Goal: Task Accomplishment & Management: Manage account settings

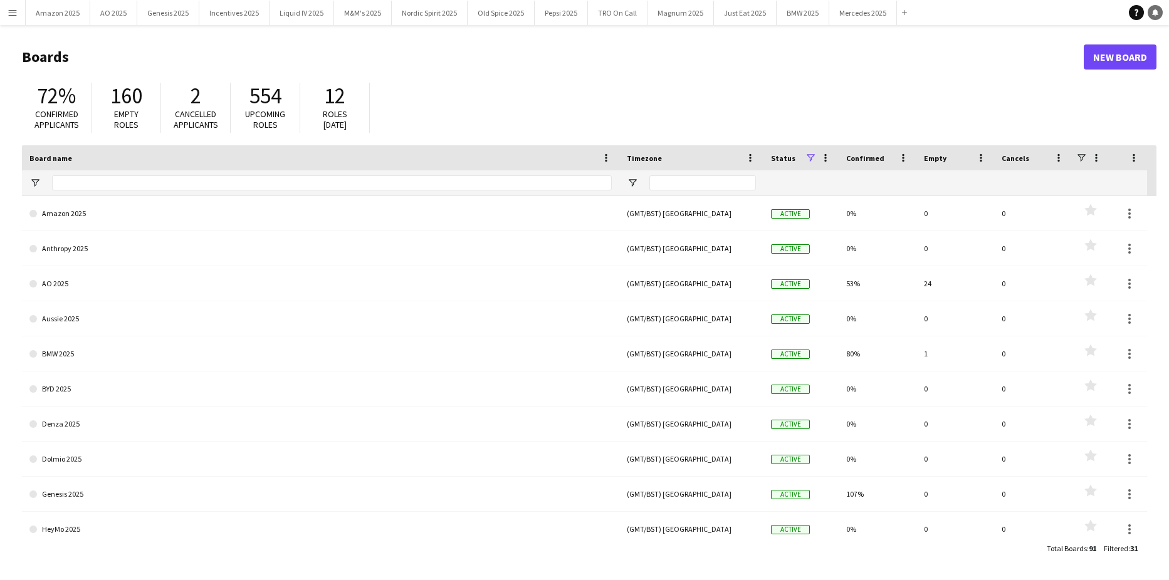
click at [1157, 13] on icon "Notifications" at bounding box center [1155, 13] width 8 height 8
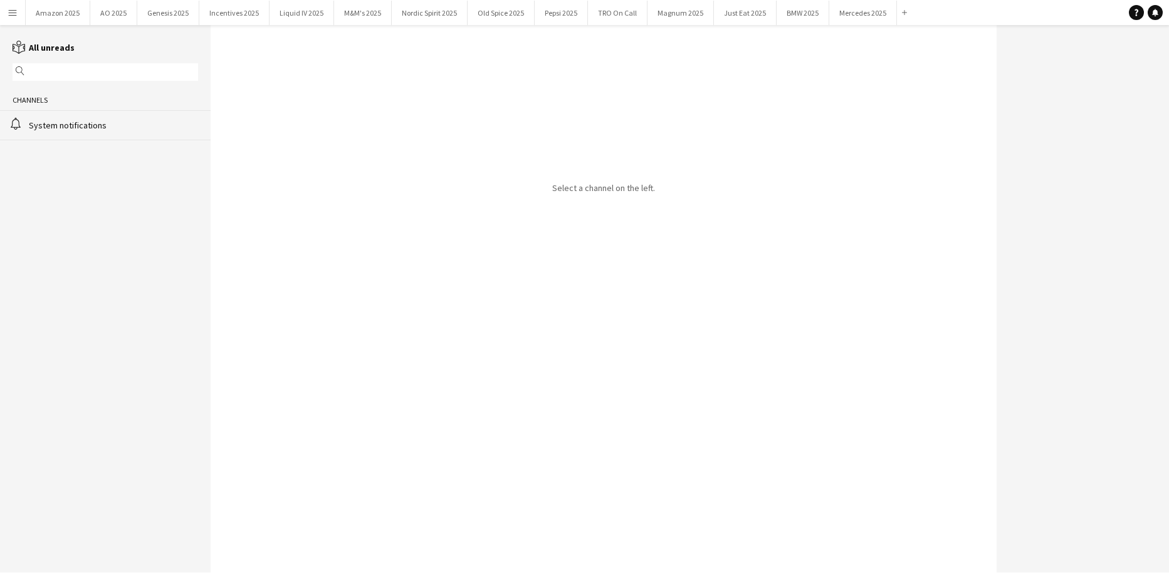
click at [70, 120] on div "System notifications" at bounding box center [113, 125] width 169 height 11
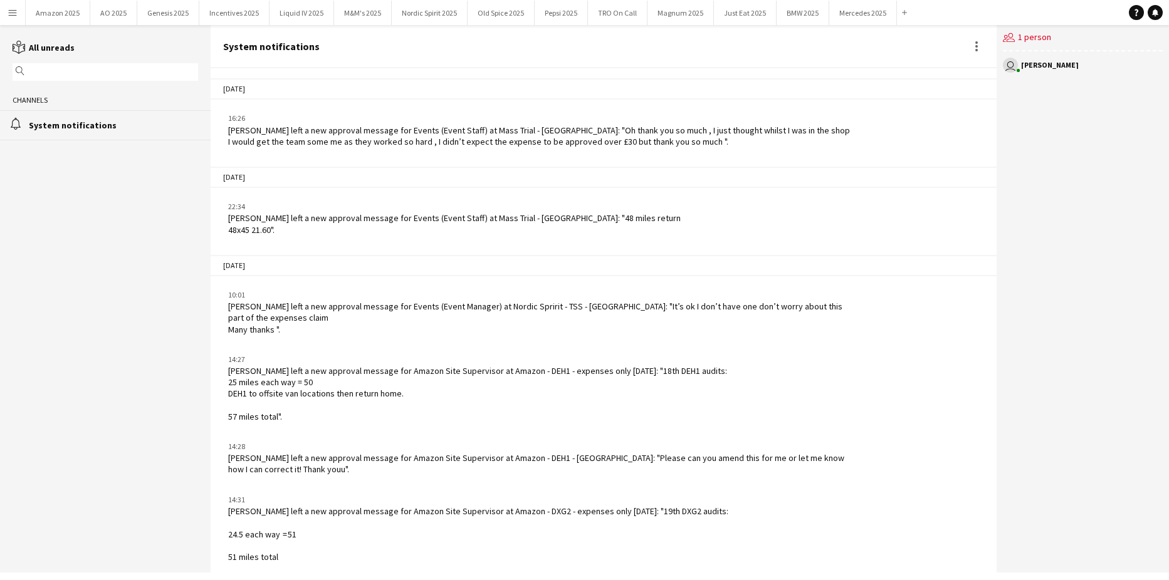
scroll to position [1643, 0]
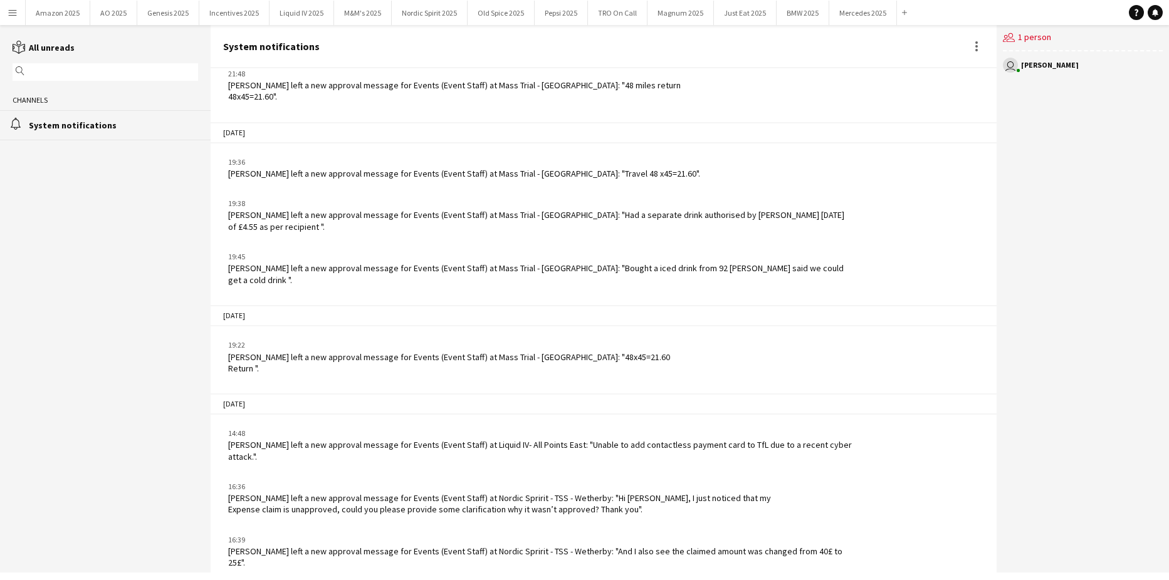
click at [13, 14] on app-icon "Menu" at bounding box center [13, 13] width 10 height 10
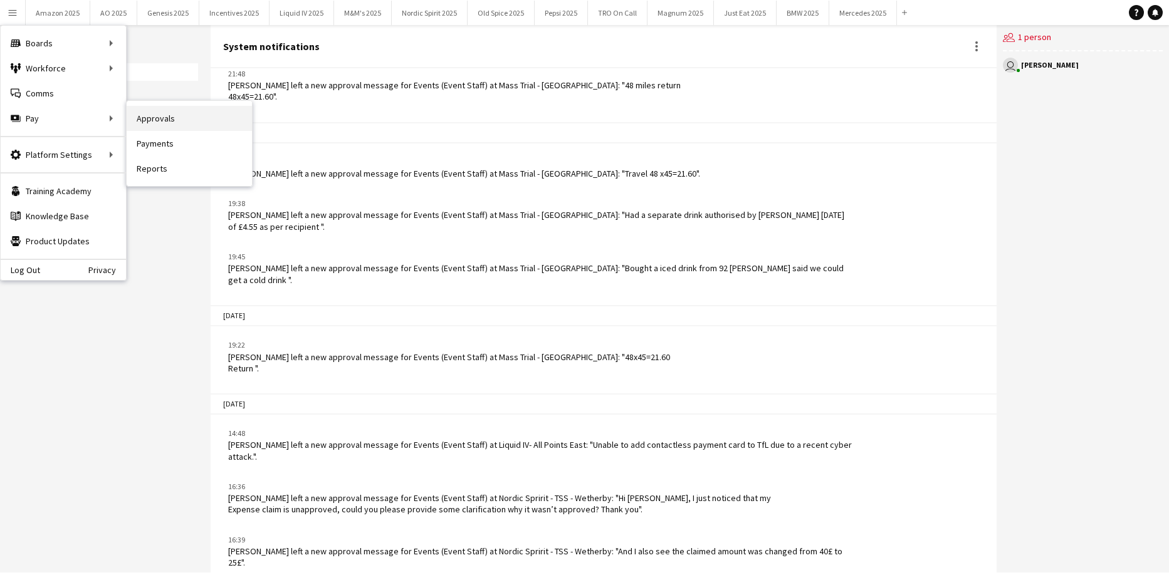
click at [141, 117] on link "Approvals" at bounding box center [189, 118] width 125 height 25
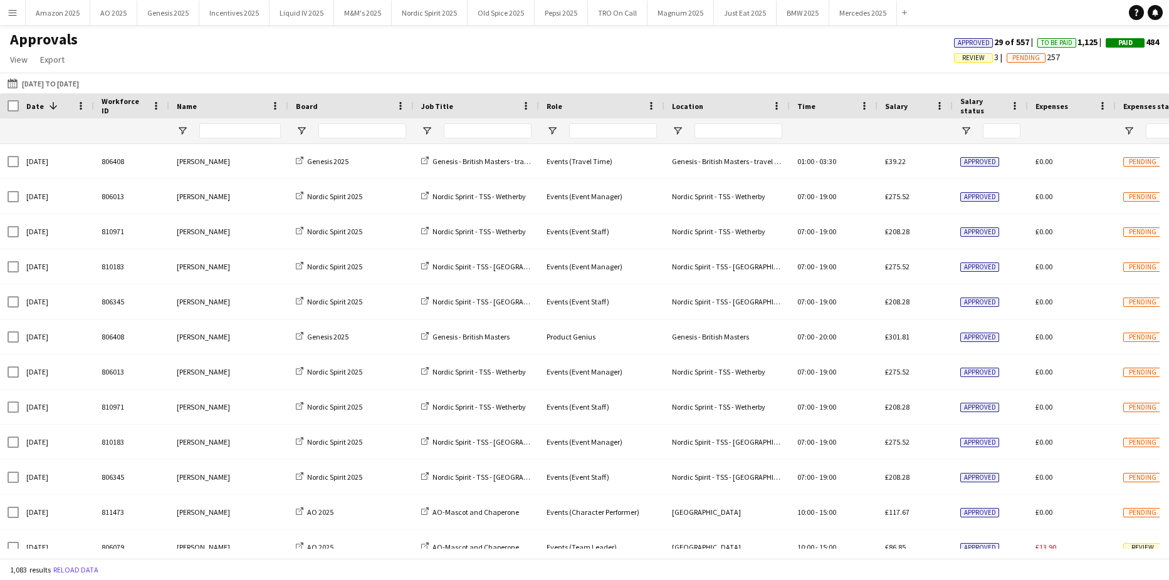
click at [962, 58] on span "Review" at bounding box center [973, 58] width 23 height 8
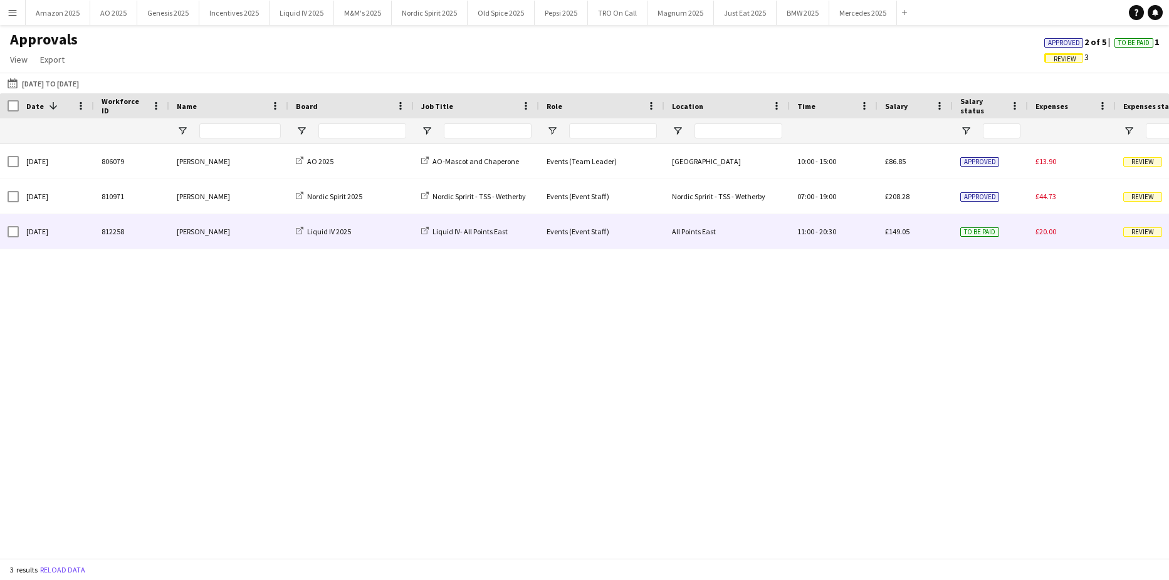
click at [1136, 236] on span "Review" at bounding box center [1142, 231] width 39 height 9
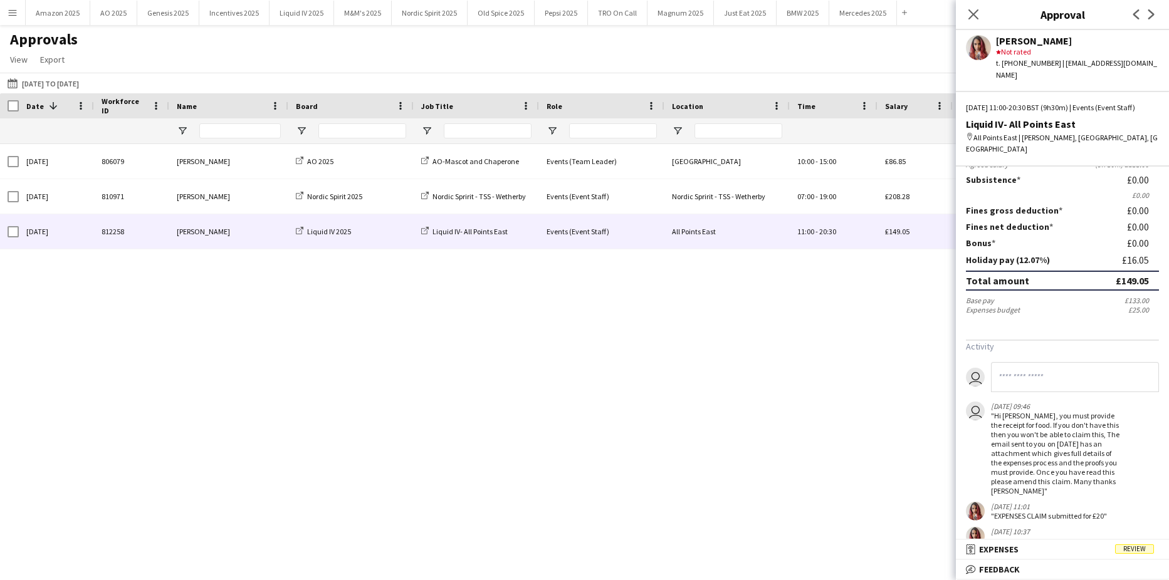
scroll to position [165, 0]
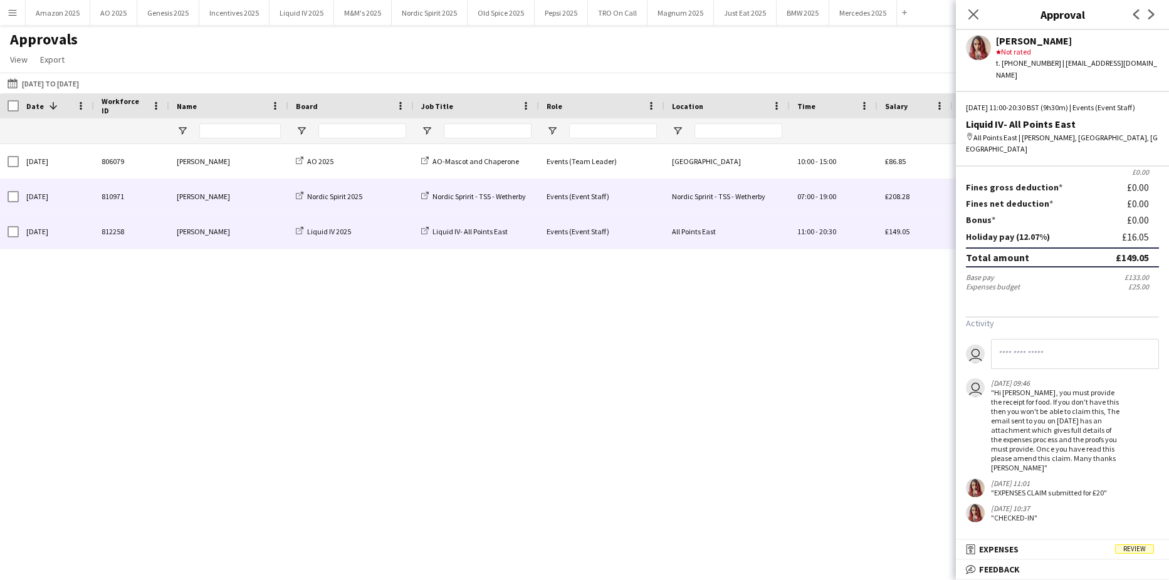
click at [882, 195] on div "£208.28" at bounding box center [914, 196] width 75 height 34
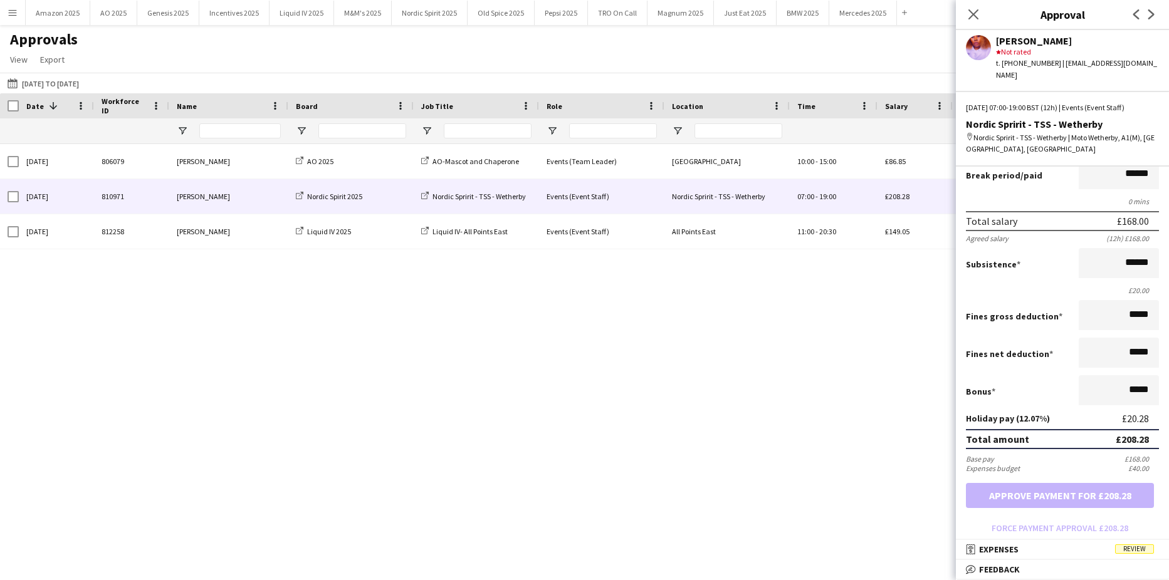
scroll to position [224, 0]
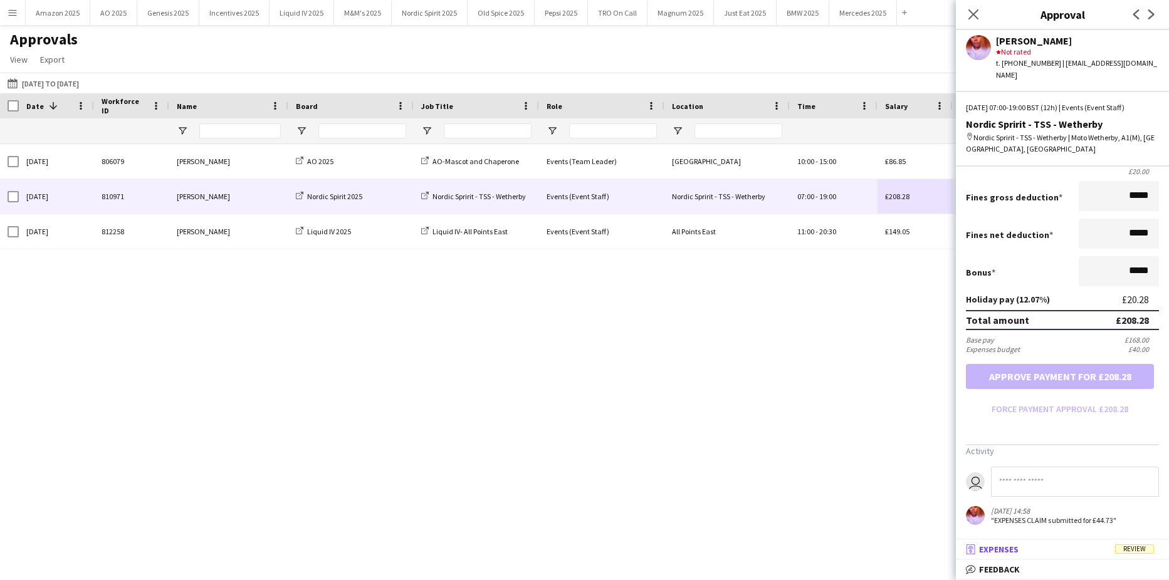
click at [1135, 551] on span "Review" at bounding box center [1134, 548] width 39 height 9
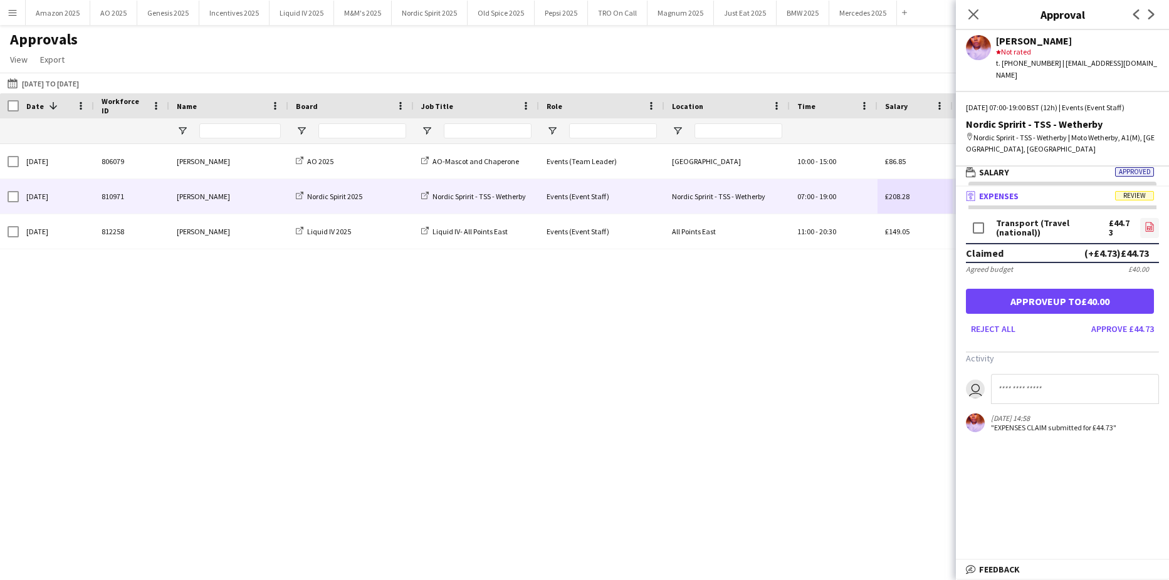
click at [1144, 222] on icon "file-image" at bounding box center [1149, 227] width 10 height 10
click at [1060, 303] on form "Transport (Travel (national)) £44.73 file-image Claimed (+£4.73) £44.73 Agreed …" at bounding box center [1062, 277] width 213 height 123
click at [1061, 293] on button "Approve up to £40.00" at bounding box center [1060, 301] width 188 height 25
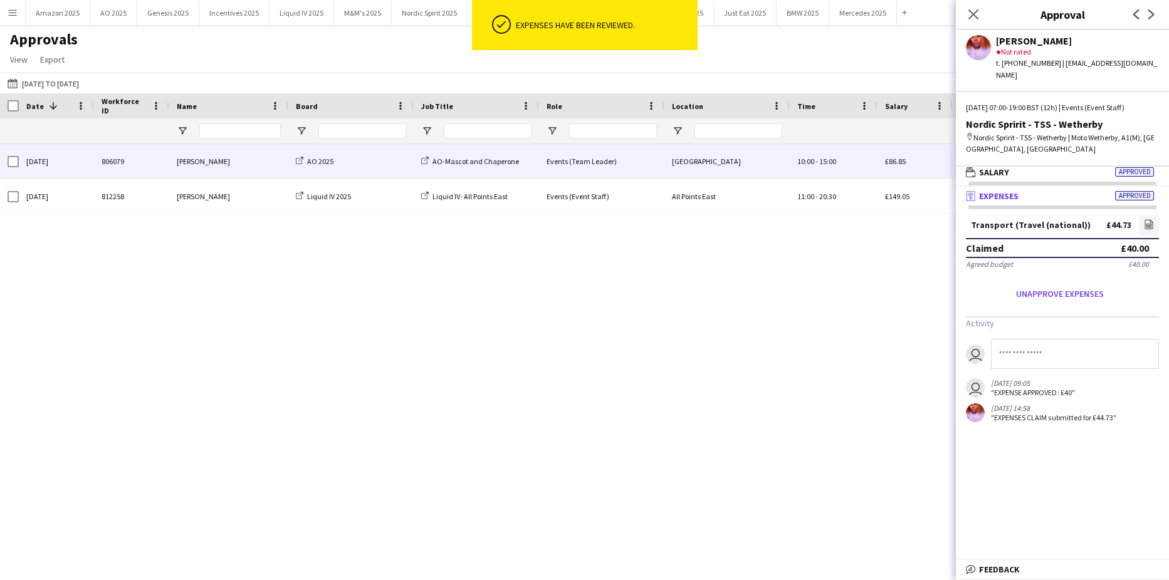
click at [832, 164] on span "15:00" at bounding box center [827, 161] width 17 height 9
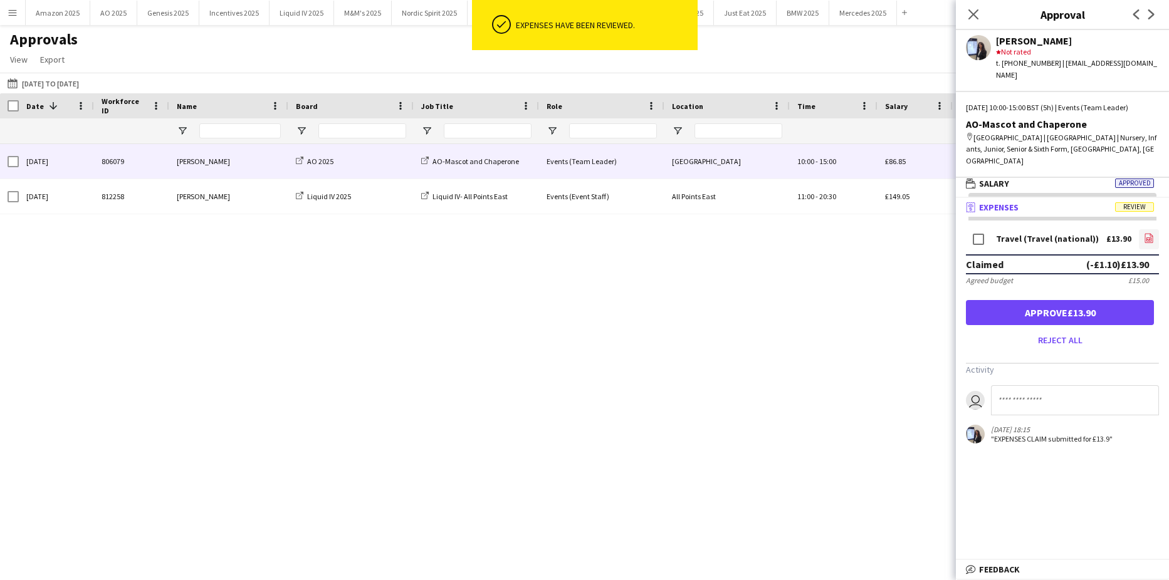
click at [1147, 243] on icon "file-image" at bounding box center [1148, 238] width 10 height 10
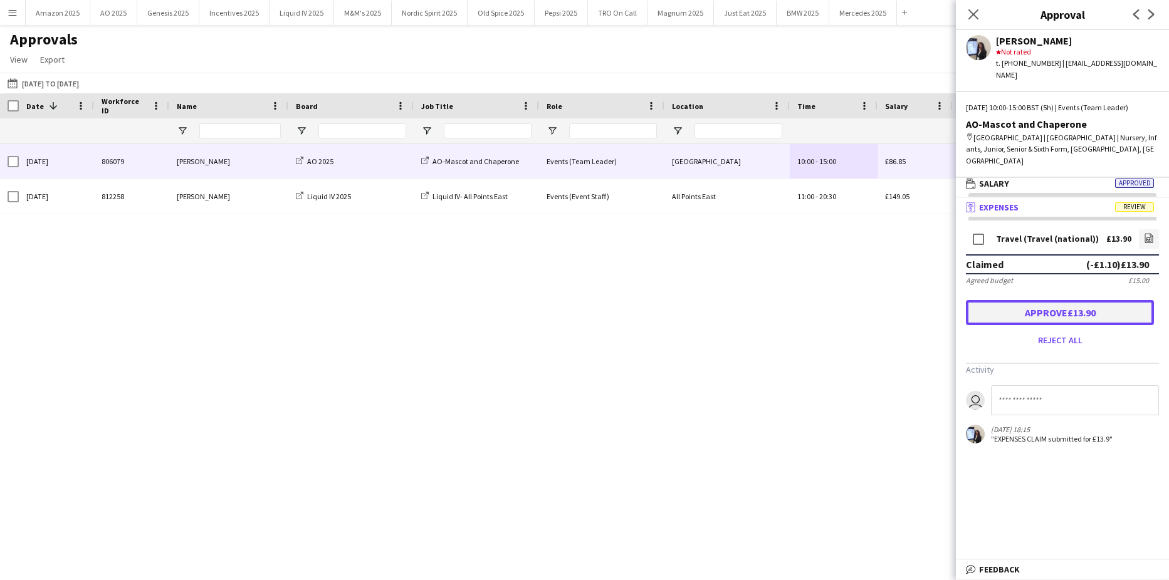
click at [1101, 325] on button "Approve £13.90" at bounding box center [1060, 312] width 188 height 25
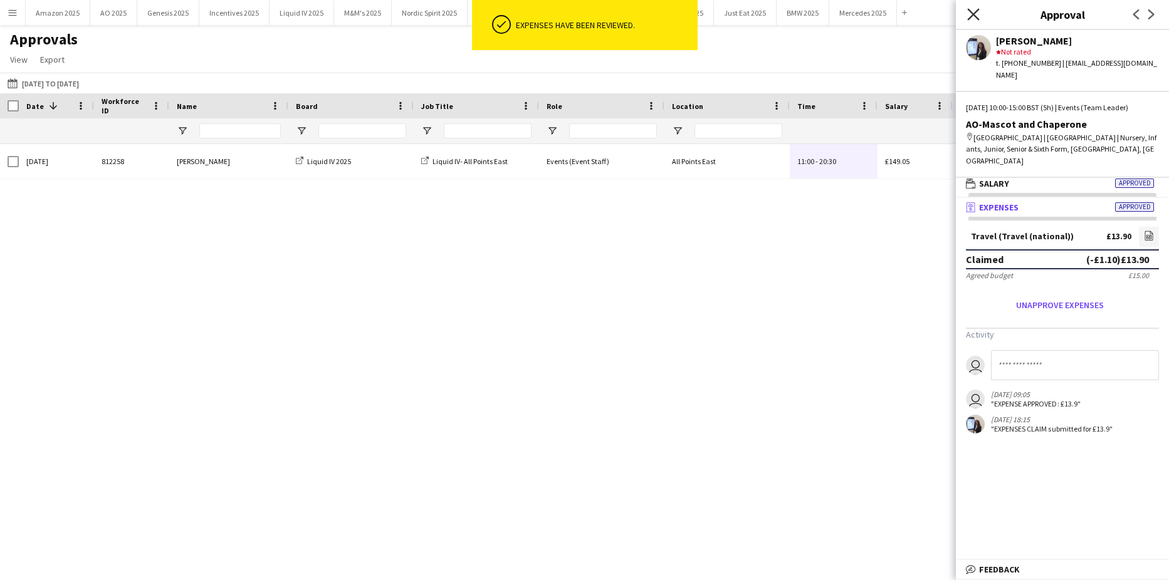
click at [974, 12] on icon "Close pop-in" at bounding box center [973, 14] width 12 height 12
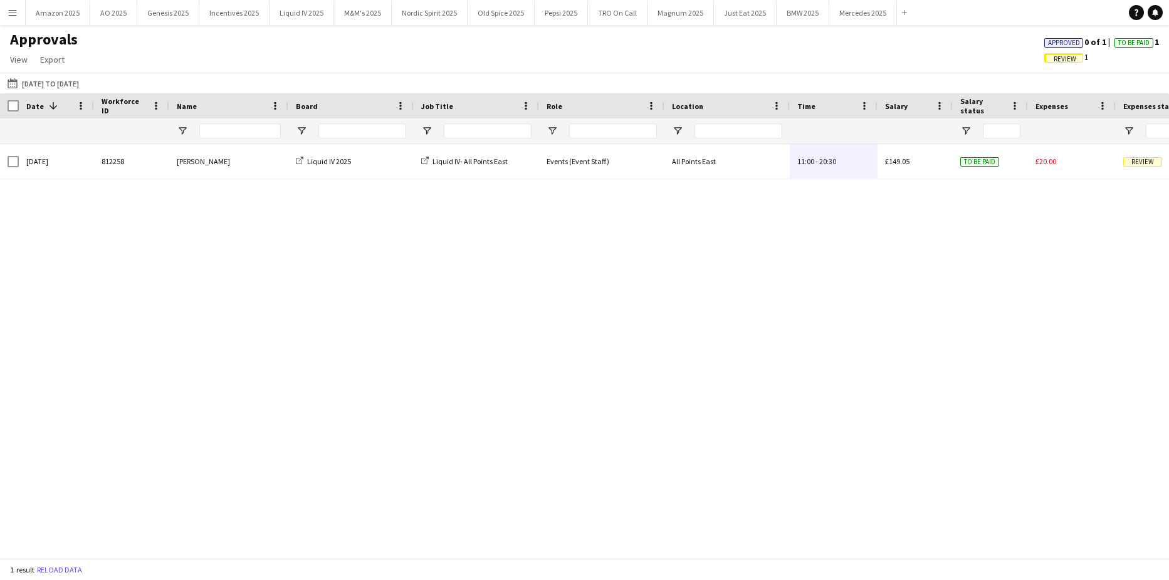
click at [1068, 39] on span "Approved" at bounding box center [1064, 43] width 32 height 8
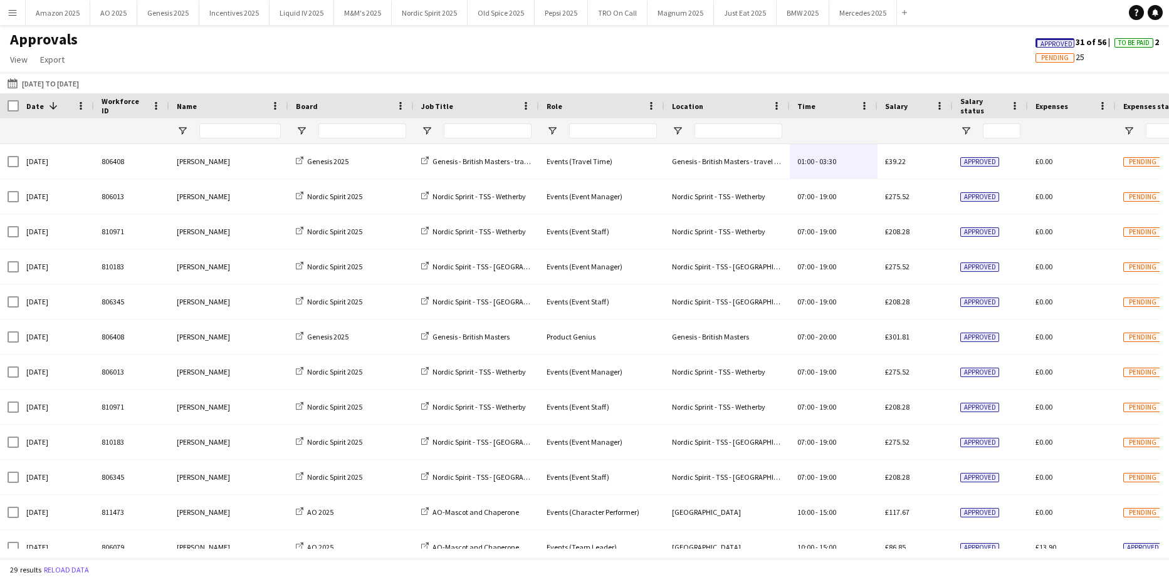
click at [1036, 37] on span "Approved 31 of 56" at bounding box center [1074, 41] width 79 height 11
click at [1040, 44] on span "Approved" at bounding box center [1056, 44] width 32 height 8
click at [11, 11] on app-icon "Menu" at bounding box center [13, 13] width 10 height 10
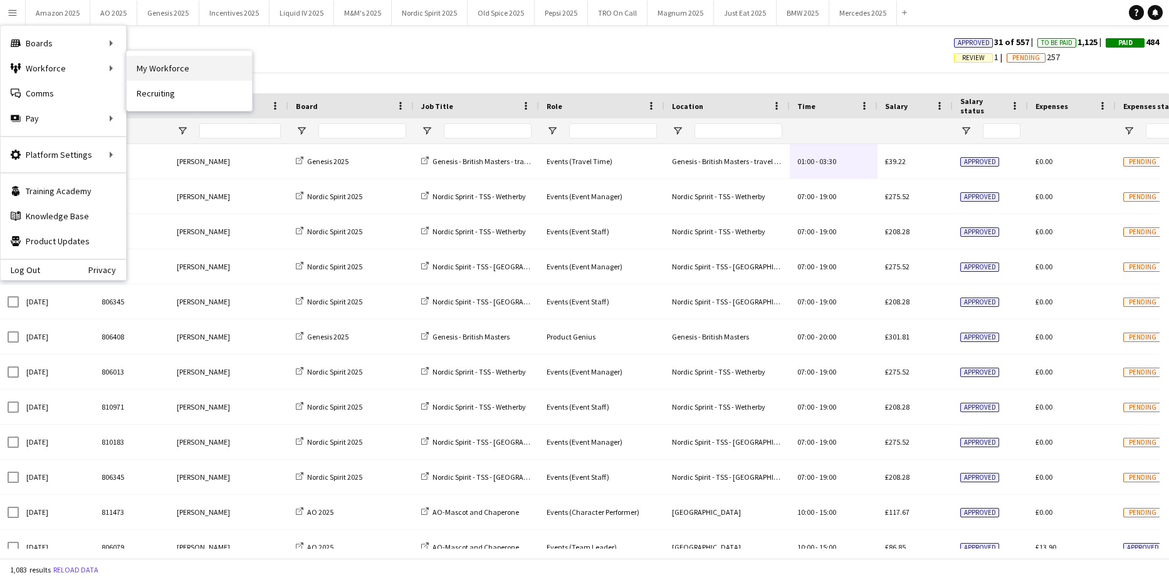
click at [147, 65] on link "My Workforce" at bounding box center [189, 68] width 125 height 25
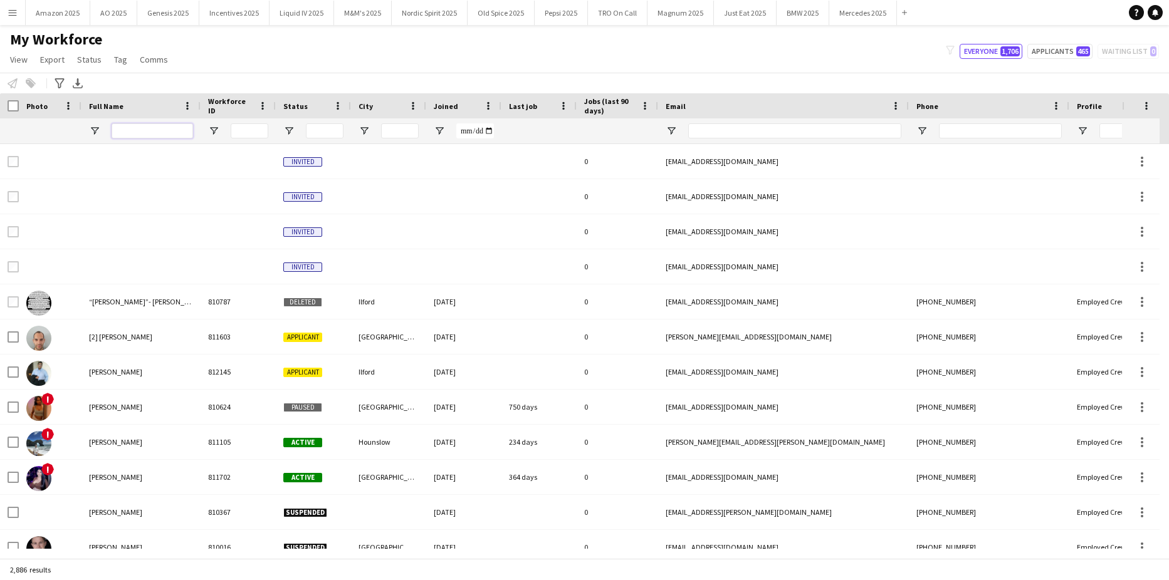
click at [164, 133] on input "Full Name Filter Input" at bounding box center [152, 130] width 81 height 15
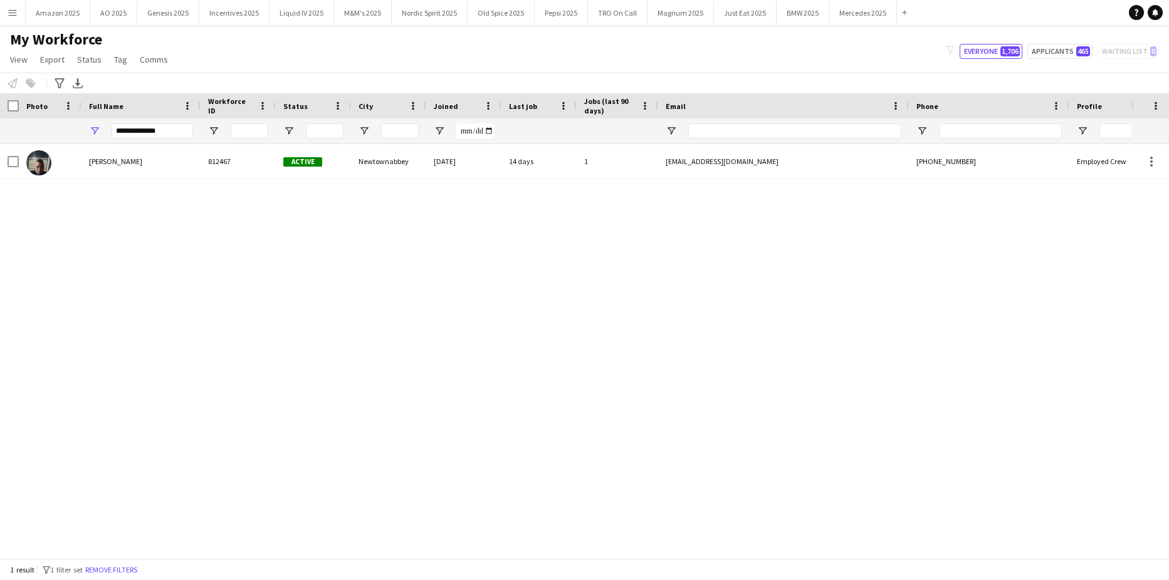
drag, startPoint x: 355, startPoint y: 291, endPoint x: 349, endPoint y: 279, distance: 13.2
click at [357, 289] on div "[PERSON_NAME] 812467 Active [GEOGRAPHIC_DATA] [DATE] 14 days 1 [EMAIL_ADDRESS][…" at bounding box center [565, 346] width 1131 height 405
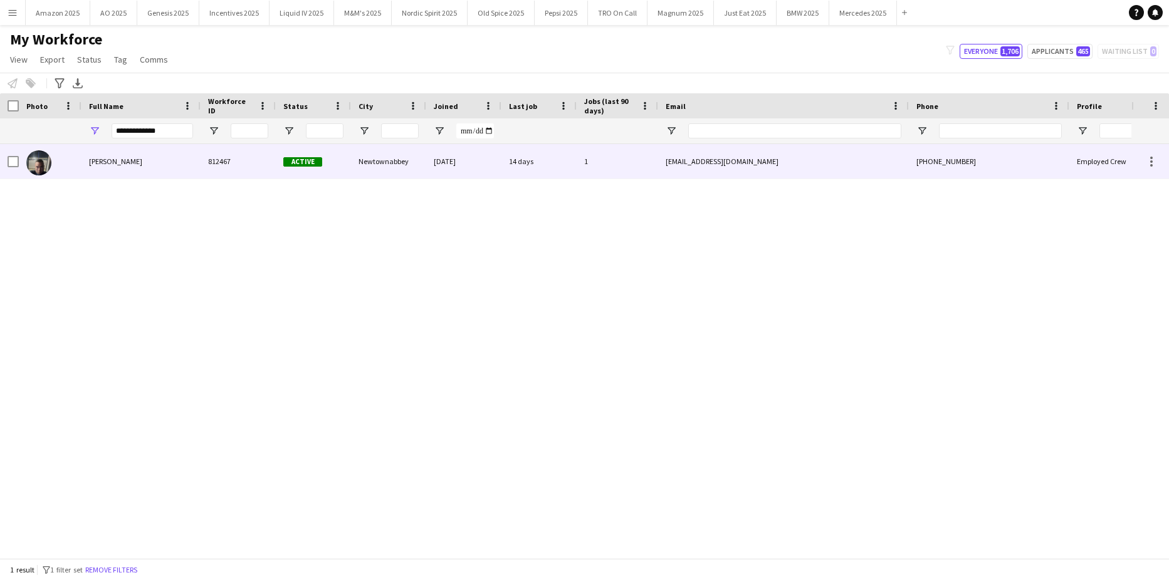
click at [122, 162] on span "[PERSON_NAME]" at bounding box center [115, 161] width 53 height 9
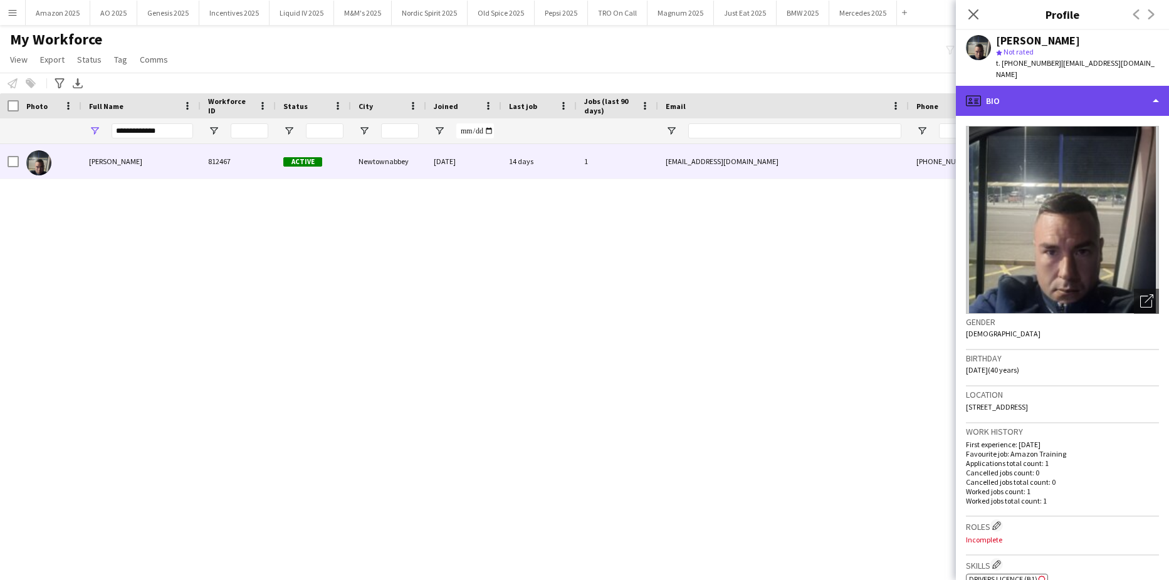
click at [1089, 90] on div "profile Bio" at bounding box center [1062, 101] width 213 height 30
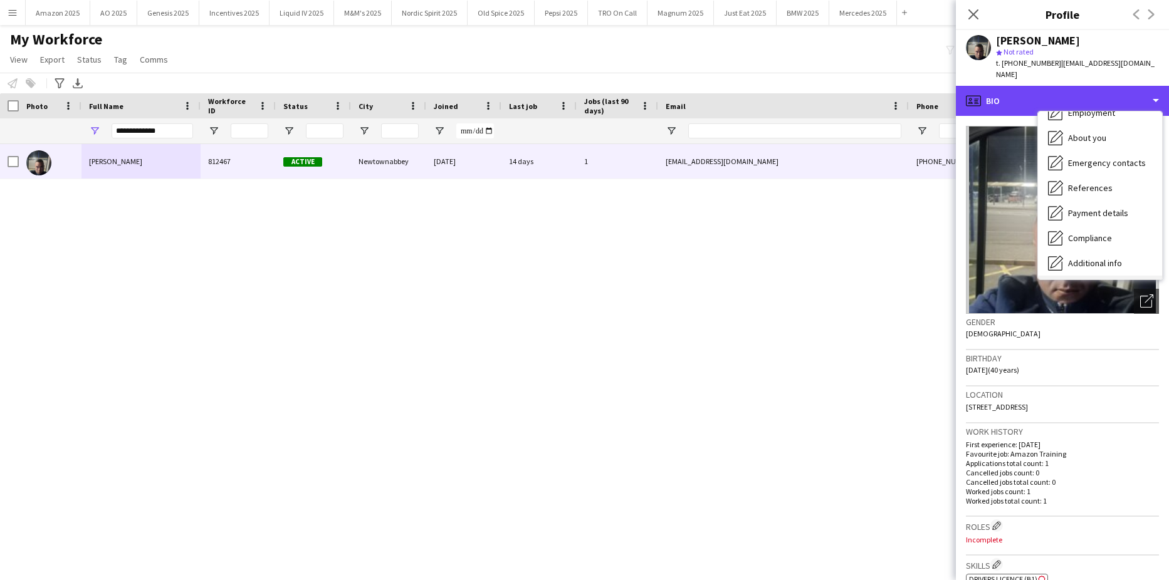
scroll to position [168, 0]
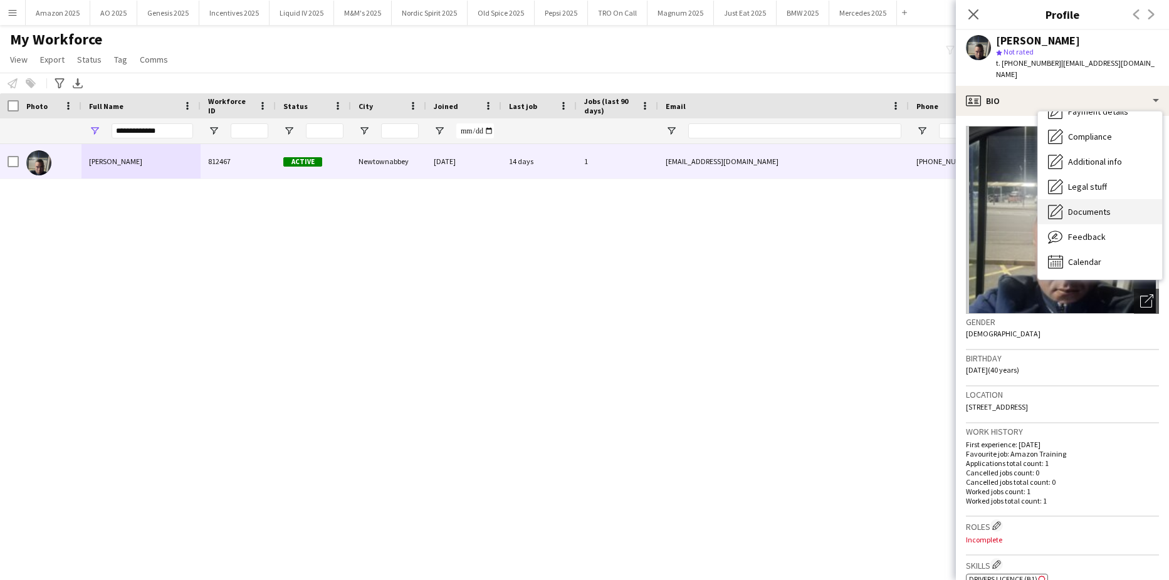
click at [1092, 207] on div "Documents Documents" at bounding box center [1100, 211] width 124 height 25
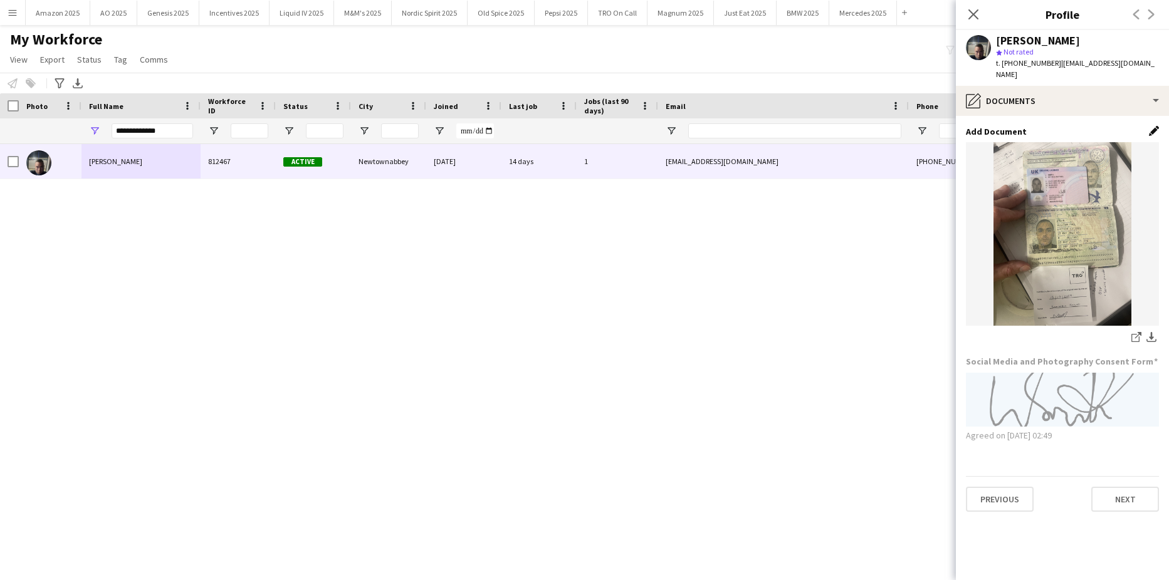
click at [1152, 126] on app-icon "Edit this field" at bounding box center [1153, 131] width 10 height 10
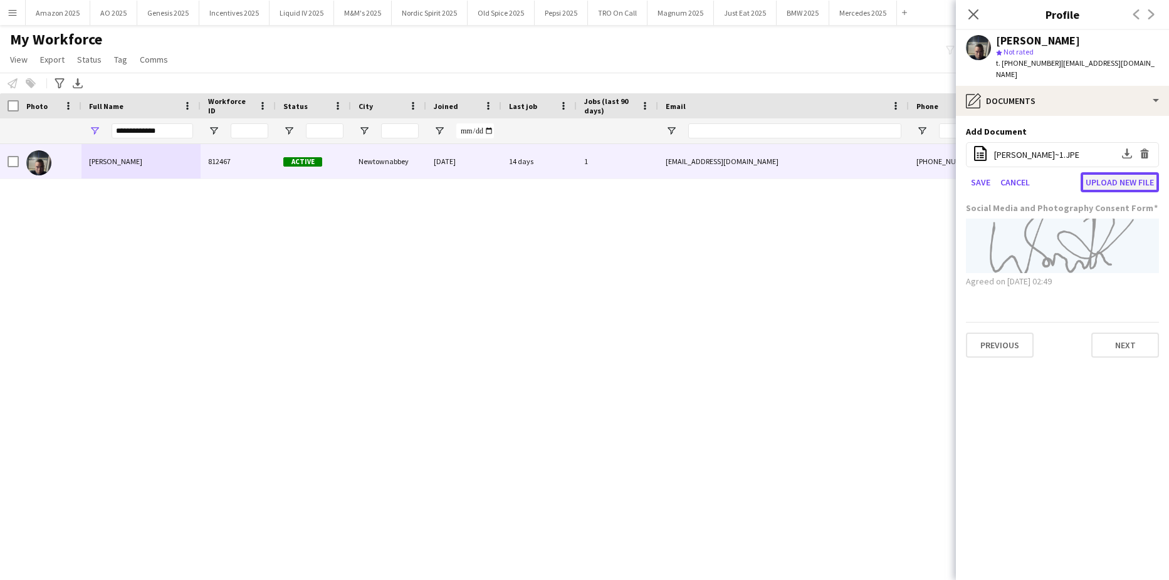
click at [1098, 172] on button "Upload new file" at bounding box center [1119, 182] width 78 height 20
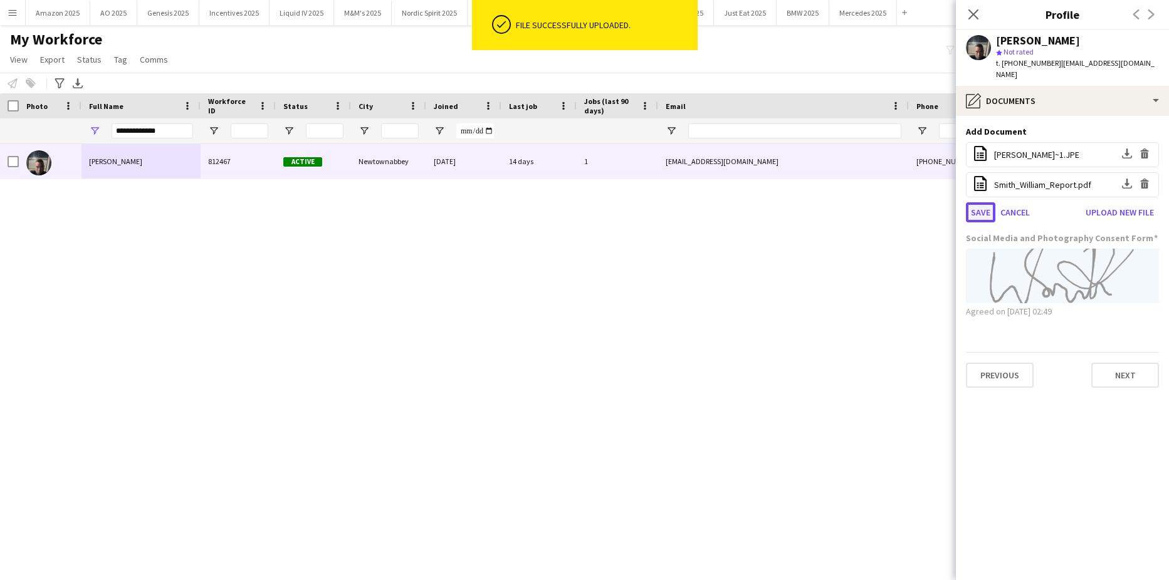
click at [970, 202] on button "Save" at bounding box center [980, 212] width 29 height 20
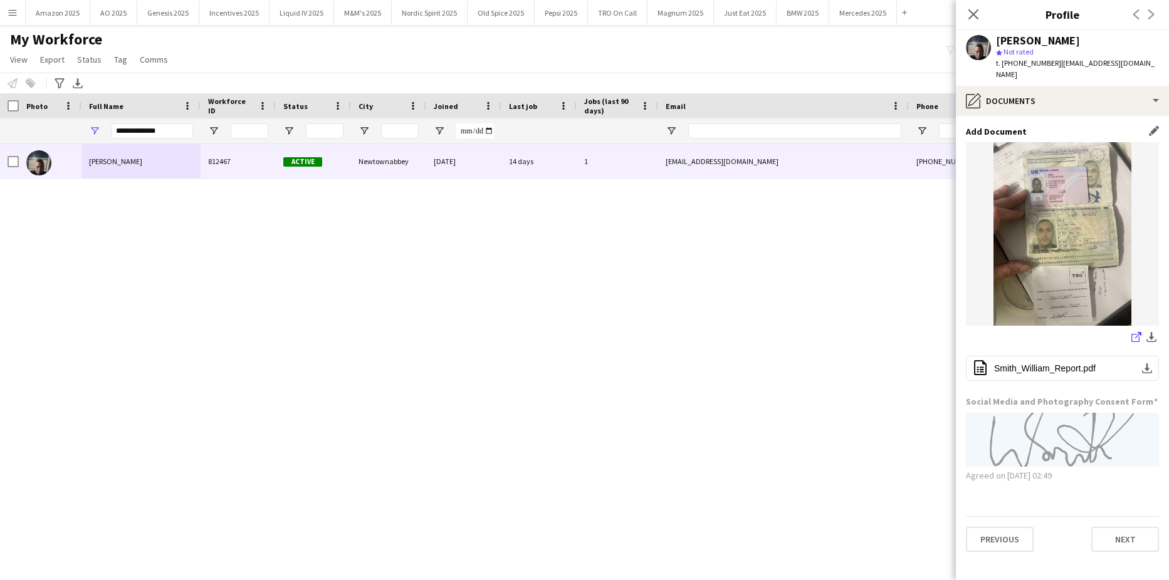
click at [1140, 332] on icon "share-external-link-1" at bounding box center [1136, 337] width 10 height 10
click at [976, 18] on icon at bounding box center [973, 14] width 12 height 12
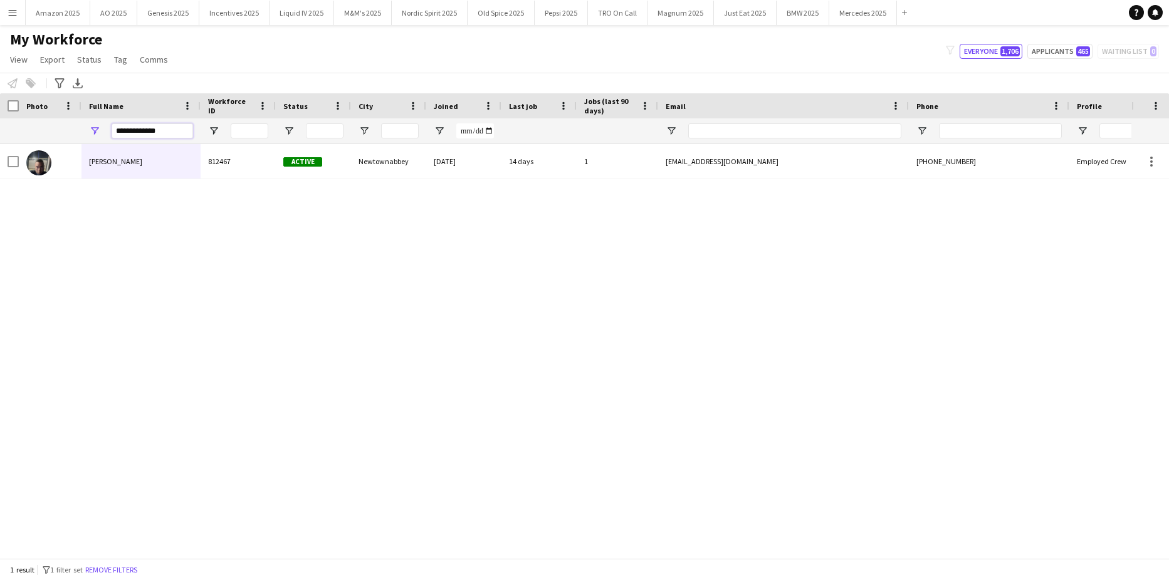
drag, startPoint x: 177, startPoint y: 132, endPoint x: 461, endPoint y: 162, distance: 285.4
click at [0, 143] on html "Menu Boards Boards Boards All jobs Status Workforce Workforce My Workforce Recr…" at bounding box center [584, 290] width 1169 height 580
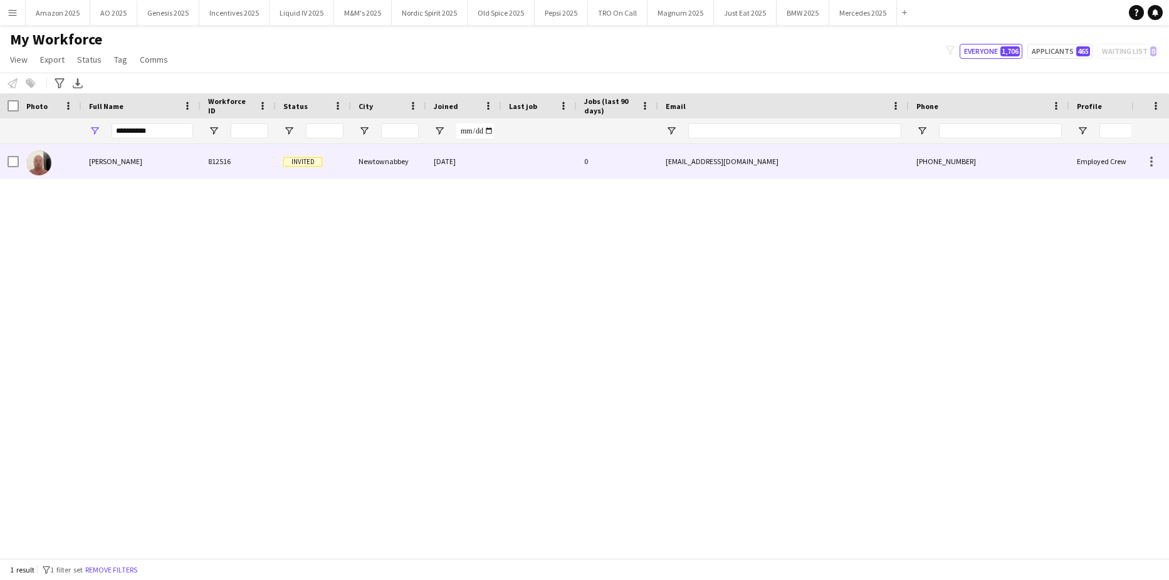
click at [174, 146] on div "[PERSON_NAME]" at bounding box center [140, 161] width 119 height 34
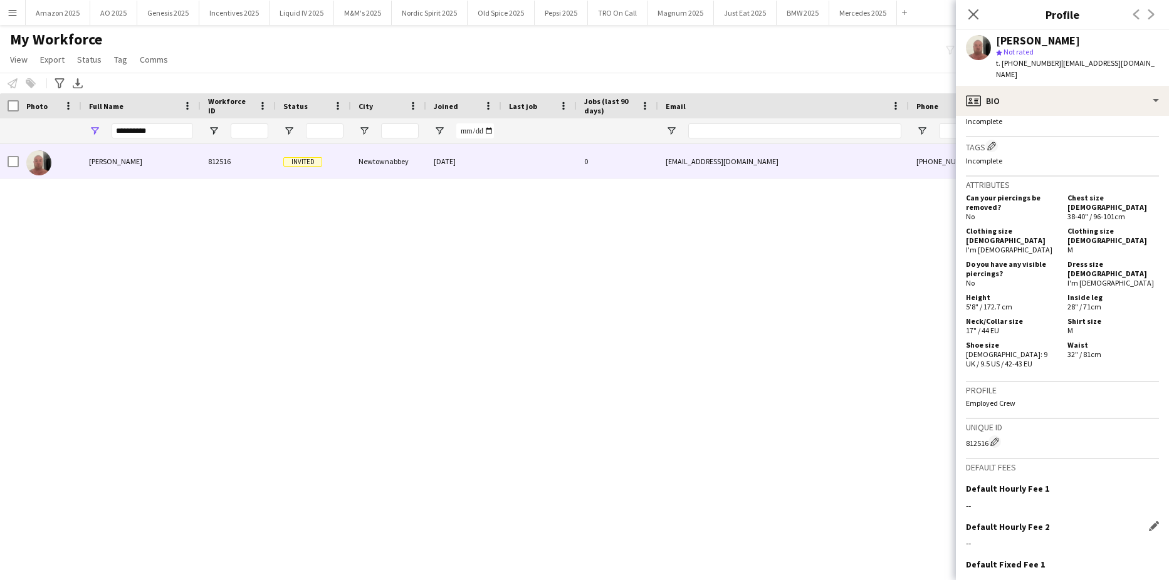
scroll to position [518, 0]
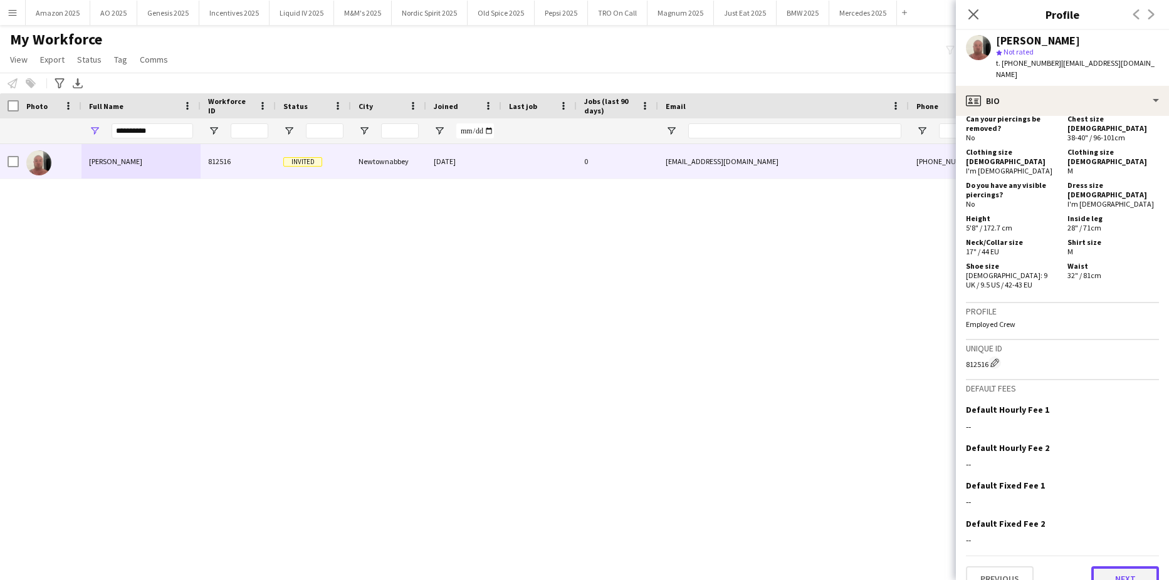
click at [1111, 566] on button "Next" at bounding box center [1125, 578] width 68 height 25
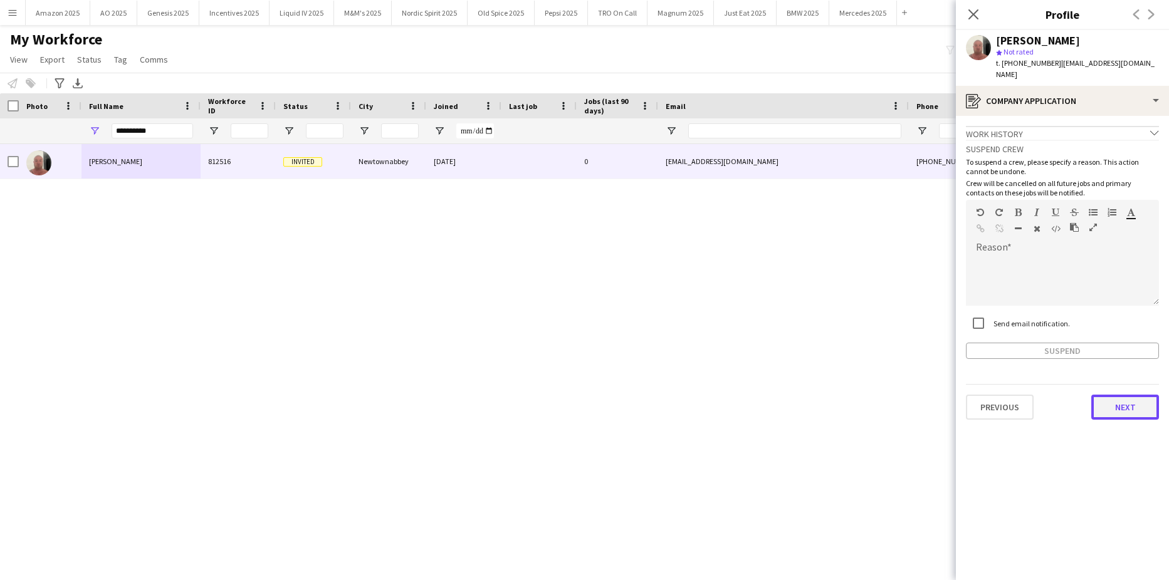
click at [1123, 401] on button "Next" at bounding box center [1125, 407] width 68 height 25
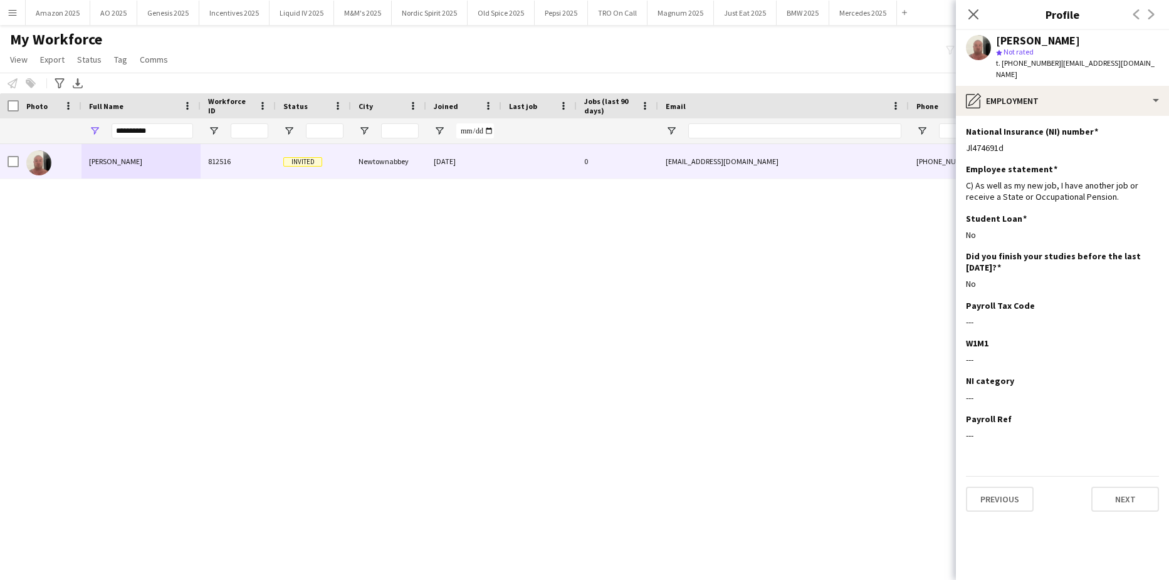
click at [1132, 476] on div "Previous Next" at bounding box center [1062, 494] width 193 height 36
click at [1125, 489] on button "Next" at bounding box center [1125, 499] width 68 height 25
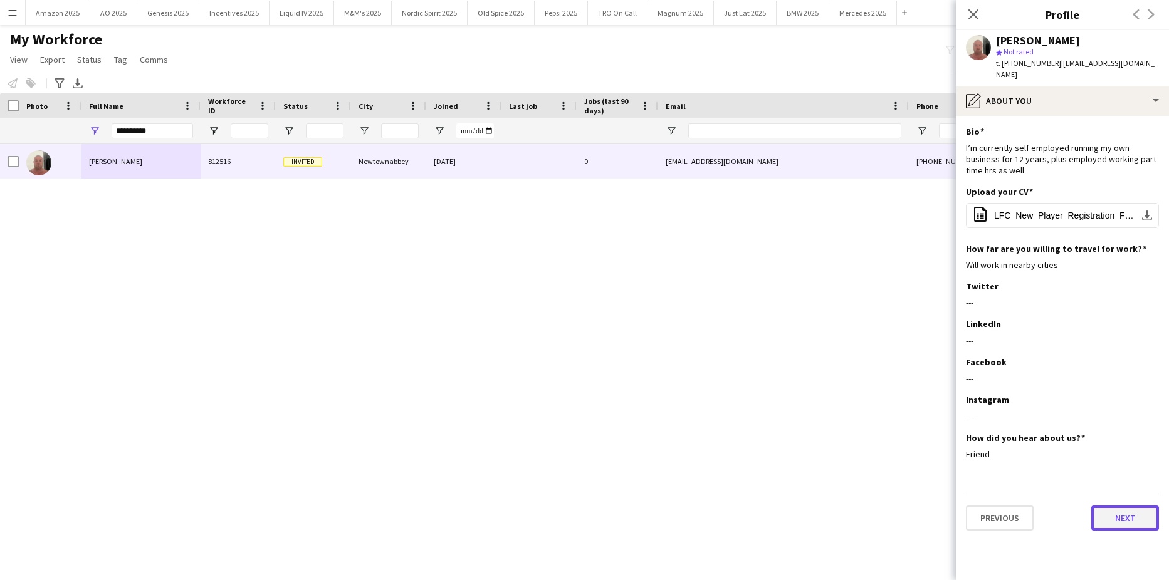
click at [1121, 506] on button "Next" at bounding box center [1125, 518] width 68 height 25
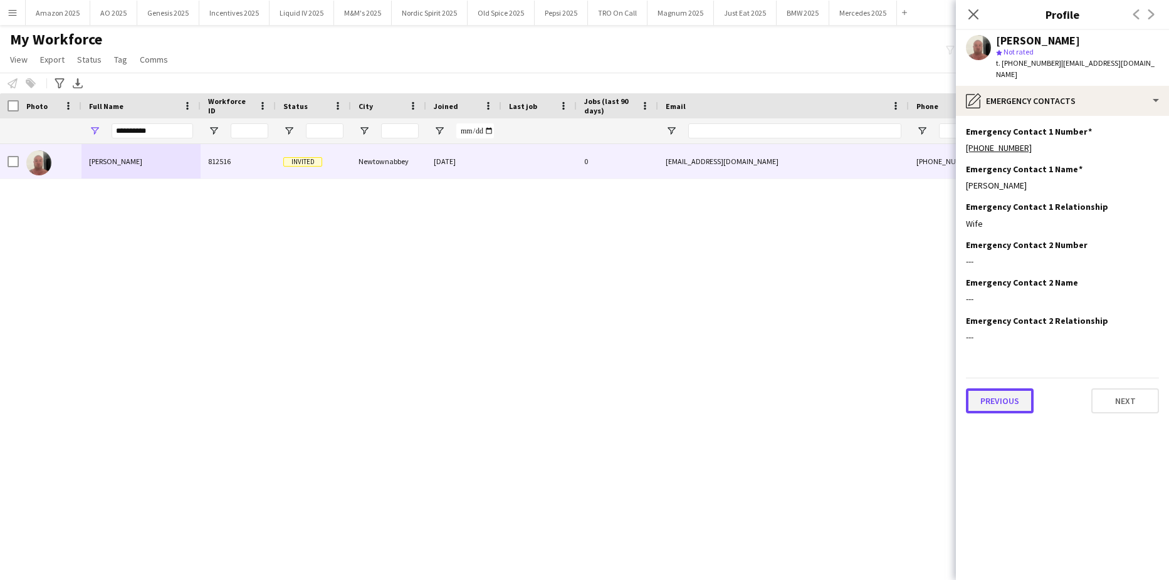
click at [1008, 397] on button "Previous" at bounding box center [1000, 400] width 68 height 25
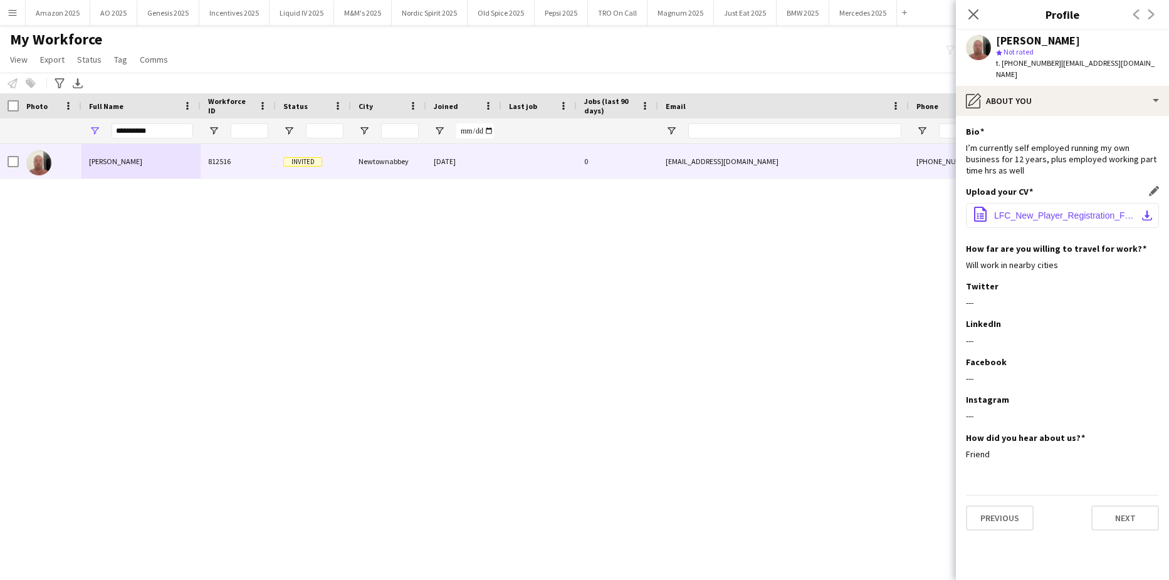
click at [1054, 216] on button "office-file-sheet LFC_New_Player_Registration_Form-2-Fillable (1).pdf download-…" at bounding box center [1062, 215] width 193 height 25
click at [1123, 513] on button "Next" at bounding box center [1125, 518] width 68 height 25
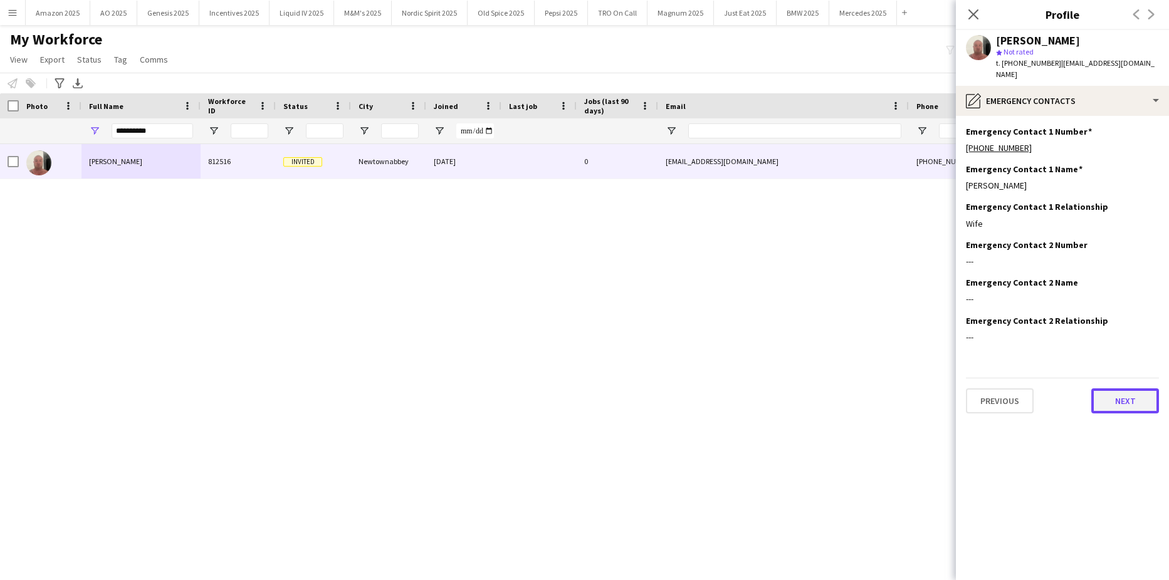
click at [1133, 394] on button "Next" at bounding box center [1125, 400] width 68 height 25
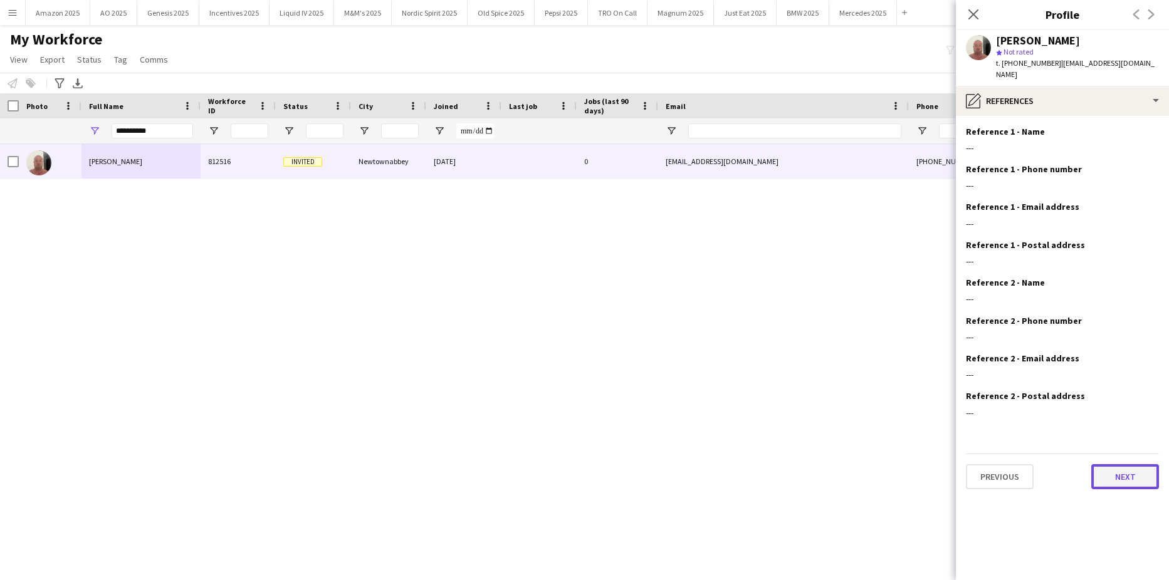
click at [1121, 472] on button "Next" at bounding box center [1125, 476] width 68 height 25
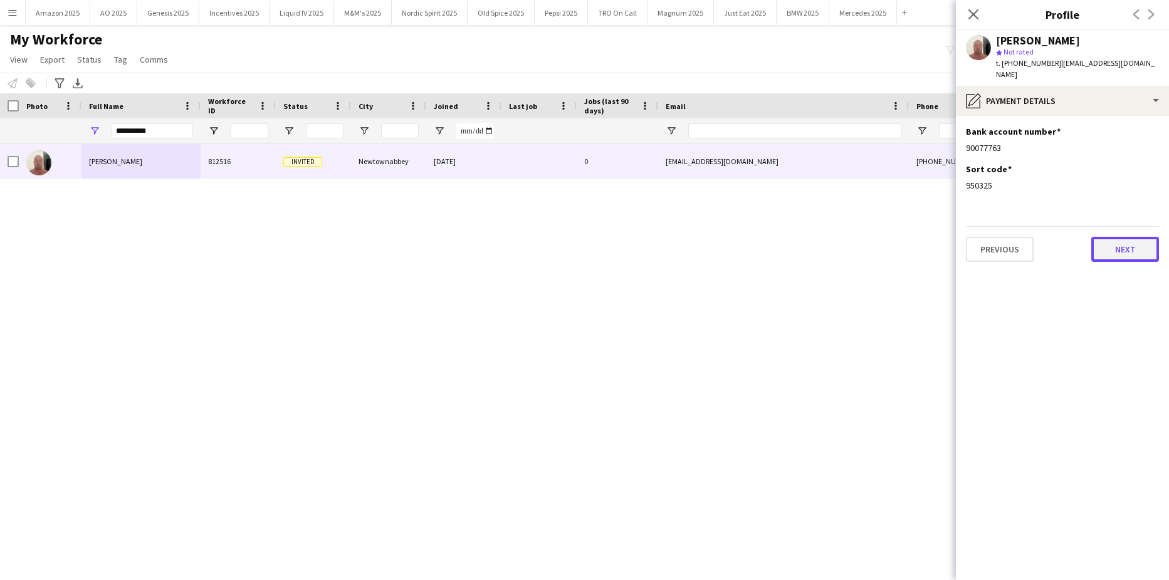
click at [1133, 249] on button "Next" at bounding box center [1125, 249] width 68 height 25
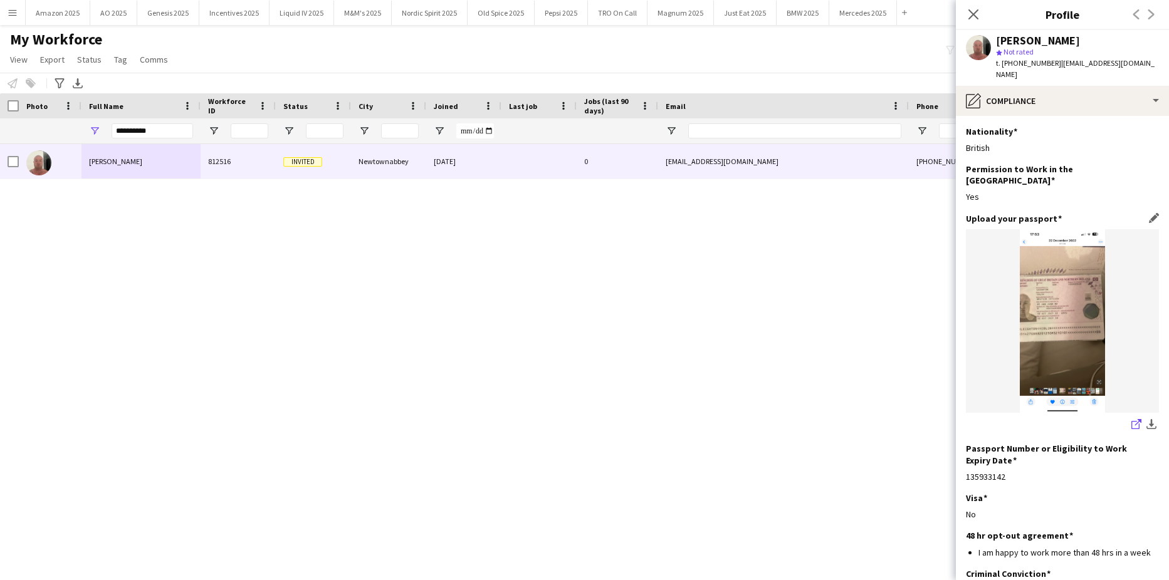
click at [1131, 419] on icon "share-external-link-1" at bounding box center [1136, 424] width 10 height 10
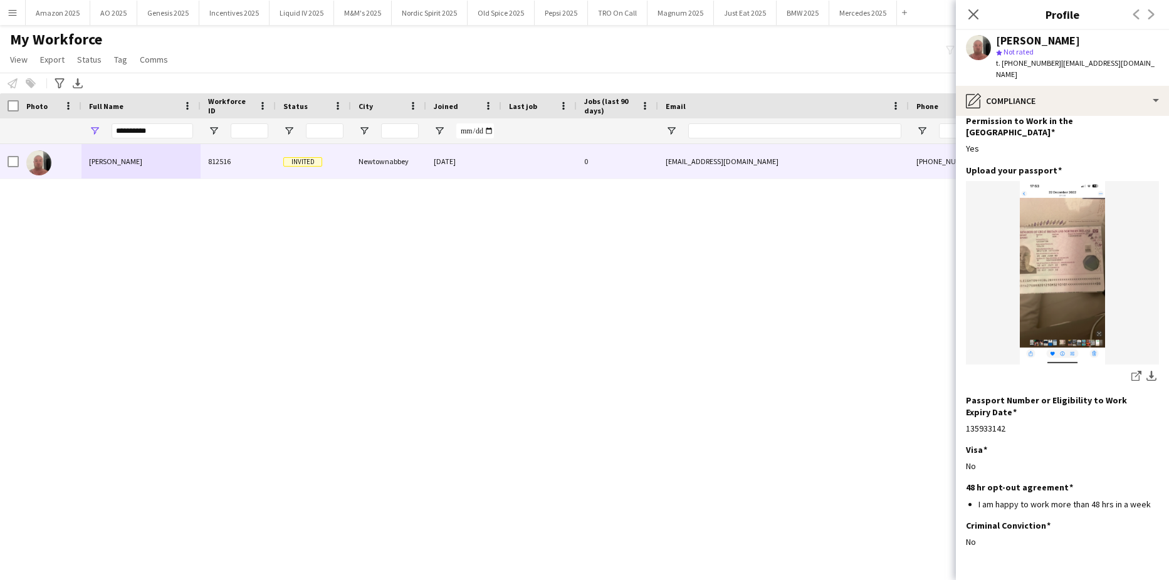
scroll to position [73, 0]
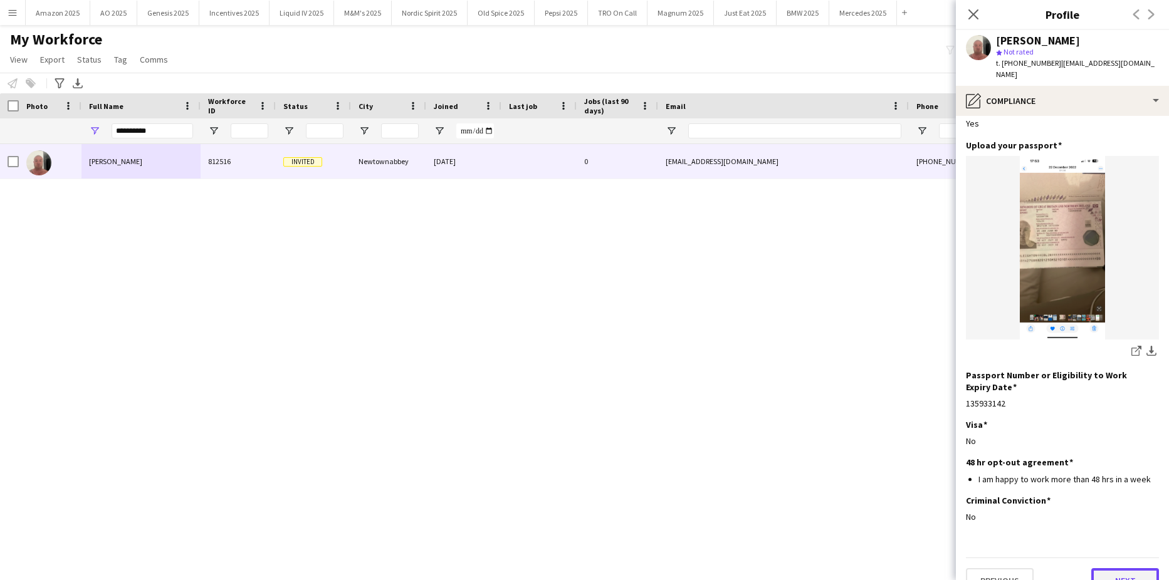
click at [1128, 568] on button "Next" at bounding box center [1125, 580] width 68 height 25
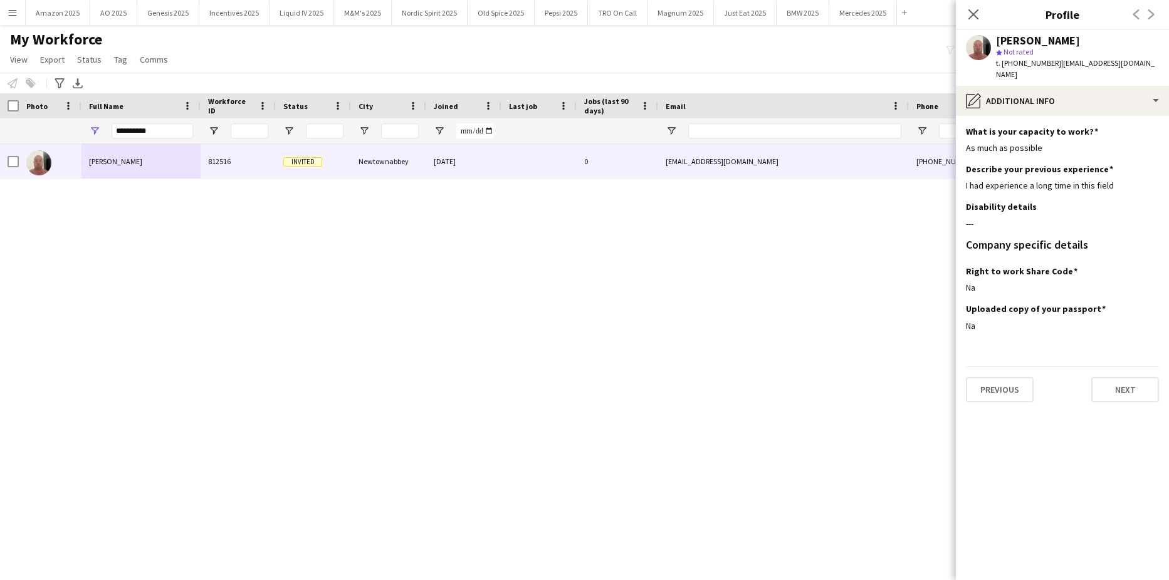
scroll to position [0, 0]
click at [1113, 377] on button "Next" at bounding box center [1125, 389] width 68 height 25
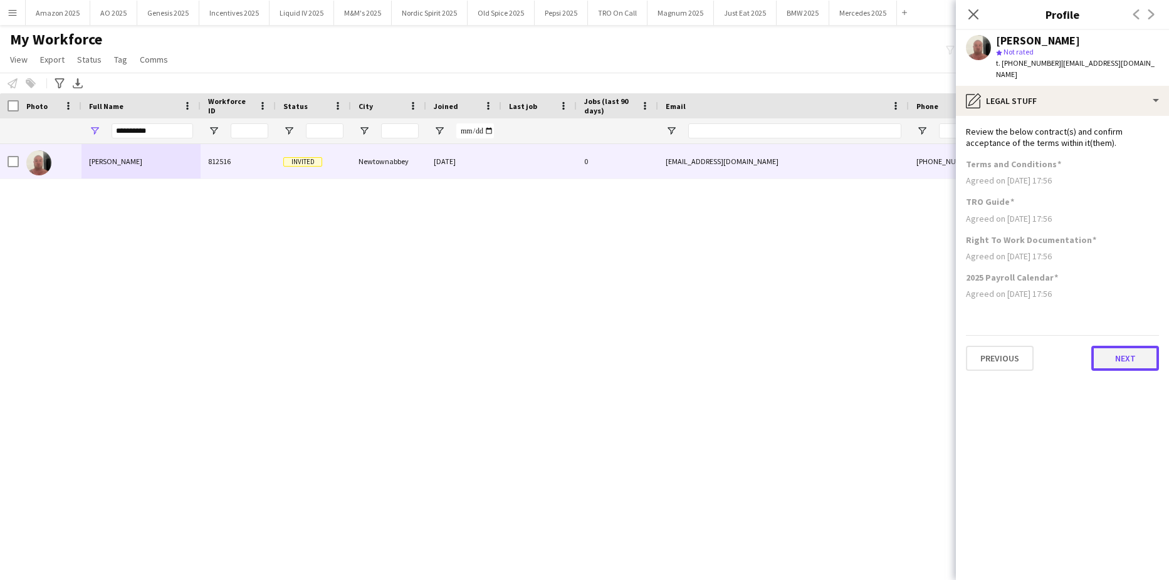
click at [1115, 346] on button "Next" at bounding box center [1125, 358] width 68 height 25
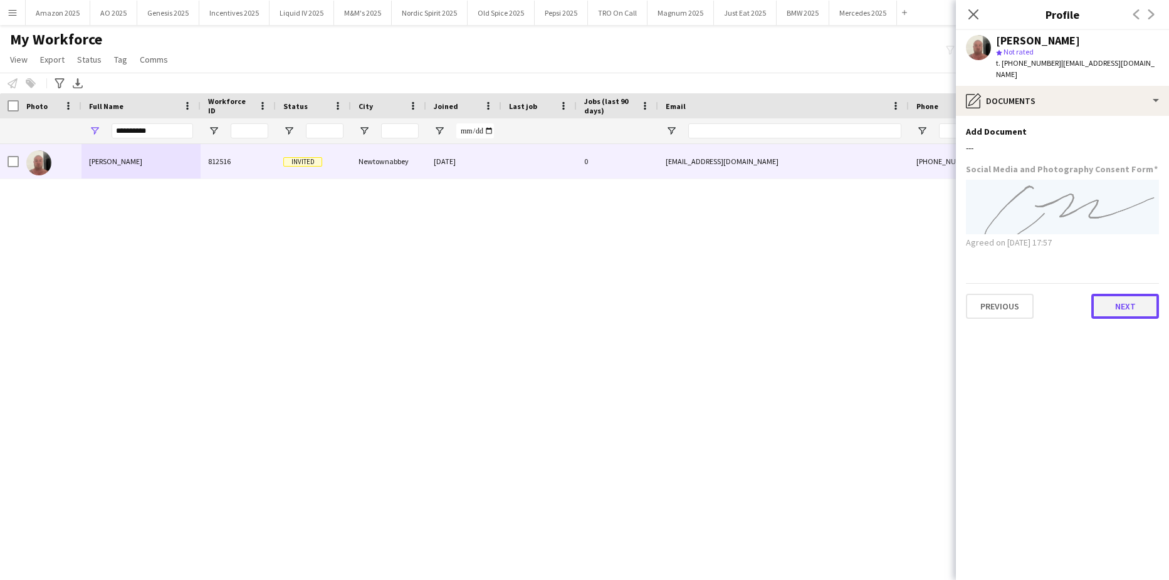
click at [1123, 294] on button "Next" at bounding box center [1125, 306] width 68 height 25
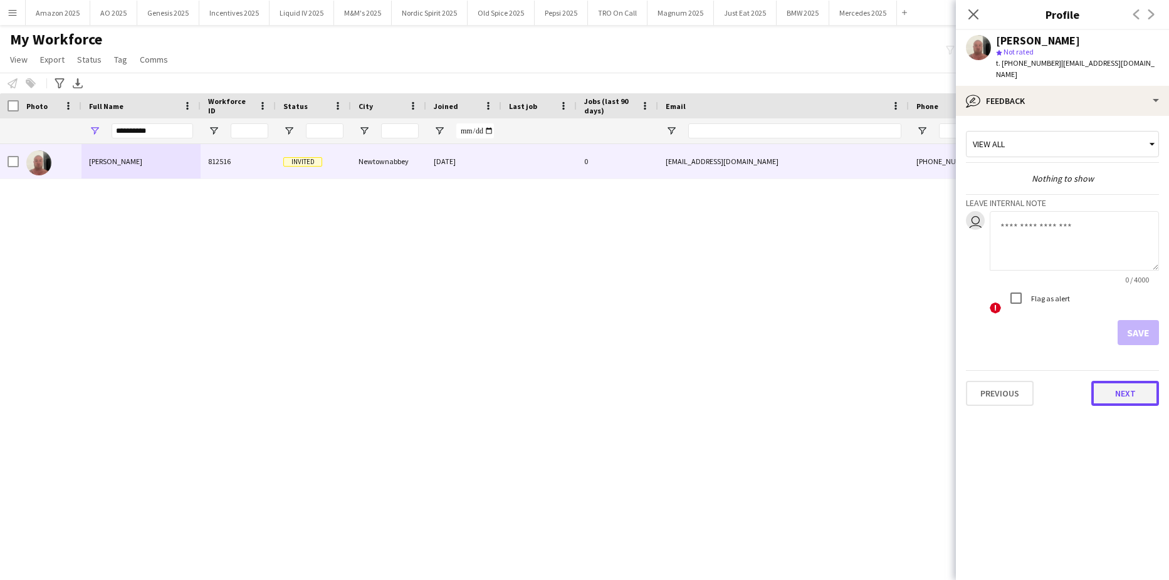
click at [1122, 393] on button "Next" at bounding box center [1125, 393] width 68 height 25
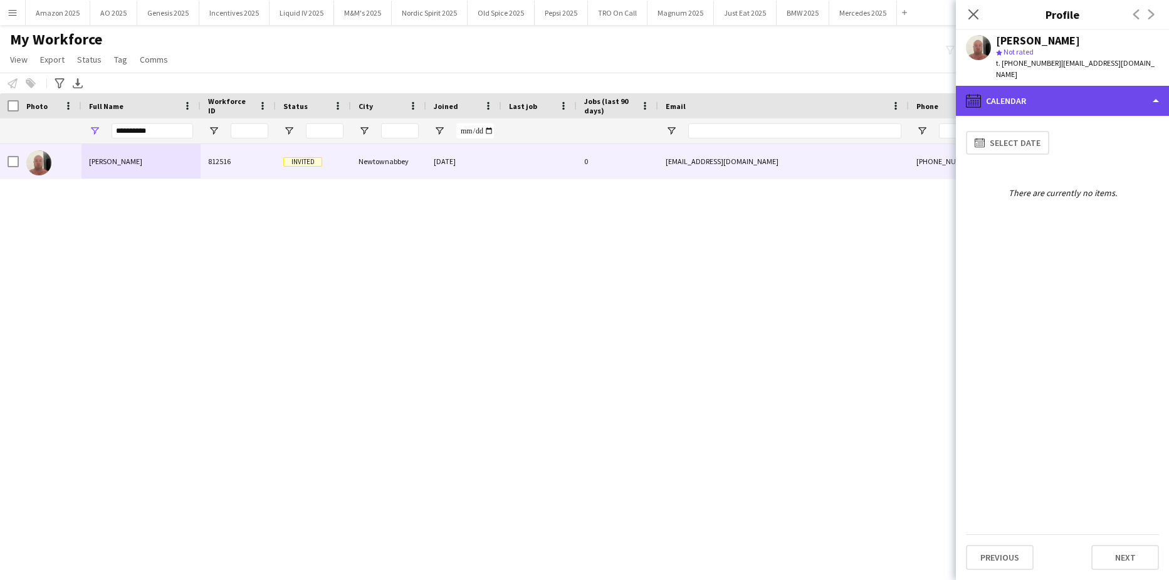
click at [1068, 89] on div "calendar-full Calendar" at bounding box center [1062, 101] width 213 height 30
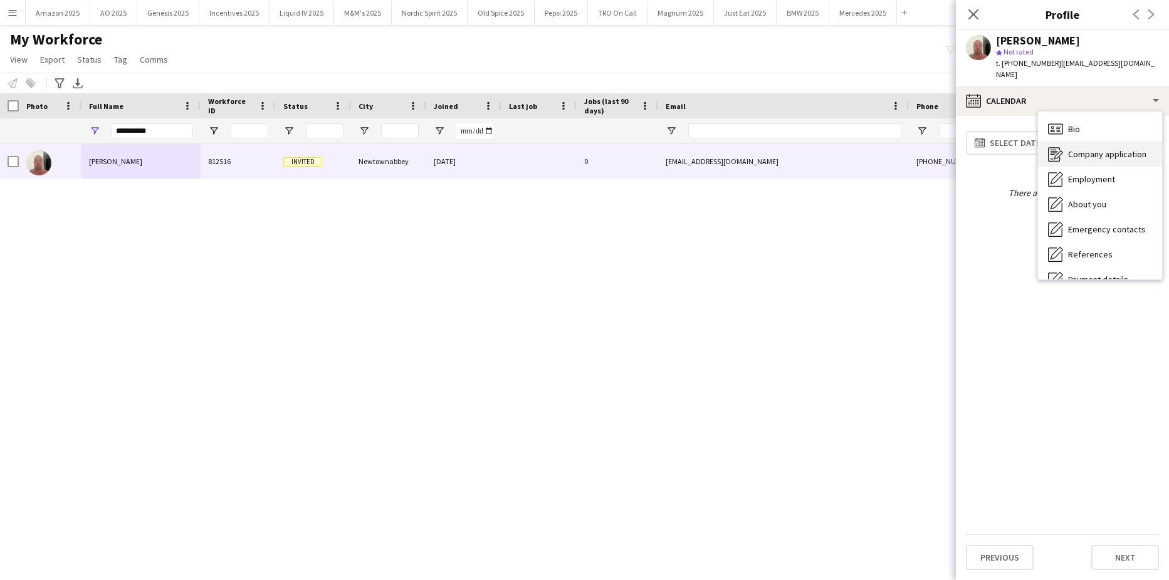
click at [1114, 153] on div "Company application Company application" at bounding box center [1100, 154] width 124 height 25
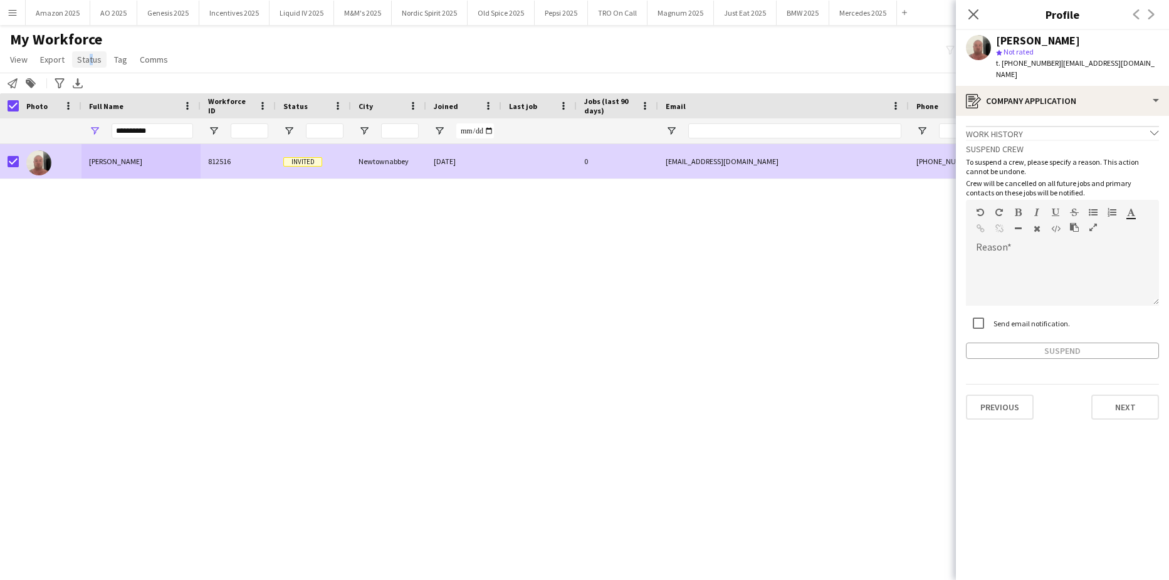
click at [87, 61] on span "Status" at bounding box center [89, 59] width 24 height 11
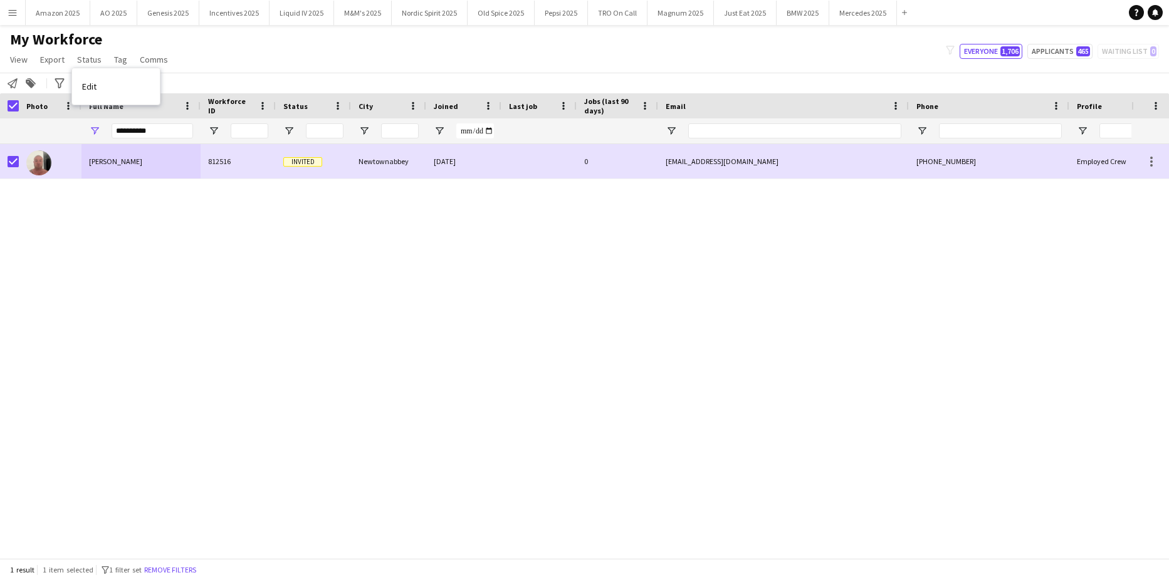
click at [98, 87] on link "Edit" at bounding box center [116, 86] width 88 height 26
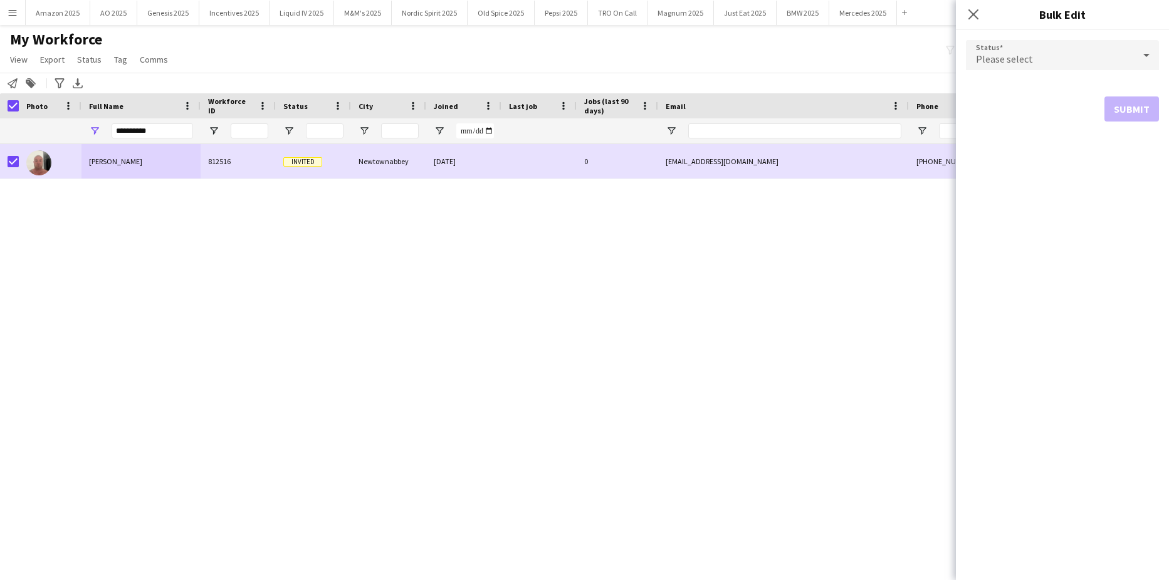
click at [1034, 61] on div "Please select" at bounding box center [1050, 55] width 168 height 30
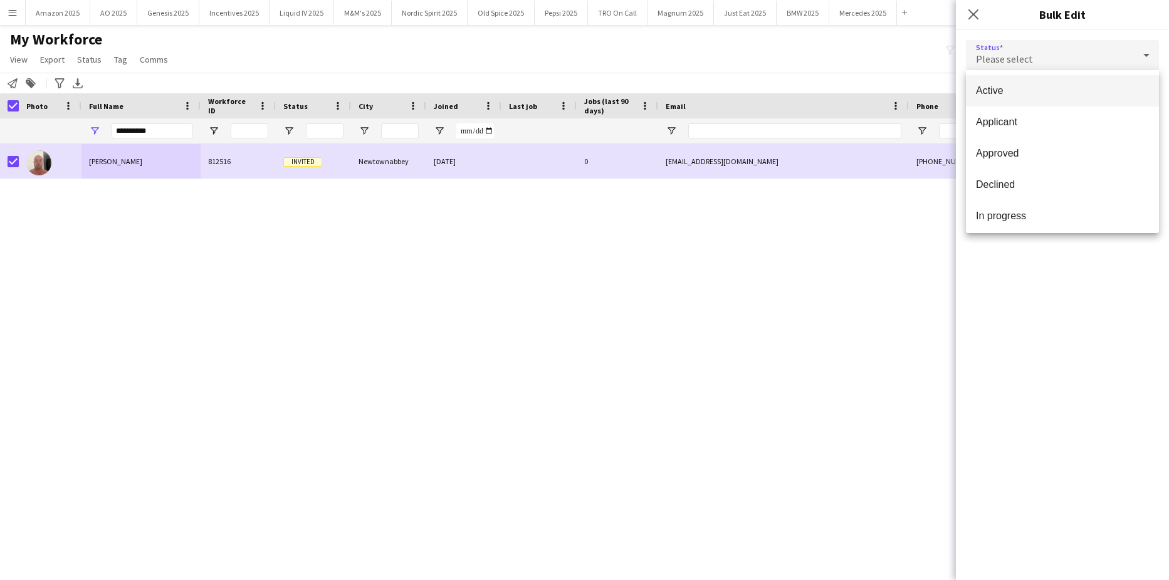
click at [393, 307] on div at bounding box center [584, 290] width 1169 height 580
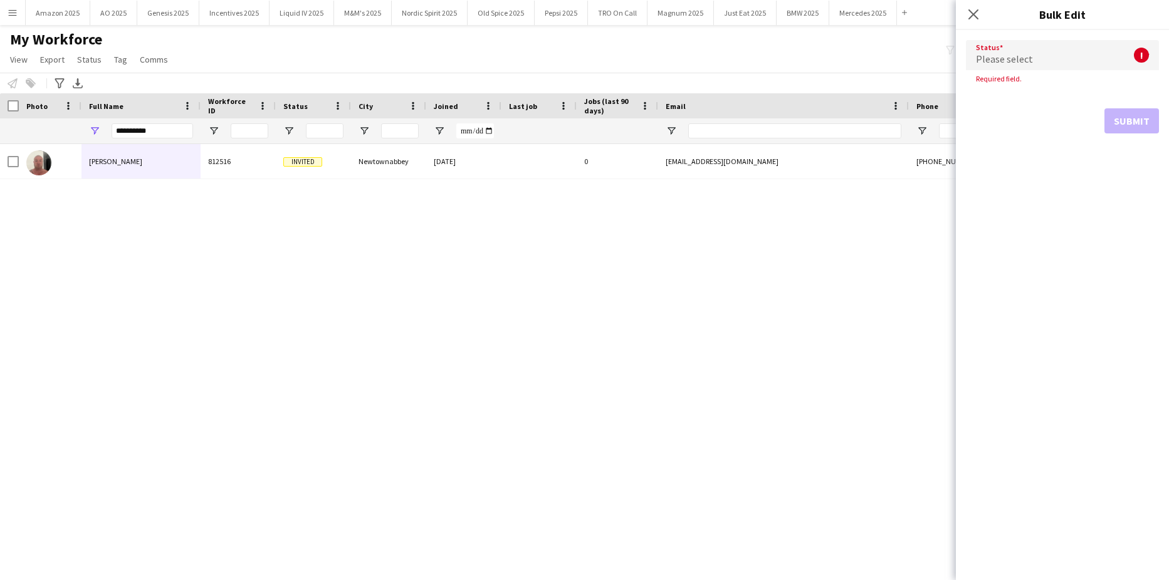
click at [164, 281] on div "[PERSON_NAME] 812516 Invited Newtownabbey [DATE] 0 [EMAIL_ADDRESS][DOMAIN_NAME]…" at bounding box center [565, 346] width 1131 height 405
drag, startPoint x: 159, startPoint y: 132, endPoint x: -32, endPoint y: 122, distance: 190.7
click at [0, 122] on html "Menu Boards Boards Boards All jobs Status Workforce Workforce My Workforce Recr…" at bounding box center [584, 290] width 1169 height 580
type input "*"
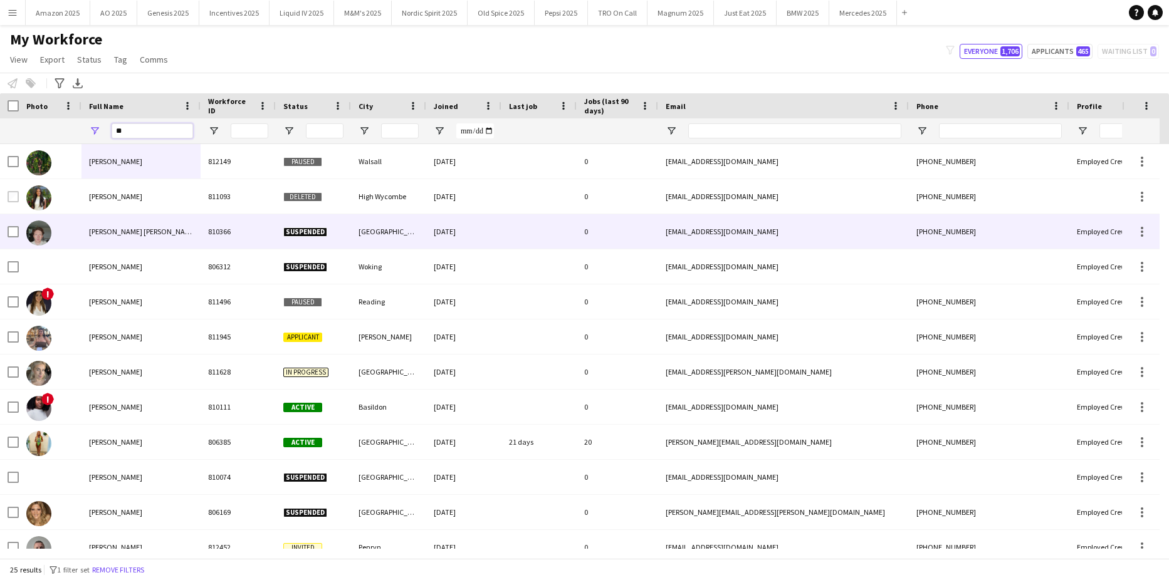
type input "*"
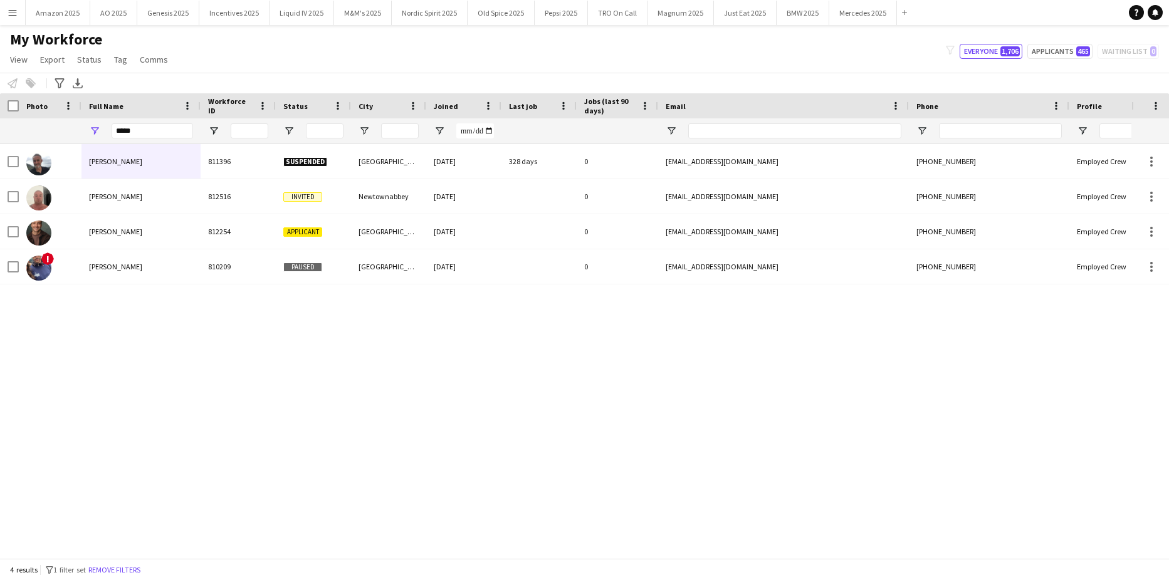
drag, startPoint x: 284, startPoint y: 488, endPoint x: 29, endPoint y: 191, distance: 391.9
click at [175, 431] on div "[PERSON_NAME] 811396 Suspended [GEOGRAPHIC_DATA] [DATE] 328 days 0 [EMAIL_ADDRE…" at bounding box center [565, 346] width 1131 height 405
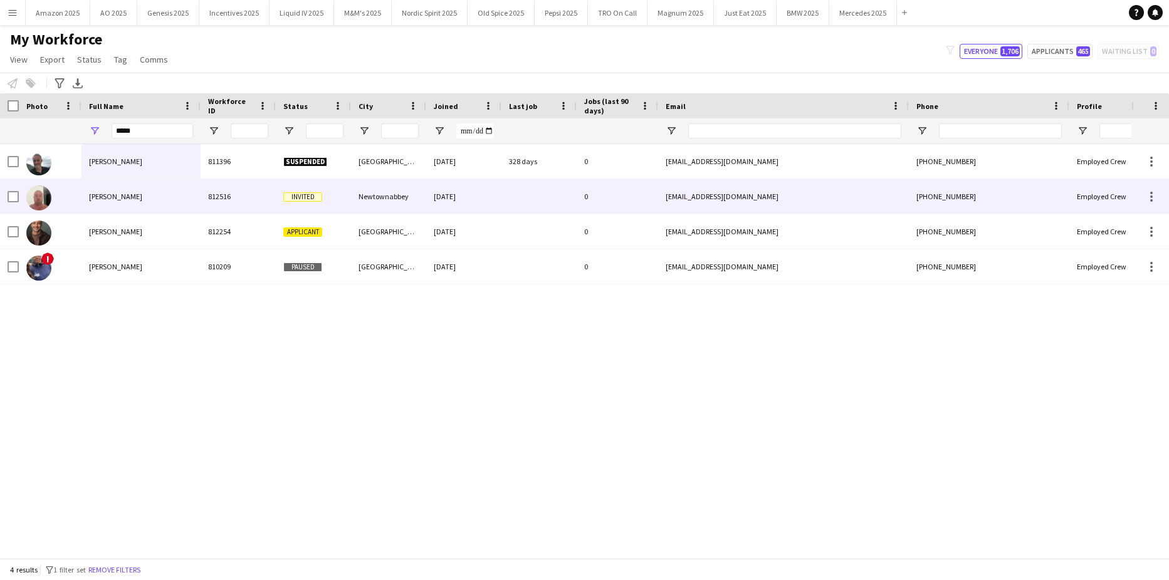
click at [19, 198] on div at bounding box center [50, 196] width 63 height 34
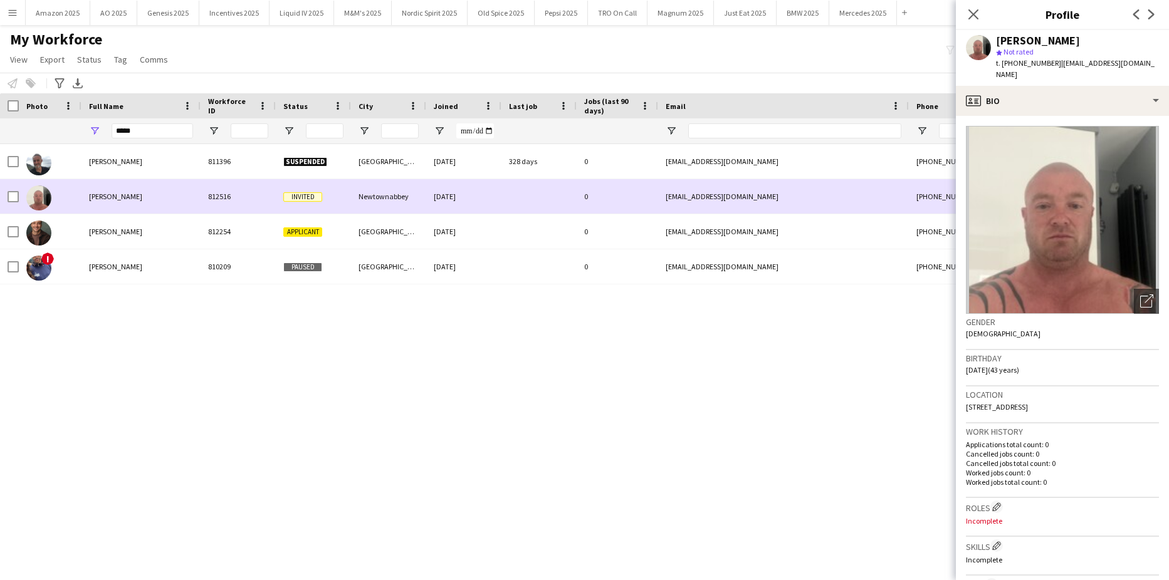
click at [16, 189] on div at bounding box center [13, 196] width 11 height 35
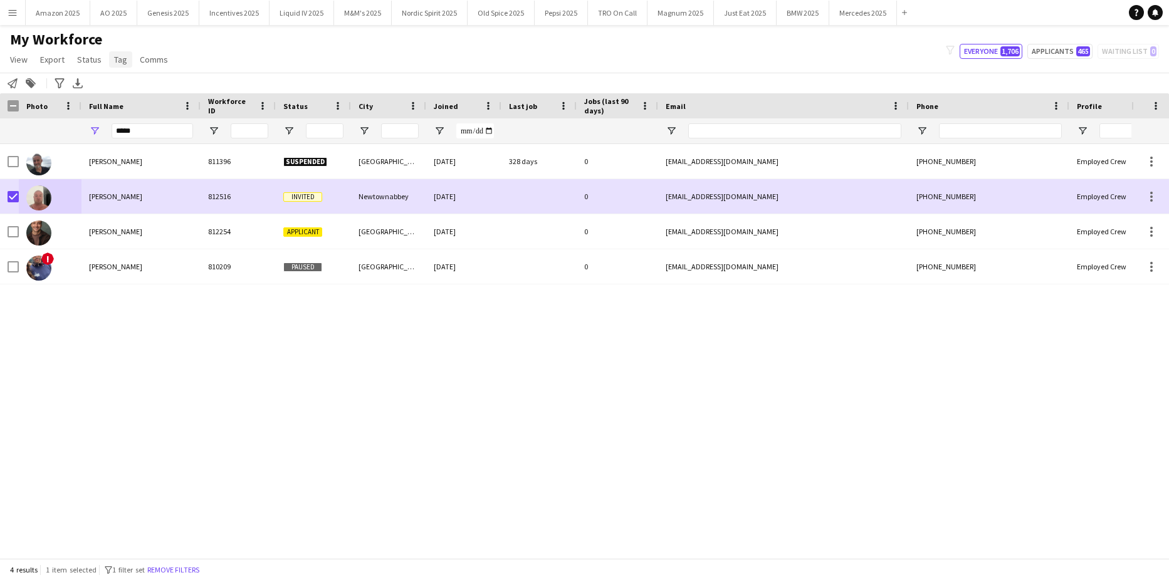
click at [123, 63] on span "Tag" at bounding box center [120, 59] width 13 height 11
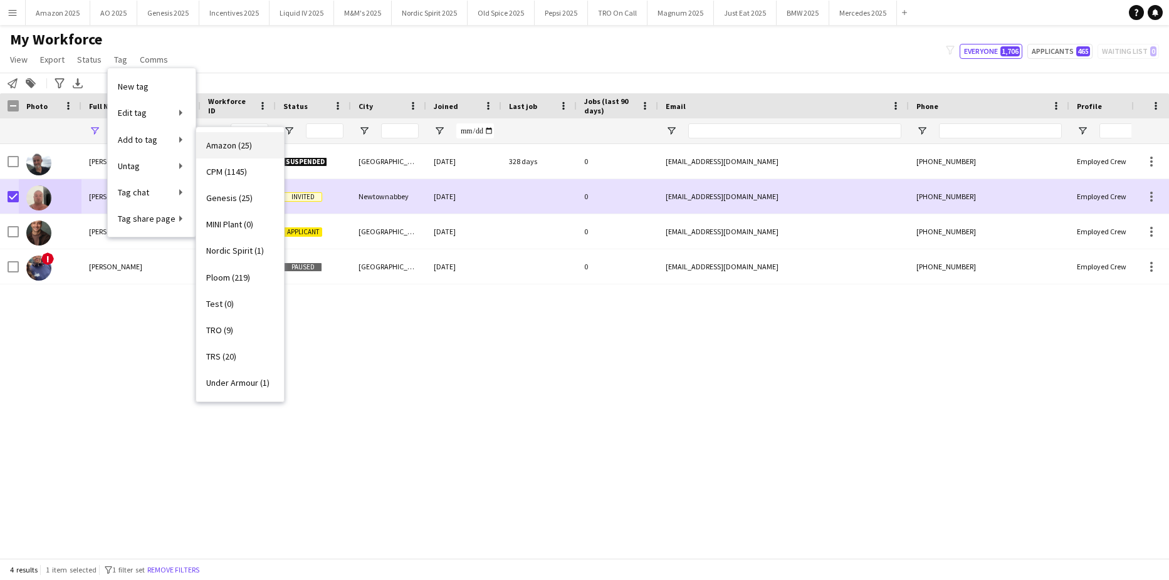
click at [231, 144] on span "Amazon (25)" at bounding box center [229, 145] width 46 height 11
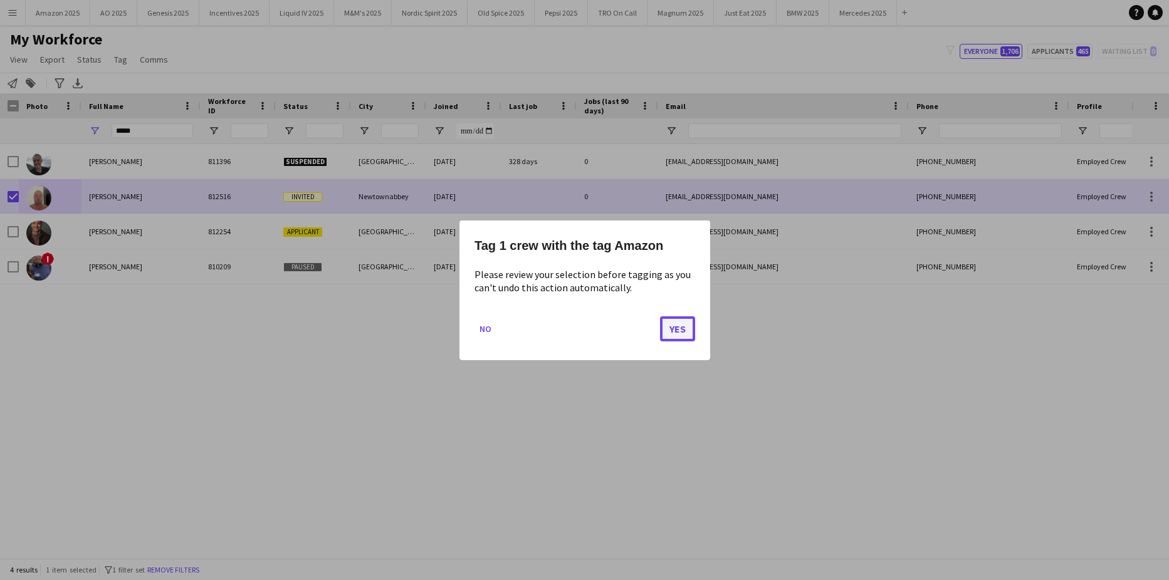
click at [674, 326] on button "Yes" at bounding box center [677, 328] width 35 height 25
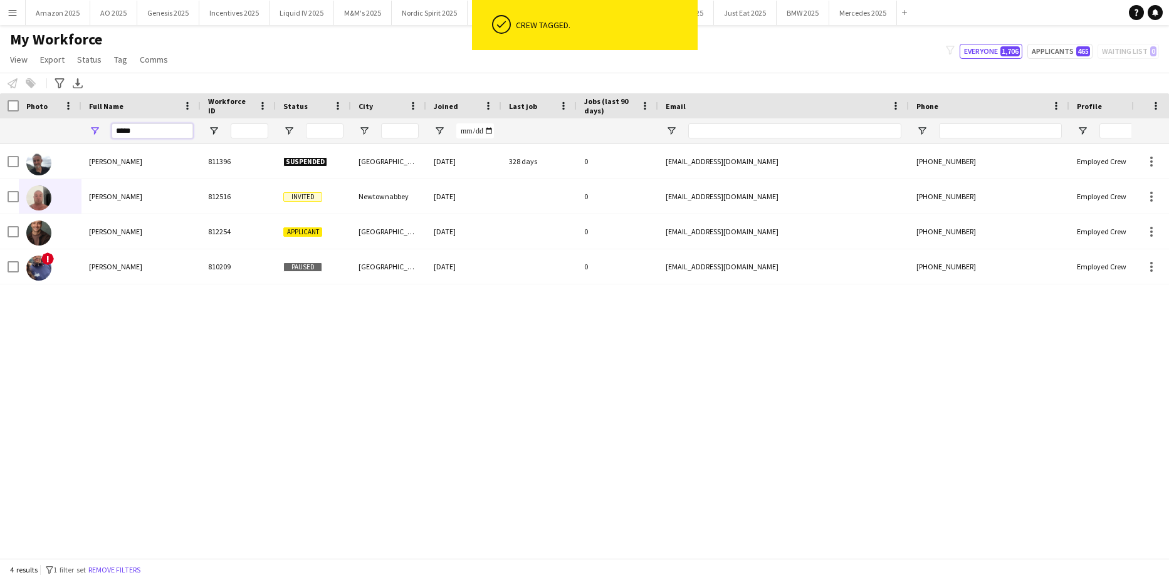
drag, startPoint x: 144, startPoint y: 138, endPoint x: 6, endPoint y: 137, distance: 137.8
click at [8, 137] on div "*****" at bounding box center [638, 130] width 1277 height 25
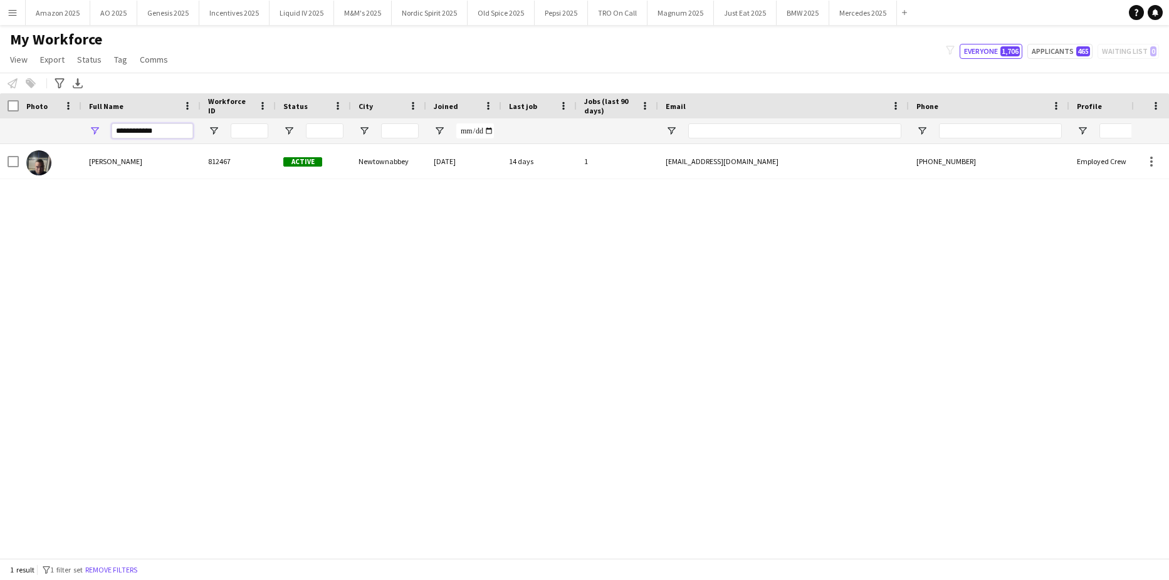
type input "**********"
drag, startPoint x: 109, startPoint y: 377, endPoint x: 103, endPoint y: 367, distance: 11.8
click at [107, 374] on div "[PERSON_NAME] 812467 Active [GEOGRAPHIC_DATA] [DATE] 14 days 1 [EMAIL_ADDRESS][…" at bounding box center [565, 346] width 1131 height 405
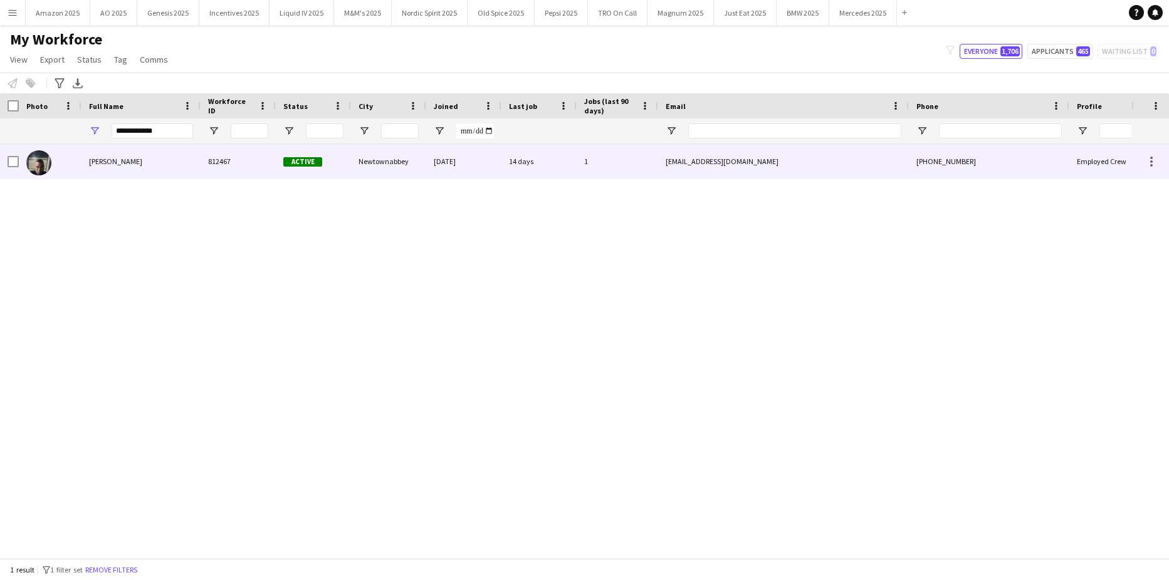
click at [111, 164] on span "[PERSON_NAME]" at bounding box center [115, 161] width 53 height 9
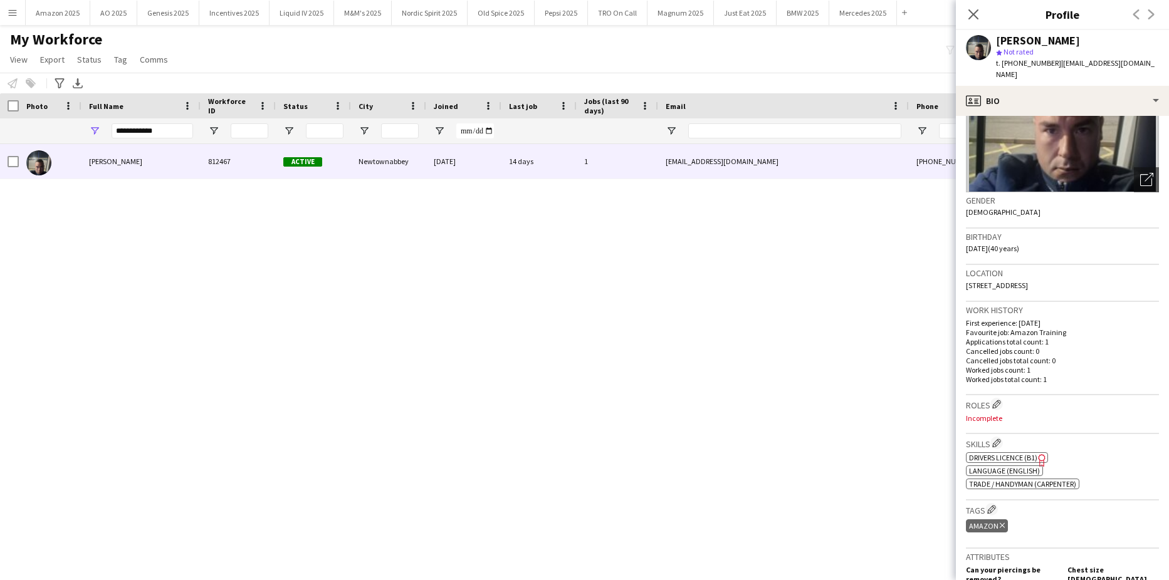
scroll to position [251, 0]
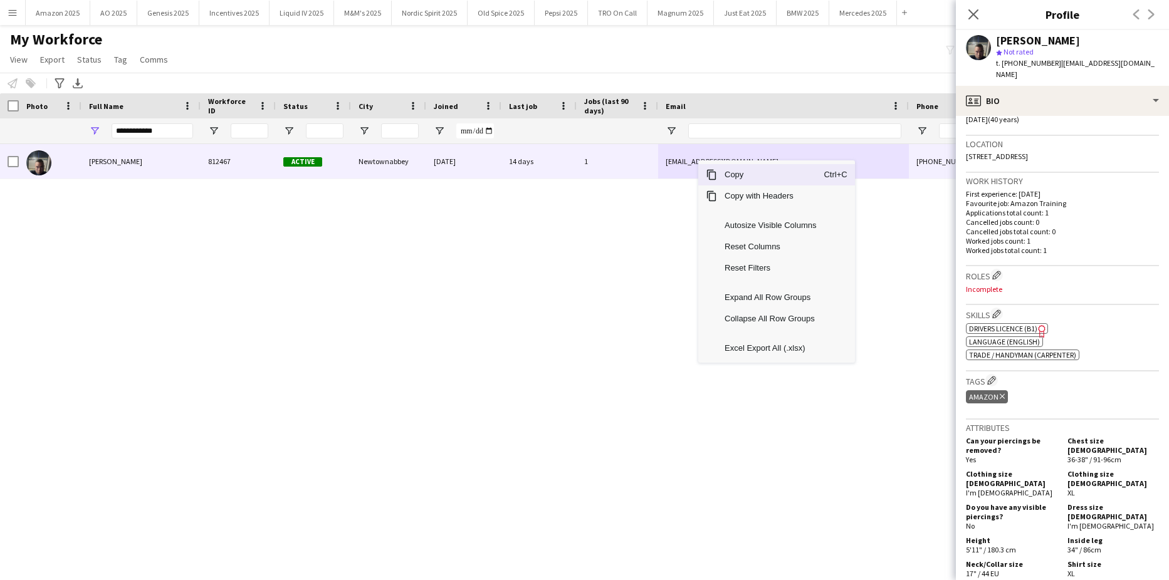
click at [765, 178] on span "Copy" at bounding box center [770, 174] width 107 height 21
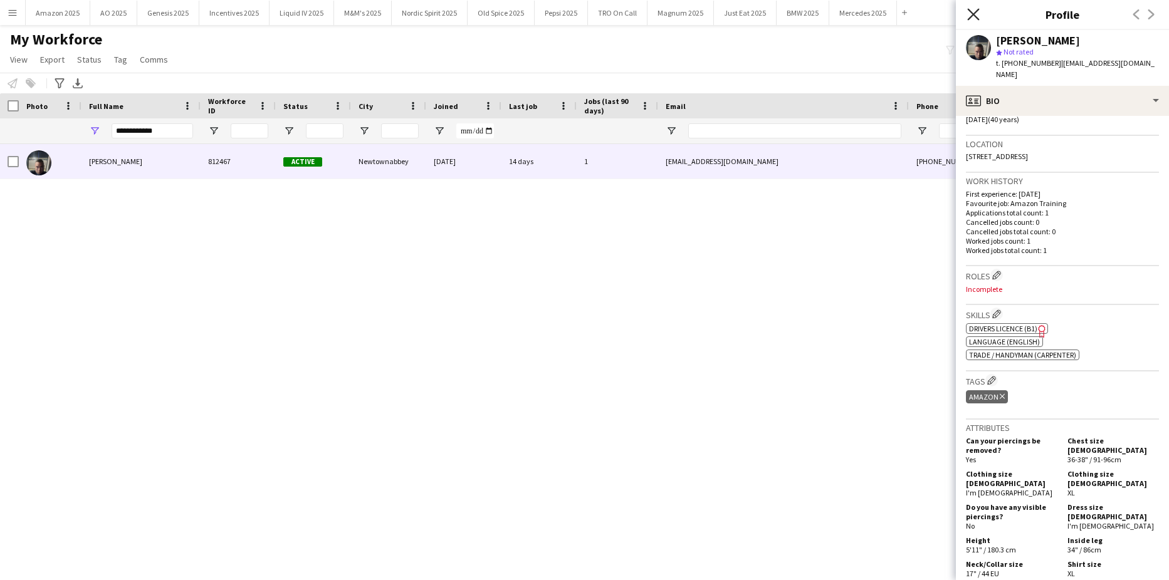
click at [973, 15] on icon at bounding box center [973, 14] width 12 height 12
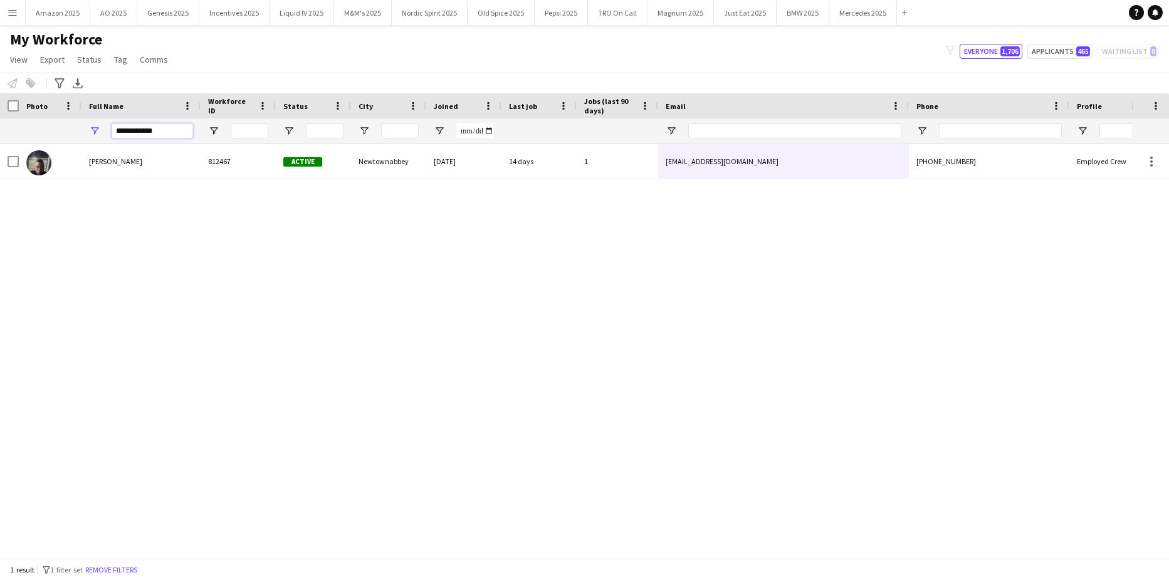
drag, startPoint x: 172, startPoint y: 129, endPoint x: 29, endPoint y: 115, distance: 143.5
click at [0, 120] on html "Menu Boards Boards Boards All jobs Status Workforce Workforce My Workforce Recr…" at bounding box center [584, 290] width 1169 height 580
type input "**********"
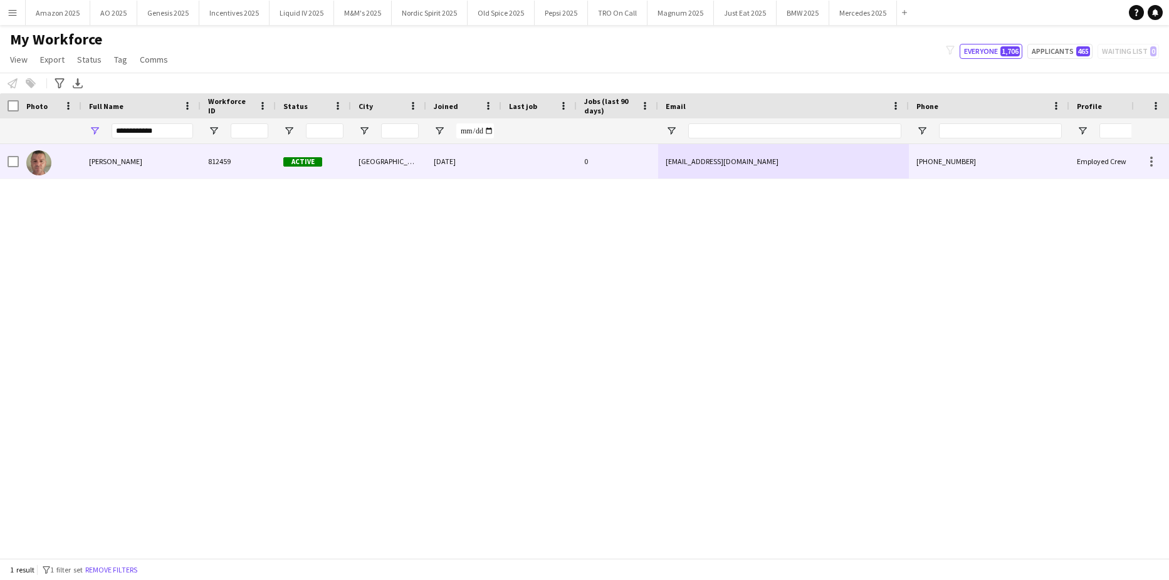
click at [100, 162] on span "[PERSON_NAME]" at bounding box center [115, 161] width 53 height 9
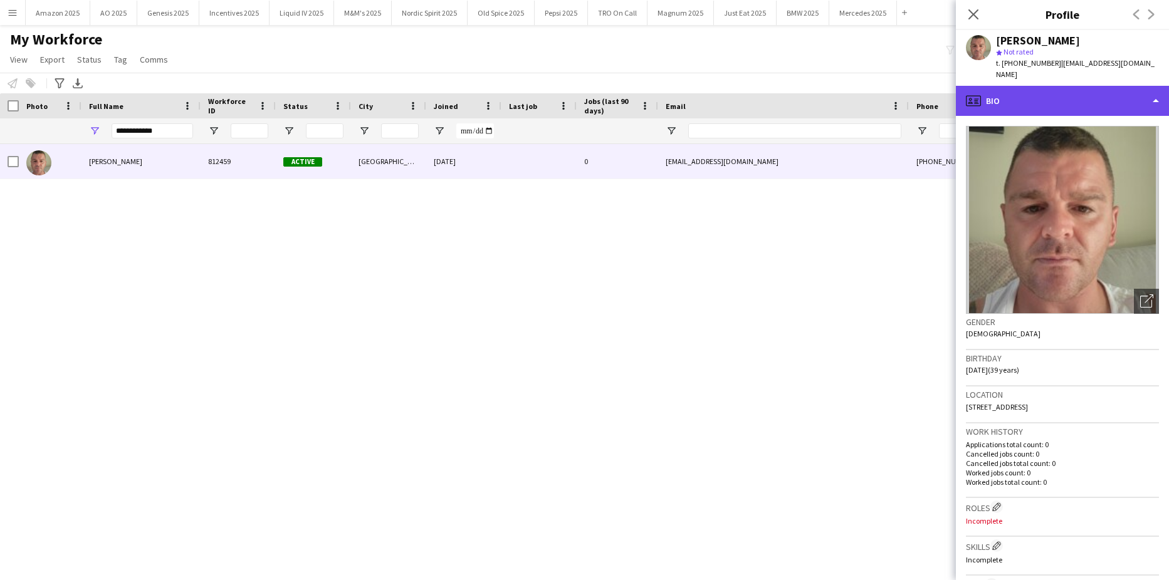
click at [1081, 92] on div "profile Bio" at bounding box center [1062, 101] width 213 height 30
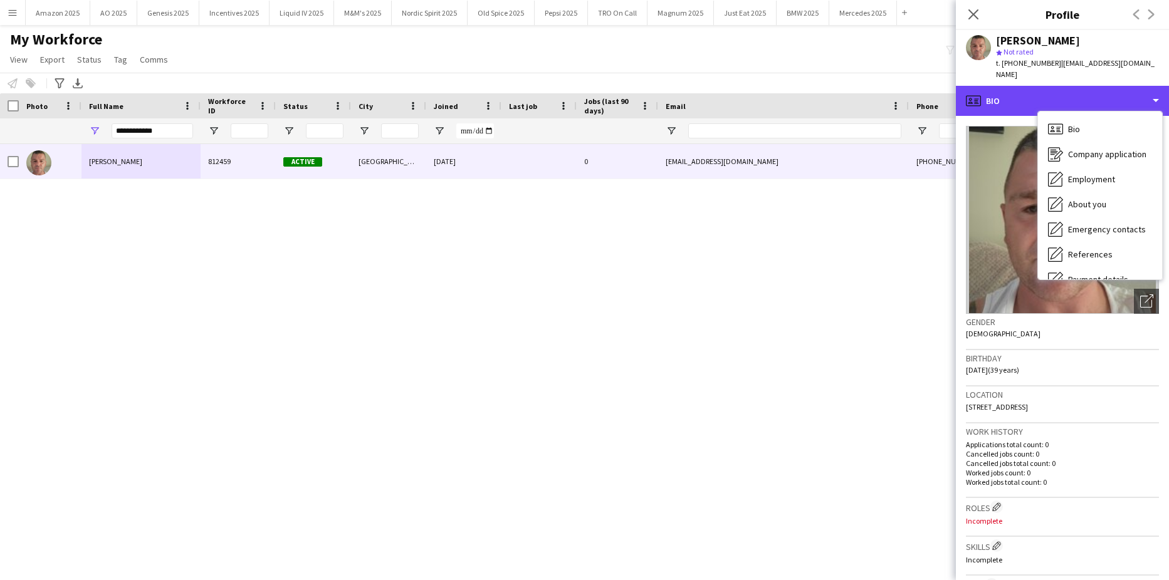
scroll to position [168, 0]
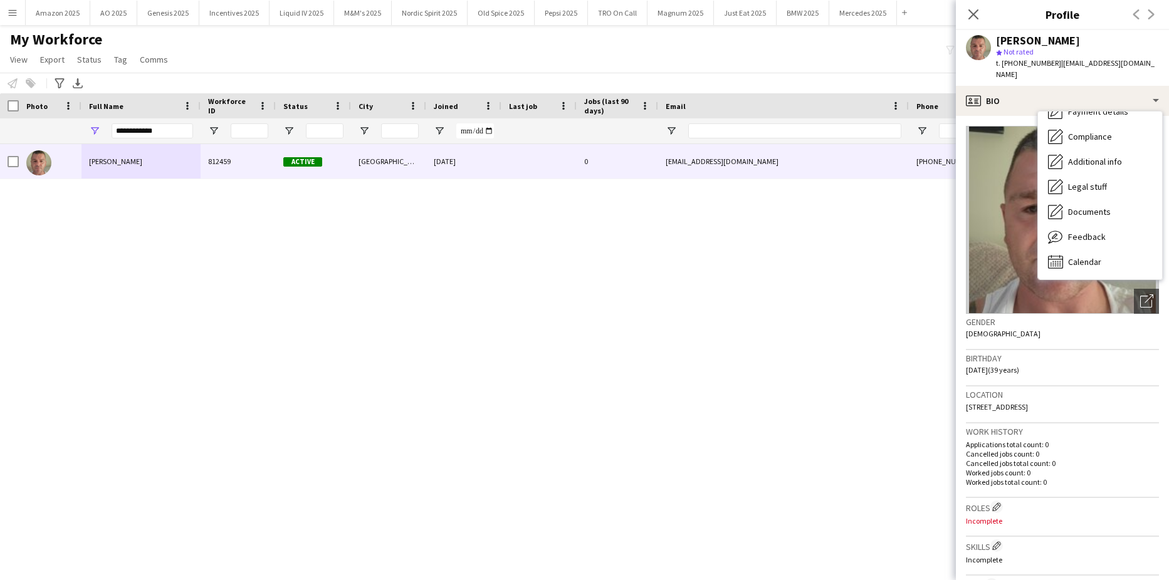
drag, startPoint x: 967, startPoint y: 11, endPoint x: 930, endPoint y: 27, distance: 41.0
click at [968, 11] on icon "Close pop-in" at bounding box center [973, 14] width 10 height 10
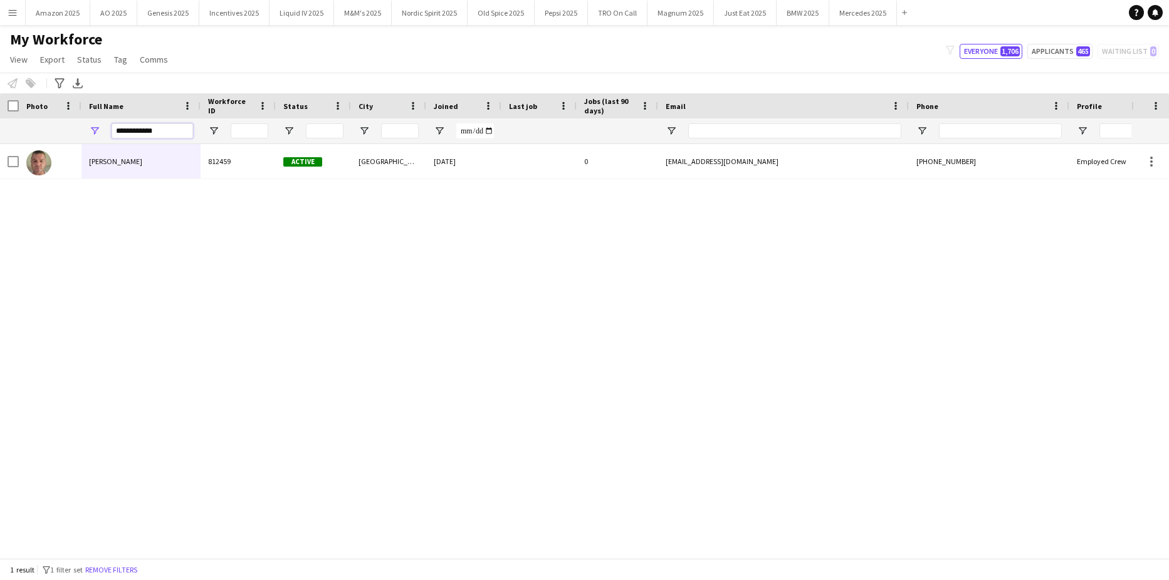
drag, startPoint x: 155, startPoint y: 136, endPoint x: -32, endPoint y: 187, distance: 194.1
click at [0, 187] on html "Menu Boards Boards Boards All jobs Status Workforce Workforce My Workforce Recr…" at bounding box center [584, 290] width 1169 height 580
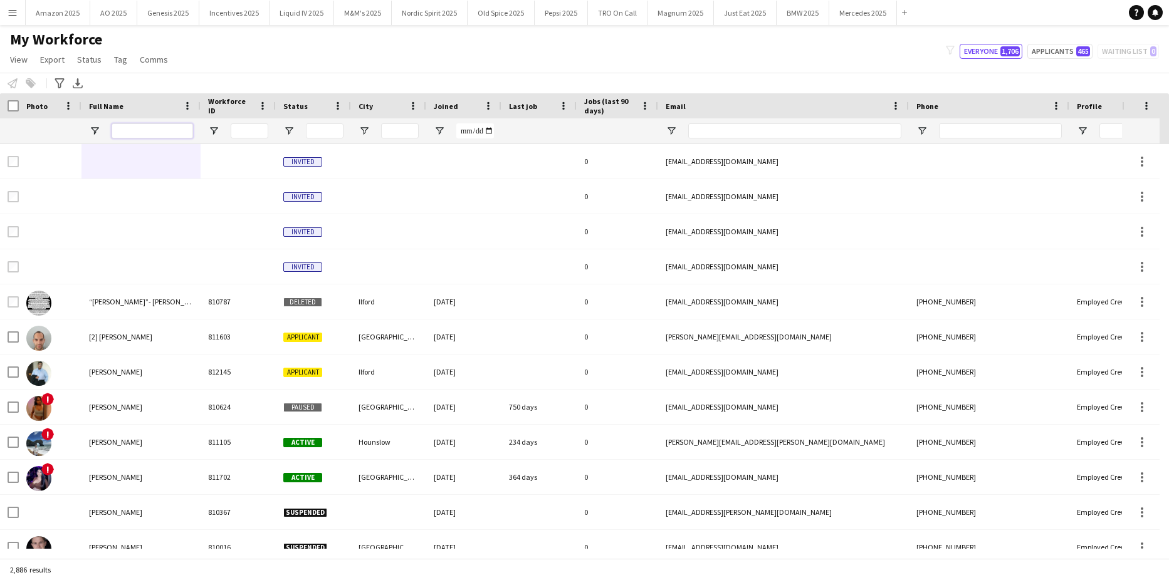
click at [175, 130] on input "Full Name Filter Input" at bounding box center [152, 130] width 81 height 15
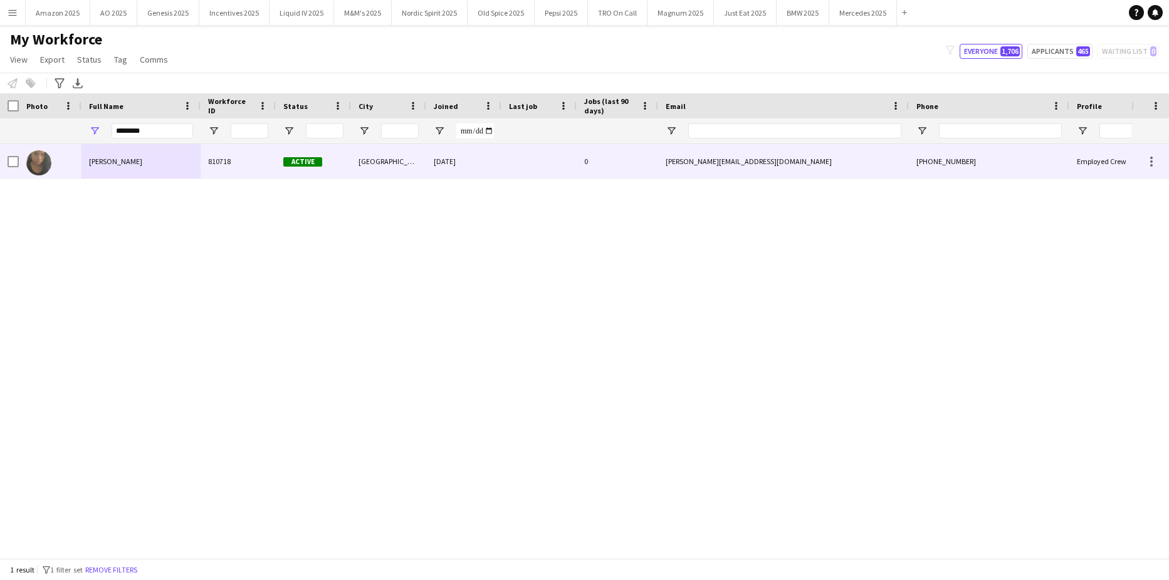
click at [129, 153] on div "[PERSON_NAME]" at bounding box center [140, 161] width 119 height 34
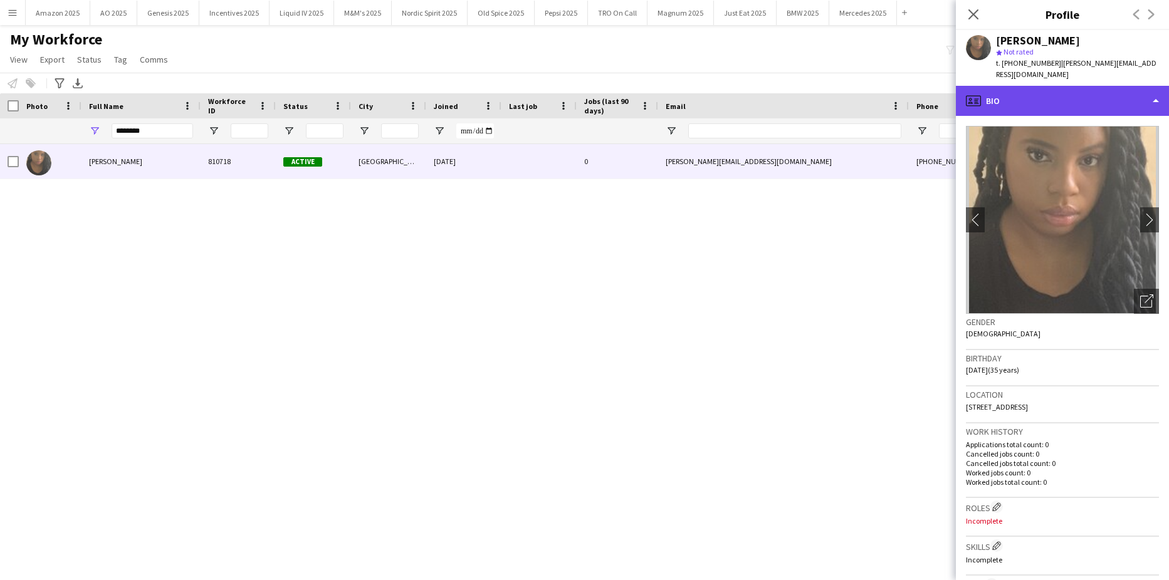
click at [1099, 95] on div "profile Bio" at bounding box center [1062, 101] width 213 height 30
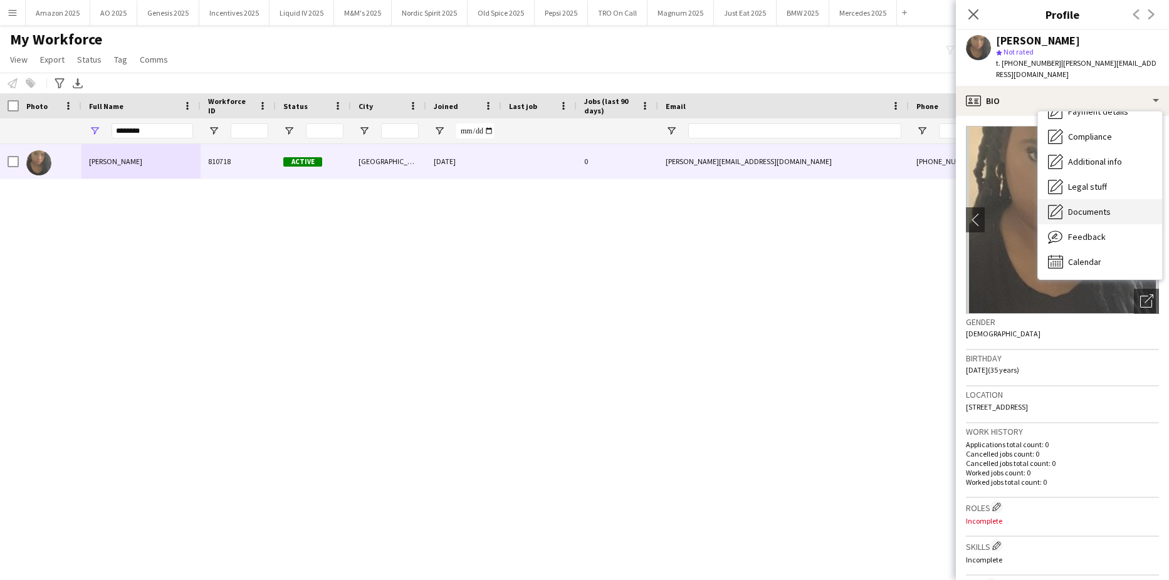
click at [1098, 206] on span "Documents" at bounding box center [1089, 211] width 43 height 11
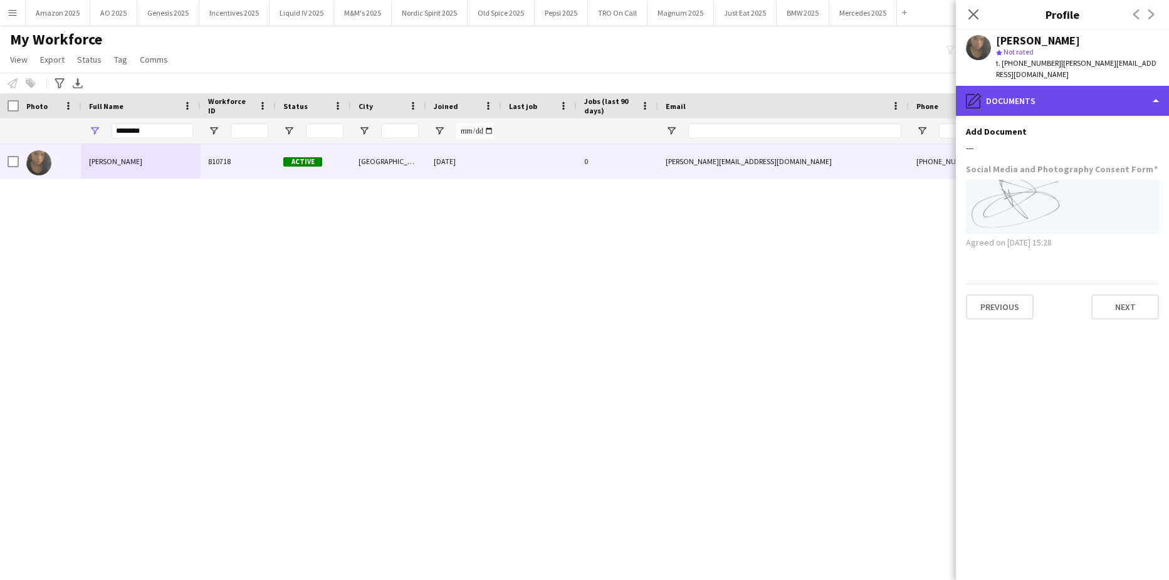
click at [1145, 100] on div "pencil4 Documents" at bounding box center [1062, 101] width 213 height 30
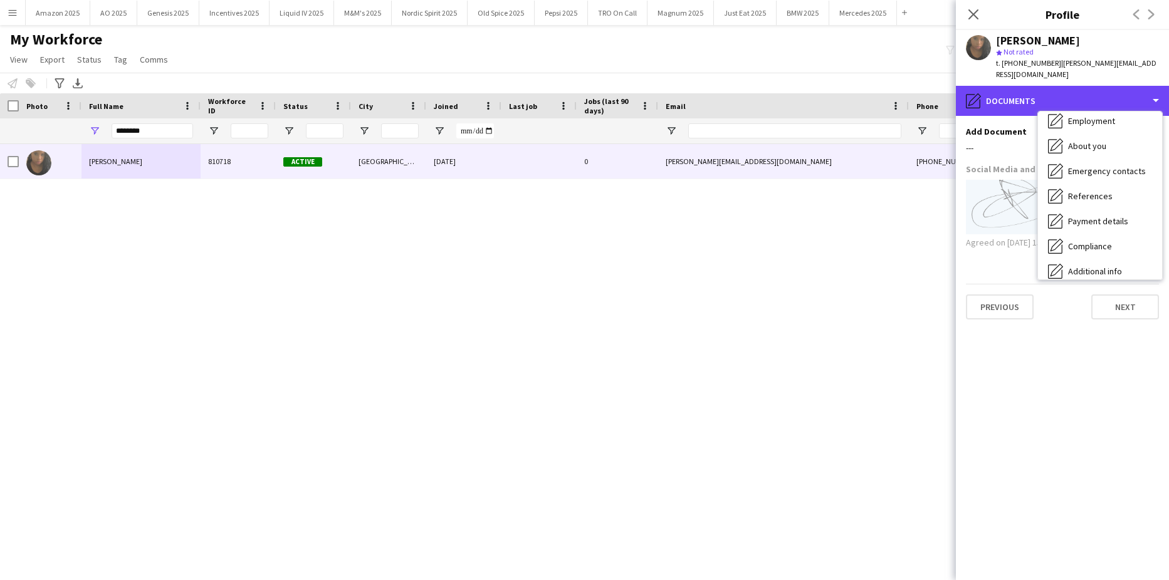
scroll to position [0, 0]
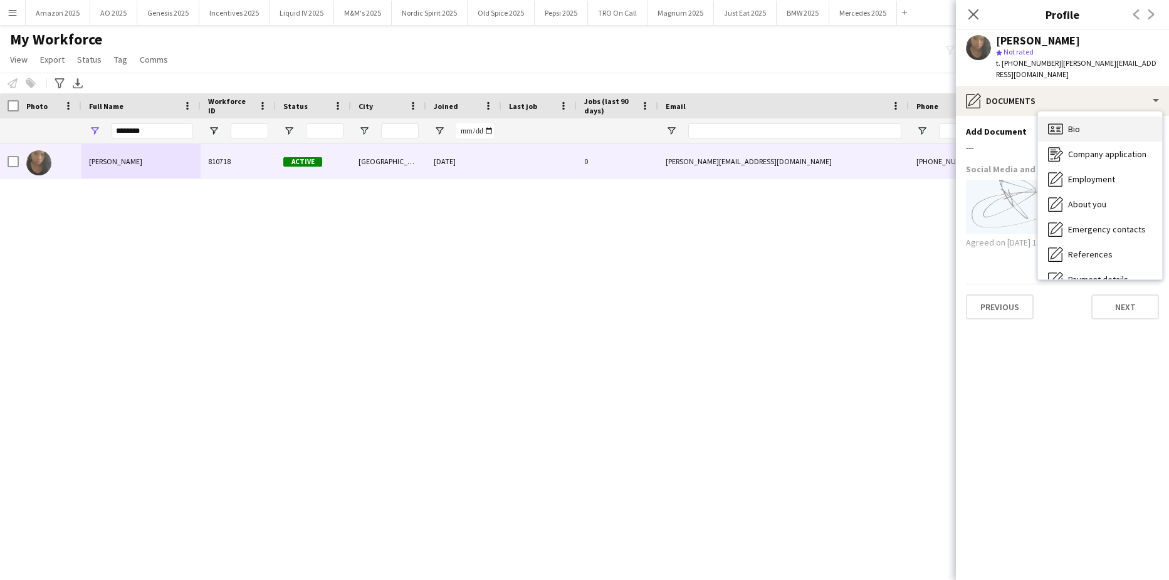
click at [1105, 117] on div "Bio Bio" at bounding box center [1100, 129] width 124 height 25
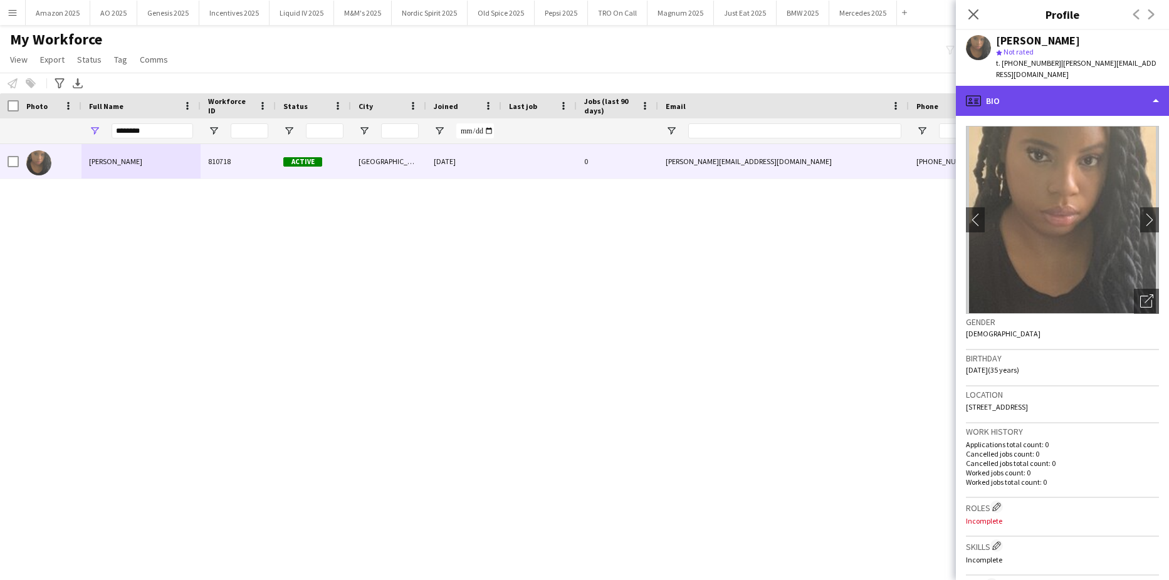
click at [1148, 86] on div "profile Bio" at bounding box center [1062, 101] width 213 height 30
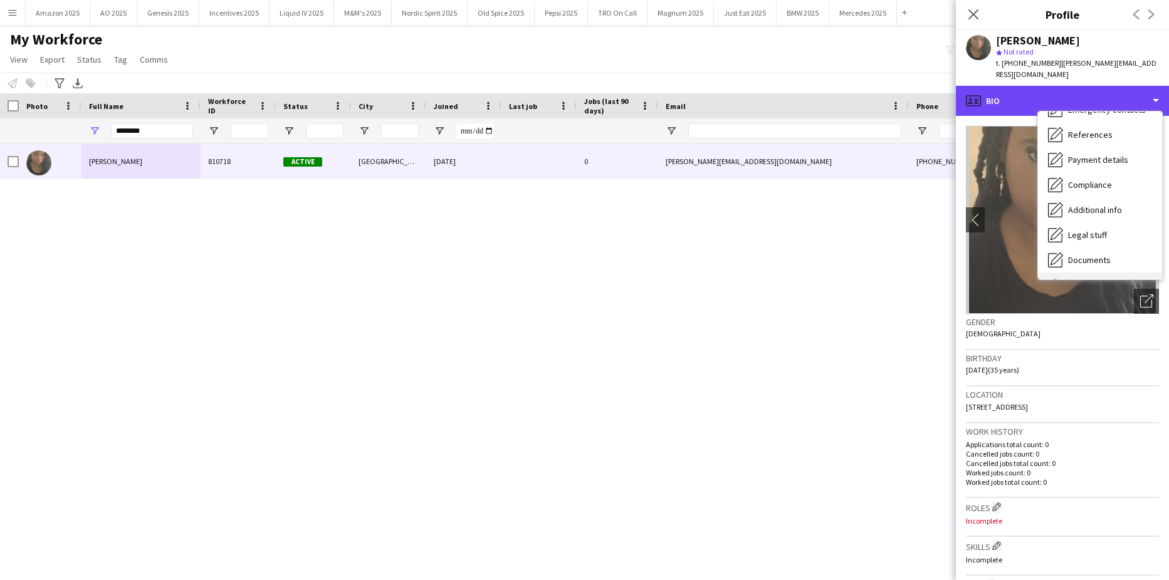
scroll to position [168, 0]
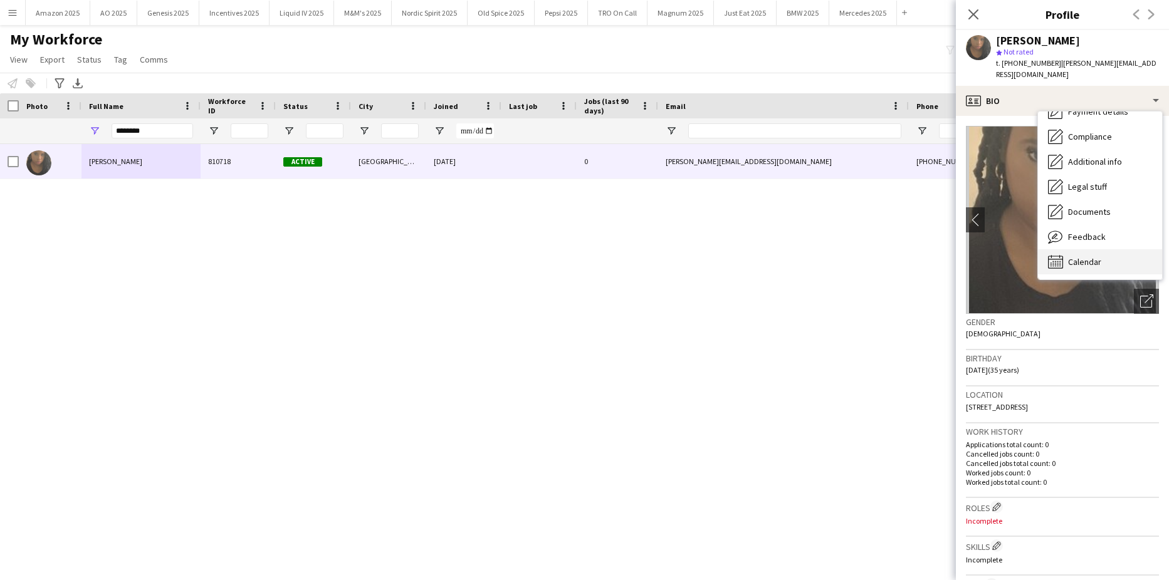
click at [1064, 256] on div "Calendar Calendar" at bounding box center [1100, 261] width 124 height 25
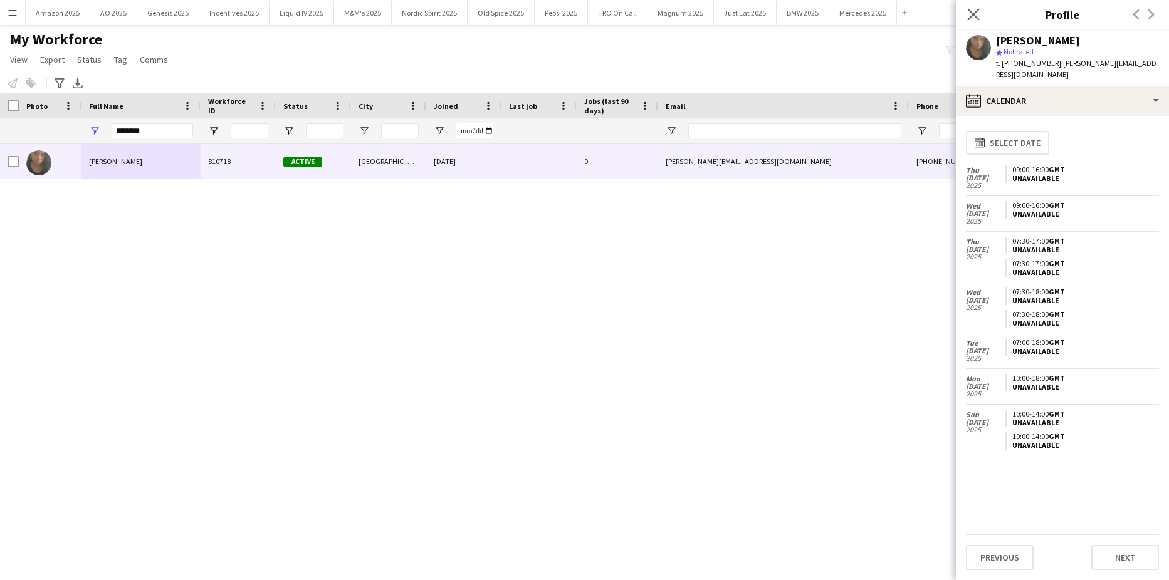
click at [971, 8] on app-icon "Close pop-in" at bounding box center [973, 15] width 18 height 18
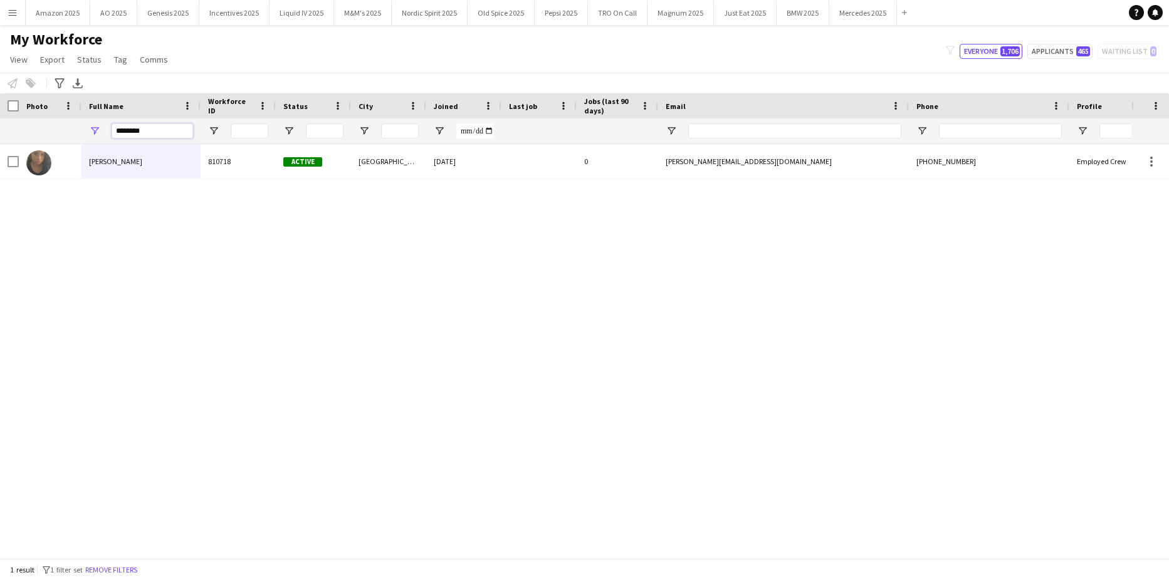
drag, startPoint x: 146, startPoint y: 130, endPoint x: -32, endPoint y: 143, distance: 178.5
click at [0, 143] on html "Menu Boards Boards Boards All jobs Status Workforce Workforce My Workforce Recr…" at bounding box center [584, 290] width 1169 height 580
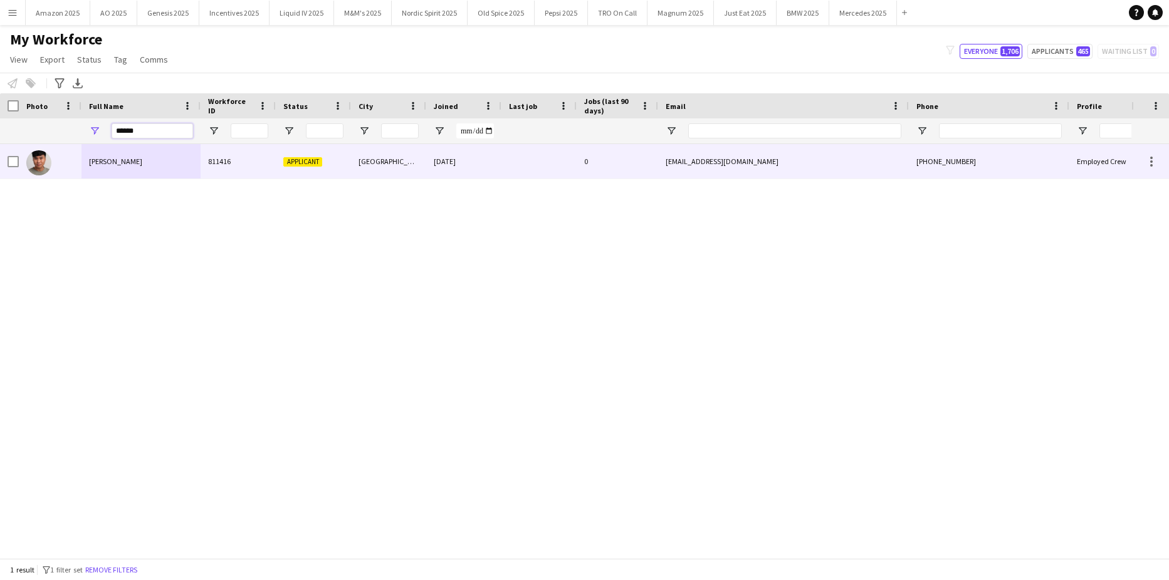
type input "******"
click at [127, 171] on div "[PERSON_NAME]" at bounding box center [140, 161] width 119 height 34
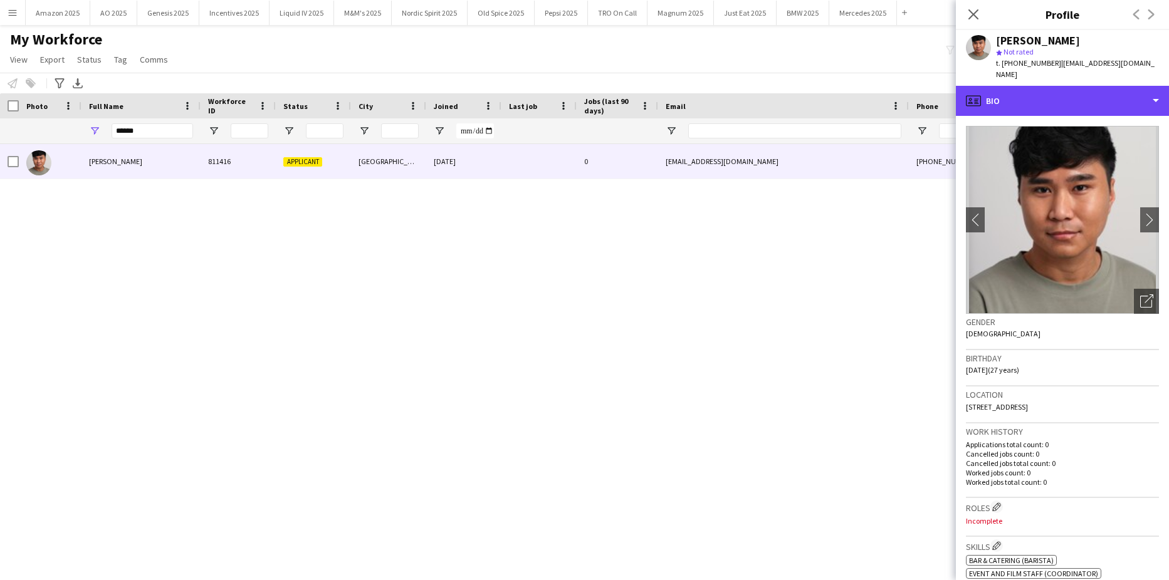
drag, startPoint x: 1086, startPoint y: 91, endPoint x: 1095, endPoint y: 139, distance: 49.0
click at [1086, 91] on div "profile Bio" at bounding box center [1062, 101] width 213 height 30
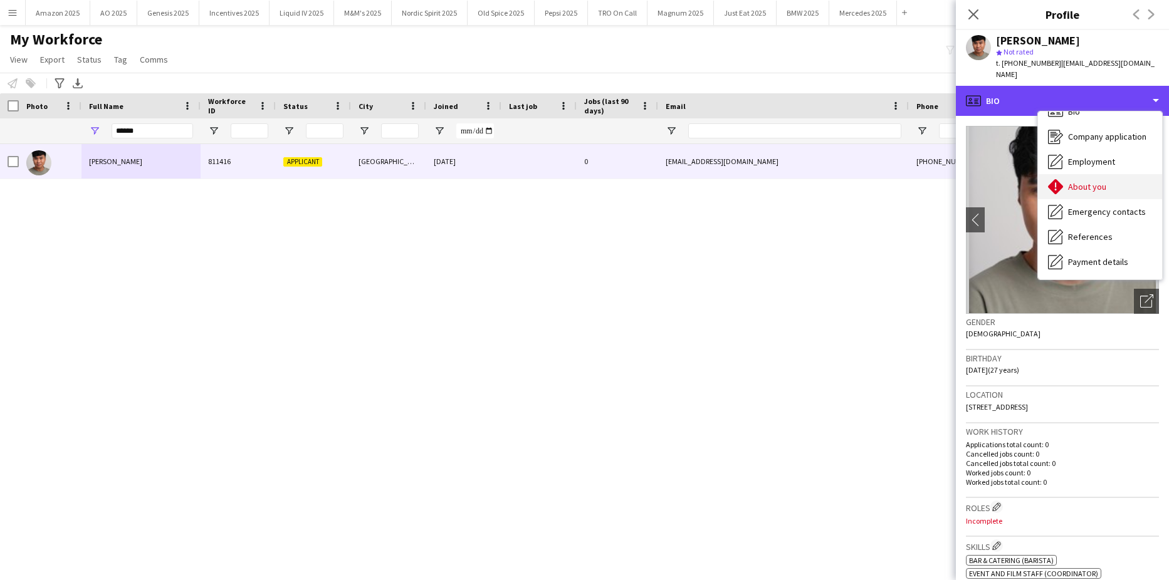
scroll to position [0, 0]
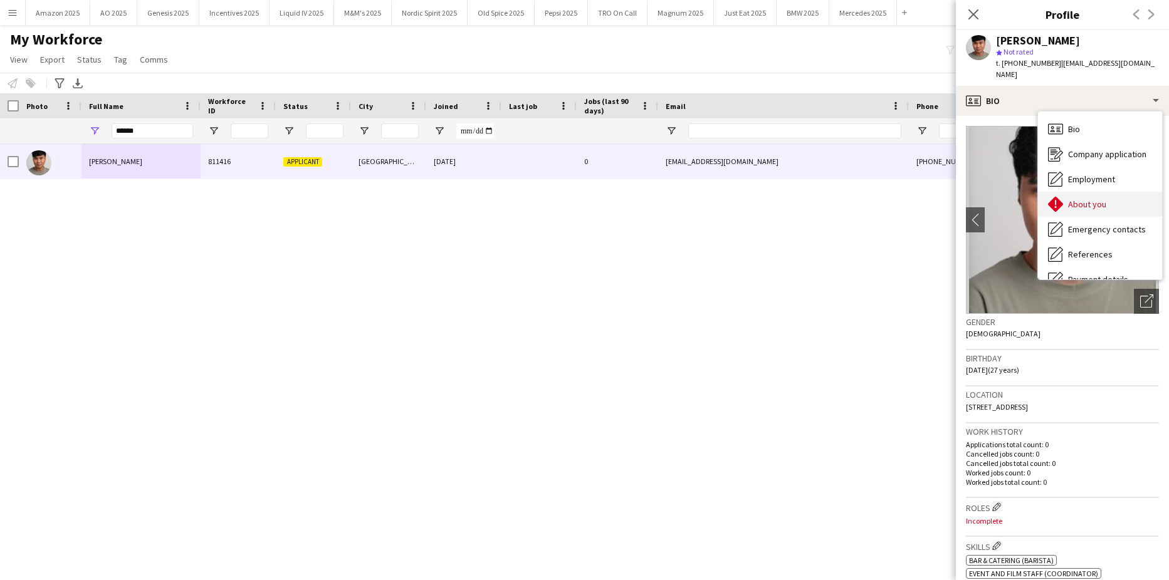
click at [1103, 199] on span "About you" at bounding box center [1087, 204] width 38 height 11
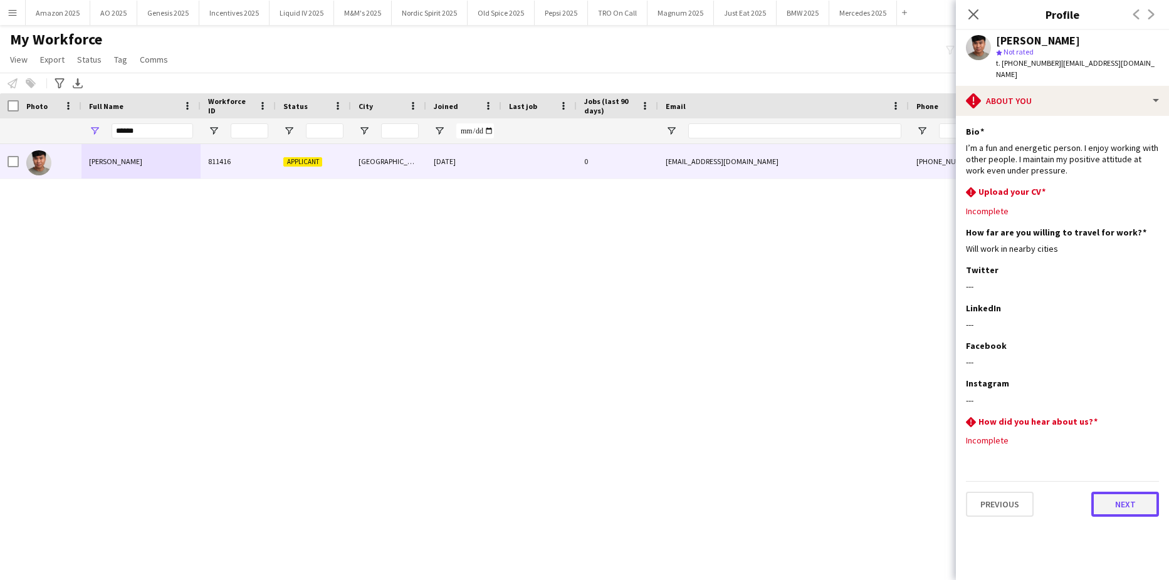
click at [1125, 501] on button "Next" at bounding box center [1125, 504] width 68 height 25
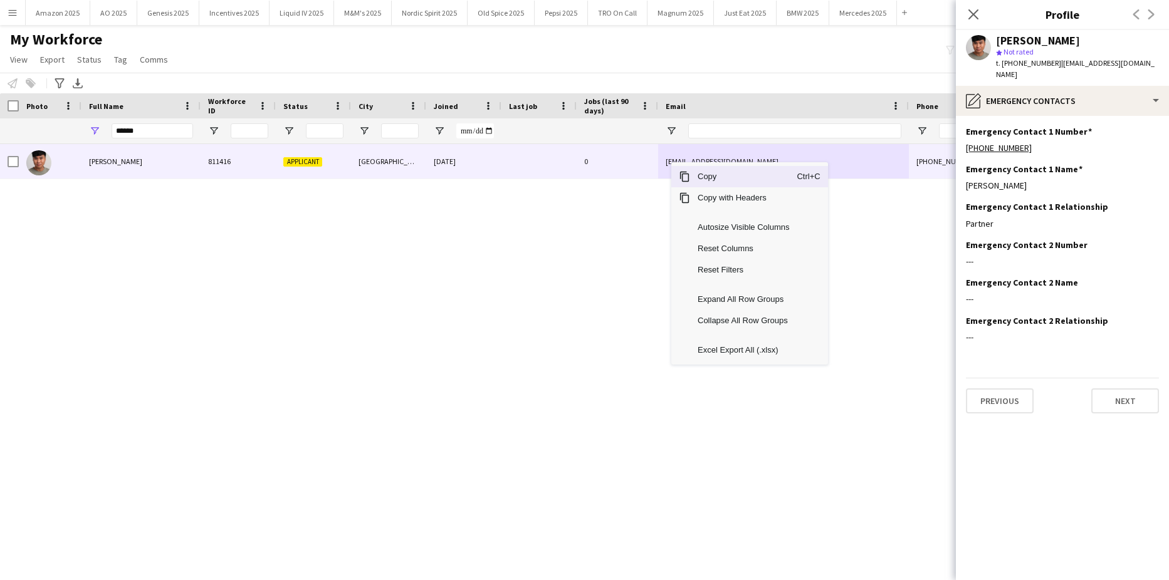
drag, startPoint x: 697, startPoint y: 172, endPoint x: 1162, endPoint y: 399, distance: 517.6
click at [697, 172] on span "Copy" at bounding box center [743, 176] width 107 height 21
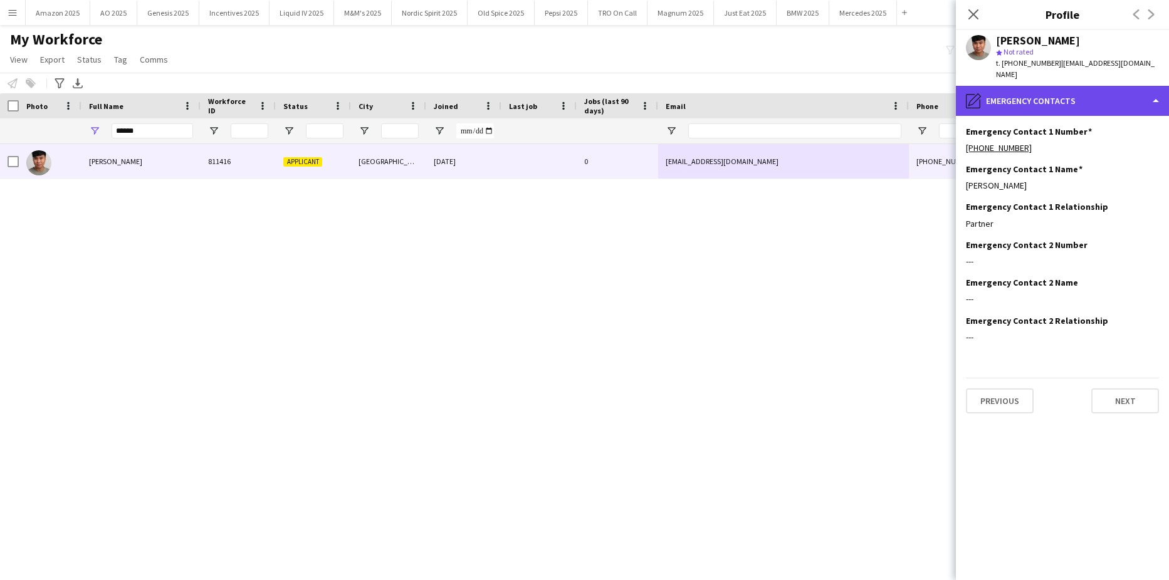
click at [1053, 86] on div "pencil4 Emergency contacts" at bounding box center [1062, 101] width 213 height 30
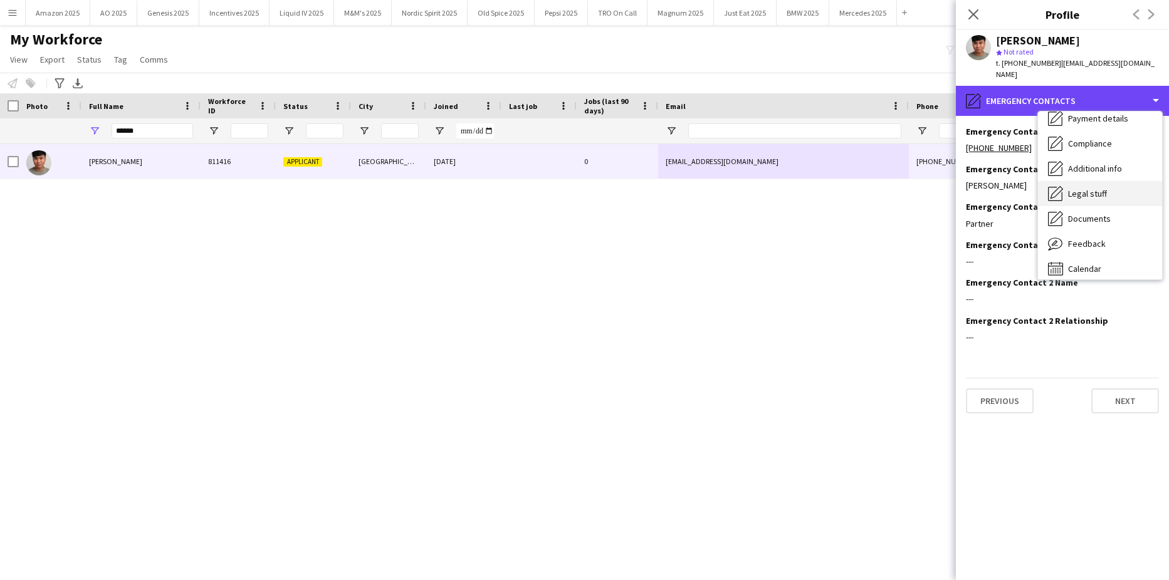
scroll to position [168, 0]
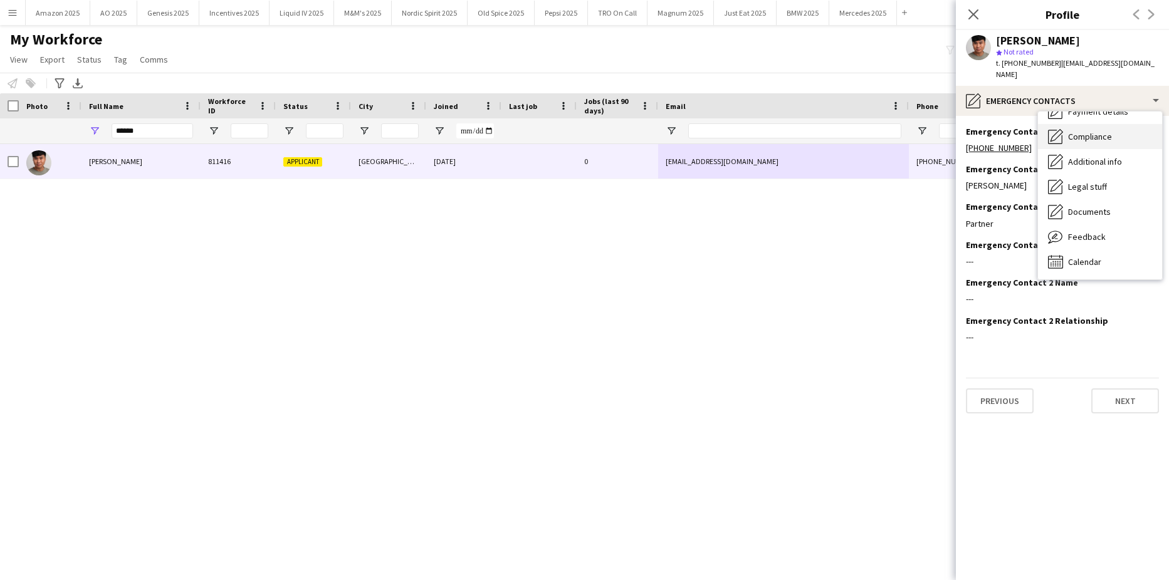
click at [1096, 124] on div "Compliance Compliance" at bounding box center [1100, 136] width 124 height 25
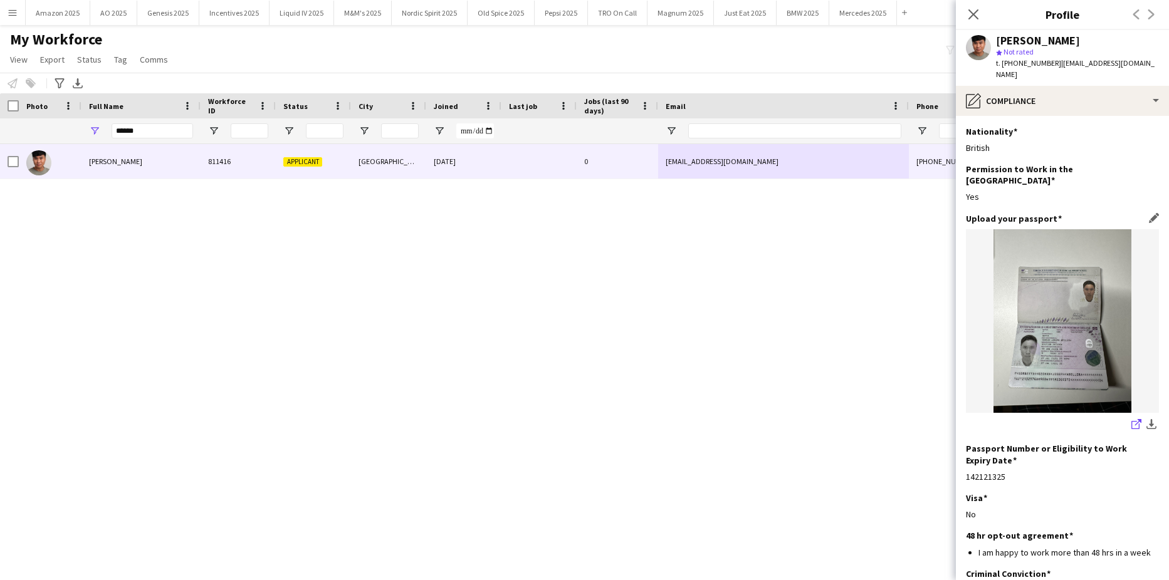
click at [1131, 421] on icon at bounding box center [1135, 425] width 8 height 8
click at [972, 14] on icon "Close pop-in" at bounding box center [973, 14] width 12 height 12
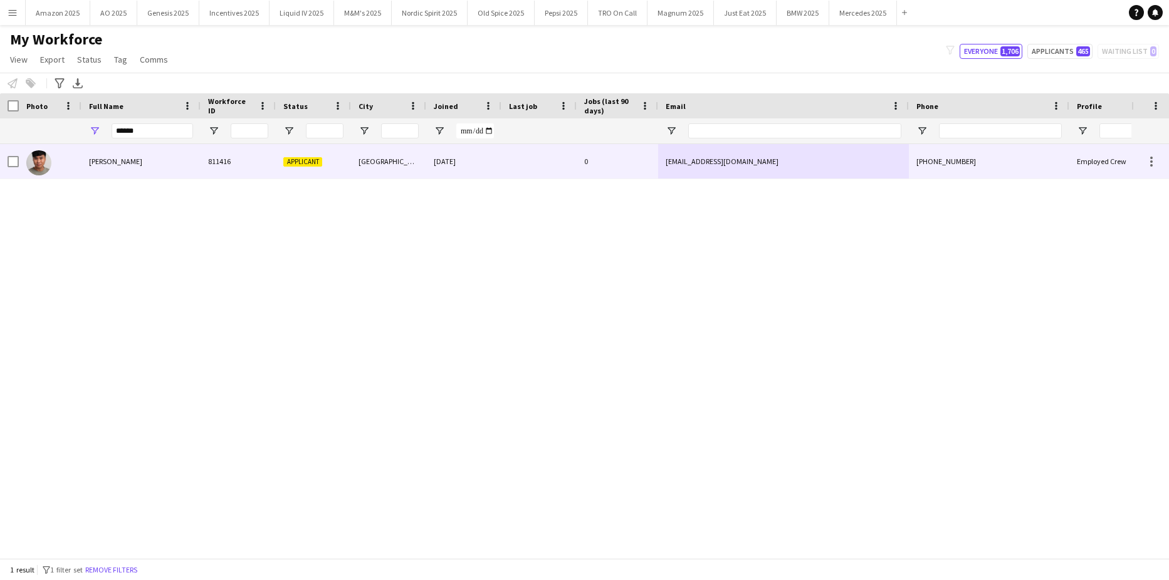
click at [110, 160] on span "[PERSON_NAME]" at bounding box center [115, 161] width 53 height 9
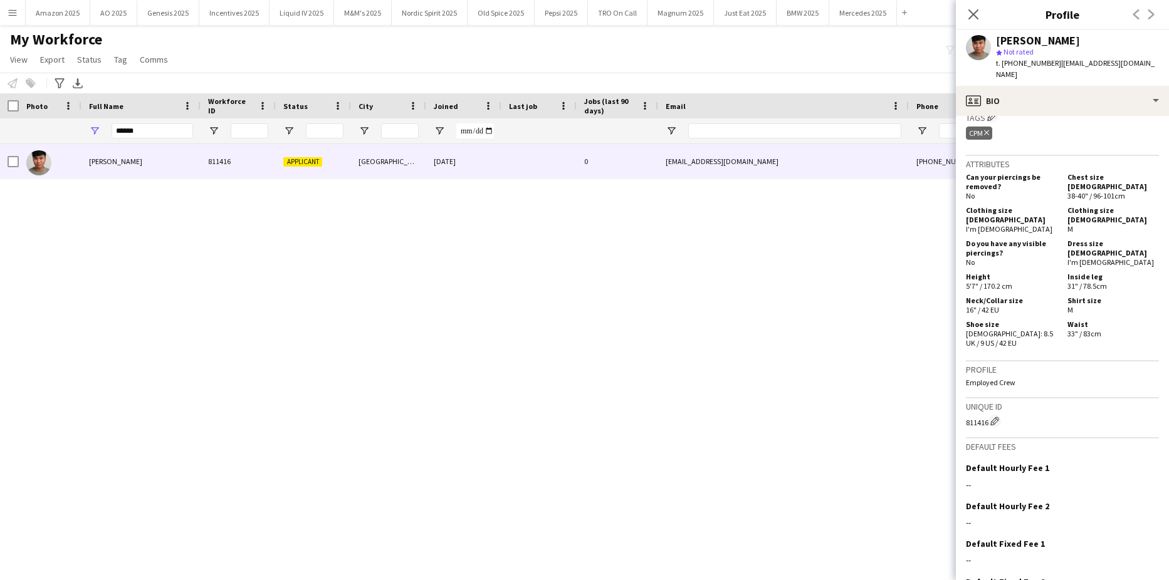
scroll to position [610, 0]
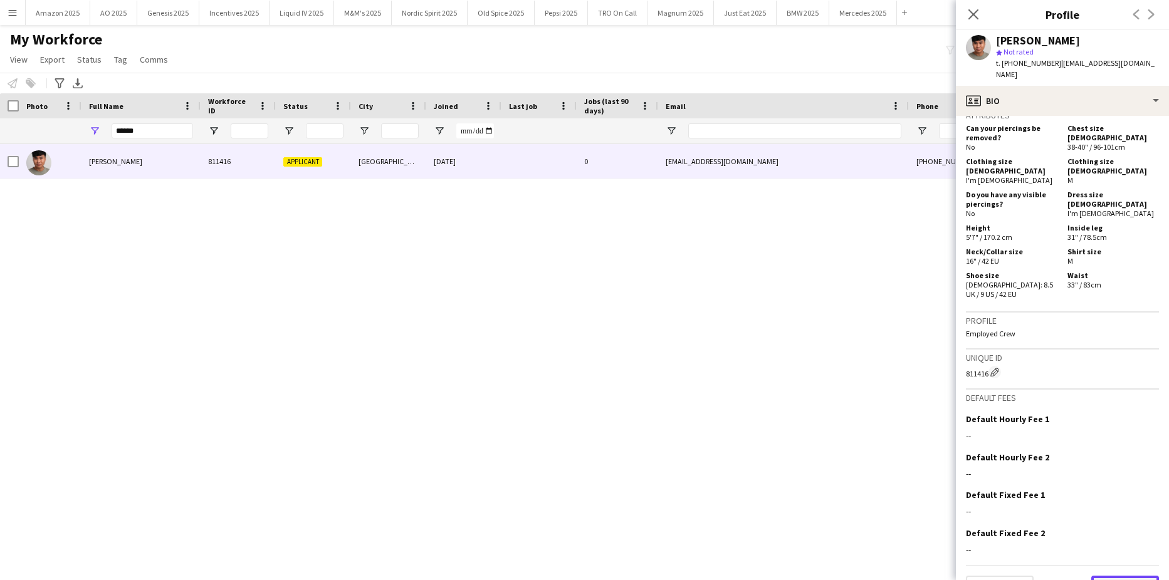
click at [1122, 576] on button "Next" at bounding box center [1125, 588] width 68 height 25
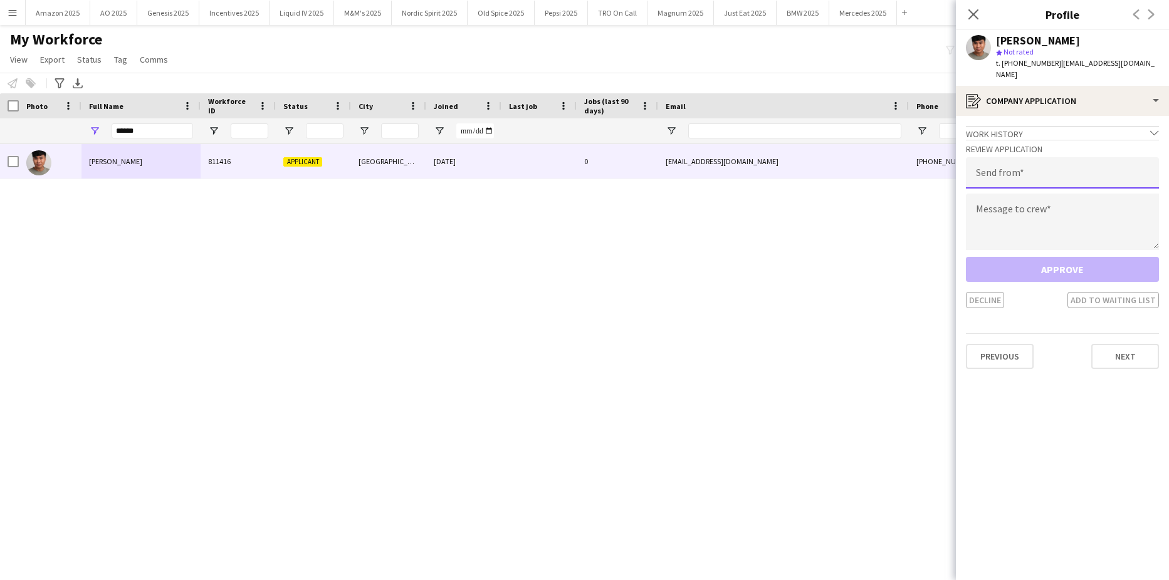
click at [1088, 164] on input "email" at bounding box center [1062, 172] width 193 height 31
type input "**********"
click at [1035, 197] on textarea at bounding box center [1062, 222] width 193 height 56
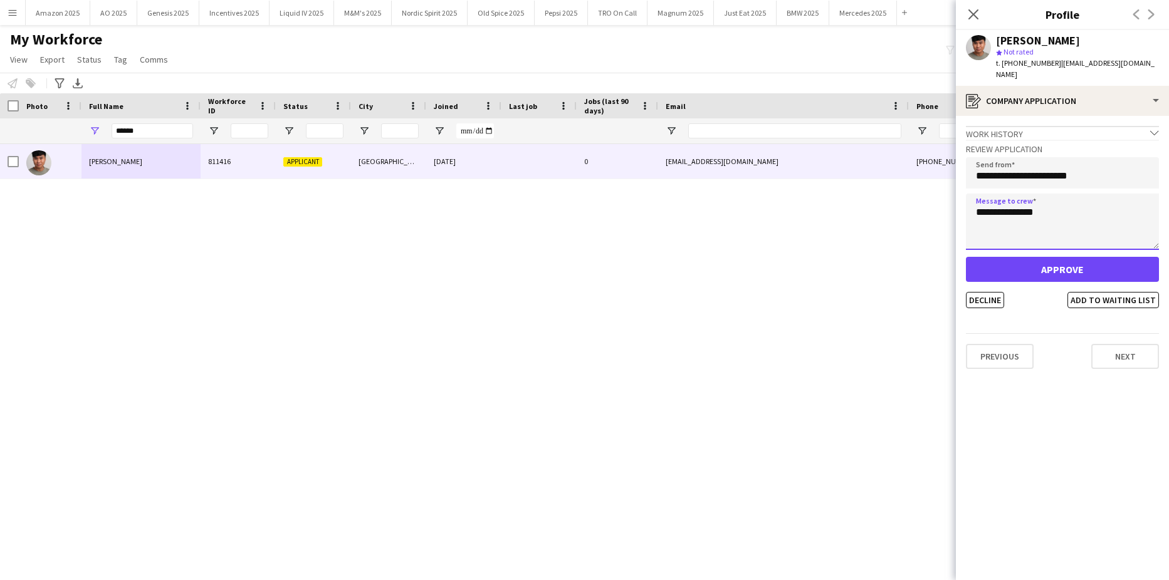
type textarea "**********"
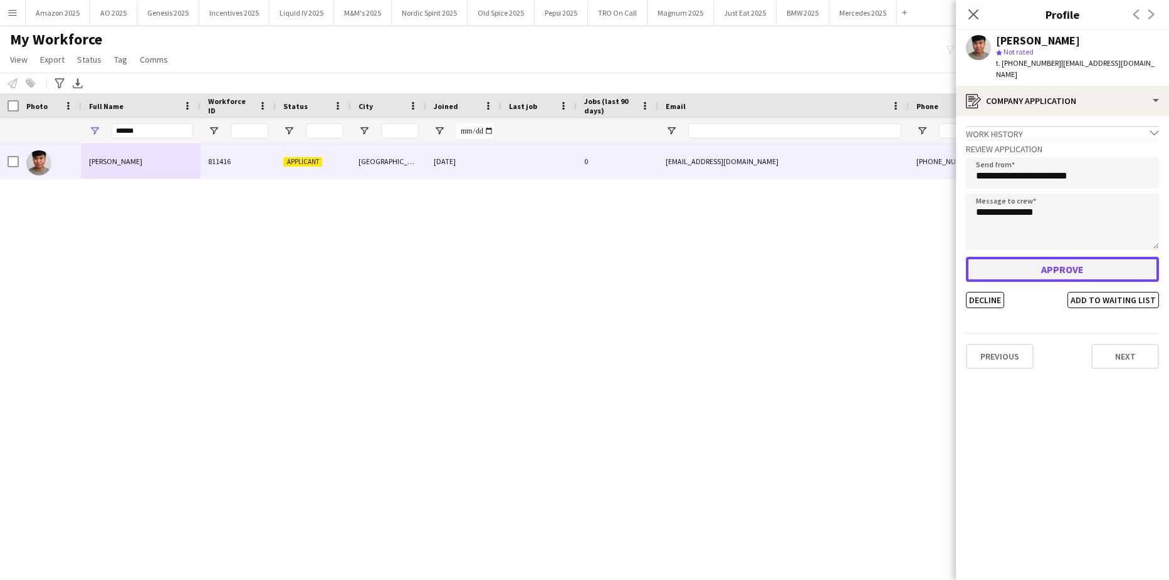
click at [1081, 257] on button "Approve" at bounding box center [1062, 269] width 193 height 25
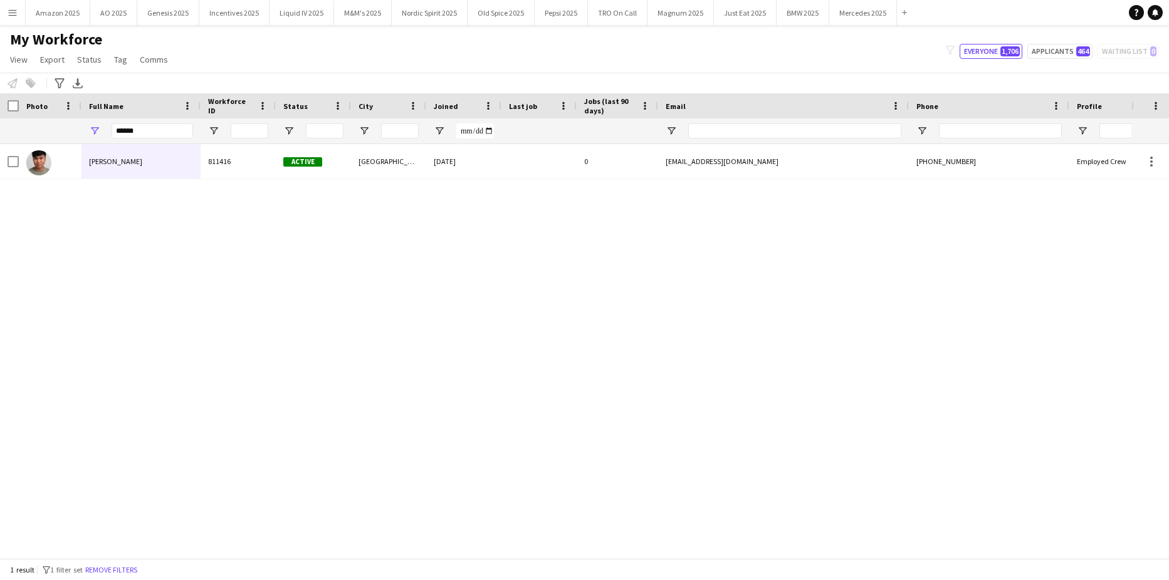
click at [660, 323] on div "[PERSON_NAME] 811416 Active [GEOGRAPHIC_DATA] [DATE] 0 [EMAIL_ADDRESS][DOMAIN_N…" at bounding box center [565, 346] width 1131 height 405
drag, startPoint x: 152, startPoint y: 132, endPoint x: -32, endPoint y: 161, distance: 185.8
click at [0, 161] on html "Menu Boards Boards Boards All jobs Status Workforce Workforce My Workforce Recr…" at bounding box center [584, 290] width 1169 height 580
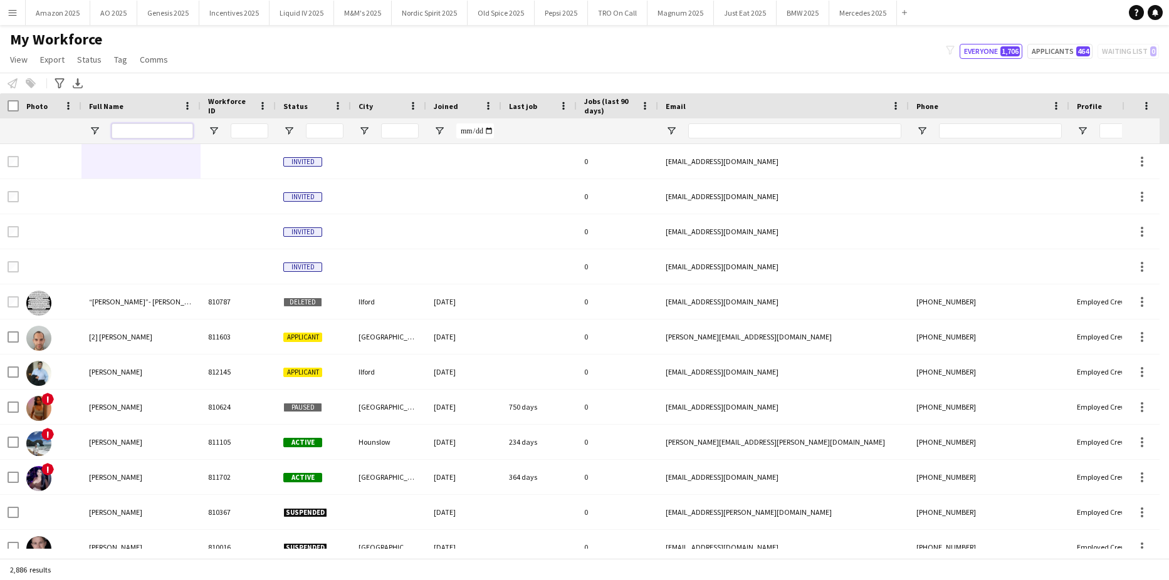
click at [142, 123] on input "Full Name Filter Input" at bounding box center [152, 130] width 81 height 15
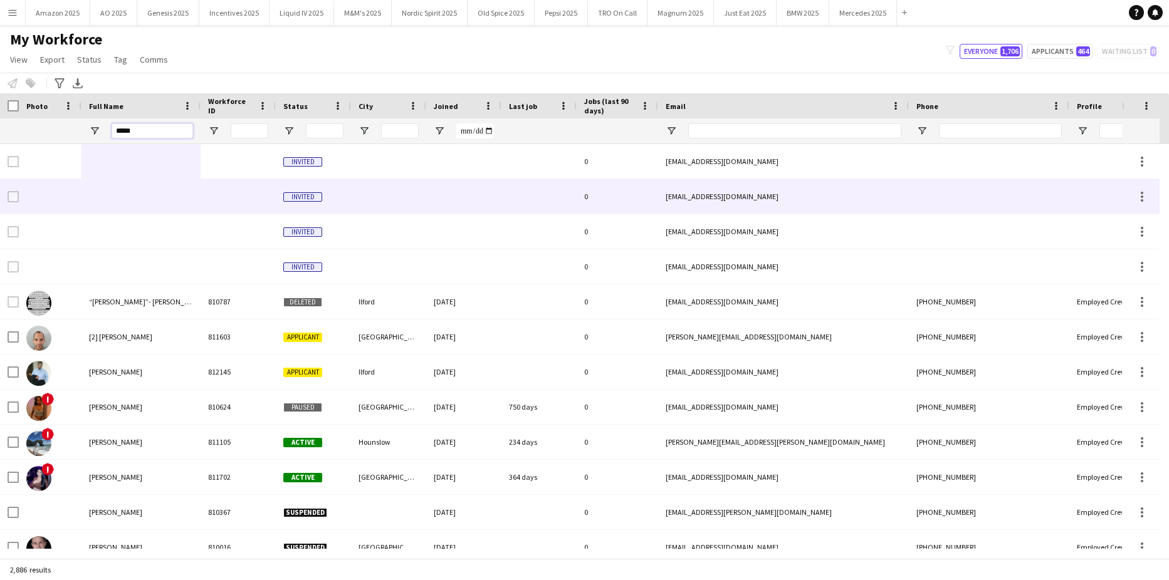
type input "******"
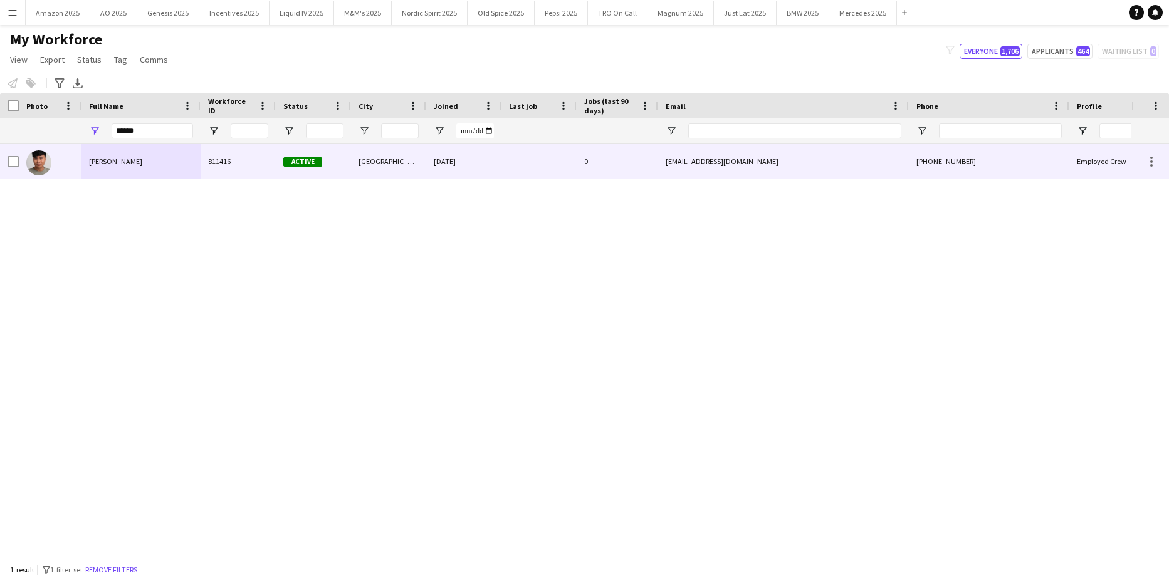
click at [120, 161] on span "[PERSON_NAME]" at bounding box center [115, 161] width 53 height 9
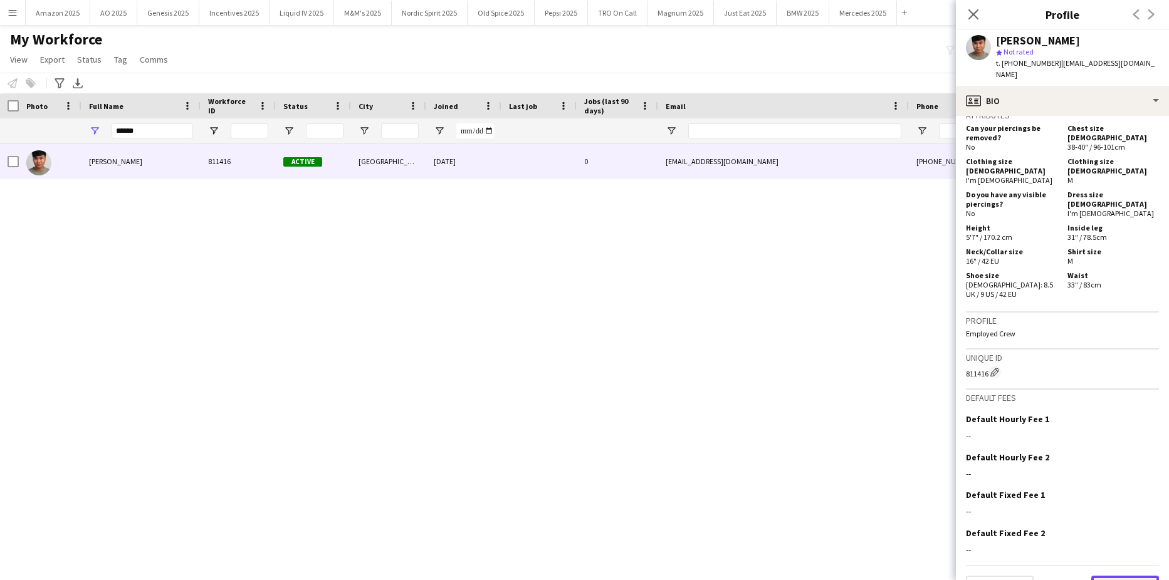
click at [1118, 576] on button "Next" at bounding box center [1125, 588] width 68 height 25
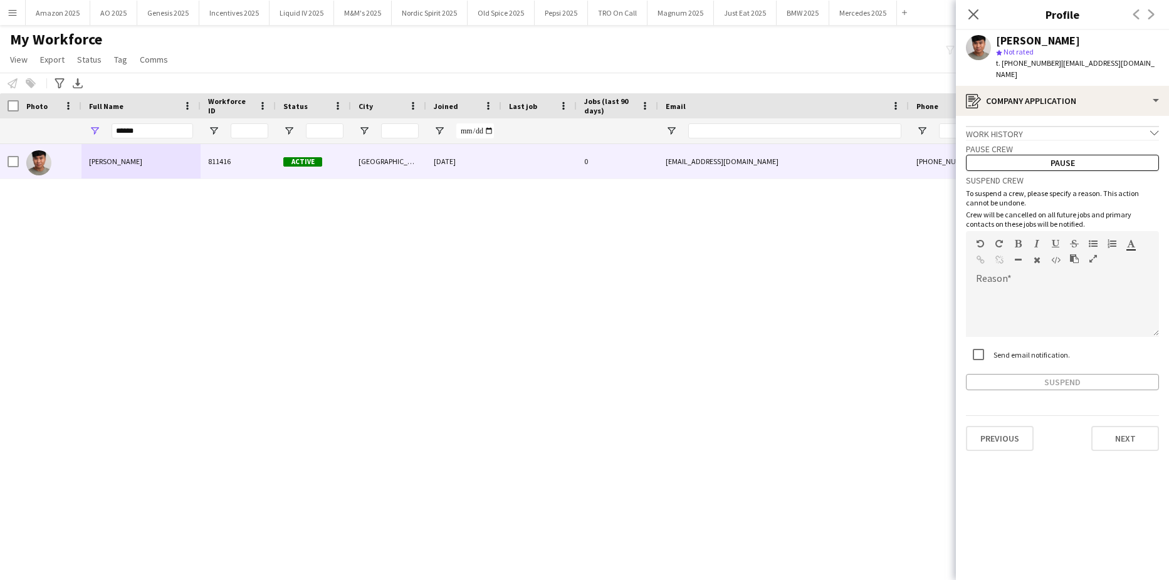
click at [1117, 415] on div "Previous Next" at bounding box center [1062, 433] width 193 height 36
click at [1117, 427] on button "Next" at bounding box center [1125, 438] width 68 height 25
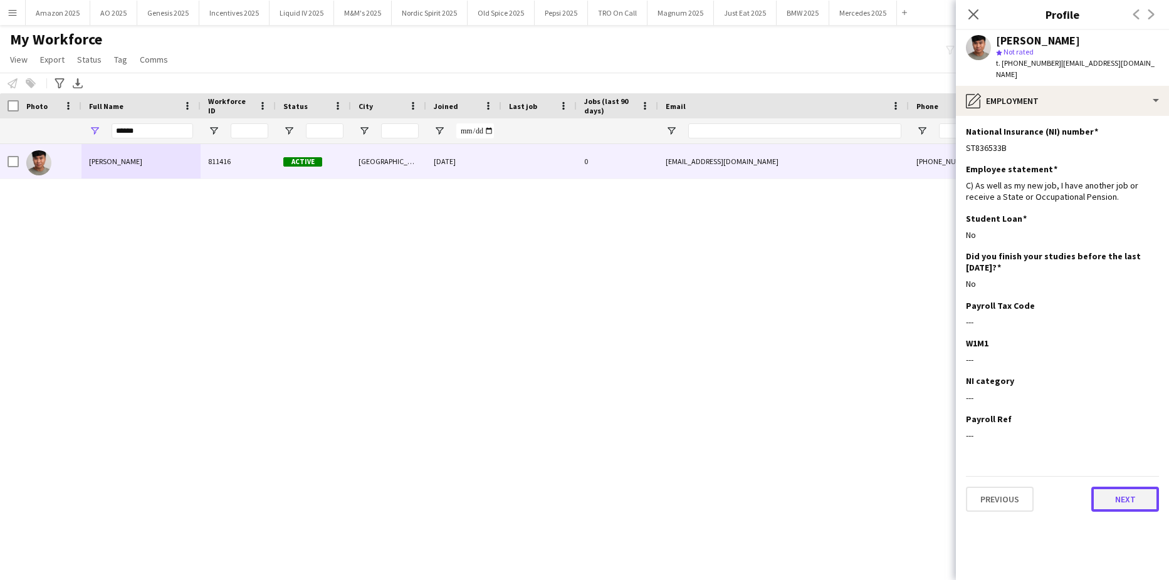
click at [1138, 487] on button "Next" at bounding box center [1125, 499] width 68 height 25
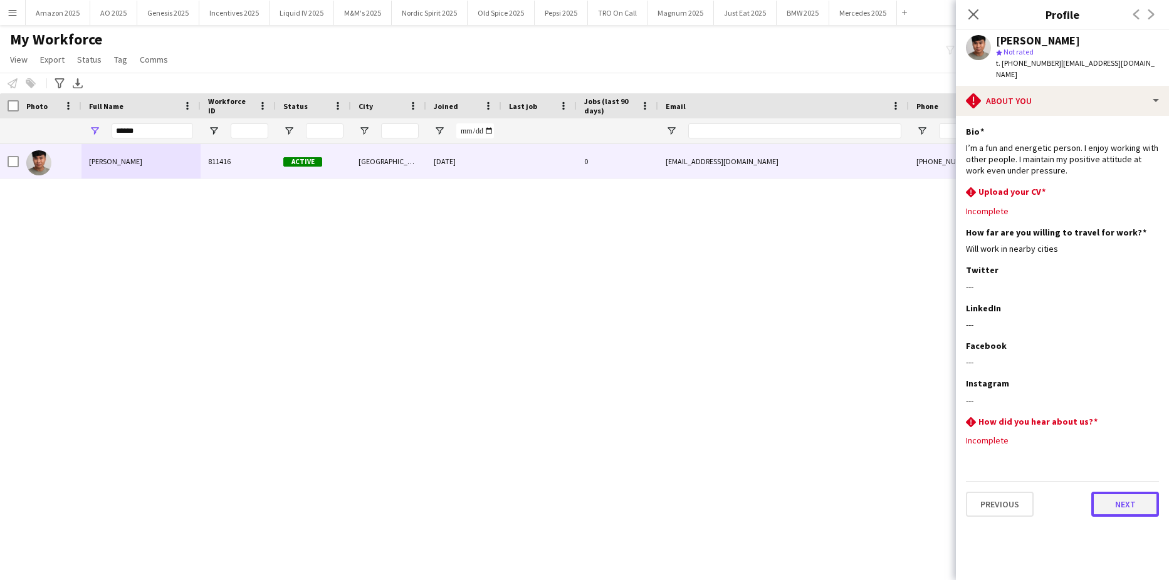
click at [1125, 492] on button "Next" at bounding box center [1125, 504] width 68 height 25
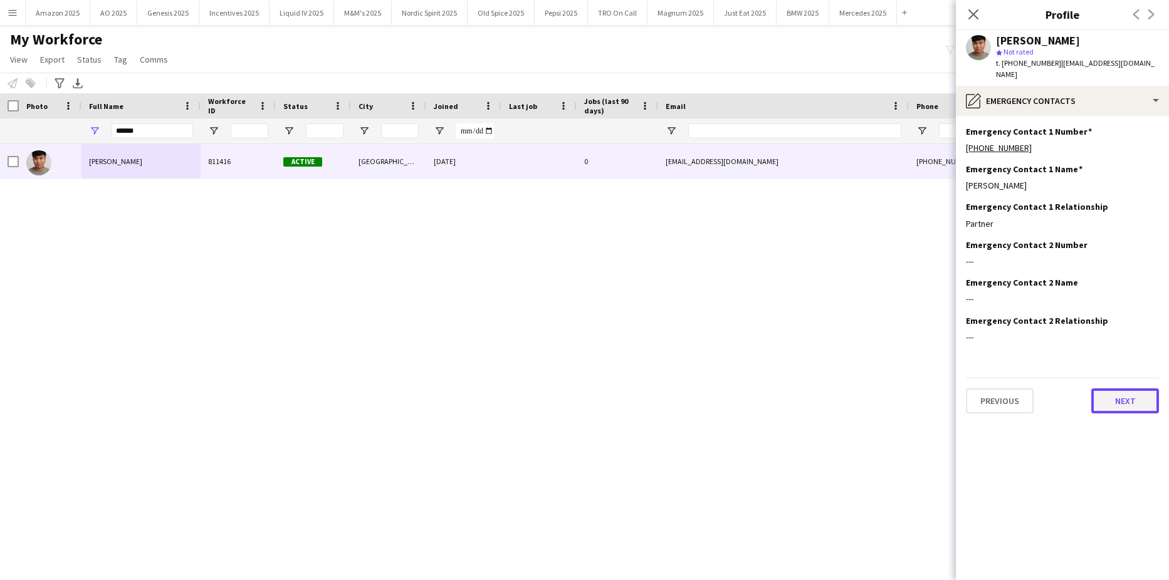
click at [1124, 393] on button "Next" at bounding box center [1125, 400] width 68 height 25
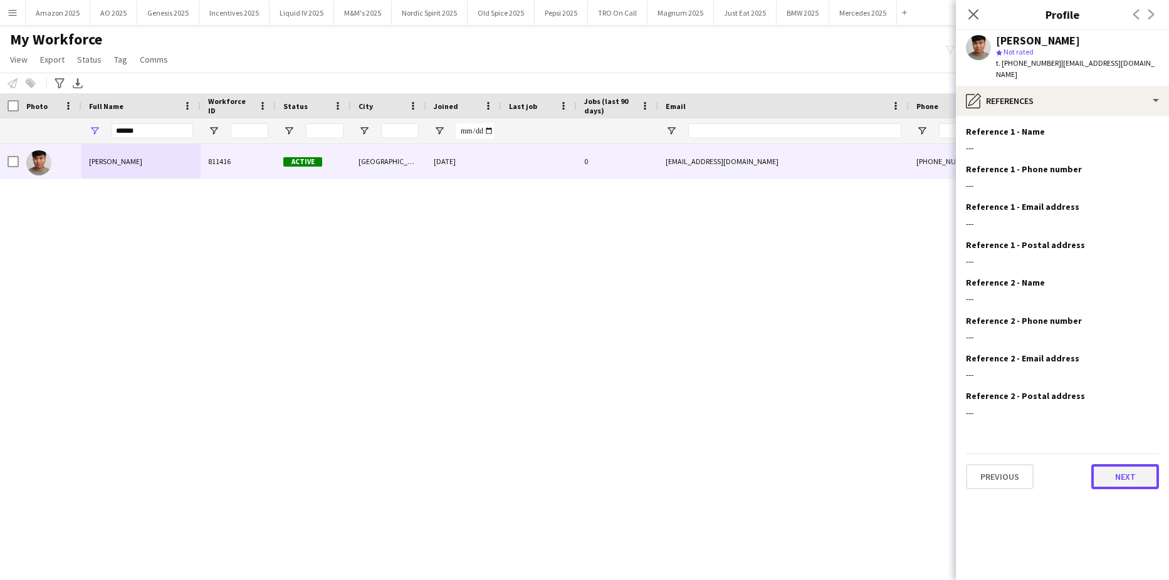
click at [1120, 476] on button "Next" at bounding box center [1125, 476] width 68 height 25
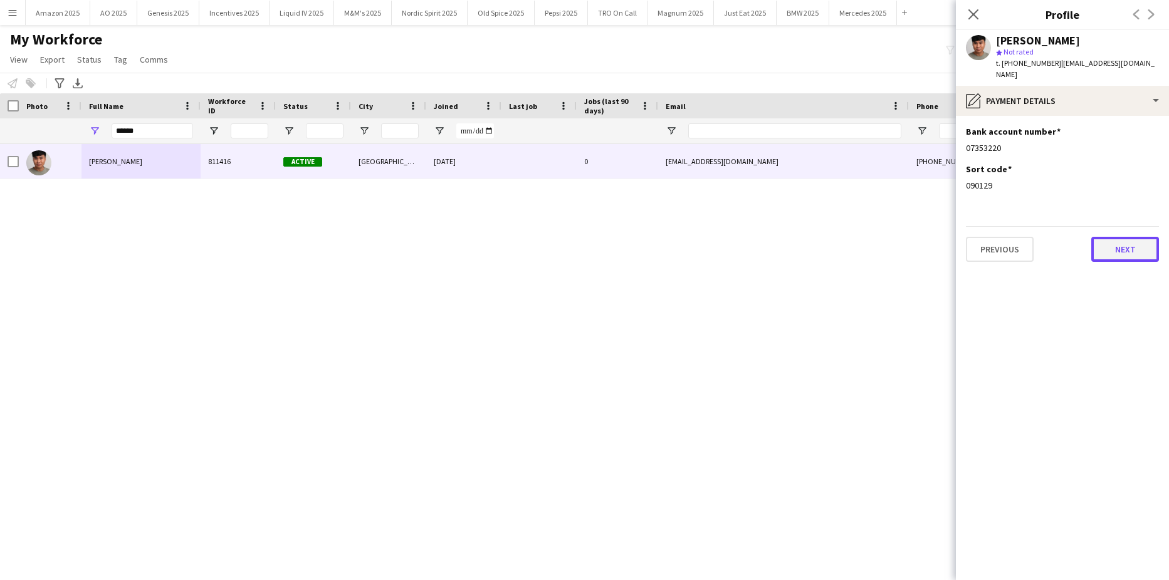
click at [1115, 241] on button "Next" at bounding box center [1125, 249] width 68 height 25
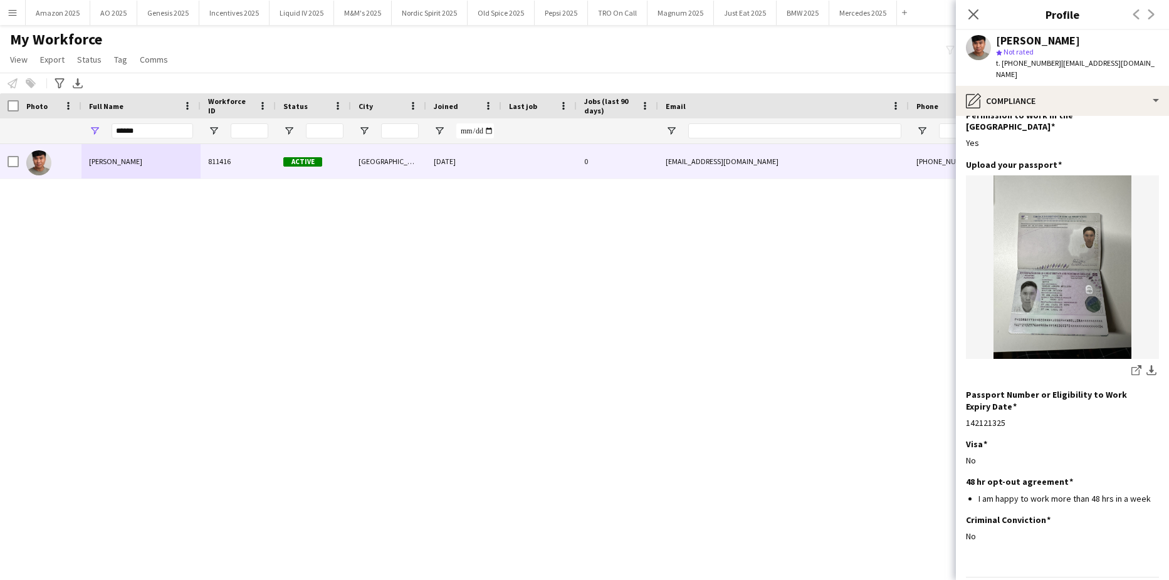
scroll to position [73, 0]
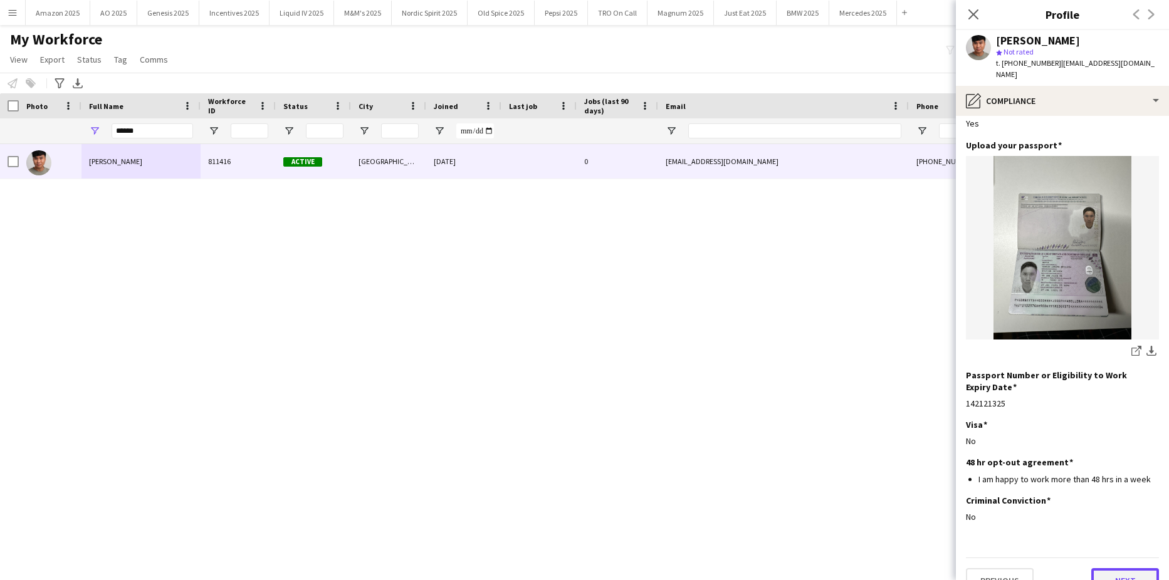
click at [1117, 568] on button "Next" at bounding box center [1125, 580] width 68 height 25
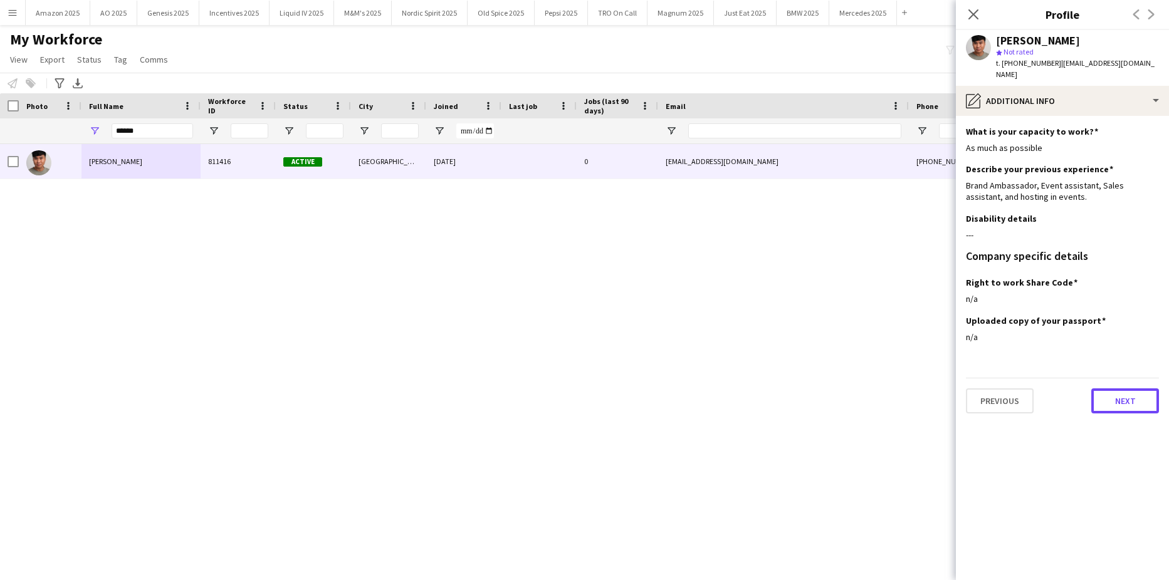
click at [1132, 388] on button "Next" at bounding box center [1125, 400] width 68 height 25
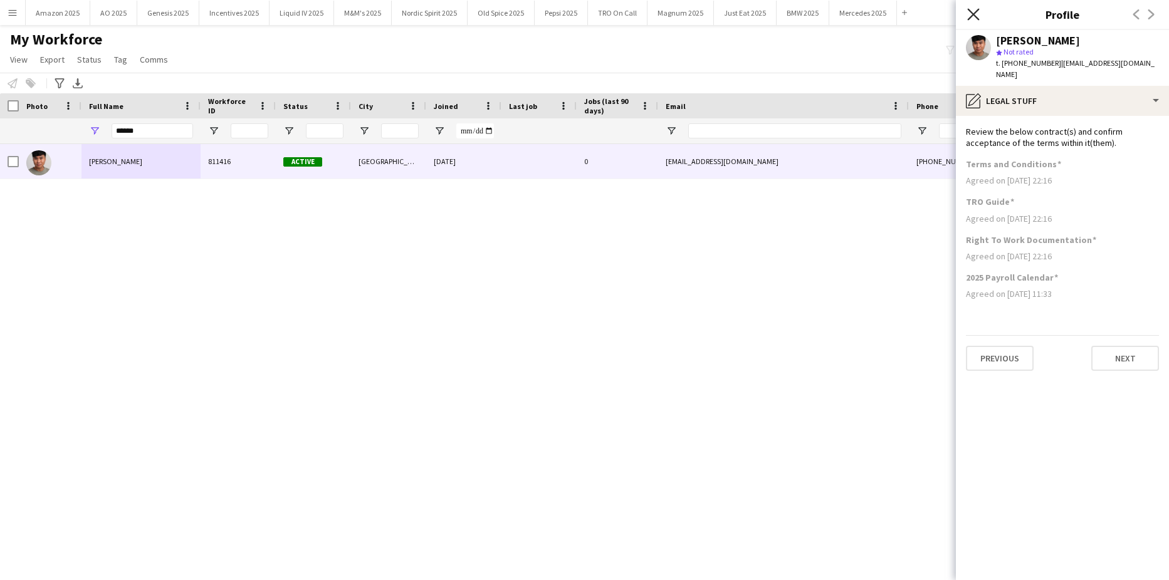
click at [975, 13] on icon at bounding box center [973, 14] width 12 height 12
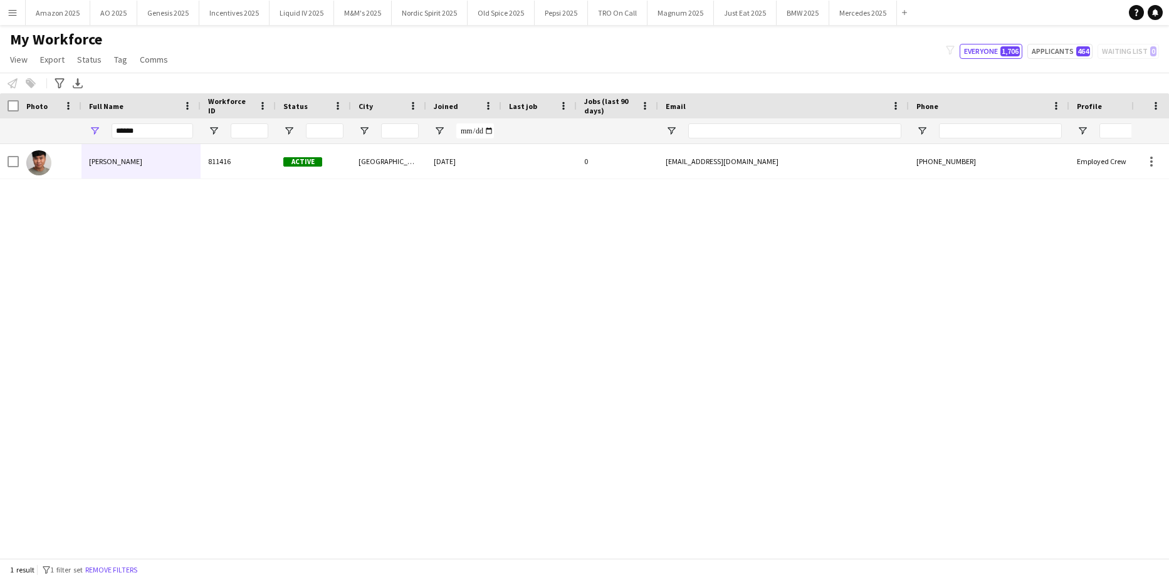
drag, startPoint x: 163, startPoint y: 120, endPoint x: -32, endPoint y: 126, distance: 195.0
click at [0, 126] on html "Menu Boards Boards Boards All jobs Status Workforce Workforce My Workforce Recr…" at bounding box center [584, 290] width 1169 height 580
drag, startPoint x: 150, startPoint y: 132, endPoint x: -28, endPoint y: 130, distance: 177.3
click at [0, 130] on html "Menu Boards Boards Boards All jobs Status Workforce Workforce My Workforce Recr…" at bounding box center [584, 290] width 1169 height 580
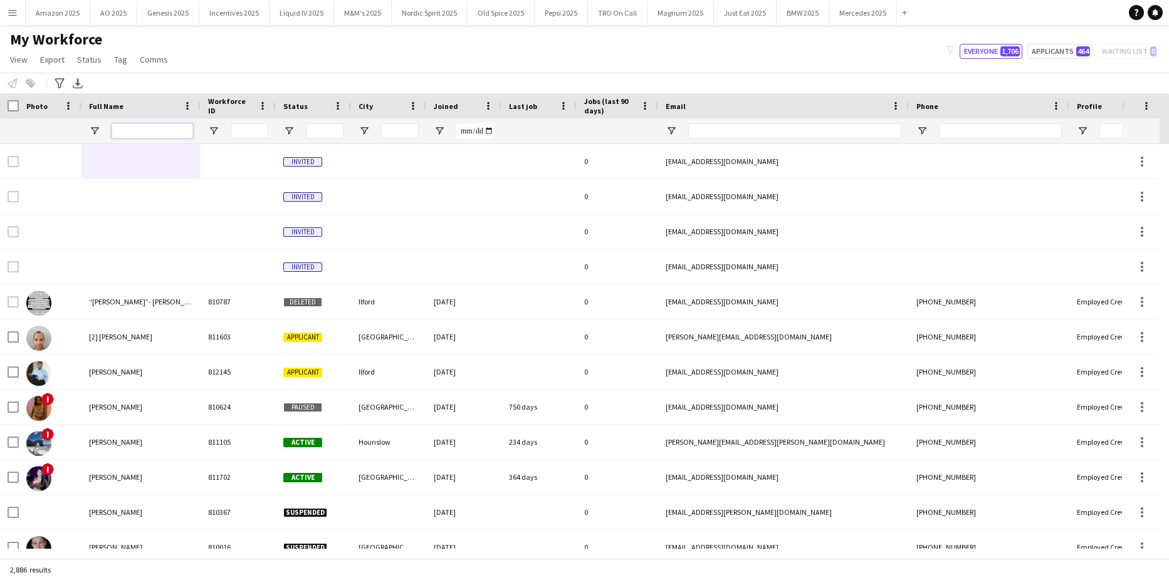
click at [150, 137] on input "Full Name Filter Input" at bounding box center [152, 130] width 81 height 15
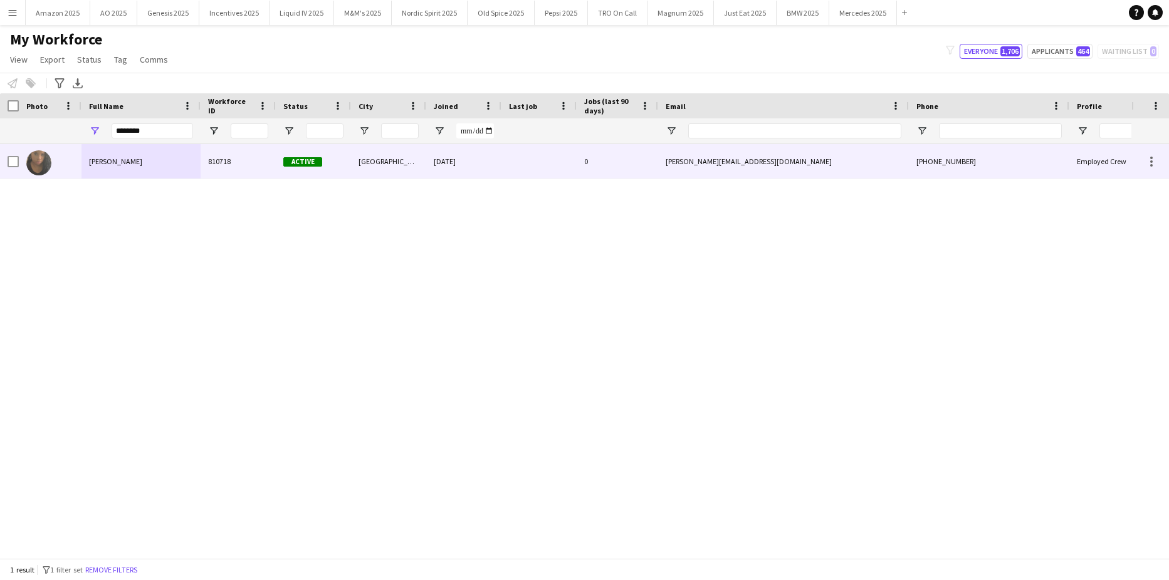
click at [147, 168] on div "[PERSON_NAME]" at bounding box center [140, 161] width 119 height 34
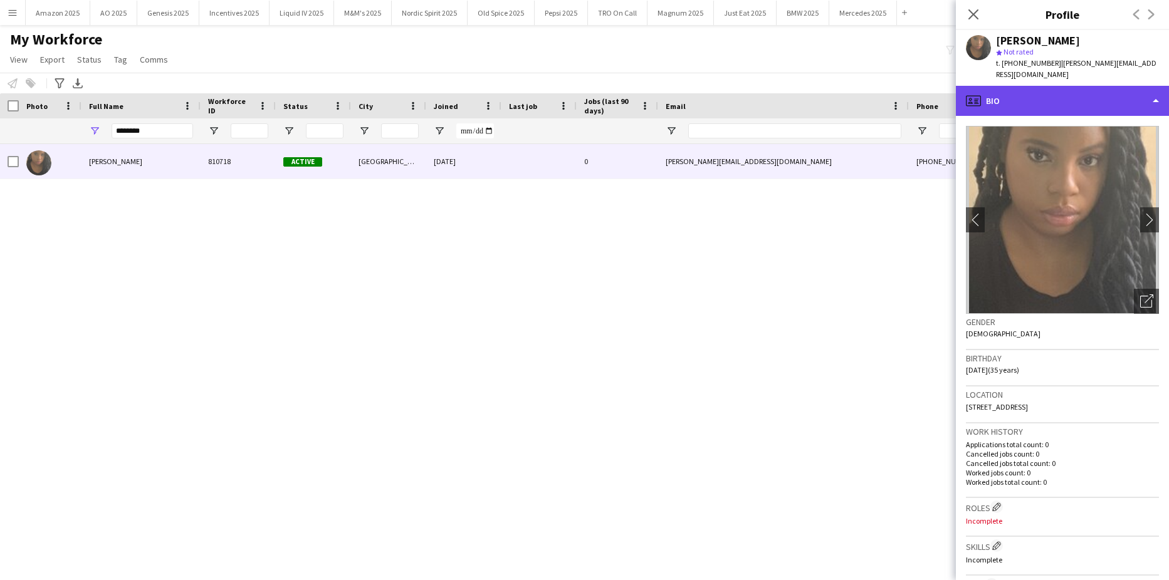
click at [1130, 103] on div "profile Bio" at bounding box center [1062, 101] width 213 height 30
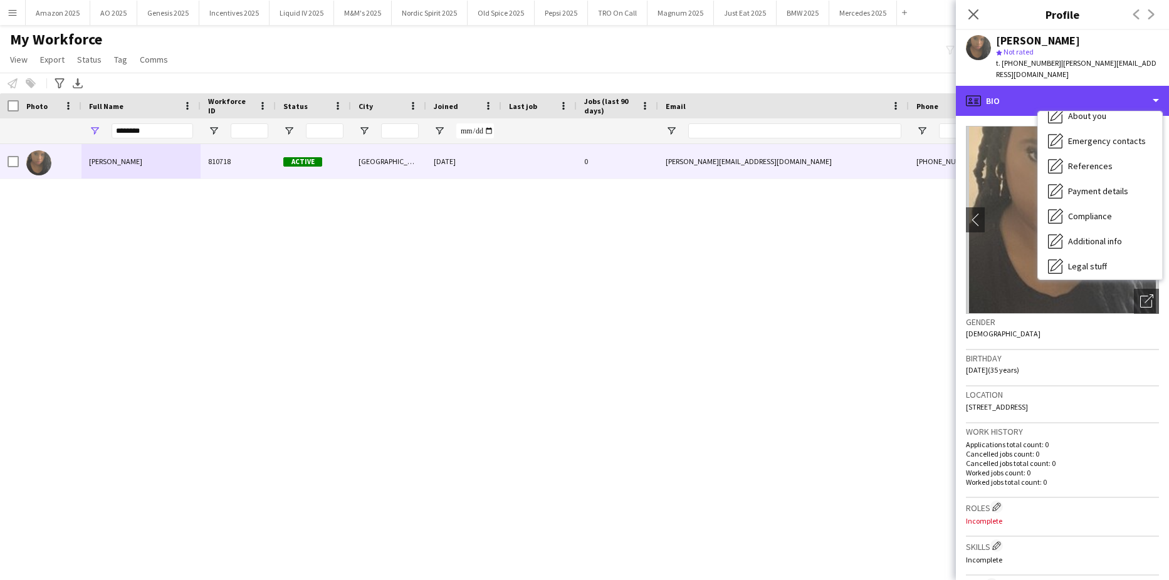
scroll to position [168, 0]
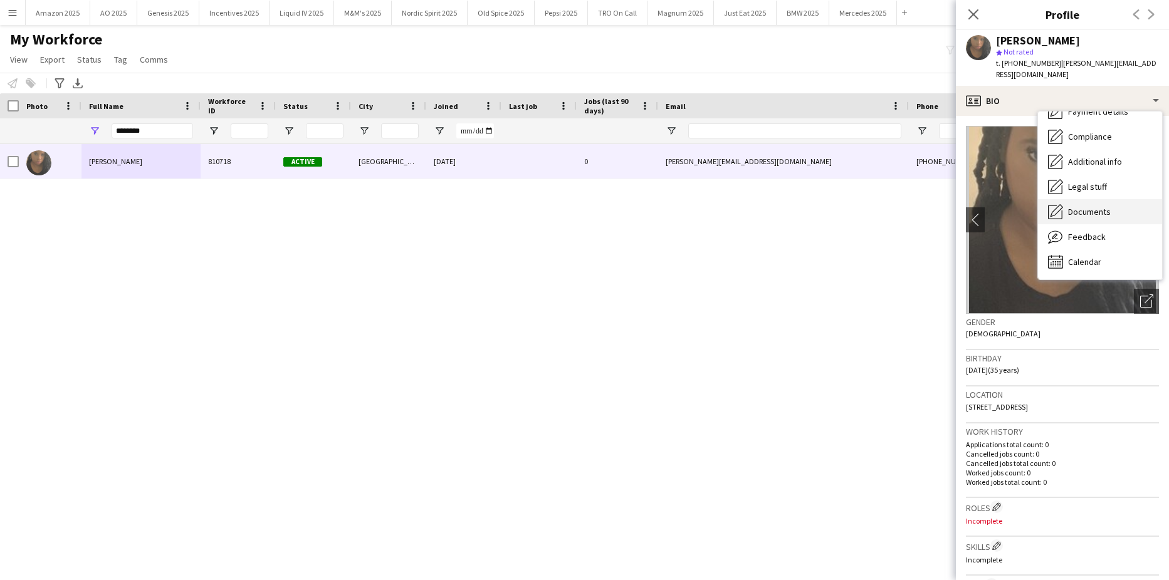
click at [1096, 206] on span "Documents" at bounding box center [1089, 211] width 43 height 11
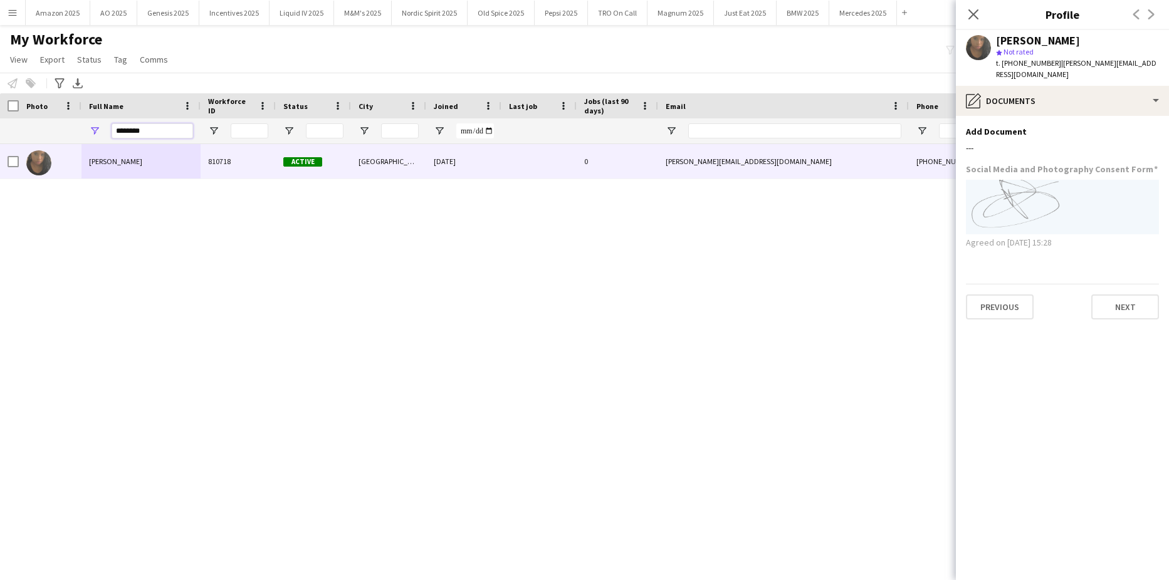
drag, startPoint x: 156, startPoint y: 133, endPoint x: -26, endPoint y: 143, distance: 182.6
click at [0, 143] on html "Menu Boards Boards Boards All jobs Status Workforce Workforce My Workforce Recr…" at bounding box center [584, 290] width 1169 height 580
click at [977, 13] on icon "Close pop-in" at bounding box center [973, 14] width 12 height 12
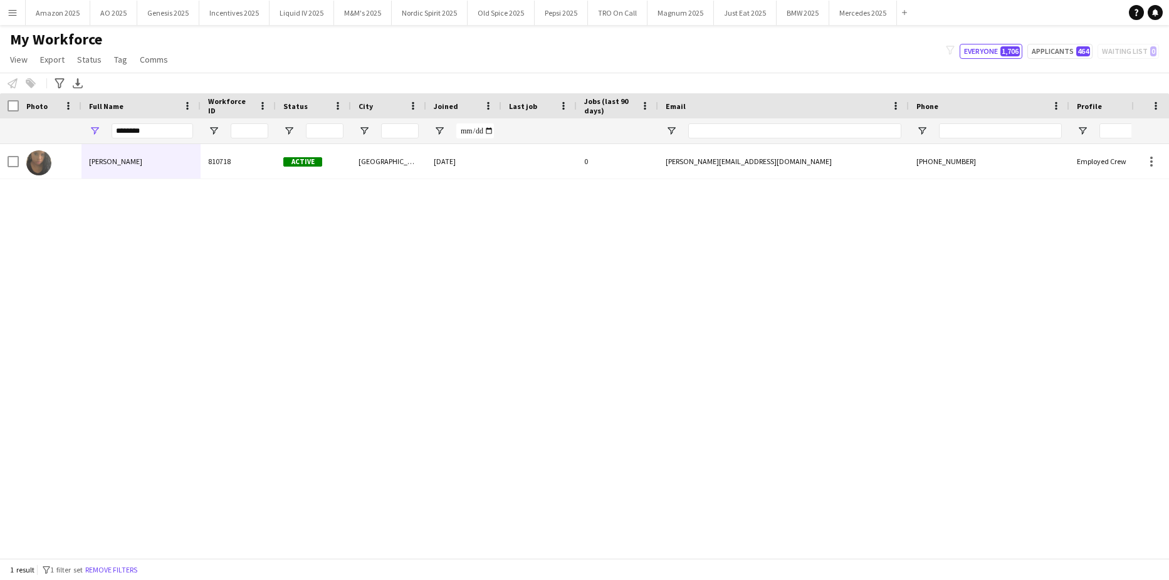
click at [156, 121] on div "********" at bounding box center [152, 130] width 81 height 25
click at [165, 123] on div "********" at bounding box center [152, 130] width 81 height 25
drag, startPoint x: 150, startPoint y: 130, endPoint x: 29, endPoint y: 137, distance: 120.5
click at [29, 137] on div "********" at bounding box center [638, 130] width 1277 height 25
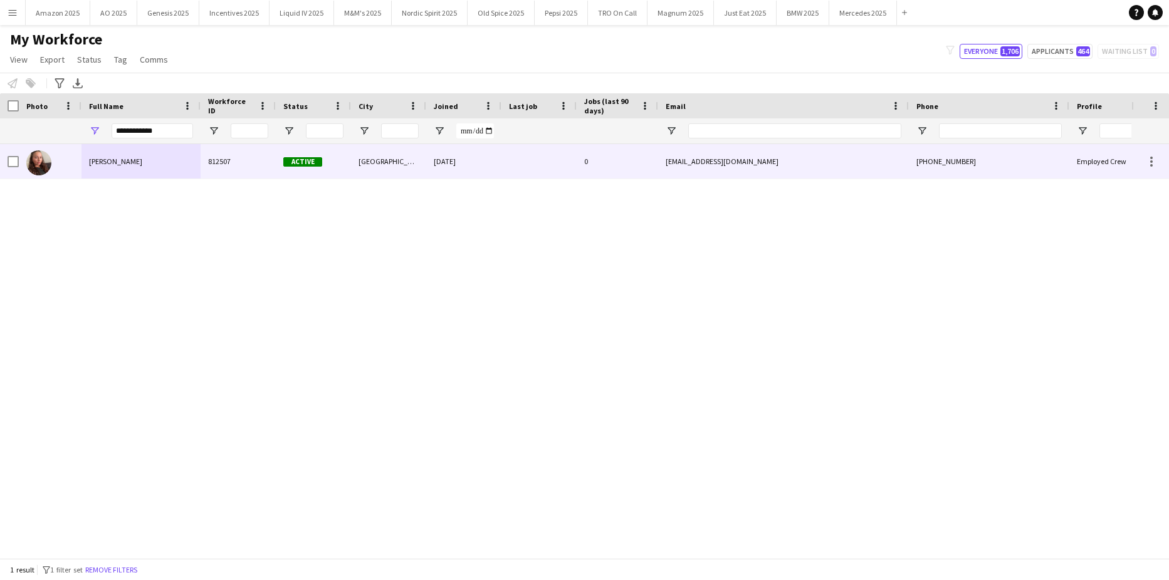
drag, startPoint x: 119, startPoint y: 165, endPoint x: 776, endPoint y: 162, distance: 657.3
click at [123, 164] on span "[PERSON_NAME]" at bounding box center [115, 161] width 53 height 9
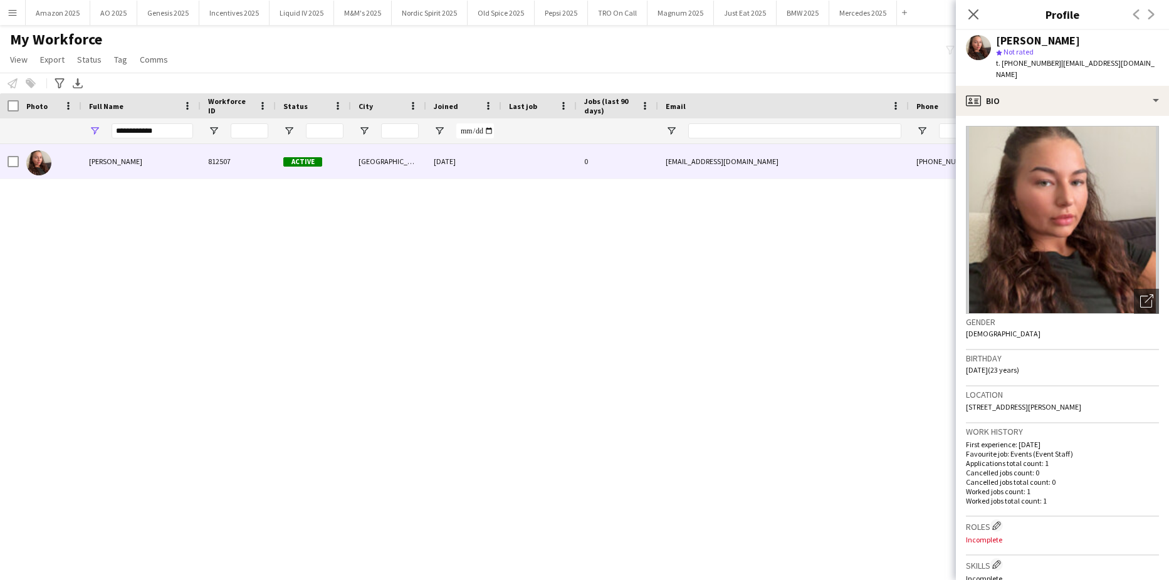
click at [1101, 116] on app-crew-profile-bio "Open photos pop-in Gender [DEMOGRAPHIC_DATA] Birthday [DEMOGRAPHIC_DATA] (23 ye…" at bounding box center [1062, 348] width 213 height 464
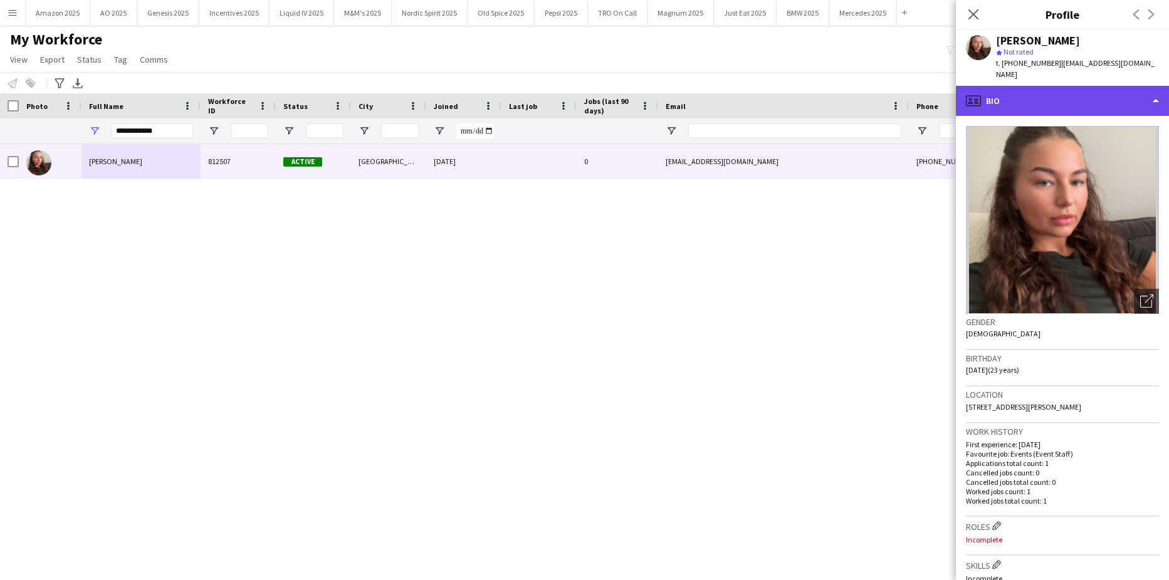
click at [1105, 92] on div "profile Bio" at bounding box center [1062, 101] width 213 height 30
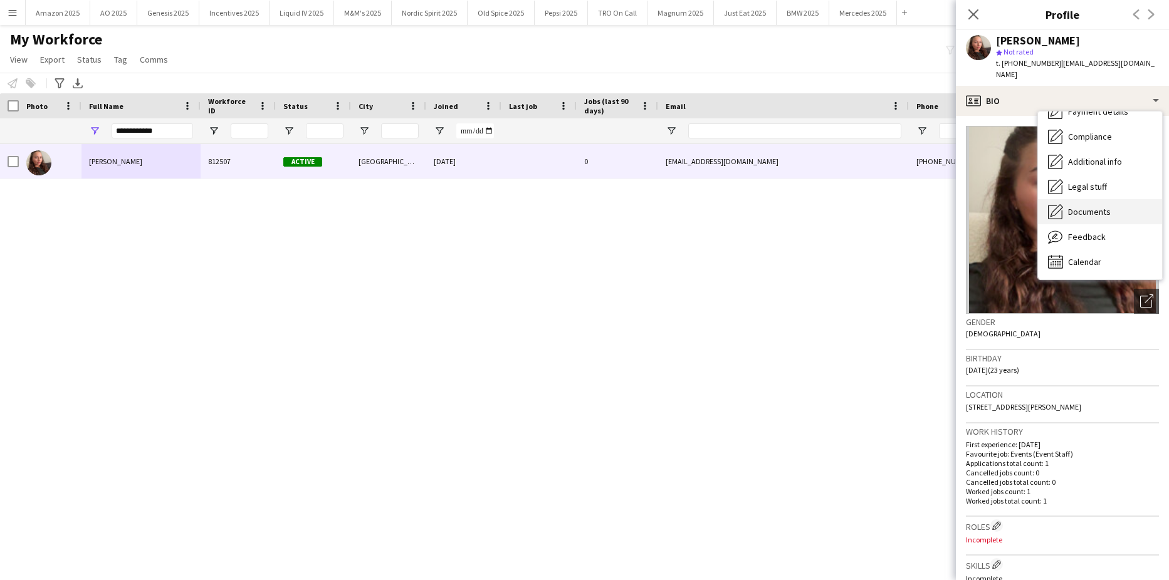
click at [1110, 200] on div "Documents Documents" at bounding box center [1100, 211] width 124 height 25
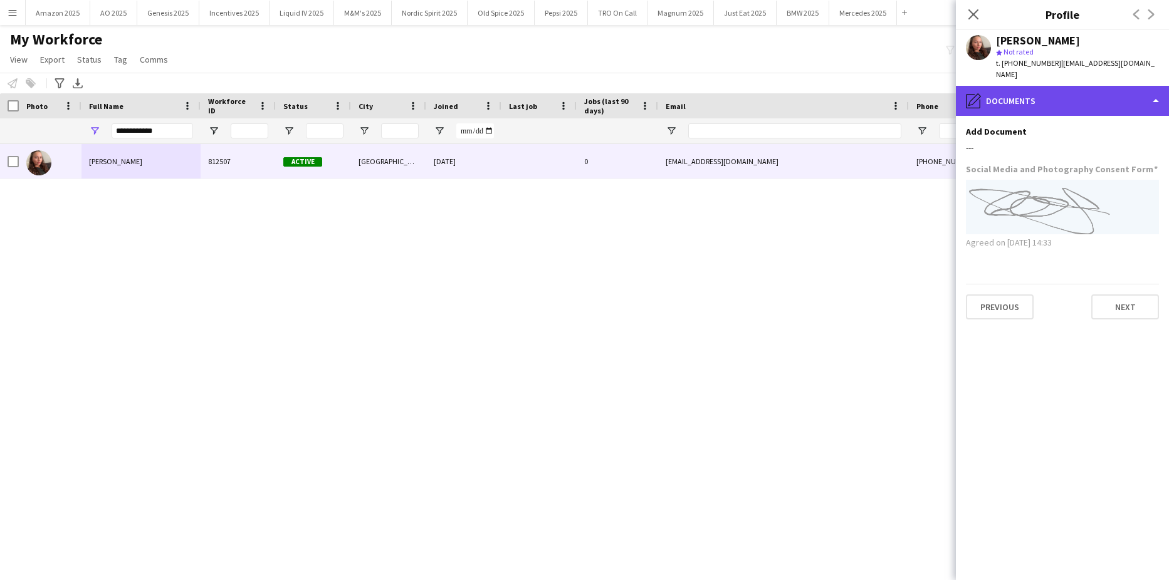
click at [1120, 98] on div "pencil4 Documents" at bounding box center [1062, 101] width 213 height 30
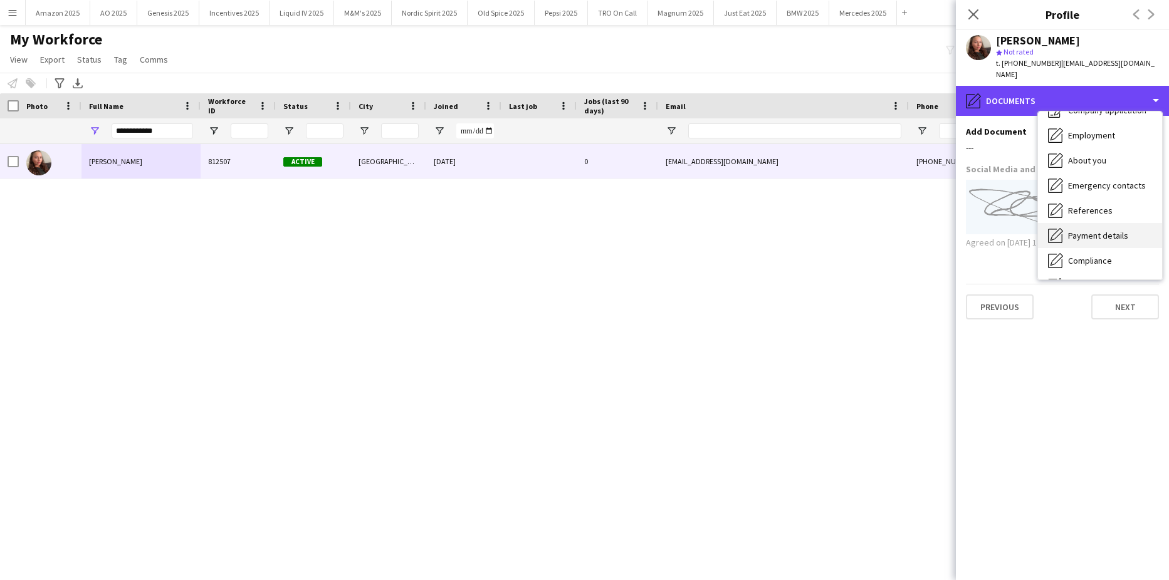
scroll to position [63, 0]
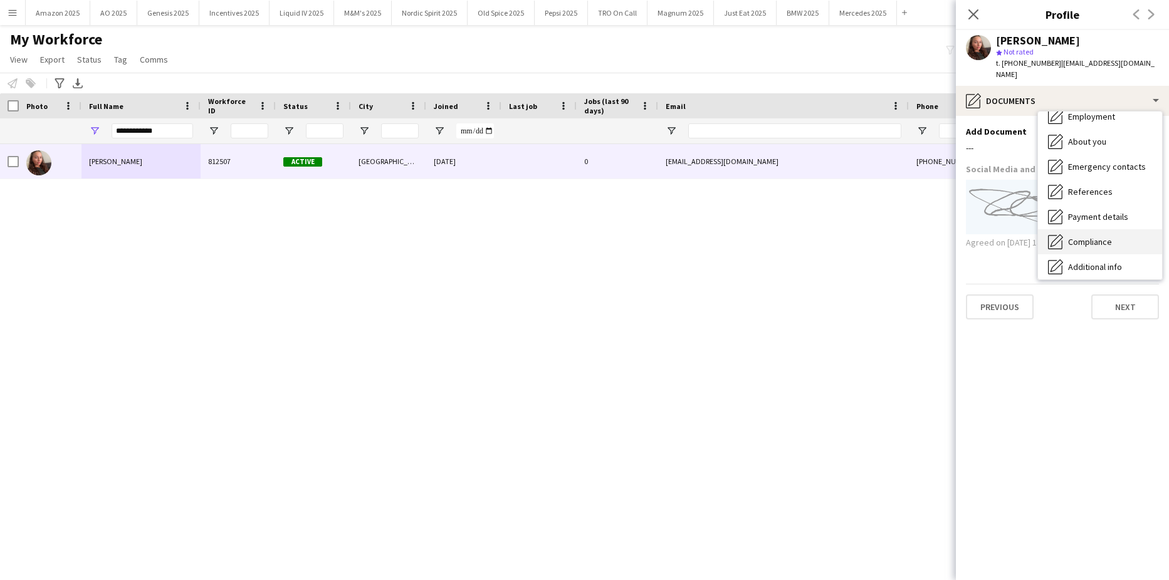
click at [1111, 236] on span "Compliance" at bounding box center [1090, 241] width 44 height 11
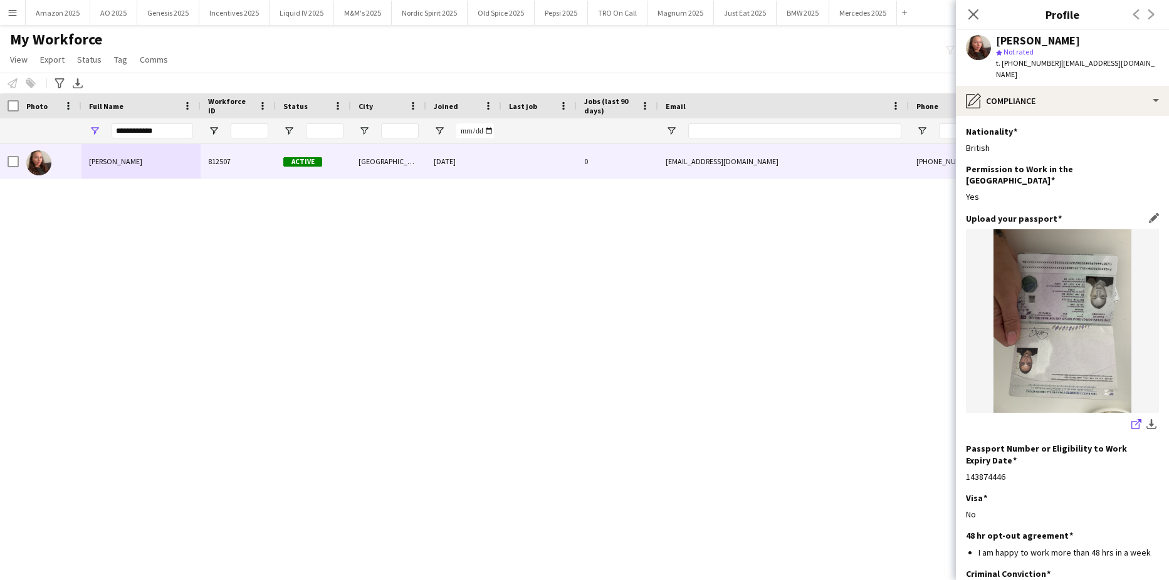
click at [1131, 421] on icon at bounding box center [1135, 425] width 8 height 8
drag, startPoint x: 180, startPoint y: 130, endPoint x: 233, endPoint y: 145, distance: 54.6
click at [0, 140] on html "Menu Boards Boards Boards All jobs Status Workforce Workforce My Workforce Recr…" at bounding box center [584, 290] width 1169 height 580
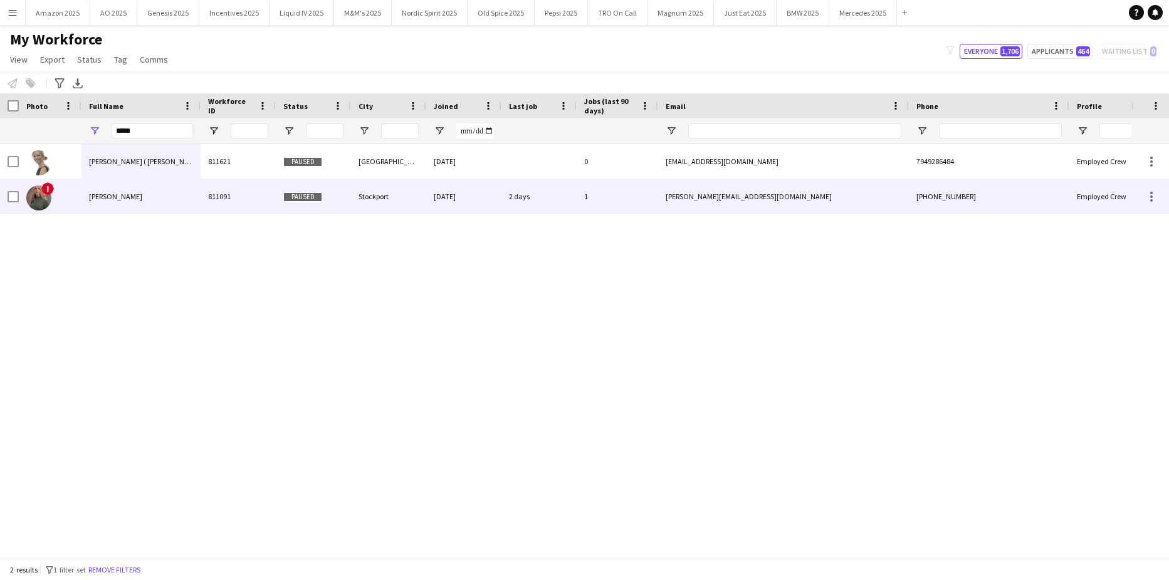
click at [86, 193] on div "[PERSON_NAME]" at bounding box center [140, 196] width 119 height 34
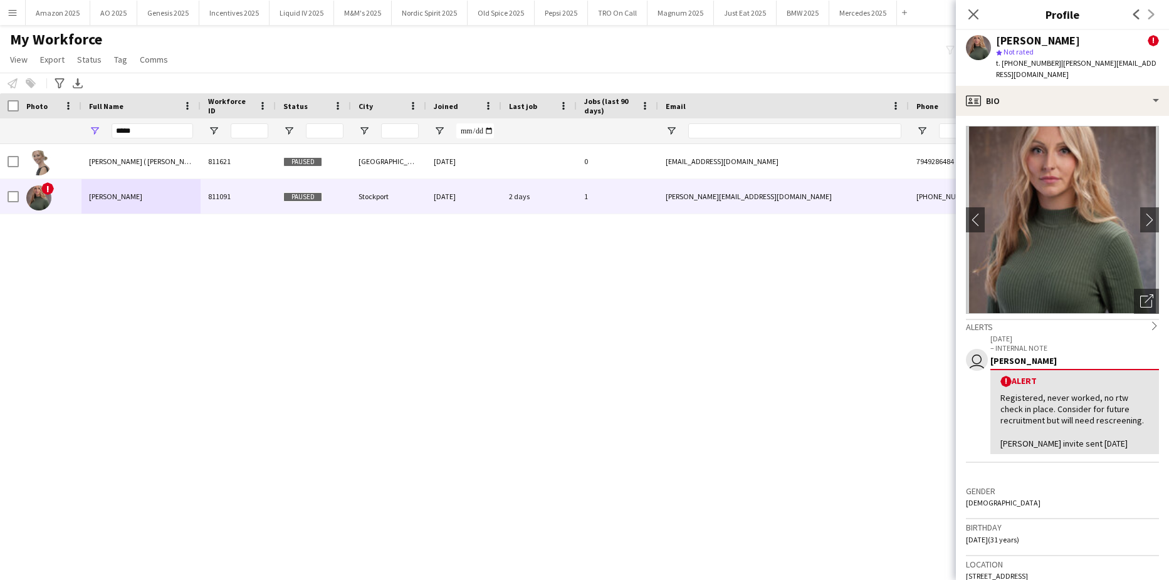
click at [1123, 116] on app-crew-profile-bio "chevron-left chevron-right Open photos pop-in Alerts chevron-right user [DATE] …" at bounding box center [1062, 348] width 213 height 464
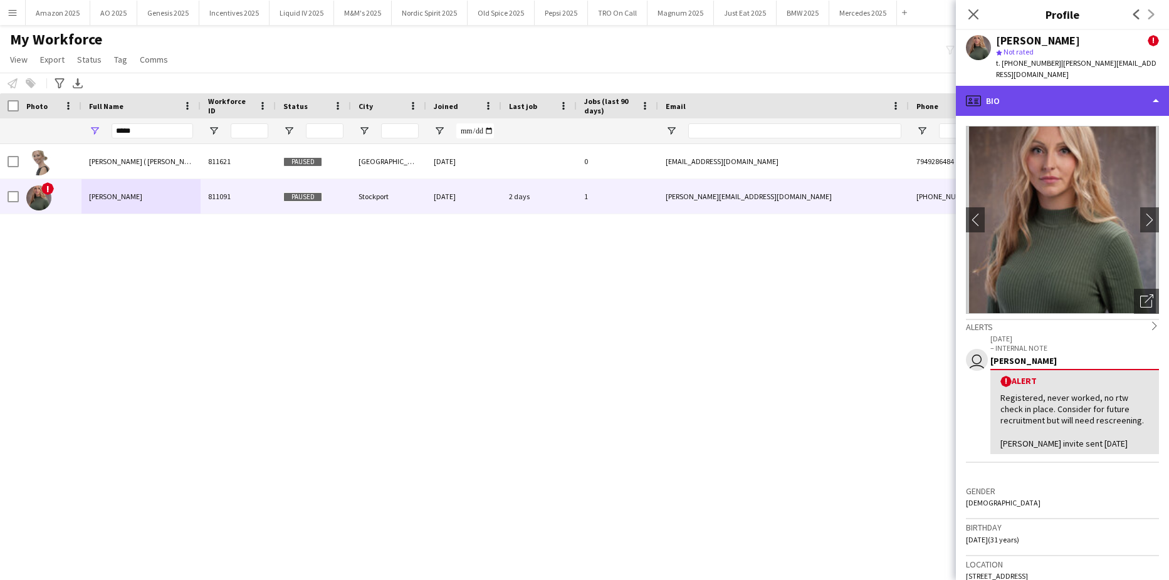
click at [1122, 95] on div "profile Bio" at bounding box center [1062, 101] width 213 height 30
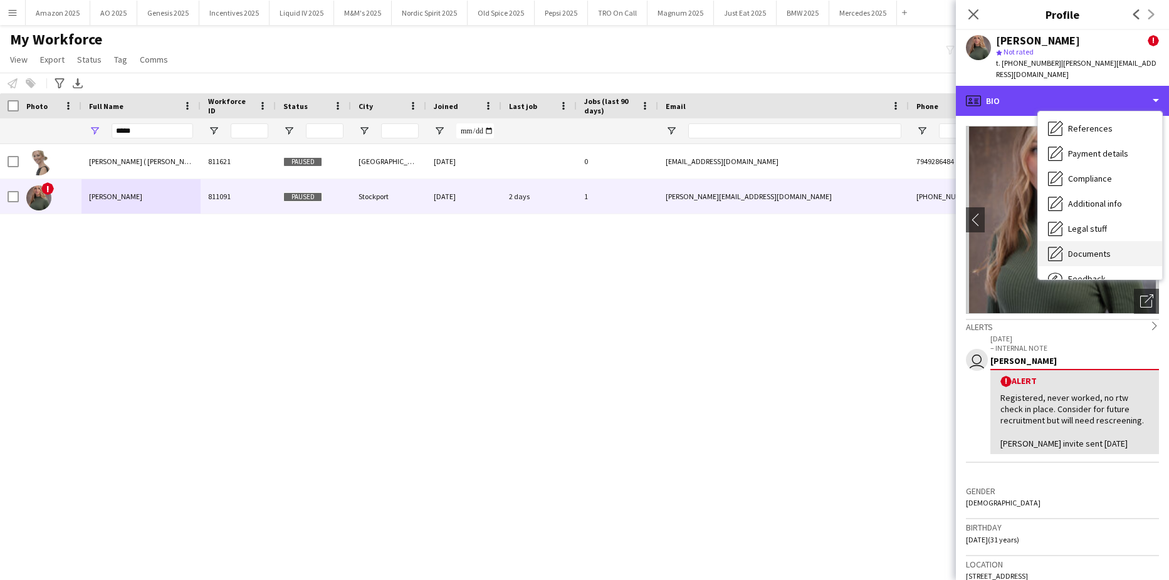
scroll to position [168, 0]
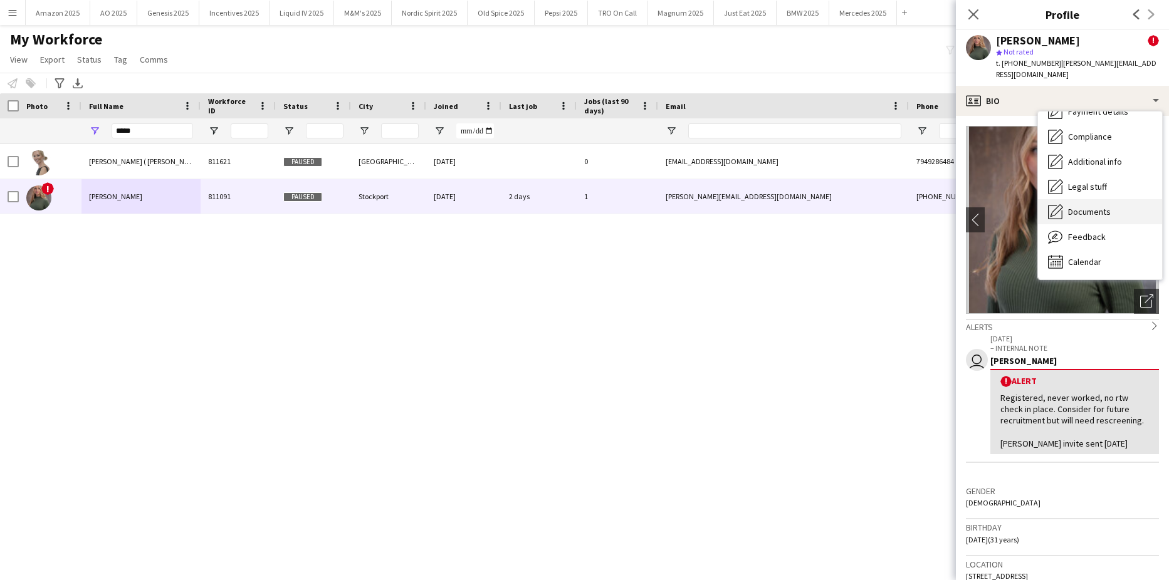
click at [1094, 206] on span "Documents" at bounding box center [1089, 211] width 43 height 11
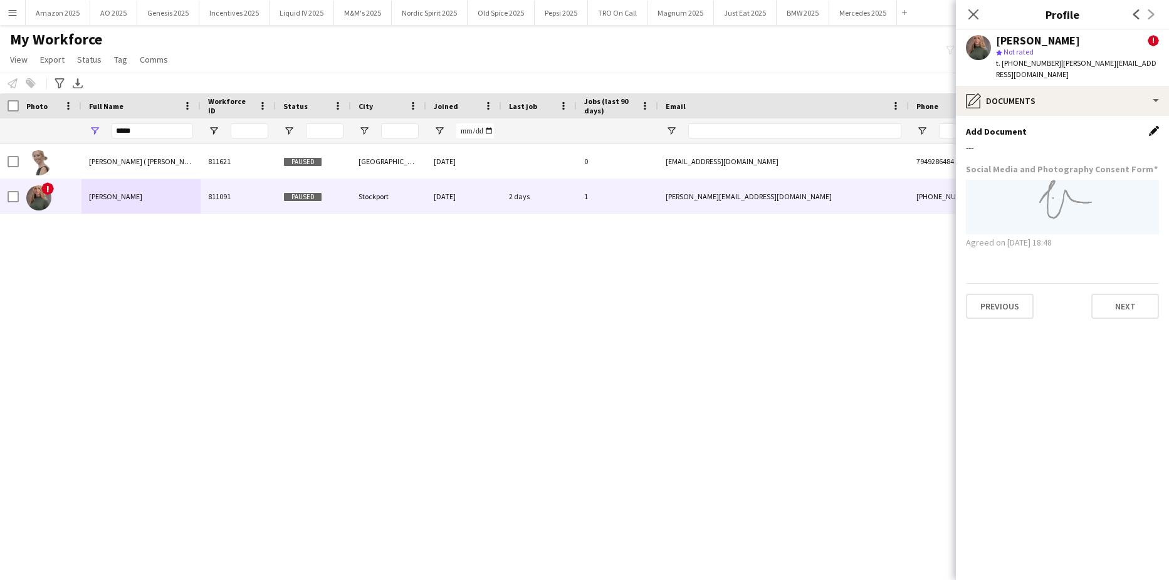
click at [1151, 126] on app-icon "Edit this field" at bounding box center [1153, 131] width 10 height 10
click at [1109, 150] on button "Upload new file" at bounding box center [1119, 152] width 78 height 20
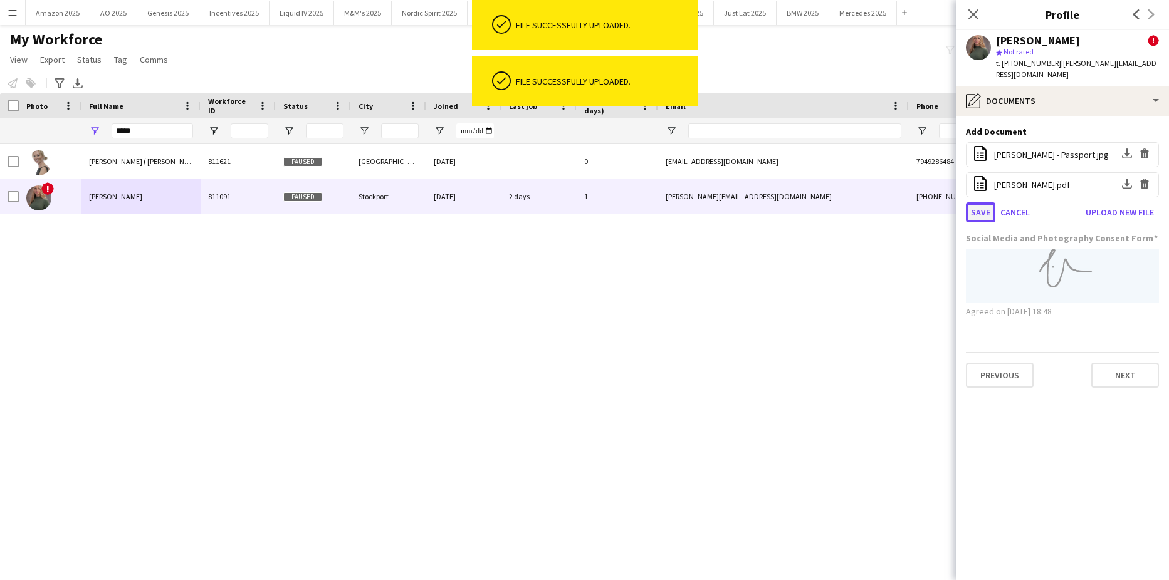
click at [981, 202] on button "Save" at bounding box center [980, 212] width 29 height 20
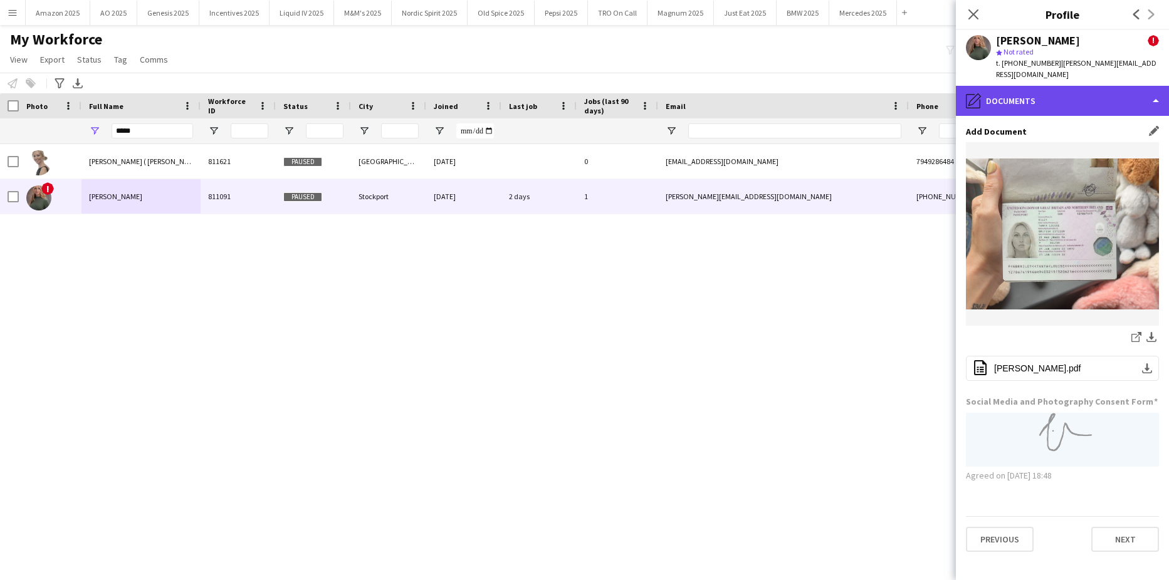
click at [1129, 86] on div "pencil4 Documents" at bounding box center [1062, 101] width 213 height 30
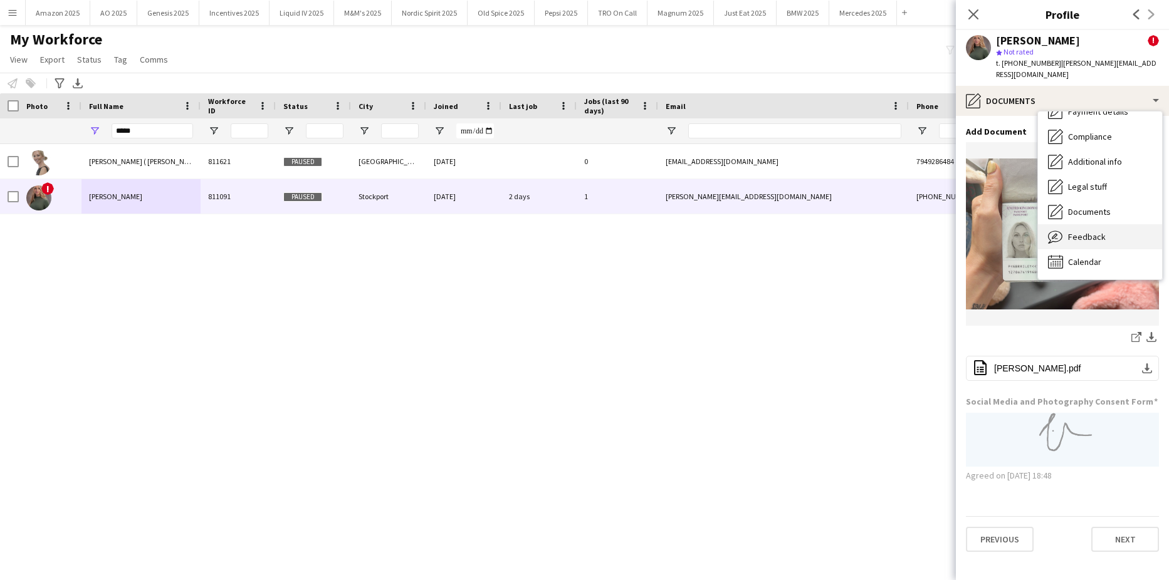
click at [1105, 227] on div "Feedback Feedback" at bounding box center [1100, 236] width 124 height 25
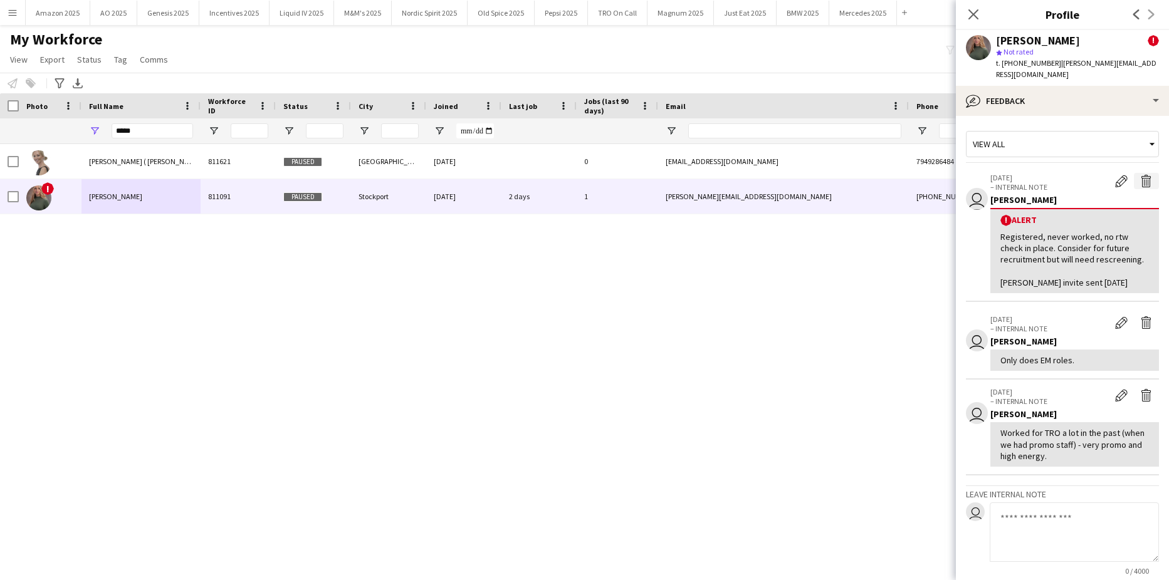
click at [1140, 175] on app-icon "Delete alert" at bounding box center [1146, 181] width 13 height 13
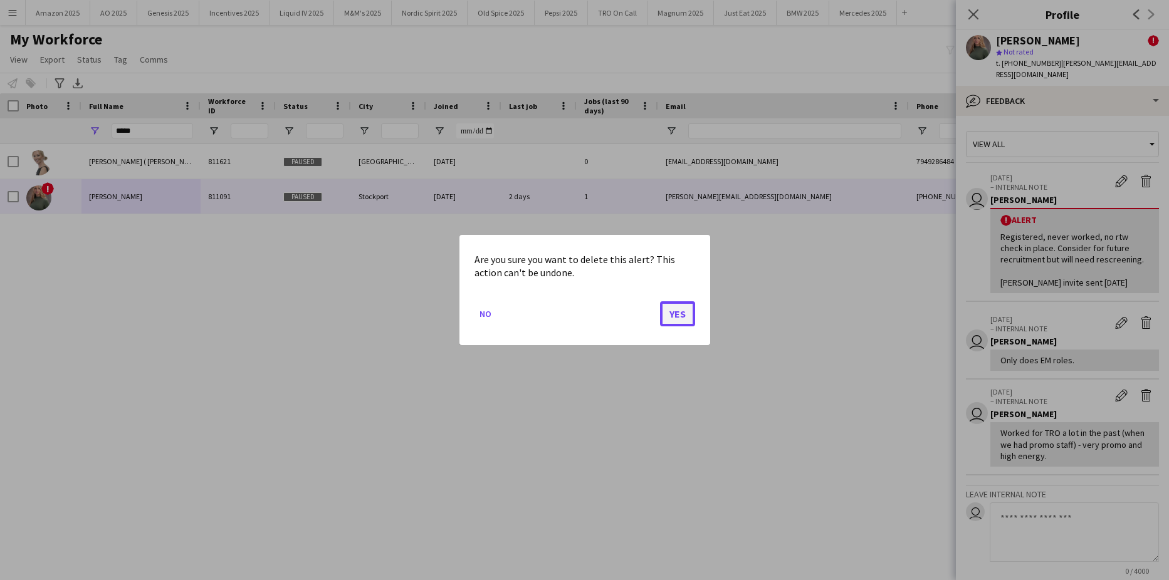
click at [681, 306] on button "Yes" at bounding box center [677, 313] width 35 height 25
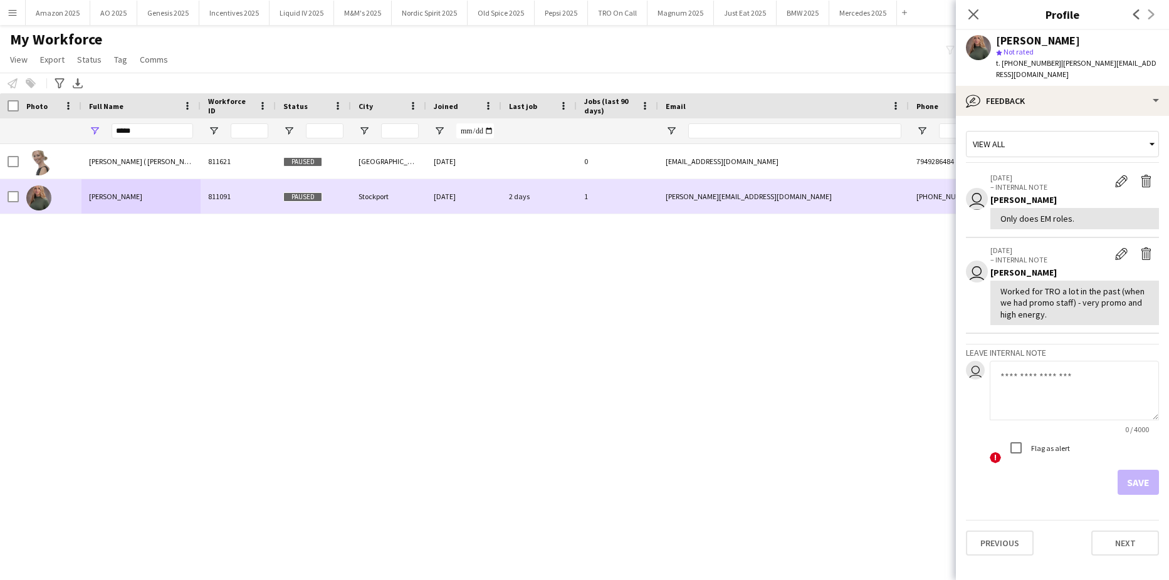
drag, startPoint x: 315, startPoint y: 190, endPoint x: 393, endPoint y: 190, distance: 78.3
click at [315, 190] on div "Paused" at bounding box center [313, 196] width 75 height 34
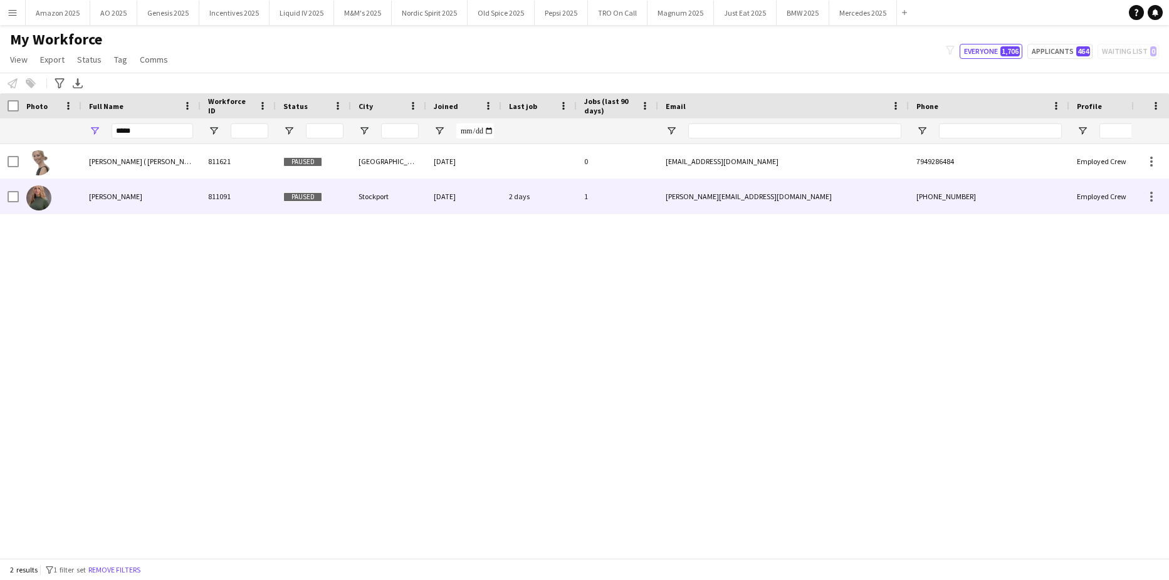
click at [120, 202] on div "[PERSON_NAME]" at bounding box center [140, 196] width 119 height 34
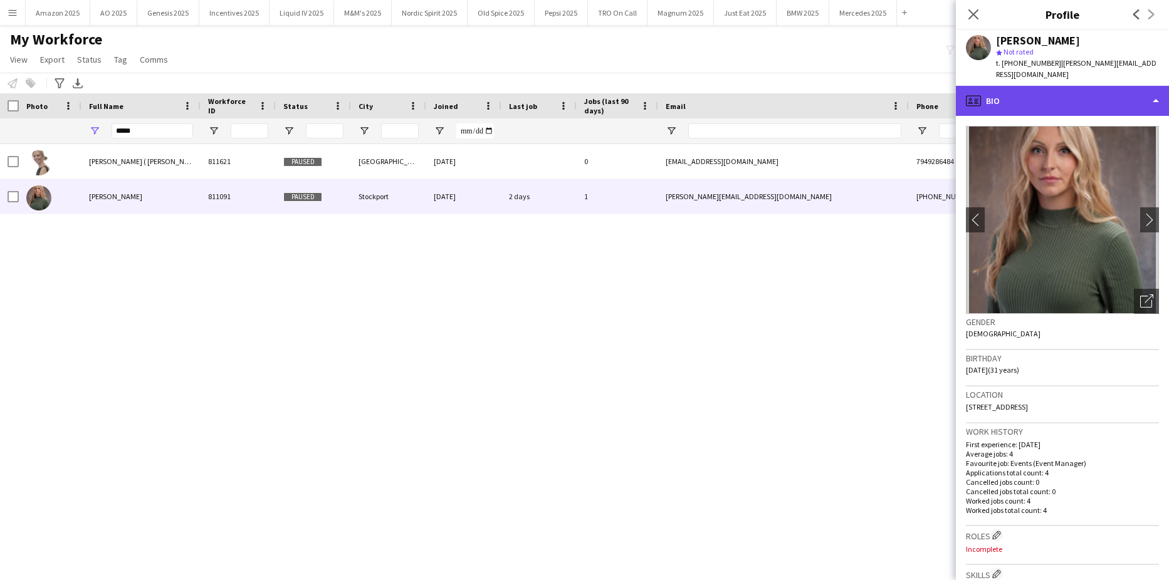
click at [1082, 90] on div "profile Bio" at bounding box center [1062, 101] width 213 height 30
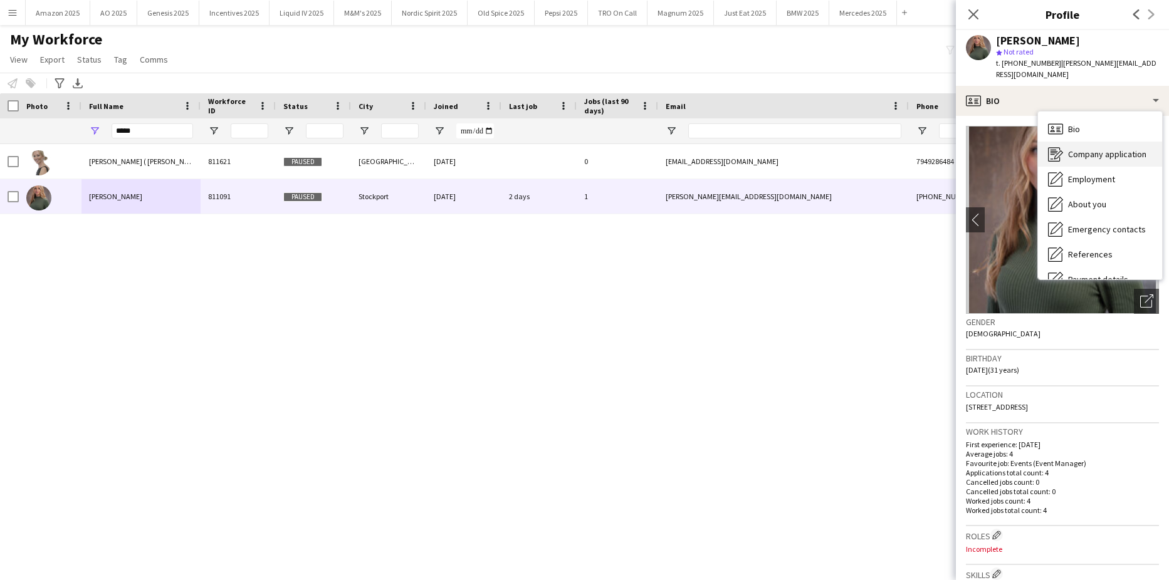
click at [1094, 148] on span "Company application" at bounding box center [1107, 153] width 78 height 11
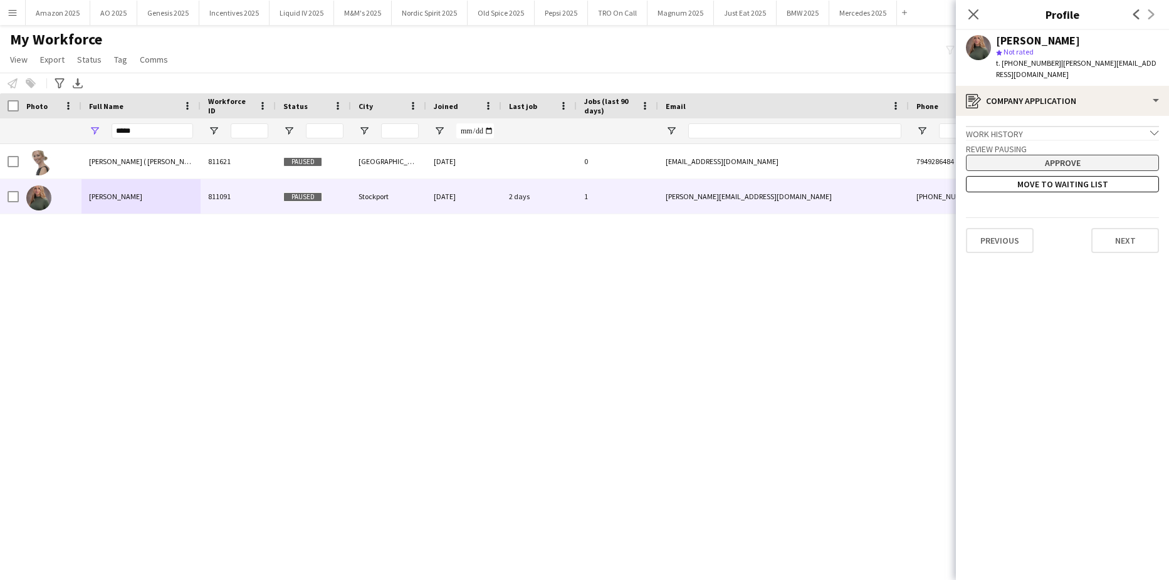
click at [1088, 155] on button "Approve" at bounding box center [1062, 163] width 193 height 16
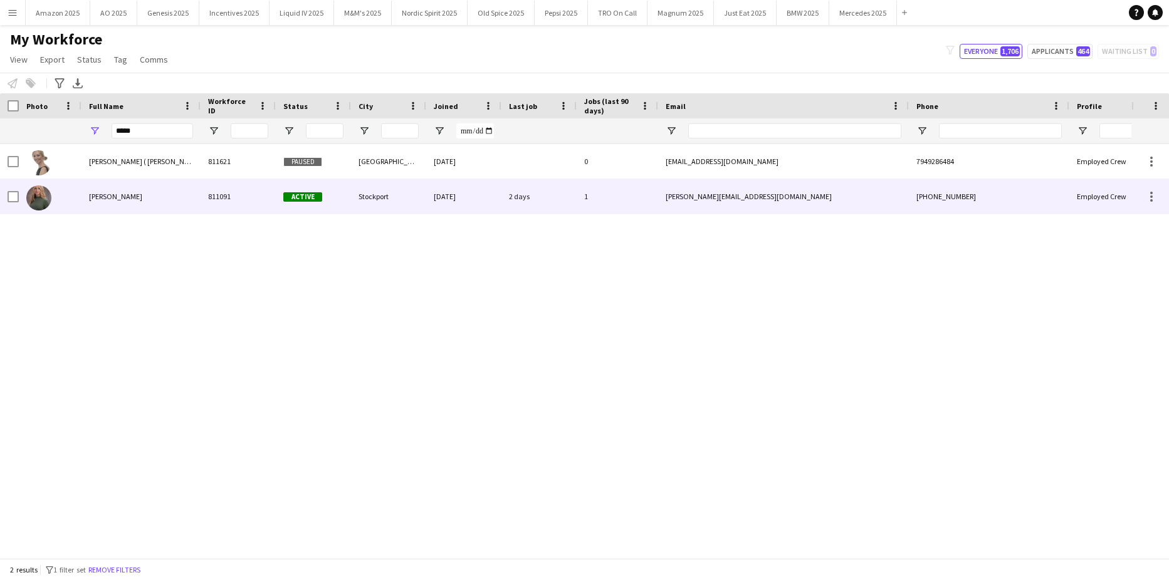
click at [102, 191] on div "[PERSON_NAME]" at bounding box center [140, 196] width 119 height 34
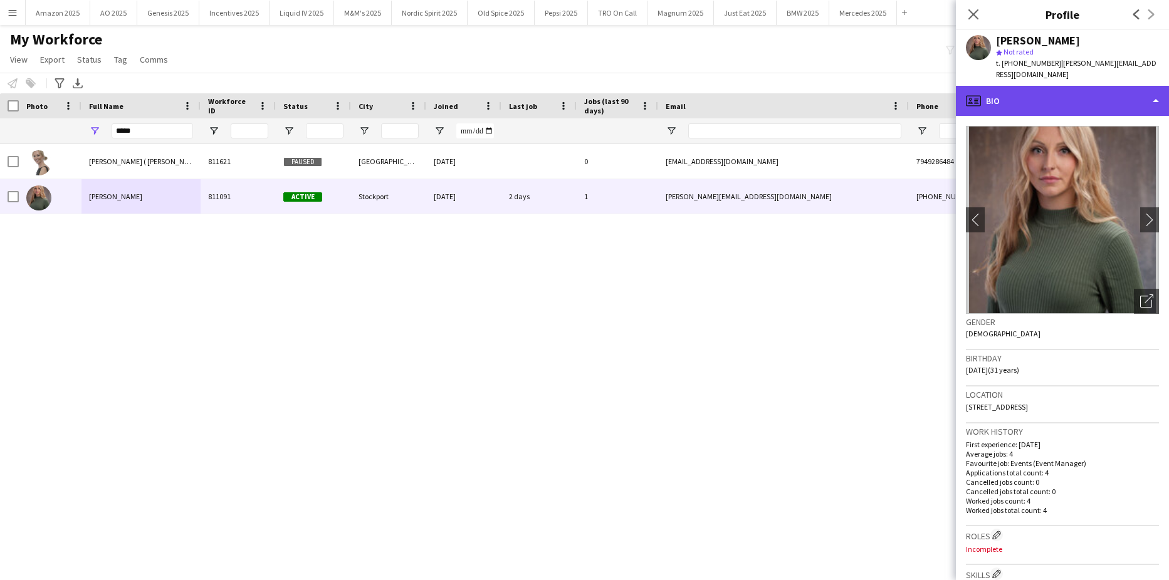
click at [1087, 90] on div "profile Bio" at bounding box center [1062, 101] width 213 height 30
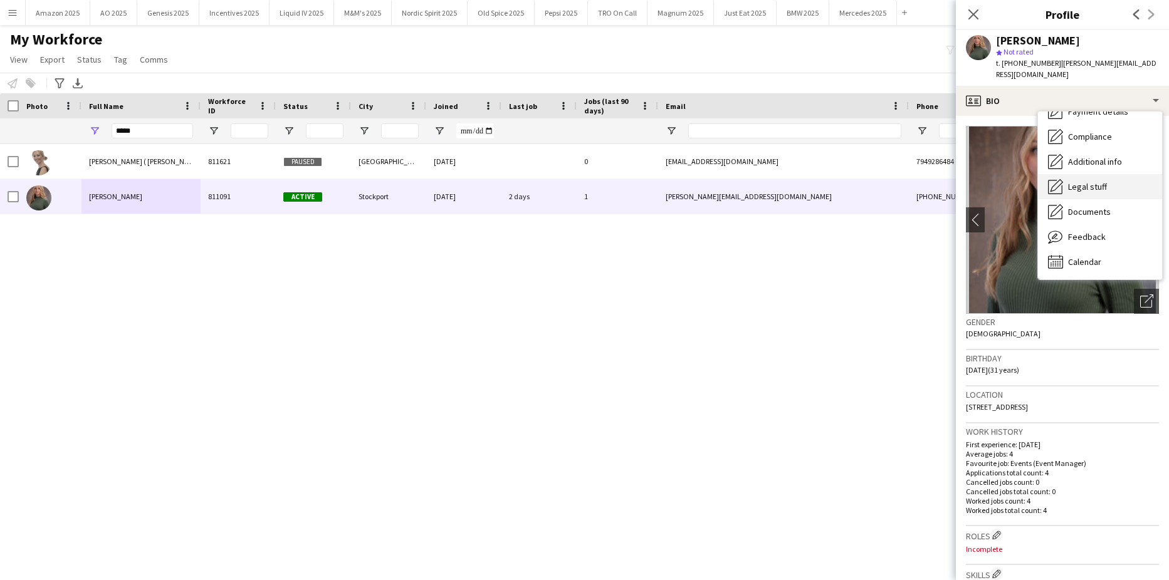
click at [1102, 181] on span "Legal stuff" at bounding box center [1087, 186] width 39 height 11
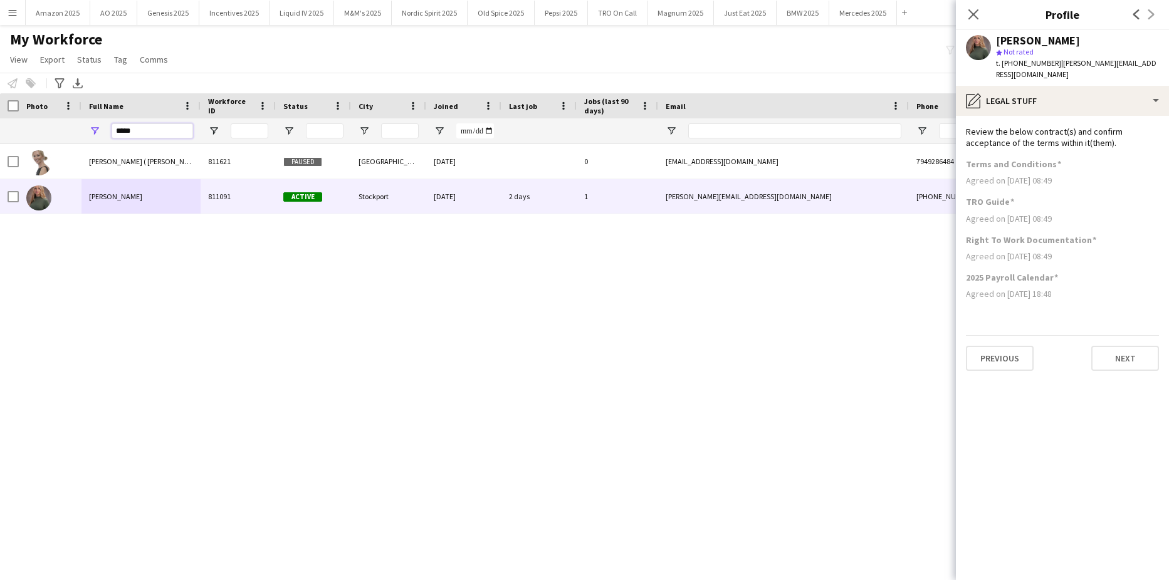
drag, startPoint x: 141, startPoint y: 133, endPoint x: -32, endPoint y: 135, distance: 172.9
click at [0, 135] on html "Menu Boards Boards Boards All jobs Status Workforce Workforce My Workforce Recr…" at bounding box center [584, 290] width 1169 height 580
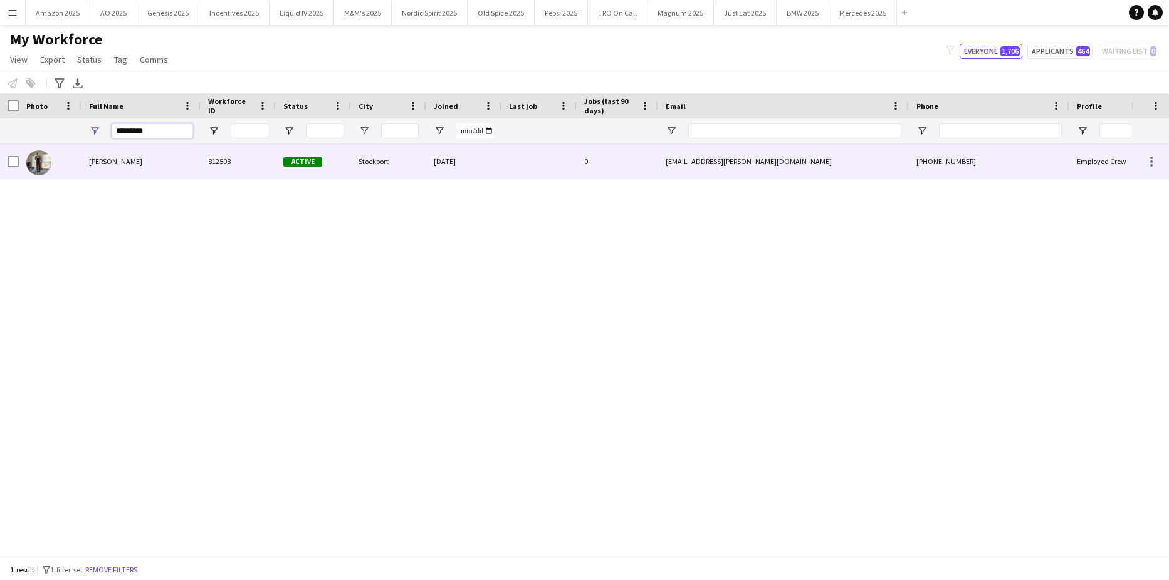
type input "*********"
click at [132, 160] on span "[PERSON_NAME]" at bounding box center [115, 161] width 53 height 9
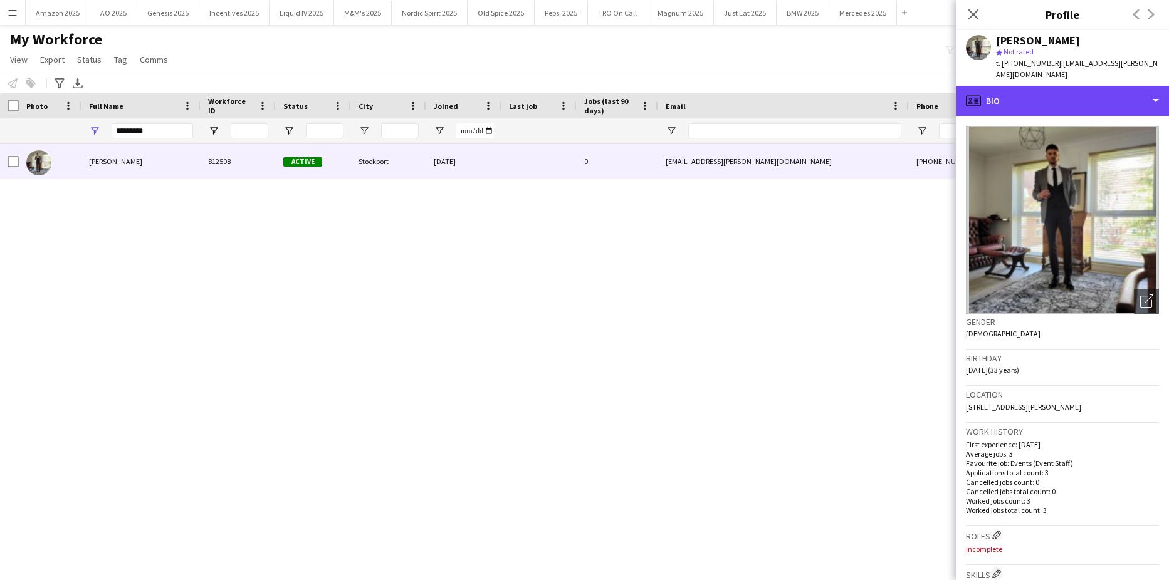
click at [1106, 102] on div "profile Bio" at bounding box center [1062, 101] width 213 height 30
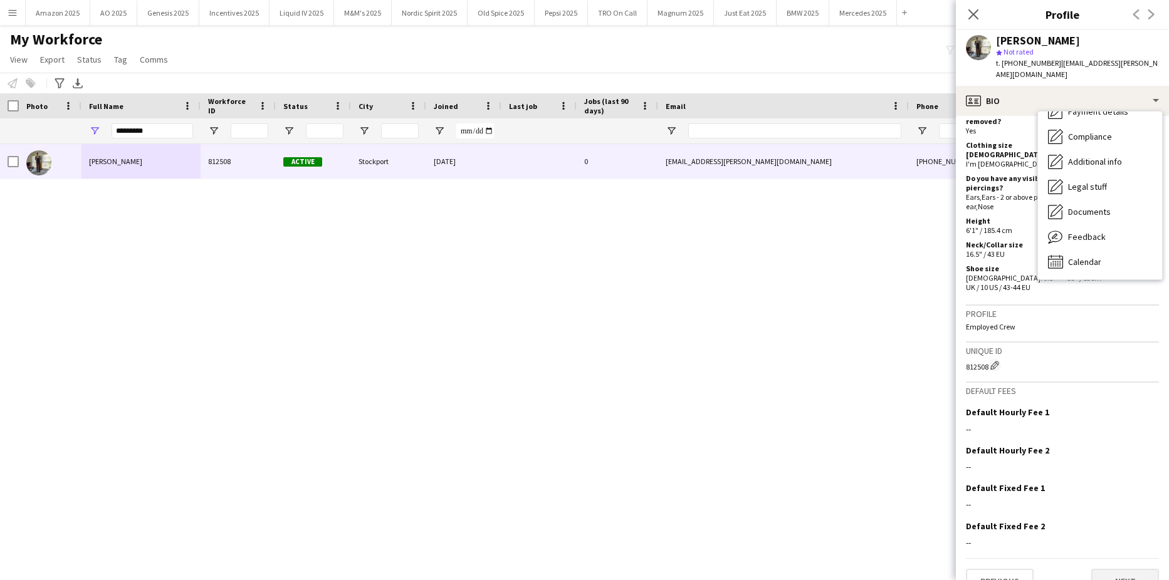
scroll to position [564, 0]
click at [1110, 566] on button "Next" at bounding box center [1125, 578] width 68 height 25
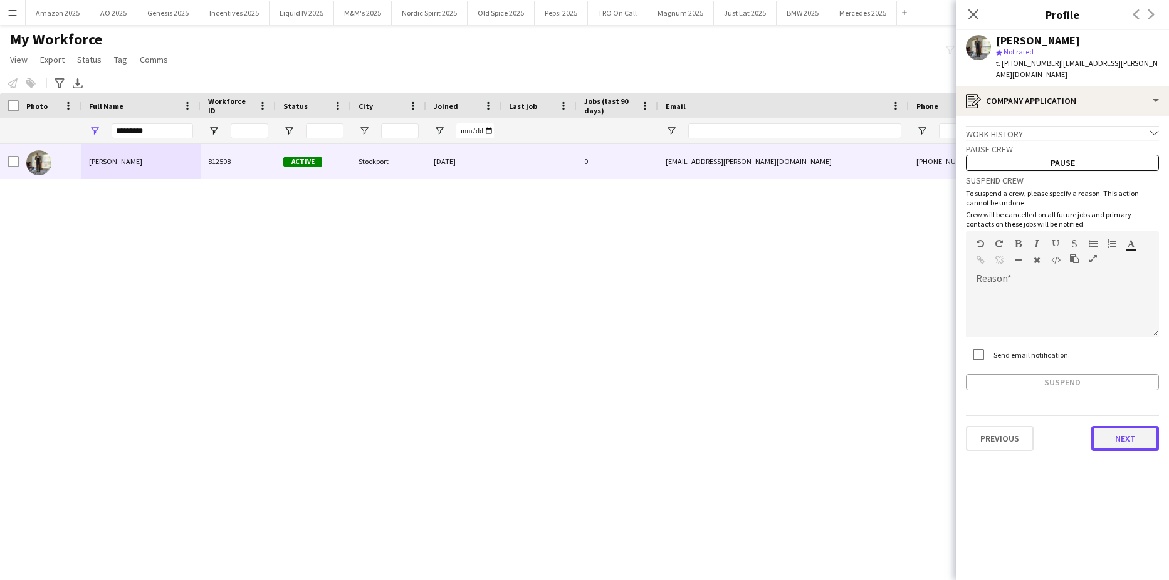
click at [1118, 431] on button "Next" at bounding box center [1125, 438] width 68 height 25
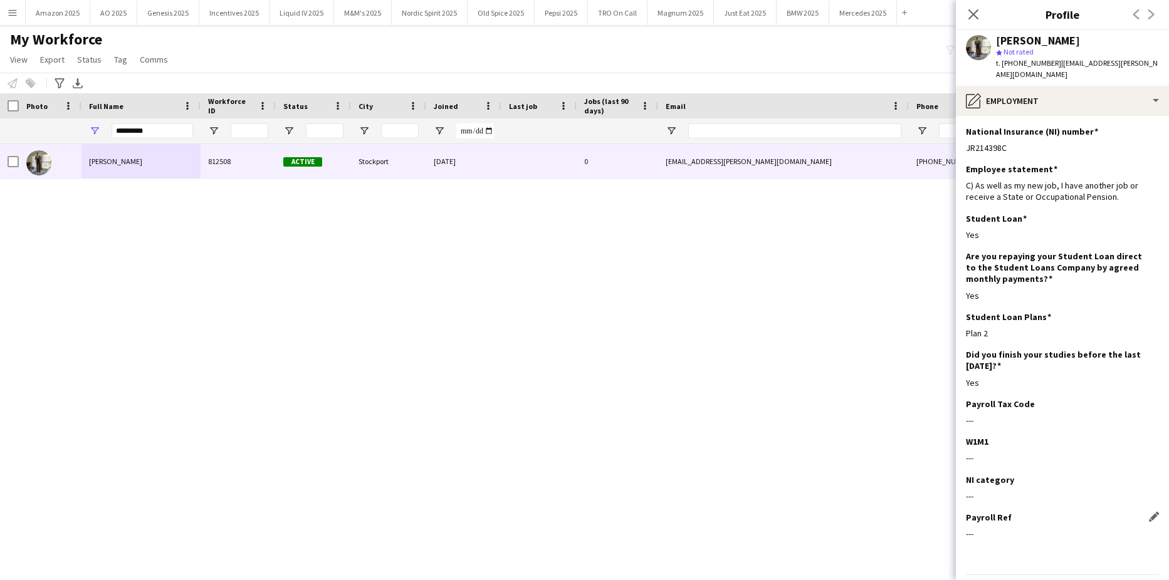
click at [1115, 512] on div "Payroll Ref Edit this field" at bounding box center [1062, 517] width 193 height 11
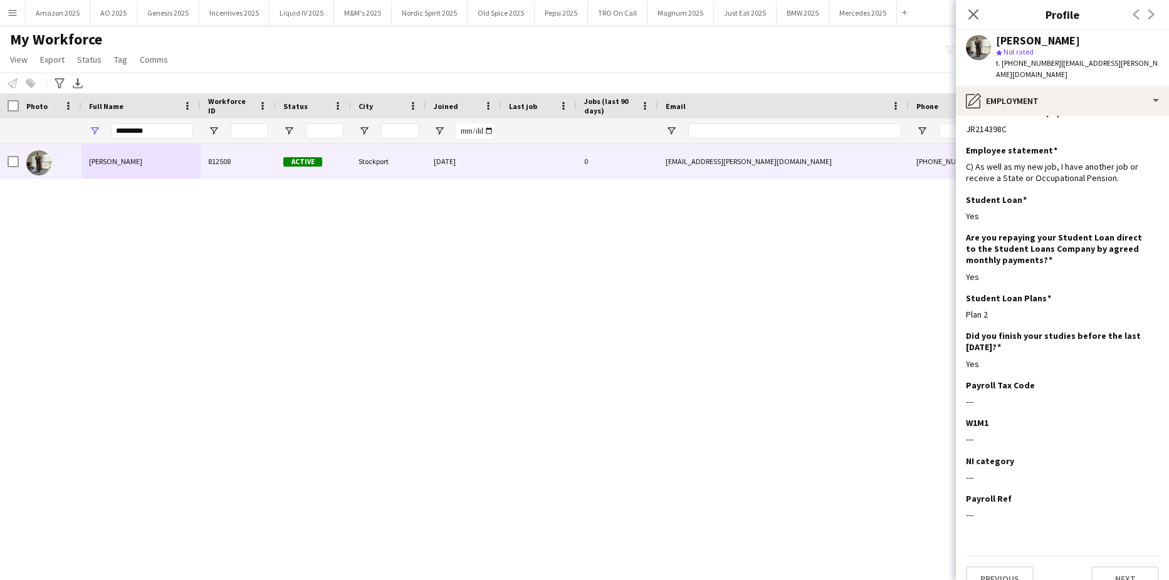
scroll to position [29, 0]
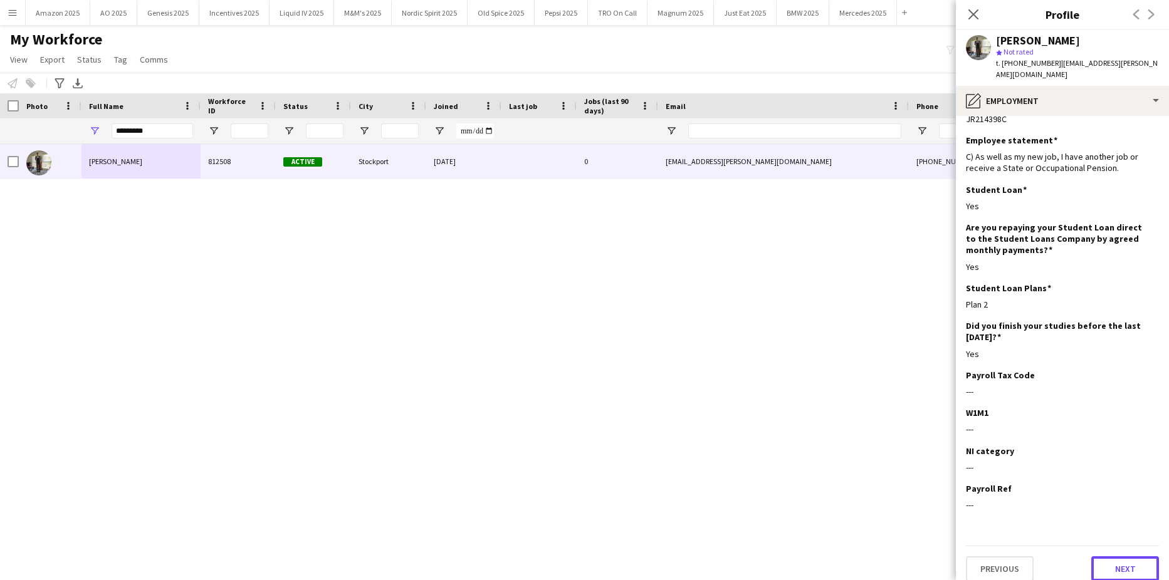
click at [1128, 556] on button "Next" at bounding box center [1125, 568] width 68 height 25
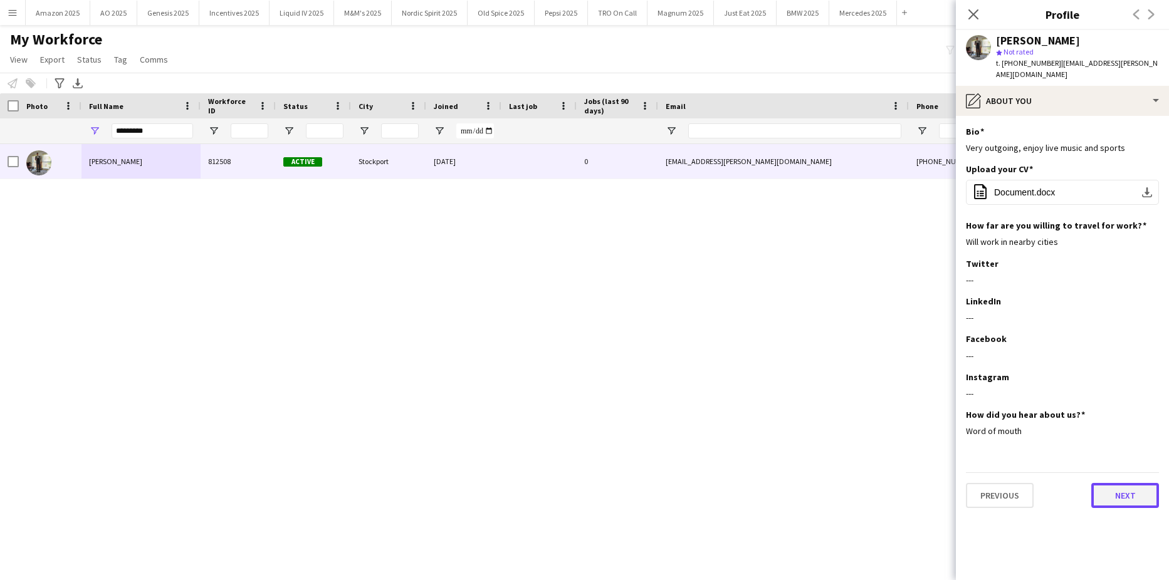
click at [1123, 490] on button "Next" at bounding box center [1125, 495] width 68 height 25
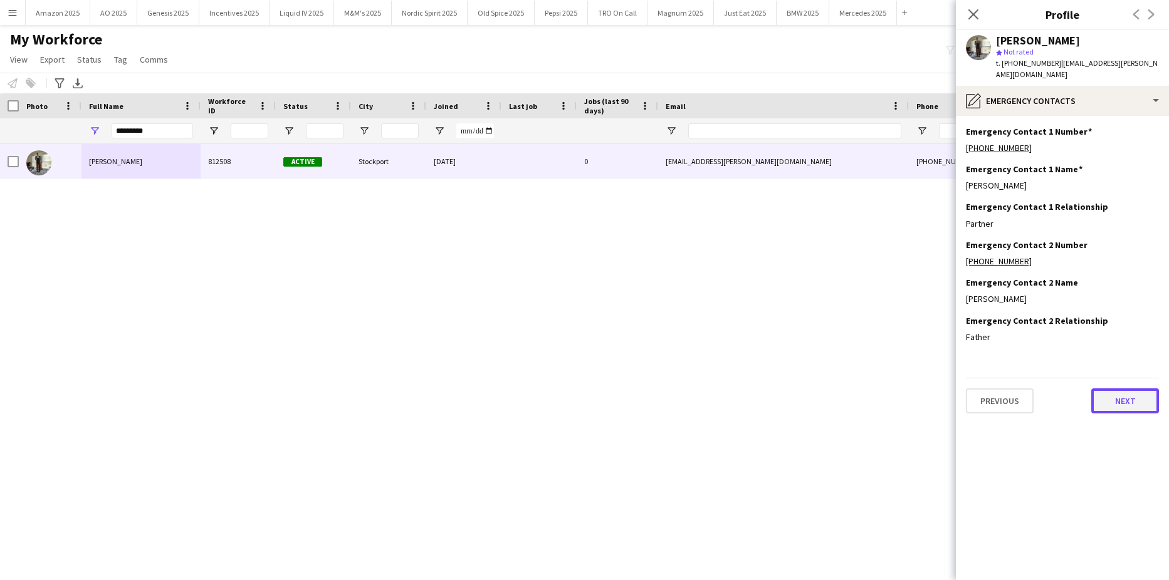
click at [1117, 390] on button "Next" at bounding box center [1125, 400] width 68 height 25
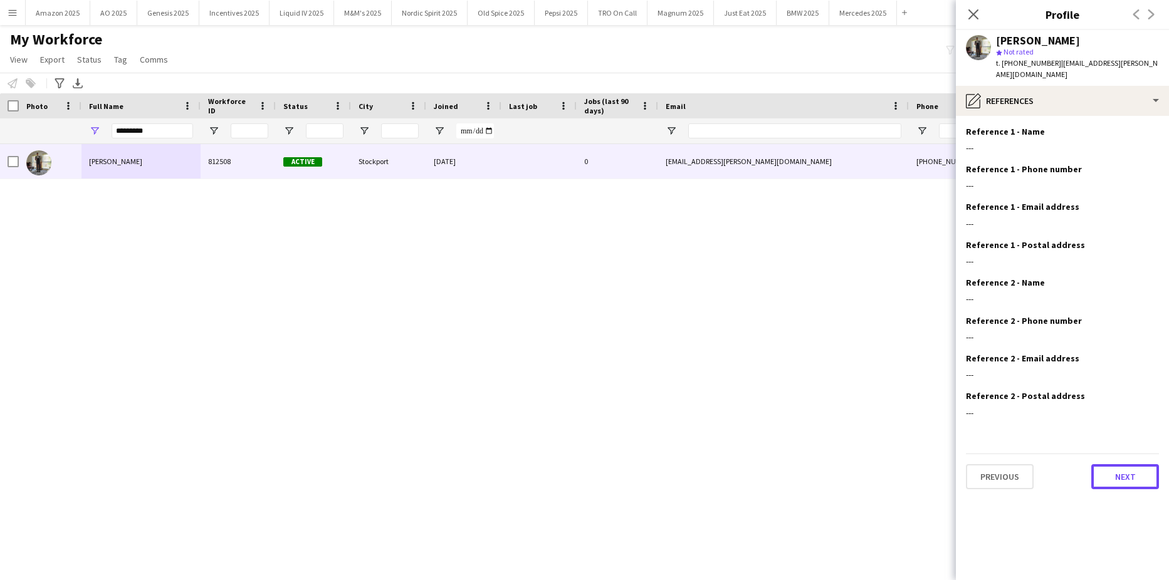
click at [1117, 464] on button "Next" at bounding box center [1125, 476] width 68 height 25
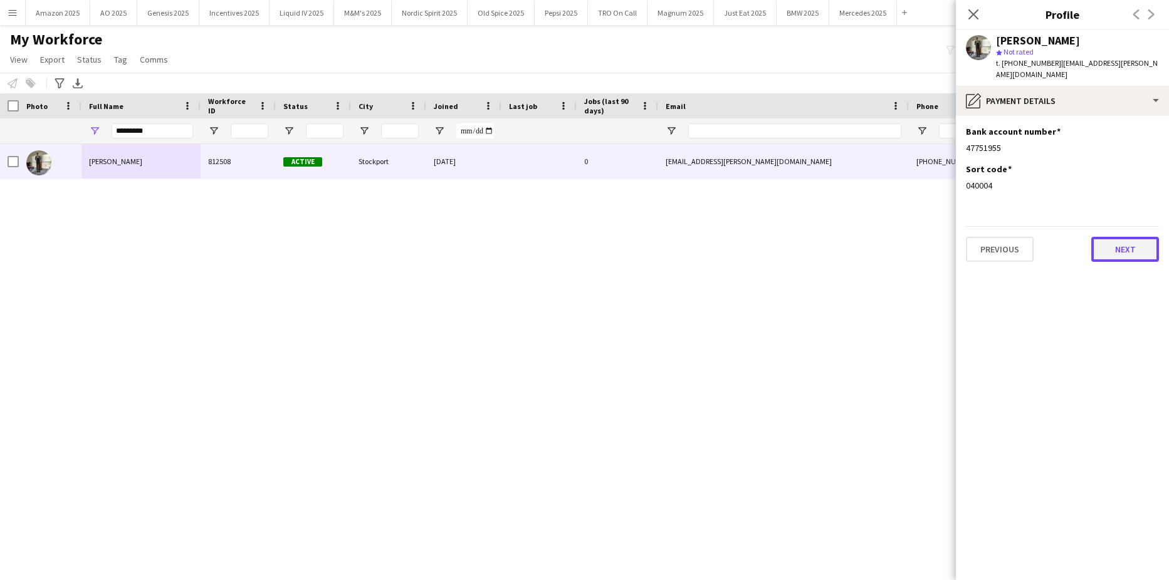
click at [1129, 245] on button "Next" at bounding box center [1125, 249] width 68 height 25
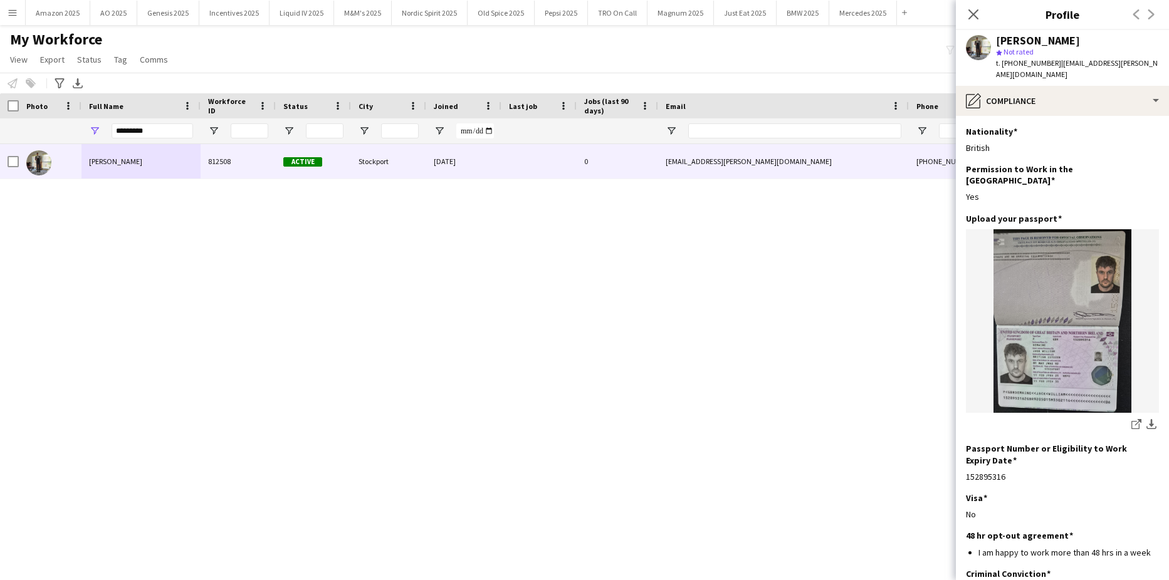
scroll to position [73, 0]
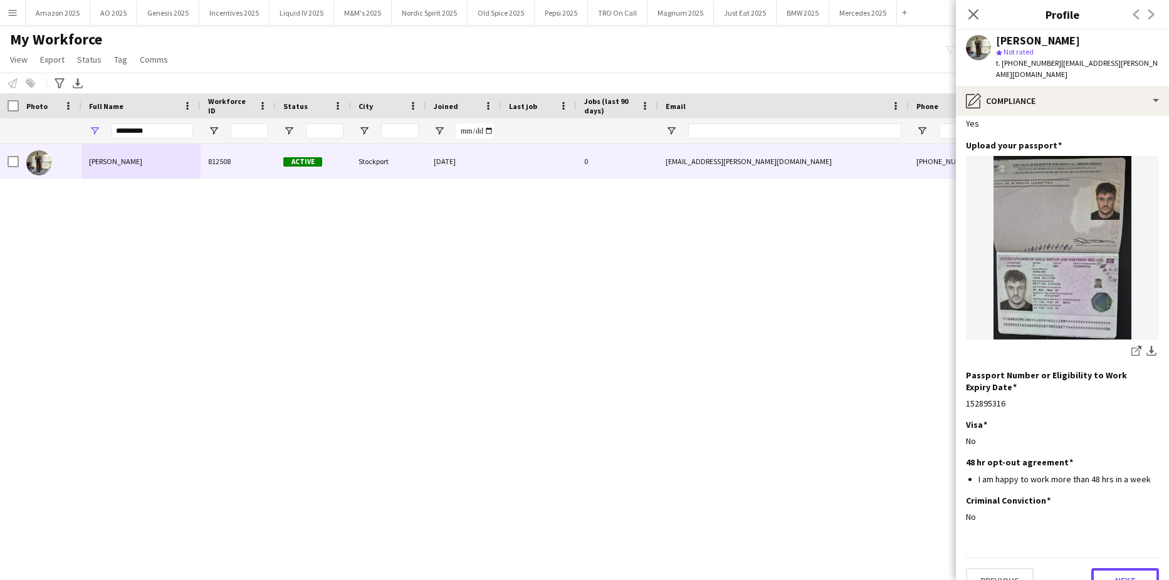
click at [1111, 568] on button "Next" at bounding box center [1125, 580] width 68 height 25
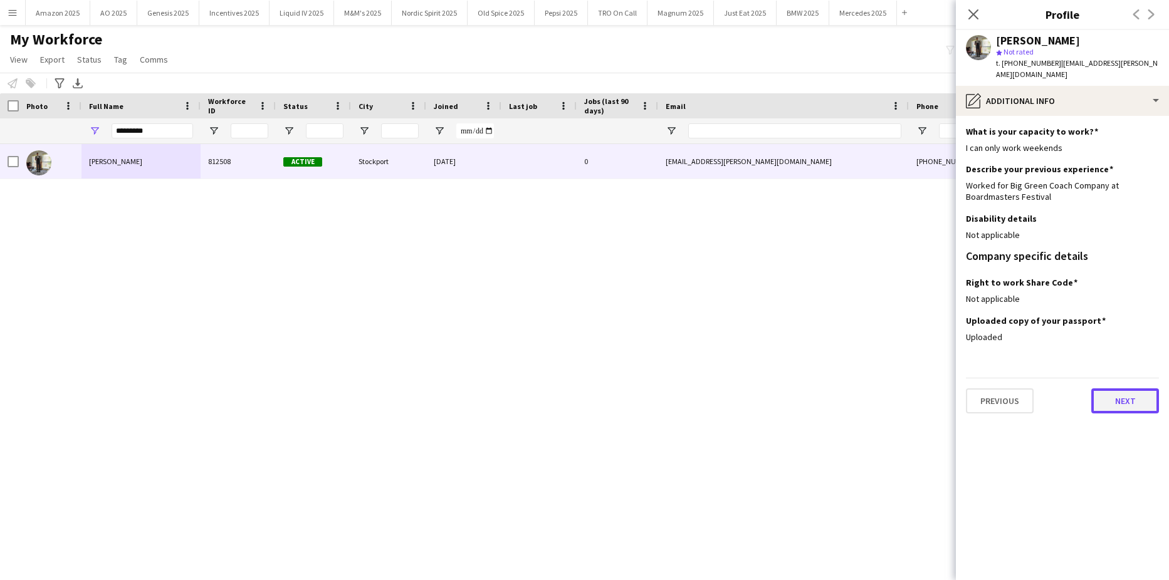
click at [1119, 393] on button "Next" at bounding box center [1125, 400] width 68 height 25
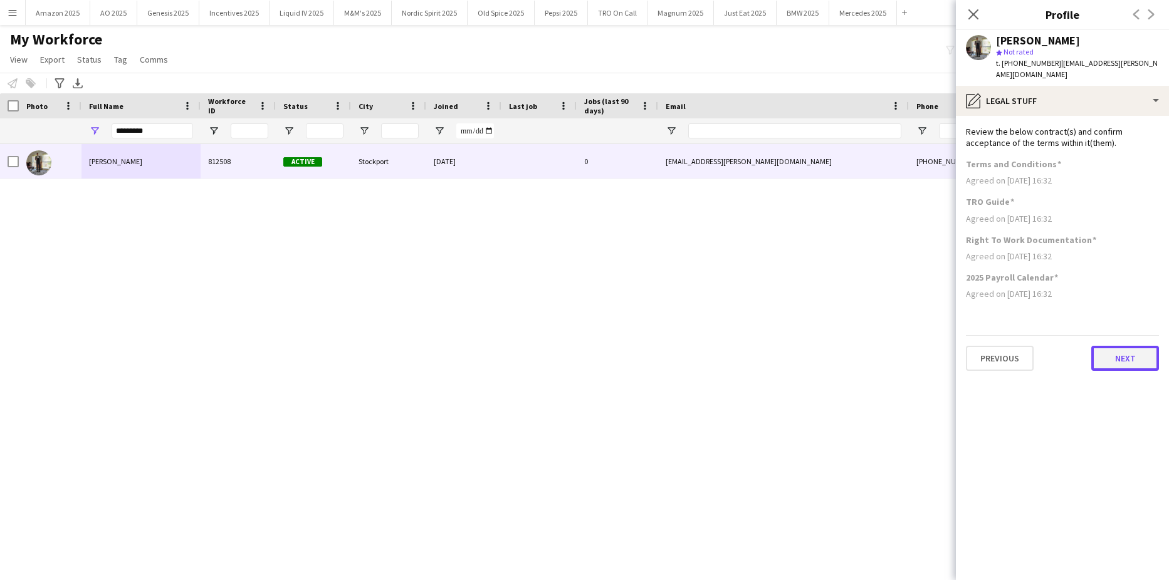
click at [1121, 349] on button "Next" at bounding box center [1125, 358] width 68 height 25
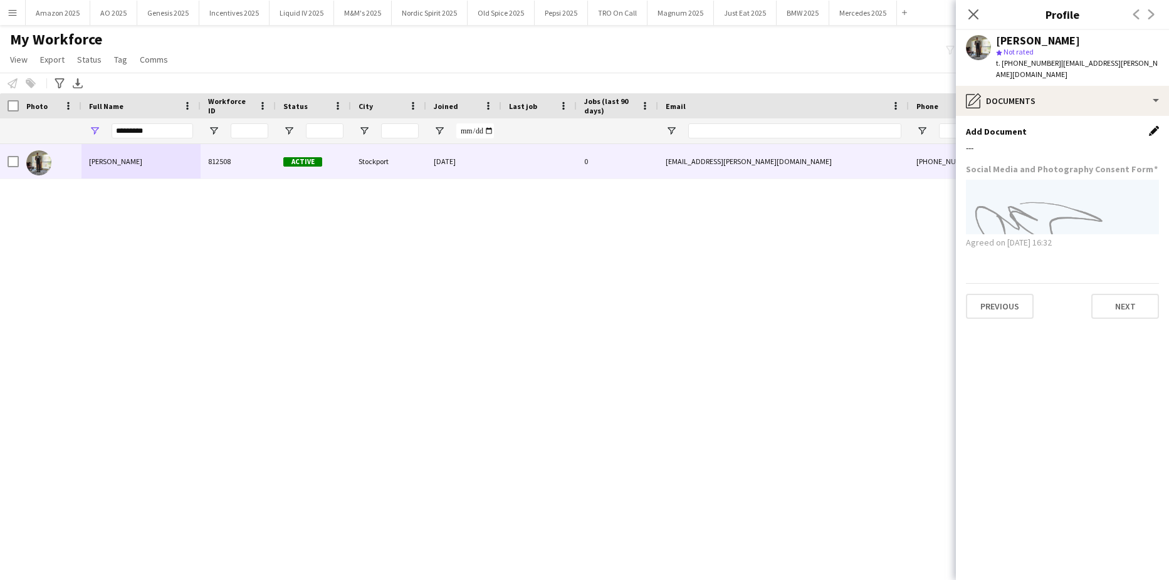
click at [1151, 126] on app-icon "Edit this field" at bounding box center [1153, 131] width 10 height 10
click at [1105, 142] on button "Upload new file" at bounding box center [1119, 152] width 78 height 20
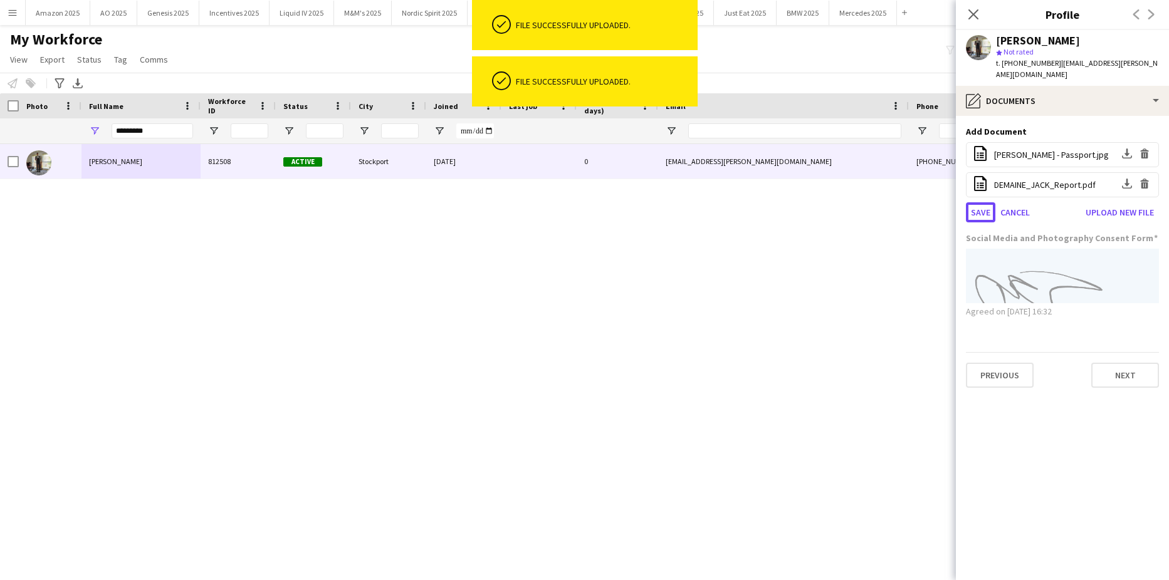
click at [979, 202] on button "Save" at bounding box center [980, 212] width 29 height 20
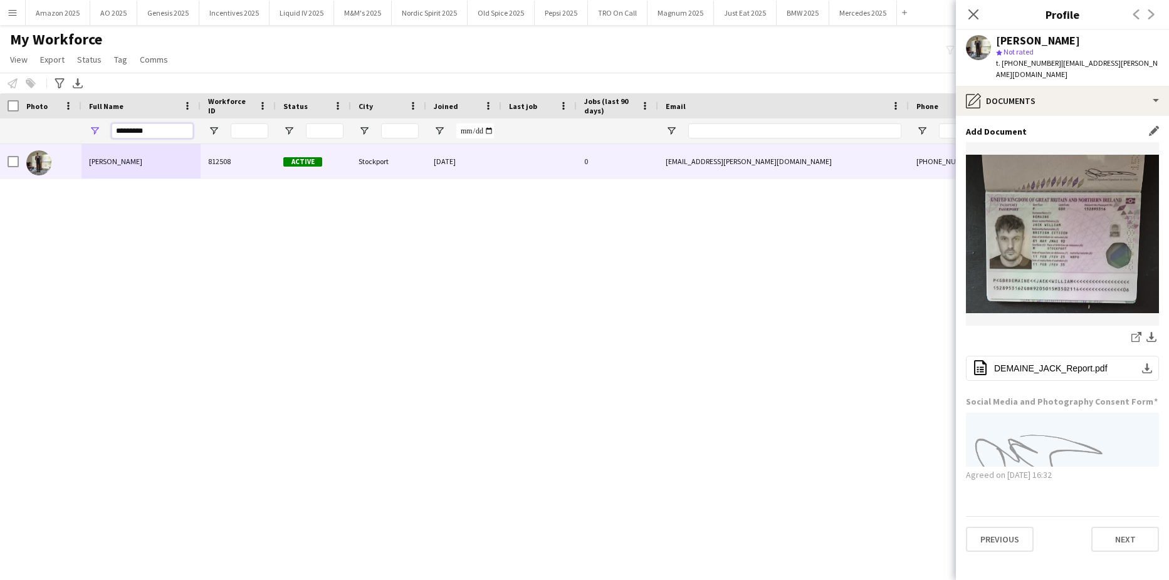
drag, startPoint x: 151, startPoint y: 129, endPoint x: -32, endPoint y: 157, distance: 185.1
click at [0, 157] on html "Menu Boards Boards Boards All jobs Status Workforce Workforce My Workforce Recr…" at bounding box center [584, 290] width 1169 height 580
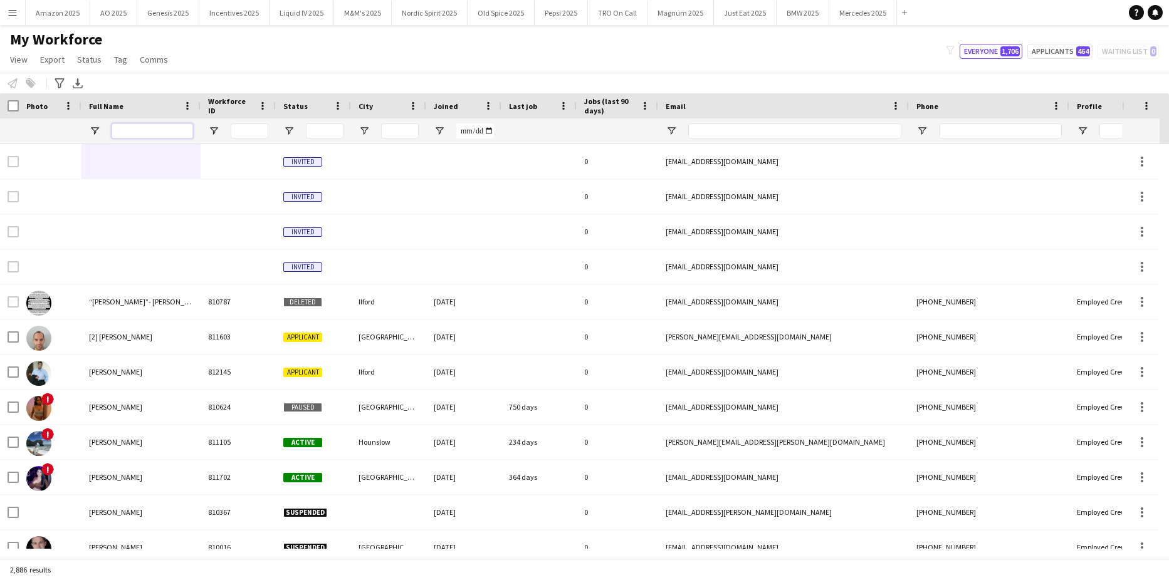
click at [157, 127] on input "Full Name Filter Input" at bounding box center [152, 130] width 81 height 15
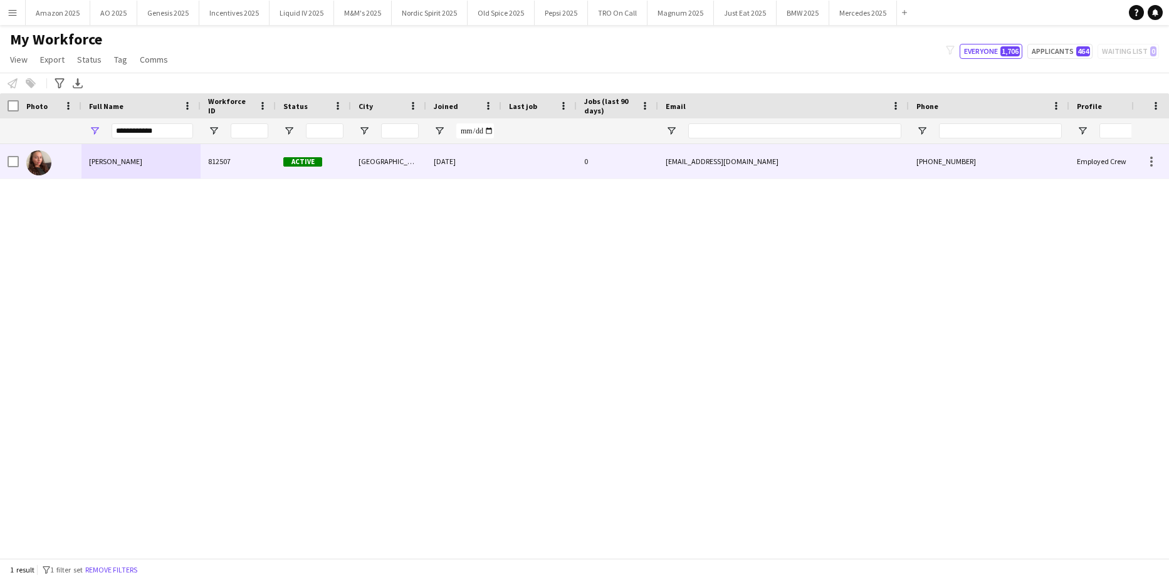
click at [137, 158] on div "[PERSON_NAME]" at bounding box center [140, 161] width 119 height 34
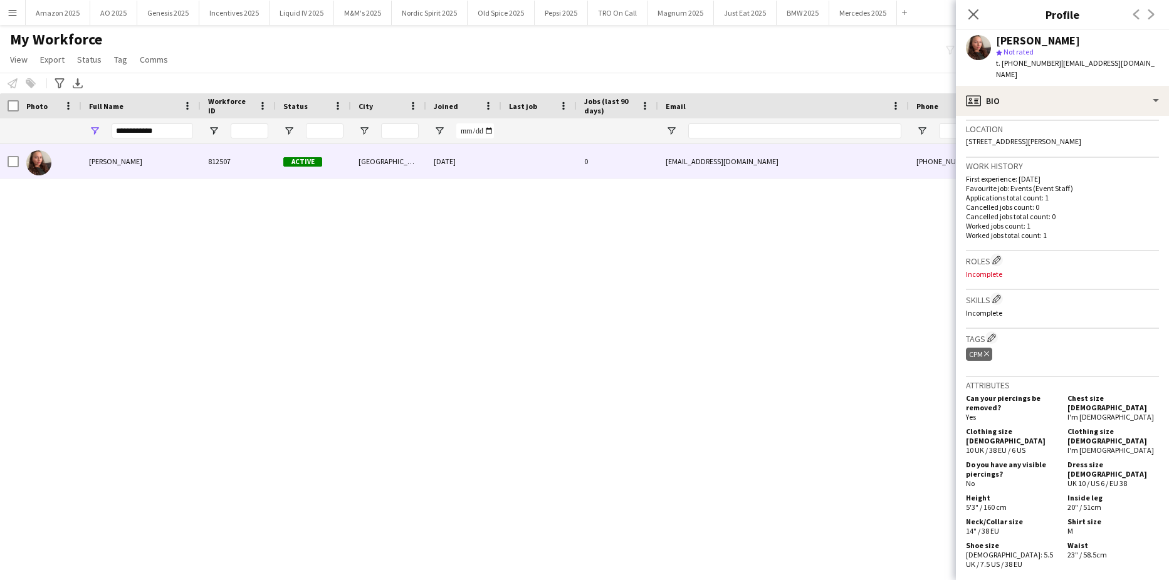
scroll to position [501, 0]
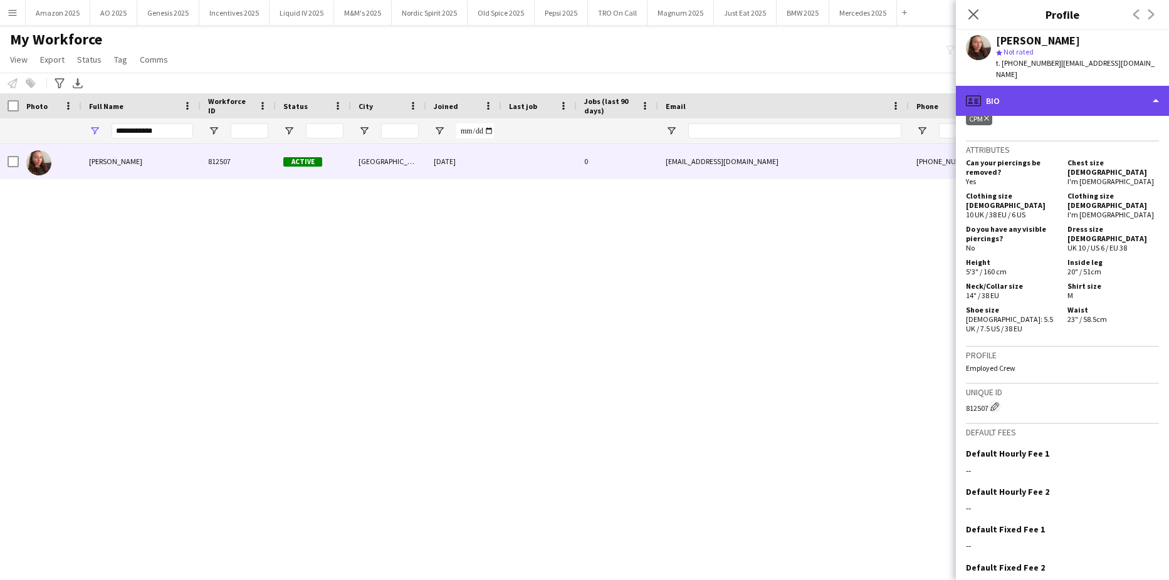
click at [1126, 90] on div "profile Bio" at bounding box center [1062, 101] width 213 height 30
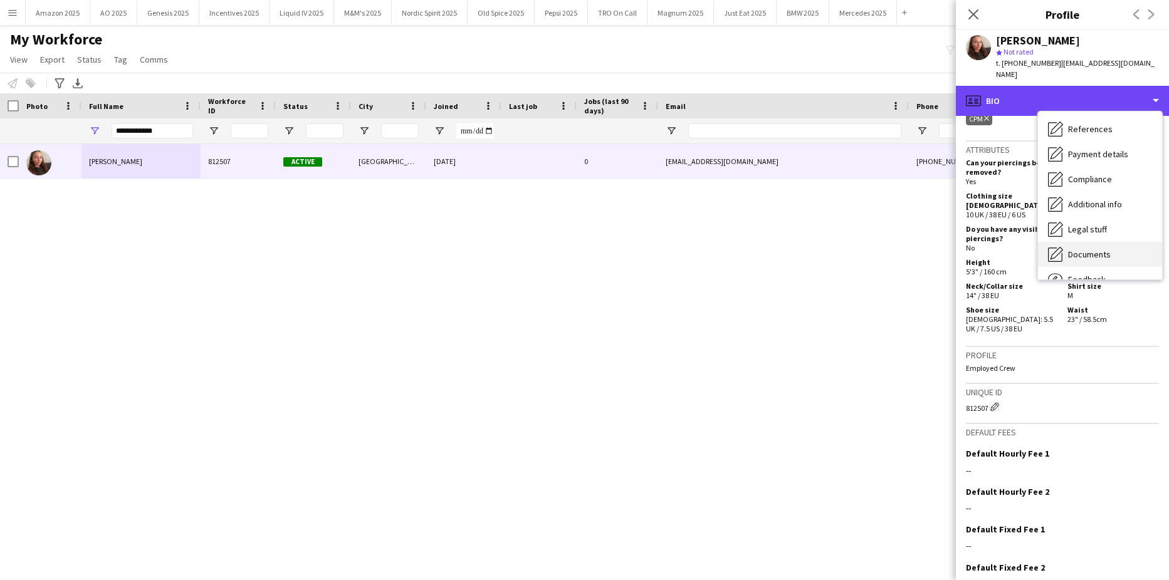
scroll to position [168, 0]
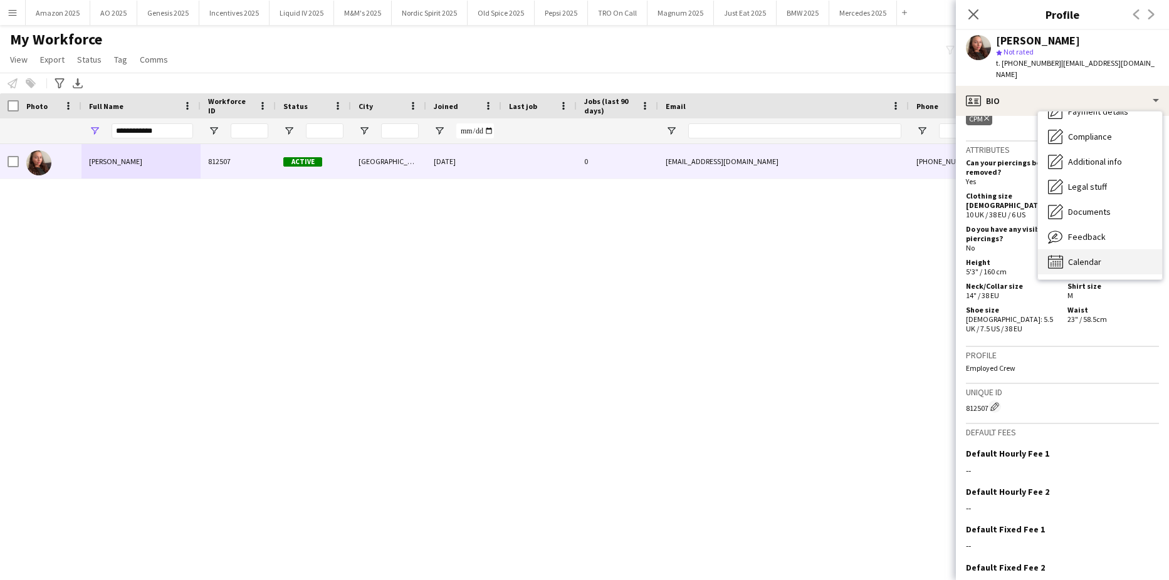
click at [1096, 256] on span "Calendar" at bounding box center [1084, 261] width 33 height 11
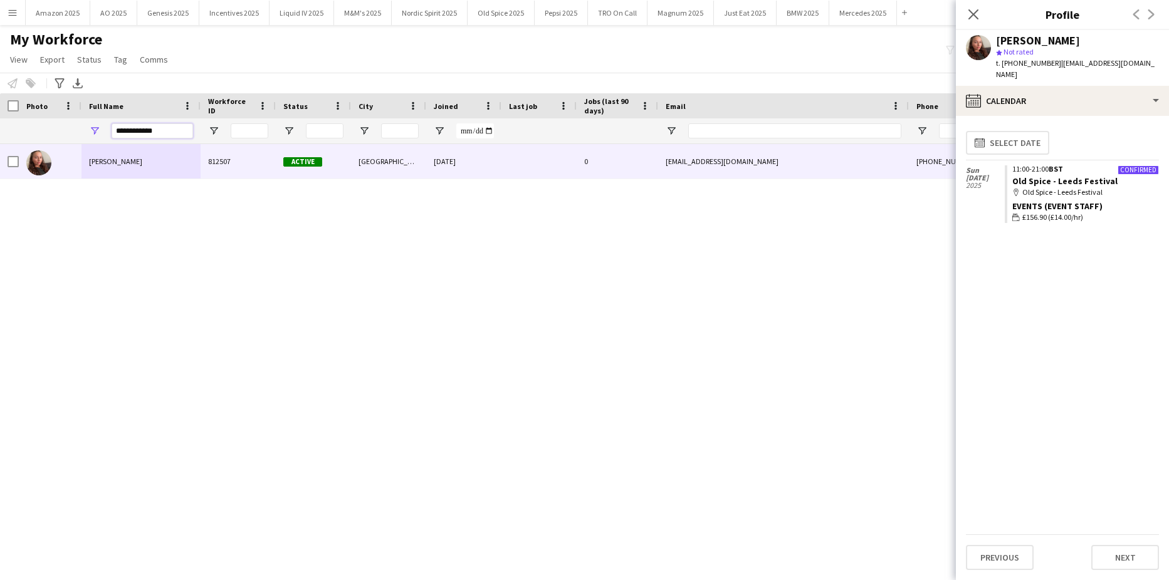
drag, startPoint x: 170, startPoint y: 130, endPoint x: -32, endPoint y: 165, distance: 205.3
click at [0, 165] on html "Menu Boards Boards Boards All jobs Status Workforce Workforce My Workforce Recr…" at bounding box center [584, 290] width 1169 height 580
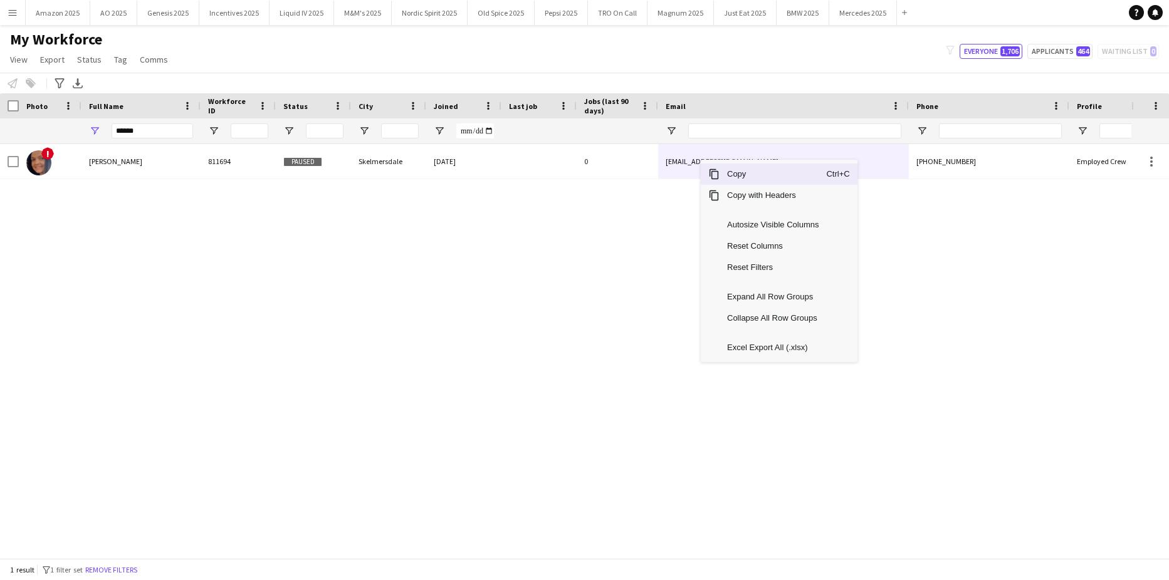
click at [746, 175] on span "Copy" at bounding box center [772, 174] width 107 height 21
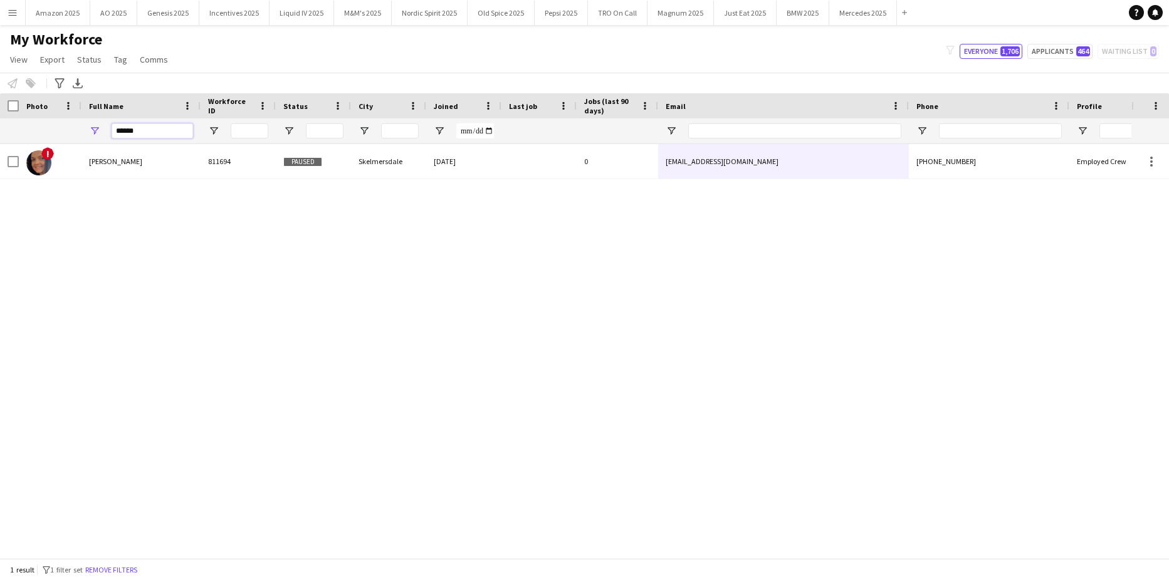
drag, startPoint x: 145, startPoint y: 133, endPoint x: -32, endPoint y: 192, distance: 186.8
click at [0, 192] on html "Menu Boards Boards Boards All jobs Status Workforce Workforce My Workforce Recr…" at bounding box center [584, 290] width 1169 height 580
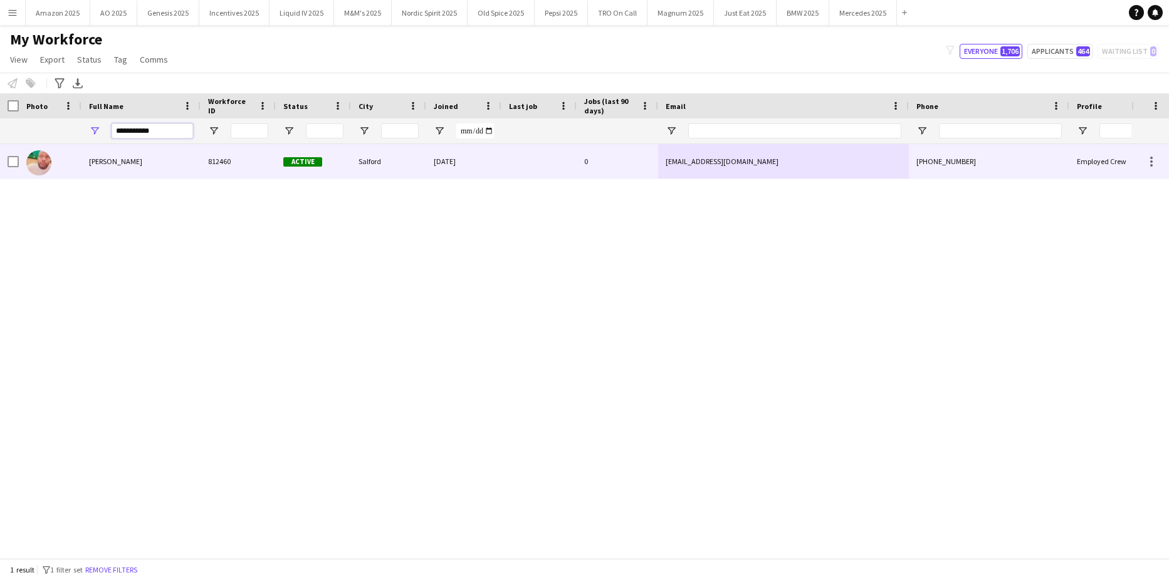
type input "**********"
click at [111, 162] on span "[PERSON_NAME]" at bounding box center [115, 161] width 53 height 9
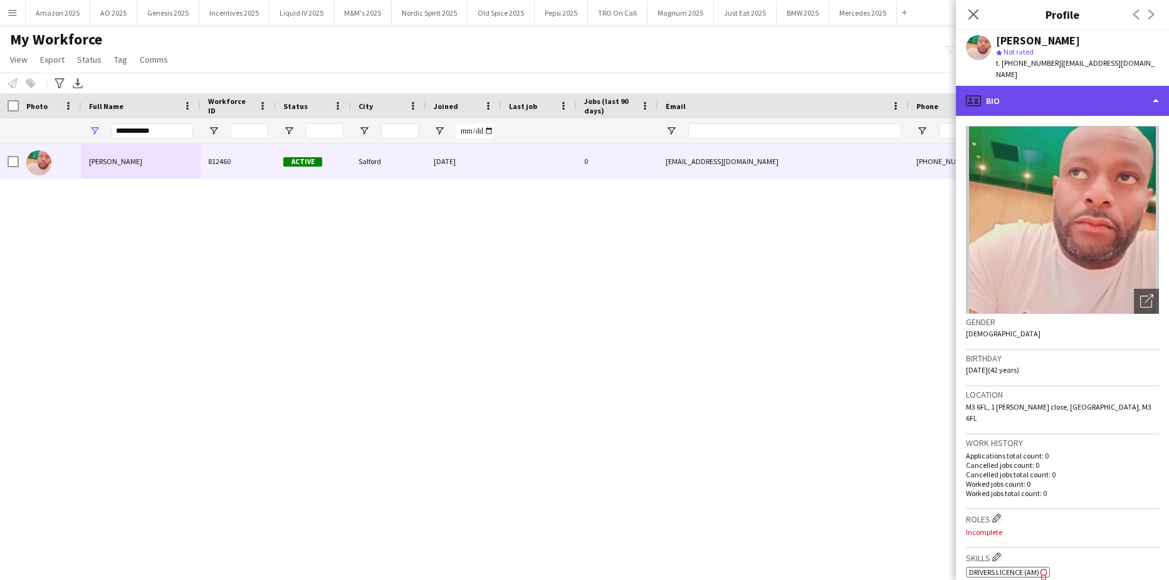
click at [1083, 95] on div "profile Bio" at bounding box center [1062, 101] width 213 height 30
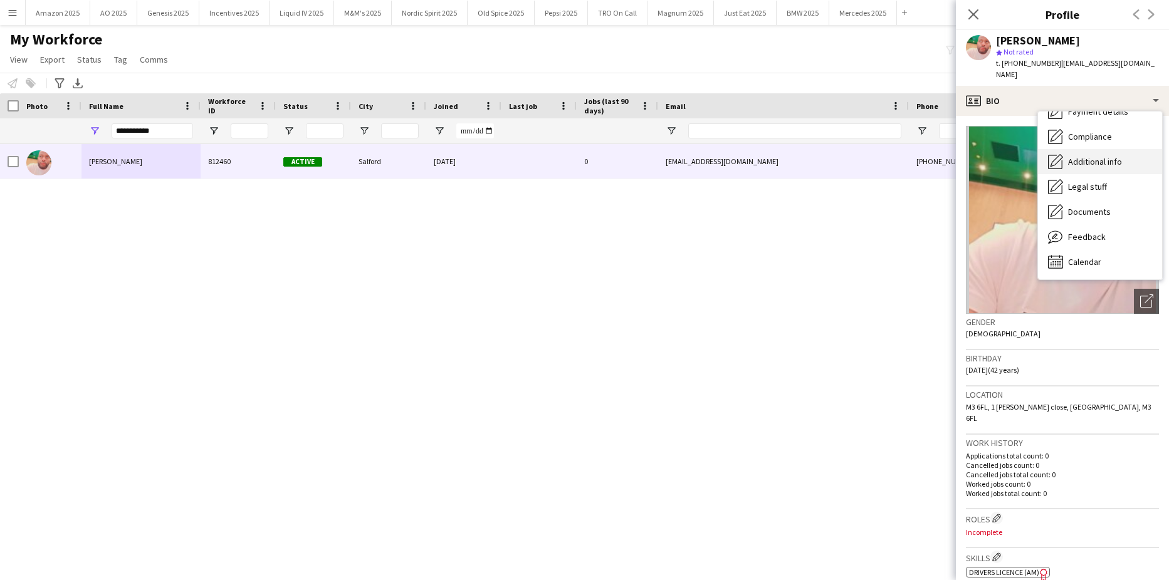
click at [1108, 149] on div "Additional info Additional info" at bounding box center [1100, 161] width 124 height 25
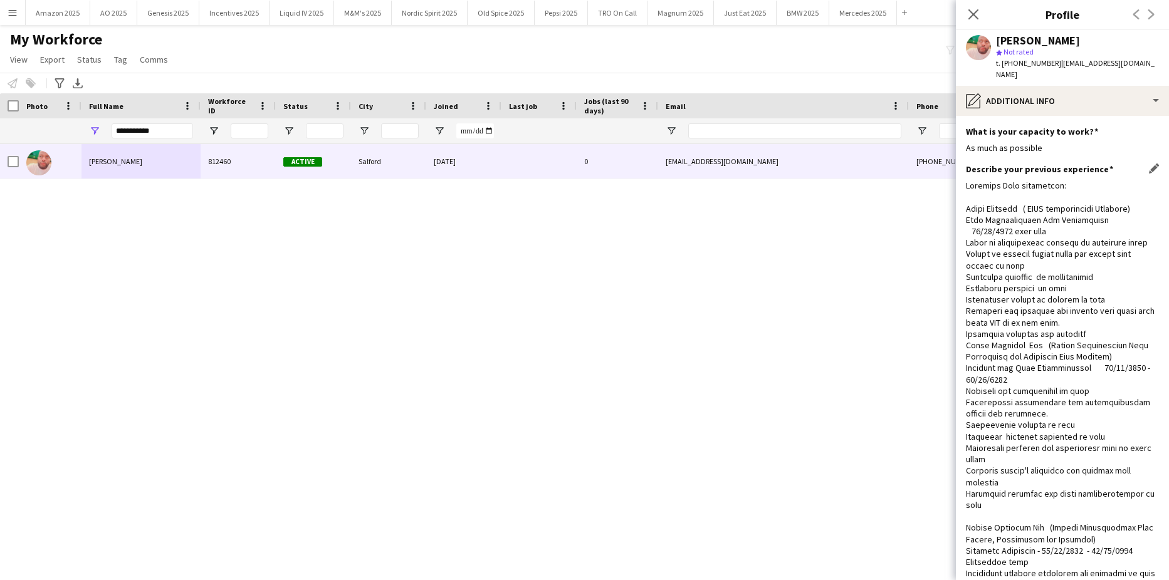
scroll to position [265, 0]
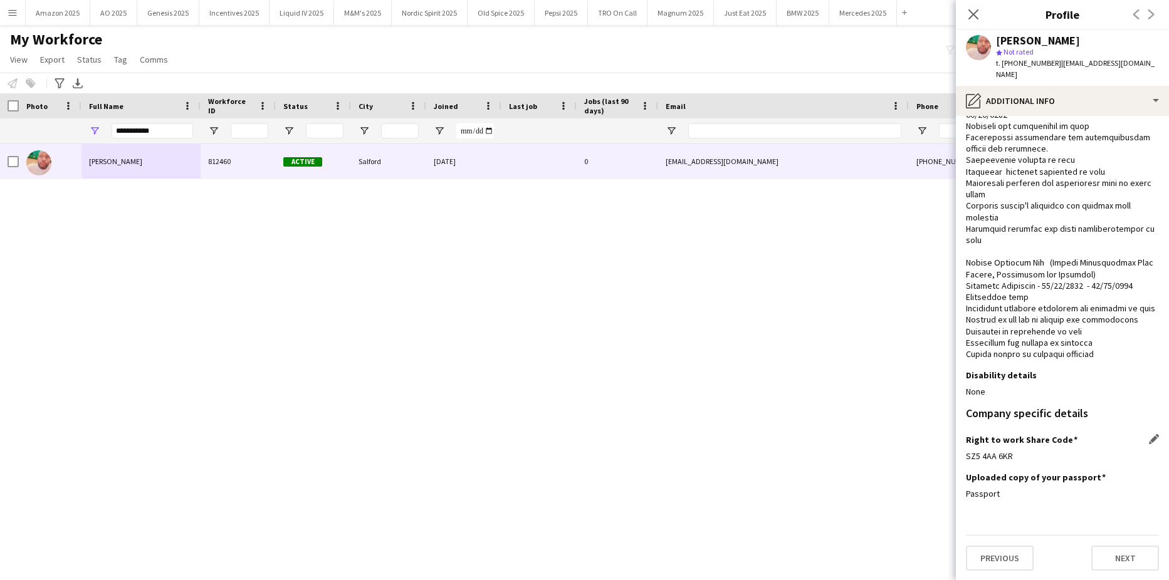
click at [1138, 440] on div "Right to work Share Code Edit this field" at bounding box center [1062, 439] width 193 height 11
click at [1141, 445] on div "Right to work Share Code Edit this field" at bounding box center [1062, 439] width 193 height 11
click at [1138, 435] on div "Right to work Share Code Edit this field" at bounding box center [1062, 439] width 193 height 11
click at [1148, 442] on app-icon "Edit this field" at bounding box center [1153, 439] width 10 height 10
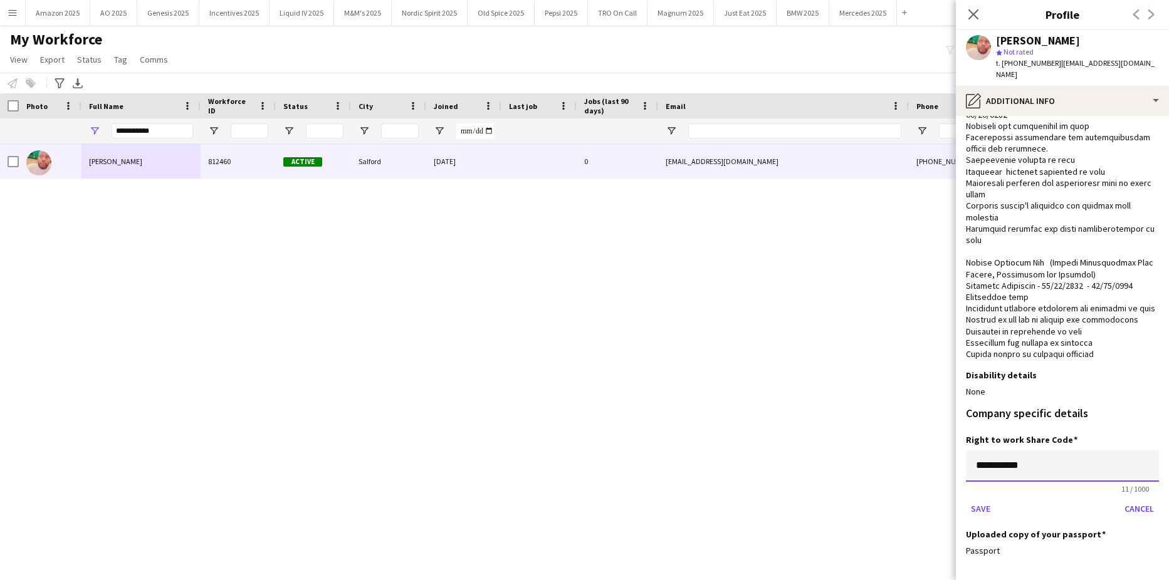
drag, startPoint x: 1037, startPoint y: 475, endPoint x: 937, endPoint y: 470, distance: 99.7
click at [937, 470] on body "Menu Boards Boards Boards All jobs Status Workforce Workforce My Workforce Recr…" at bounding box center [584, 290] width 1169 height 580
paste input
type input "**********"
click at [982, 507] on button "Save" at bounding box center [980, 509] width 29 height 20
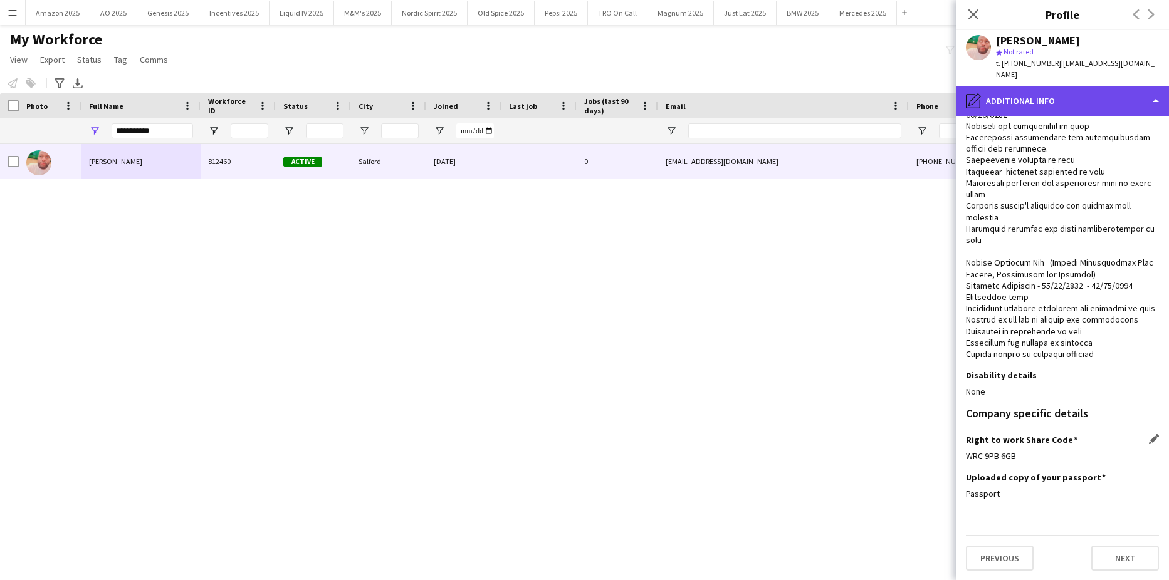
click at [1105, 100] on div "pencil4 Additional info" at bounding box center [1062, 101] width 213 height 30
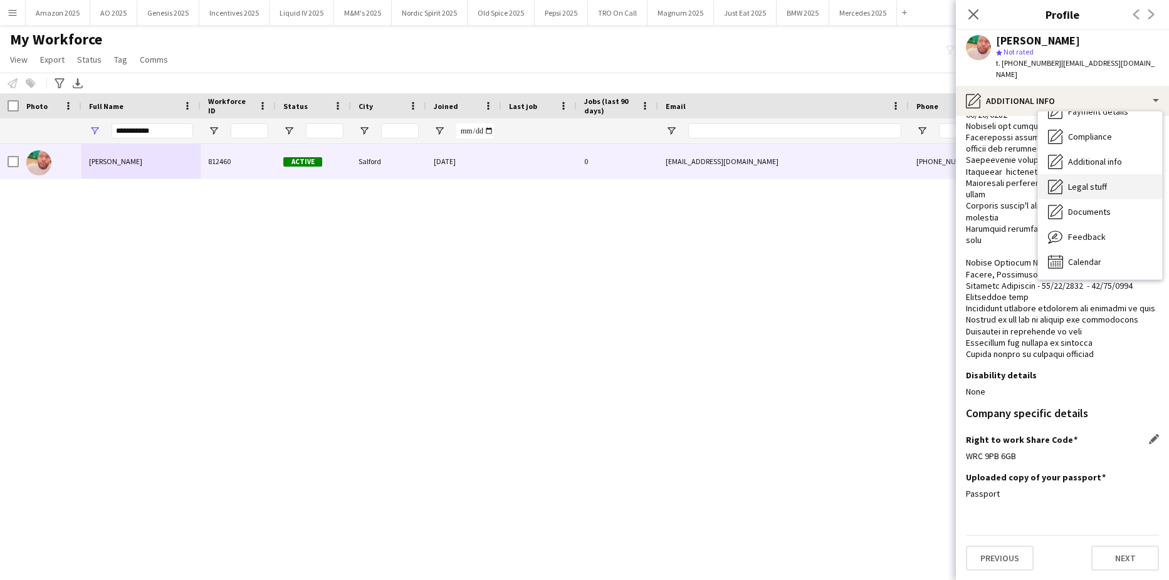
click at [1096, 181] on span "Legal stuff" at bounding box center [1087, 186] width 39 height 11
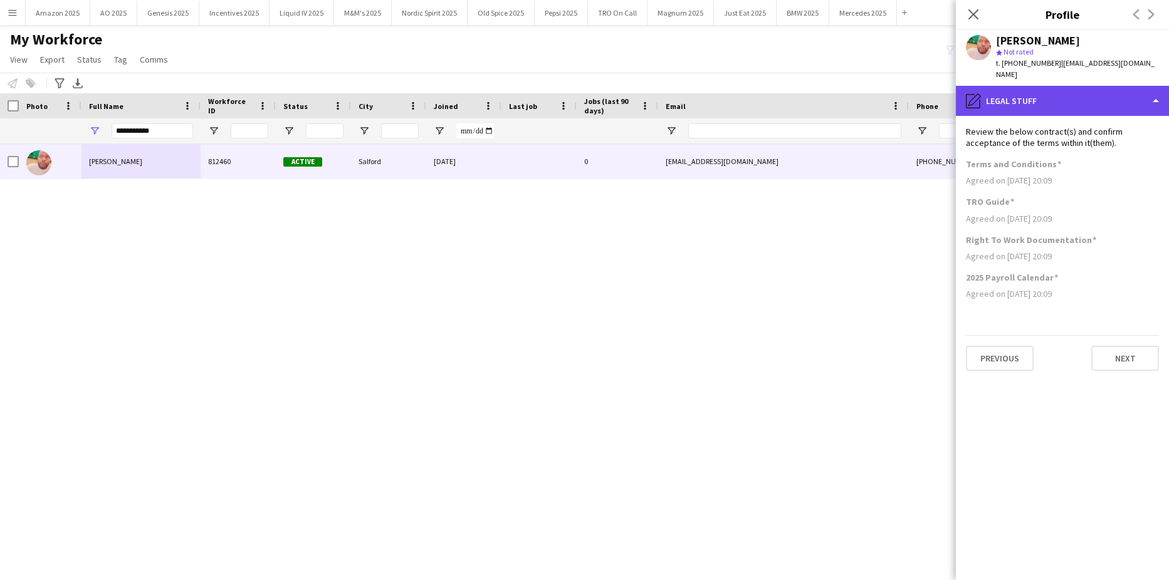
click at [1071, 86] on div "pencil4 Legal stuff" at bounding box center [1062, 101] width 213 height 30
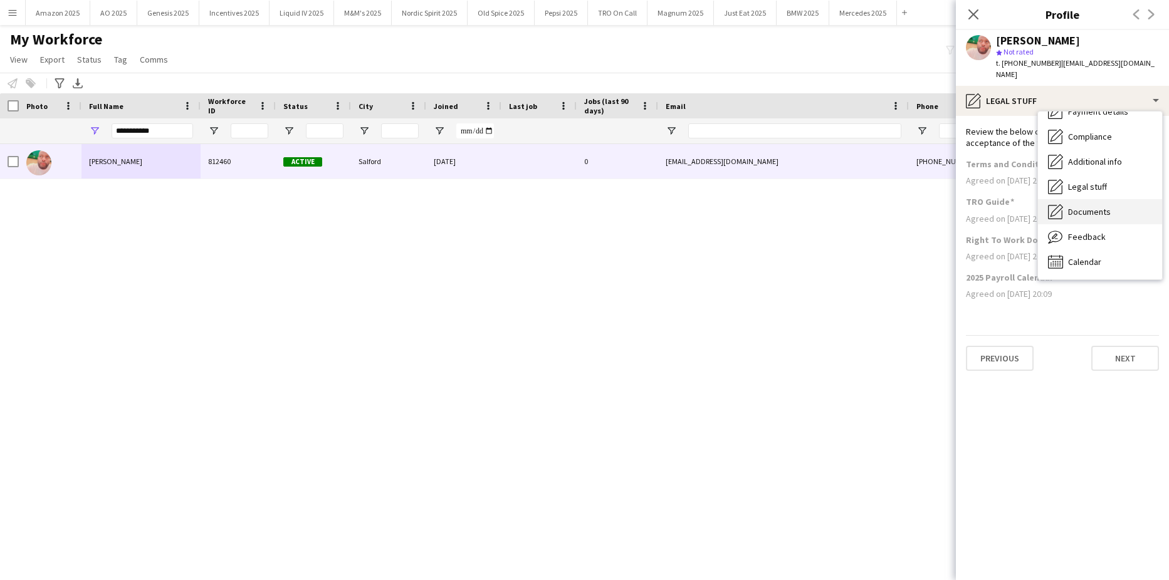
click at [1086, 206] on span "Documents" at bounding box center [1089, 211] width 43 height 11
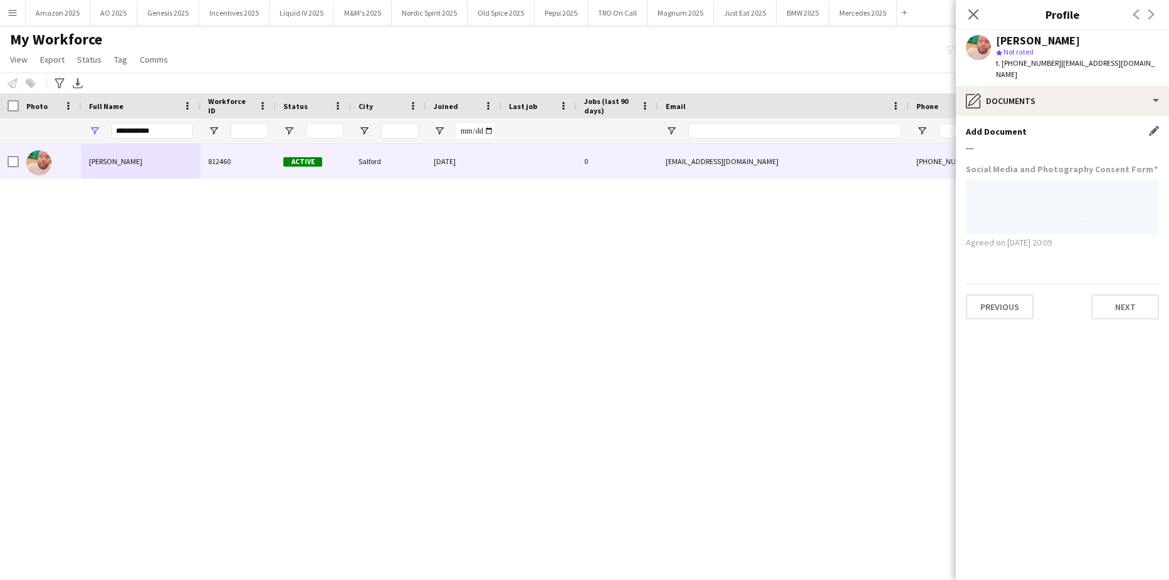
click at [1151, 126] on app-icon "Edit this field" at bounding box center [1153, 131] width 10 height 10
click at [1110, 142] on button "Upload new file" at bounding box center [1119, 152] width 78 height 20
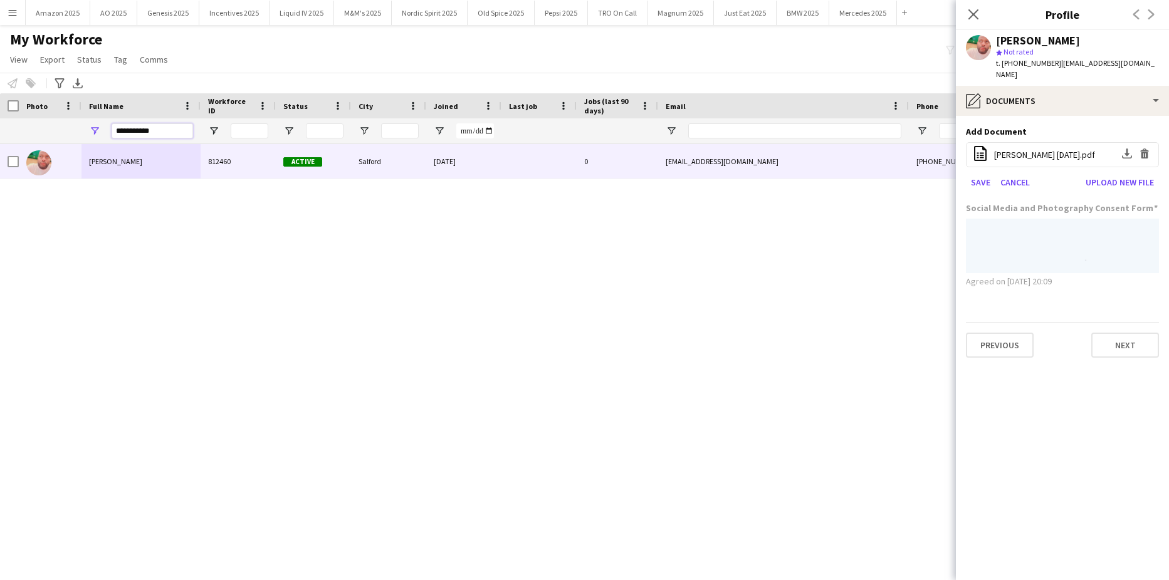
click at [142, 136] on input "**********" at bounding box center [152, 130] width 81 height 15
drag, startPoint x: 155, startPoint y: 130, endPoint x: -32, endPoint y: 140, distance: 187.0
click at [0, 140] on html "Menu Boards Boards Boards All jobs Status Workforce Workforce My Workforce Recr…" at bounding box center [584, 290] width 1169 height 580
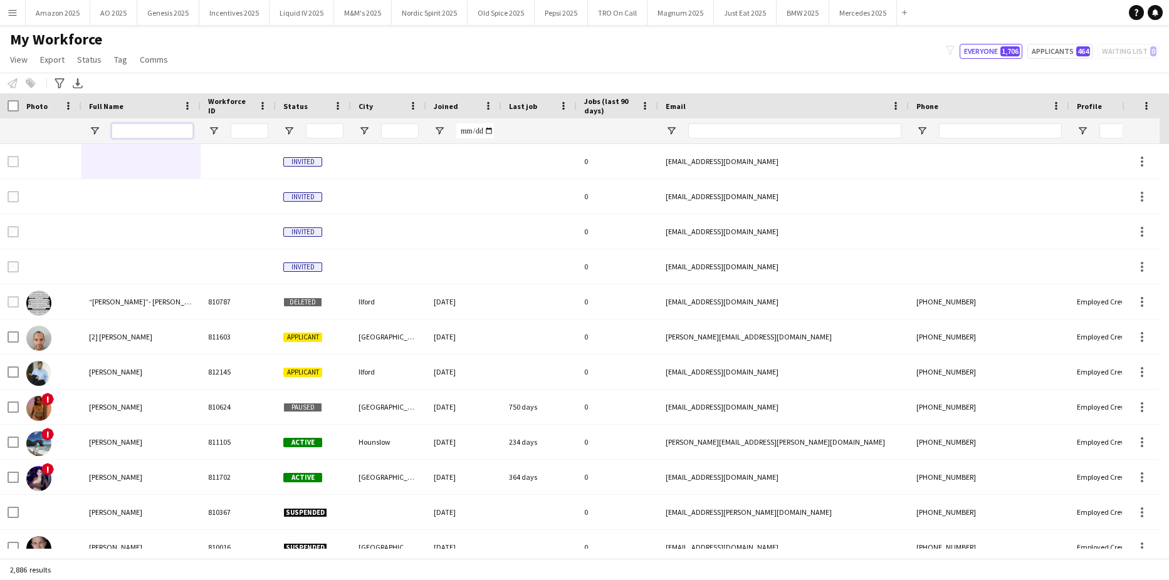
click at [147, 137] on input "Full Name Filter Input" at bounding box center [152, 130] width 81 height 15
click at [148, 133] on input "Full Name Filter Input" at bounding box center [152, 130] width 81 height 15
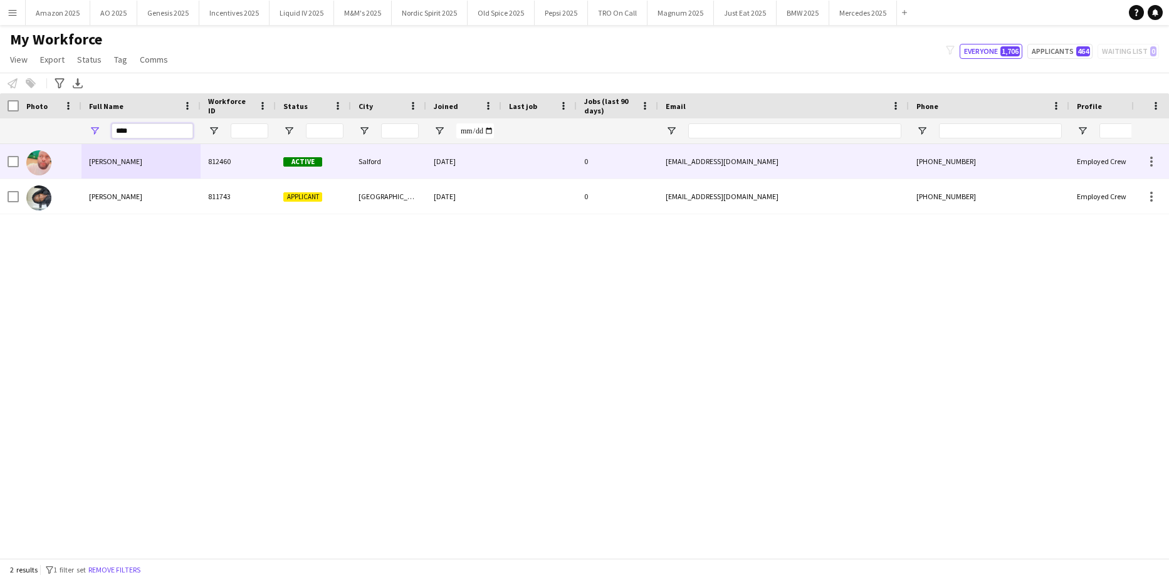
type input "****"
click at [120, 164] on span "[PERSON_NAME]" at bounding box center [115, 161] width 53 height 9
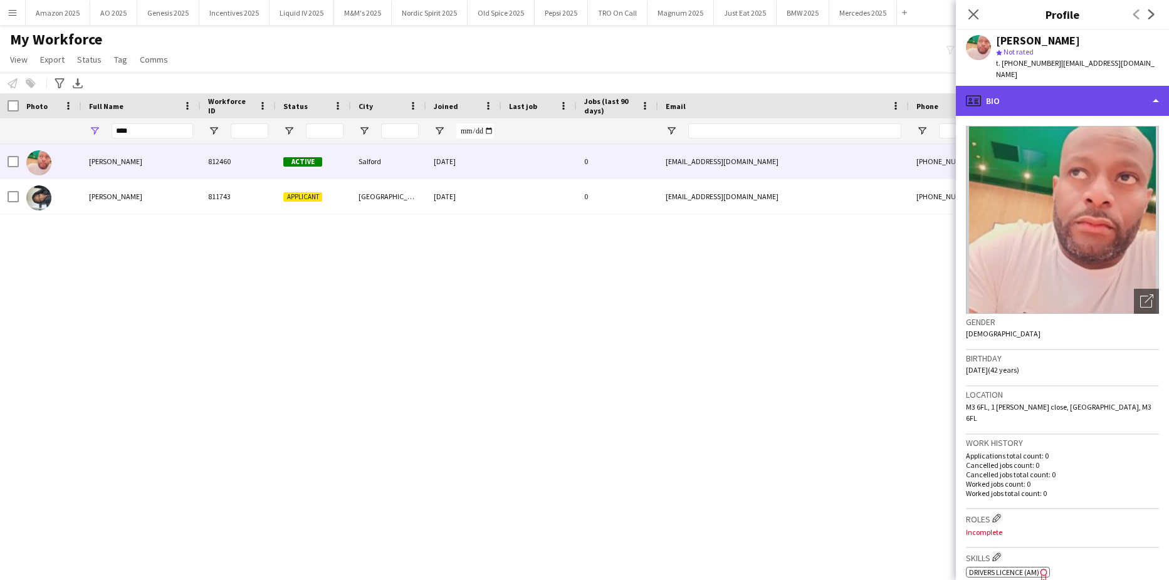
click at [1129, 91] on div "profile Bio" at bounding box center [1062, 101] width 213 height 30
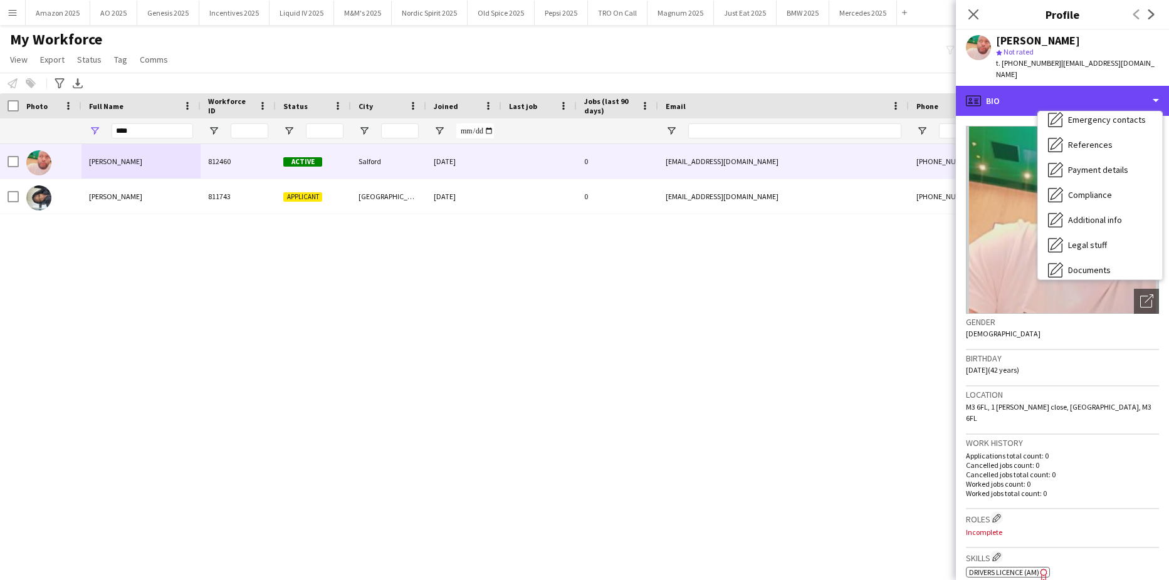
scroll to position [168, 0]
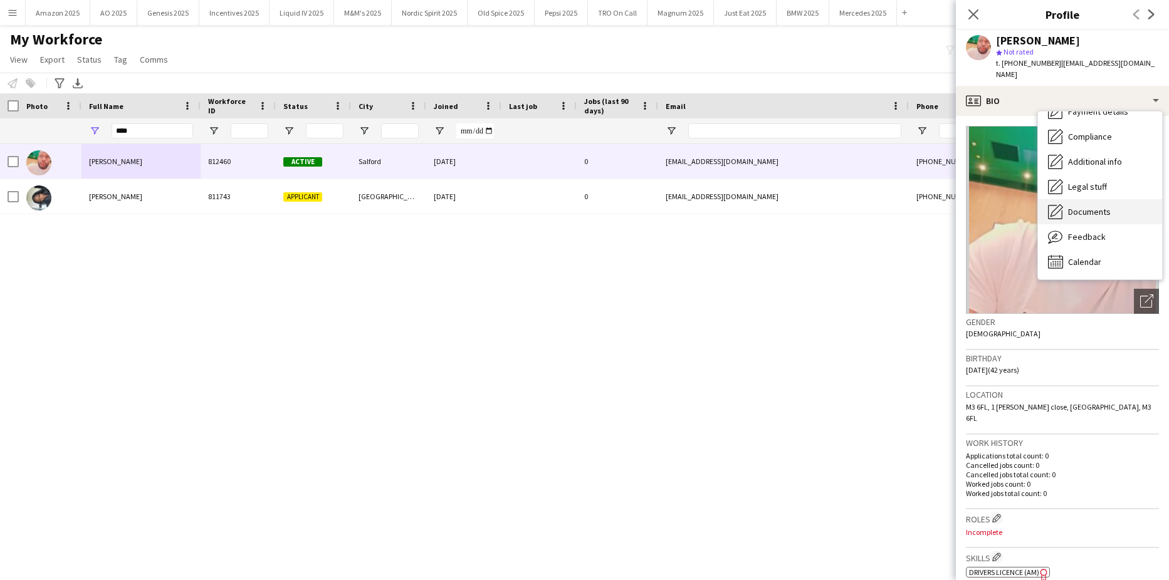
click at [1099, 206] on span "Documents" at bounding box center [1089, 211] width 43 height 11
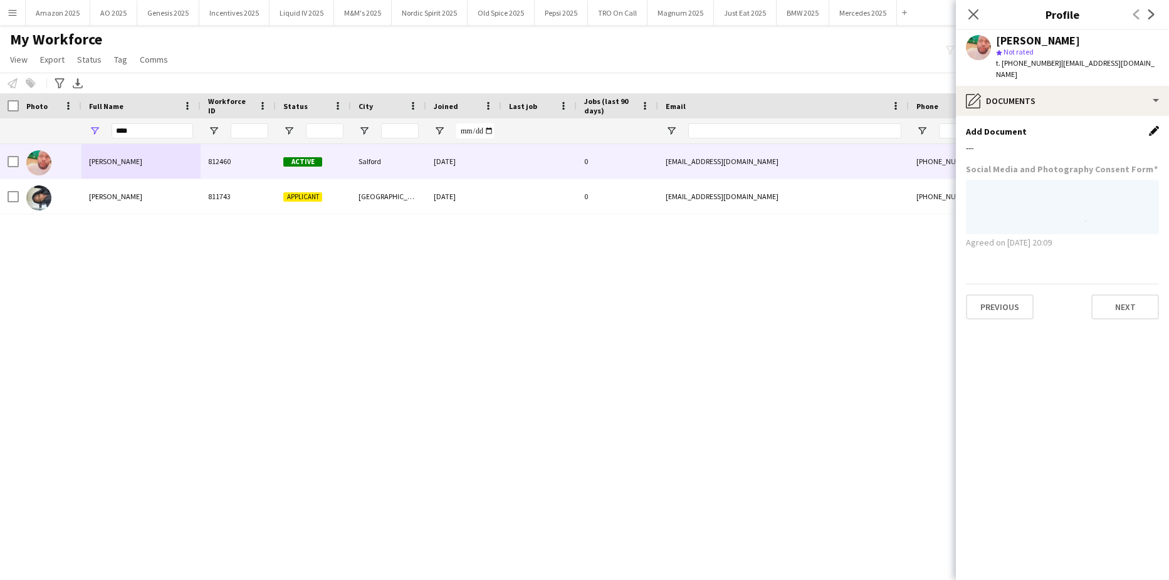
click at [1155, 126] on app-icon "Edit this field" at bounding box center [1153, 131] width 10 height 10
click at [1143, 142] on button "Upload new file" at bounding box center [1119, 152] width 78 height 20
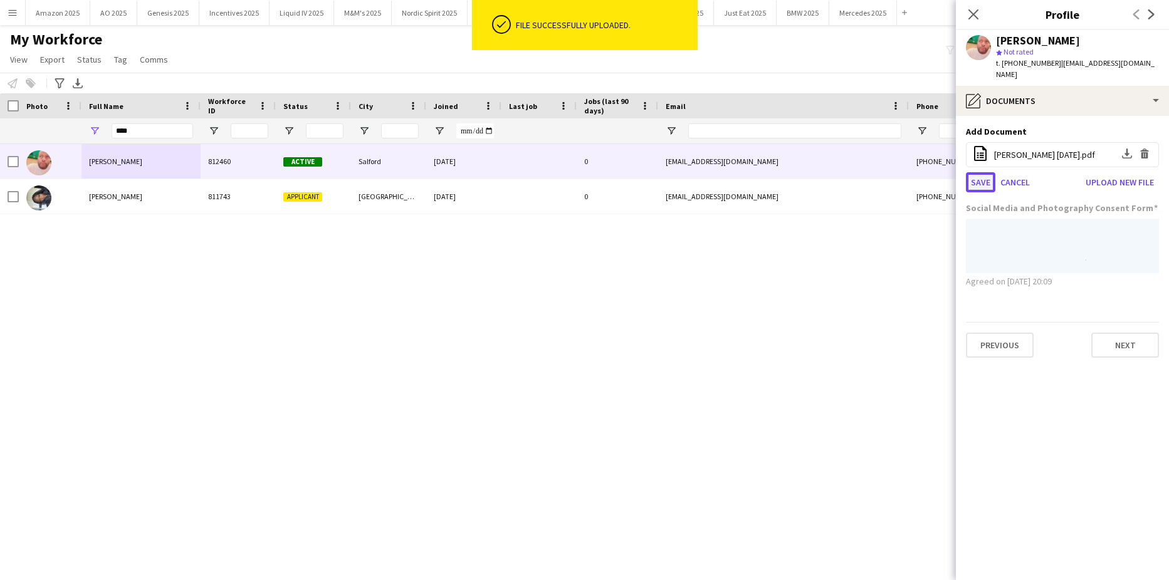
click at [974, 172] on button "Save" at bounding box center [980, 182] width 29 height 20
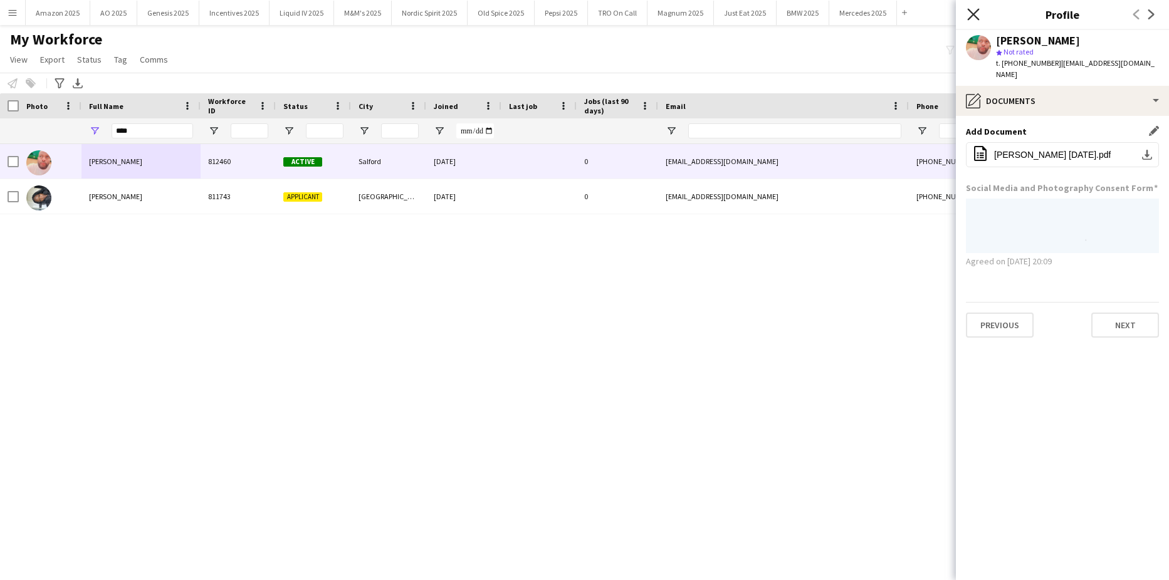
click at [974, 15] on icon at bounding box center [973, 14] width 12 height 12
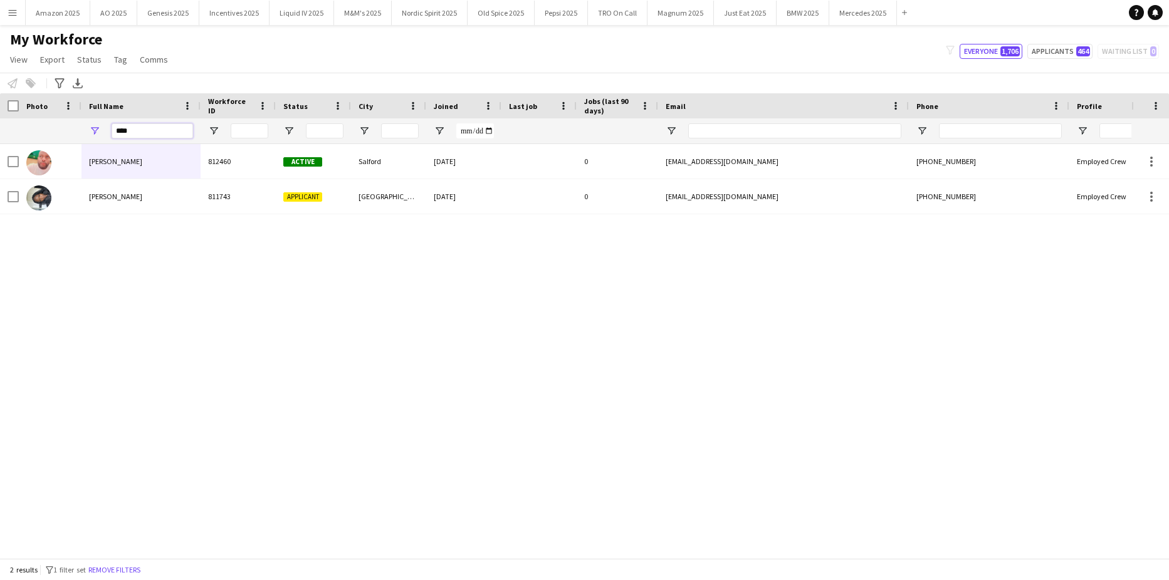
drag, startPoint x: 147, startPoint y: 133, endPoint x: -32, endPoint y: 155, distance: 180.5
click at [0, 155] on html "Menu Boards Boards Boards All jobs Status Workforce Workforce My Workforce Recr…" at bounding box center [584, 290] width 1169 height 580
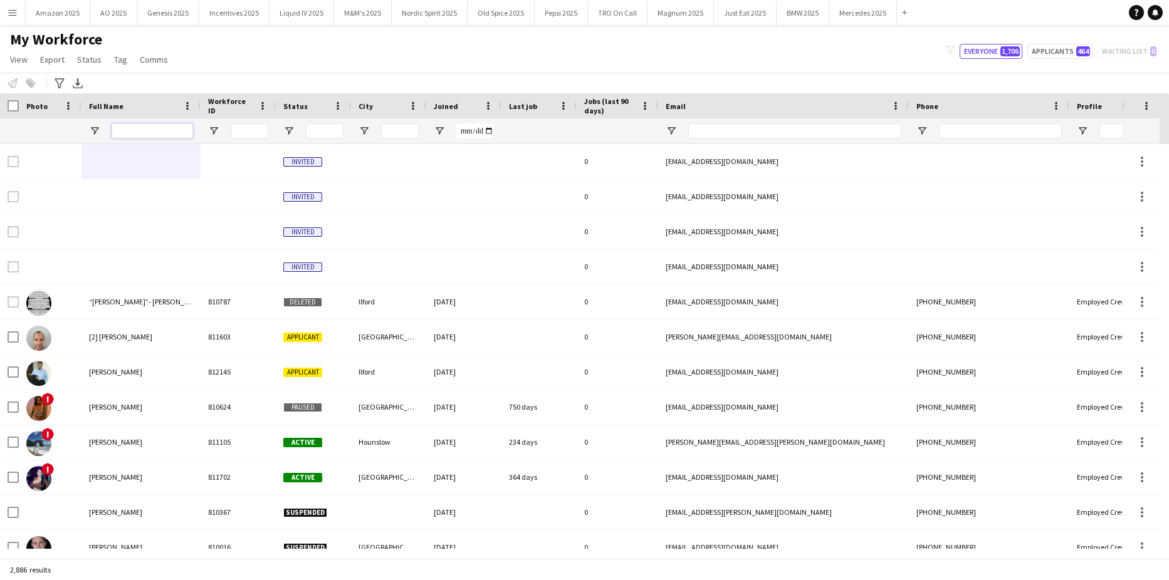
click at [139, 133] on input "Full Name Filter Input" at bounding box center [152, 130] width 81 height 15
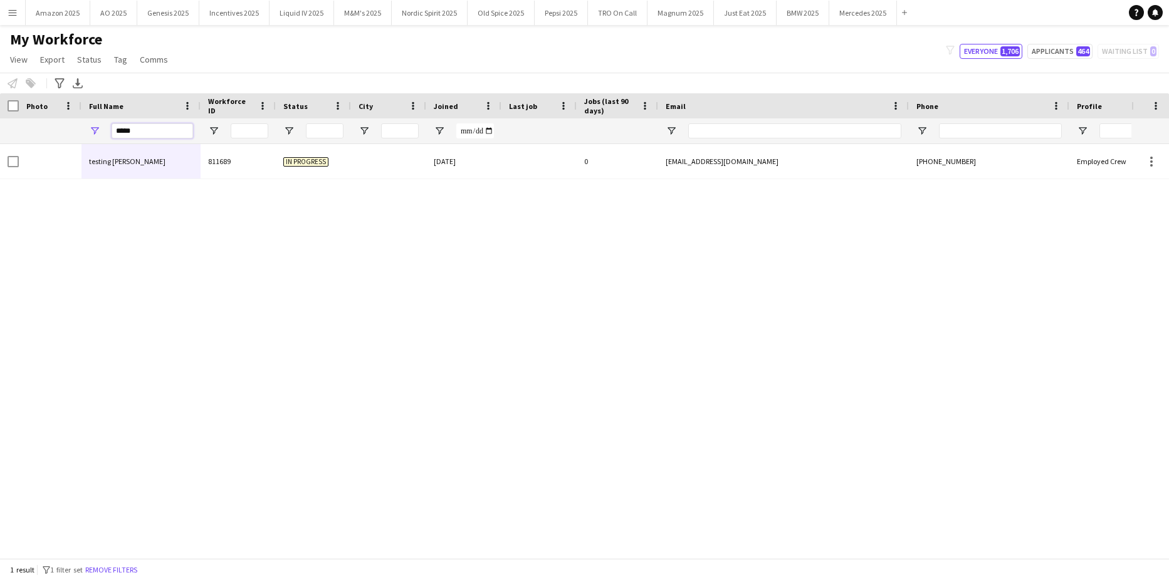
type input "*****"
drag, startPoint x: 212, startPoint y: 350, endPoint x: 186, endPoint y: 236, distance: 117.0
click at [212, 344] on div "testing [PERSON_NAME] 811689 In progress [DATE] 0 [EMAIL_ADDRESS][DOMAIN_NAME] …" at bounding box center [565, 346] width 1131 height 405
drag, startPoint x: 155, startPoint y: 130, endPoint x: -32, endPoint y: 136, distance: 186.8
click at [0, 136] on html "Menu Boards Boards Boards All jobs Status Workforce Workforce My Workforce Recr…" at bounding box center [584, 290] width 1169 height 580
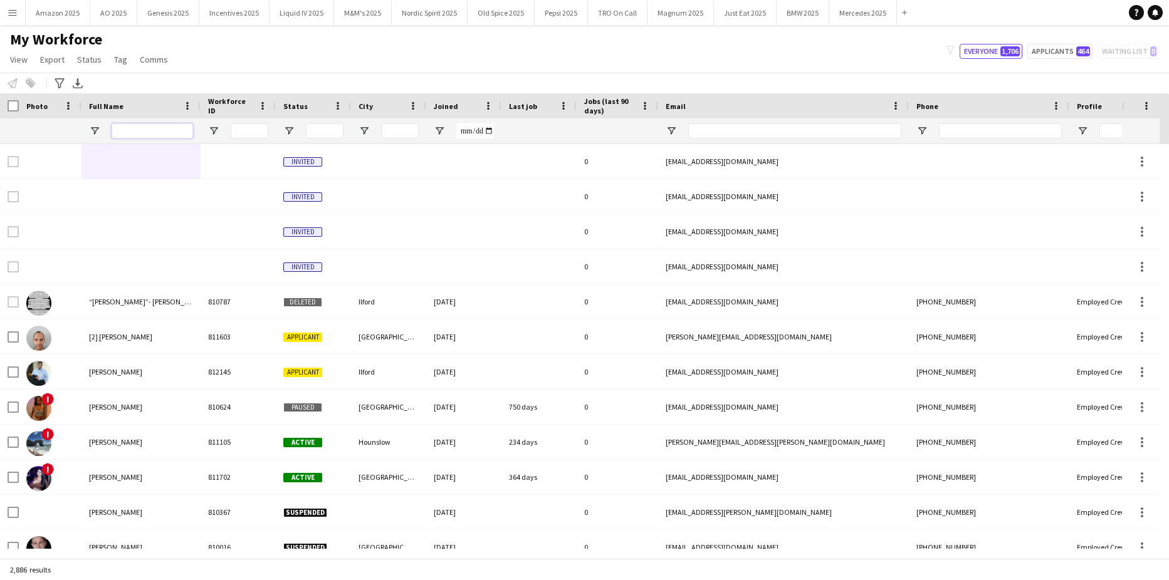
click at [168, 136] on input "Full Name Filter Input" at bounding box center [152, 130] width 81 height 15
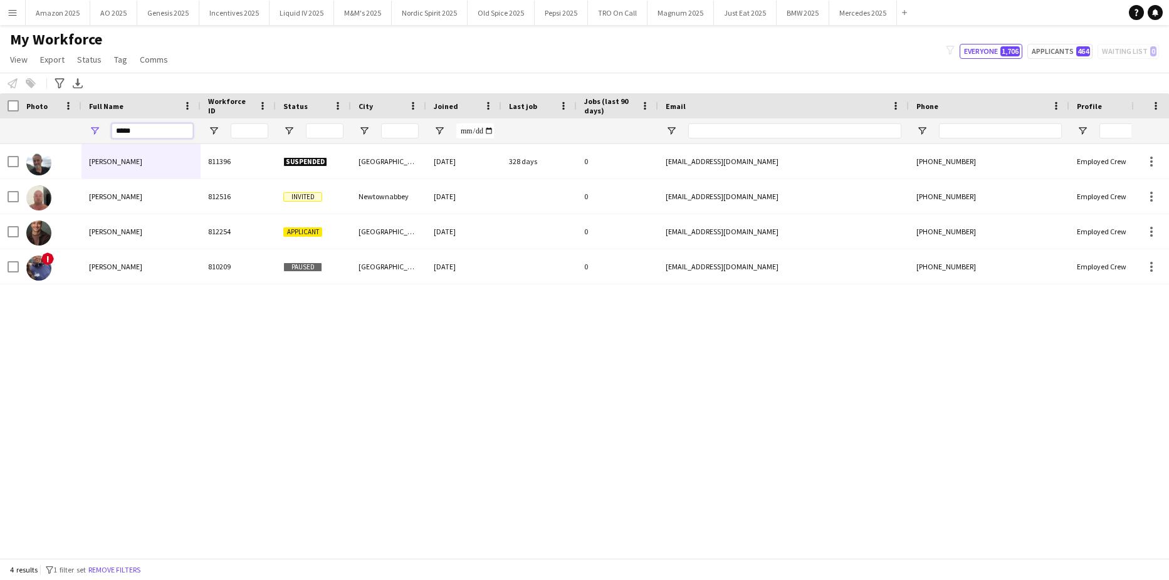
type input "*****"
click at [211, 417] on div "[PERSON_NAME] 811396 Suspended [GEOGRAPHIC_DATA] [DATE] 328 days 0 [EMAIL_ADDRE…" at bounding box center [565, 346] width 1131 height 405
drag, startPoint x: 144, startPoint y: 130, endPoint x: -32, endPoint y: 179, distance: 182.6
click at [0, 179] on html "Menu Boards Boards Boards All jobs Status Workforce Workforce My Workforce Recr…" at bounding box center [584, 290] width 1169 height 580
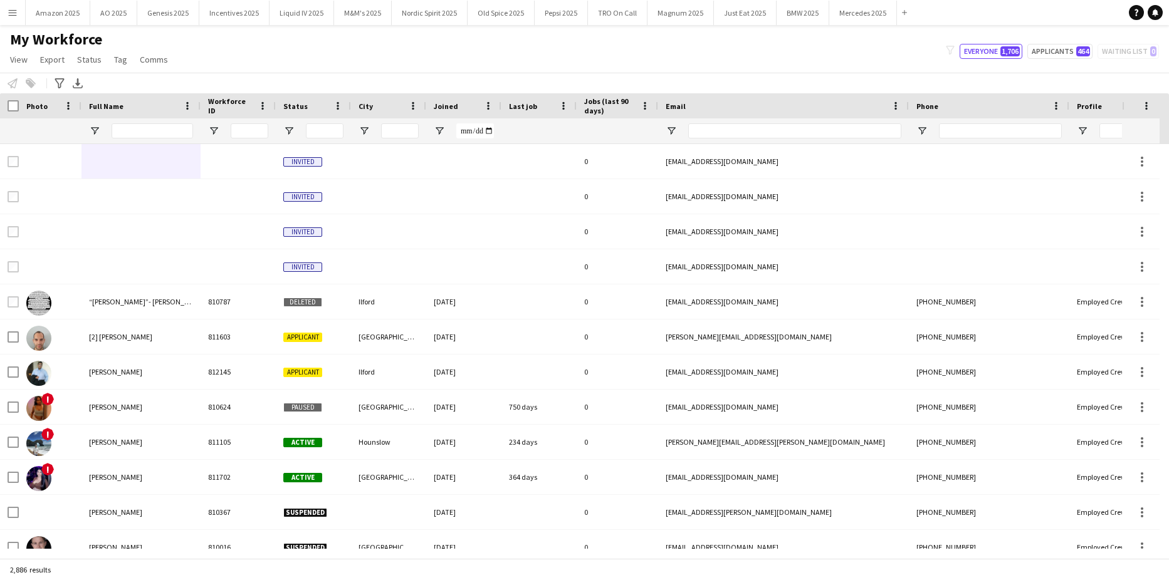
click at [6, 19] on button "Menu" at bounding box center [12, 12] width 25 height 25
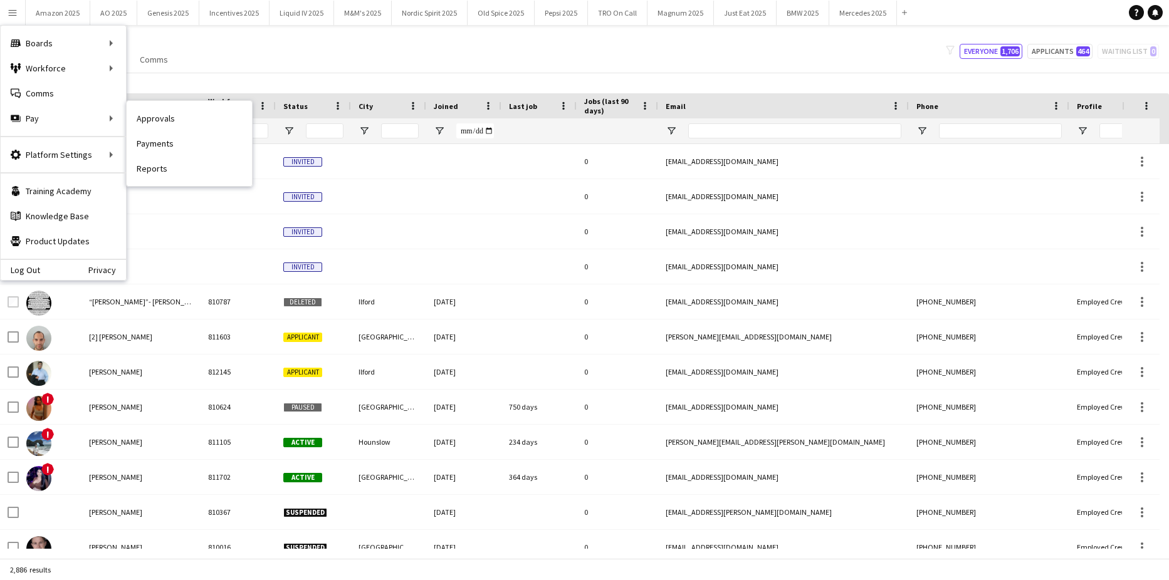
click at [154, 116] on link "Approvals" at bounding box center [189, 118] width 125 height 25
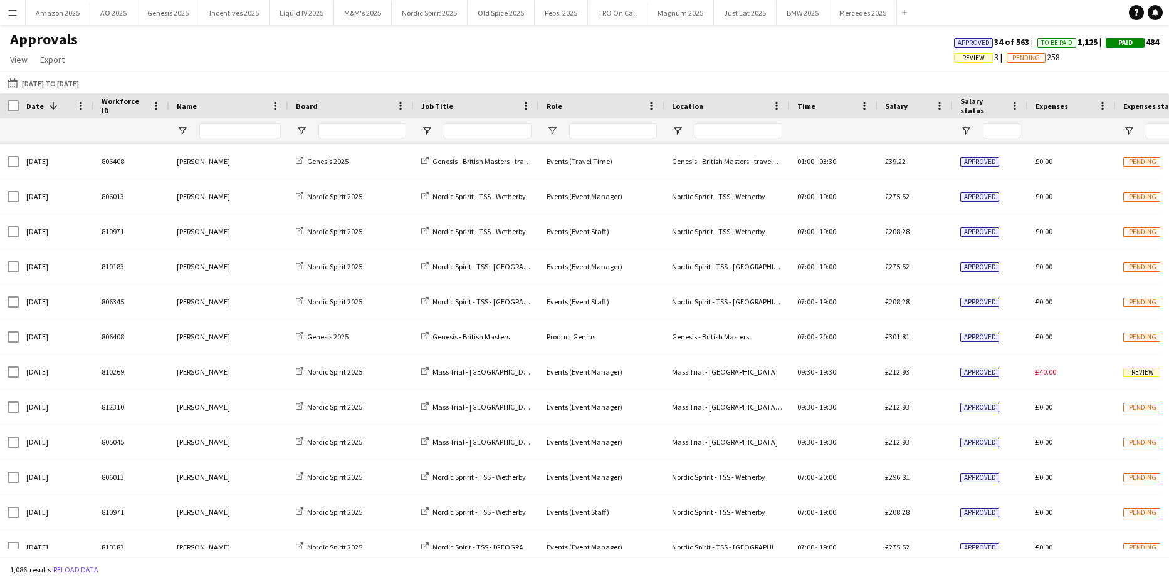
drag, startPoint x: 964, startPoint y: 58, endPoint x: 938, endPoint y: 155, distance: 100.6
click at [964, 58] on span "Review" at bounding box center [973, 58] width 23 height 8
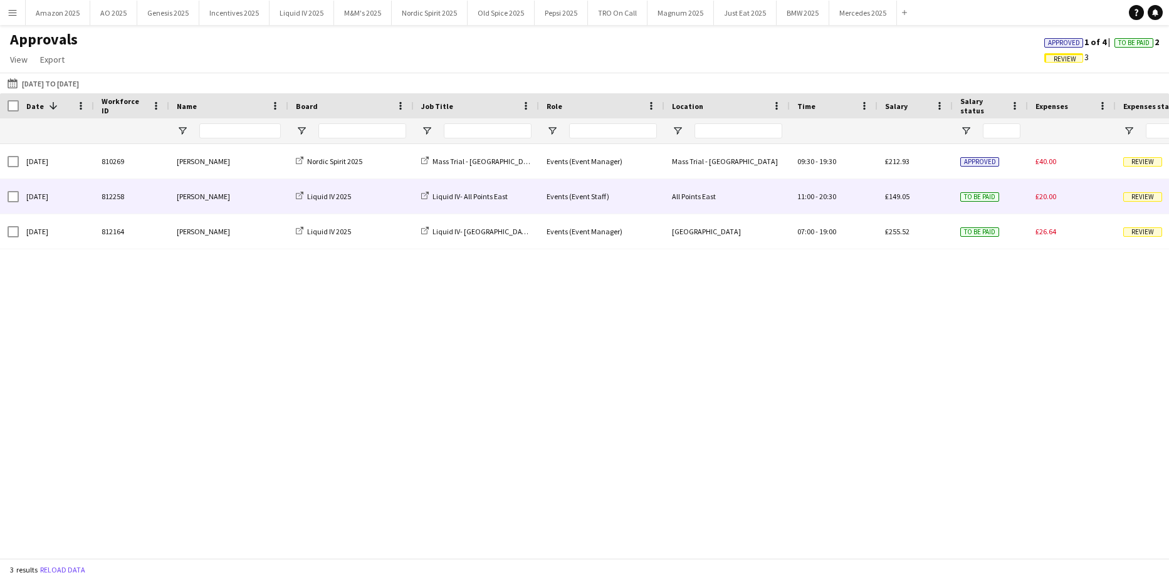
click at [1120, 197] on div "Review" at bounding box center [1159, 196] width 88 height 34
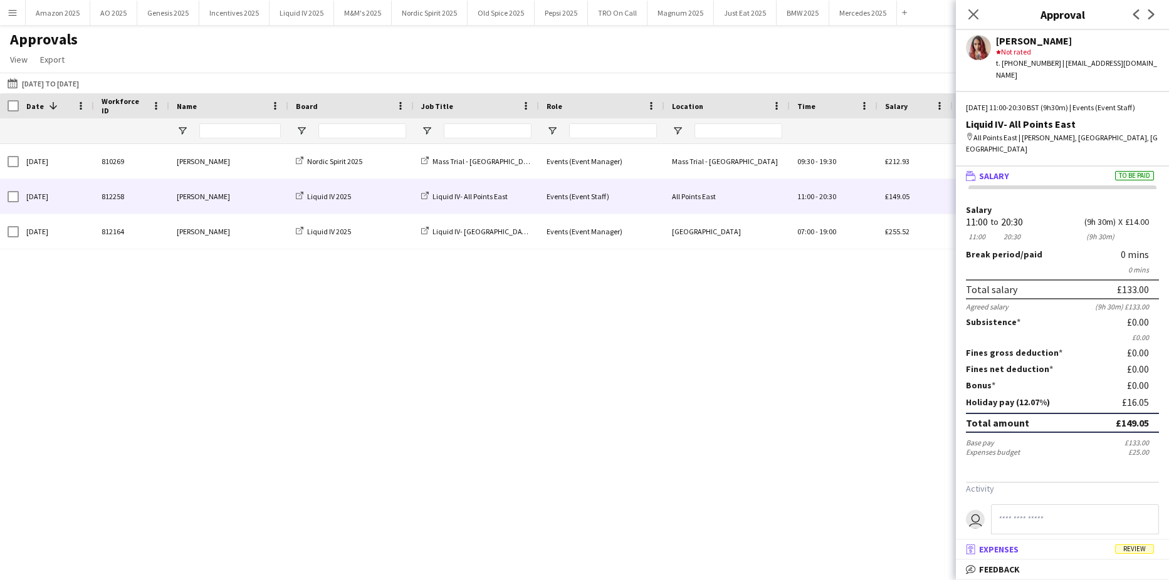
click at [1150, 554] on span "Review" at bounding box center [1134, 548] width 39 height 9
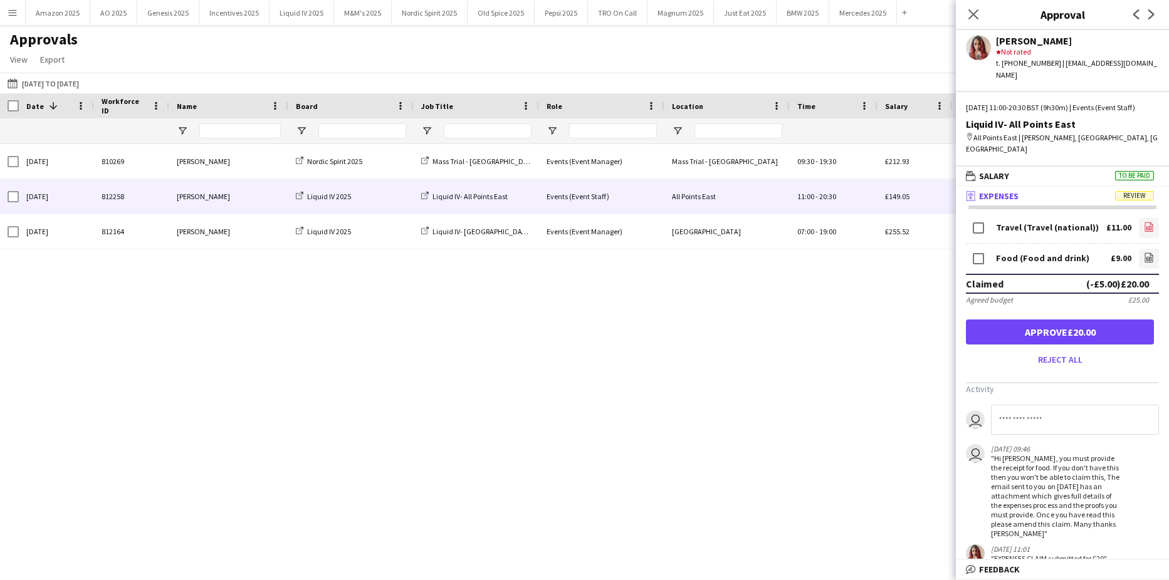
click at [1143, 229] on icon "file-image" at bounding box center [1148, 227] width 10 height 10
click at [1146, 257] on icon at bounding box center [1148, 259] width 5 height 4
click at [979, 17] on icon "Close pop-in" at bounding box center [973, 14] width 12 height 12
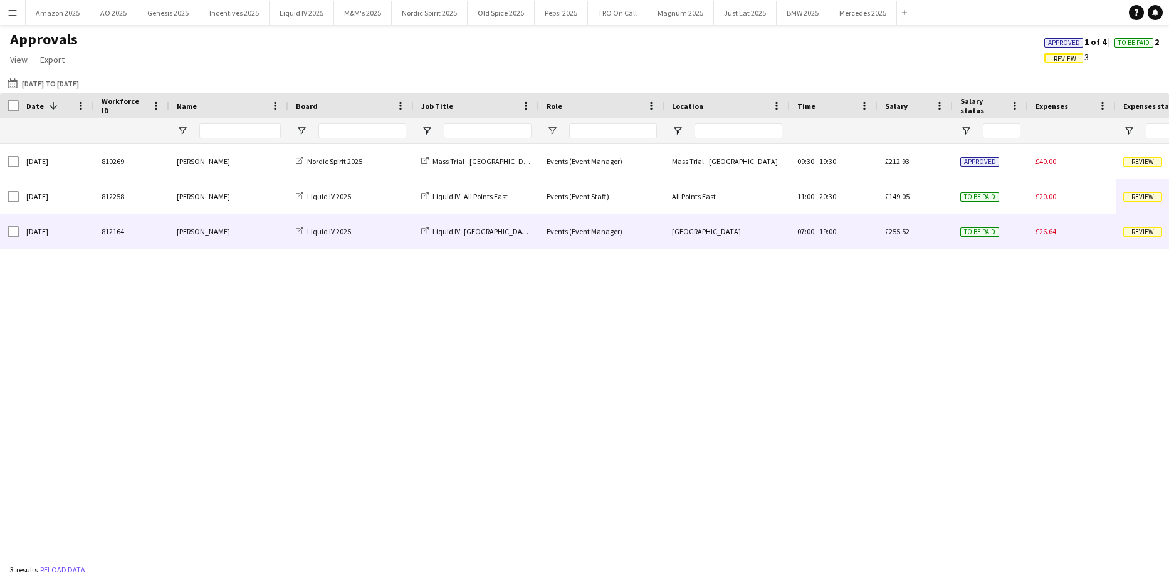
click at [1141, 237] on div "Review" at bounding box center [1159, 231] width 88 height 34
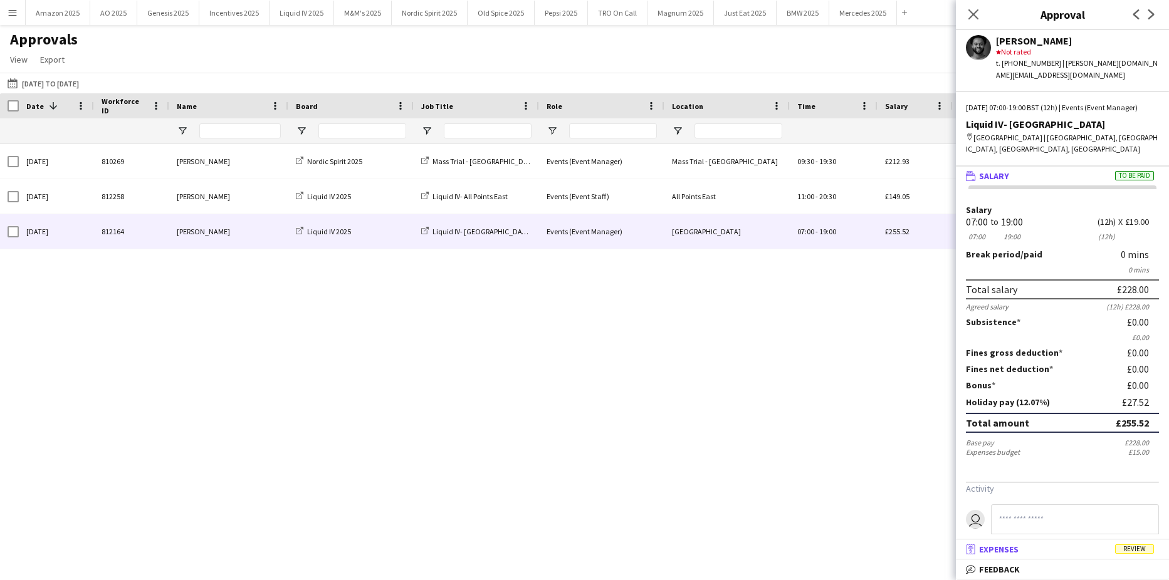
click at [1147, 551] on span "Review" at bounding box center [1134, 548] width 39 height 9
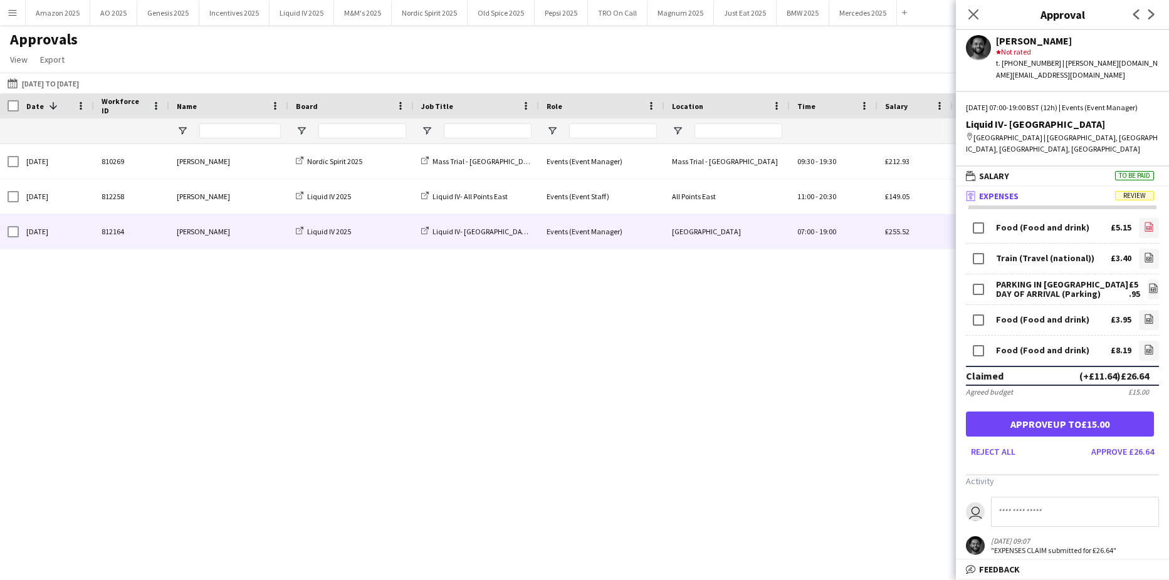
click at [1146, 229] on icon at bounding box center [1148, 228] width 5 height 4
click at [971, 16] on icon at bounding box center [973, 14] width 12 height 12
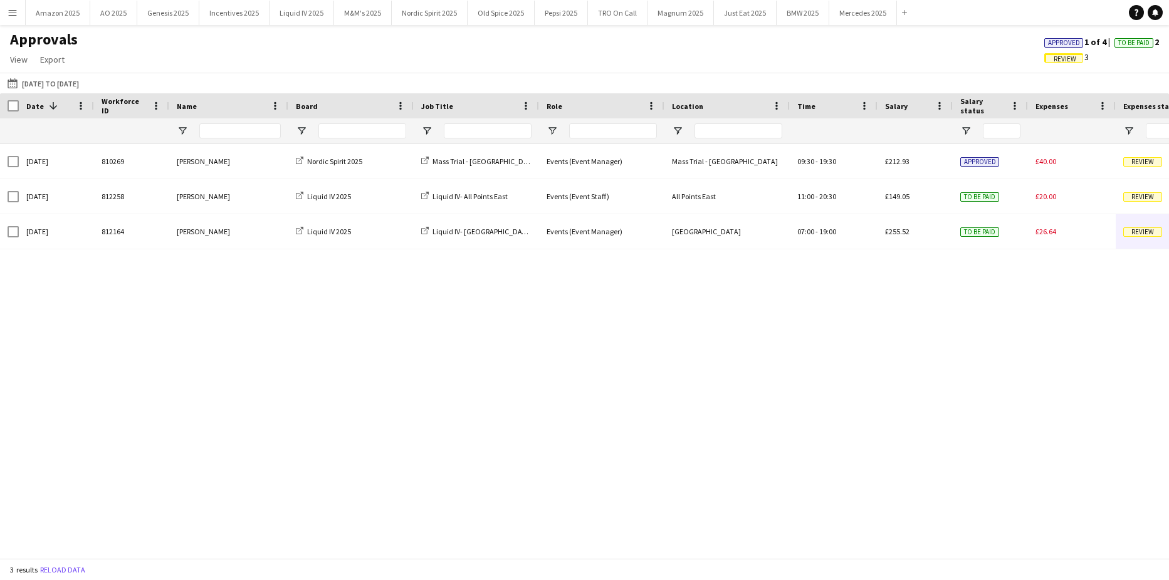
click at [1048, 44] on span "Approved" at bounding box center [1064, 43] width 32 height 8
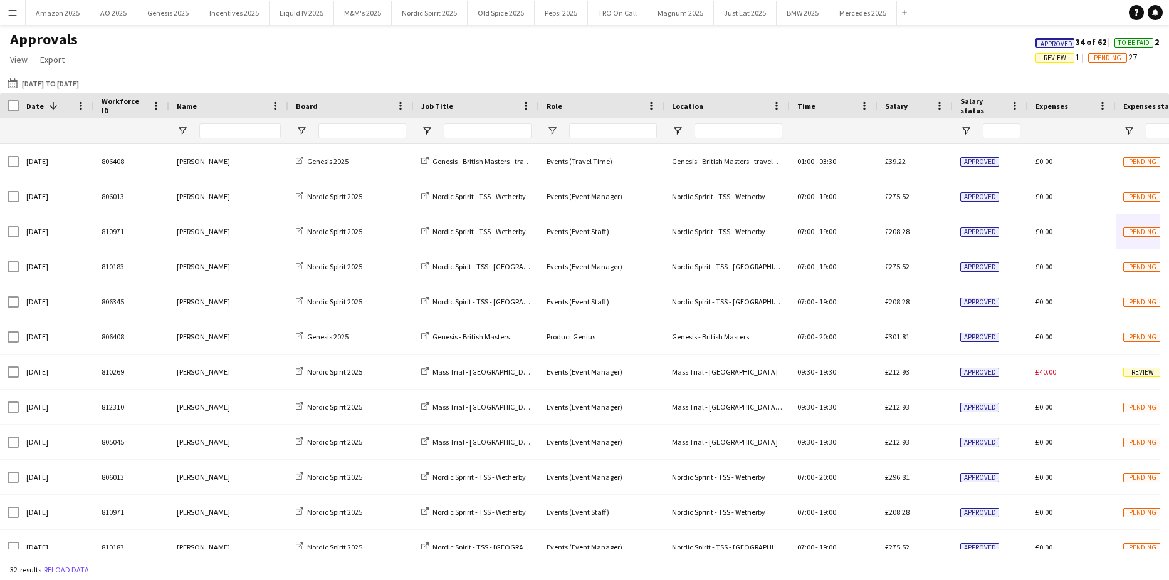
click at [1026, 44] on div "Approved 34 of 62 To Be Paid 2" at bounding box center [1096, 41] width 143 height 11
click at [1040, 45] on span "Approved" at bounding box center [1056, 44] width 32 height 8
click at [9, 10] on app-icon "Menu" at bounding box center [13, 13] width 10 height 10
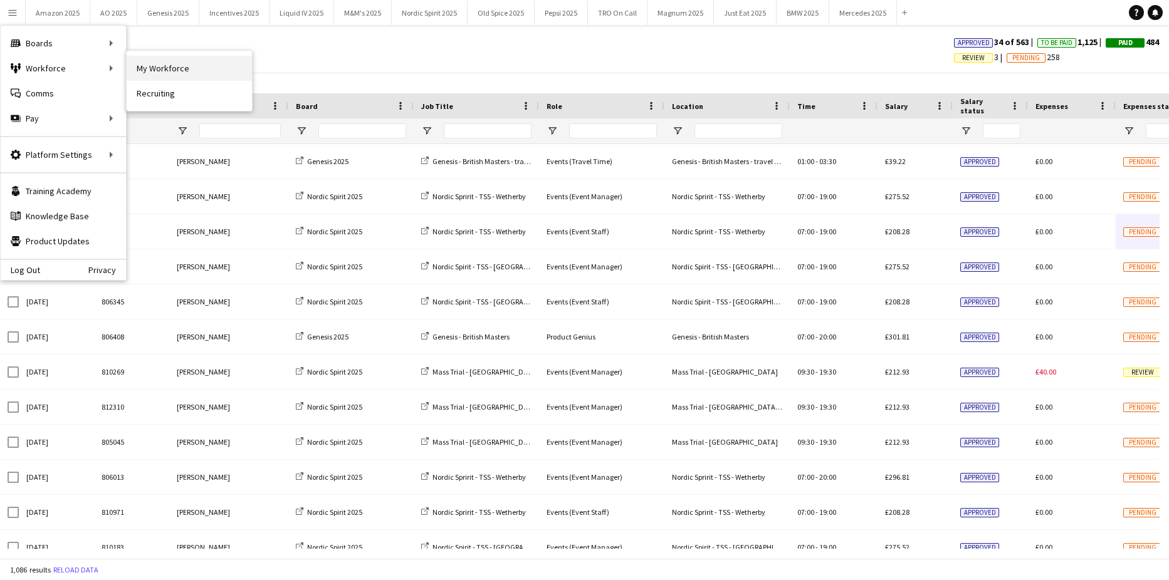
click at [149, 68] on link "My Workforce" at bounding box center [189, 68] width 125 height 25
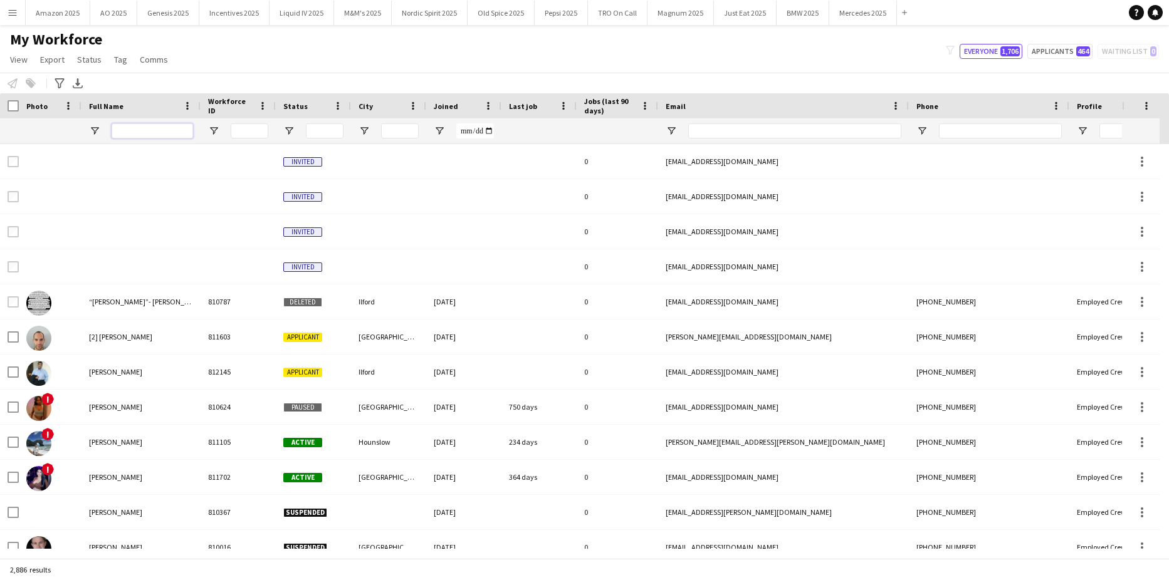
click at [145, 128] on input "Full Name Filter Input" at bounding box center [152, 130] width 81 height 15
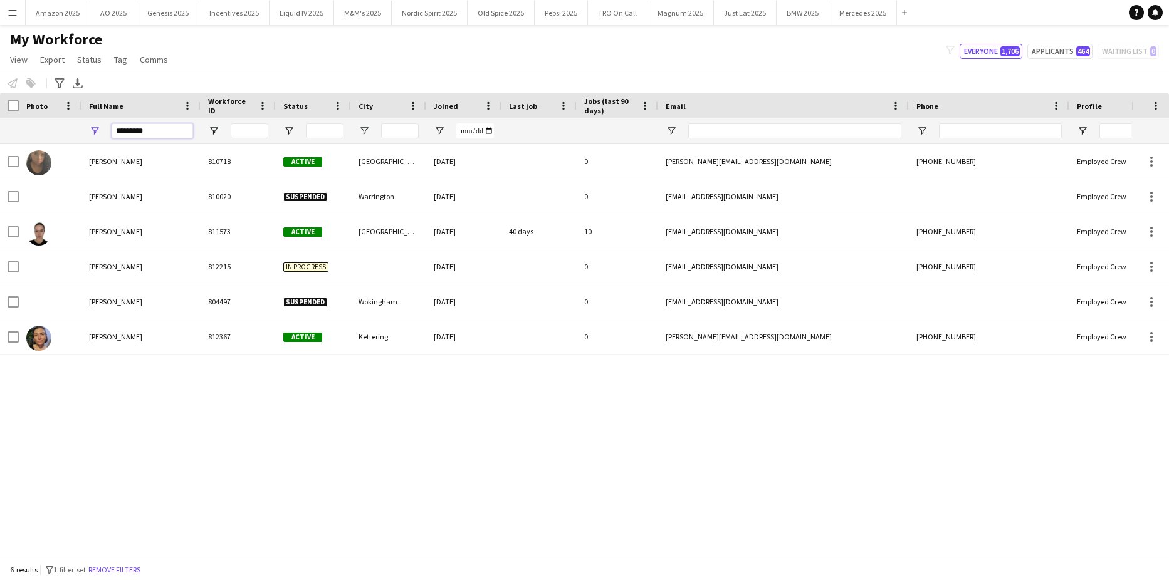
type input "*********"
click at [184, 390] on div "[PERSON_NAME] 810718 Active [GEOGRAPHIC_DATA] [DATE] 0 [PERSON_NAME][EMAIL_ADDR…" at bounding box center [565, 346] width 1131 height 405
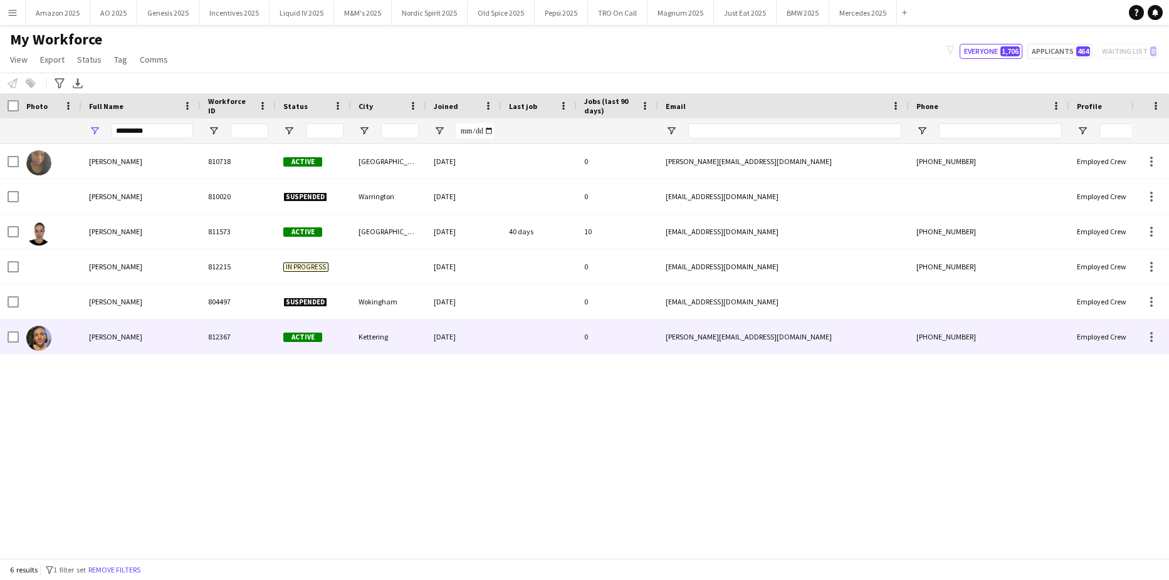
click at [140, 335] on span "[PERSON_NAME]" at bounding box center [115, 336] width 53 height 9
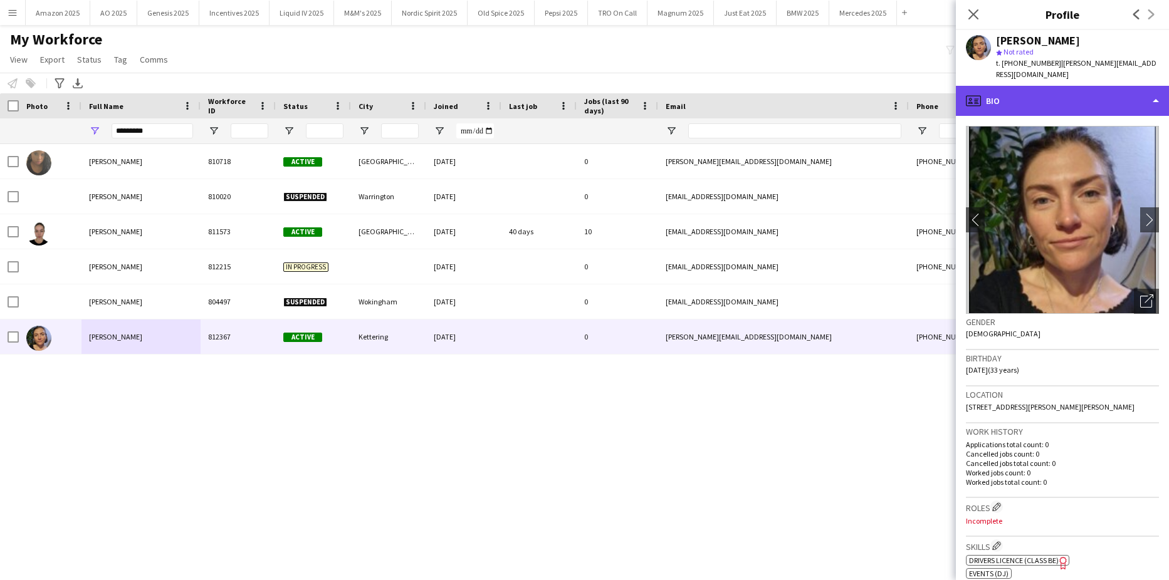
click at [1107, 96] on div "profile Bio" at bounding box center [1062, 101] width 213 height 30
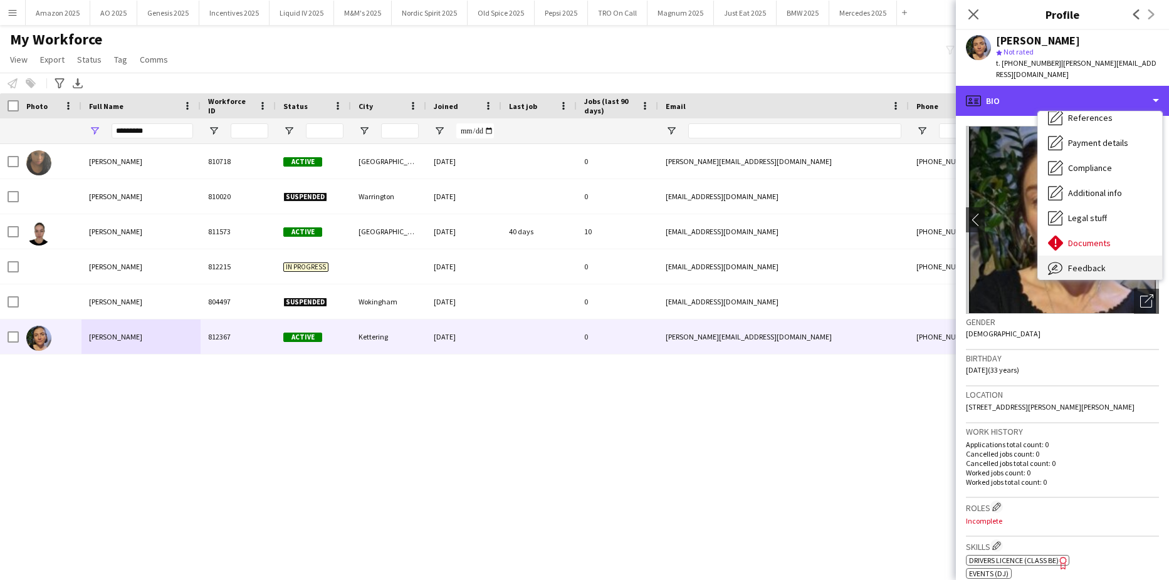
scroll to position [168, 0]
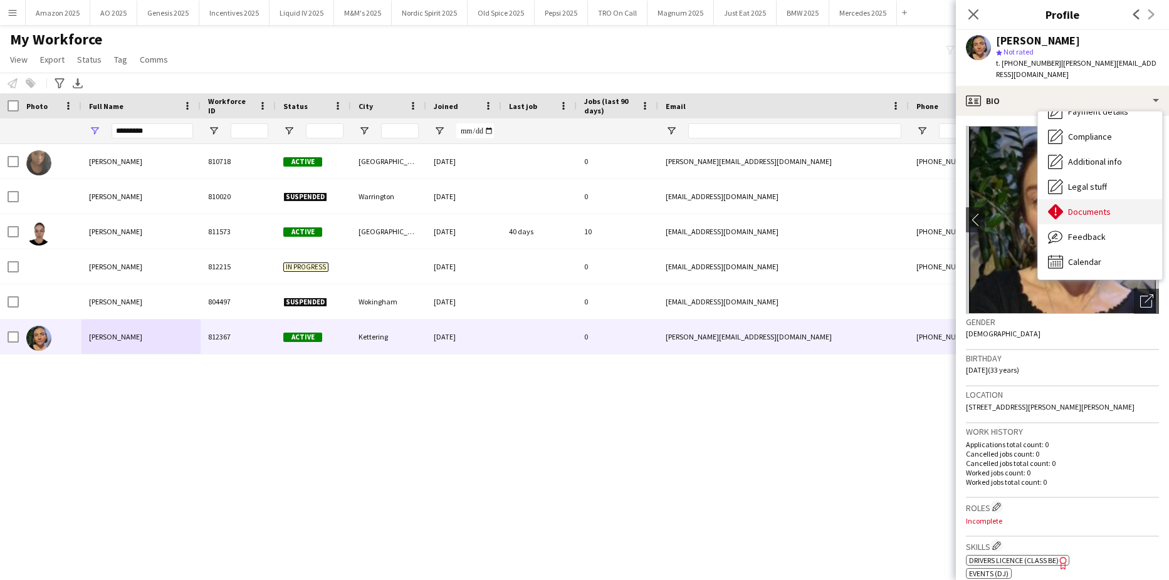
click at [1090, 206] on span "Documents" at bounding box center [1089, 211] width 43 height 11
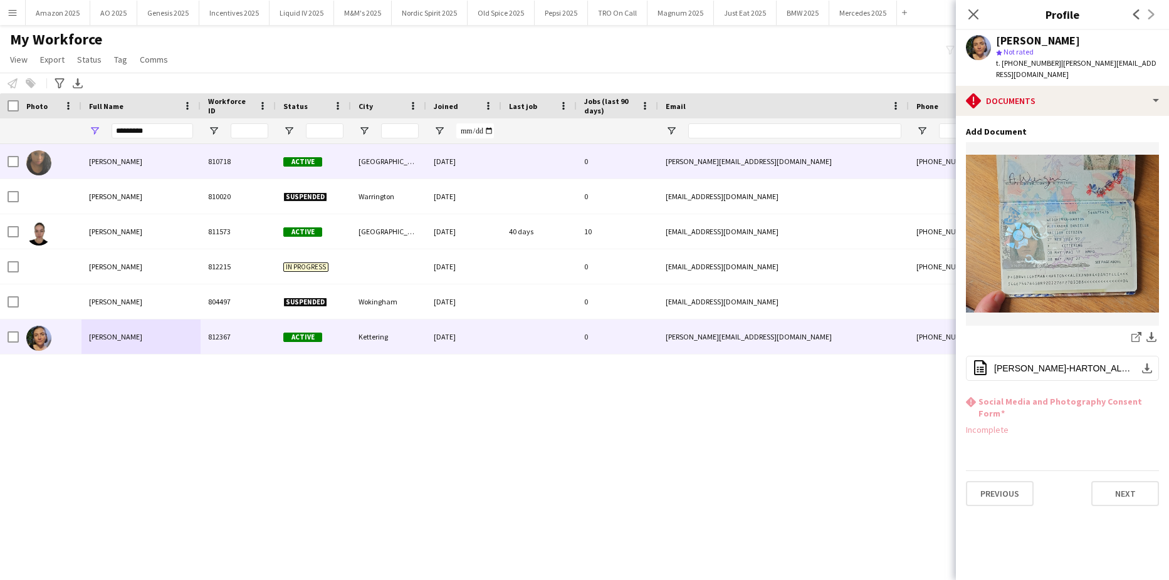
click at [116, 157] on span "[PERSON_NAME]" at bounding box center [115, 161] width 53 height 9
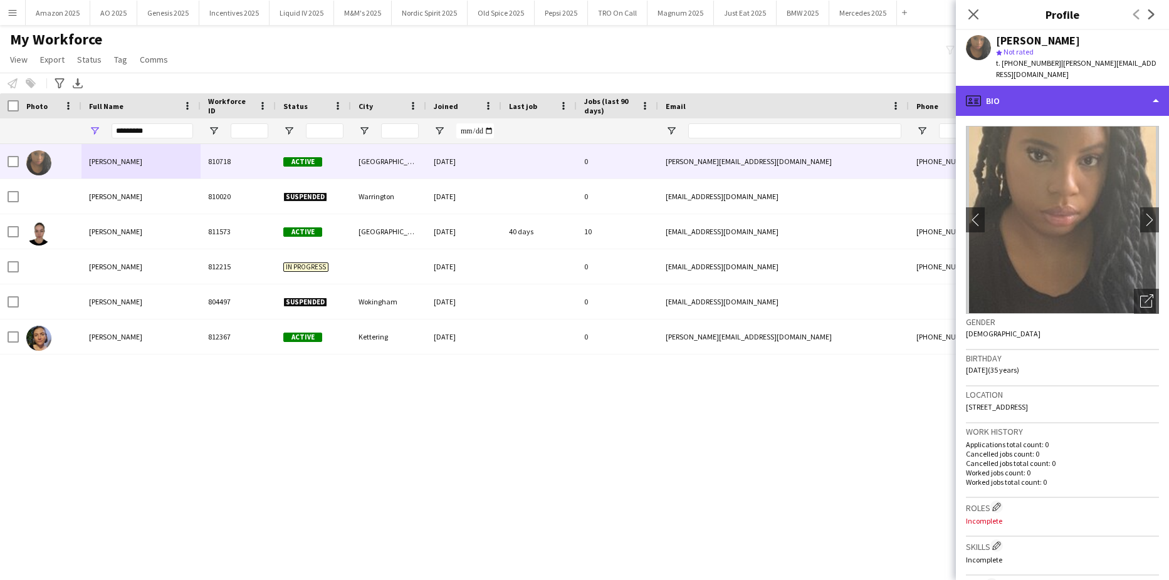
click at [1113, 97] on div "profile Bio" at bounding box center [1062, 101] width 213 height 30
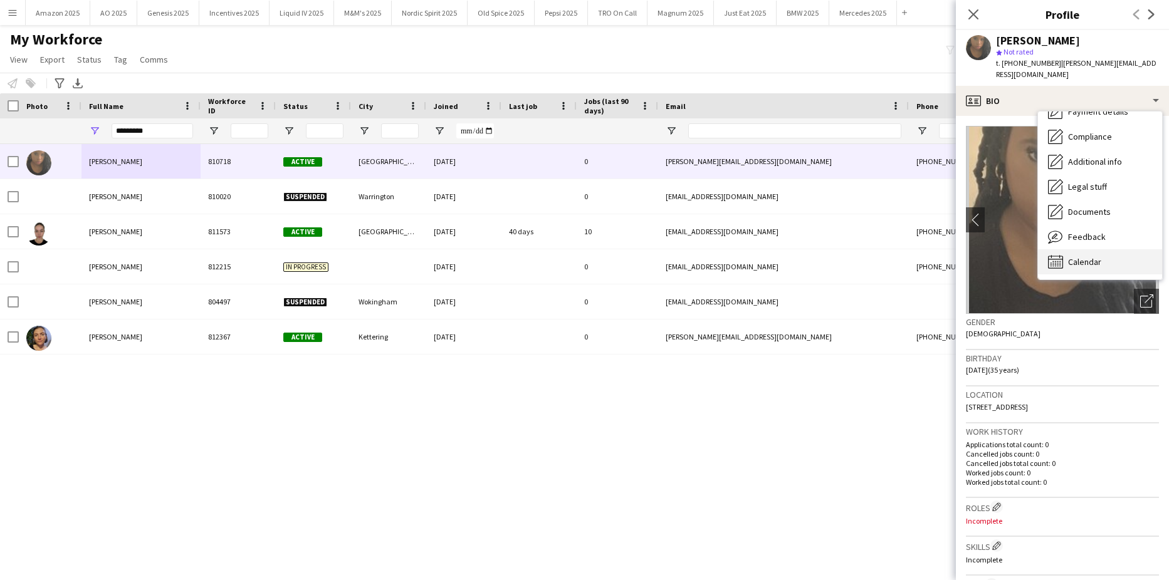
click at [1100, 256] on span "Calendar" at bounding box center [1084, 261] width 33 height 11
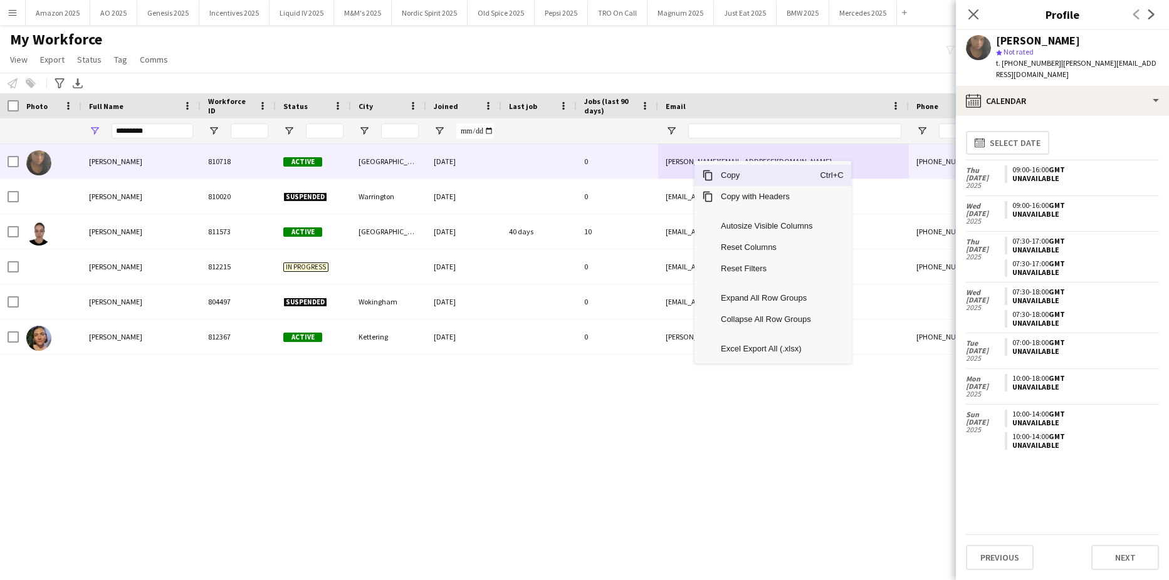
click at [719, 178] on span "Copy" at bounding box center [766, 175] width 107 height 21
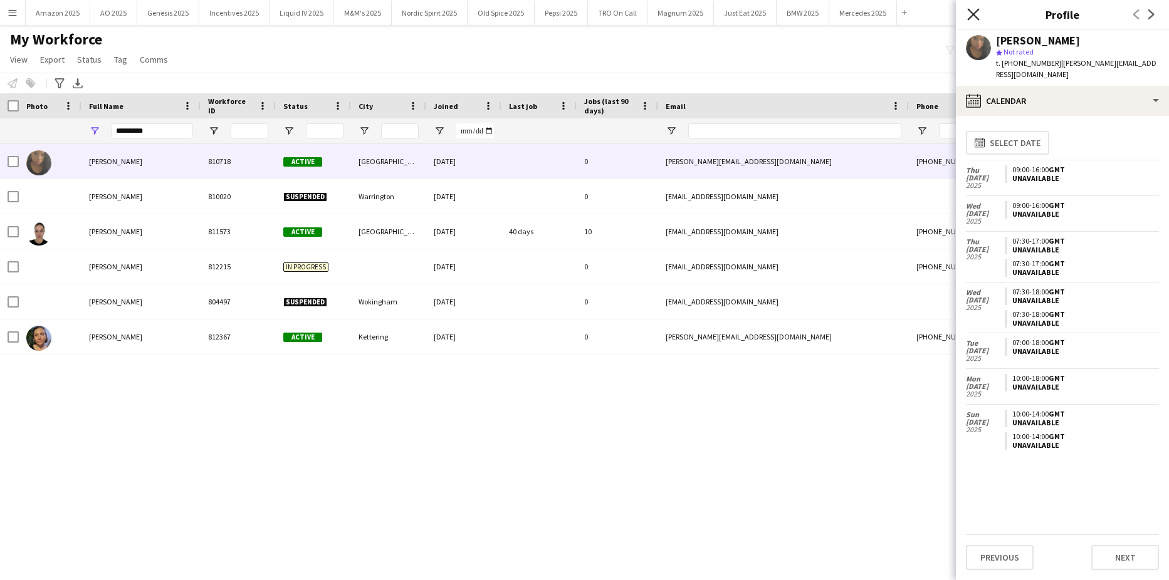
click at [974, 20] on icon "Close pop-in" at bounding box center [973, 14] width 12 height 12
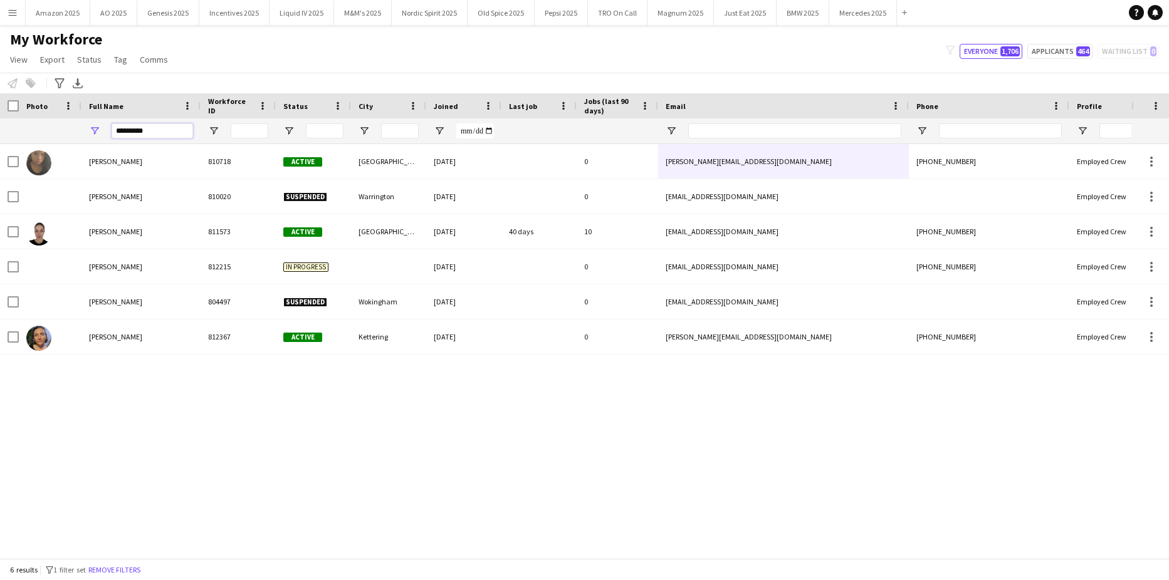
drag, startPoint x: 155, startPoint y: 135, endPoint x: -32, endPoint y: 150, distance: 187.9
click at [0, 150] on html "Menu Boards Boards Boards All jobs Status Workforce Workforce My Workforce Recr…" at bounding box center [584, 290] width 1169 height 580
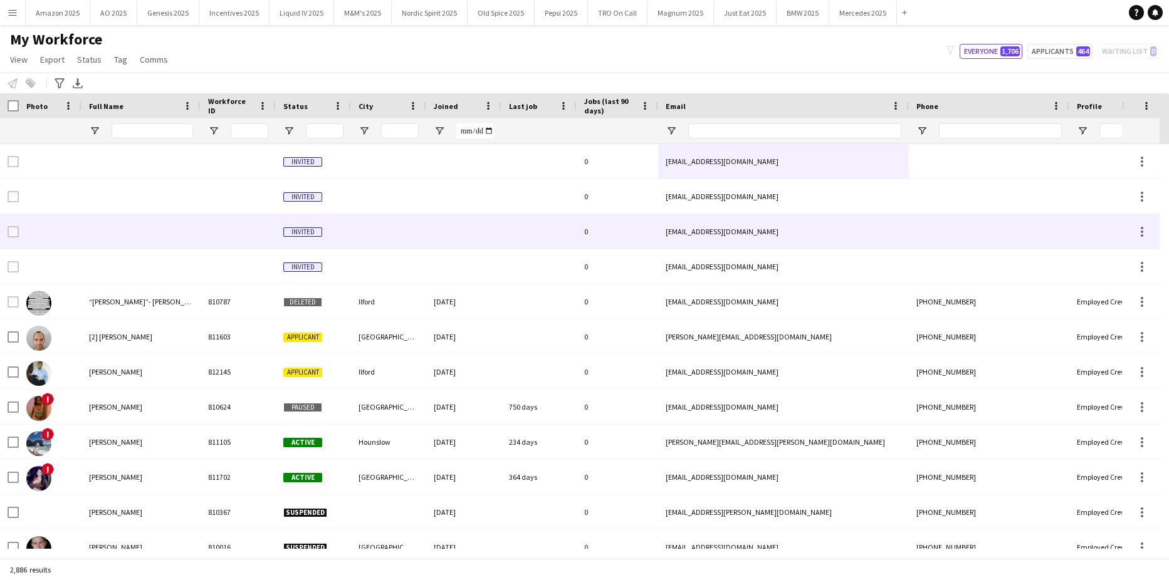
click at [1149, 233] on div at bounding box center [1141, 231] width 38 height 34
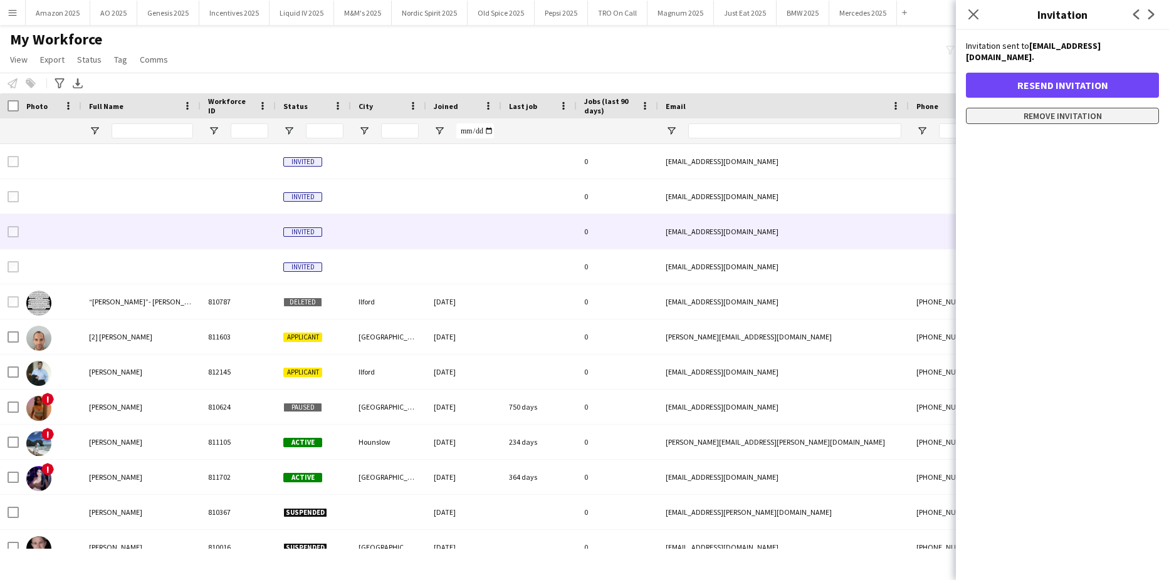
click at [1075, 108] on button "Remove invitation" at bounding box center [1062, 116] width 193 height 16
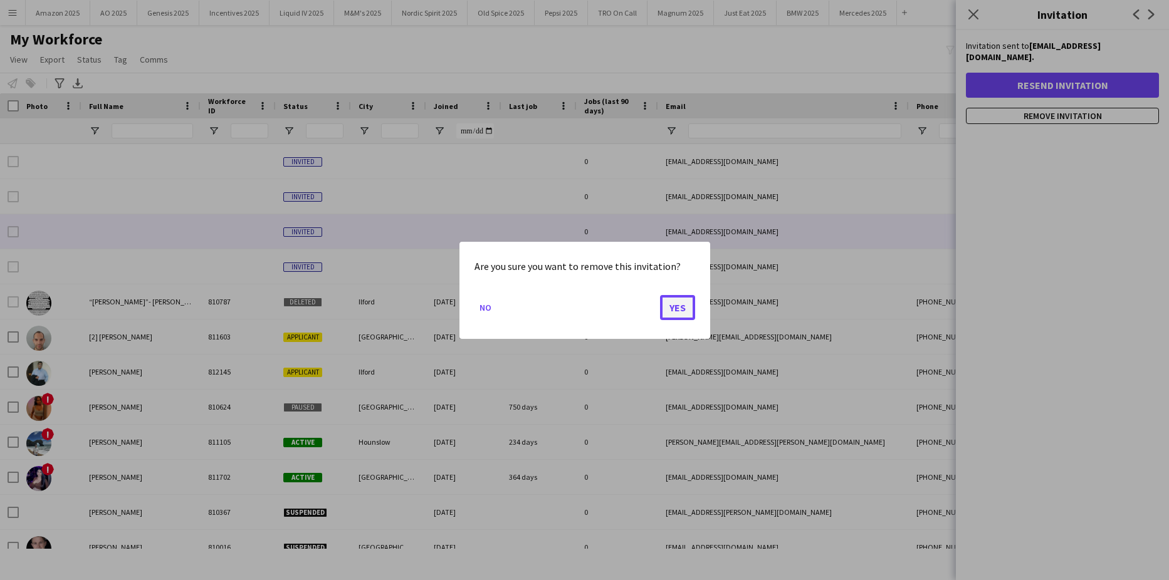
click at [684, 315] on button "Yes" at bounding box center [677, 306] width 35 height 25
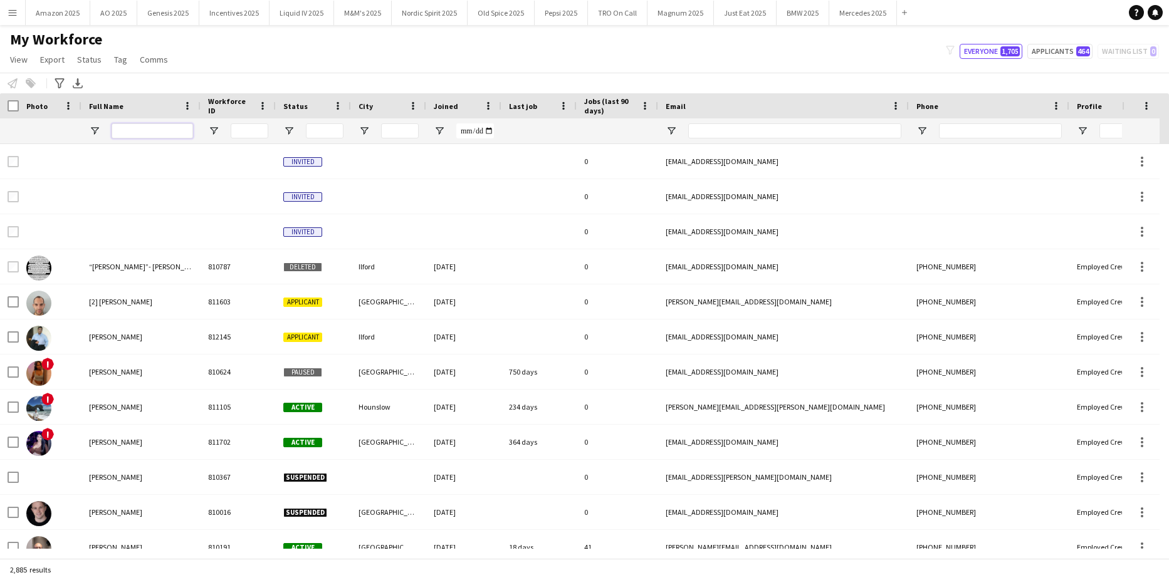
click at [157, 133] on input "Full Name Filter Input" at bounding box center [152, 130] width 81 height 15
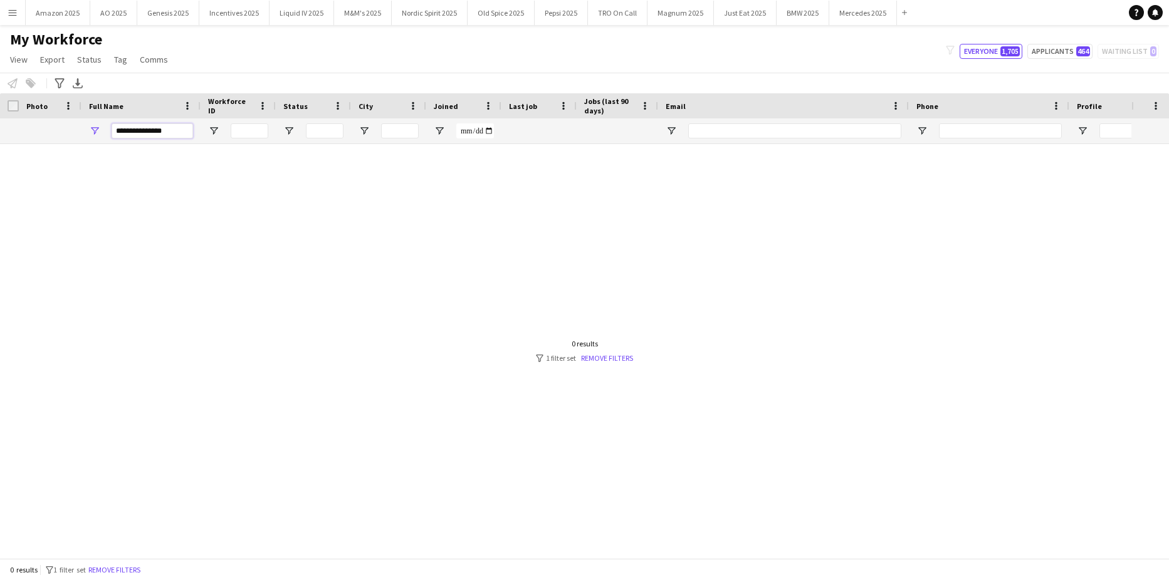
drag, startPoint x: 167, startPoint y: 128, endPoint x: -32, endPoint y: 112, distance: 199.3
click at [0, 112] on html "Menu Boards Boards Boards All jobs Status Workforce Workforce My Workforce Recr…" at bounding box center [584, 290] width 1169 height 580
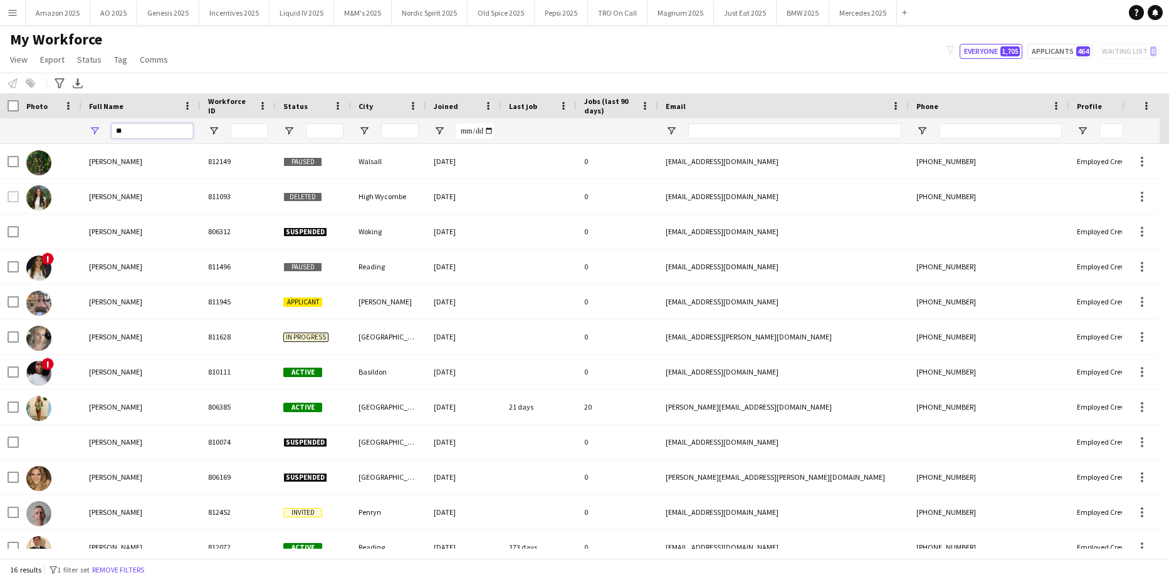
type input "*"
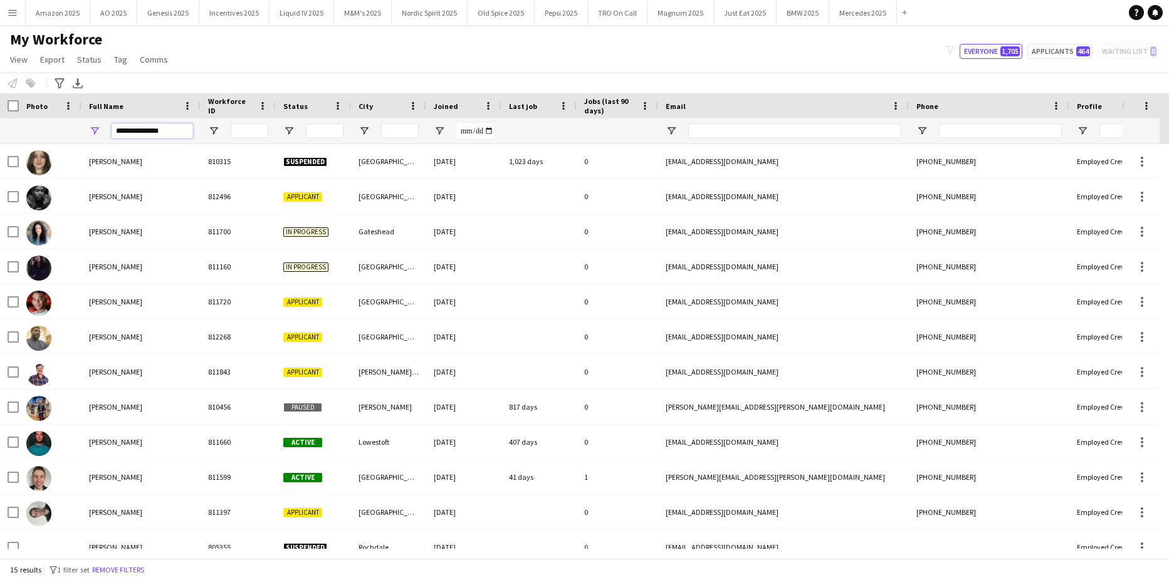
type input "**********"
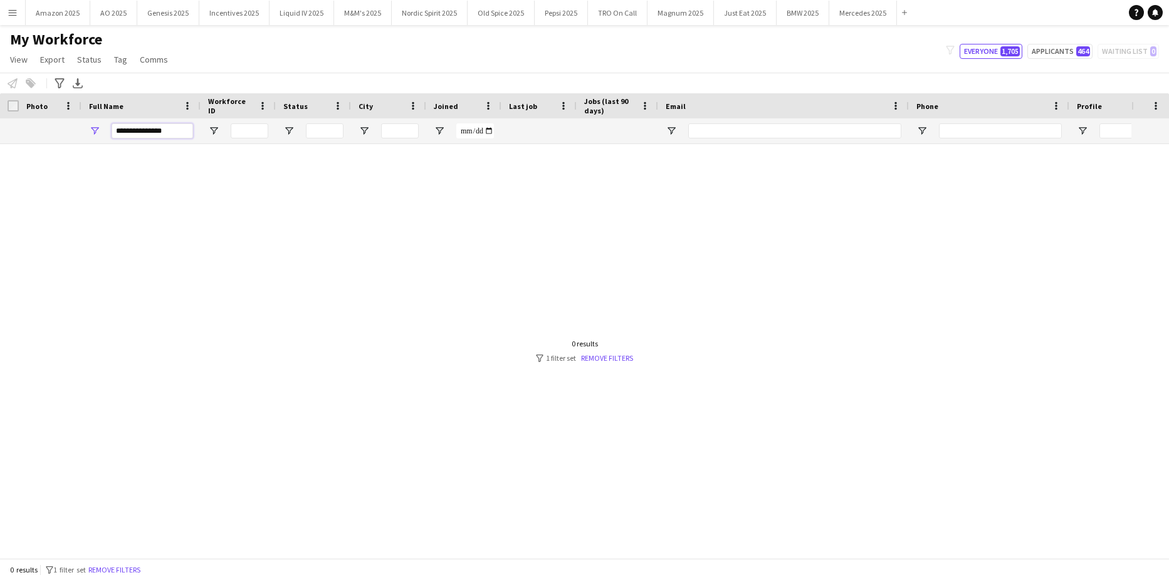
drag, startPoint x: 128, startPoint y: 130, endPoint x: -32, endPoint y: 123, distance: 159.9
click at [0, 123] on html "Menu Boards Boards Boards All jobs Status Workforce Workforce My Workforce Recr…" at bounding box center [584, 290] width 1169 height 580
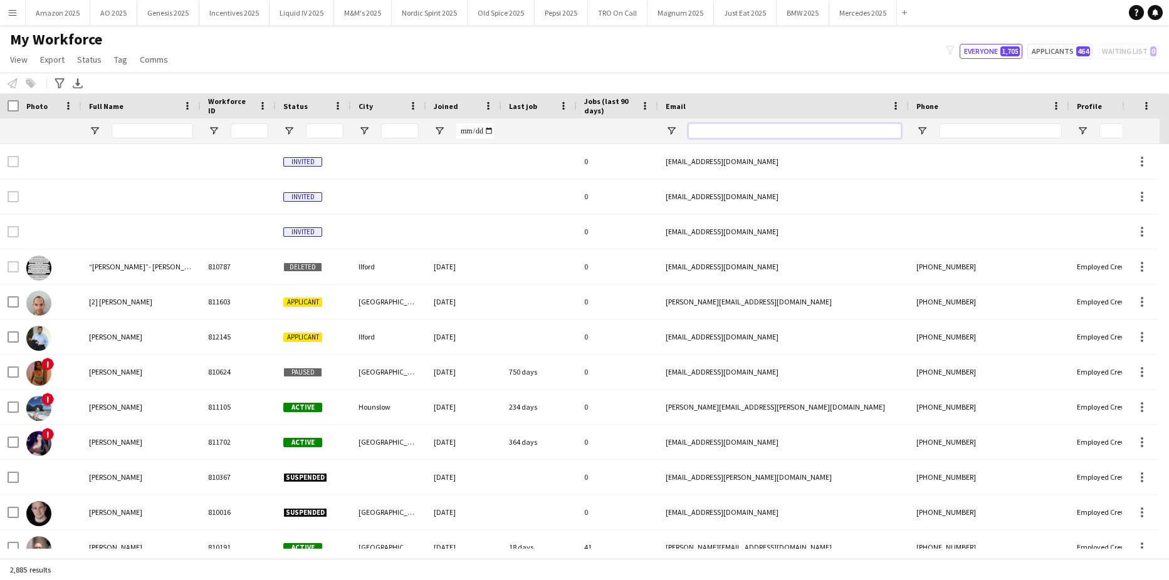
click at [720, 133] on input "Email Filter Input" at bounding box center [794, 130] width 213 height 15
paste input "**********"
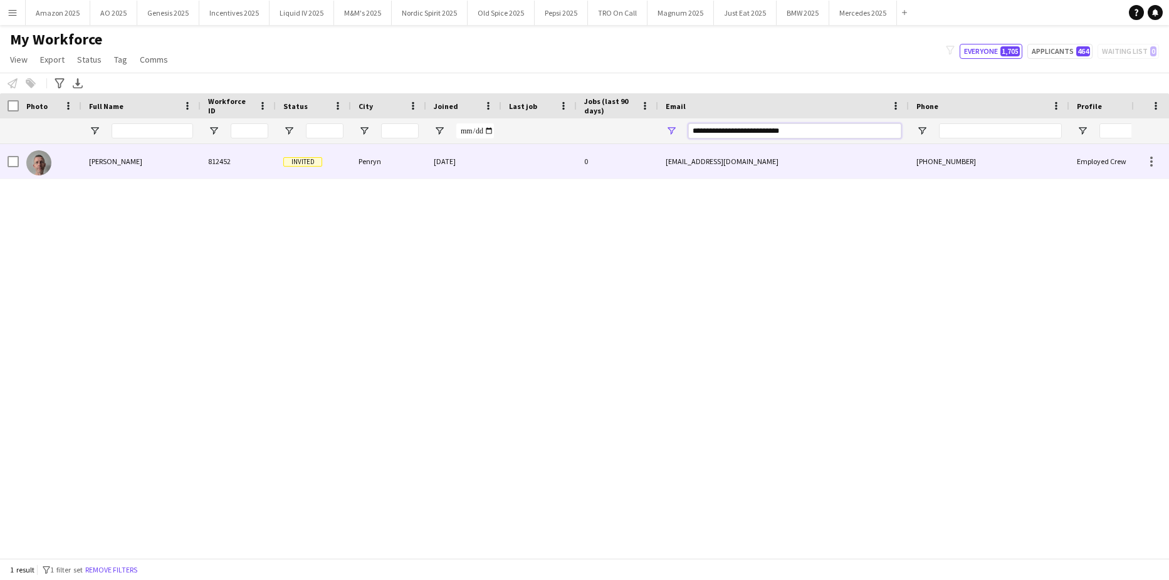
type input "**********"
click at [135, 164] on span "[PERSON_NAME]" at bounding box center [115, 161] width 53 height 9
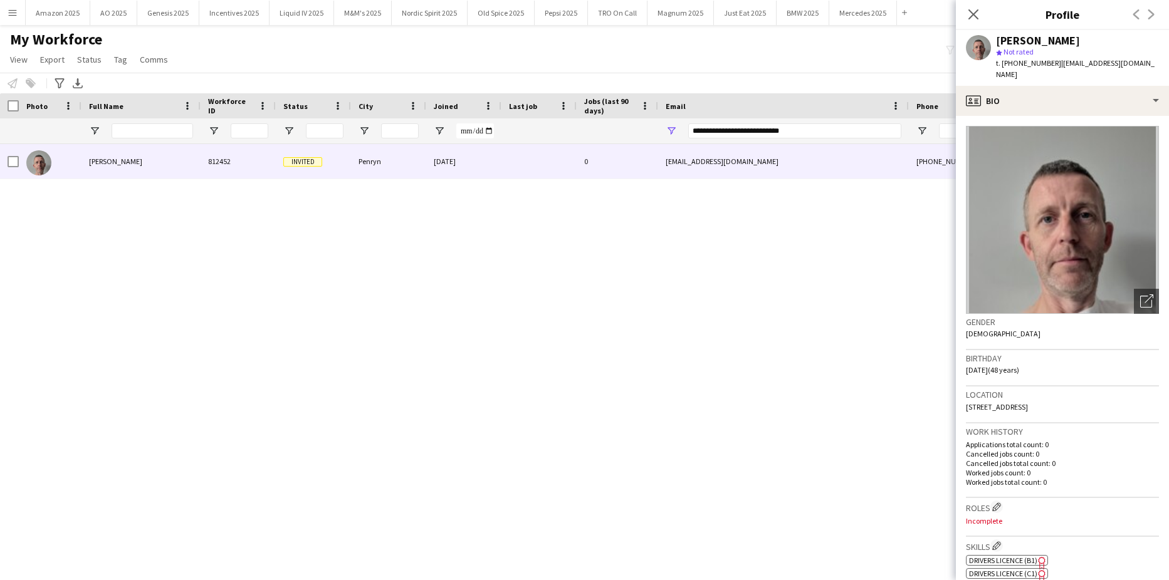
drag, startPoint x: 1112, startPoint y: 105, endPoint x: 1112, endPoint y: 114, distance: 9.4
click at [1113, 104] on div "profile Bio Bio Bio Company application Company application Employment Employme…" at bounding box center [1062, 333] width 213 height 494
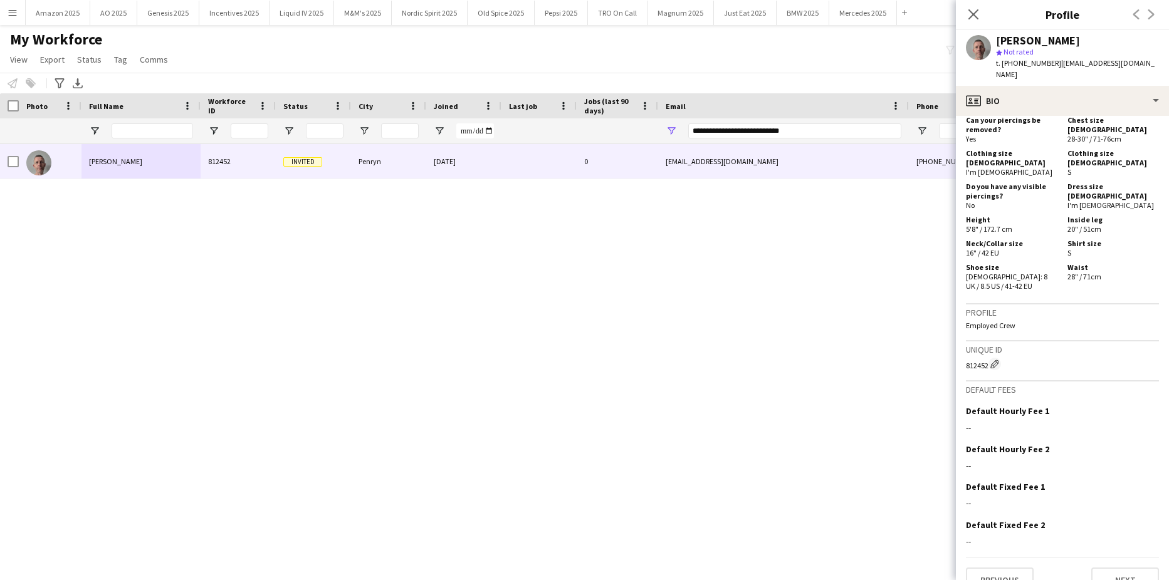
scroll to position [598, 0]
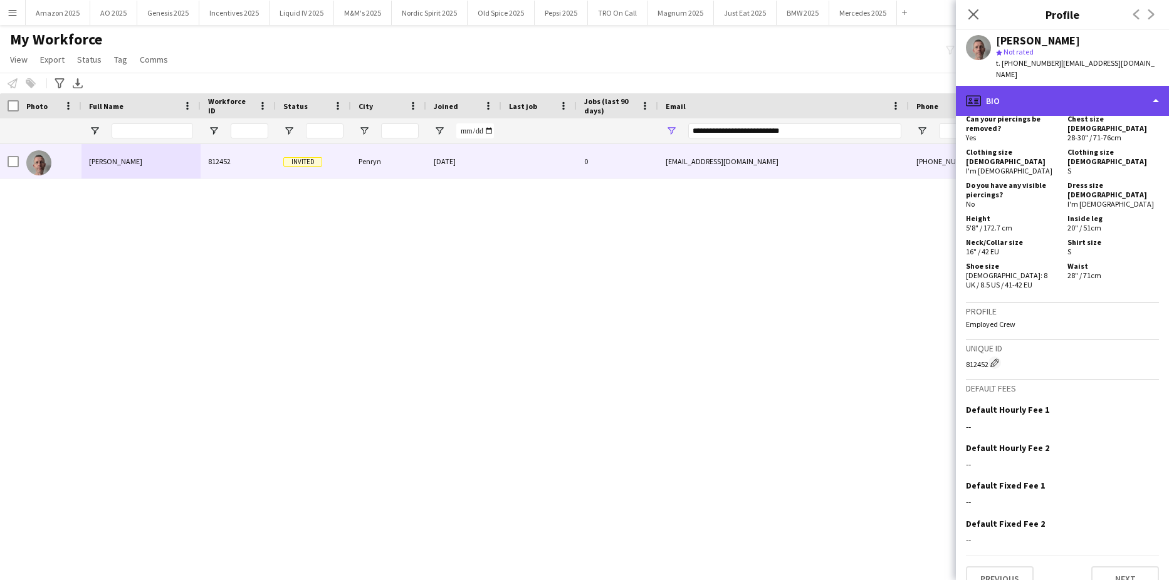
click at [1114, 86] on div "profile Bio" at bounding box center [1062, 101] width 213 height 30
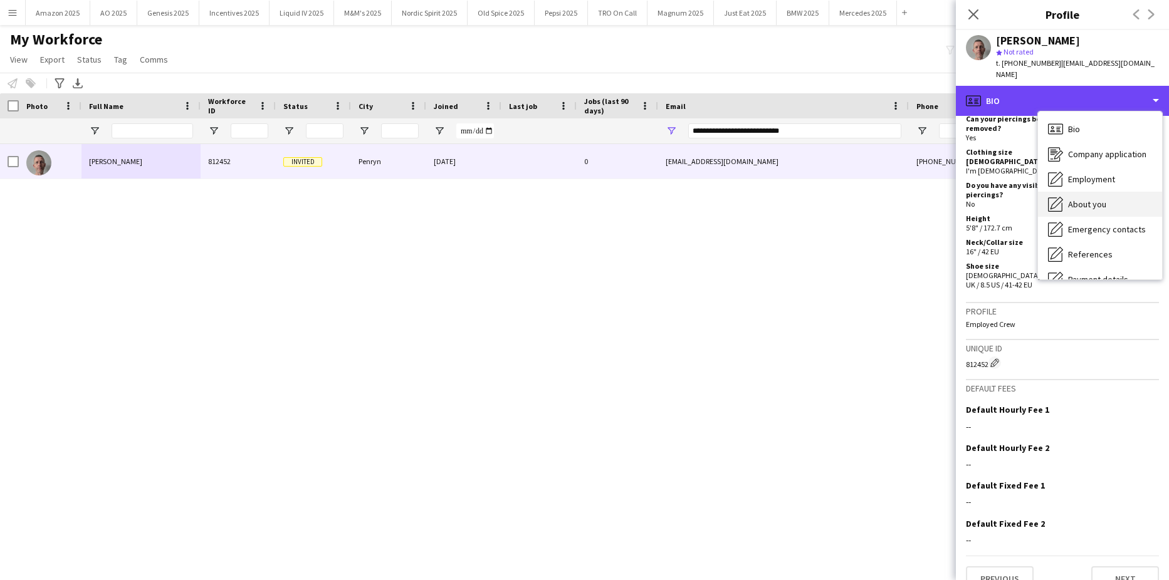
scroll to position [168, 0]
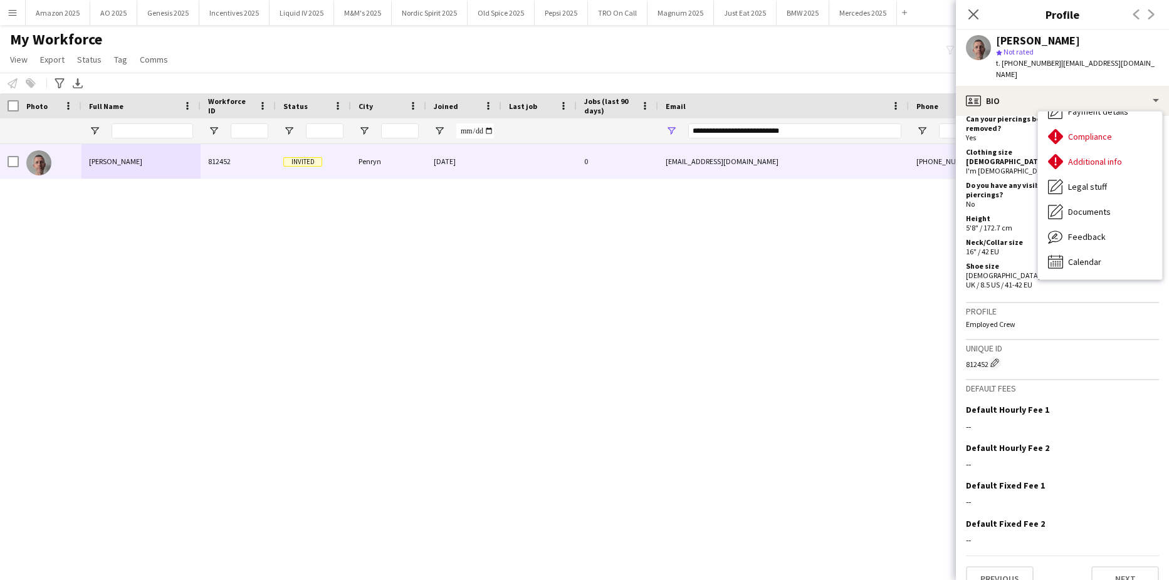
drag, startPoint x: 719, startPoint y: 284, endPoint x: 739, endPoint y: 290, distance: 21.6
click at [722, 286] on div "[PERSON_NAME] 812452 Invited Penryn [DATE] 0 [EMAIL_ADDRESS][DOMAIN_NAME] [PHON…" at bounding box center [565, 346] width 1131 height 405
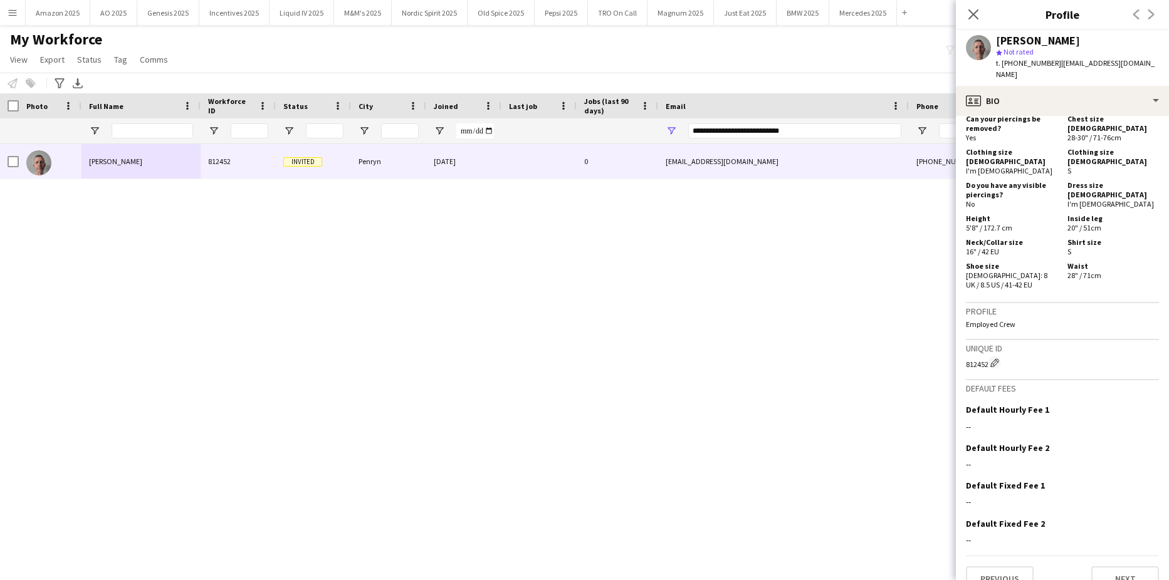
click at [804, 122] on div "**********" at bounding box center [794, 130] width 213 height 25
drag, startPoint x: 803, startPoint y: 132, endPoint x: 650, endPoint y: 133, distance: 153.5
click at [650, 133] on div at bounding box center [638, 130] width 1277 height 25
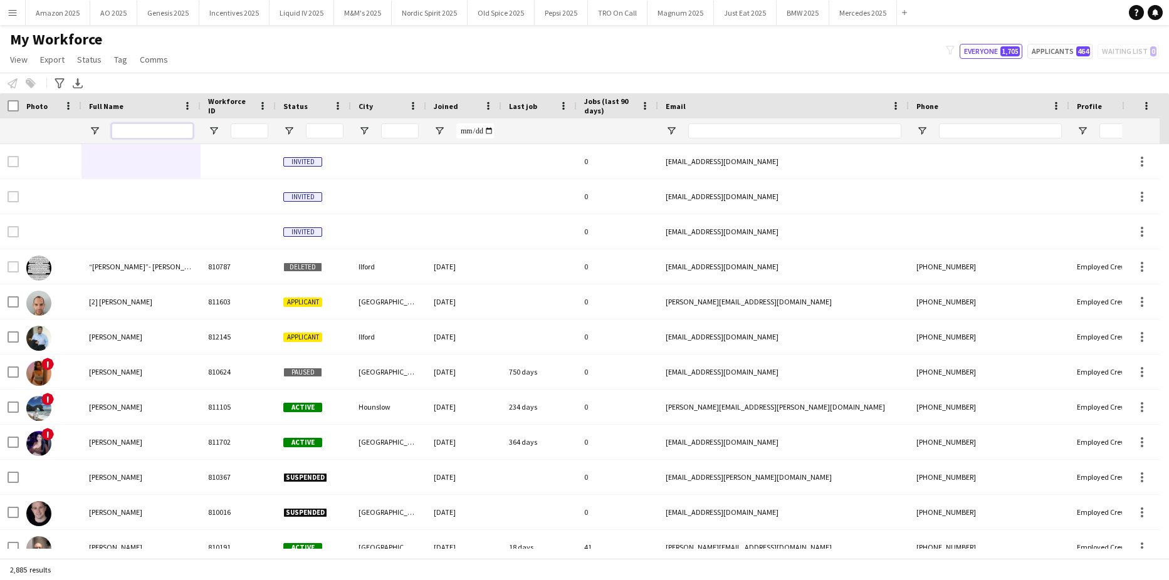
click at [145, 133] on input "Full Name Filter Input" at bounding box center [152, 130] width 81 height 15
click at [146, 130] on input "Full Name Filter Input" at bounding box center [152, 130] width 81 height 15
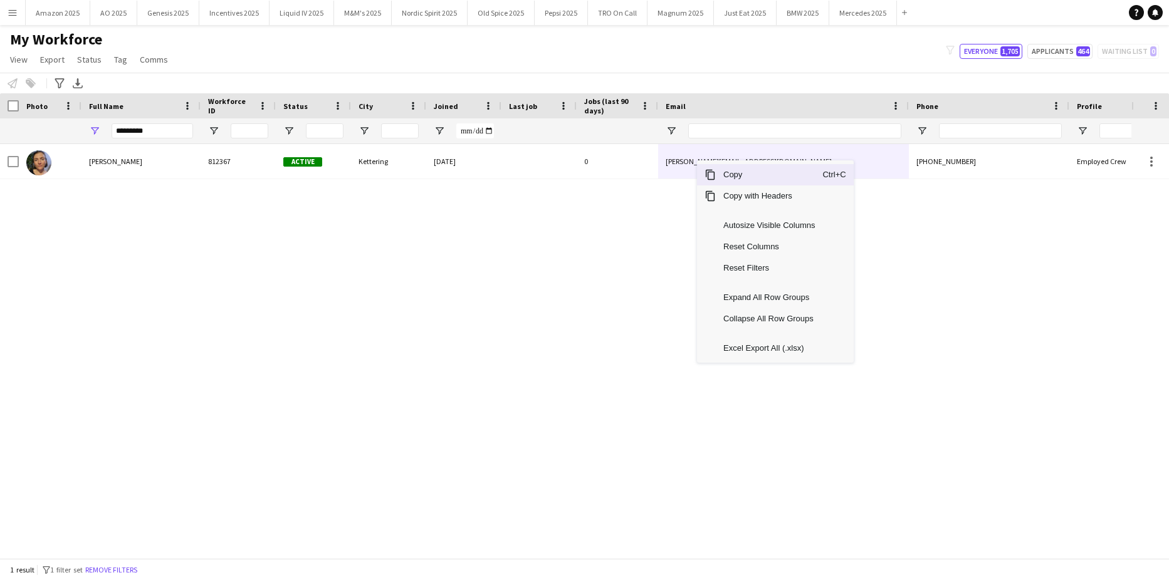
drag, startPoint x: 696, startPoint y: 160, endPoint x: 512, endPoint y: 120, distance: 188.4
click at [720, 176] on span "Copy" at bounding box center [769, 174] width 107 height 21
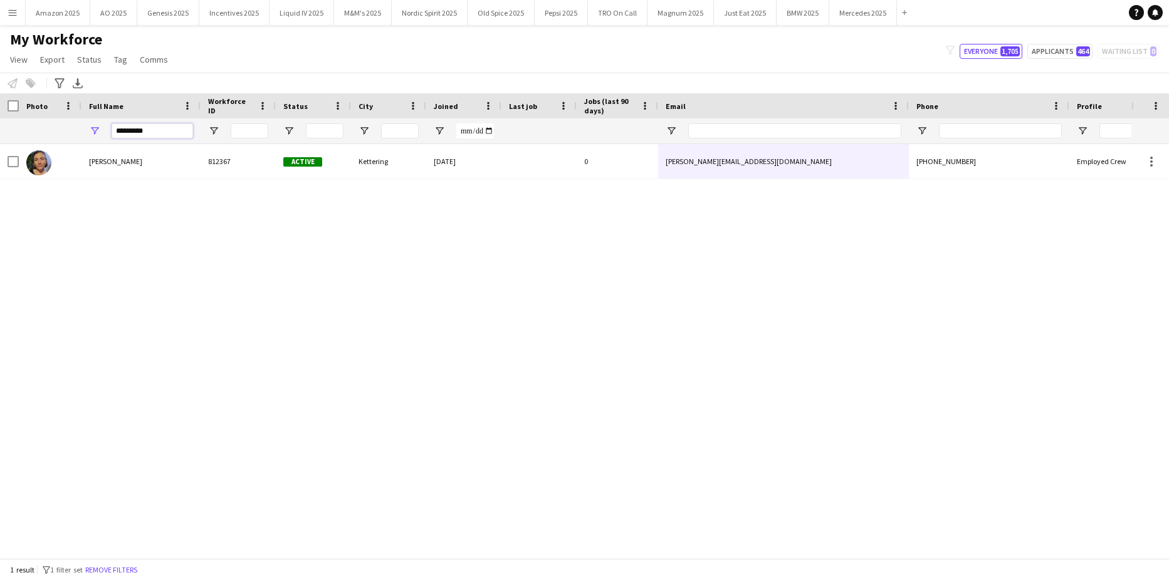
drag, startPoint x: 166, startPoint y: 128, endPoint x: -32, endPoint y: 140, distance: 198.4
click at [0, 140] on html "Menu Boards Boards Boards All jobs Status Workforce Workforce My Workforce Recr…" at bounding box center [584, 290] width 1169 height 580
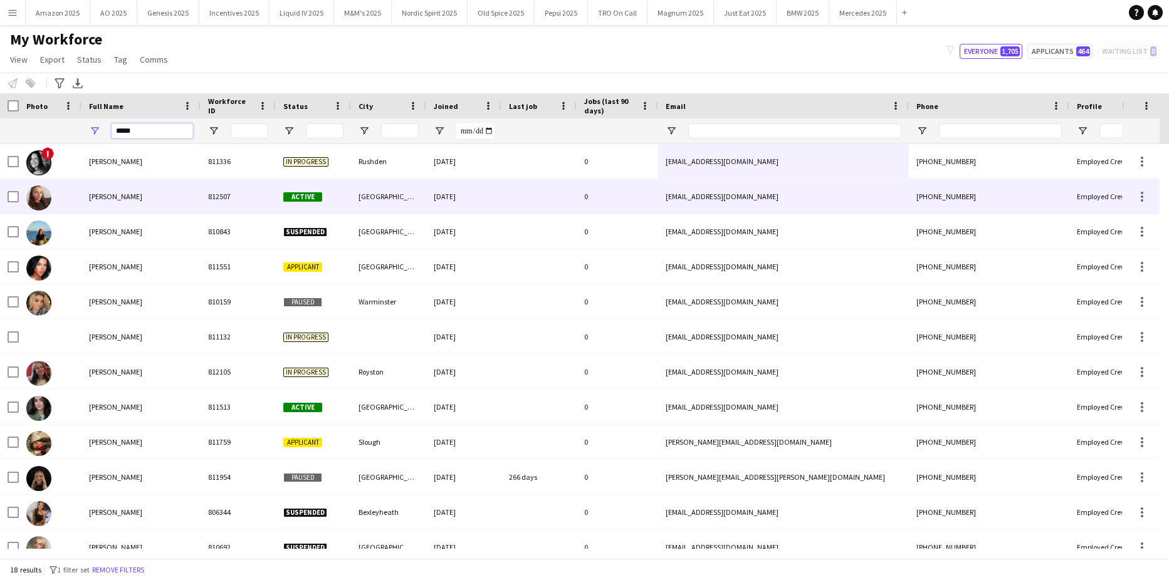
type input "*****"
drag, startPoint x: 118, startPoint y: 197, endPoint x: 135, endPoint y: 197, distance: 16.9
click at [118, 197] on span "[PERSON_NAME]" at bounding box center [115, 196] width 53 height 9
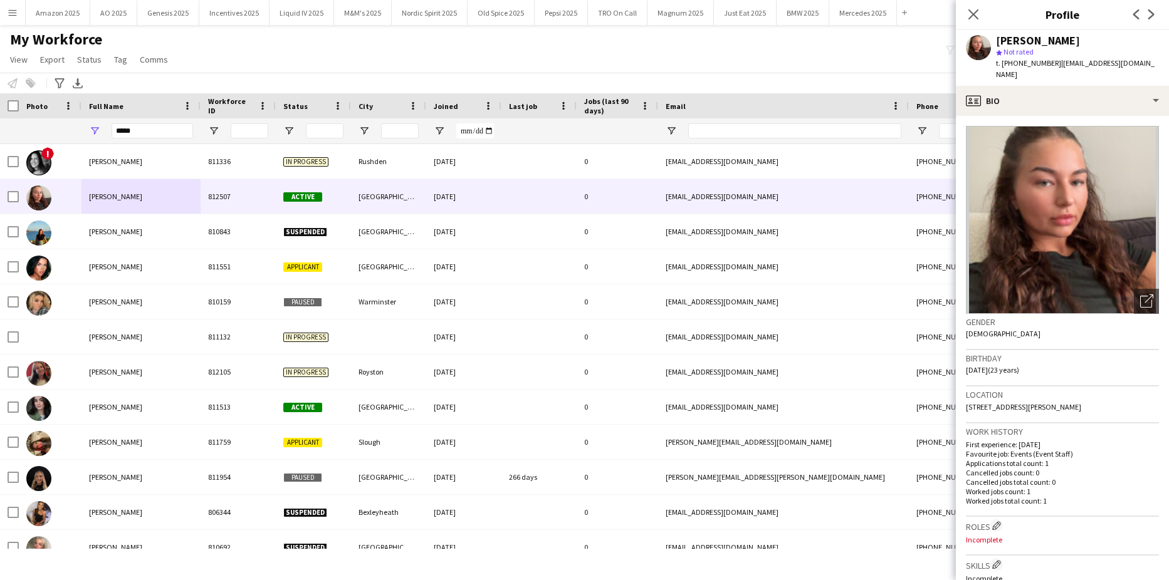
click at [1100, 126] on img at bounding box center [1062, 220] width 193 height 188
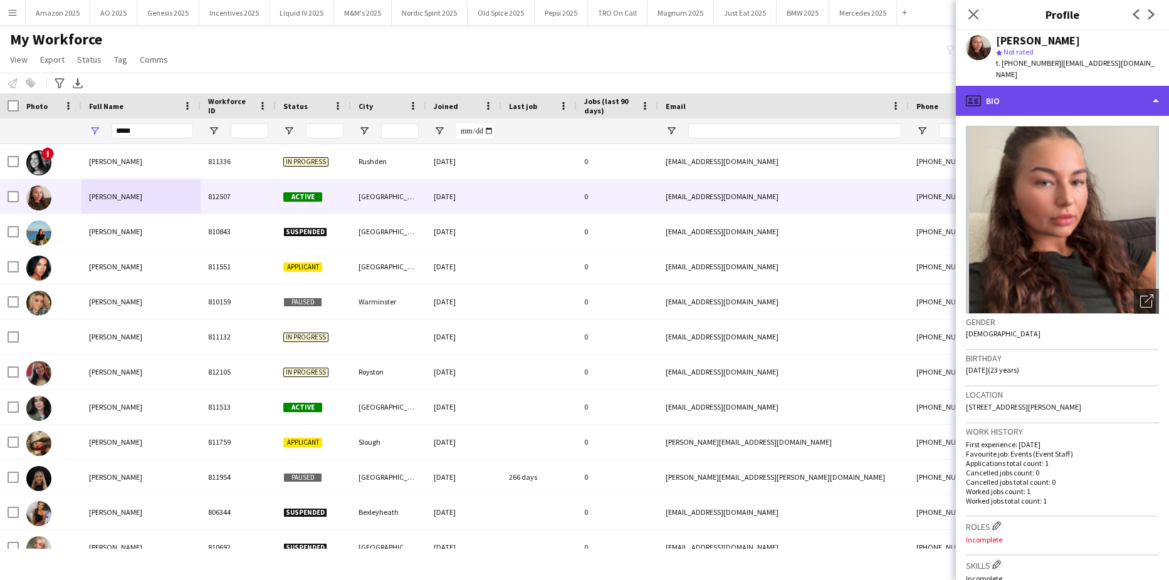
click at [1118, 90] on div "profile Bio" at bounding box center [1062, 101] width 213 height 30
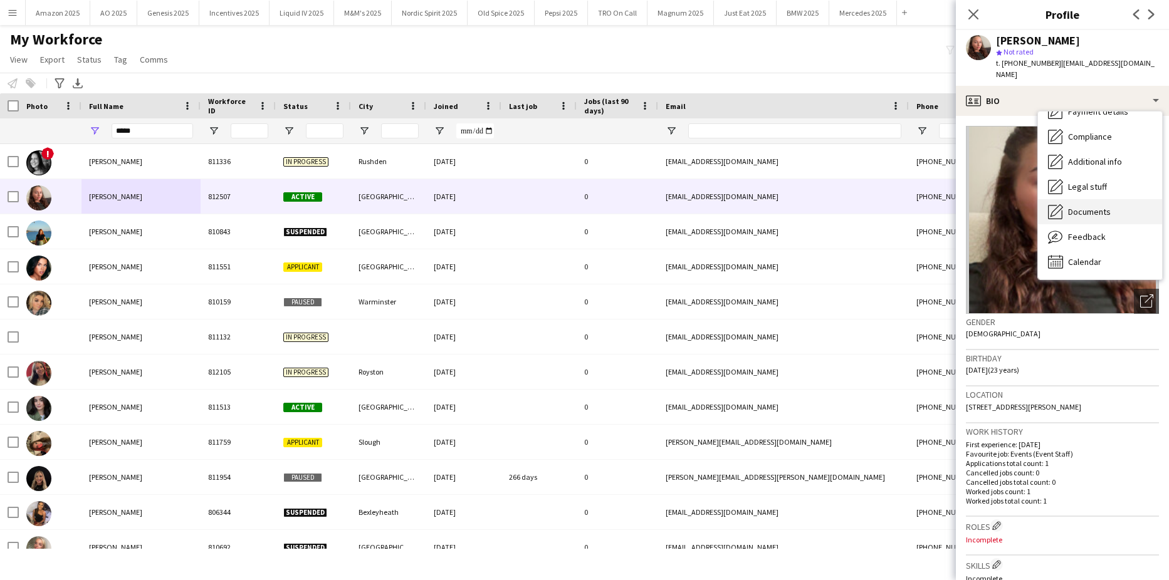
click at [1096, 206] on span "Documents" at bounding box center [1089, 211] width 43 height 11
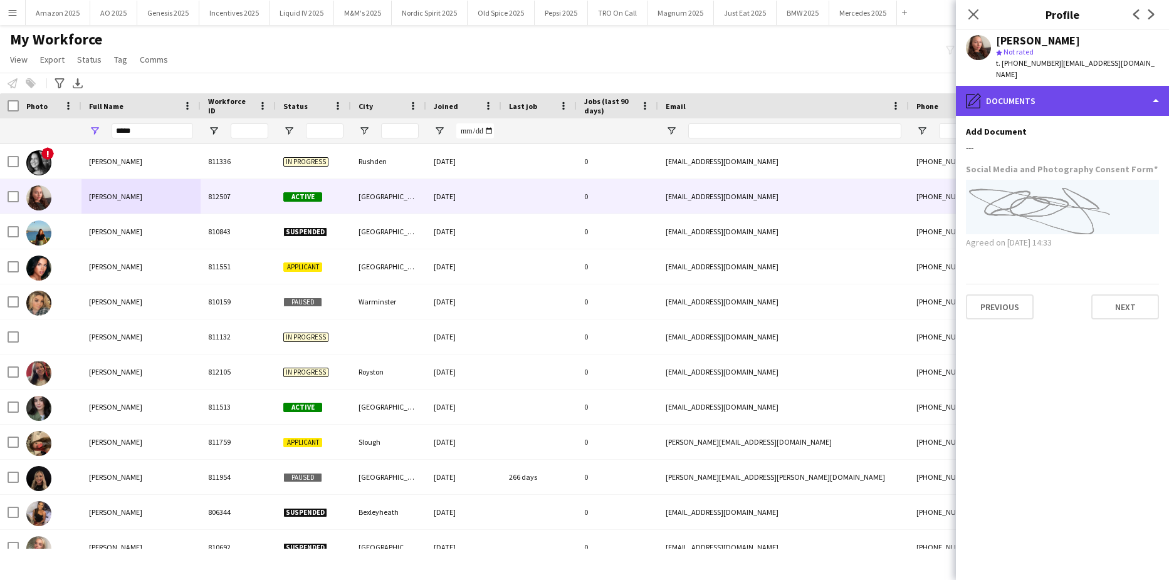
click at [1127, 96] on div "pencil4 Documents" at bounding box center [1062, 101] width 213 height 30
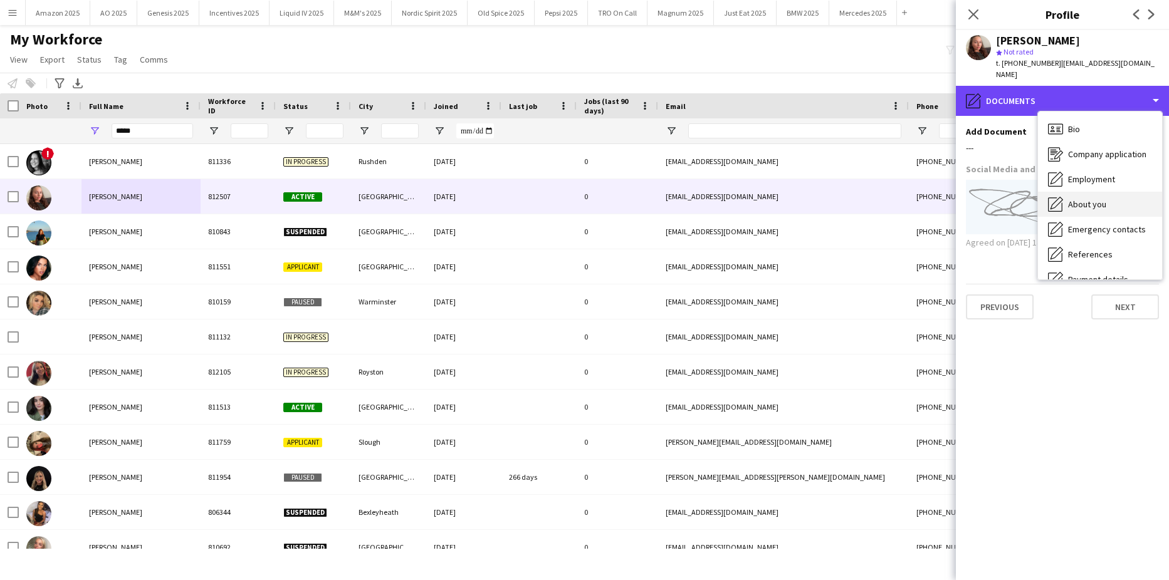
scroll to position [125, 0]
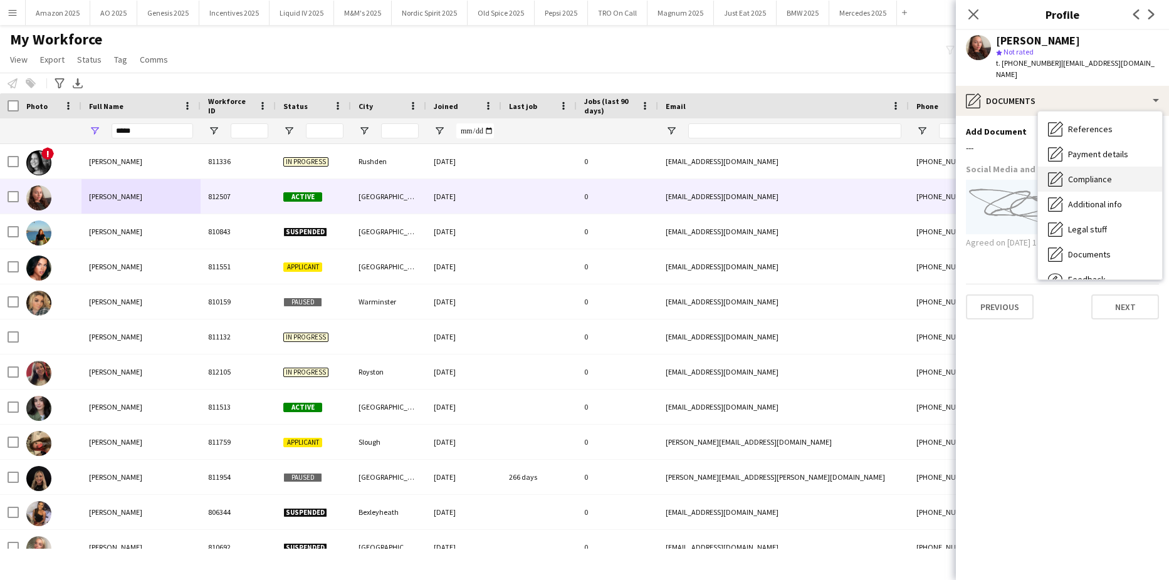
click at [1110, 174] on div "Compliance Compliance" at bounding box center [1100, 179] width 124 height 25
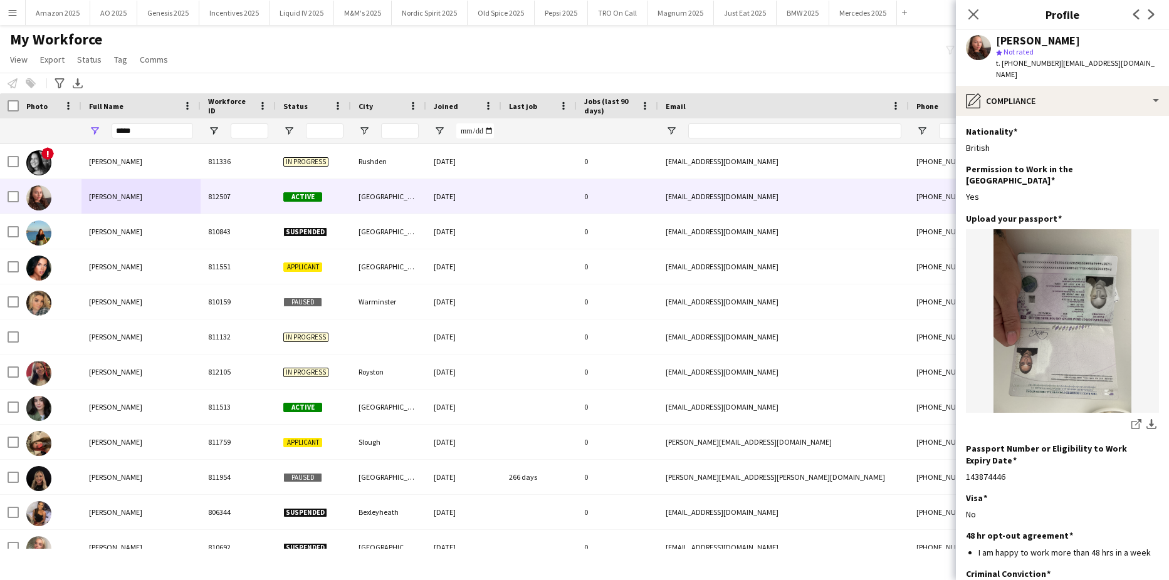
click at [951, 18] on app-navbar "Menu Boards Boards Boards All jobs Status Workforce Workforce My Workforce Recr…" at bounding box center [584, 12] width 1169 height 25
drag, startPoint x: 981, startPoint y: 12, endPoint x: 952, endPoint y: 12, distance: 28.8
click at [982, 12] on div "Close pop-in" at bounding box center [973, 14] width 35 height 29
click at [976, 15] on icon "Close pop-in" at bounding box center [973, 14] width 12 height 12
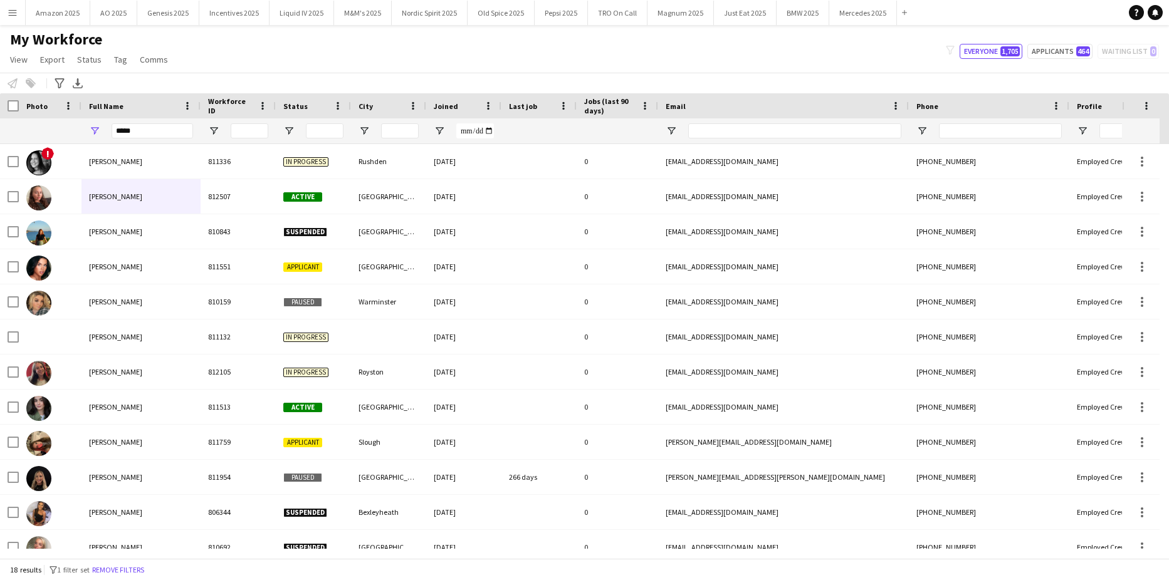
click at [14, 15] on app-icon "Menu" at bounding box center [13, 13] width 10 height 10
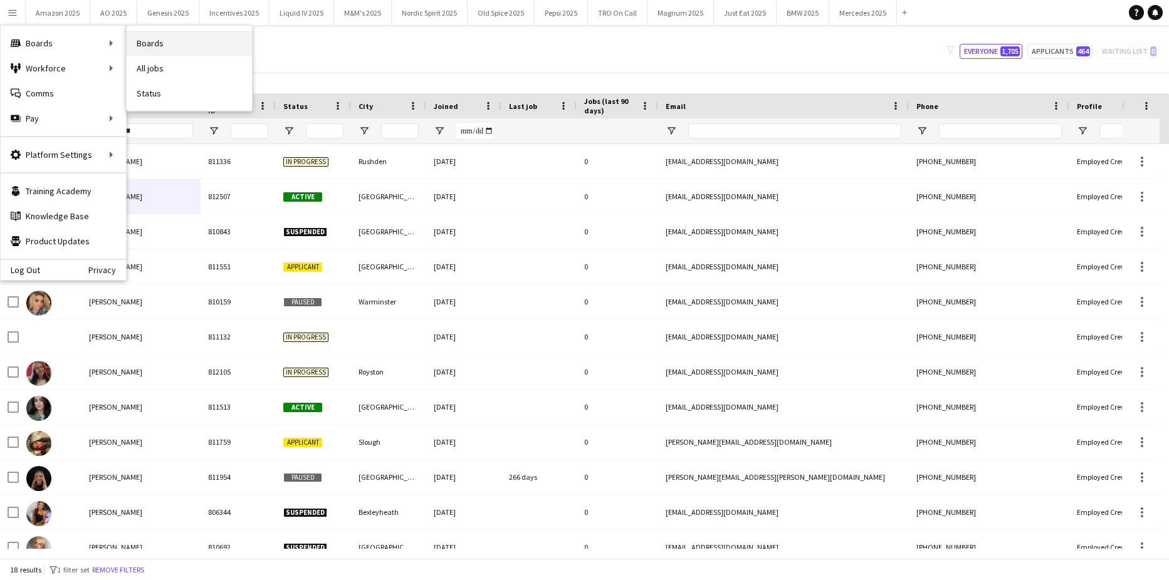
click at [160, 37] on link "Boards" at bounding box center [189, 43] width 125 height 25
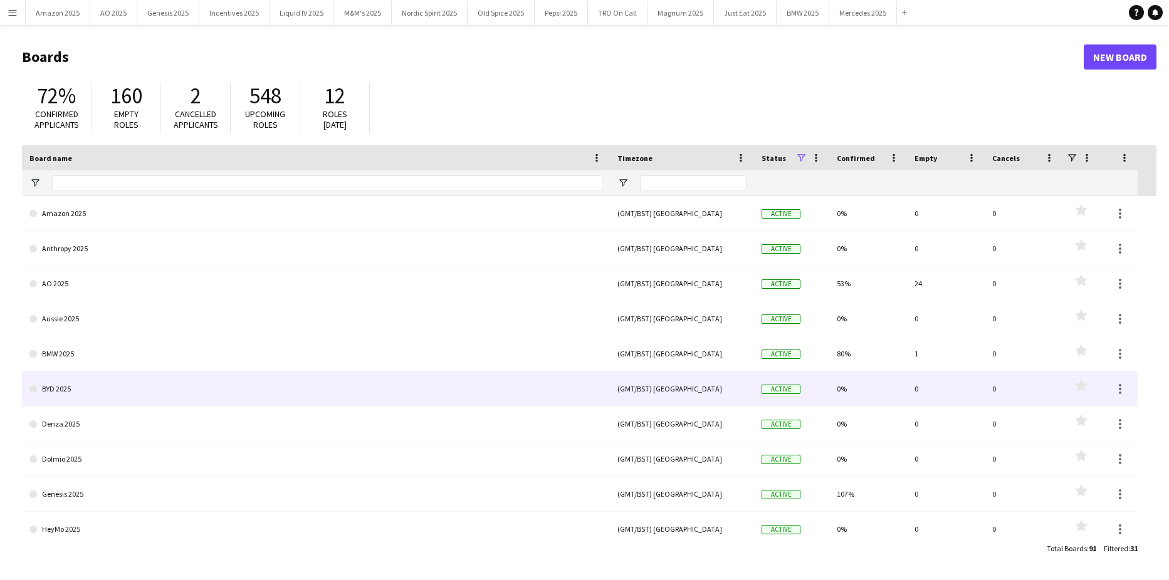
click at [80, 385] on link "BYD 2025" at bounding box center [315, 389] width 573 height 35
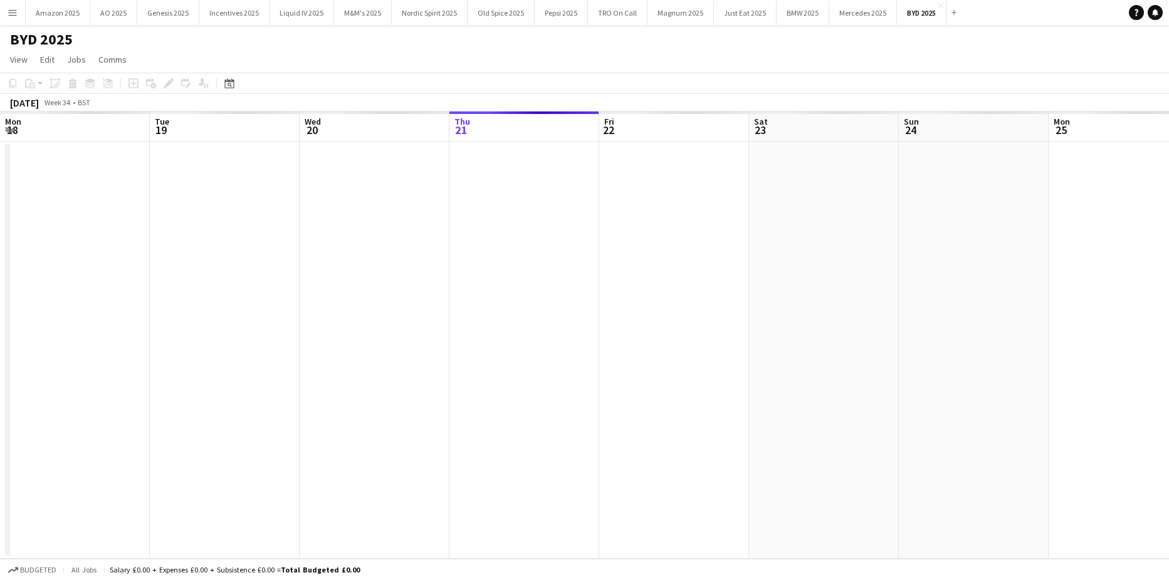
scroll to position [0, 299]
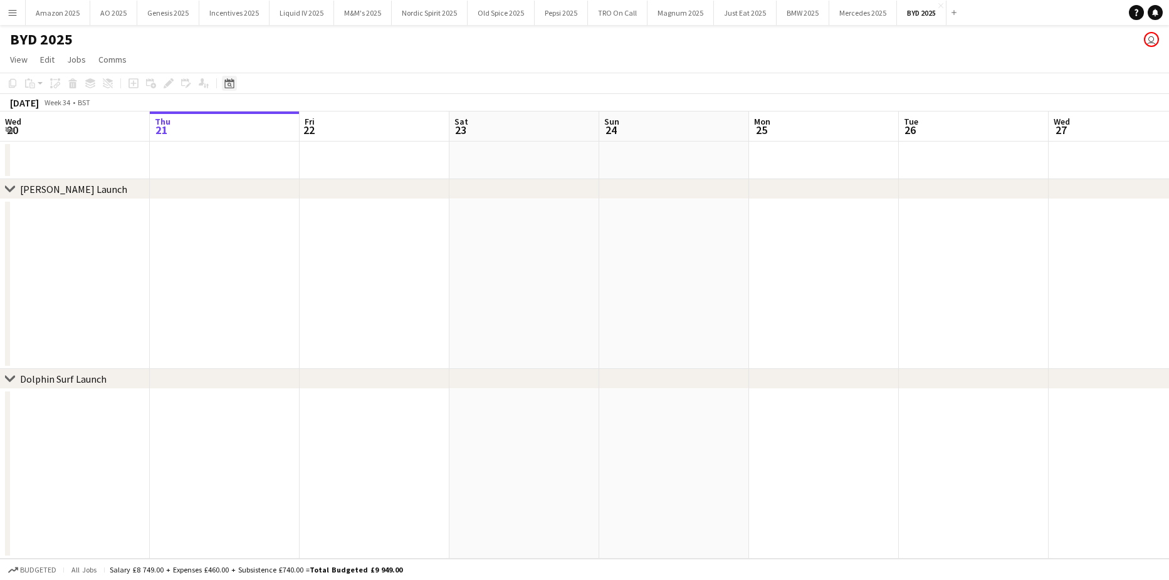
drag, startPoint x: 242, startPoint y: 83, endPoint x: 234, endPoint y: 86, distance: 8.5
click at [242, 85] on app-toolbar "Copy Paste Paste Ctrl+V Paste with crew Ctrl+Shift+V Paste linked Job [GEOGRAPH…" at bounding box center [584, 83] width 1169 height 21
click at [230, 85] on icon "Date picker" at bounding box center [229, 83] width 10 height 10
click at [330, 127] on span "Next month" at bounding box center [330, 126] width 25 height 25
click at [266, 191] on span "3" at bounding box center [265, 191] width 15 height 15
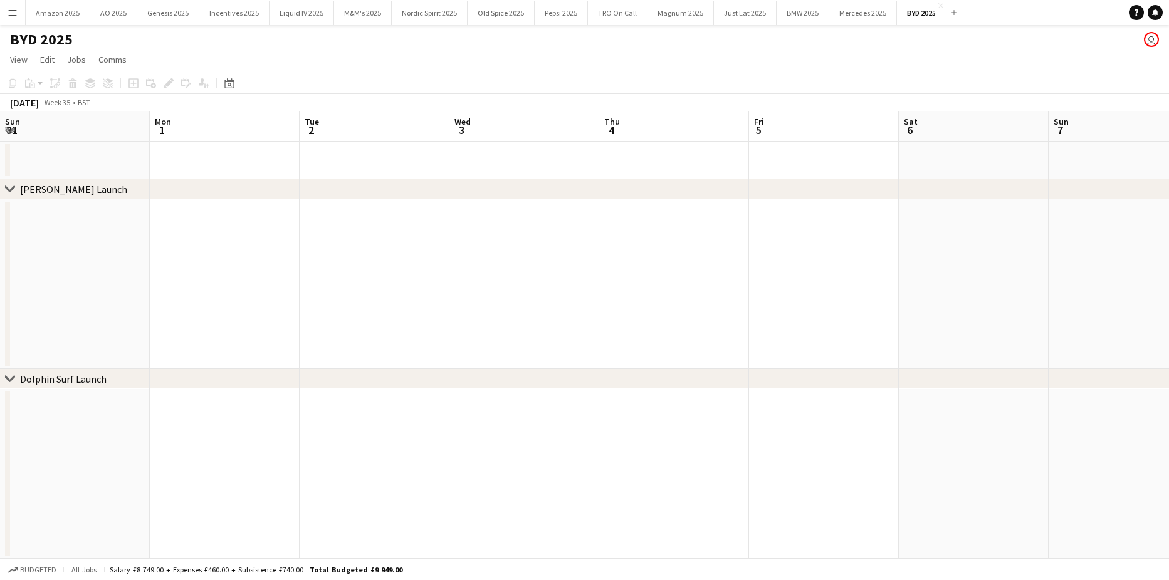
scroll to position [0, 431]
click at [331, 155] on app-date-cell at bounding box center [393, 161] width 150 height 38
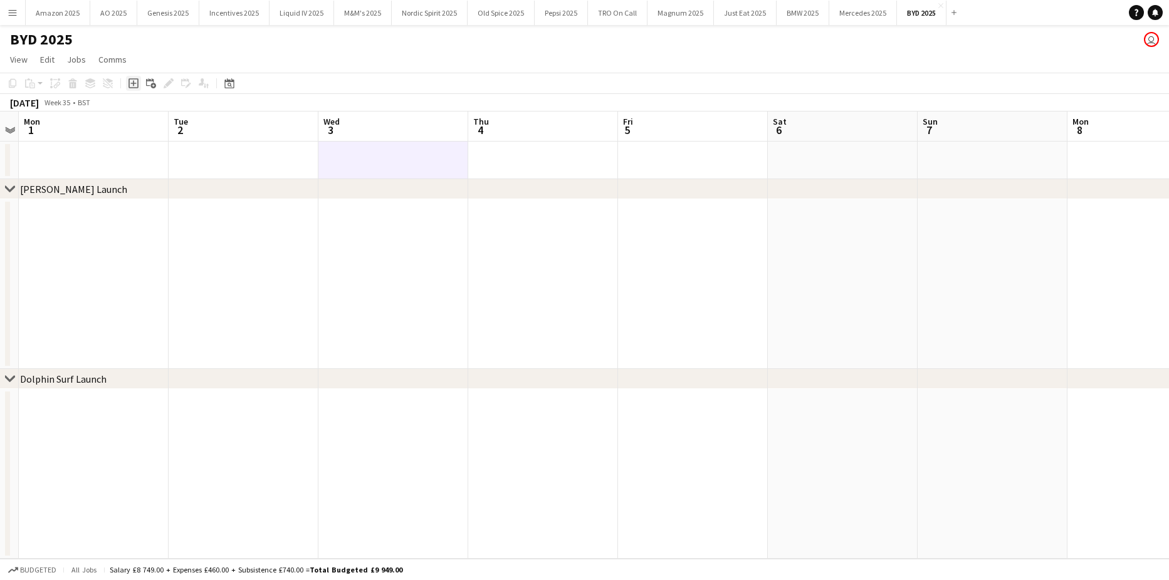
click at [132, 81] on icon "Add job" at bounding box center [133, 83] width 10 height 10
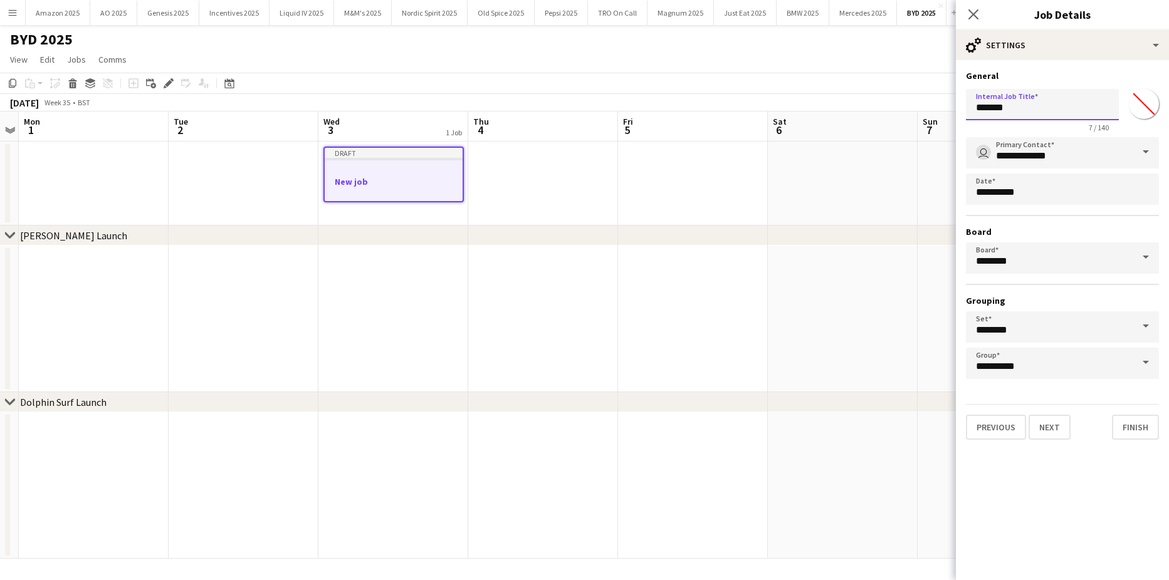
drag, startPoint x: 1051, startPoint y: 113, endPoint x: 937, endPoint y: 106, distance: 114.9
click at [937, 106] on body "Menu Boards Boards Boards All jobs Status Workforce Workforce My Workforce Recr…" at bounding box center [584, 290] width 1169 height 580
click at [1048, 105] on input "*******" at bounding box center [1042, 104] width 153 height 31
click at [1021, 95] on input "*******" at bounding box center [1042, 104] width 153 height 31
click at [1024, 108] on input "*******" at bounding box center [1042, 104] width 153 height 31
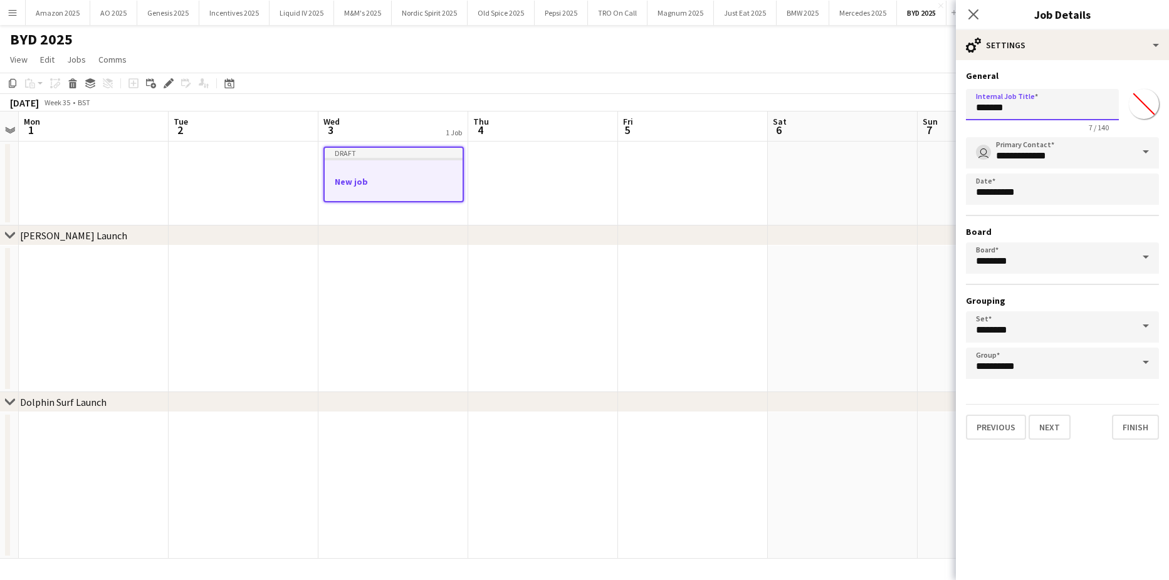
drag, startPoint x: 993, startPoint y: 105, endPoint x: 891, endPoint y: 107, distance: 102.1
click at [891, 106] on body "Menu Boards Boards Boards All jobs Status Workforce Workforce My Workforce Recr…" at bounding box center [584, 290] width 1169 height 580
type input "******"
click at [1053, 437] on button "Next" at bounding box center [1049, 427] width 42 height 25
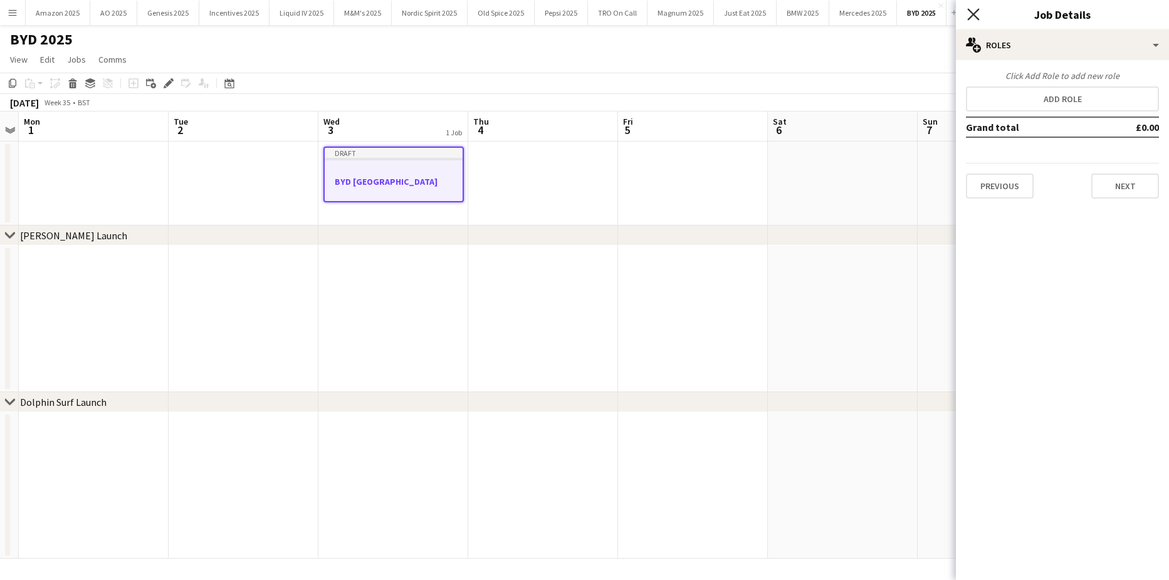
click at [978, 11] on icon "Close pop-in" at bounding box center [973, 14] width 12 height 12
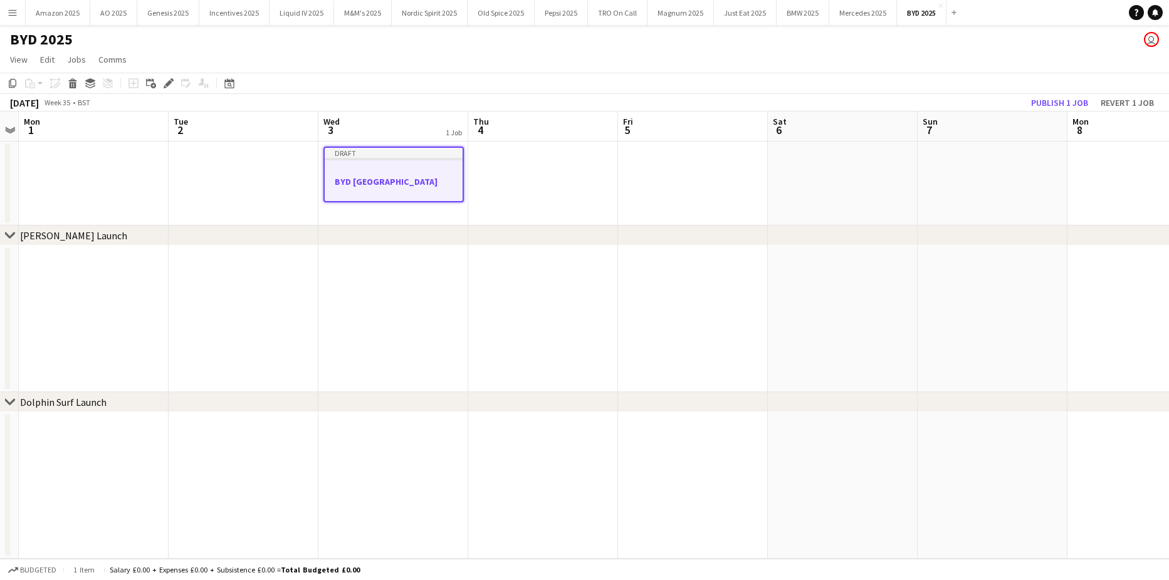
click at [357, 176] on h3 "BYD [GEOGRAPHIC_DATA]" at bounding box center [394, 181] width 138 height 11
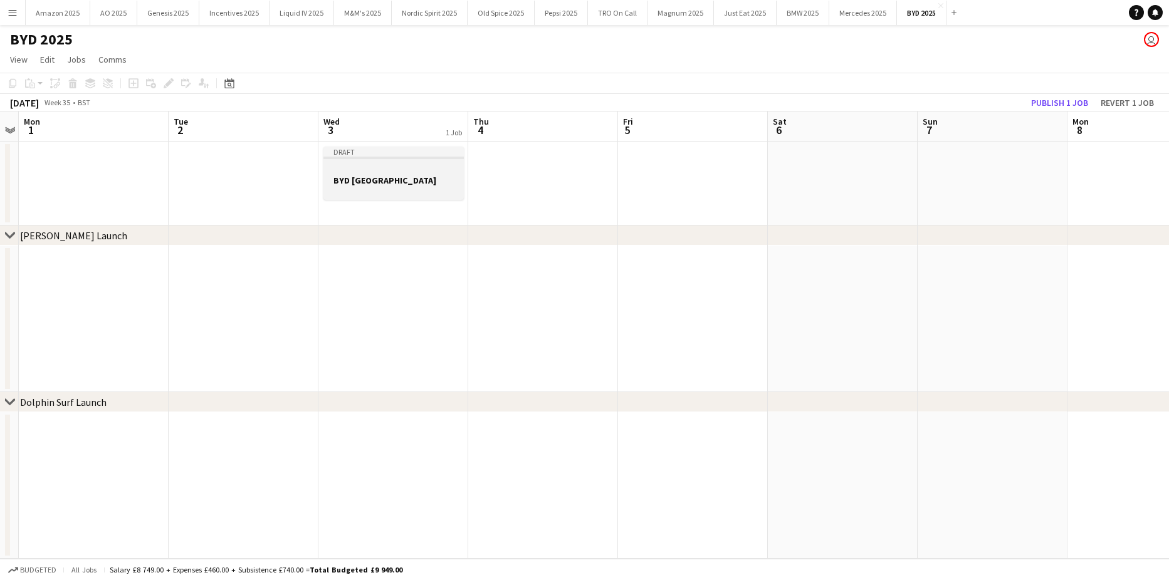
click at [355, 165] on div at bounding box center [393, 168] width 140 height 9
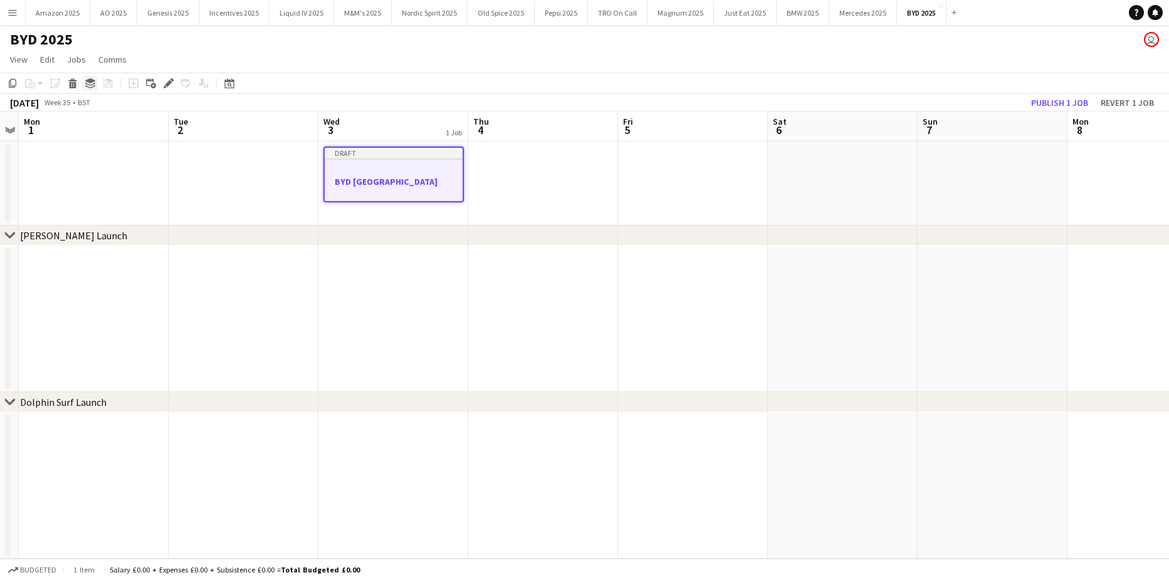
click at [88, 81] on icon at bounding box center [90, 80] width 10 height 5
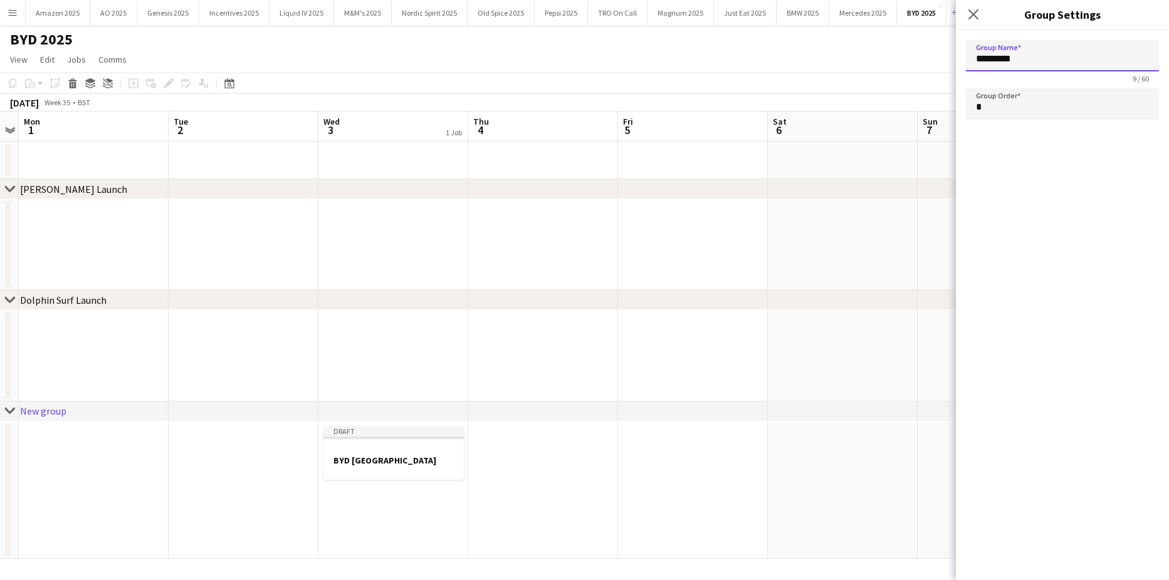
drag, startPoint x: 1038, startPoint y: 58, endPoint x: 920, endPoint y: 56, distance: 118.4
click at [920, 56] on body "Menu Boards Boards Boards All jobs Status Workforce Workforce My Workforce Recr…" at bounding box center [584, 290] width 1169 height 580
type input "**********"
click at [979, 12] on app-icon "Close pop-in" at bounding box center [973, 15] width 18 height 18
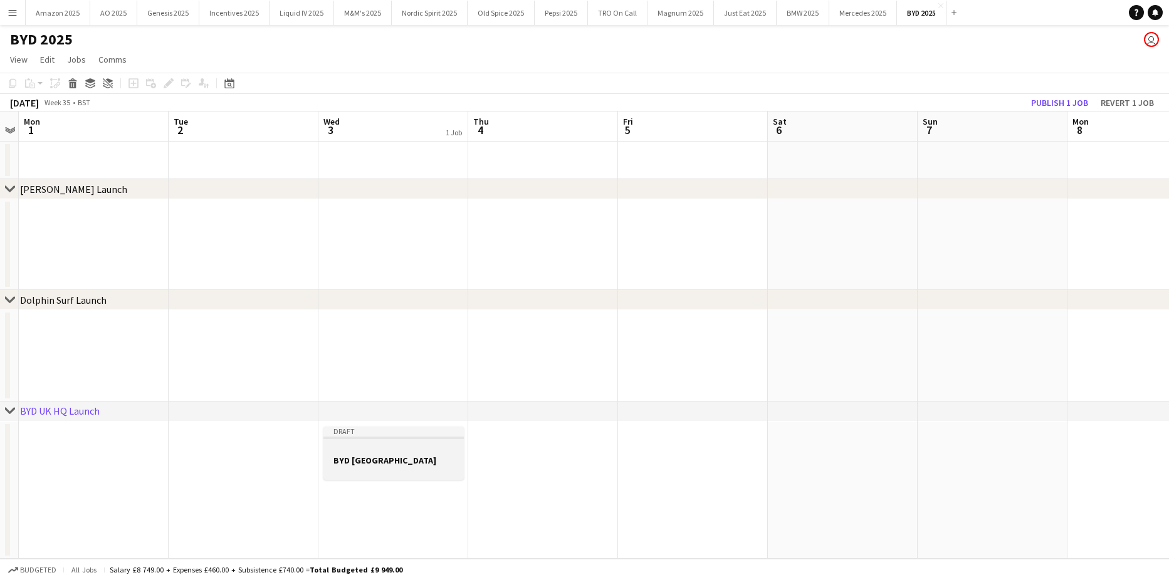
click at [405, 461] on h3 "BYD [GEOGRAPHIC_DATA]" at bounding box center [393, 460] width 140 height 11
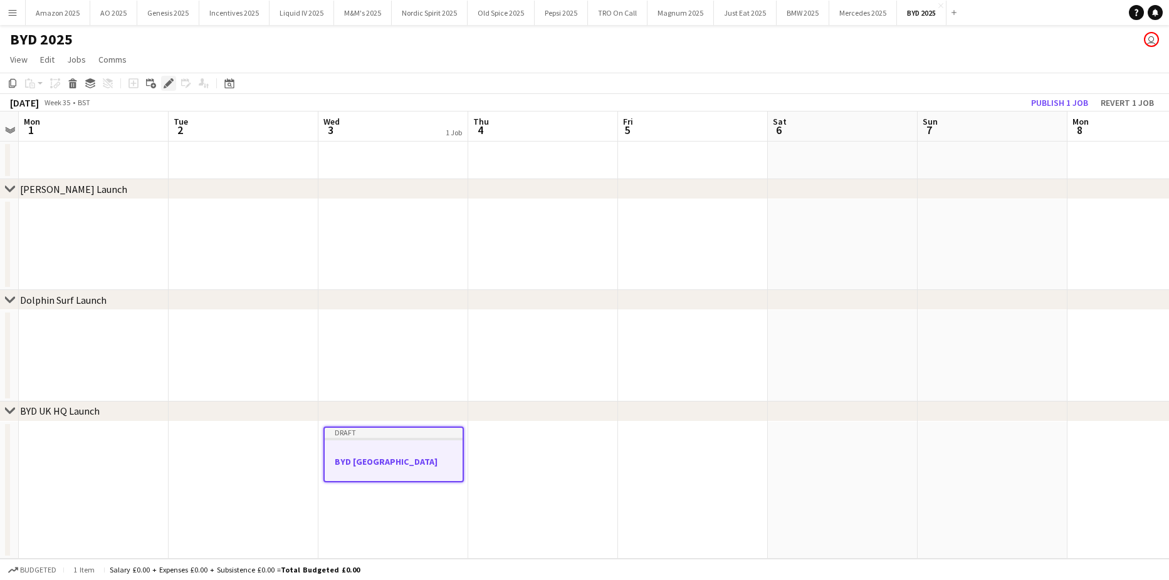
click at [165, 79] on icon "Edit" at bounding box center [169, 83] width 10 height 10
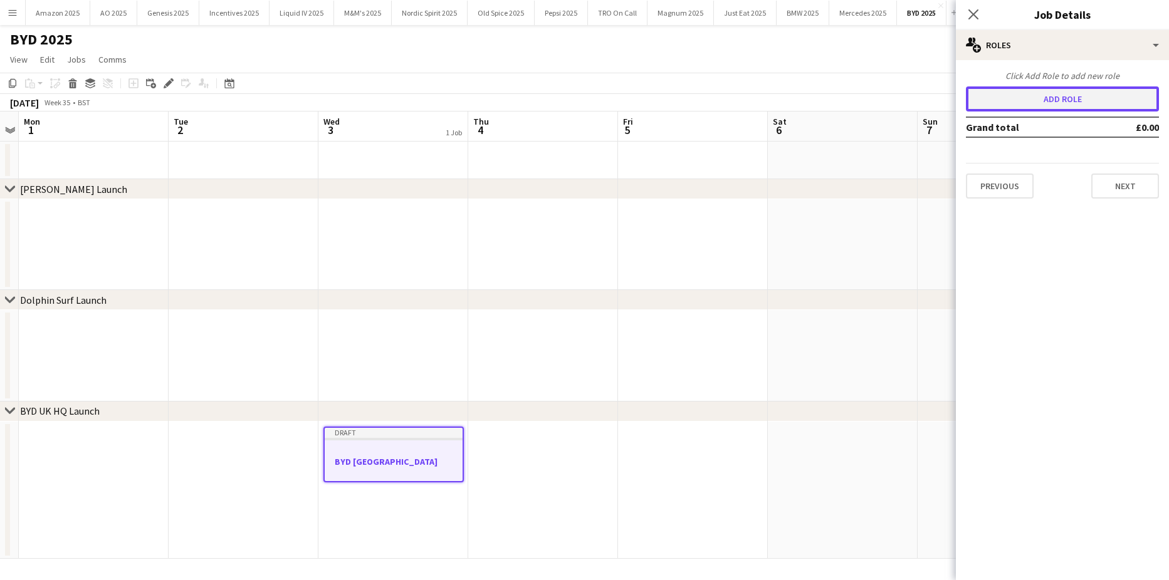
click at [1043, 105] on button "Add role" at bounding box center [1062, 98] width 193 height 25
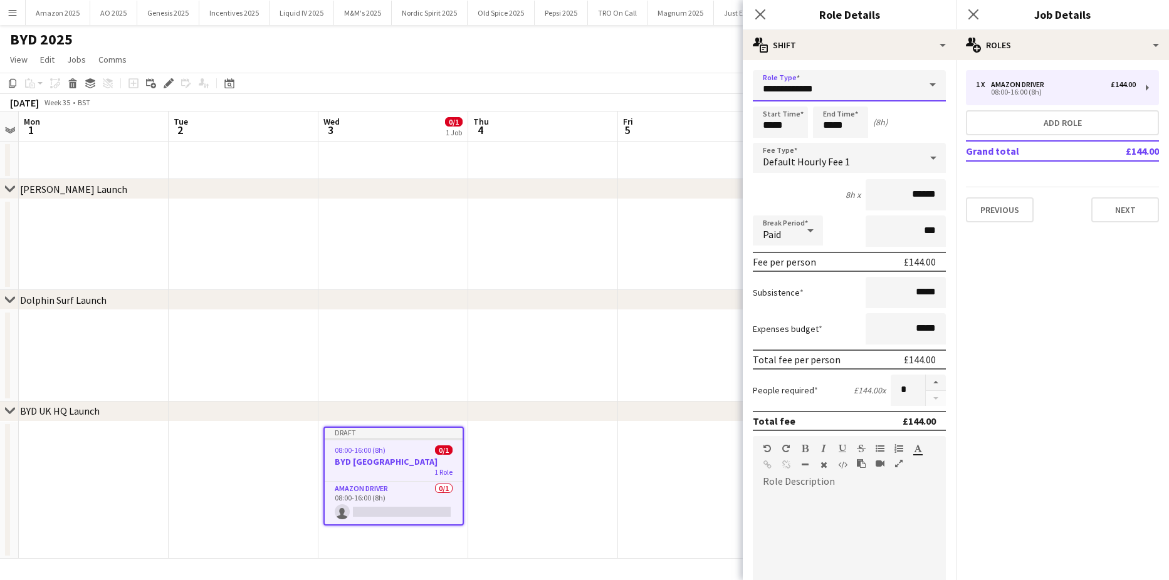
click at [896, 89] on input "**********" at bounding box center [849, 85] width 193 height 31
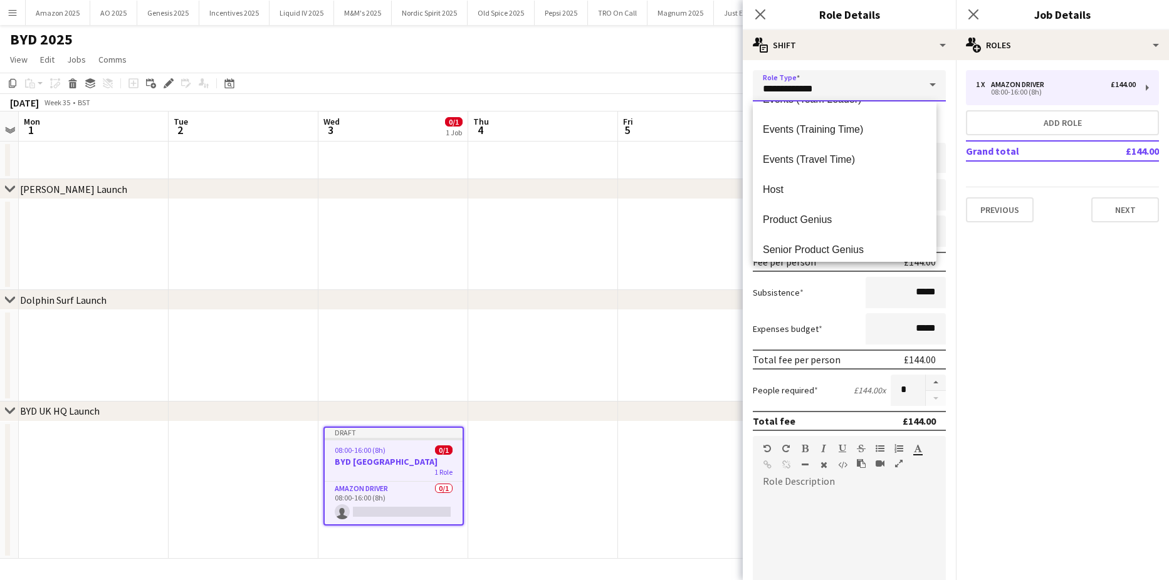
scroll to position [391, 0]
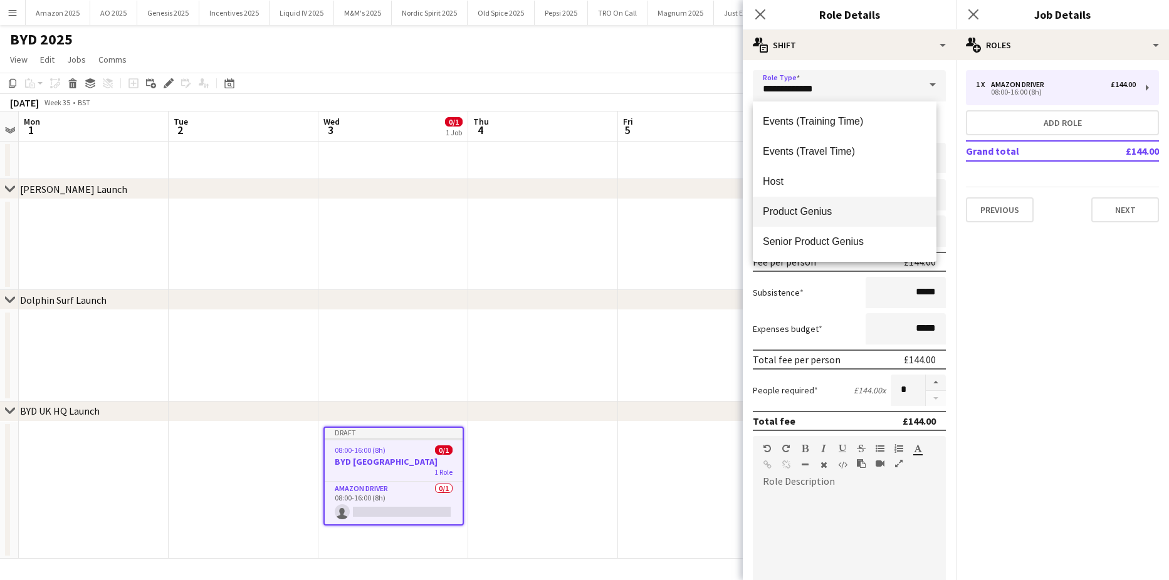
click at [830, 215] on span "Product Genius" at bounding box center [845, 212] width 164 height 12
type input "**********"
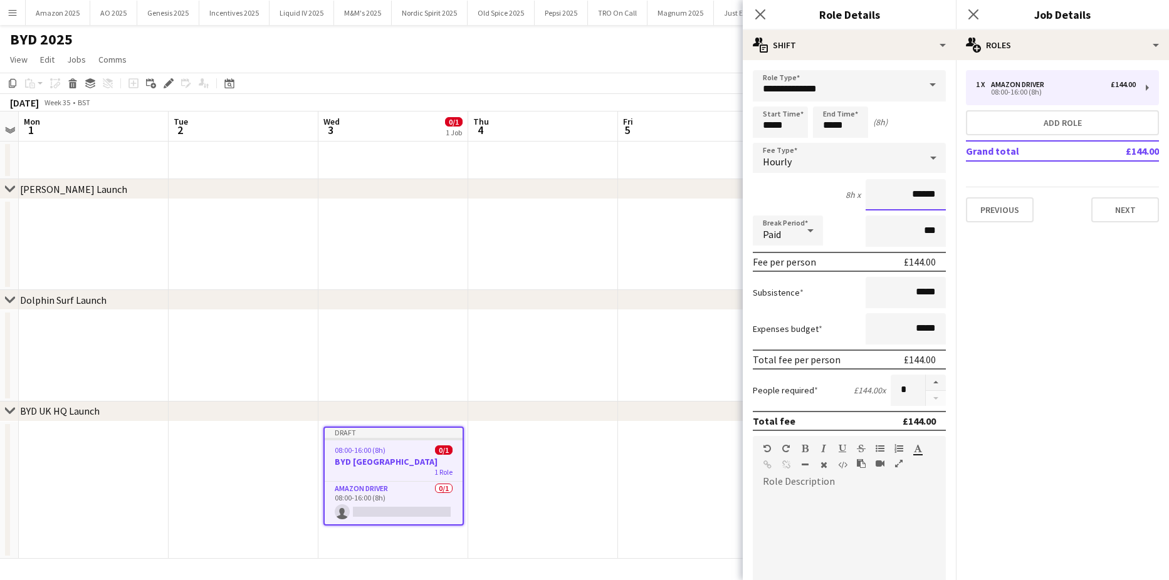
drag, startPoint x: 929, startPoint y: 194, endPoint x: 865, endPoint y: 204, distance: 65.4
click at [865, 204] on input "******" at bounding box center [905, 194] width 80 height 31
type input "******"
drag, startPoint x: 857, startPoint y: 127, endPoint x: 682, endPoint y: 133, distance: 174.9
click at [682, 133] on body "Menu Boards Boards Boards All jobs Status Workforce Workforce My Workforce Recr…" at bounding box center [584, 290] width 1169 height 580
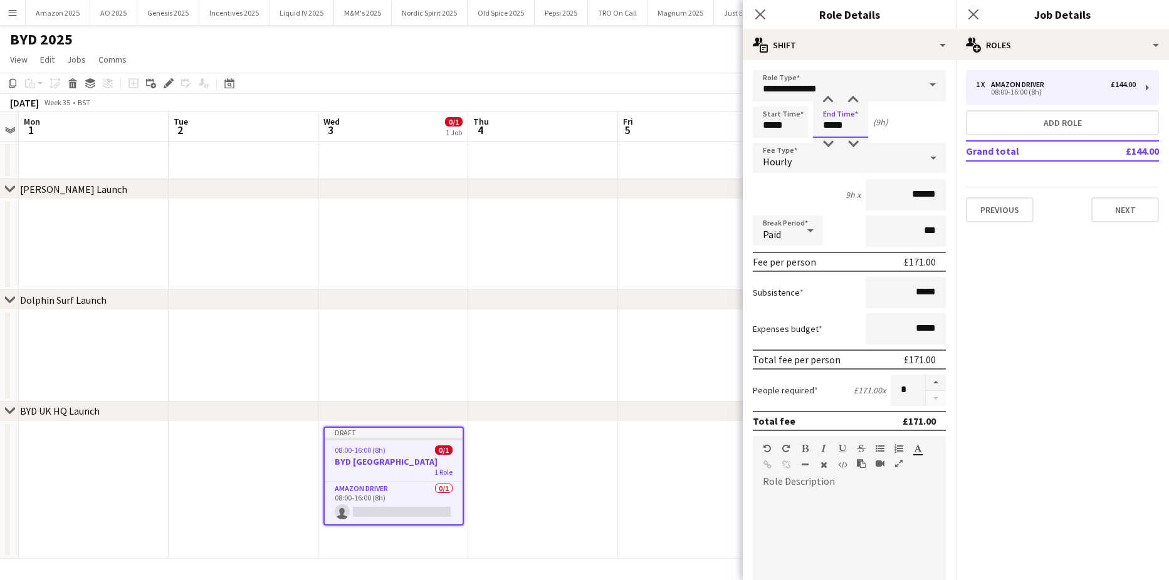
type input "*****"
drag, startPoint x: 934, startPoint y: 297, endPoint x: 818, endPoint y: 294, distance: 115.3
click at [818, 294] on div "Subsistence *****" at bounding box center [849, 292] width 193 height 31
type input "******"
drag, startPoint x: 935, startPoint y: 330, endPoint x: 665, endPoint y: 353, distance: 271.7
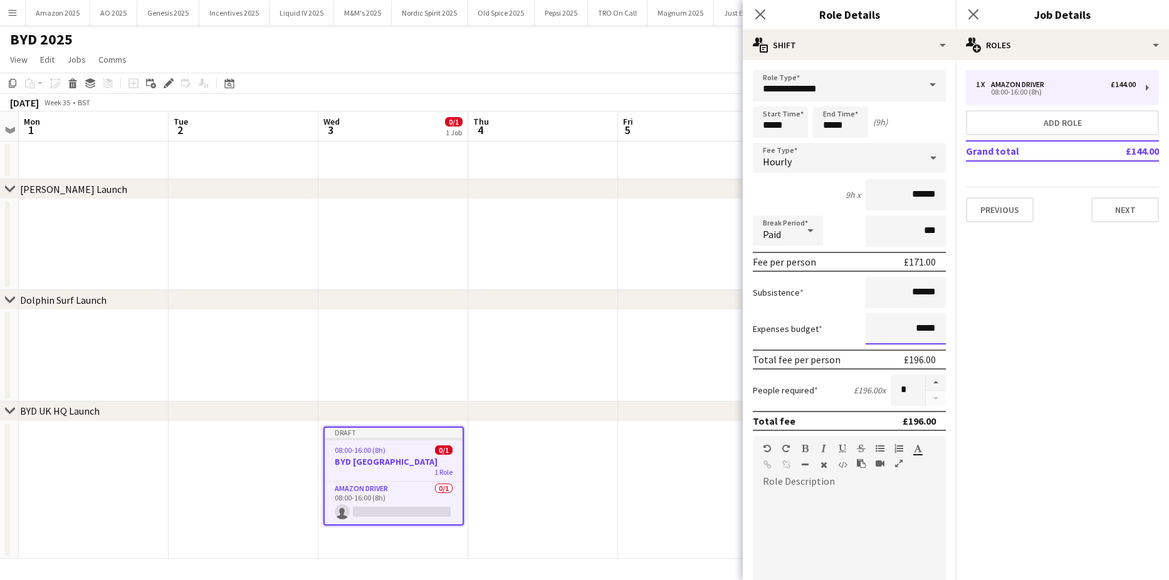
click at [702, 353] on body "Menu Boards Boards Boards All jobs Status Workforce Workforce My Workforce Recr…" at bounding box center [584, 290] width 1169 height 580
type input "******"
click at [925, 382] on button "button" at bounding box center [935, 383] width 20 height 16
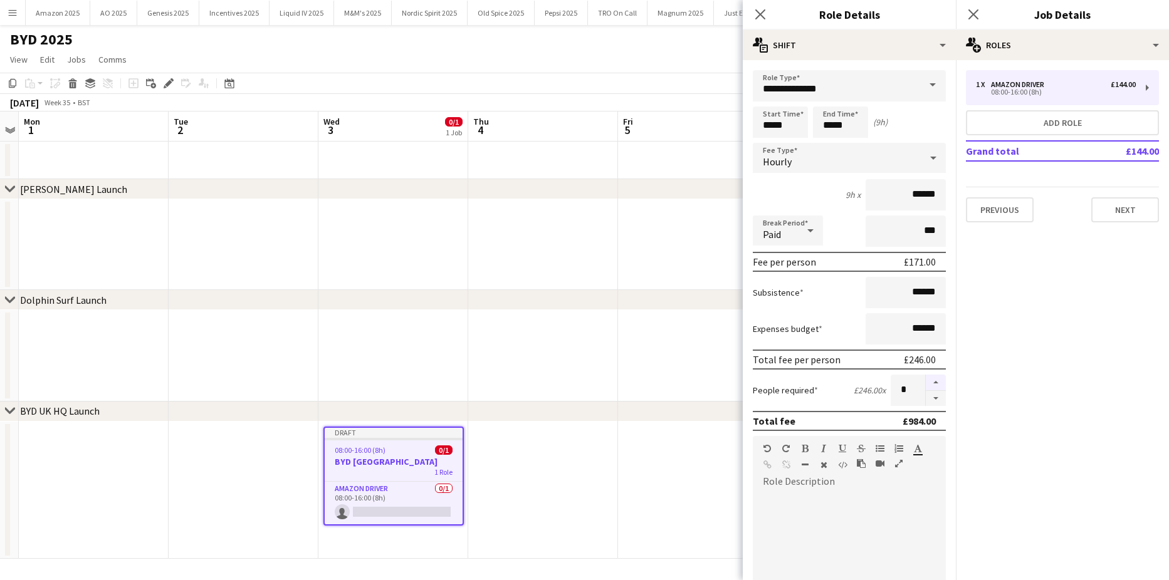
click at [925, 382] on button "button" at bounding box center [935, 383] width 20 height 16
type input "*"
click at [1126, 209] on button "Next" at bounding box center [1125, 209] width 68 height 25
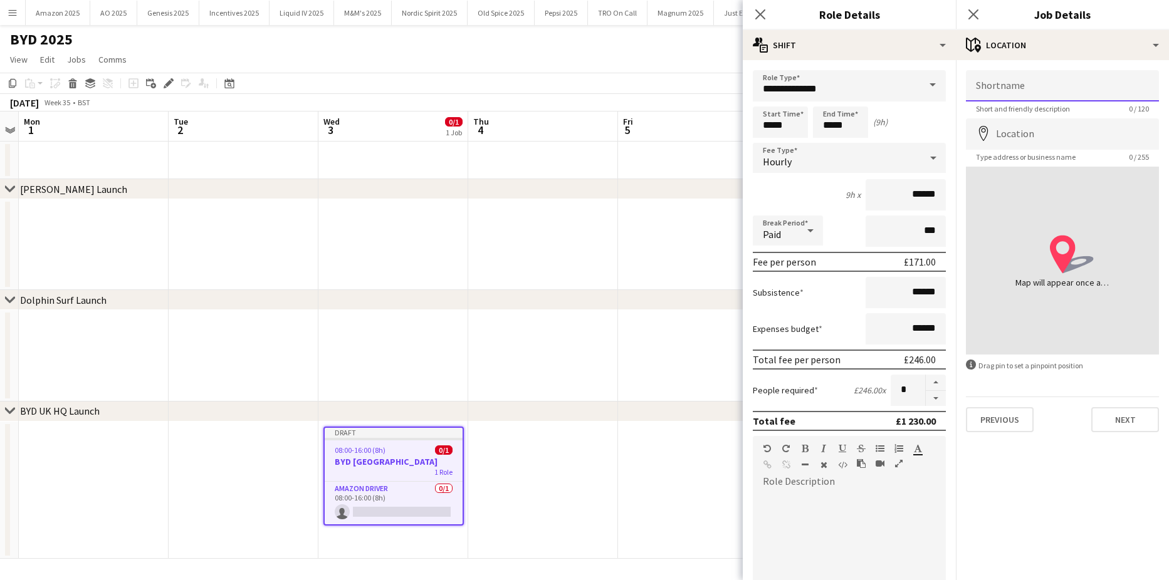
click at [1091, 97] on input "Shortname" at bounding box center [1062, 85] width 193 height 31
type input "**********"
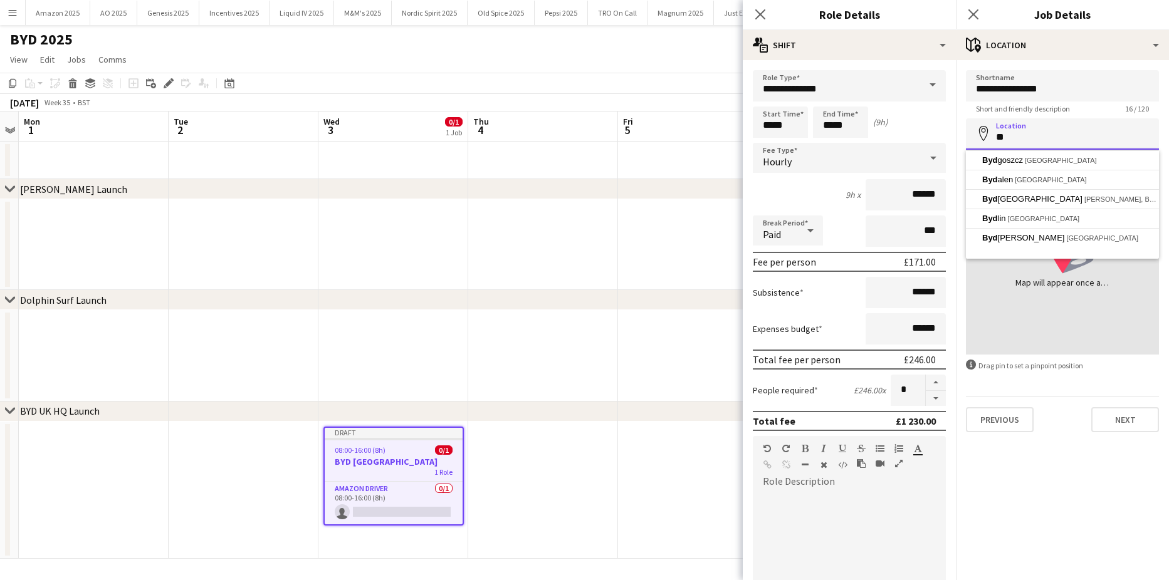
type input "*"
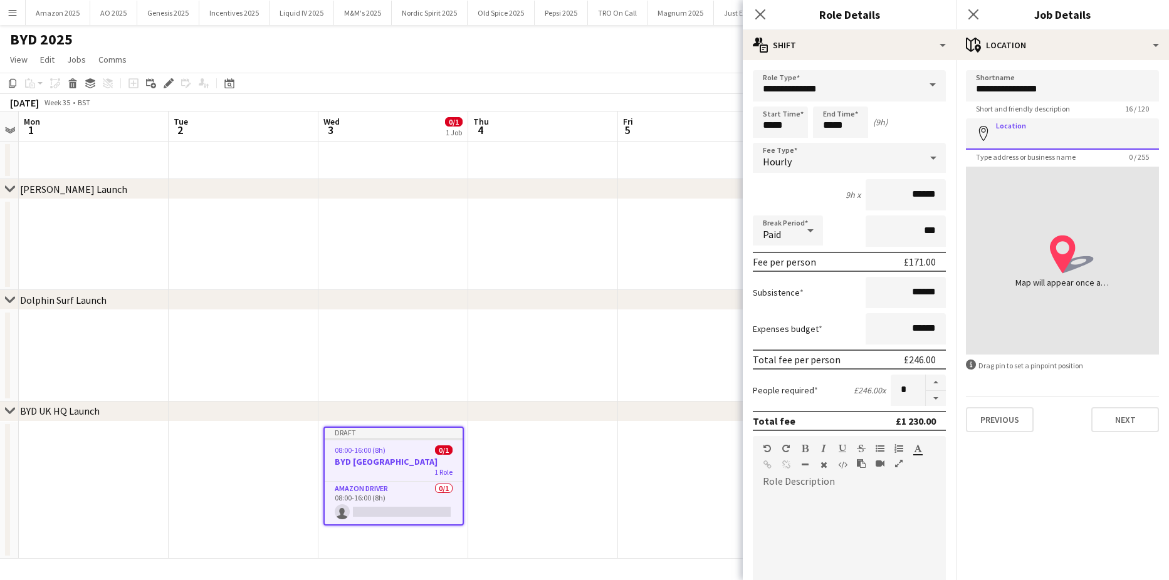
click at [1014, 133] on input "Location" at bounding box center [1062, 133] width 193 height 31
type input "**********"
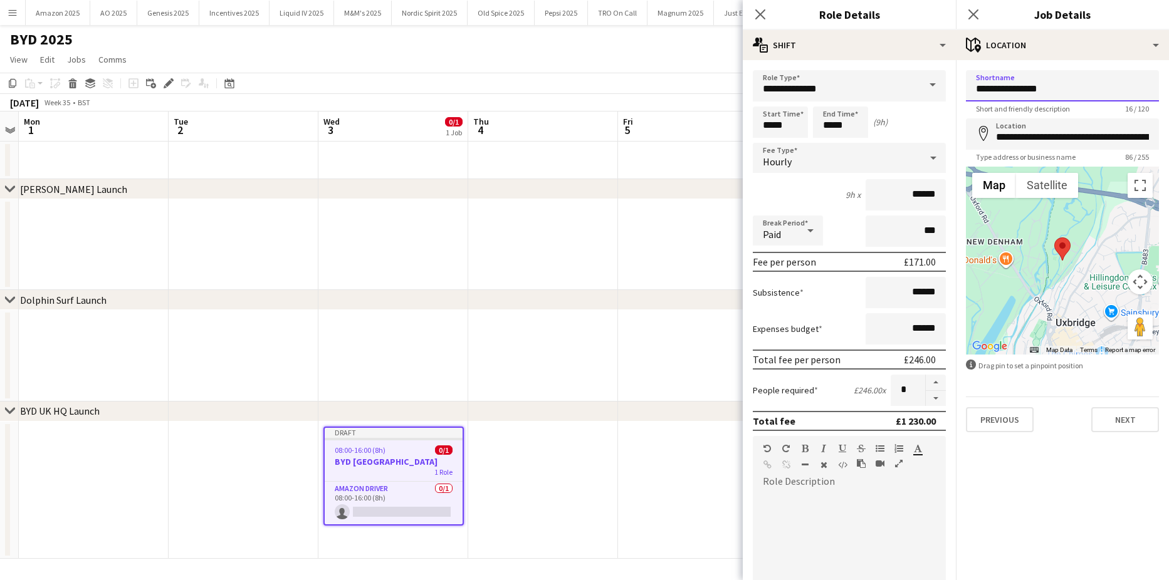
drag, startPoint x: 1068, startPoint y: 88, endPoint x: 973, endPoint y: 90, distance: 95.3
click at [973, 90] on input "**********" at bounding box center [1062, 85] width 193 height 31
drag, startPoint x: 1133, startPoint y: 412, endPoint x: 1133, endPoint y: 402, distance: 10.0
click at [1133, 412] on button "Next" at bounding box center [1125, 419] width 68 height 25
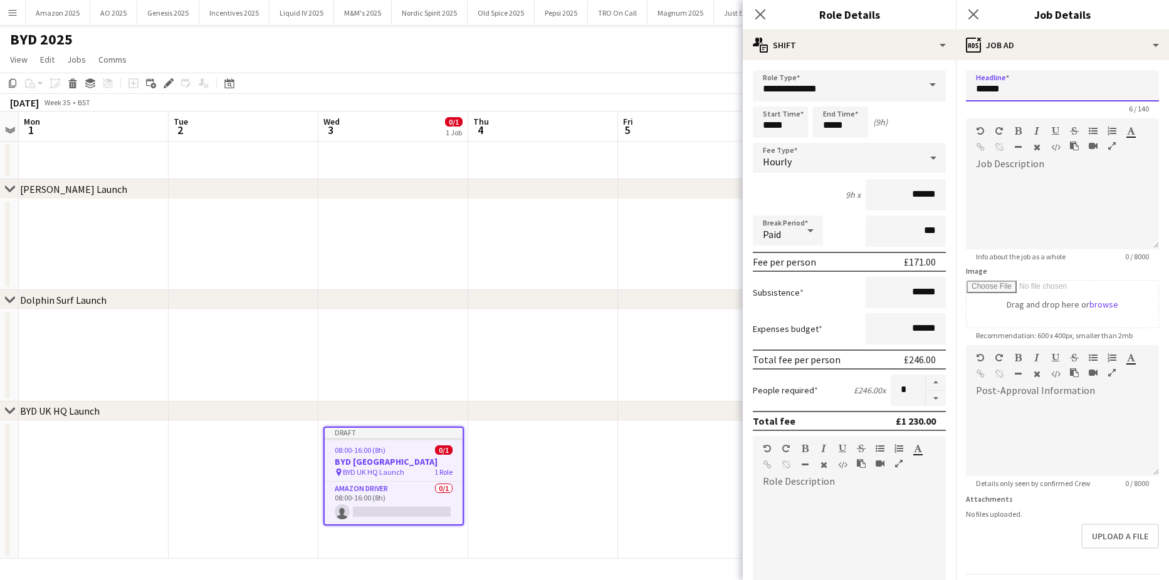
click at [1056, 88] on input "******" at bounding box center [1062, 85] width 193 height 31
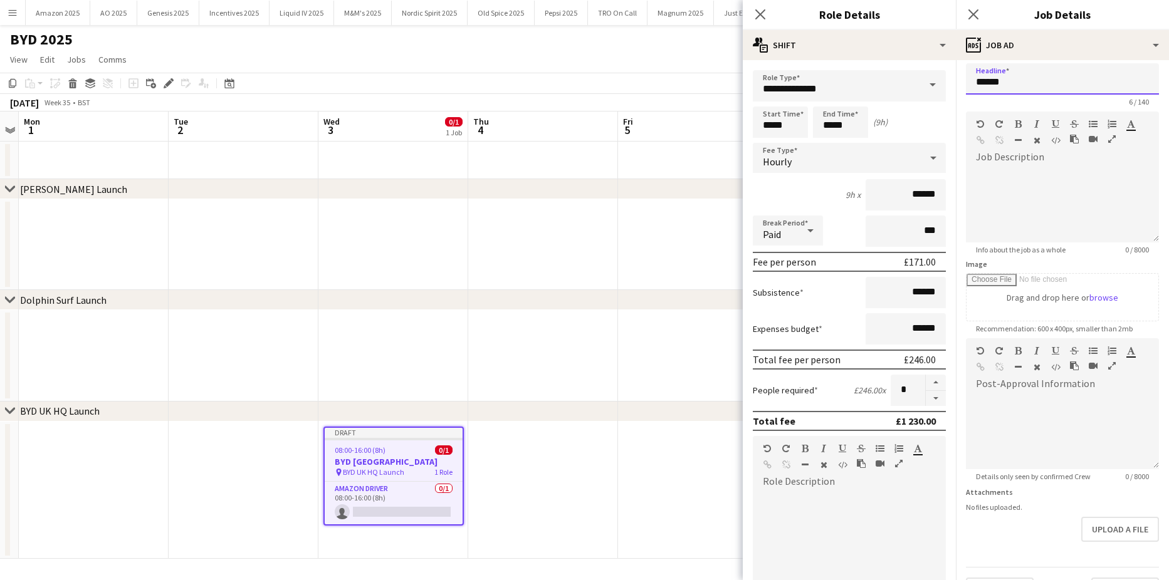
scroll to position [0, 0]
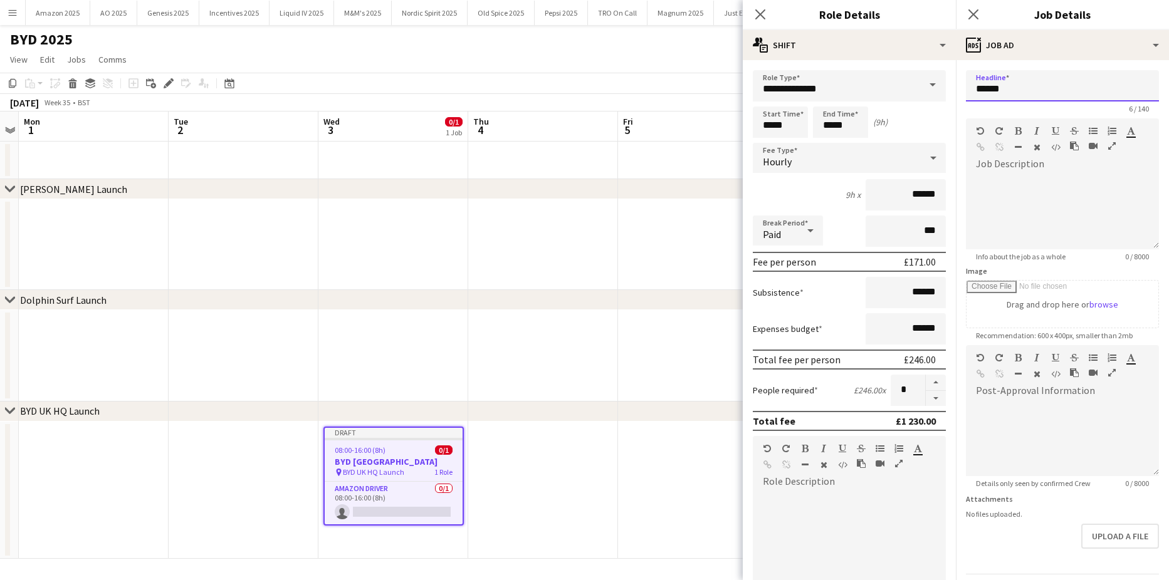
drag, startPoint x: 1021, startPoint y: 89, endPoint x: 943, endPoint y: 87, distance: 77.7
click at [943, 87] on body "Menu Boards Boards Boards All jobs Status Workforce Workforce My Workforce Recr…" at bounding box center [584, 290] width 1169 height 580
drag, startPoint x: 1012, startPoint y: 93, endPoint x: 954, endPoint y: 93, distance: 57.6
click at [934, 86] on body "Menu Boards Boards Boards All jobs Status Workforce Workforce My Workforce Recr…" at bounding box center [584, 290] width 1169 height 580
drag, startPoint x: 1018, startPoint y: 85, endPoint x: 966, endPoint y: 91, distance: 51.7
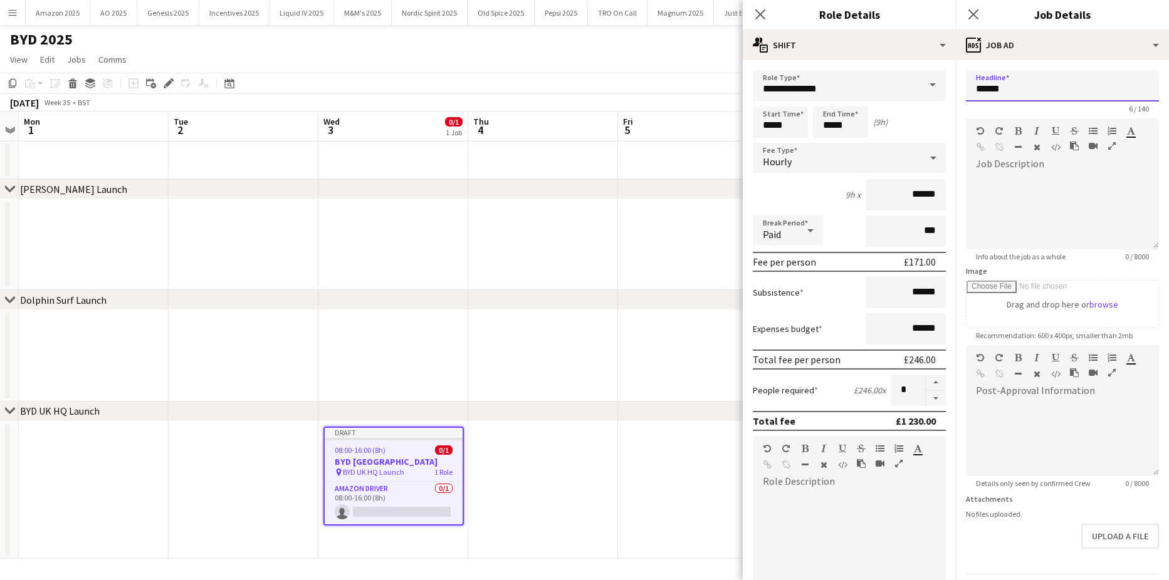
click at [966, 91] on input "******" at bounding box center [1062, 85] width 193 height 31
paste input "**********"
type input "**********"
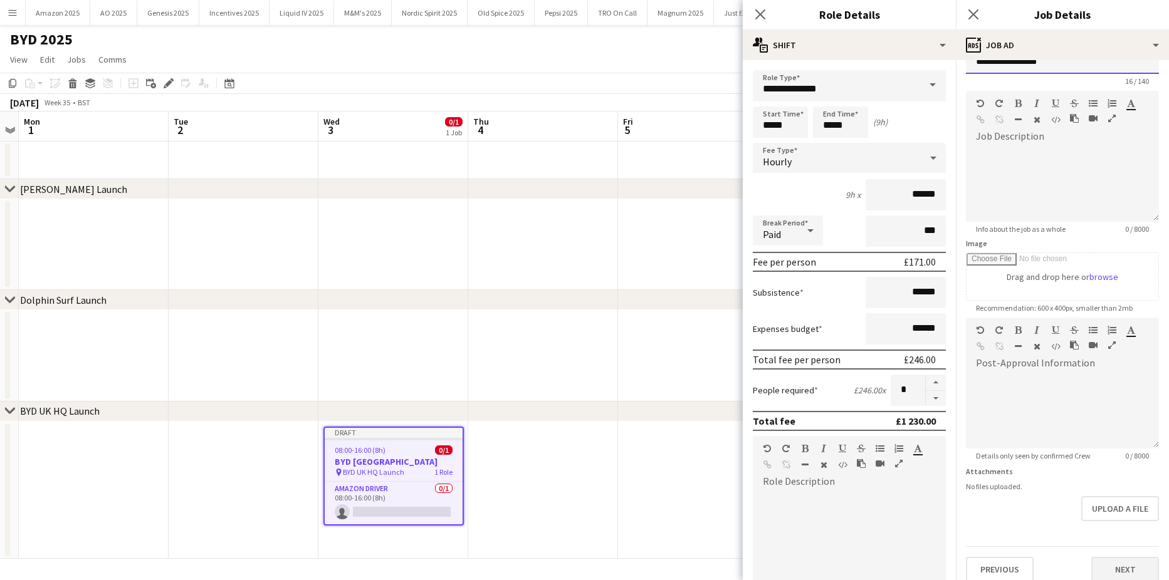
scroll to position [39, 0]
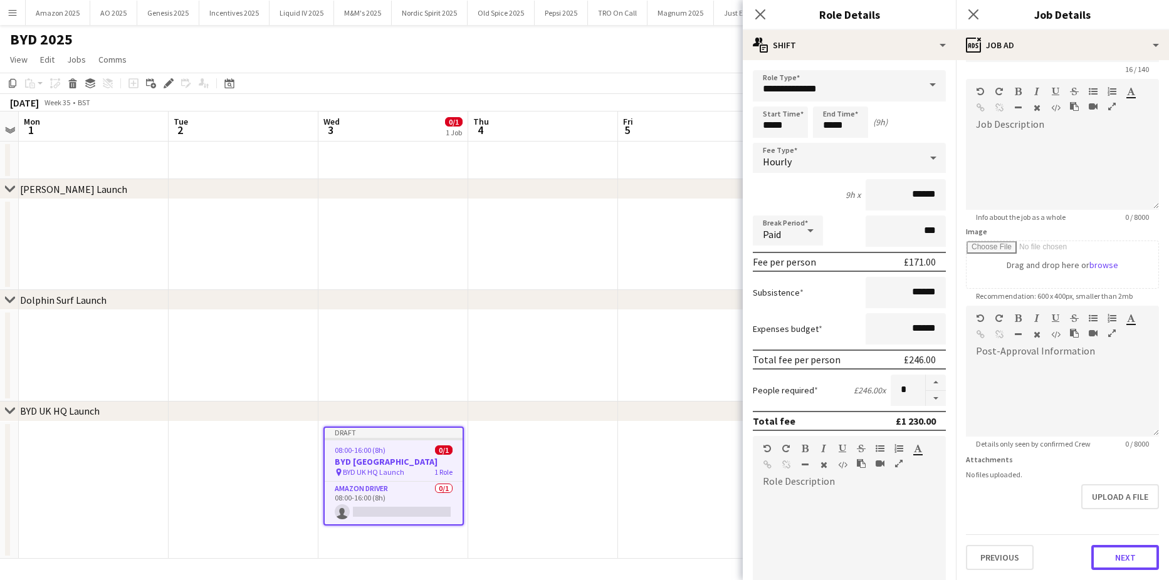
click at [1101, 553] on button "Next" at bounding box center [1125, 557] width 68 height 25
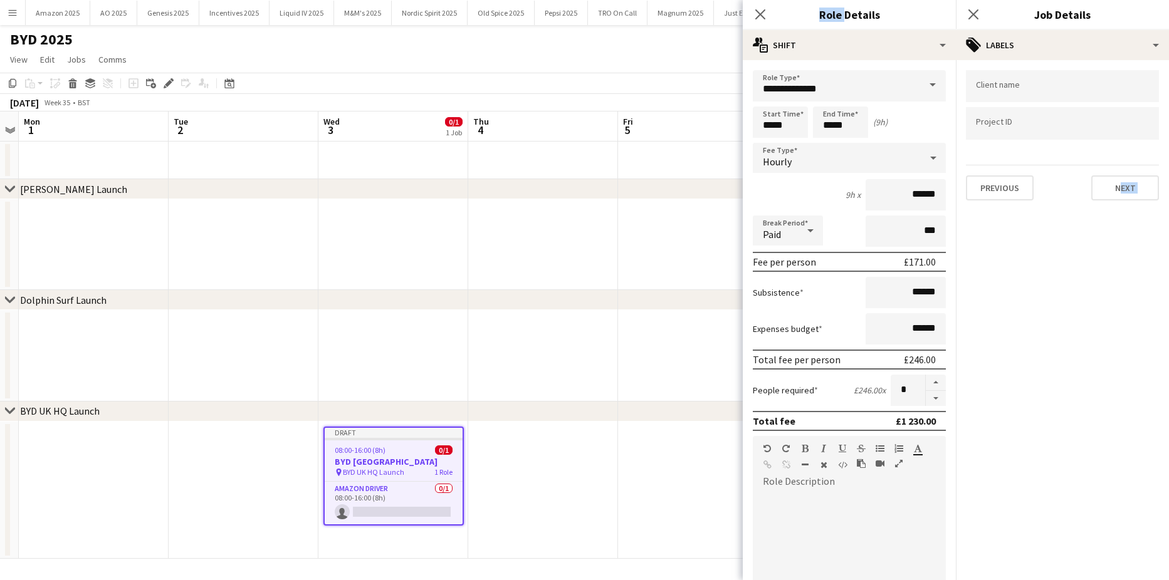
scroll to position [0, 0]
click at [1105, 556] on mat-expansion-panel "tags Labels Client name Project ID Previous Next" at bounding box center [1062, 320] width 213 height 520
click at [1053, 81] on div at bounding box center [1062, 86] width 193 height 32
type input "***"
click at [1041, 129] on input "Type to search project ID labels..." at bounding box center [1062, 123] width 173 height 11
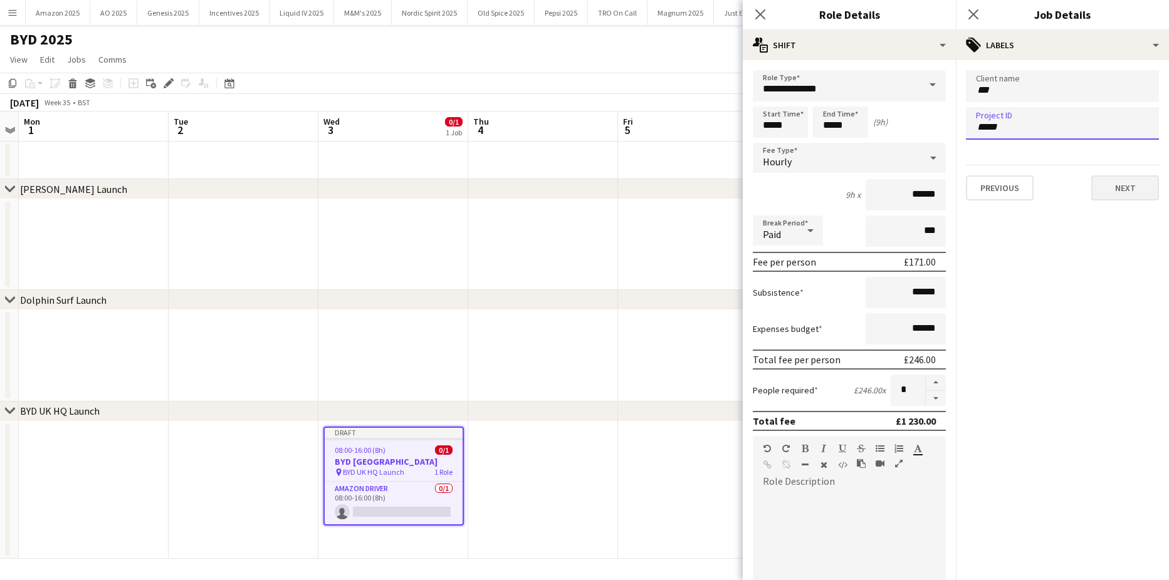
type input "*****"
click at [1122, 185] on button "Next" at bounding box center [1125, 187] width 68 height 25
type input "*******"
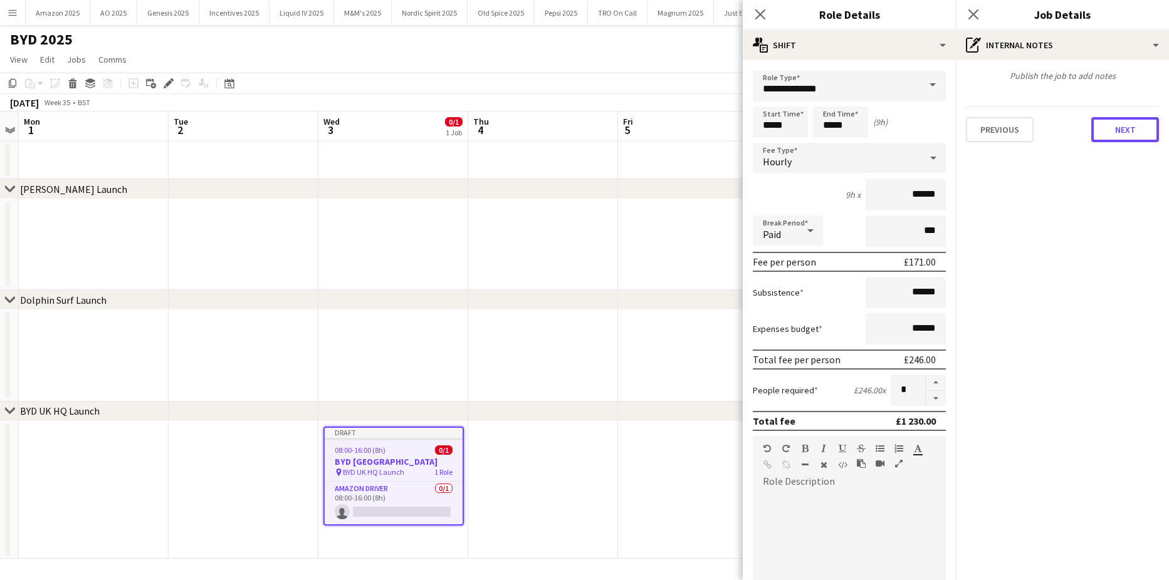
click at [1135, 120] on button "Next" at bounding box center [1125, 129] width 68 height 25
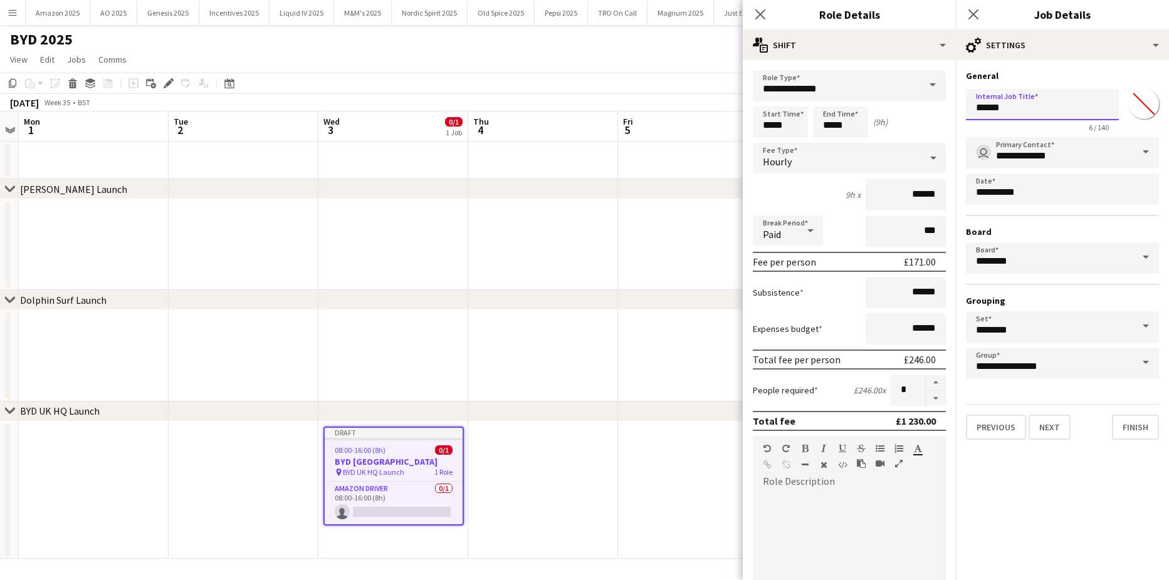
drag, startPoint x: 1024, startPoint y: 102, endPoint x: 971, endPoint y: 102, distance: 53.9
click at [971, 102] on input "******" at bounding box center [1042, 104] width 153 height 31
paste input "**********"
type input "**********"
click at [584, 534] on app-date-cell at bounding box center [543, 491] width 150 height 138
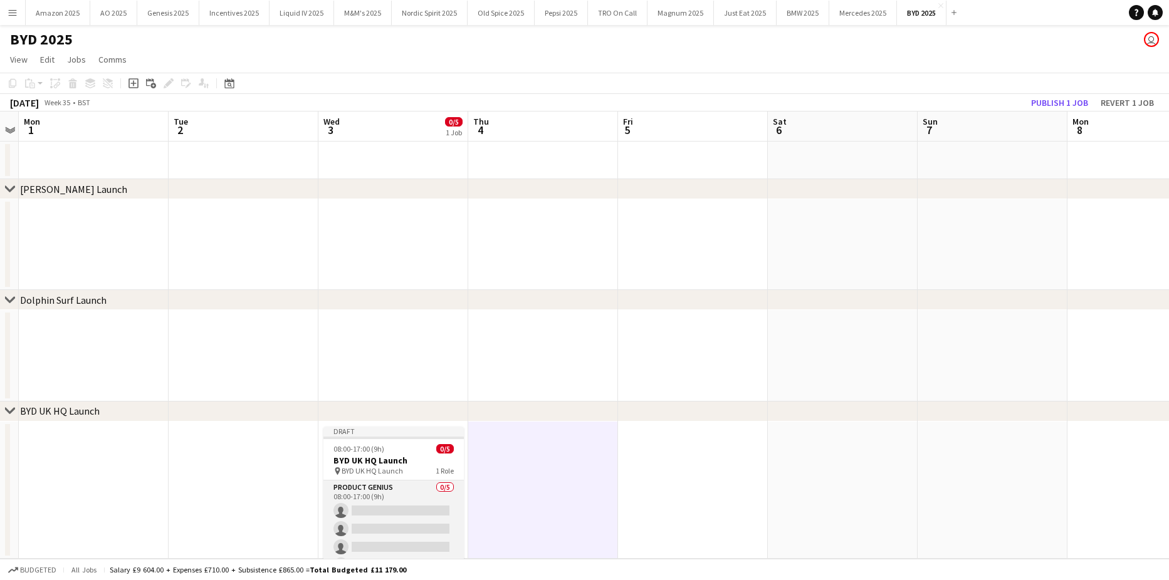
click at [387, 513] on app-card-role "Product Genius 0/5 08:00-17:00 (9h) single-neutral-actions single-neutral-actio…" at bounding box center [393, 538] width 140 height 115
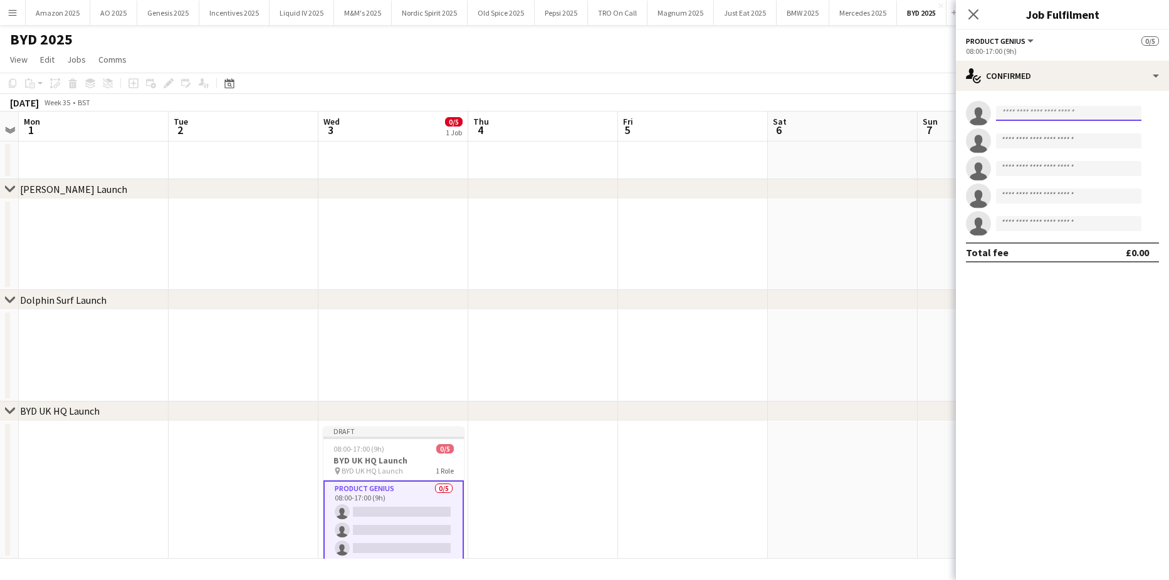
click at [1023, 108] on input at bounding box center [1068, 113] width 145 height 15
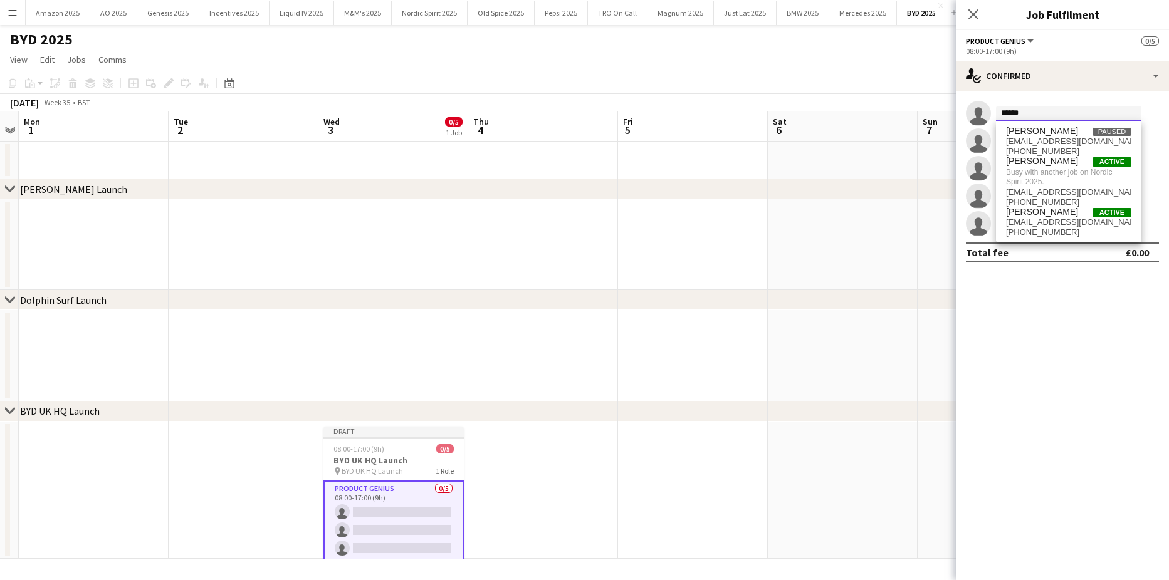
type input "******"
click at [974, 259] on div "Total fee" at bounding box center [987, 252] width 43 height 13
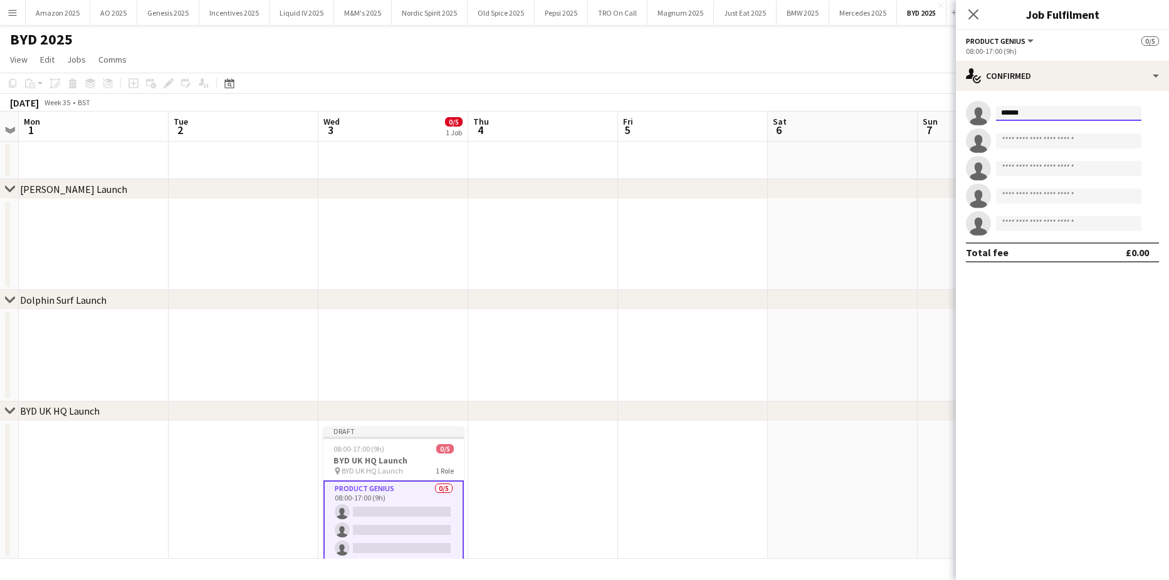
click at [1031, 118] on input "******" at bounding box center [1068, 113] width 145 height 15
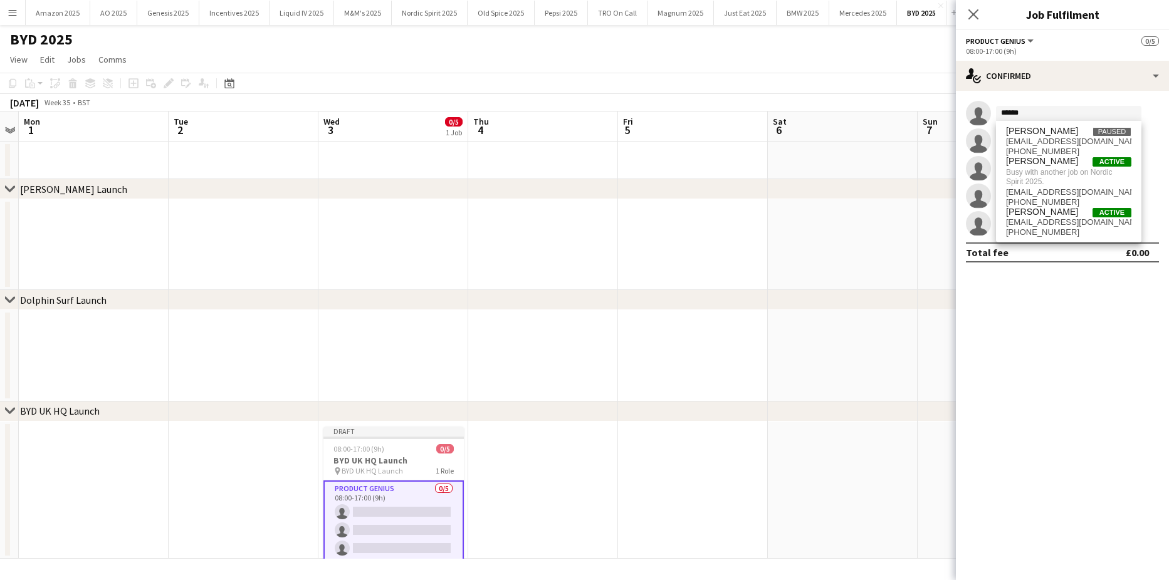
click at [897, 209] on app-date-cell at bounding box center [843, 244] width 150 height 91
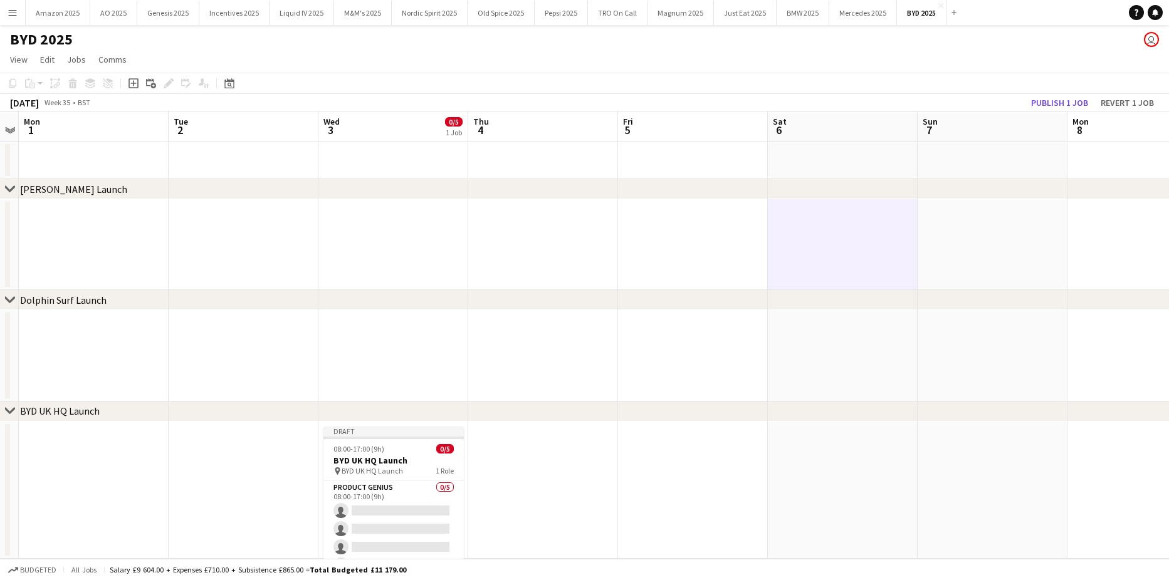
drag, startPoint x: 380, startPoint y: 515, endPoint x: 697, endPoint y: 369, distance: 349.0
click at [381, 514] on app-card-role "Product Genius 0/5 08:00-17:00 (9h) single-neutral-actions single-neutral-actio…" at bounding box center [393, 538] width 140 height 115
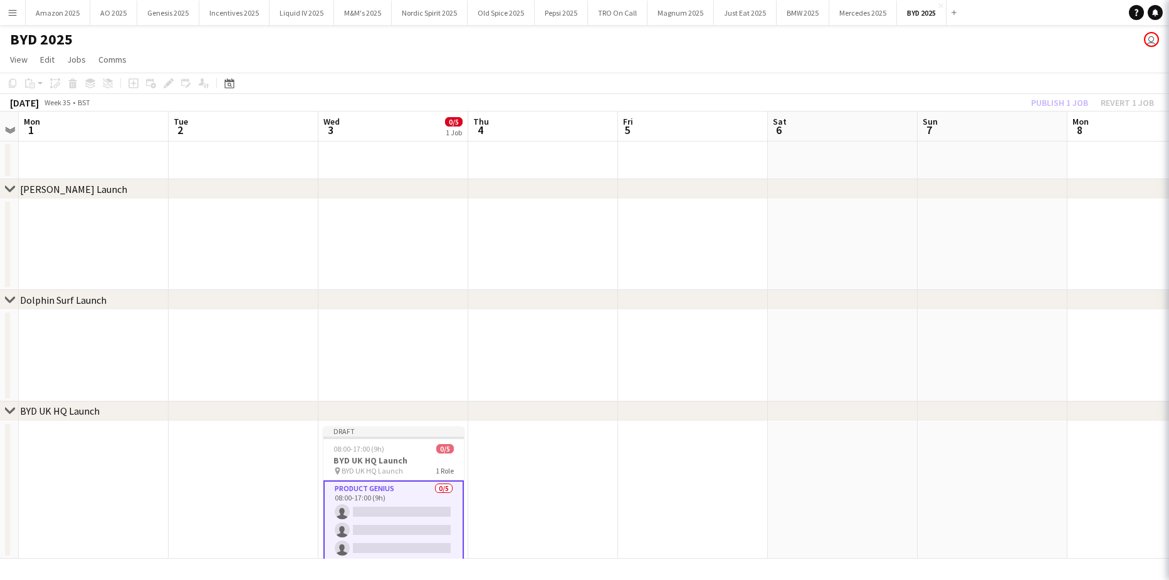
scroll to position [0, 430]
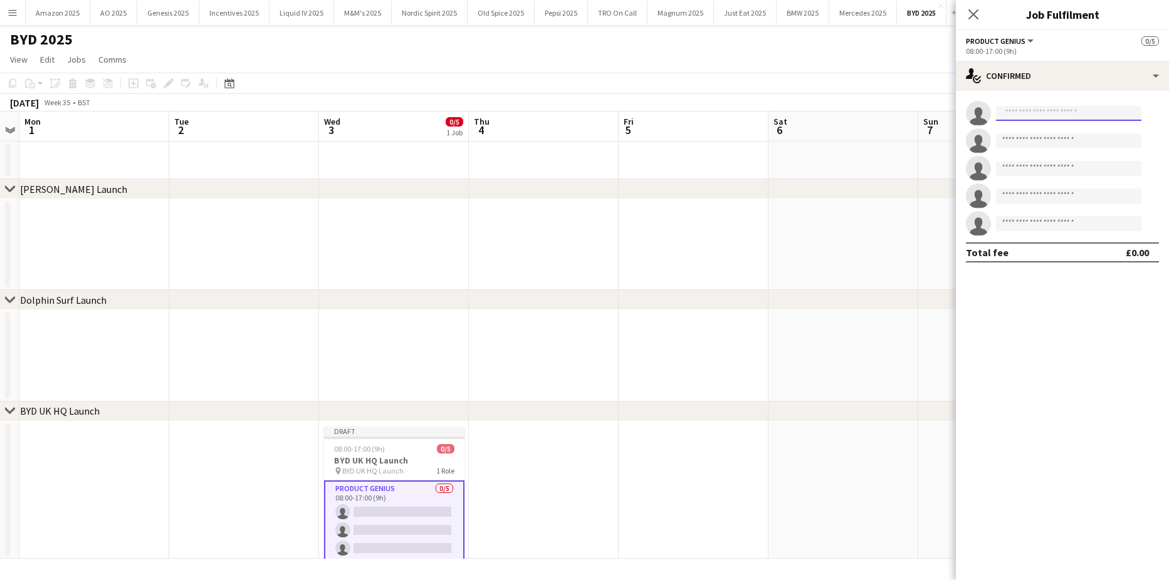
click at [1035, 112] on input at bounding box center [1068, 113] width 145 height 15
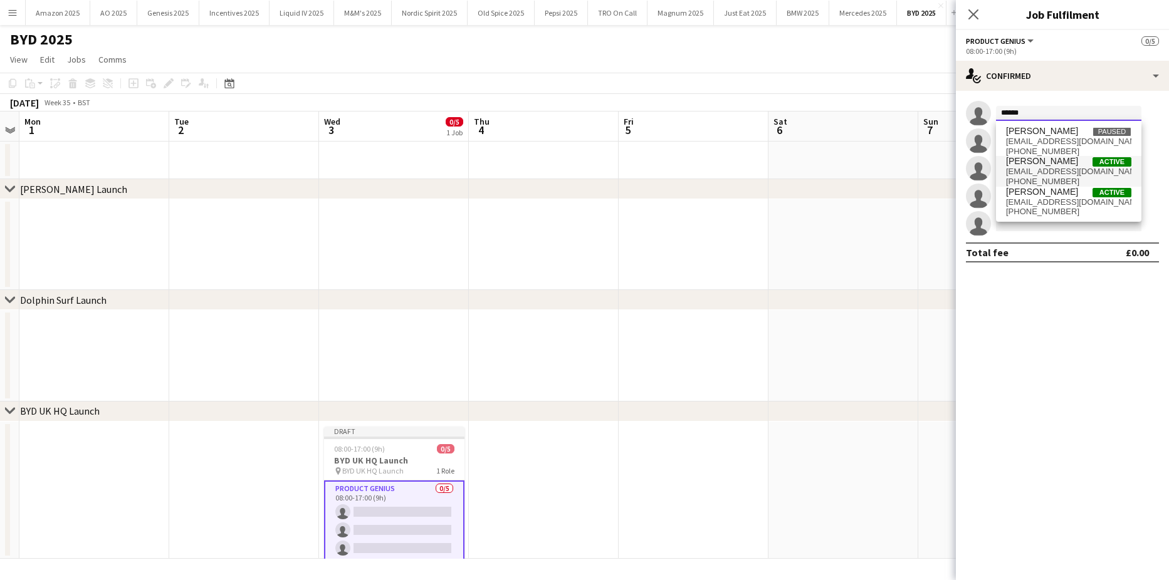
type input "******"
click at [1039, 168] on span "[EMAIL_ADDRESS][DOMAIN_NAME]" at bounding box center [1068, 172] width 125 height 10
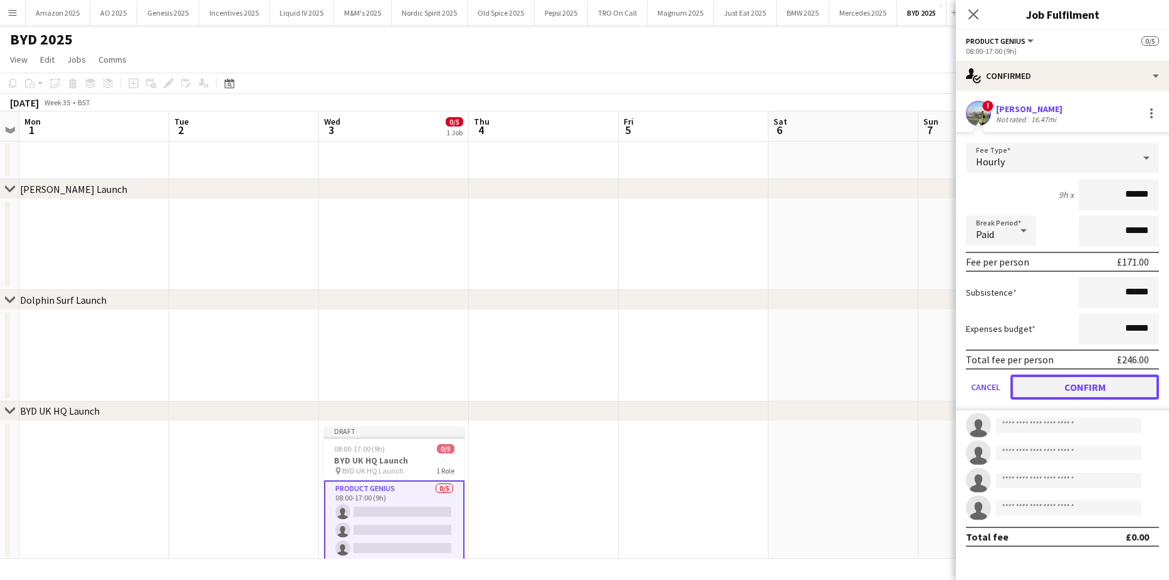
click at [1076, 397] on button "Confirm" at bounding box center [1084, 387] width 148 height 25
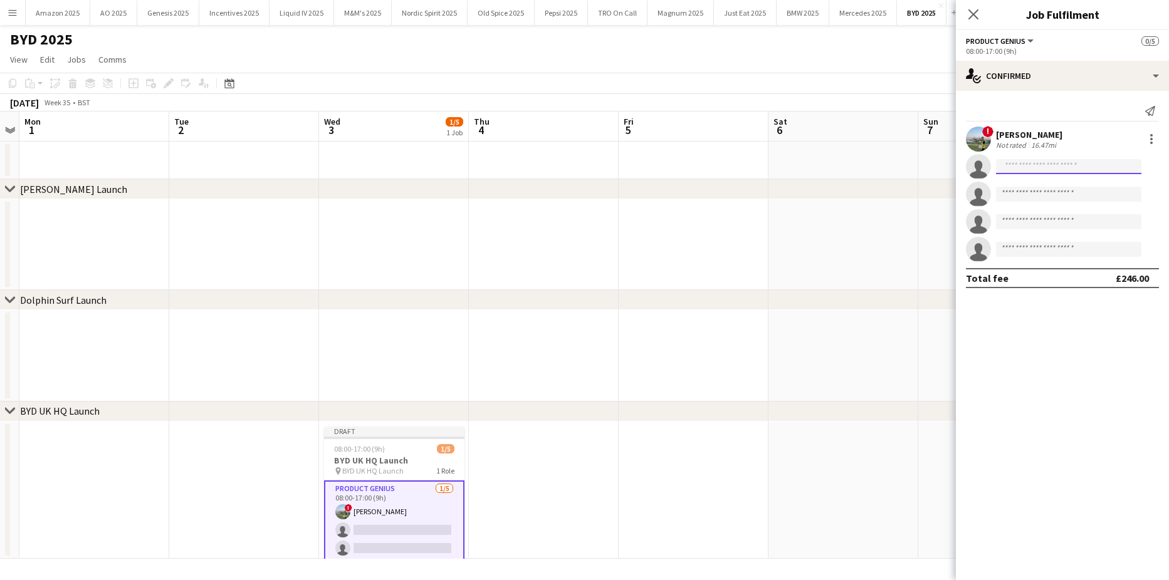
click at [1010, 163] on input at bounding box center [1068, 166] width 145 height 15
type input "*****"
click at [1044, 192] on span "[PERSON_NAME][EMAIL_ADDRESS][PERSON_NAME][DOMAIN_NAME]" at bounding box center [1068, 195] width 125 height 10
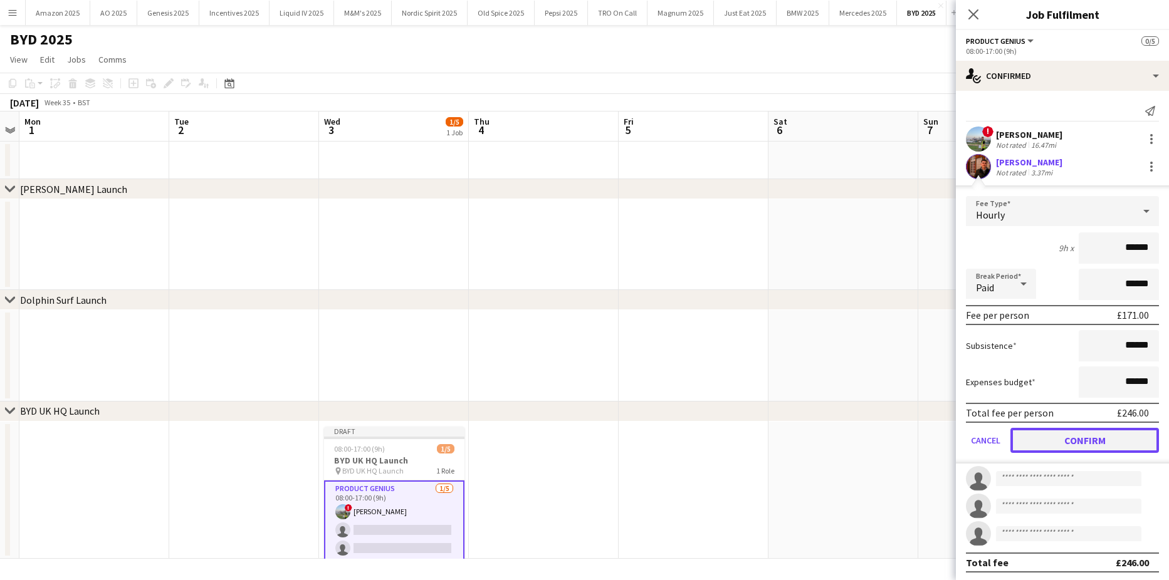
click at [1094, 452] on button "Confirm" at bounding box center [1084, 440] width 148 height 25
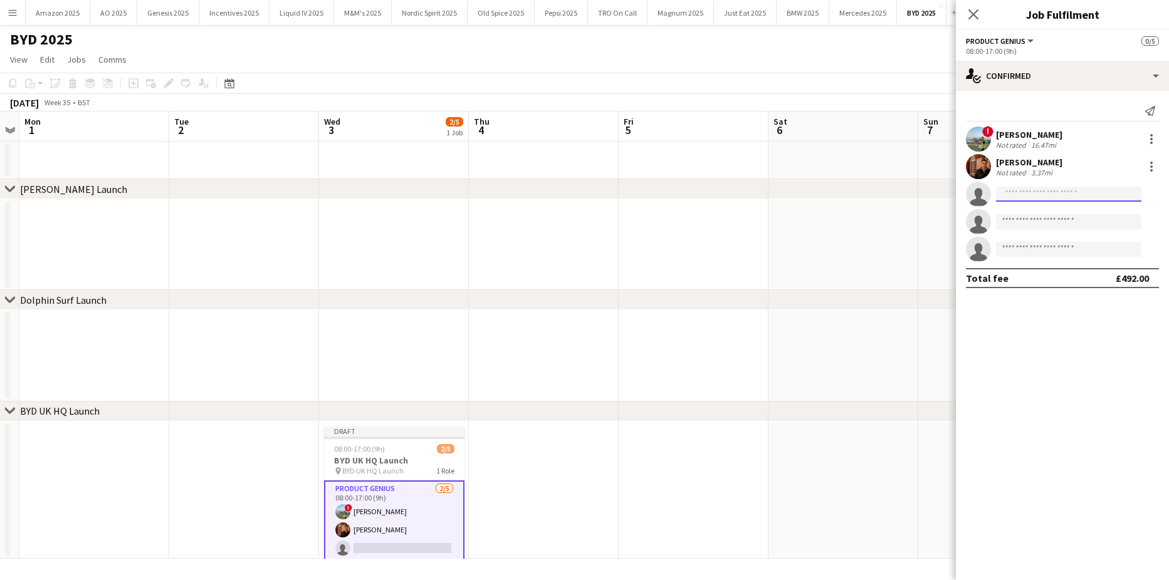
click at [1019, 197] on input at bounding box center [1068, 194] width 145 height 15
type input "**********"
click at [1019, 221] on span "[EMAIL_ADDRESS][DOMAIN_NAME]" at bounding box center [1068, 222] width 125 height 10
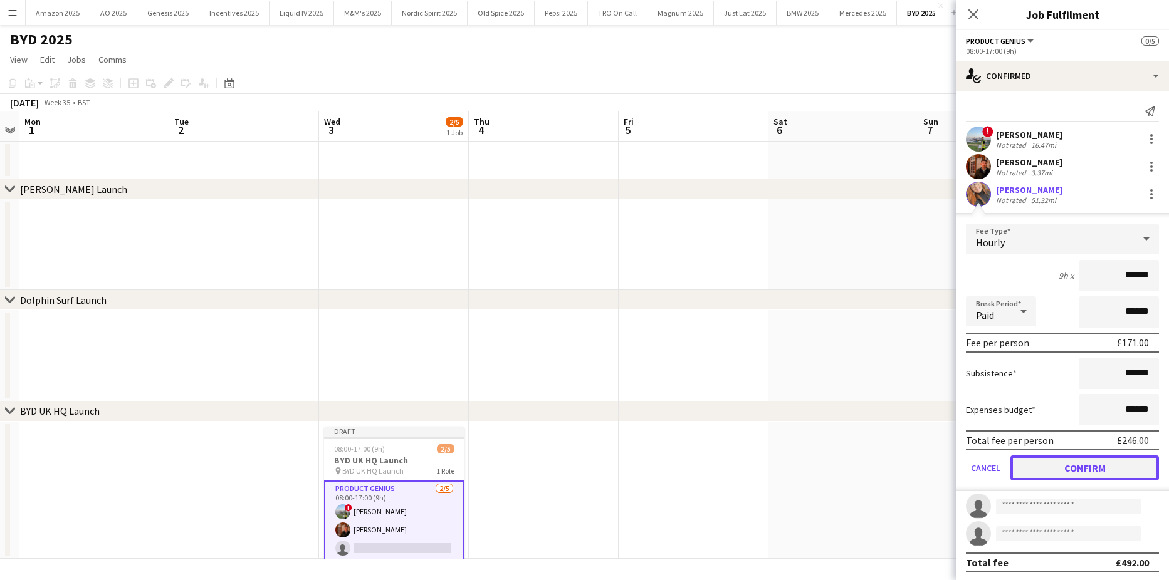
click at [1070, 473] on button "Confirm" at bounding box center [1084, 468] width 148 height 25
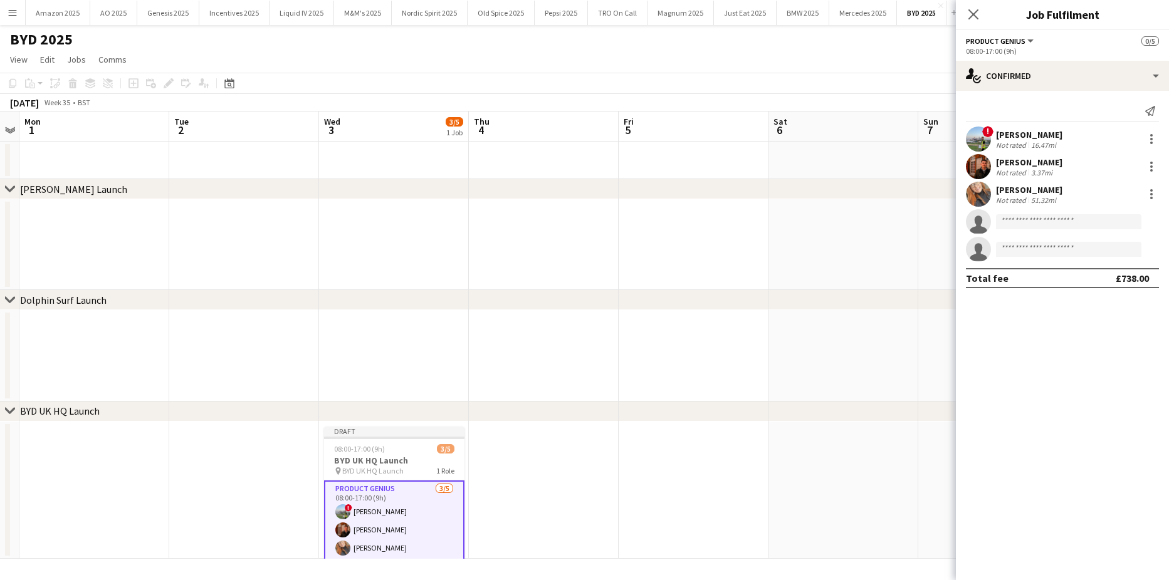
click at [977, 194] on app-user-avatar at bounding box center [978, 194] width 25 height 25
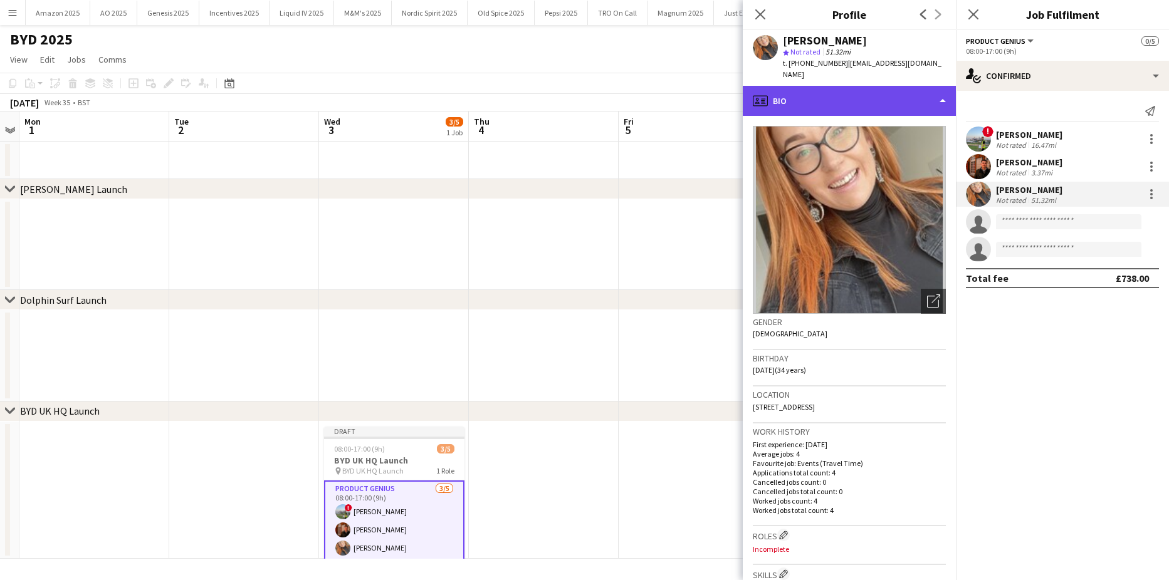
click at [895, 97] on div "profile Bio" at bounding box center [848, 101] width 213 height 30
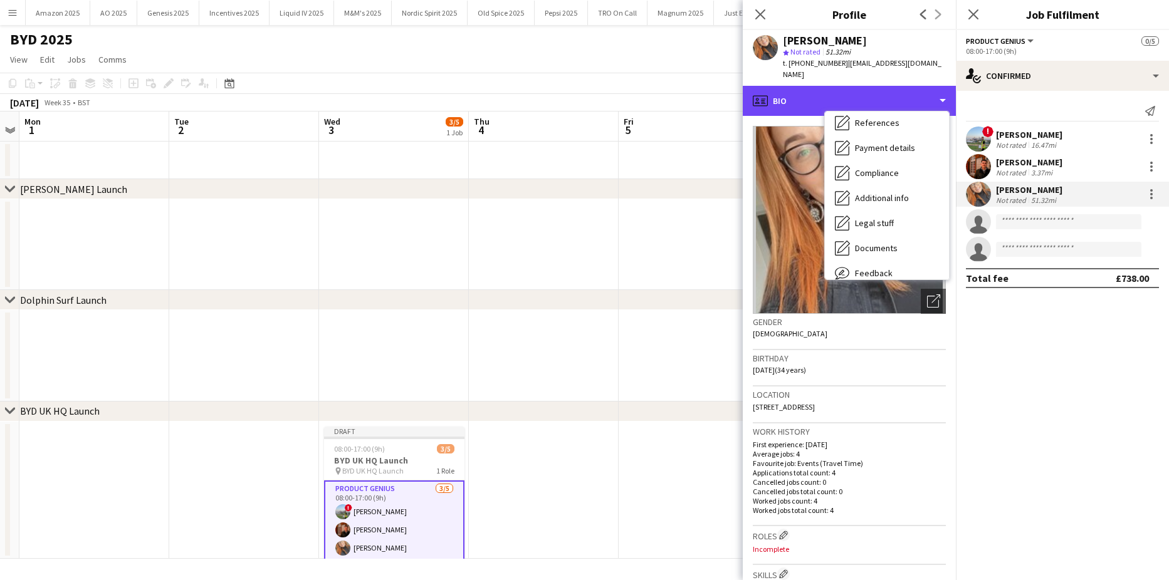
scroll to position [168, 0]
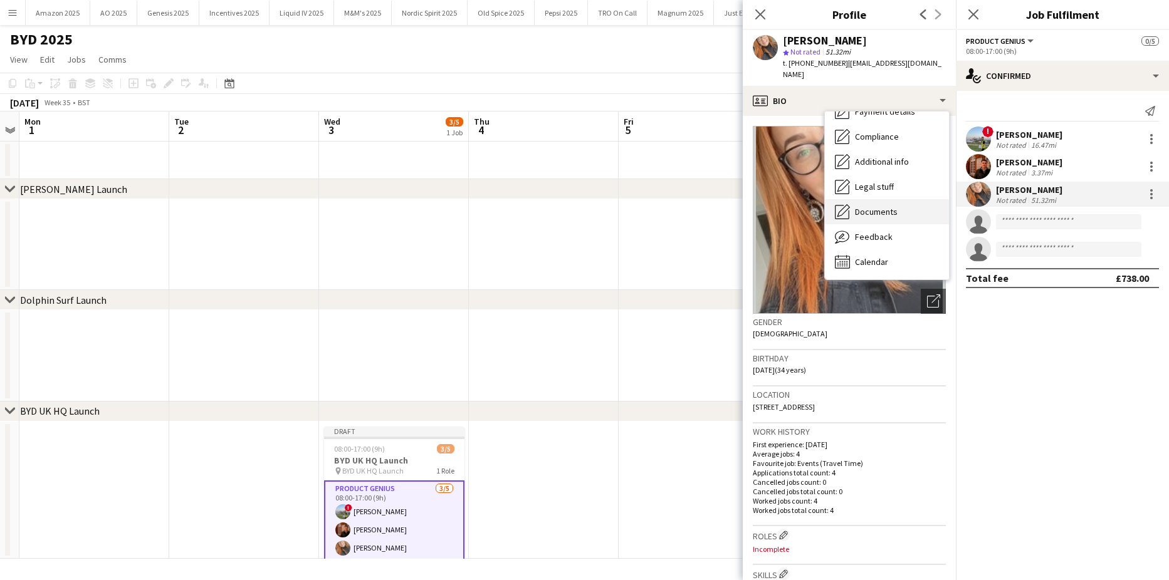
click at [880, 199] on div "Documents Documents" at bounding box center [887, 211] width 124 height 25
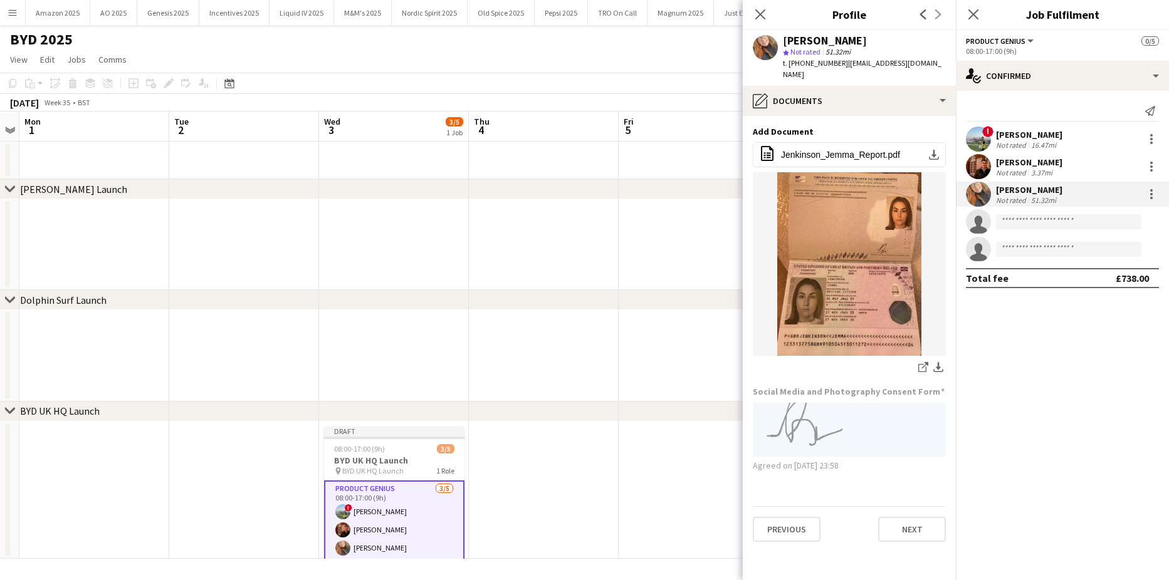
click at [991, 160] on div "[PERSON_NAME] Not rated 3.37mi" at bounding box center [1062, 166] width 213 height 25
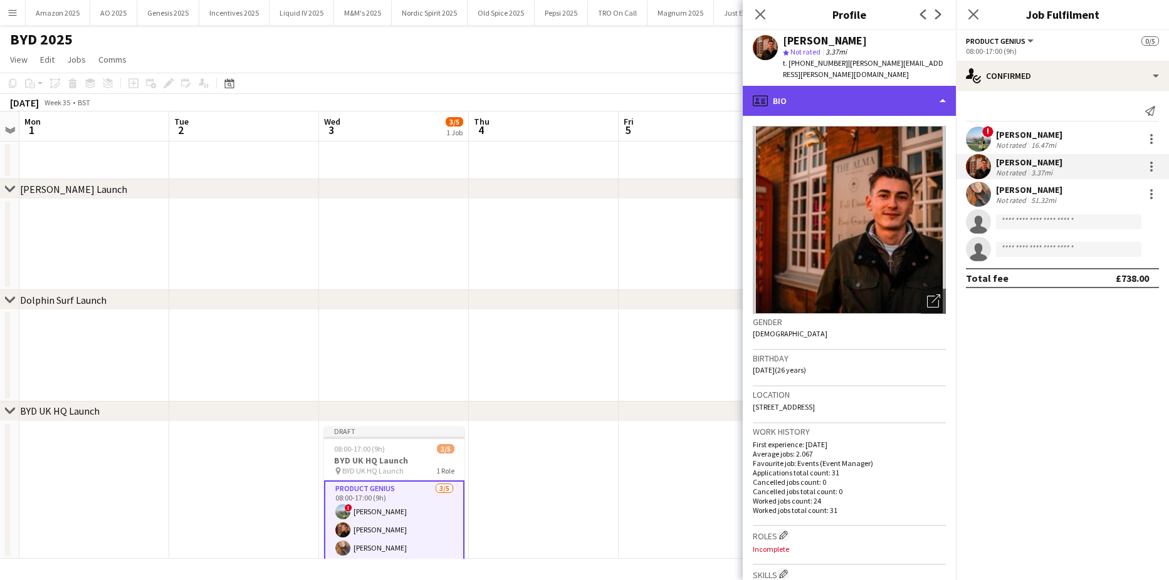
click at [890, 99] on div "profile Bio" at bounding box center [848, 101] width 213 height 30
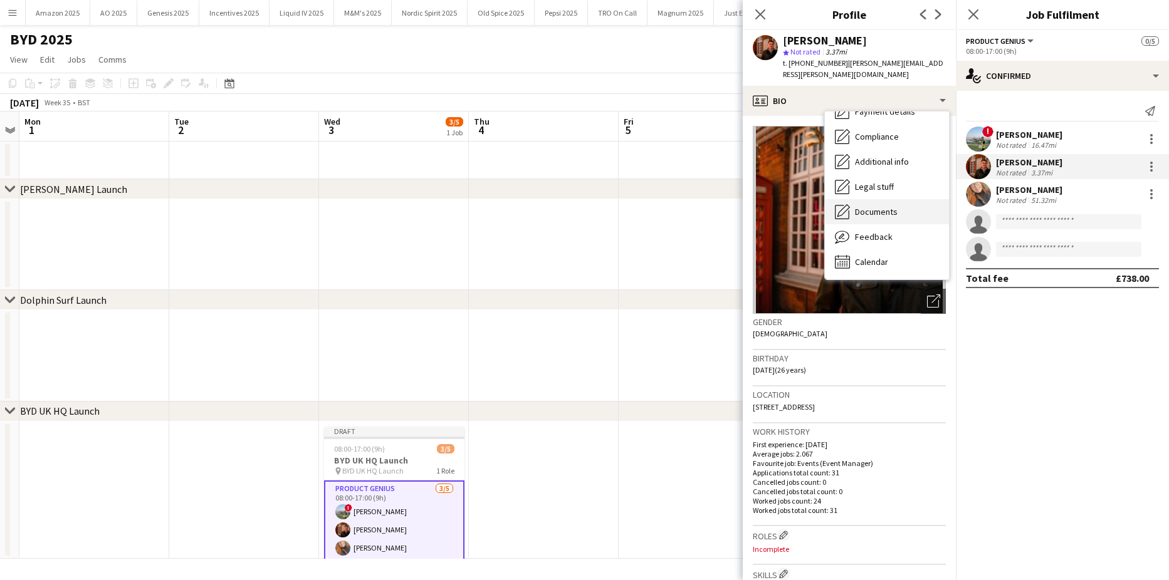
click at [882, 216] on span "Documents" at bounding box center [876, 211] width 43 height 11
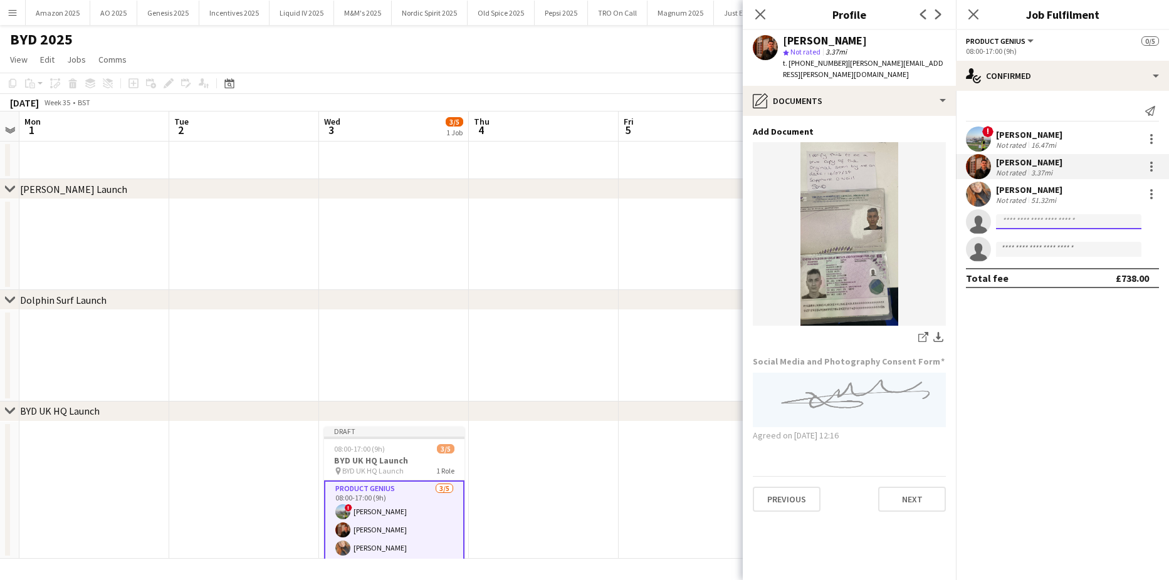
click at [1014, 222] on input at bounding box center [1068, 221] width 145 height 15
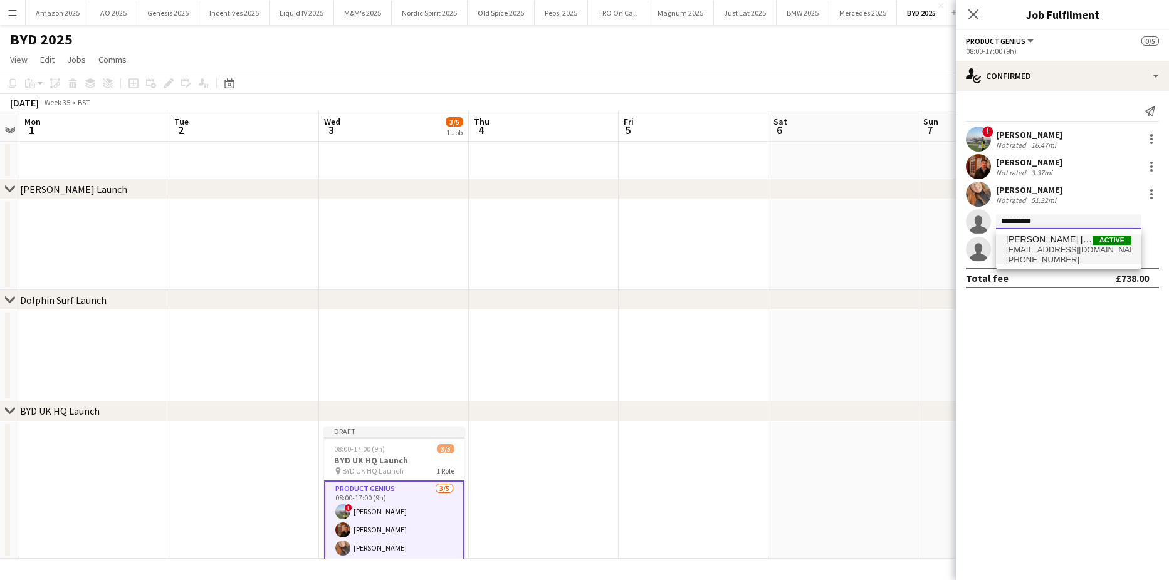
type input "**********"
click at [1053, 255] on span "[PHONE_NUMBER]" at bounding box center [1068, 260] width 125 height 10
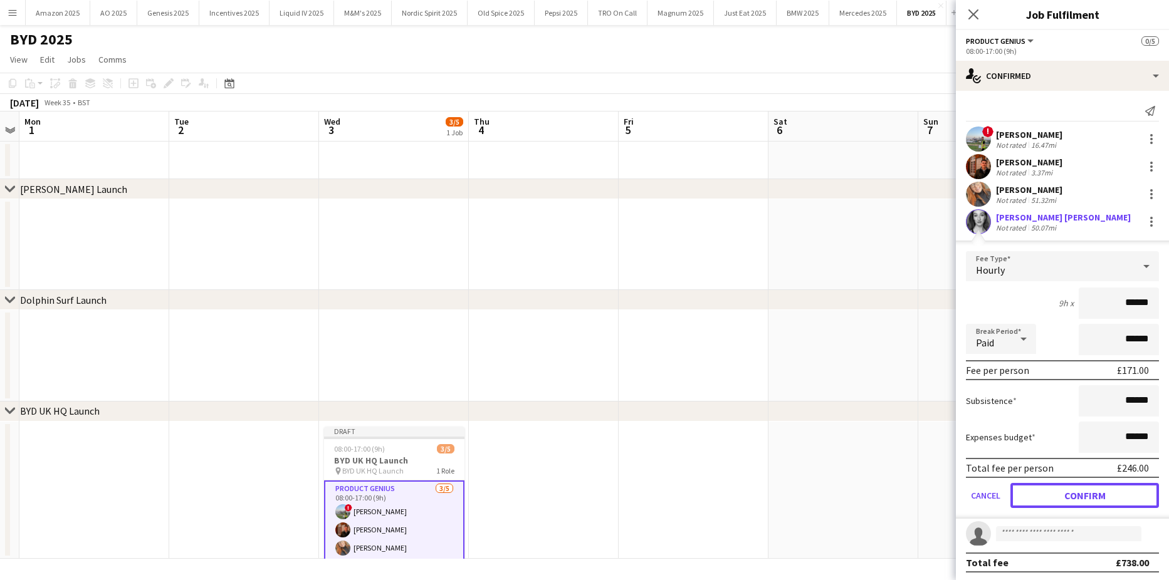
drag, startPoint x: 1095, startPoint y: 501, endPoint x: 1089, endPoint y: 492, distance: 10.4
click at [1094, 502] on button "Confirm" at bounding box center [1084, 495] width 148 height 25
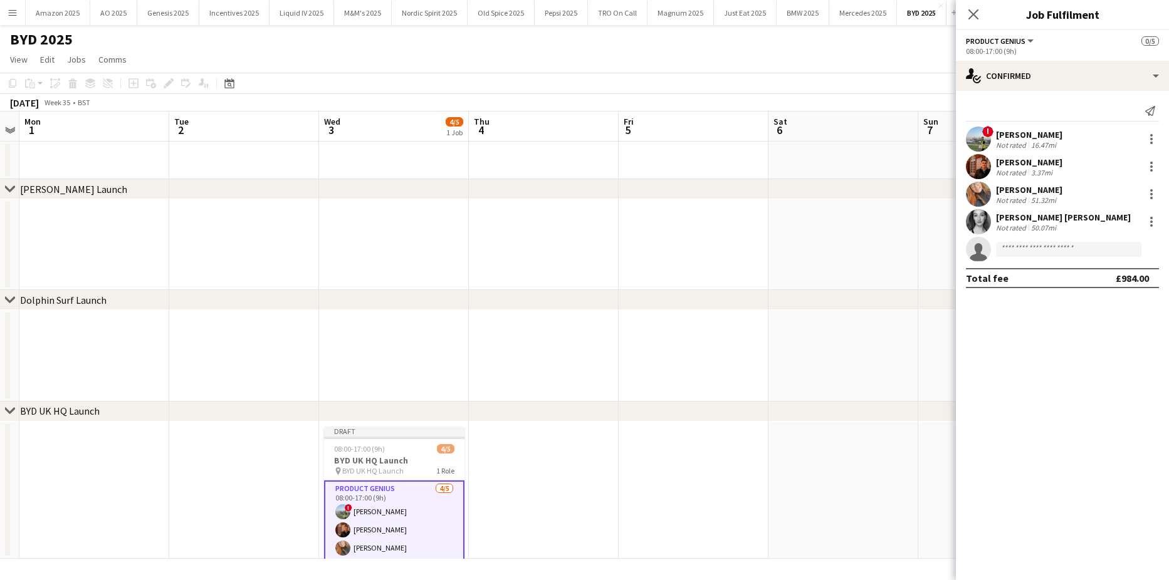
click at [972, 222] on app-user-avatar at bounding box center [978, 221] width 25 height 25
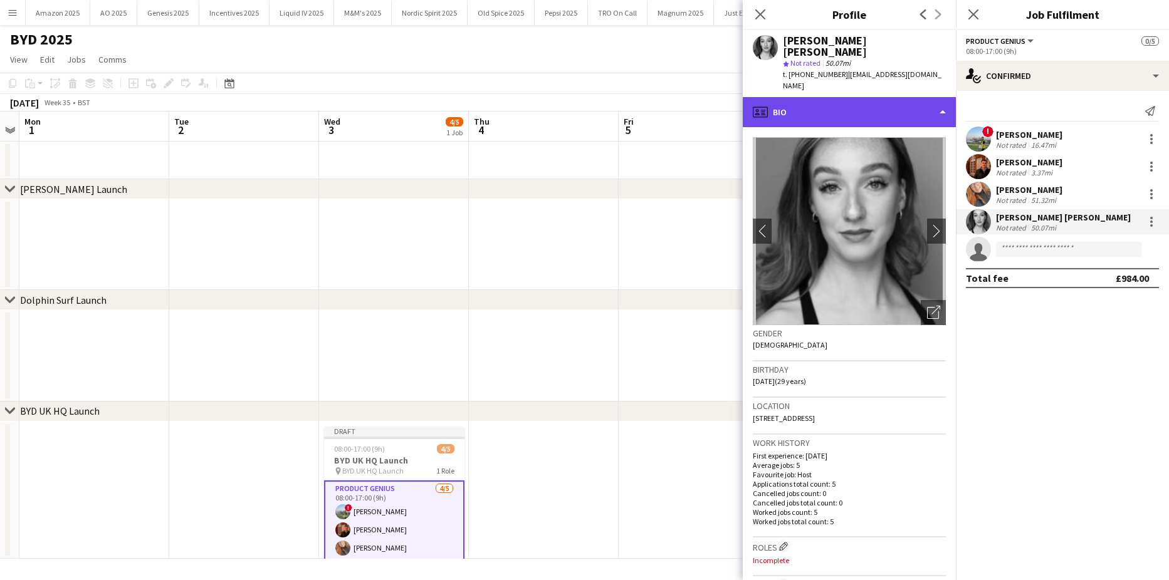
click at [888, 97] on div "profile Bio" at bounding box center [848, 112] width 213 height 30
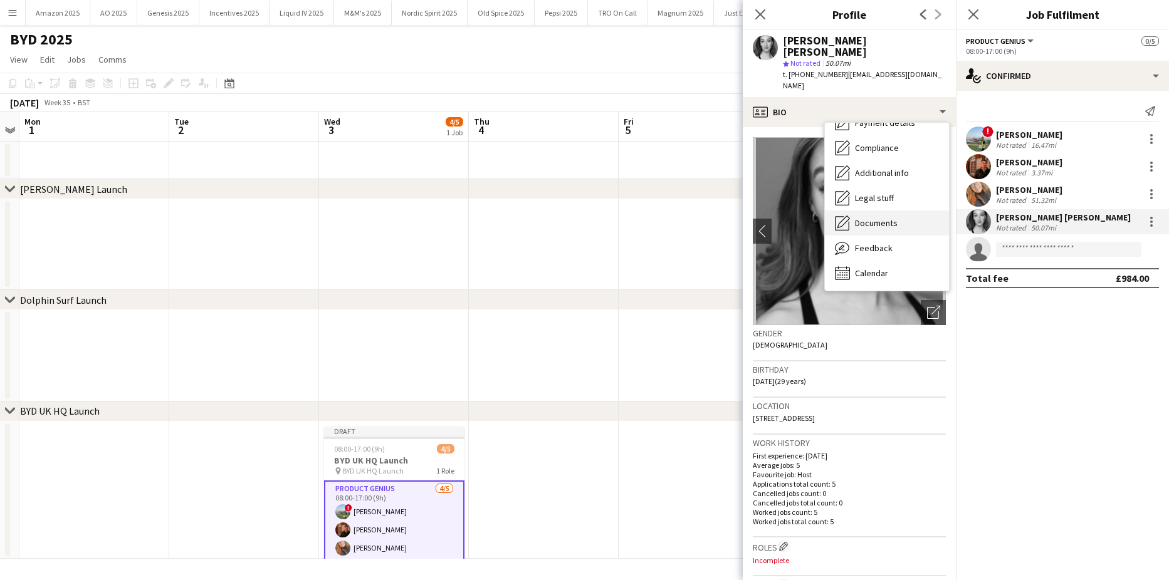
click at [876, 217] on span "Documents" at bounding box center [876, 222] width 43 height 11
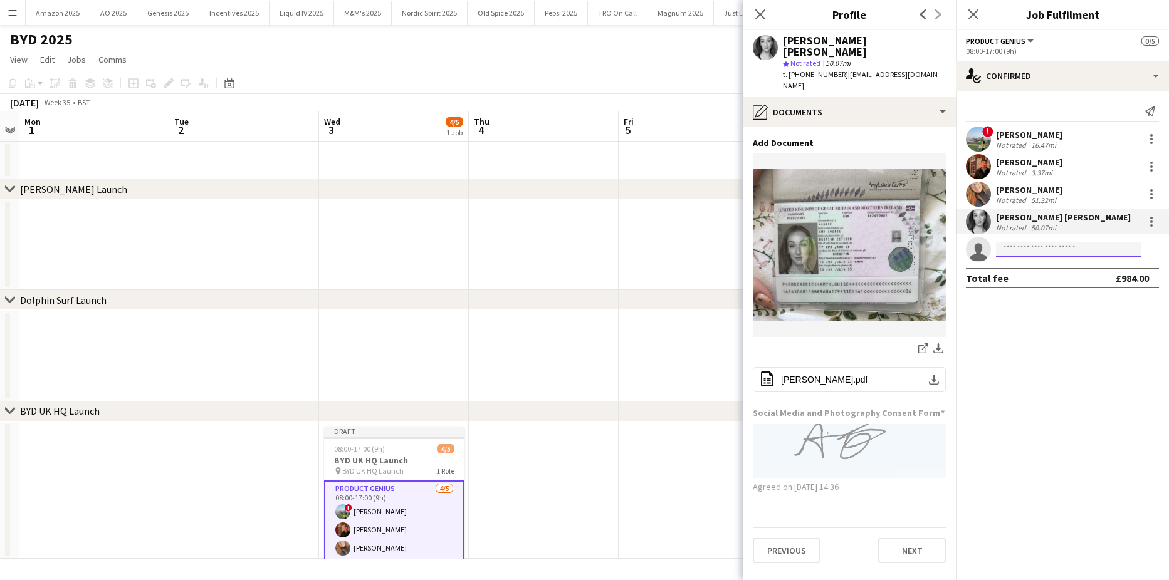
click at [1011, 247] on input at bounding box center [1068, 249] width 145 height 15
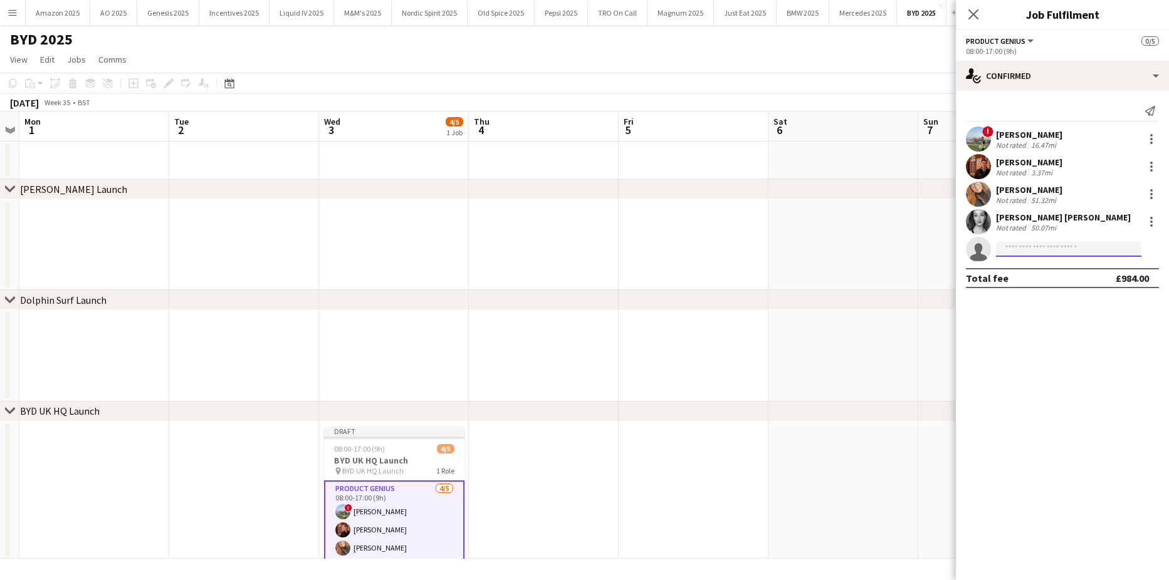
click at [1011, 247] on input at bounding box center [1068, 249] width 145 height 15
type input "********"
click at [1043, 276] on span "[EMAIL_ADDRESS][DOMAIN_NAME]" at bounding box center [1068, 278] width 125 height 10
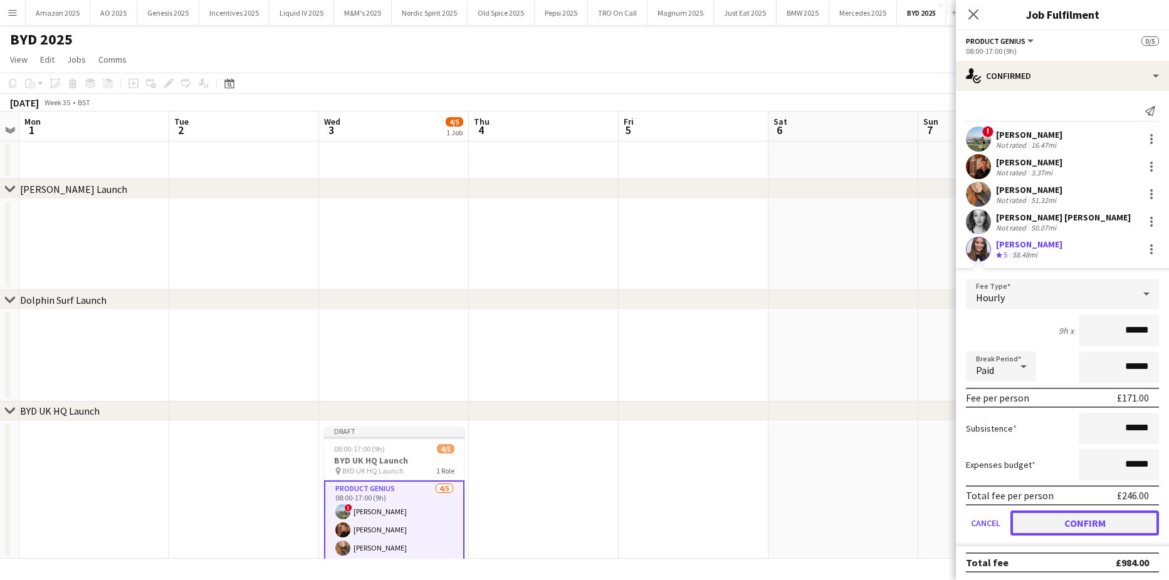
click at [1072, 526] on button "Confirm" at bounding box center [1084, 523] width 148 height 25
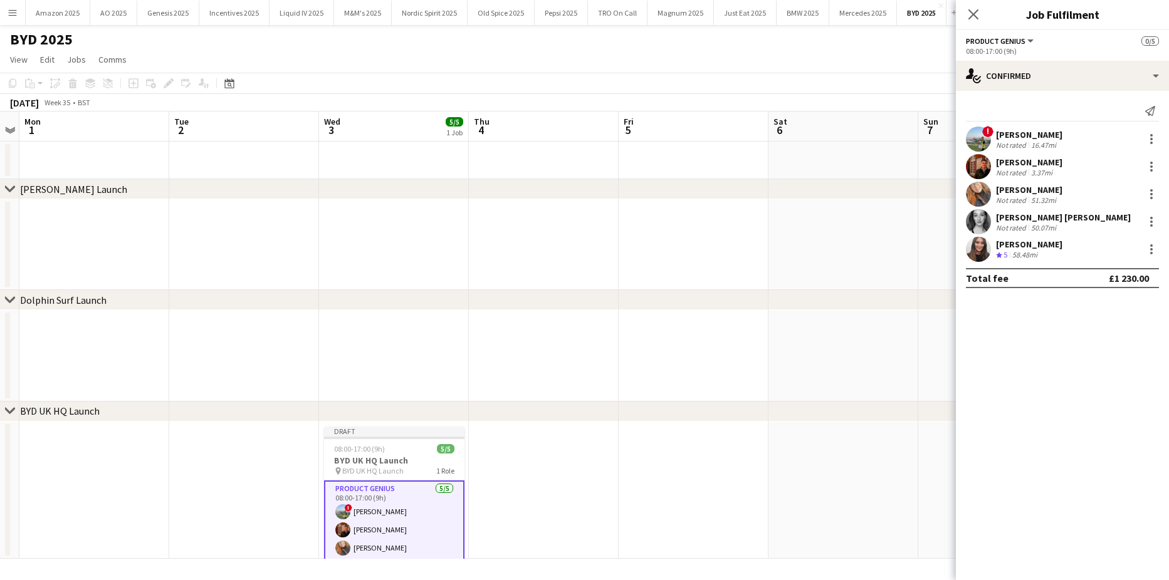
click at [982, 246] on app-user-avatar at bounding box center [978, 249] width 25 height 25
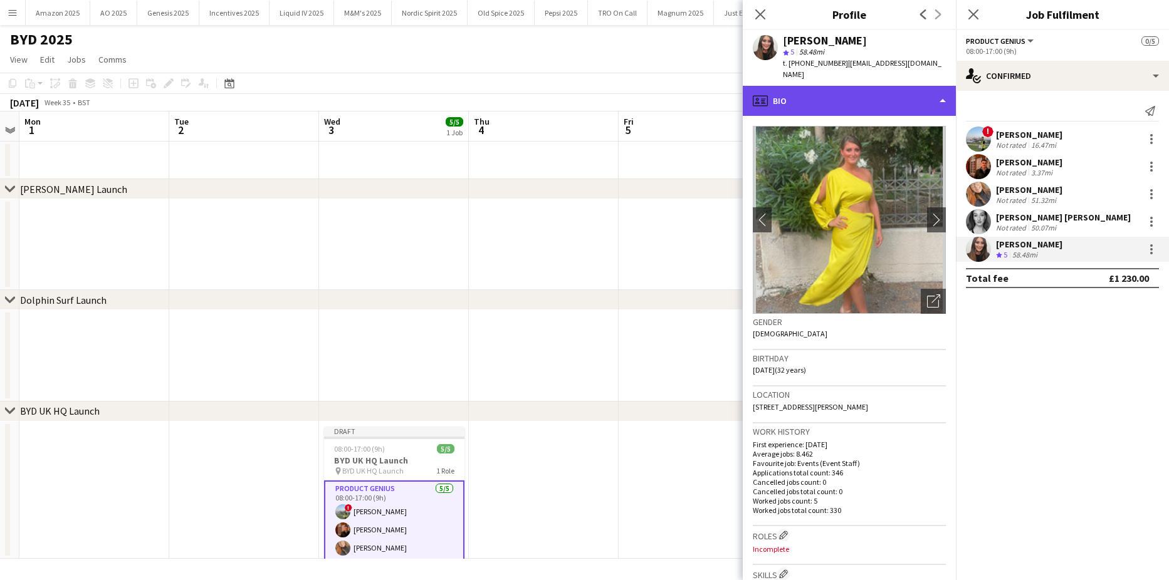
drag, startPoint x: 911, startPoint y: 83, endPoint x: 912, endPoint y: 90, distance: 6.4
click at [912, 86] on div "profile Bio" at bounding box center [848, 101] width 213 height 30
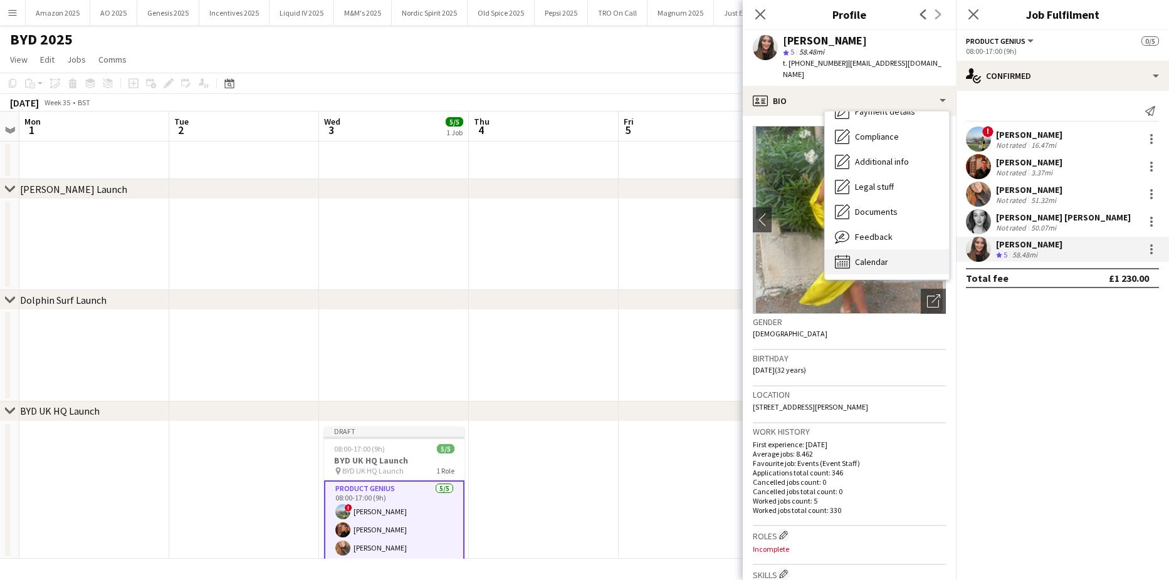
click at [883, 256] on span "Calendar" at bounding box center [871, 261] width 33 height 11
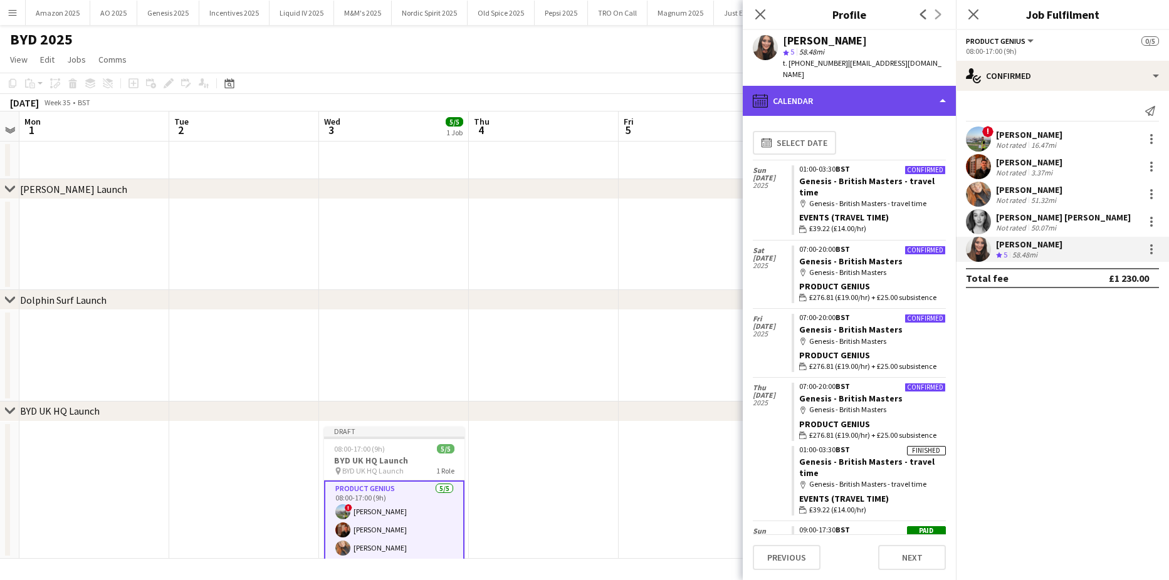
click at [897, 87] on div "calendar-full Calendar" at bounding box center [848, 101] width 213 height 30
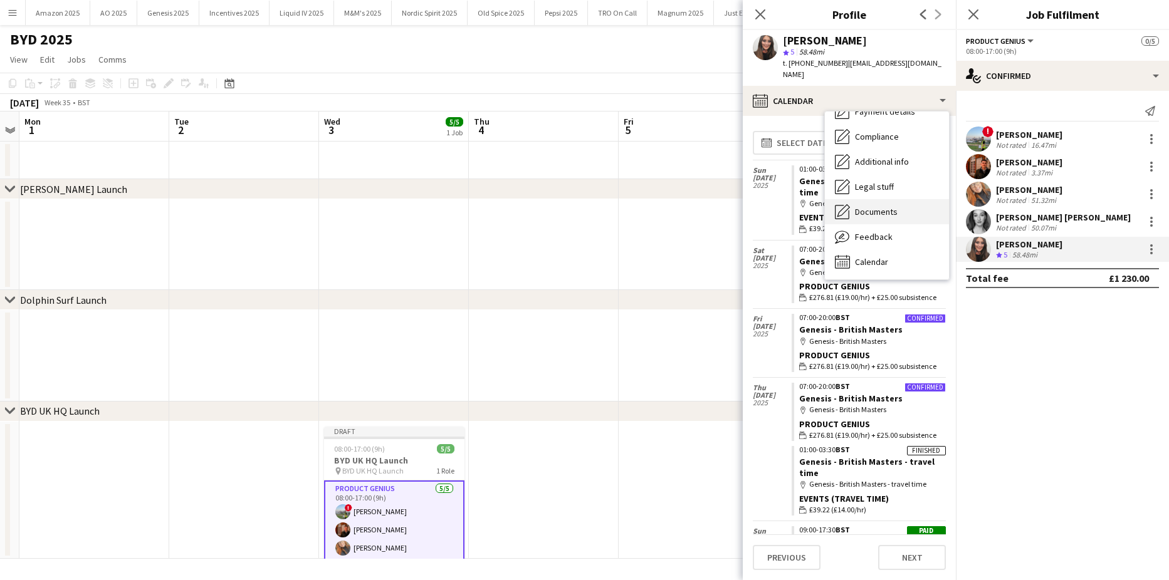
click at [868, 206] on span "Documents" at bounding box center [876, 211] width 43 height 11
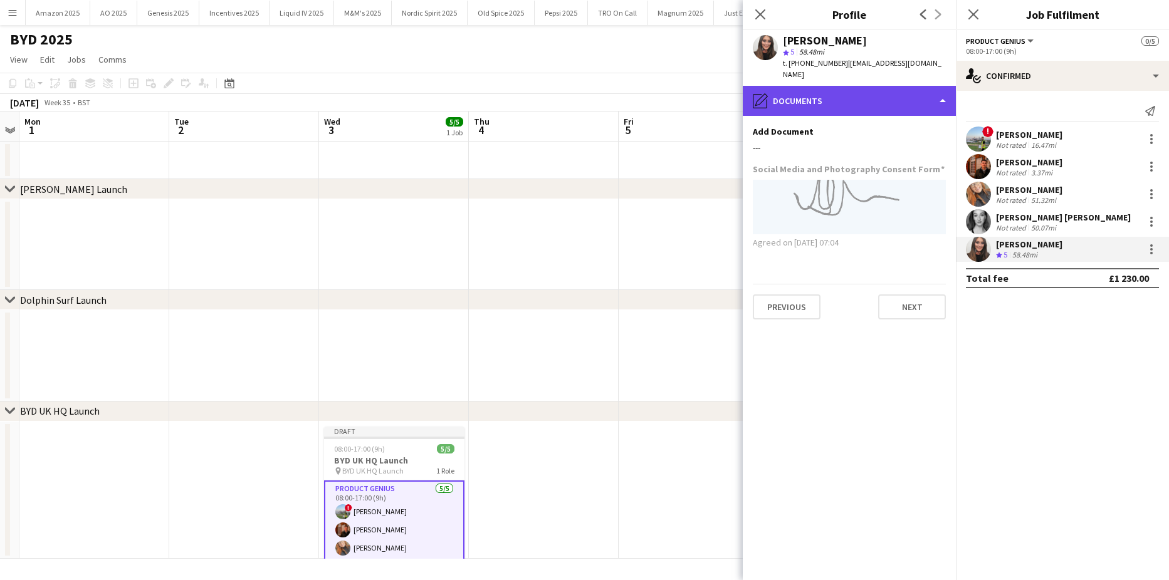
click at [885, 86] on div "pencil4 Documents" at bounding box center [848, 101] width 213 height 30
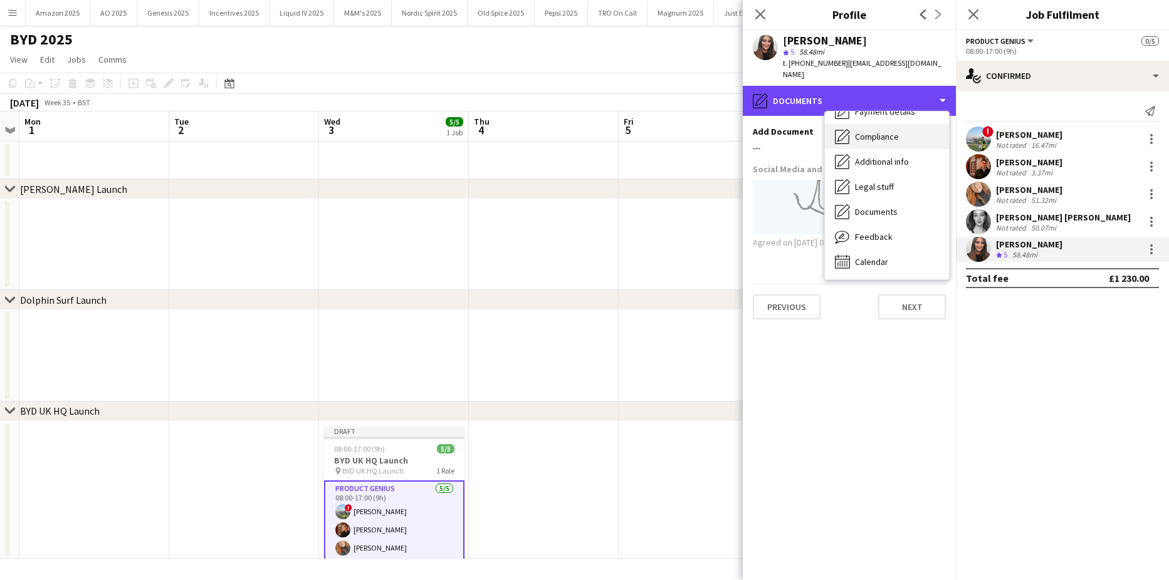
scroll to position [0, 0]
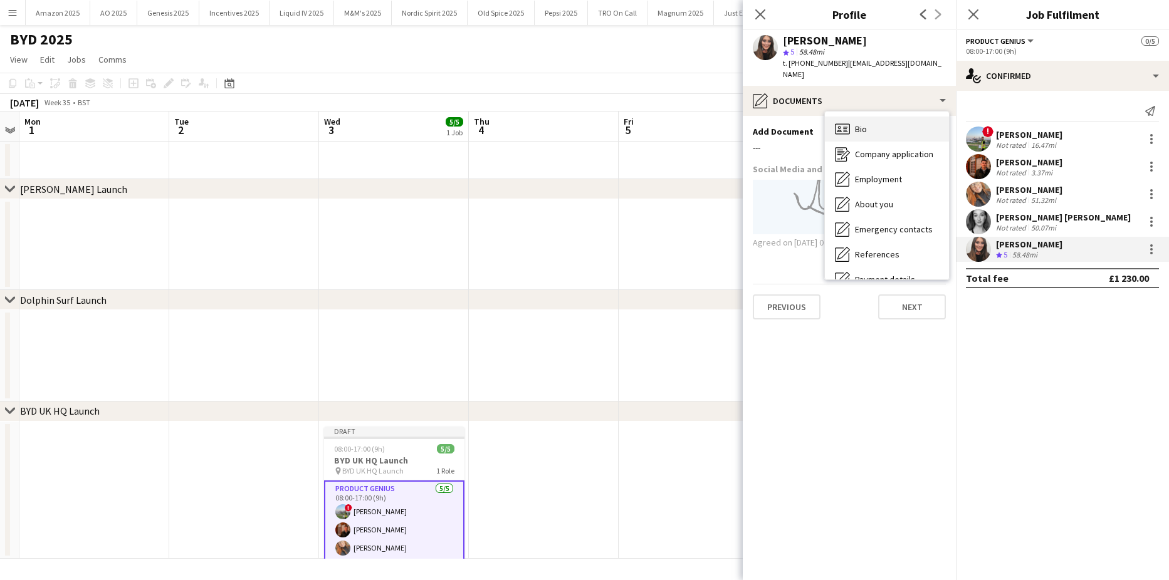
click at [873, 118] on div "Bio Bio" at bounding box center [887, 129] width 124 height 25
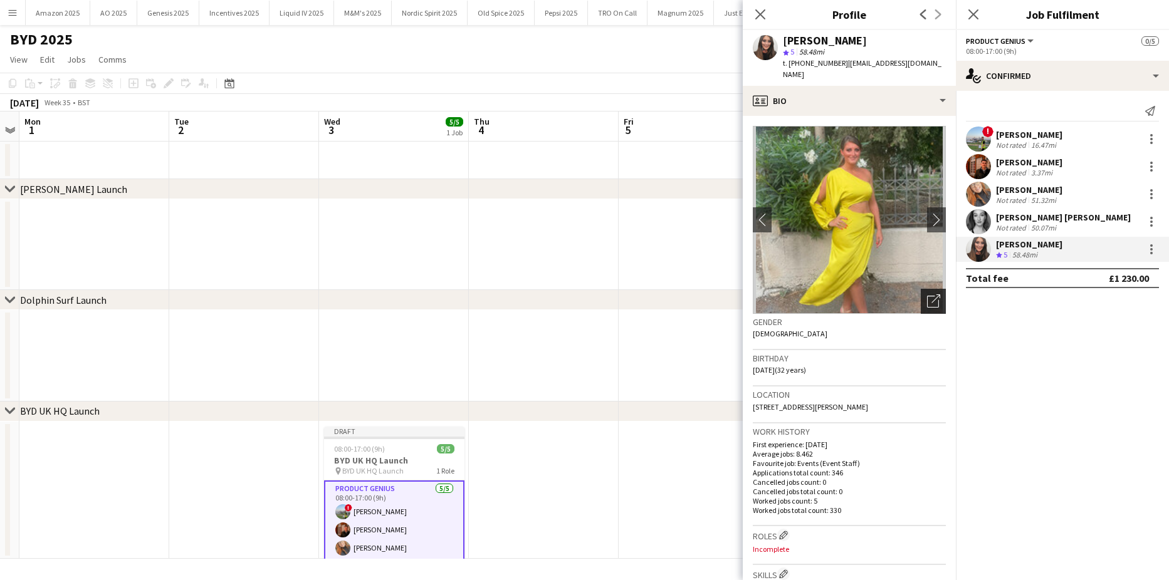
click at [928, 294] on icon "Open photos pop-in" at bounding box center [933, 300] width 13 height 13
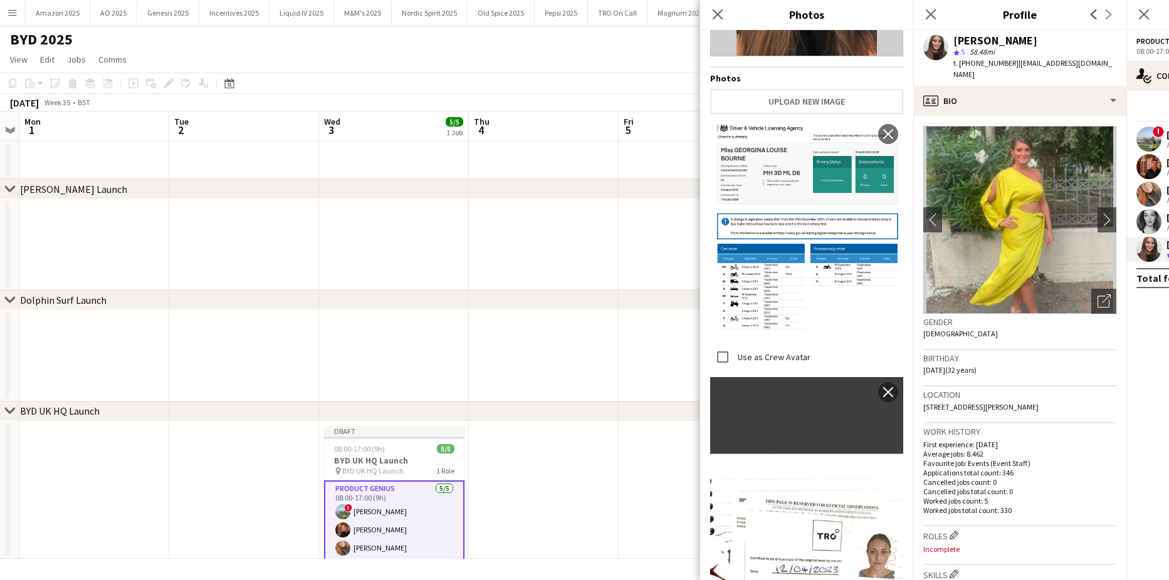
scroll to position [439, 0]
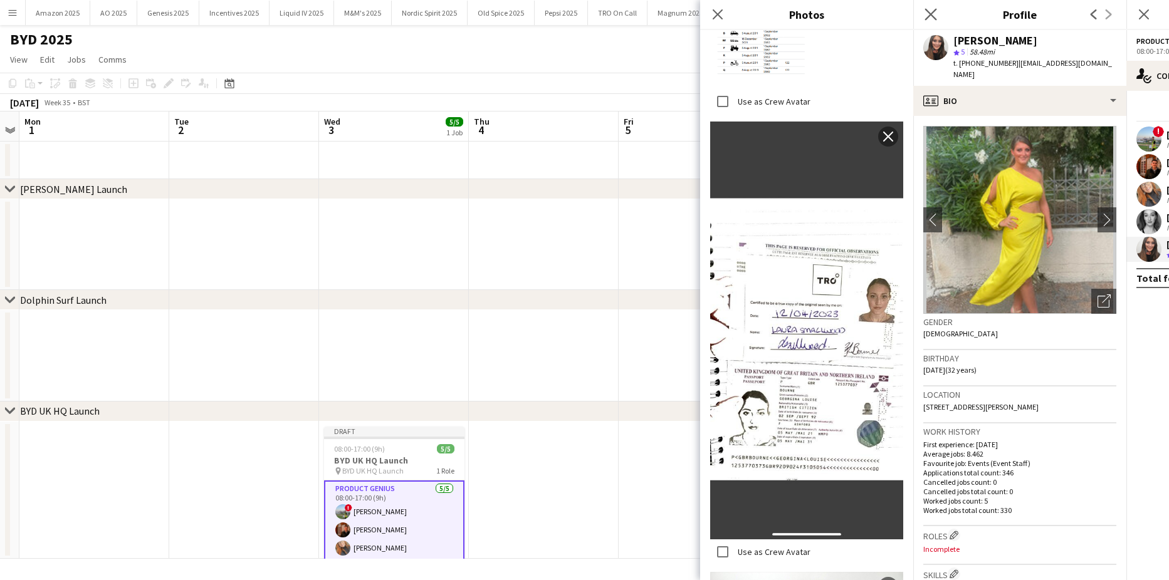
click at [932, 7] on app-icon "Close pop-in" at bounding box center [931, 15] width 18 height 18
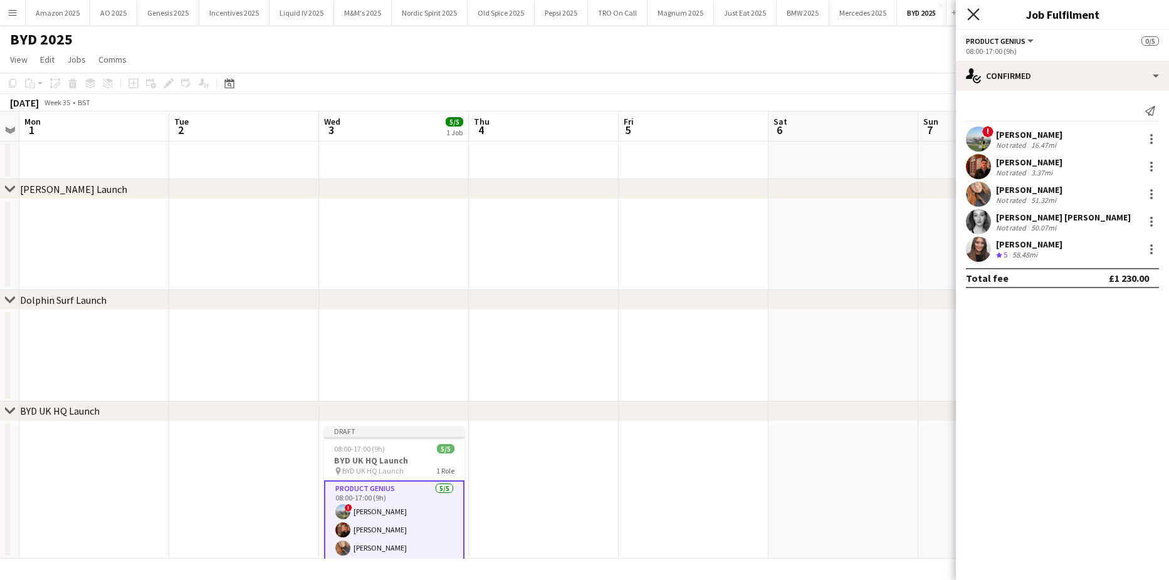
click at [976, 19] on icon "Close pop-in" at bounding box center [973, 14] width 12 height 12
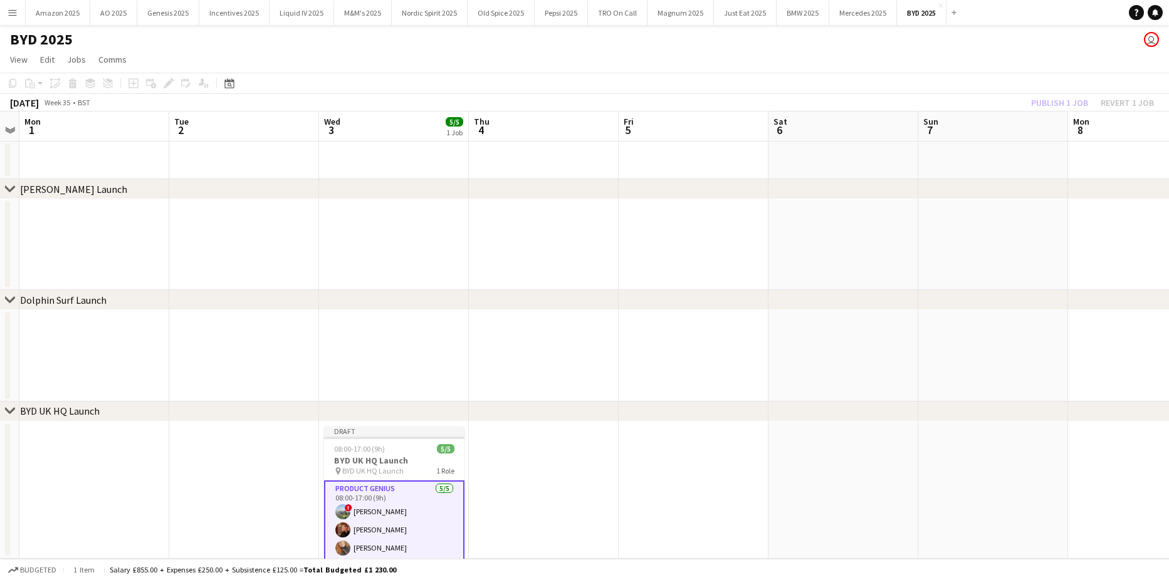
click at [1046, 195] on div "chevron-right [PERSON_NAME][GEOGRAPHIC_DATA] Launch" at bounding box center [584, 189] width 1169 height 20
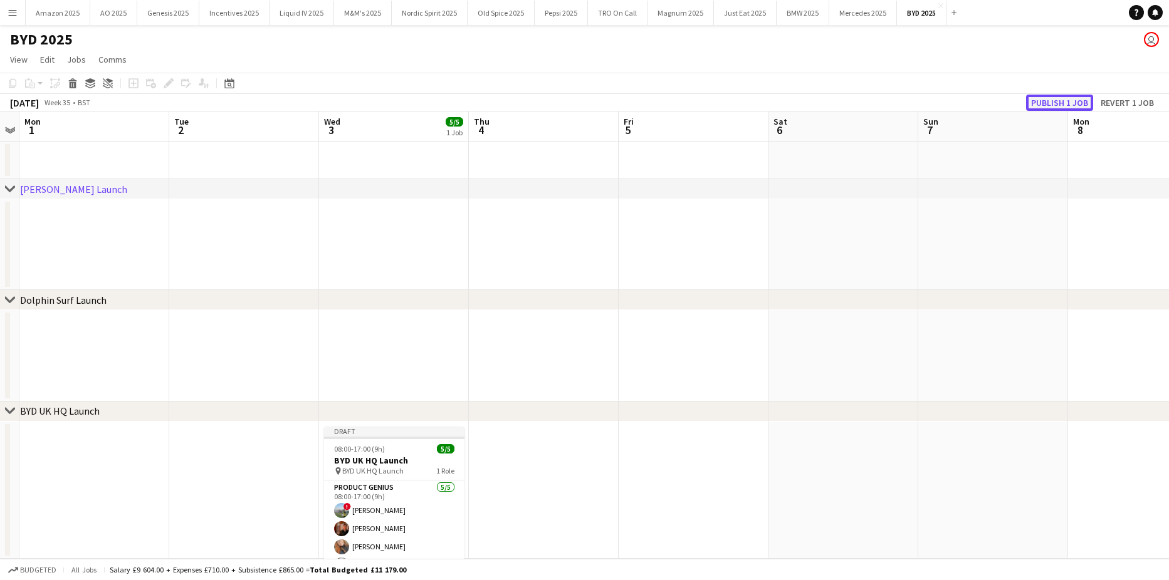
click at [1047, 102] on button "Publish 1 job" at bounding box center [1059, 103] width 67 height 16
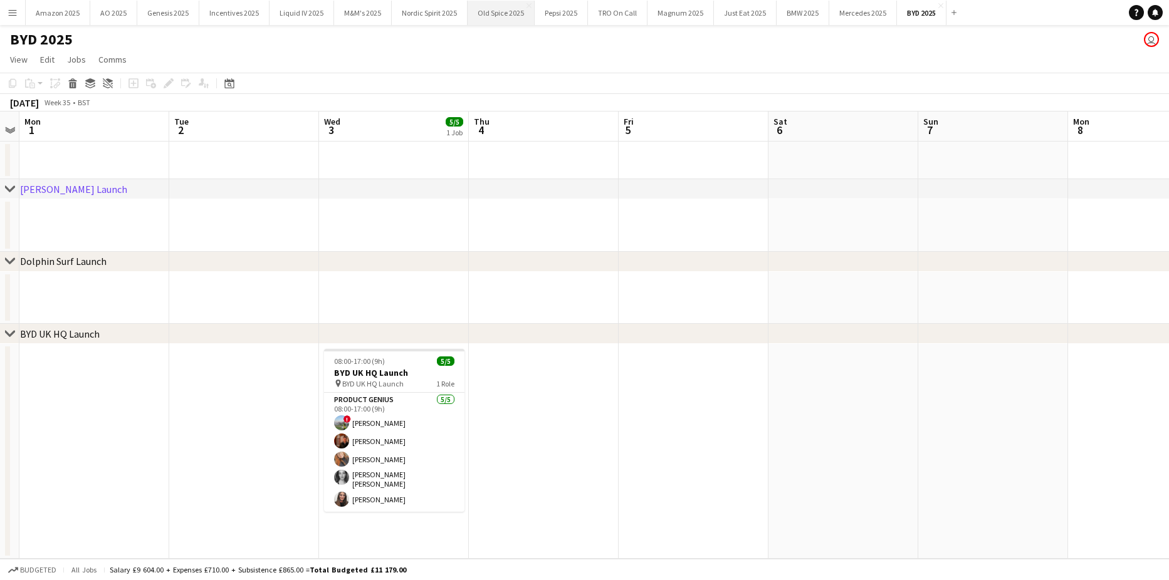
click at [488, 20] on button "Old Spice 2025 Close" at bounding box center [500, 13] width 67 height 24
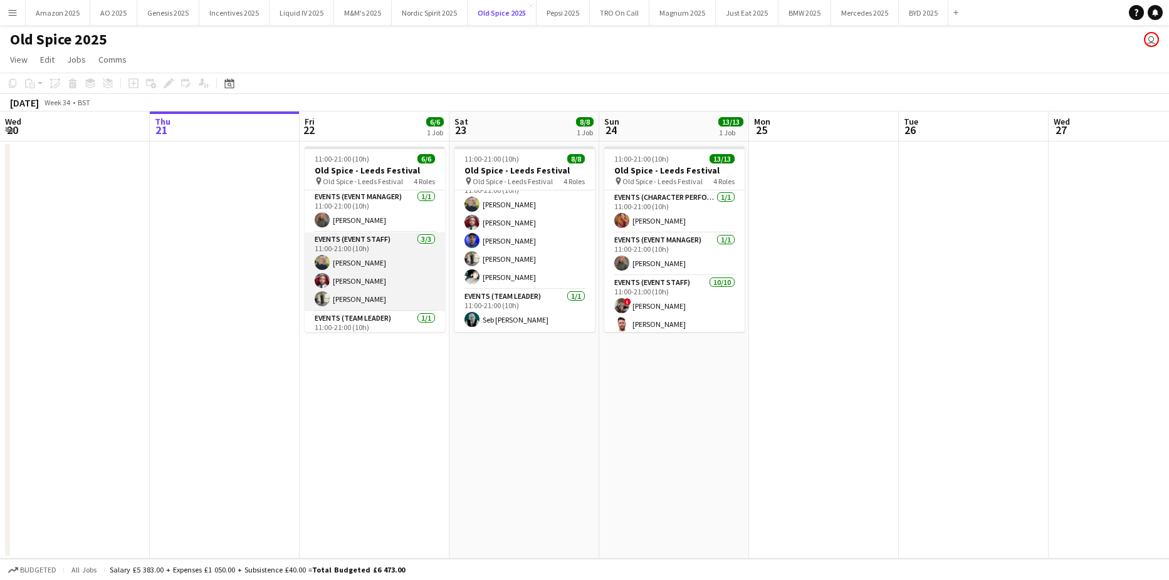
scroll to position [65, 0]
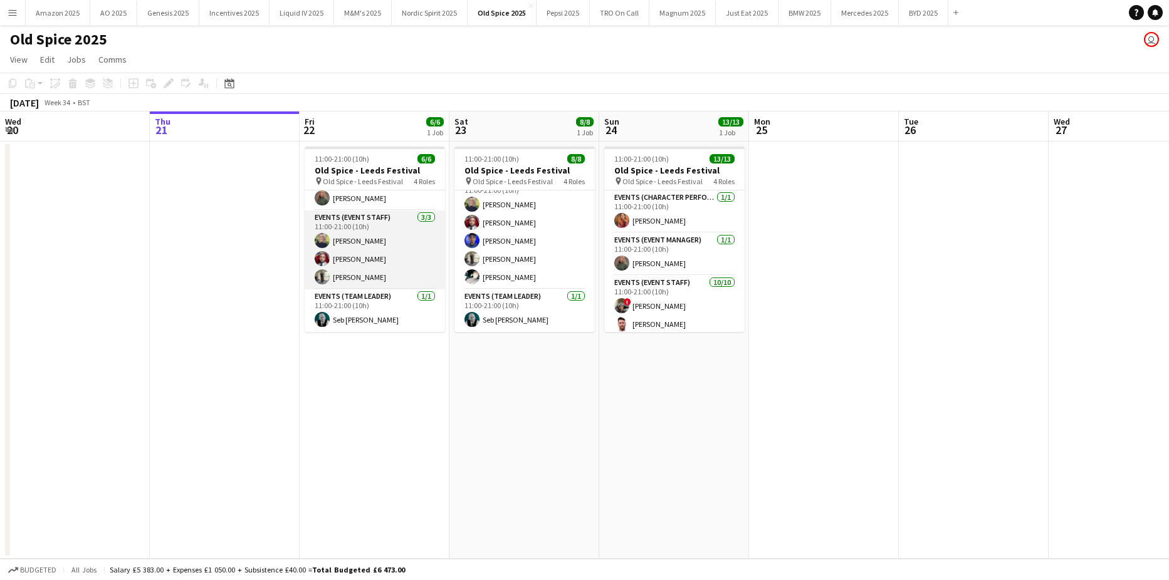
drag, startPoint x: 385, startPoint y: 232, endPoint x: 382, endPoint y: 225, distance: 8.1
click at [385, 232] on app-card-role "Events (Event Staff) [DATE] 11:00-21:00 (10h) [PERSON_NAME] [PERSON_NAME] [PERS…" at bounding box center [375, 250] width 140 height 79
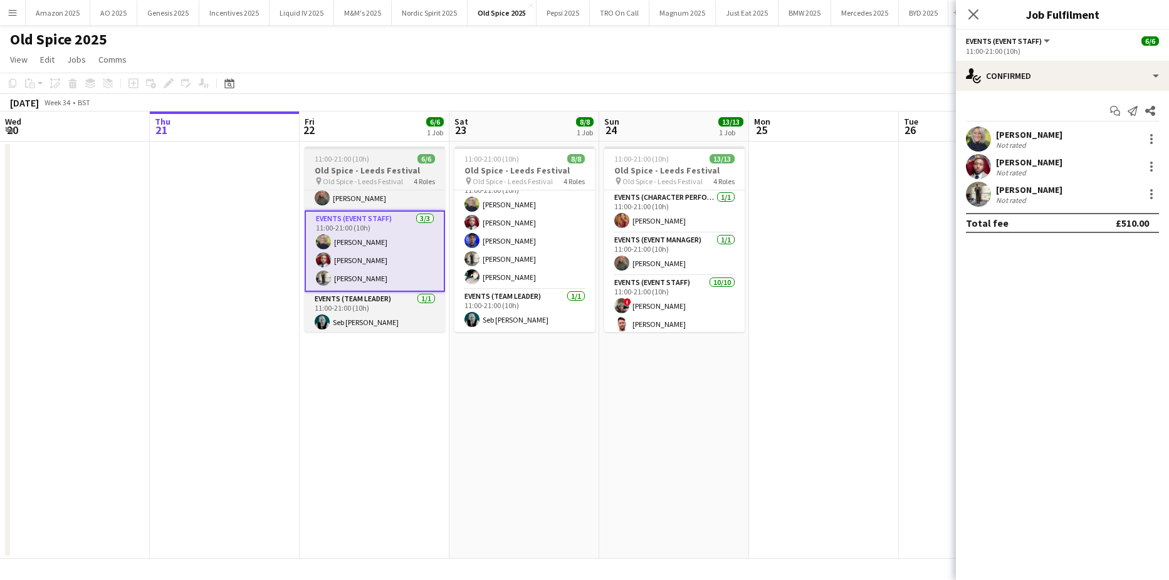
click at [389, 163] on div "11:00-21:00 (10h) 6/6" at bounding box center [375, 158] width 140 height 9
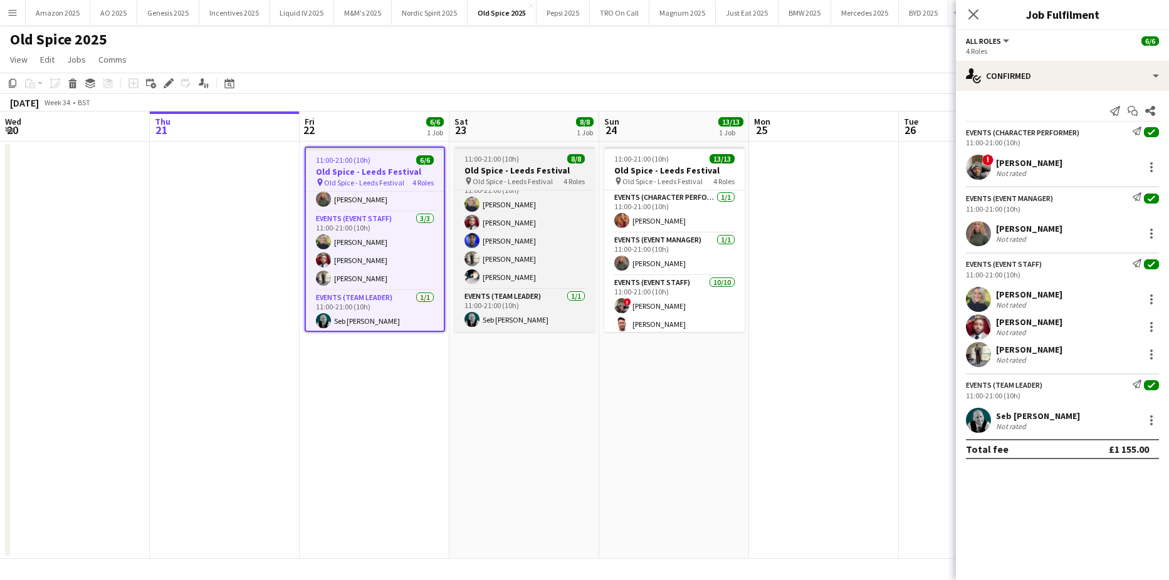
click at [543, 170] on h3 "Old Spice - Leeds Festival" at bounding box center [524, 170] width 140 height 11
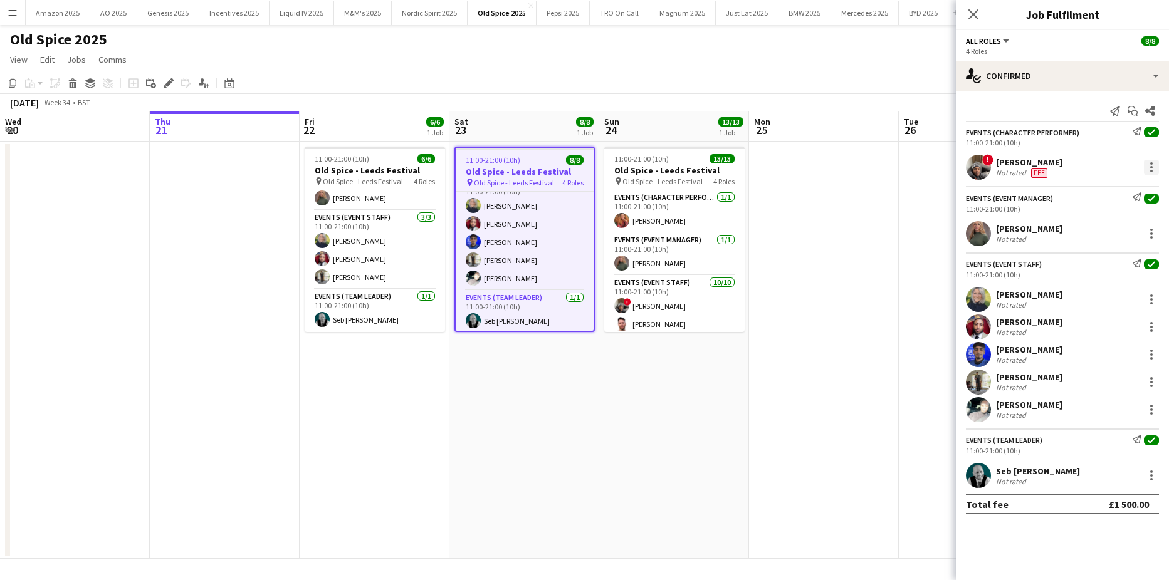
click at [1147, 166] on div at bounding box center [1150, 167] width 15 height 15
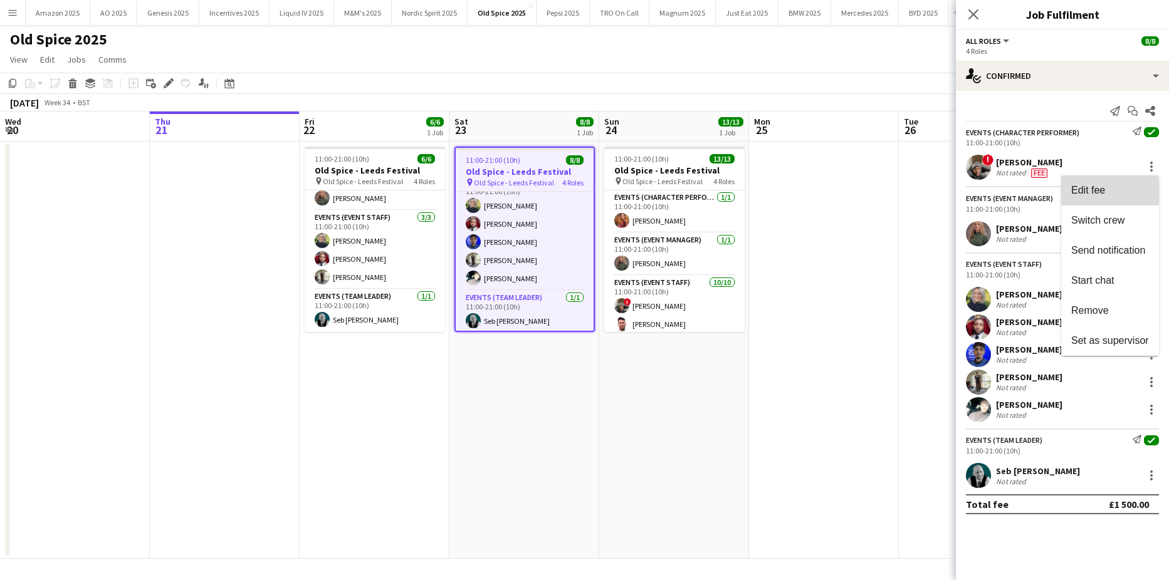
click at [1123, 184] on button "Edit fee" at bounding box center [1110, 190] width 98 height 30
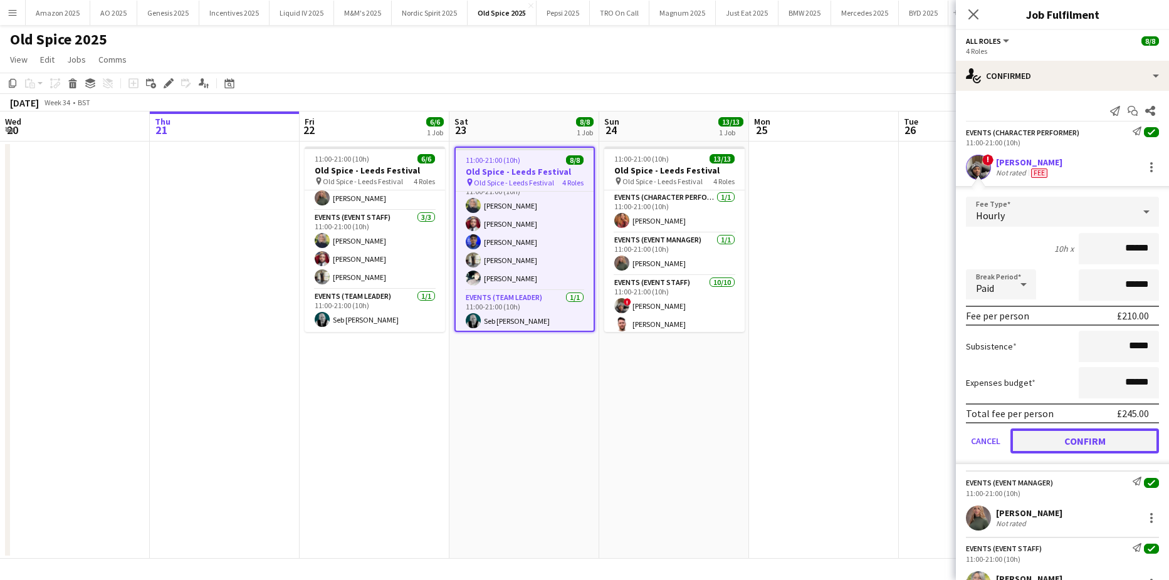
click at [1060, 444] on button "Confirm" at bounding box center [1084, 441] width 148 height 25
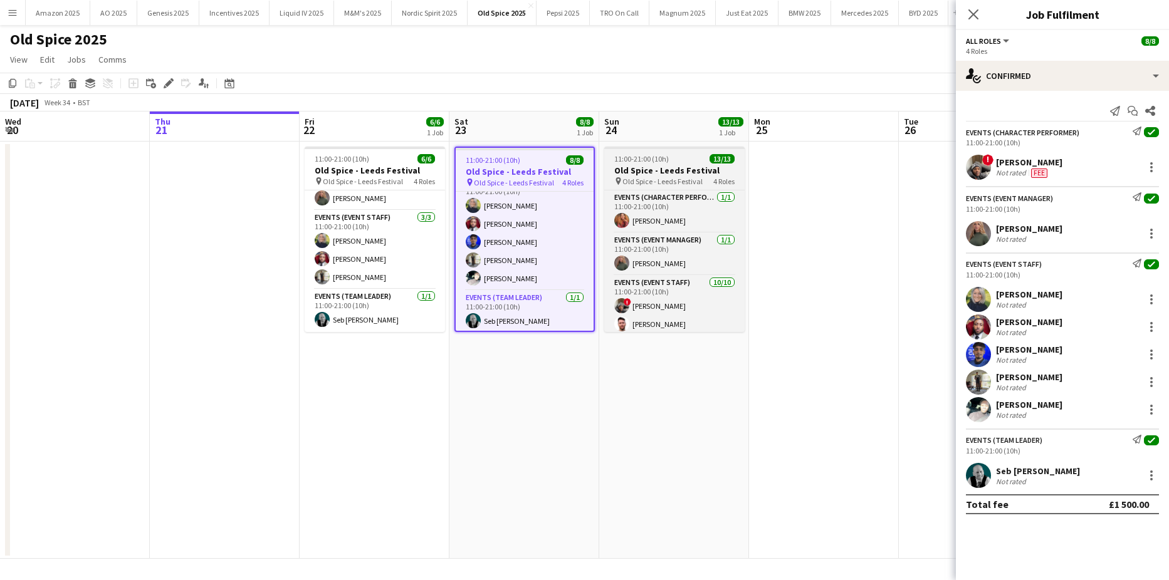
click at [683, 182] on span "Old Spice - Leeds Festival" at bounding box center [662, 181] width 80 height 9
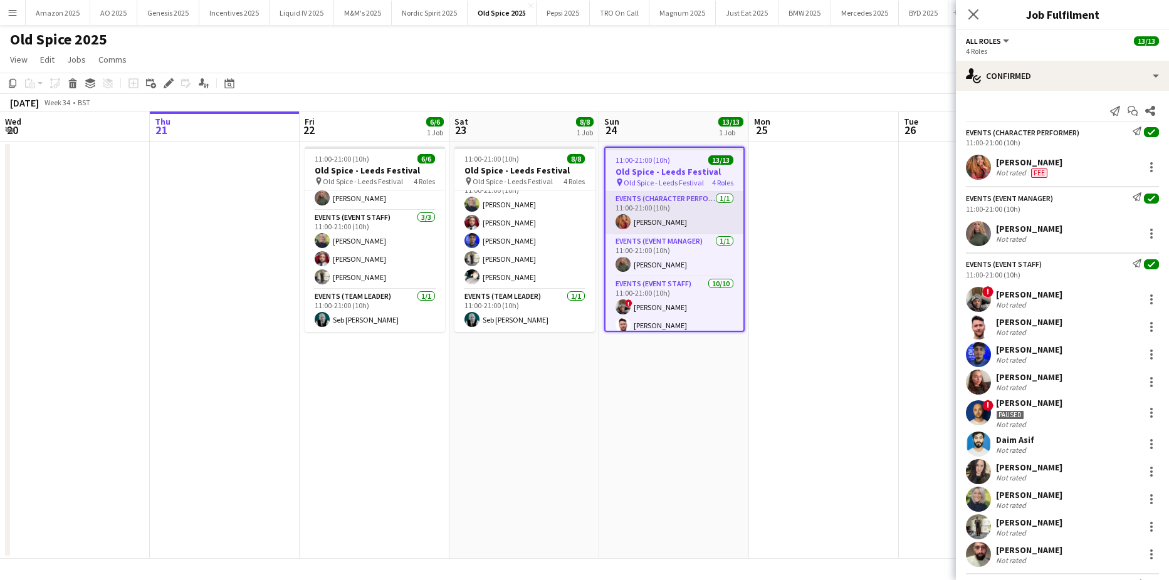
click at [684, 218] on app-card-role "Events (Character Performer) [DATE] 11:00-21:00 (10h) [PERSON_NAME]" at bounding box center [674, 213] width 138 height 43
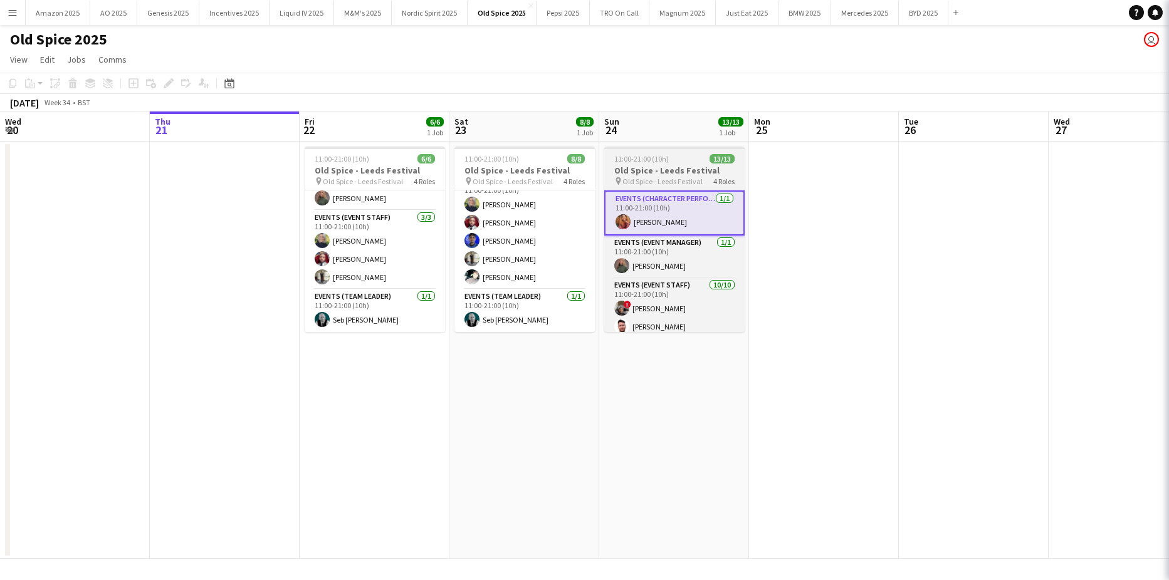
click at [676, 160] on div "11:00-21:00 (10h) 13/13" at bounding box center [674, 158] width 140 height 9
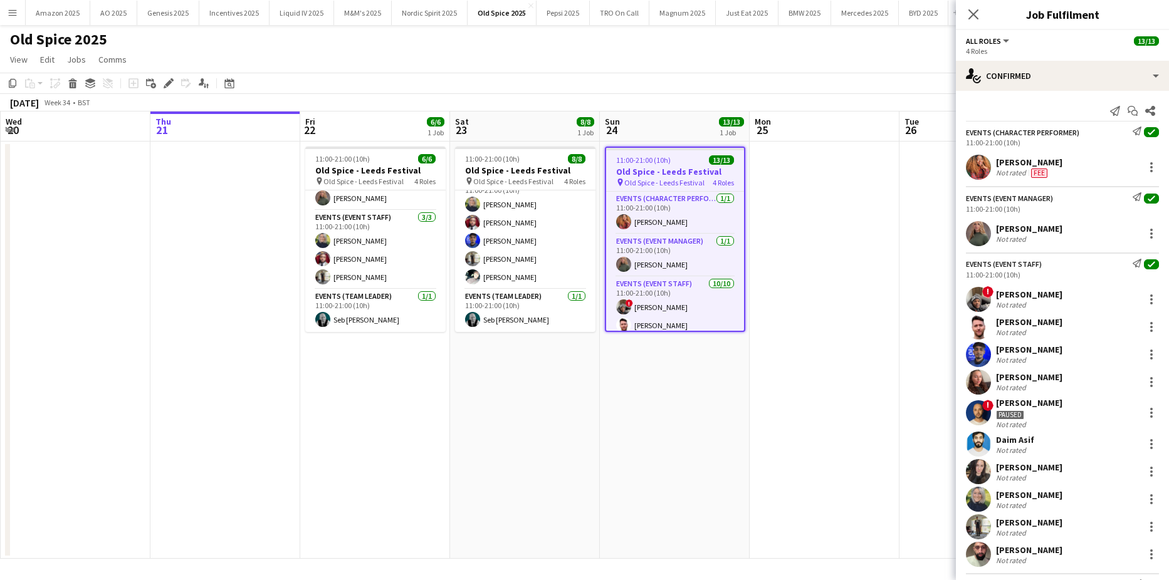
click at [986, 296] on span "!" at bounding box center [987, 291] width 11 height 11
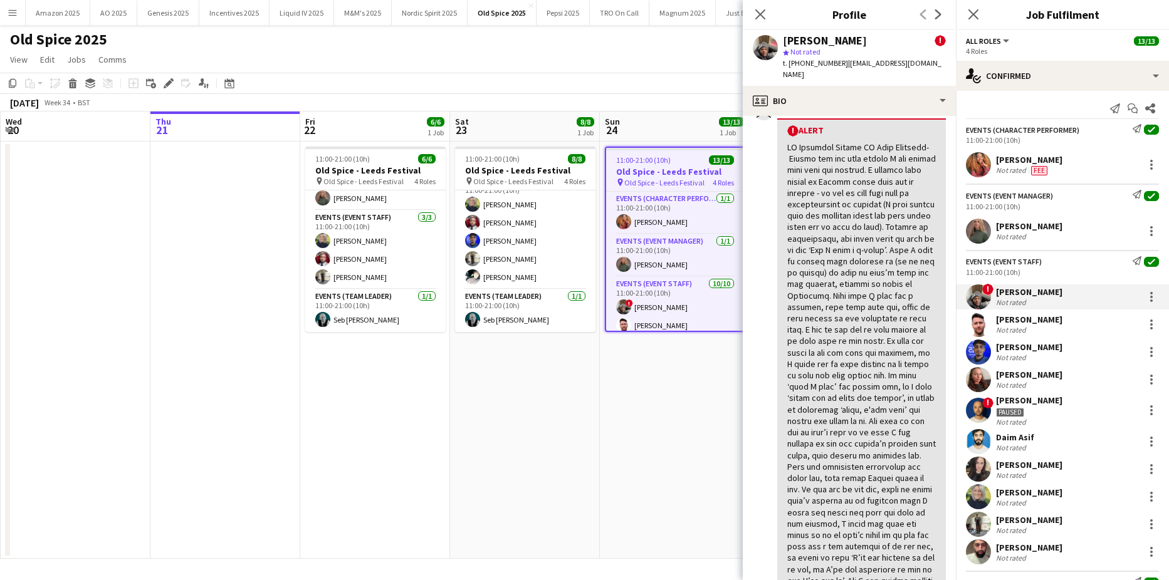
scroll to position [0, 0]
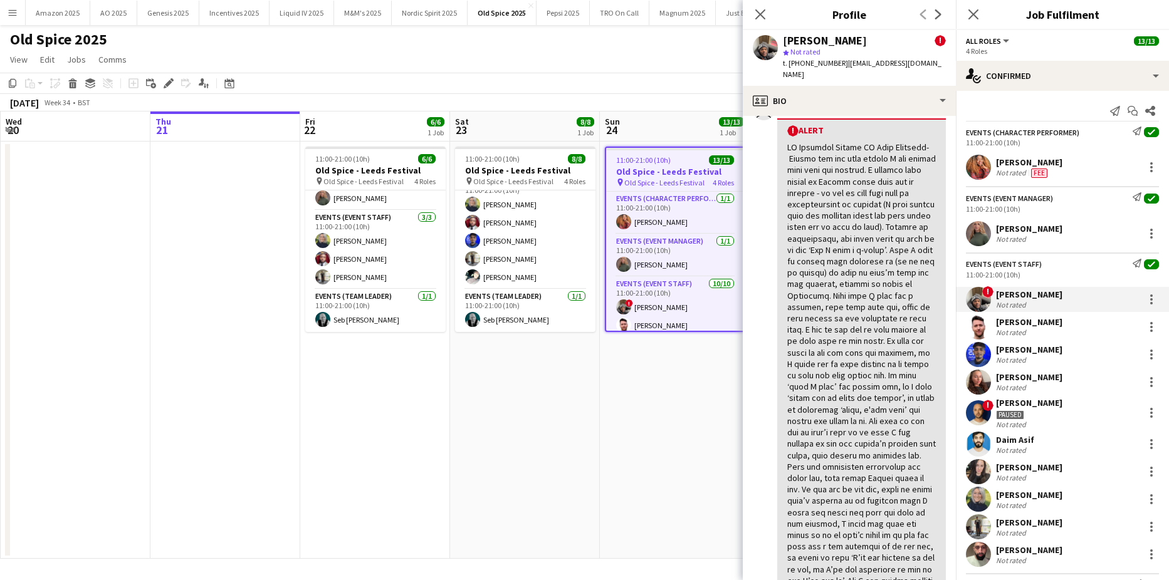
click at [971, 410] on app-user-avatar at bounding box center [978, 412] width 25 height 25
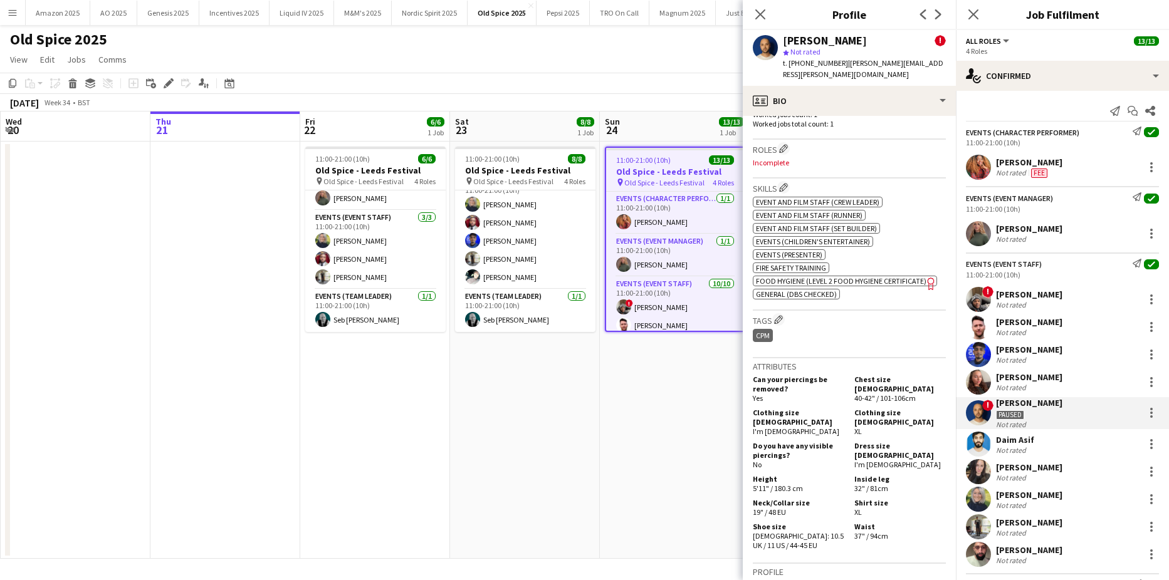
scroll to position [763, 0]
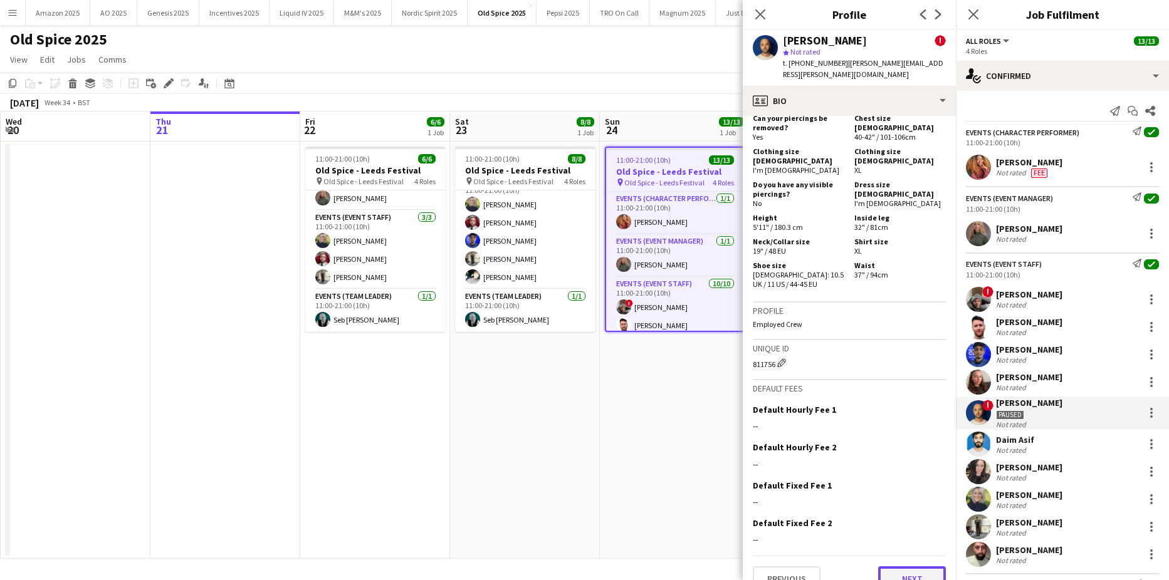
click at [906, 566] on button "Next" at bounding box center [912, 578] width 68 height 25
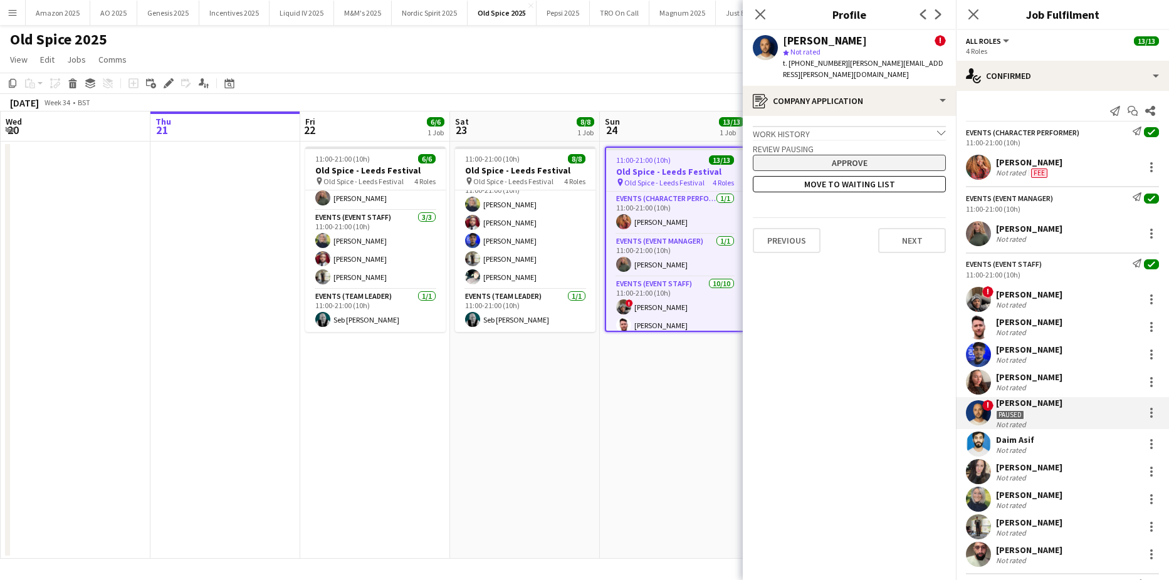
click at [867, 155] on button "Approve" at bounding box center [849, 163] width 193 height 16
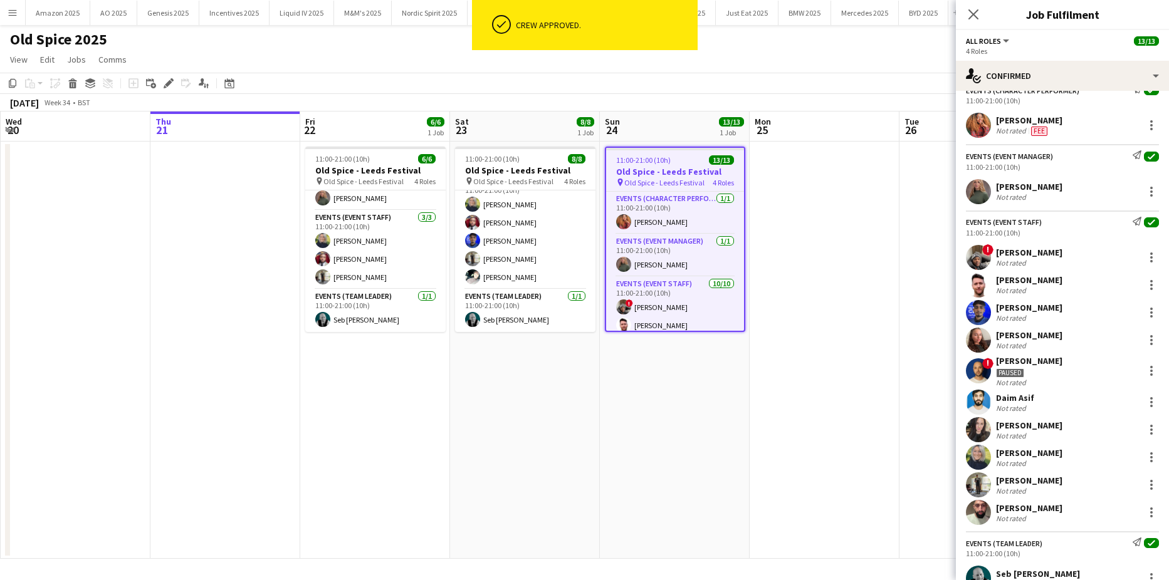
scroll to position [63, 0]
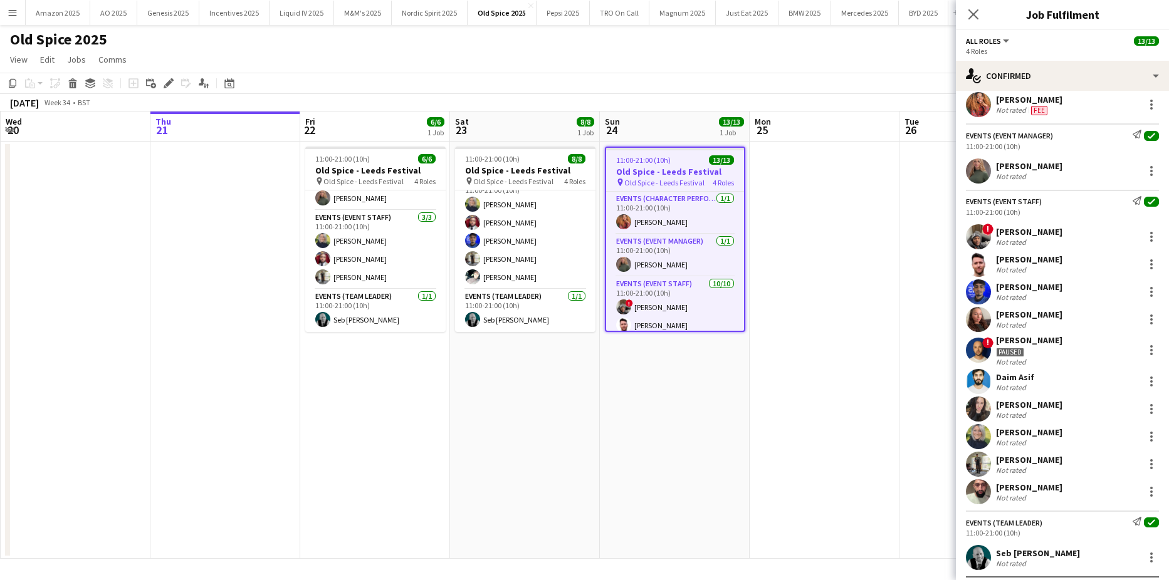
click at [974, 497] on app-user-avatar at bounding box center [978, 491] width 25 height 25
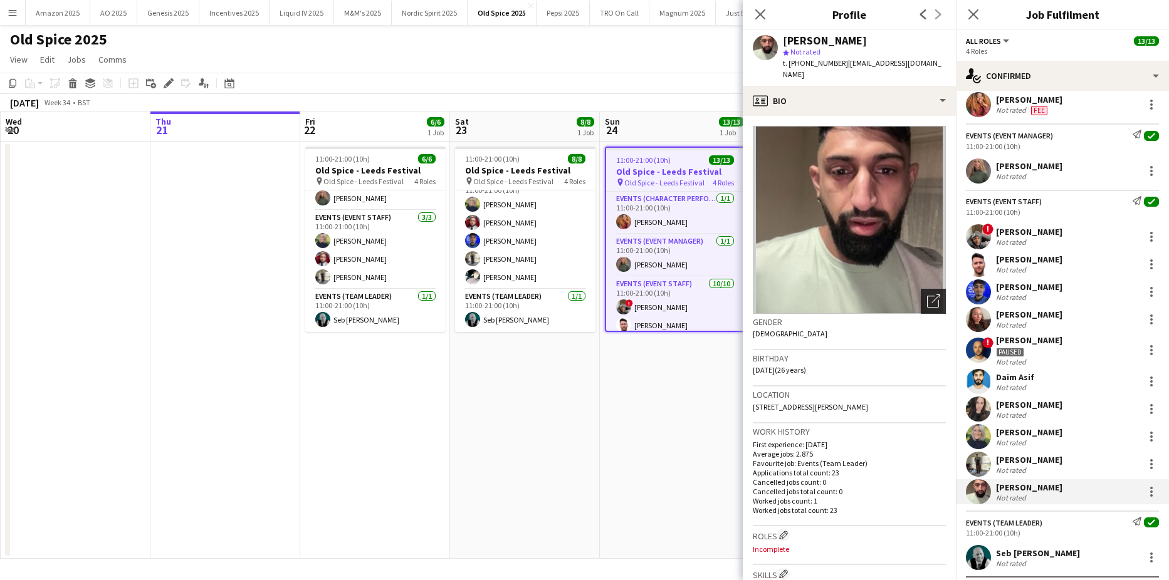
click at [927, 301] on icon "Open photos pop-in" at bounding box center [933, 300] width 13 height 13
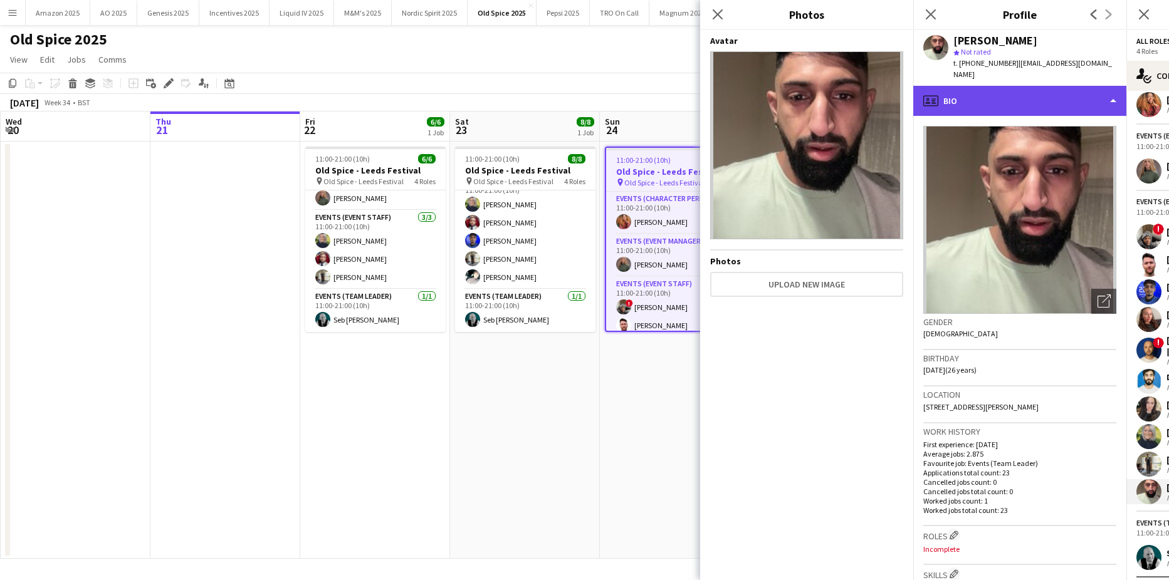
click at [1044, 93] on div "profile Bio" at bounding box center [1019, 101] width 213 height 30
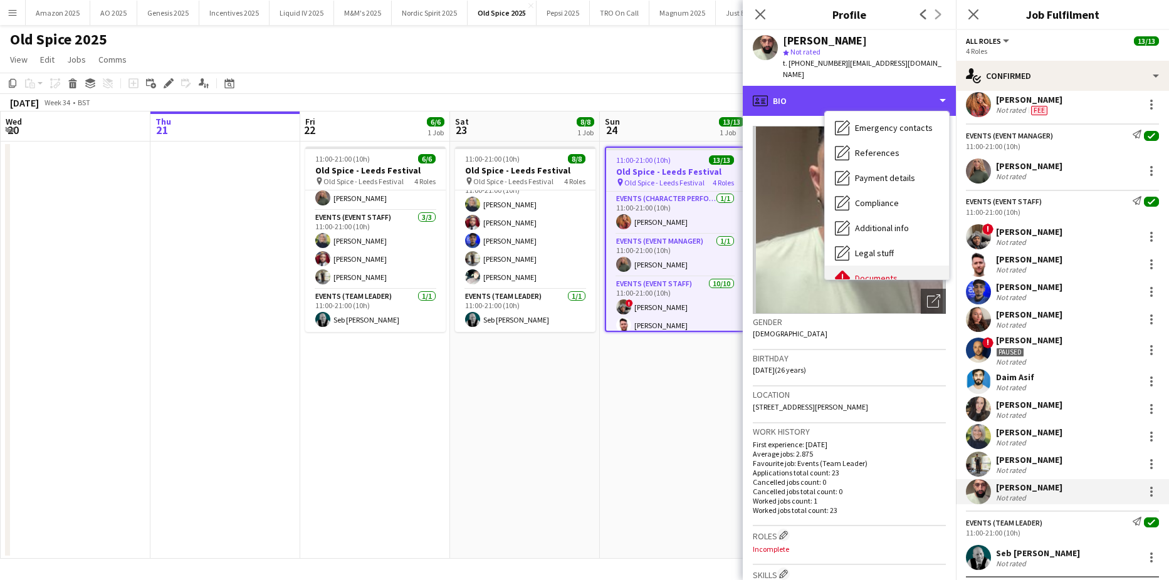
scroll to position [168, 0]
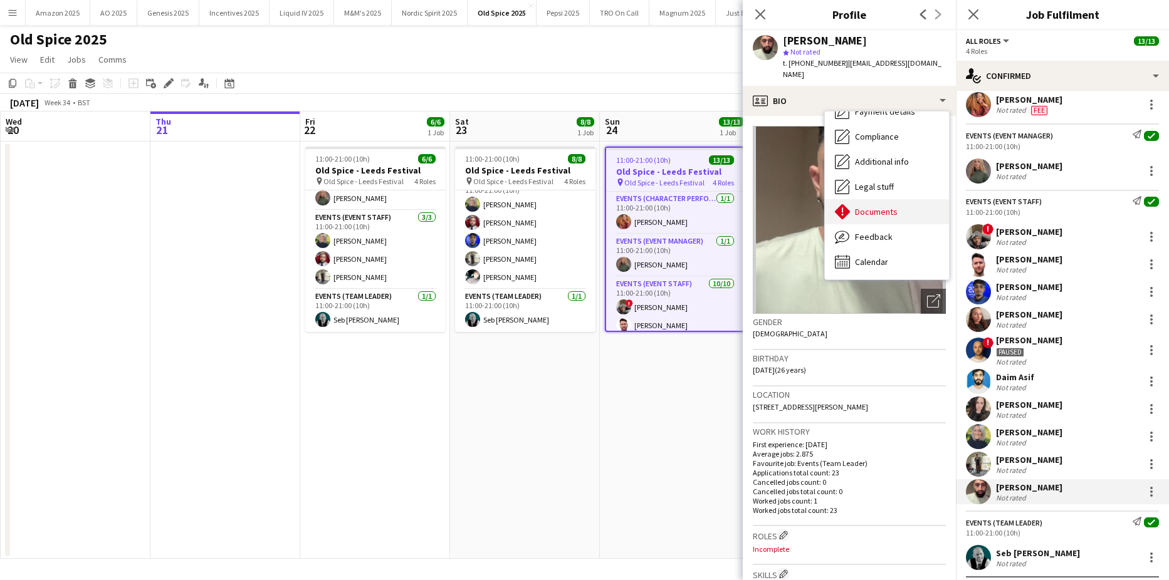
click at [879, 214] on span "Documents" at bounding box center [876, 211] width 43 height 11
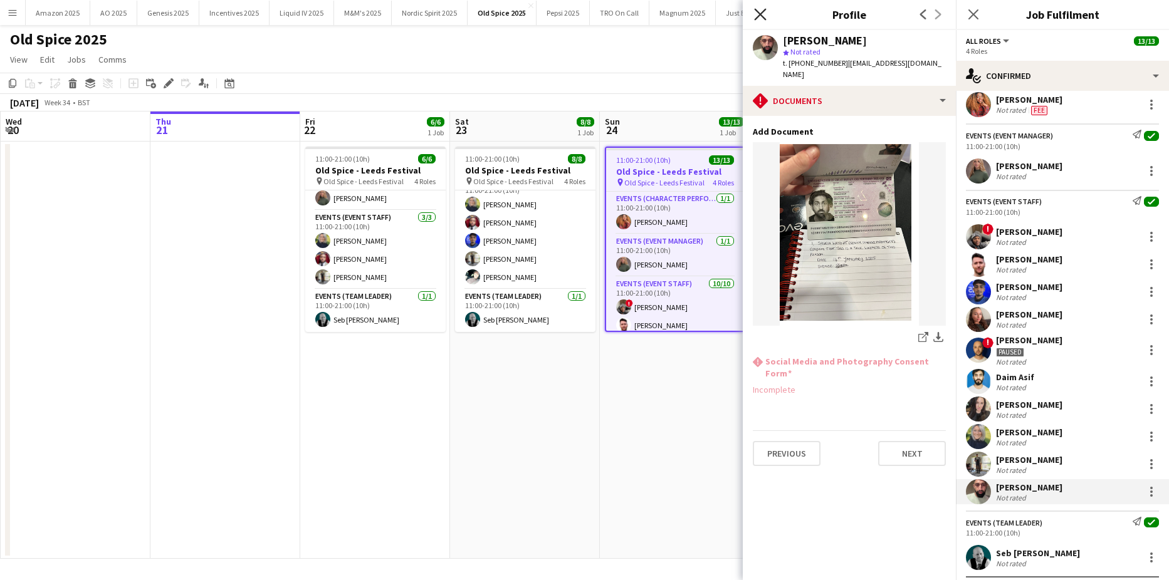
click at [759, 9] on icon "Close pop-in" at bounding box center [760, 14] width 12 height 12
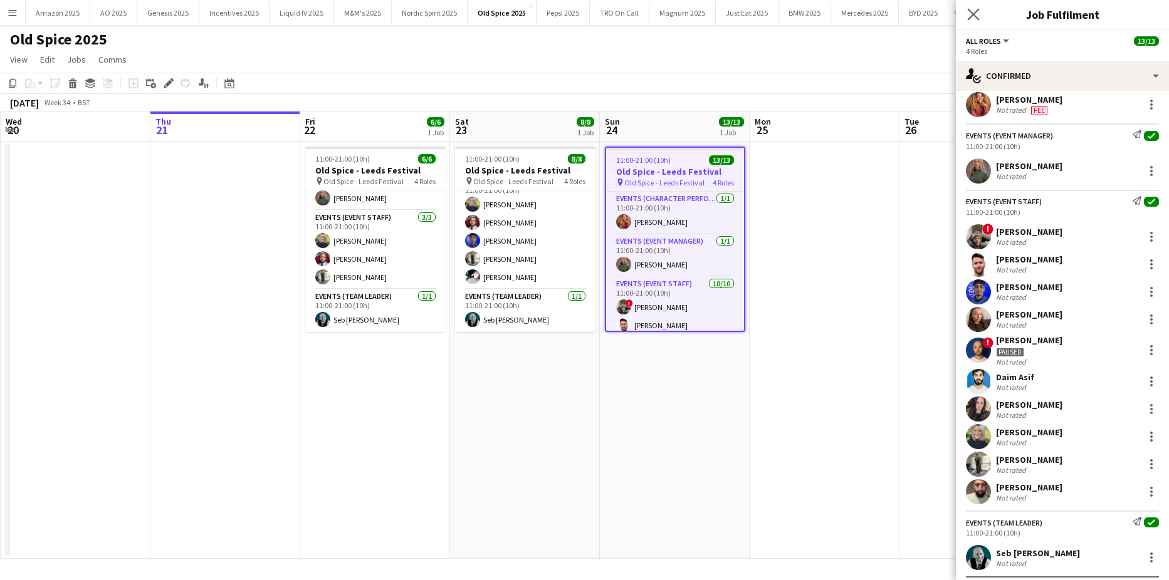
click at [971, 15] on icon "Close pop-in" at bounding box center [973, 14] width 12 height 12
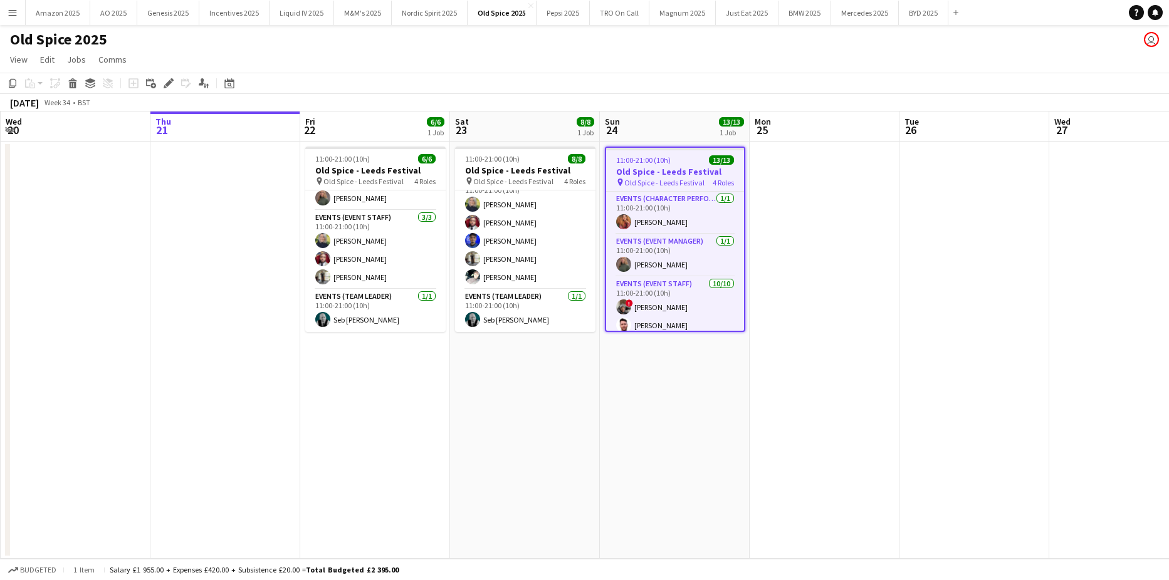
click at [890, 261] on app-date-cell at bounding box center [824, 350] width 150 height 417
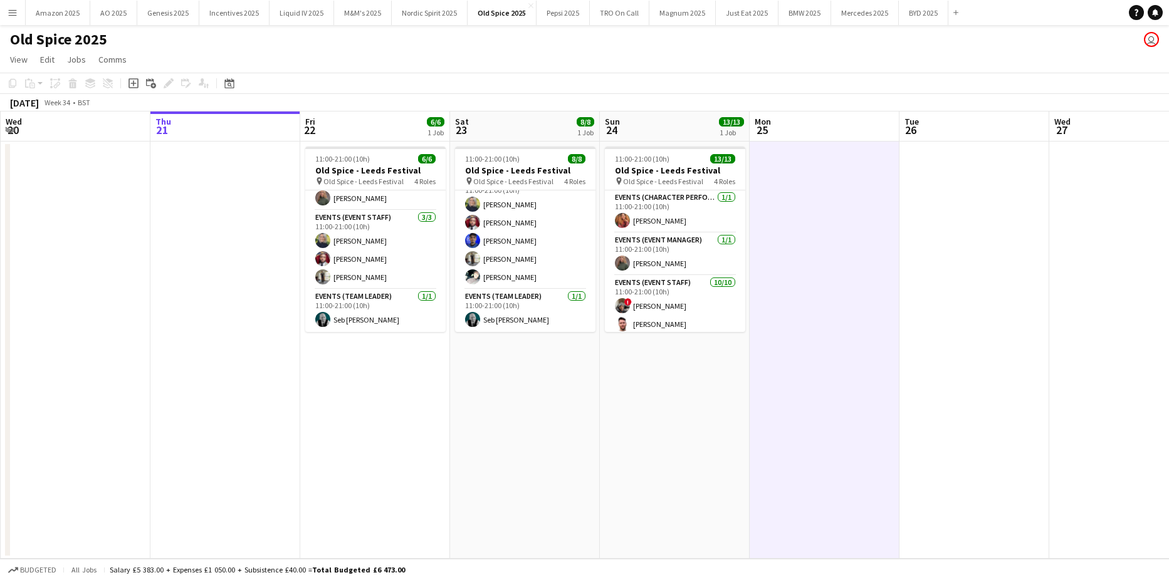
click at [11, 13] on app-icon "Menu" at bounding box center [13, 13] width 10 height 10
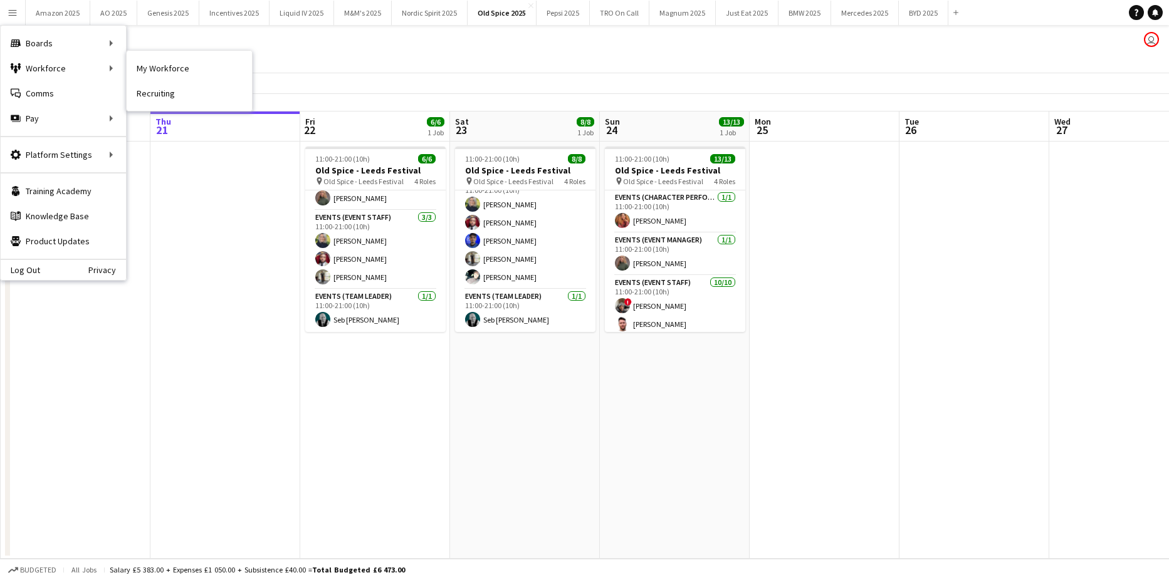
drag, startPoint x: 189, startPoint y: 61, endPoint x: 177, endPoint y: 123, distance: 63.2
click at [189, 61] on link "My Workforce" at bounding box center [189, 68] width 125 height 25
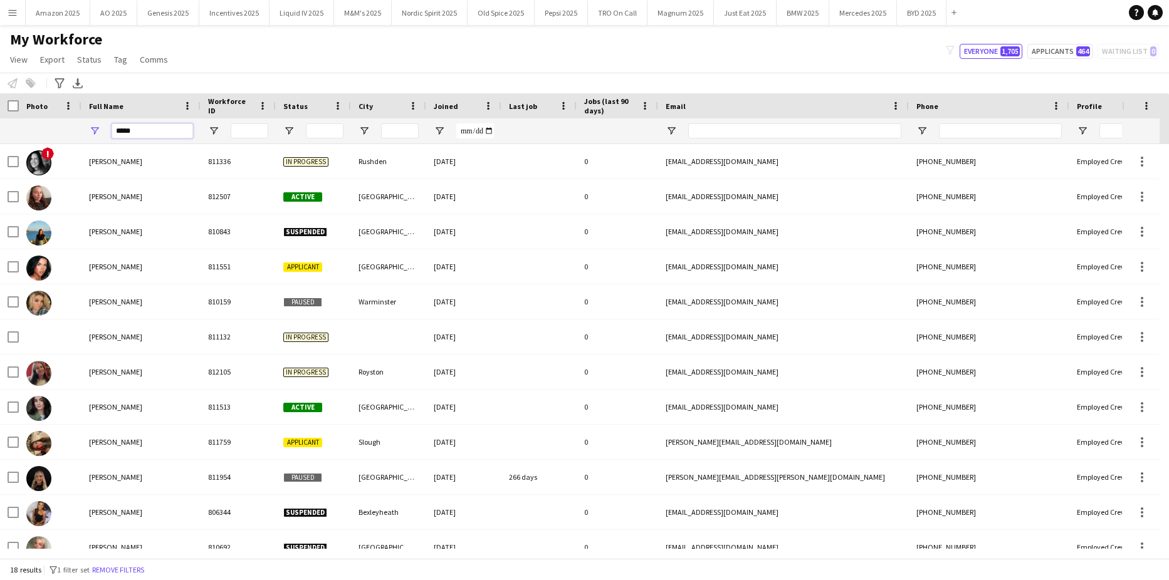
drag, startPoint x: 149, startPoint y: 134, endPoint x: -32, endPoint y: 167, distance: 184.0
click at [0, 167] on html "Menu Boards Boards Boards All jobs Status Workforce Workforce My Workforce Recr…" at bounding box center [584, 290] width 1169 height 580
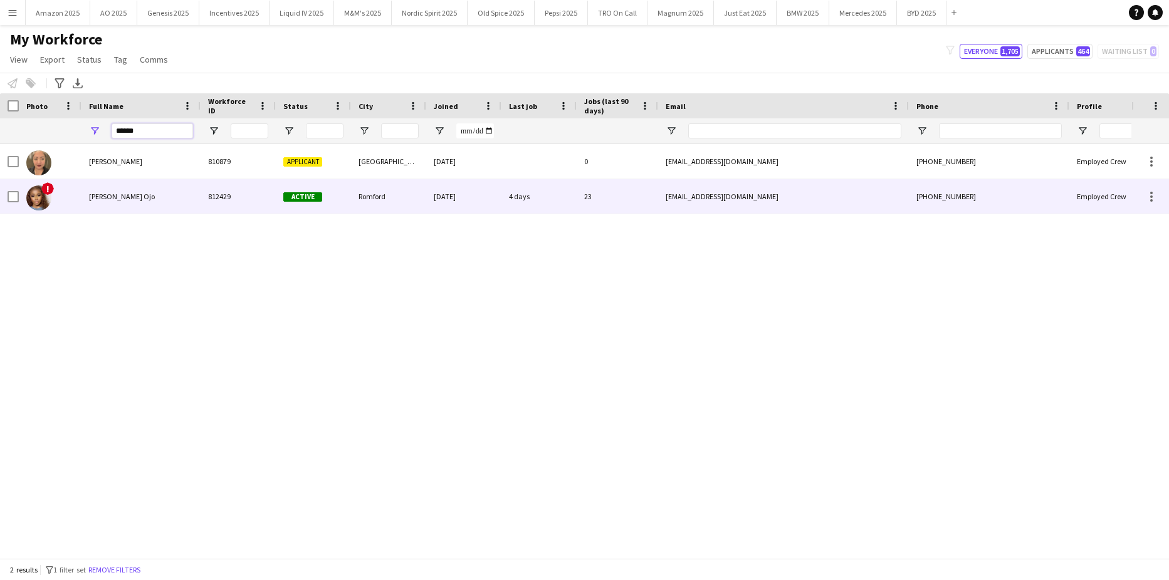
type input "******"
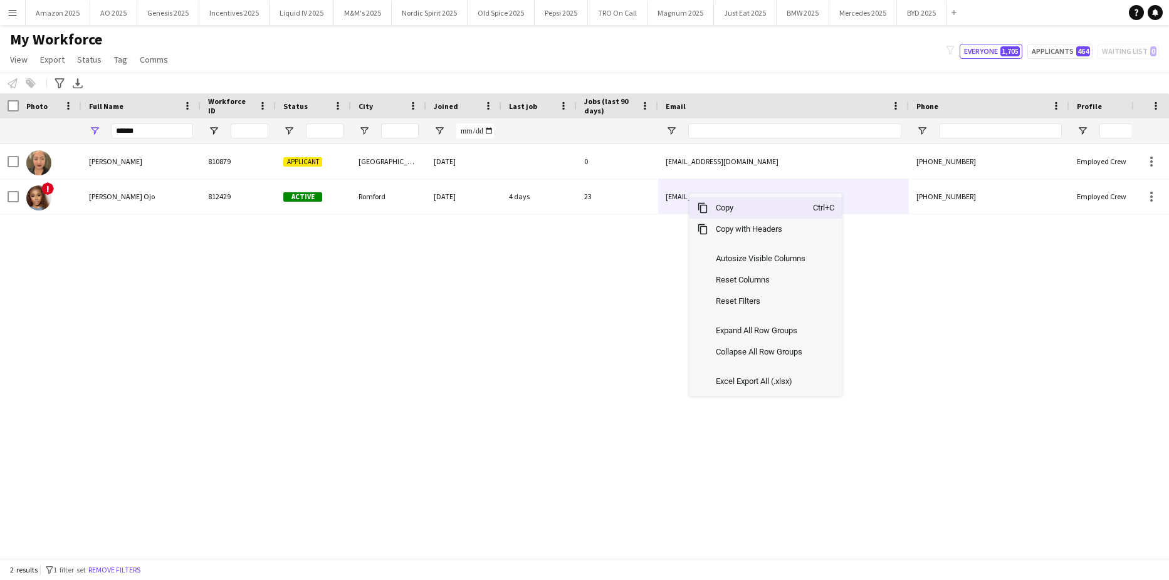
drag, startPoint x: 738, startPoint y: 210, endPoint x: 809, endPoint y: 235, distance: 75.1
click at [770, 223] on div "Copy Ctrl+C Copy with Headers Autosize Visible Columns Reset Columns Reset Filt…" at bounding box center [765, 295] width 152 height 202
drag, startPoint x: 718, startPoint y: 205, endPoint x: 1168, endPoint y: 109, distance: 460.0
click at [718, 205] on span "Copy" at bounding box center [760, 207] width 105 height 21
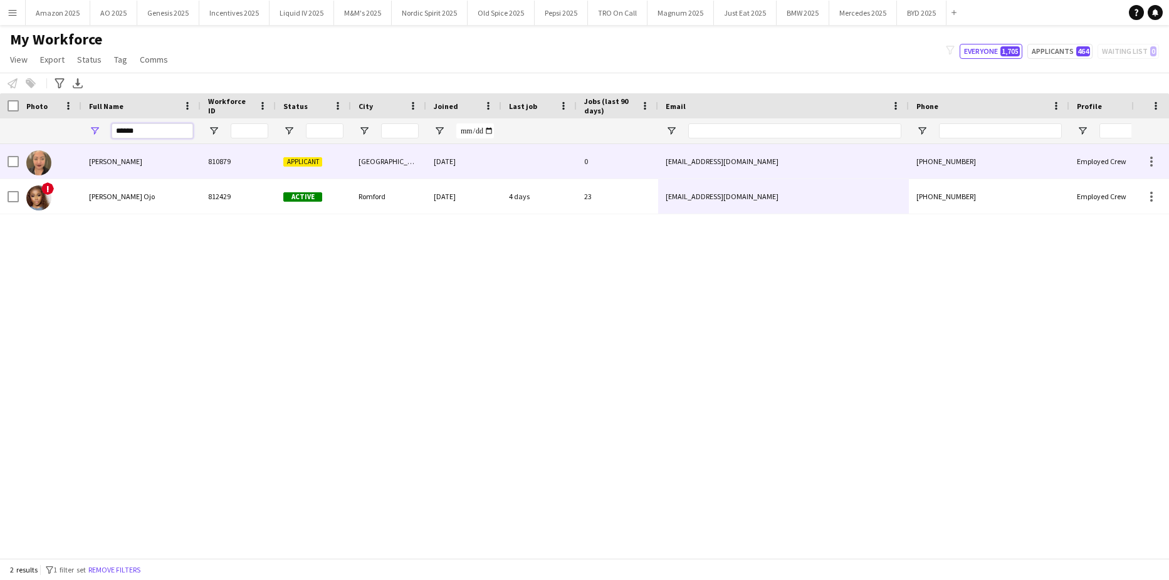
drag, startPoint x: 163, startPoint y: 133, endPoint x: -32, endPoint y: 177, distance: 199.7
click at [0, 177] on html "Menu Boards Boards Boards All jobs Status Workforce Workforce My Workforce Recr…" at bounding box center [584, 290] width 1169 height 580
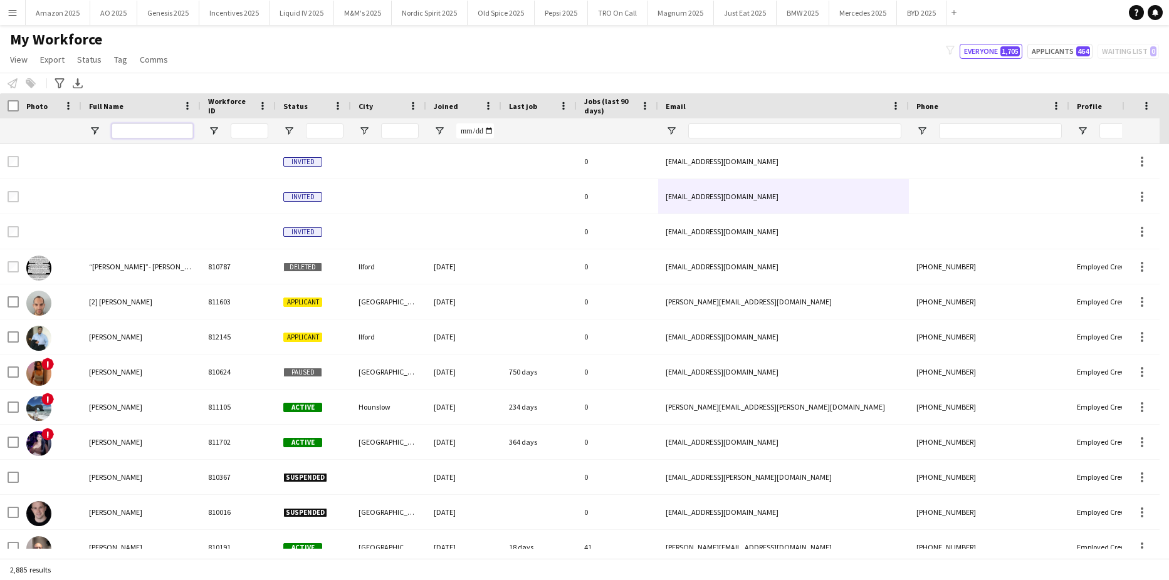
click at [138, 130] on input "Full Name Filter Input" at bounding box center [152, 130] width 81 height 15
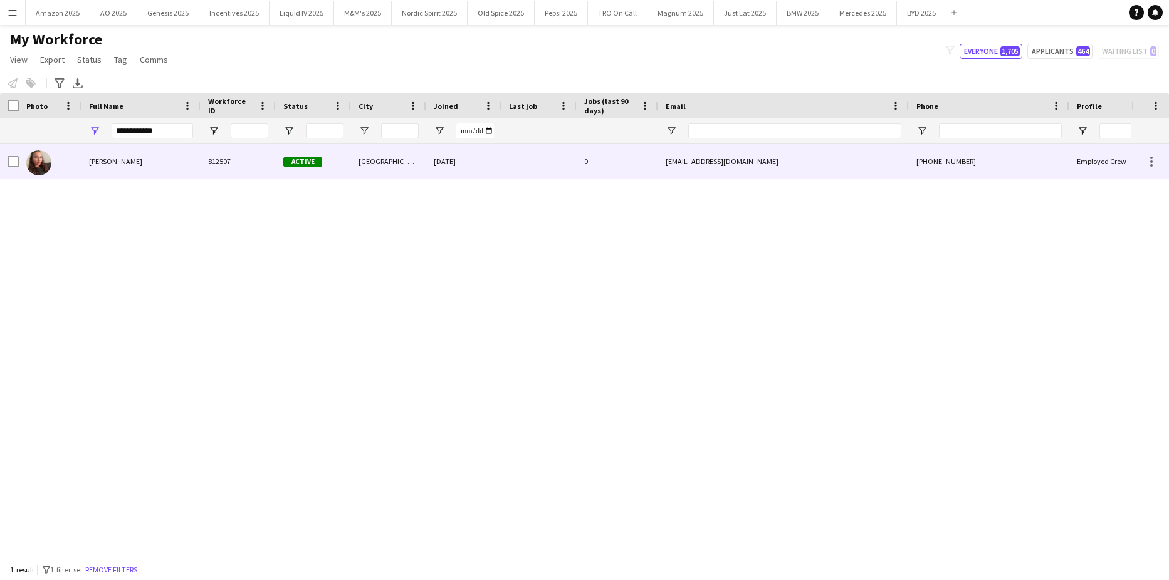
click at [130, 165] on div "[PERSON_NAME]" at bounding box center [140, 161] width 119 height 34
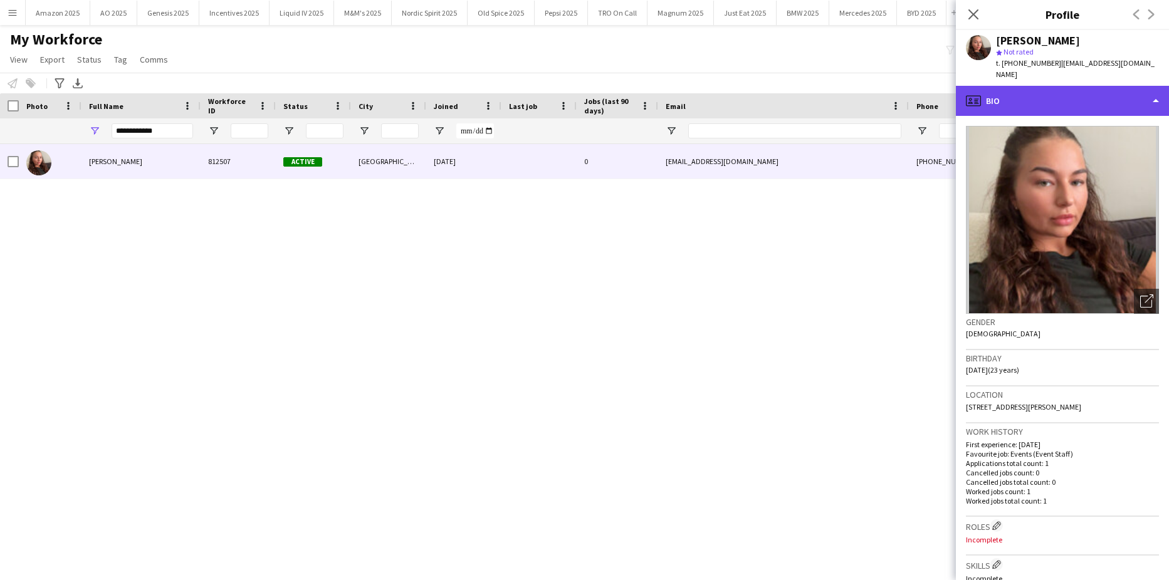
click at [1098, 86] on div "profile Bio" at bounding box center [1062, 101] width 213 height 30
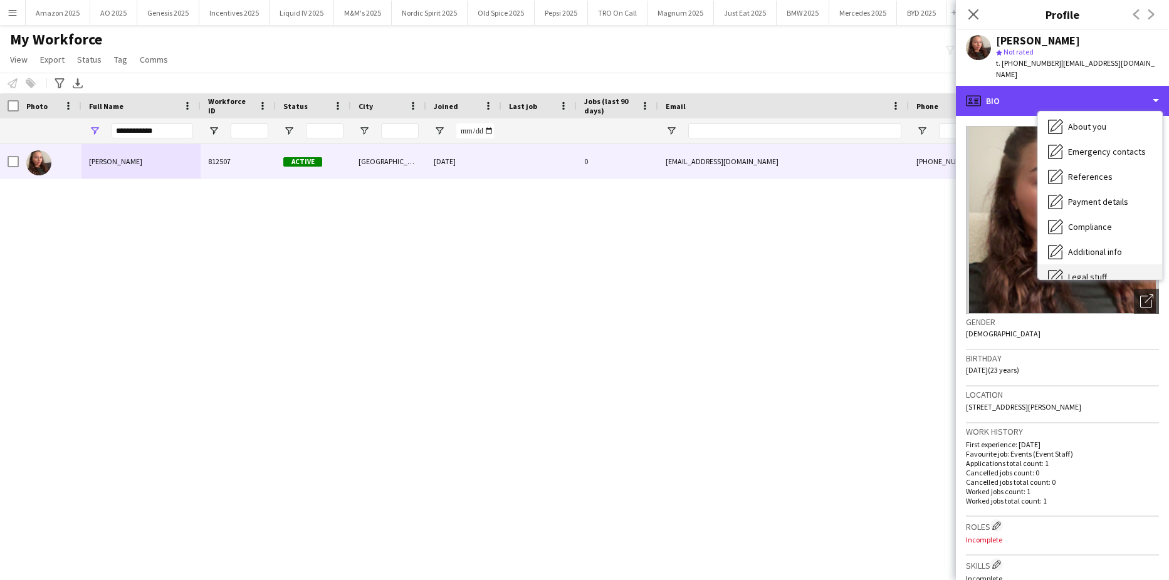
scroll to position [168, 0]
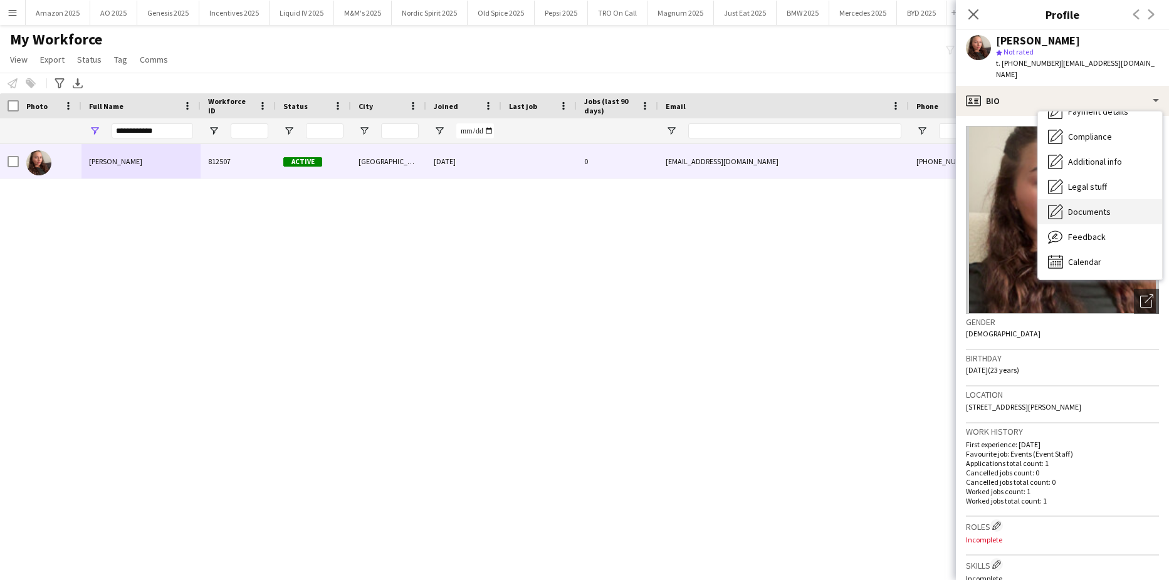
click at [1095, 206] on span "Documents" at bounding box center [1089, 211] width 43 height 11
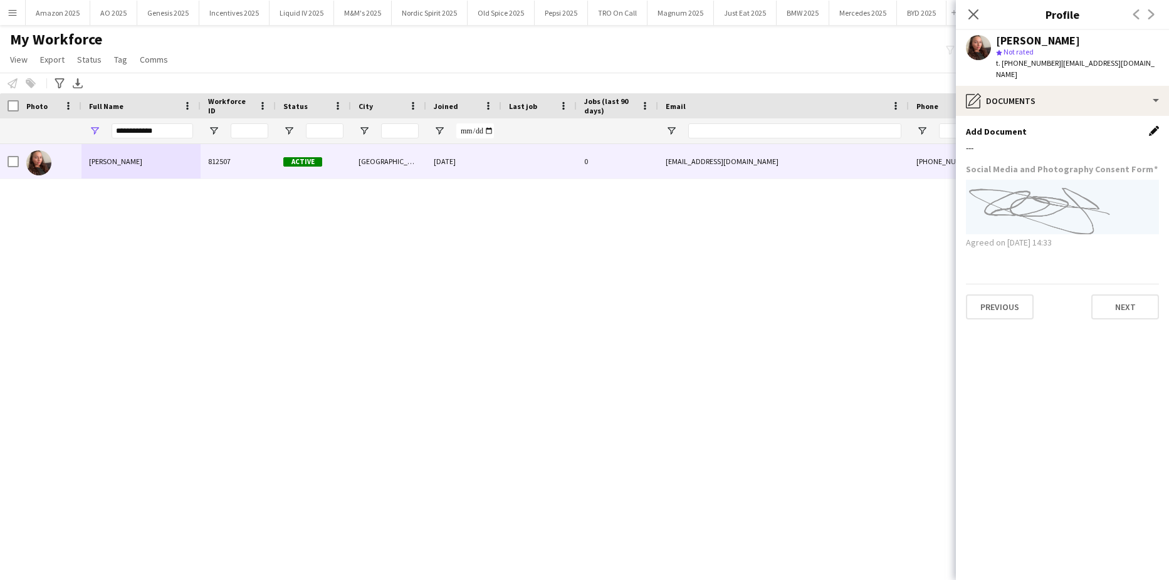
click at [1154, 126] on app-icon "Edit this field" at bounding box center [1153, 131] width 10 height 10
click at [1101, 145] on button "Upload new file" at bounding box center [1119, 152] width 78 height 20
click at [1142, 142] on button "Upload new file" at bounding box center [1119, 152] width 78 height 20
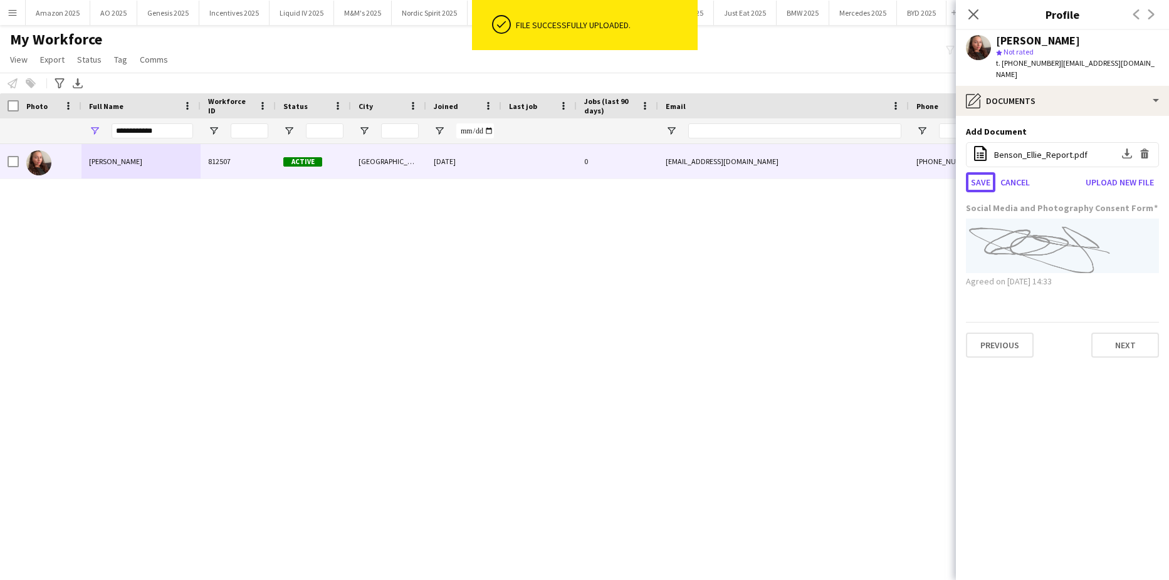
click at [982, 172] on button "Save" at bounding box center [980, 182] width 29 height 20
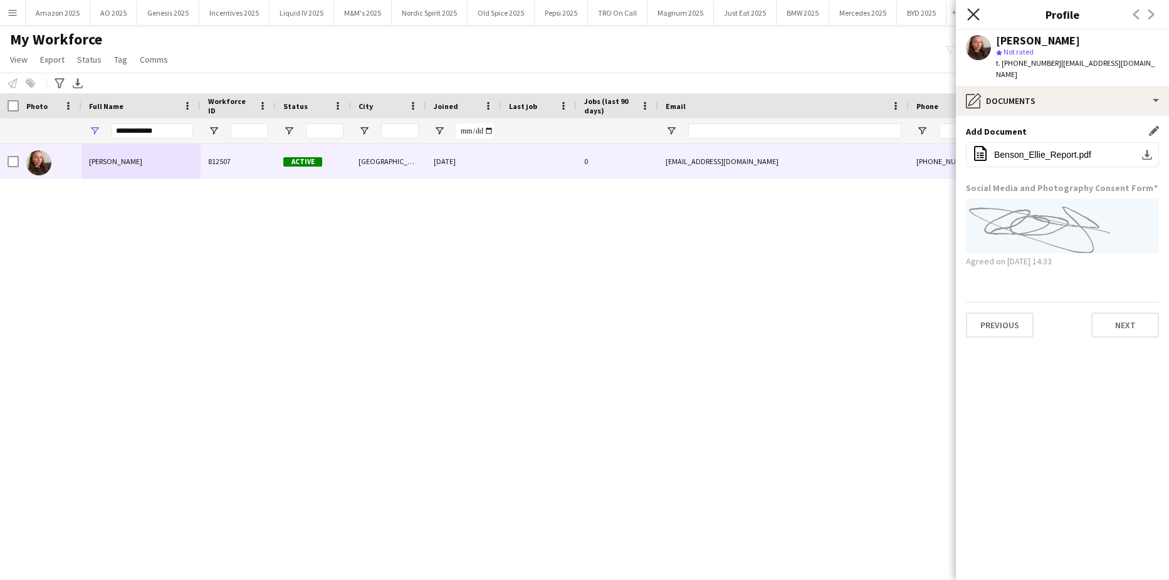
click at [973, 9] on icon "Close pop-in" at bounding box center [973, 14] width 12 height 12
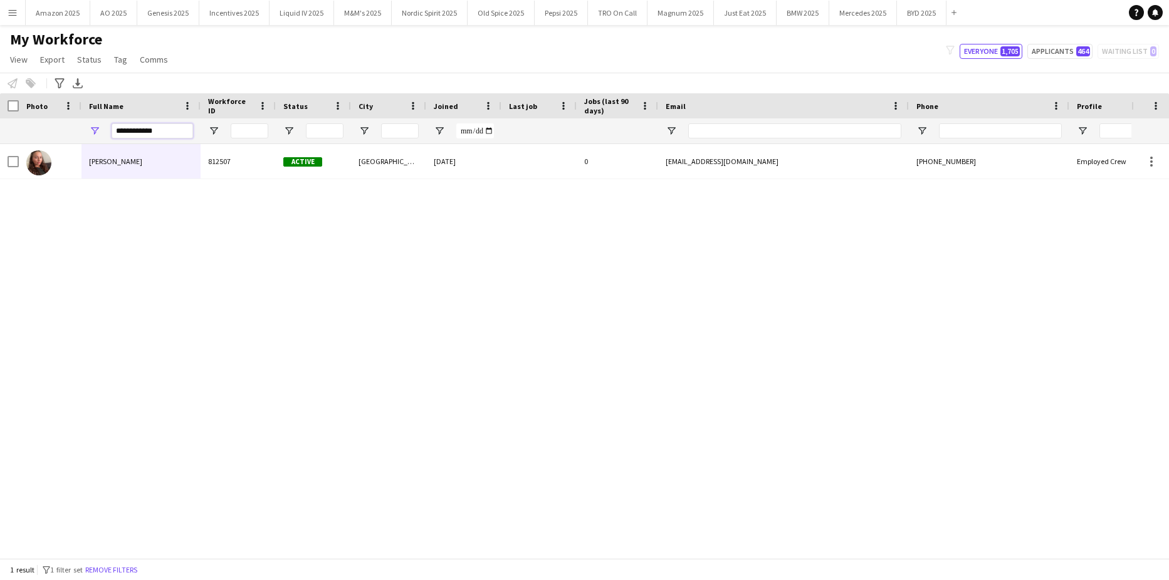
drag, startPoint x: 169, startPoint y: 128, endPoint x: -32, endPoint y: 152, distance: 202.0
click at [0, 152] on html "Menu Boards Boards Boards All jobs Status Workforce Workforce My Workforce Recr…" at bounding box center [584, 290] width 1169 height 580
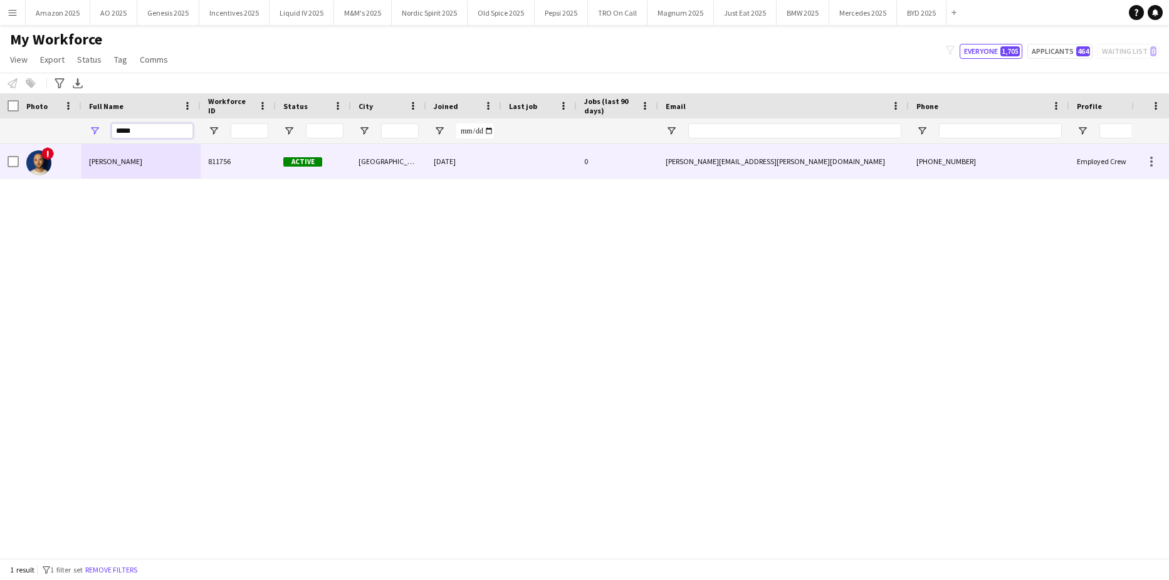
type input "*****"
click at [144, 158] on div "[PERSON_NAME]" at bounding box center [140, 161] width 119 height 34
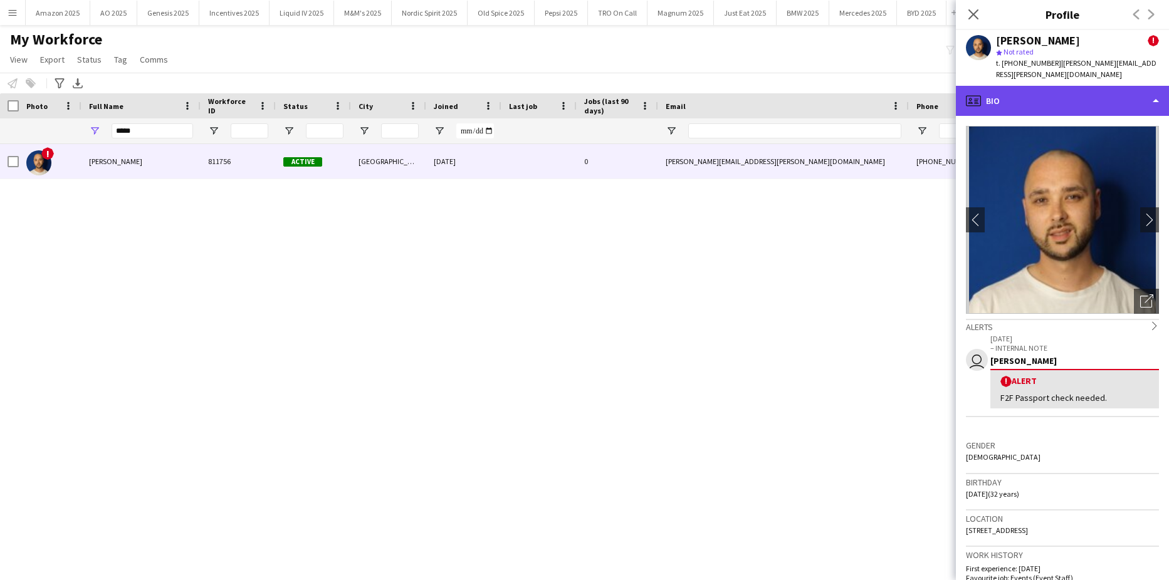
click at [1089, 86] on div "profile Bio" at bounding box center [1062, 101] width 213 height 30
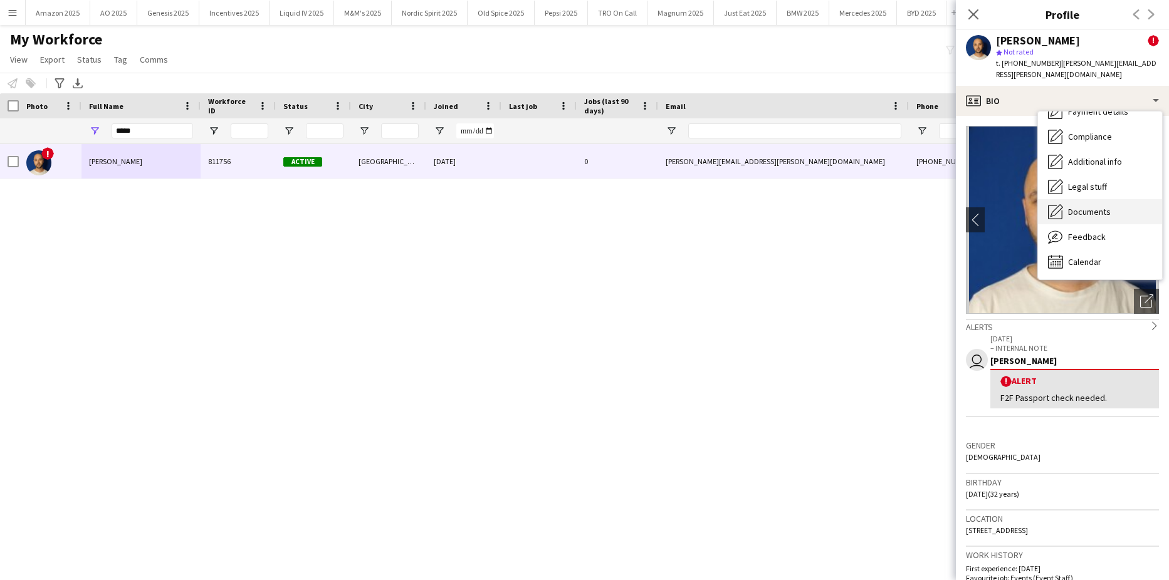
click at [1087, 206] on span "Documents" at bounding box center [1089, 211] width 43 height 11
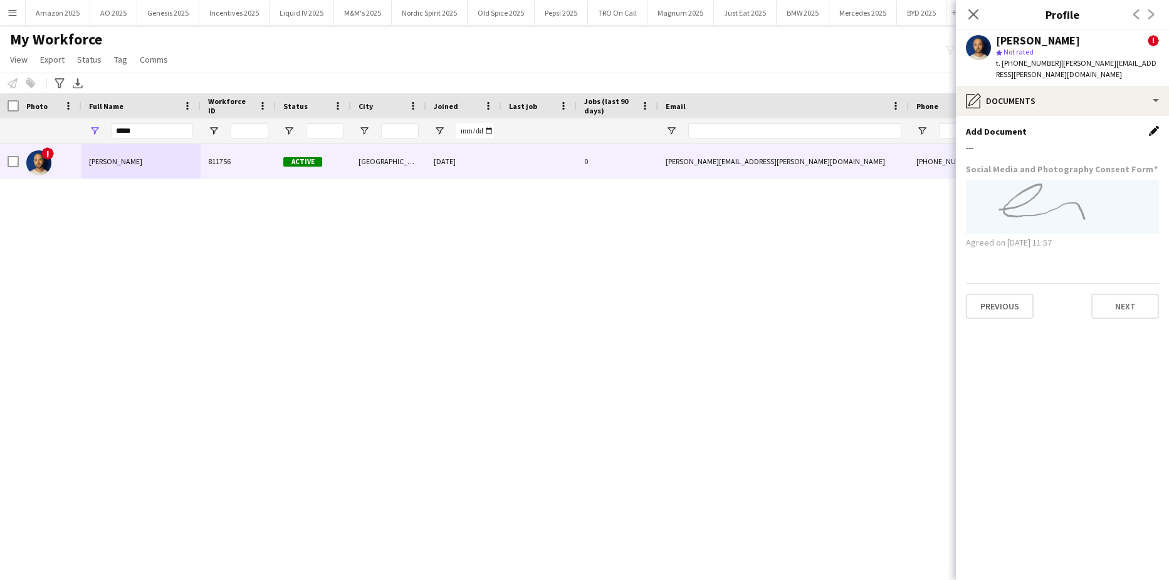
click at [1154, 126] on app-icon "Edit this field" at bounding box center [1153, 131] width 10 height 10
click at [1120, 148] on button "Upload new file" at bounding box center [1119, 152] width 78 height 20
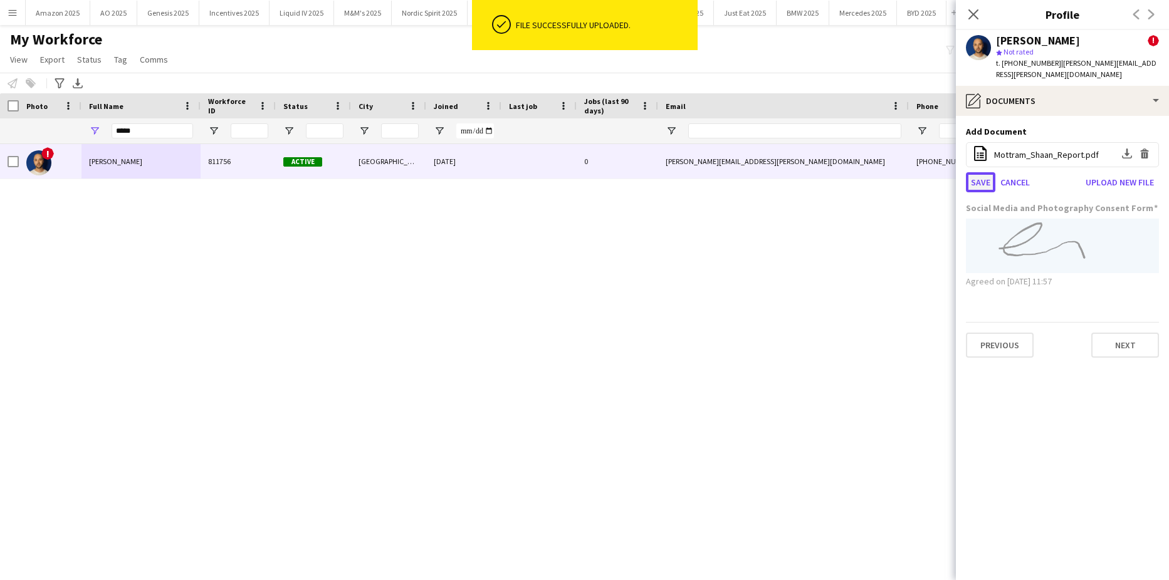
click at [982, 172] on button "Save" at bounding box center [980, 182] width 29 height 20
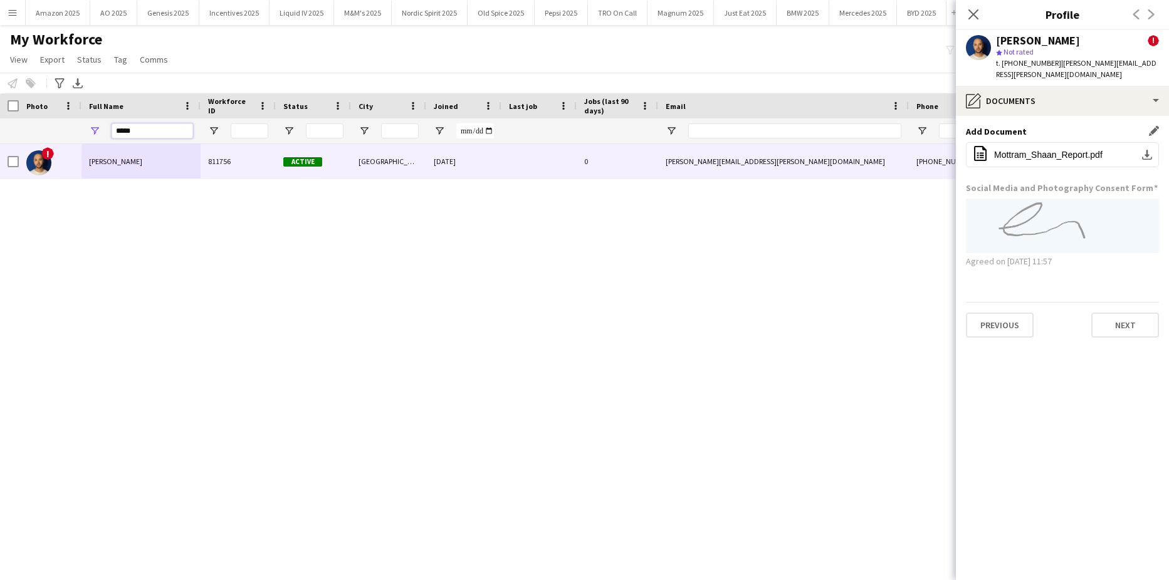
drag, startPoint x: 169, startPoint y: 136, endPoint x: -32, endPoint y: 146, distance: 200.8
click at [0, 146] on html "Menu Boards Boards Boards All jobs Status Workforce Workforce My Workforce Recr…" at bounding box center [584, 290] width 1169 height 580
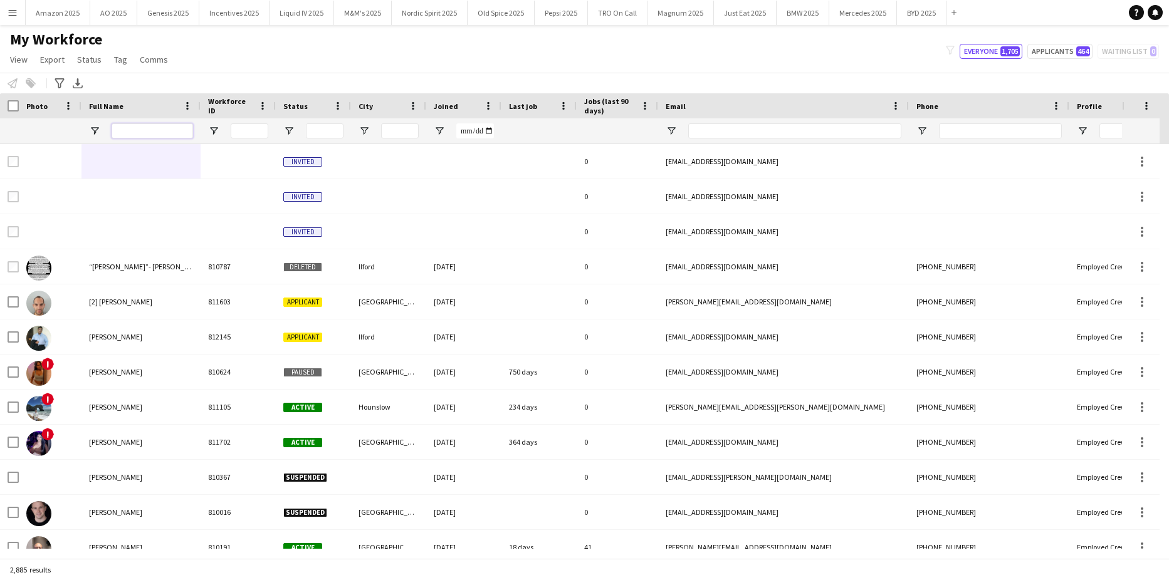
click at [154, 130] on input "Full Name Filter Input" at bounding box center [152, 130] width 81 height 15
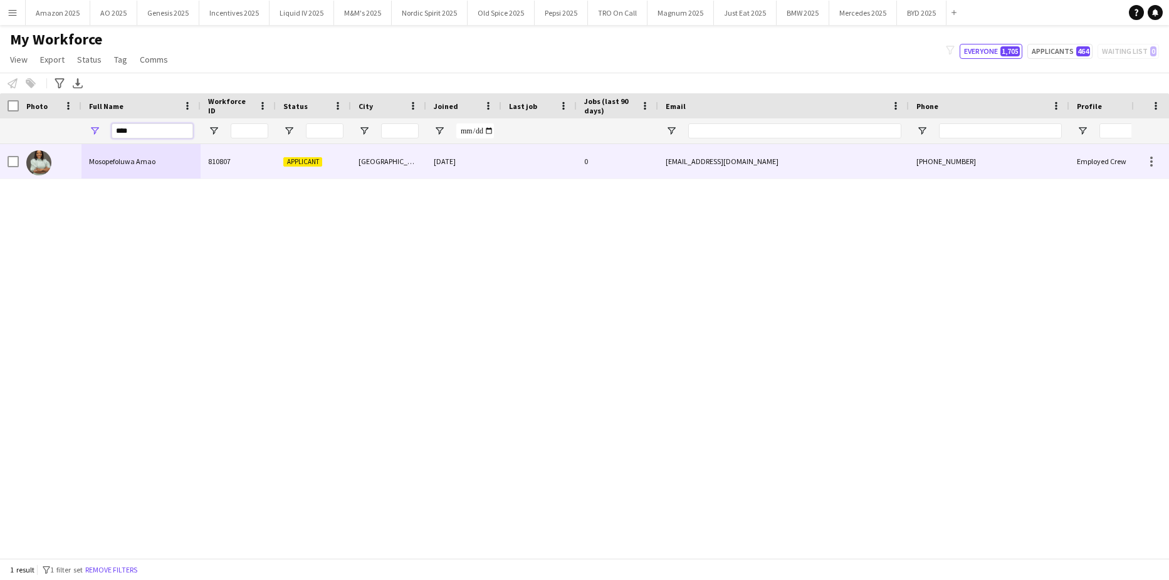
type input "****"
click at [126, 157] on span "Mosopefoluwa Amao" at bounding box center [122, 161] width 66 height 9
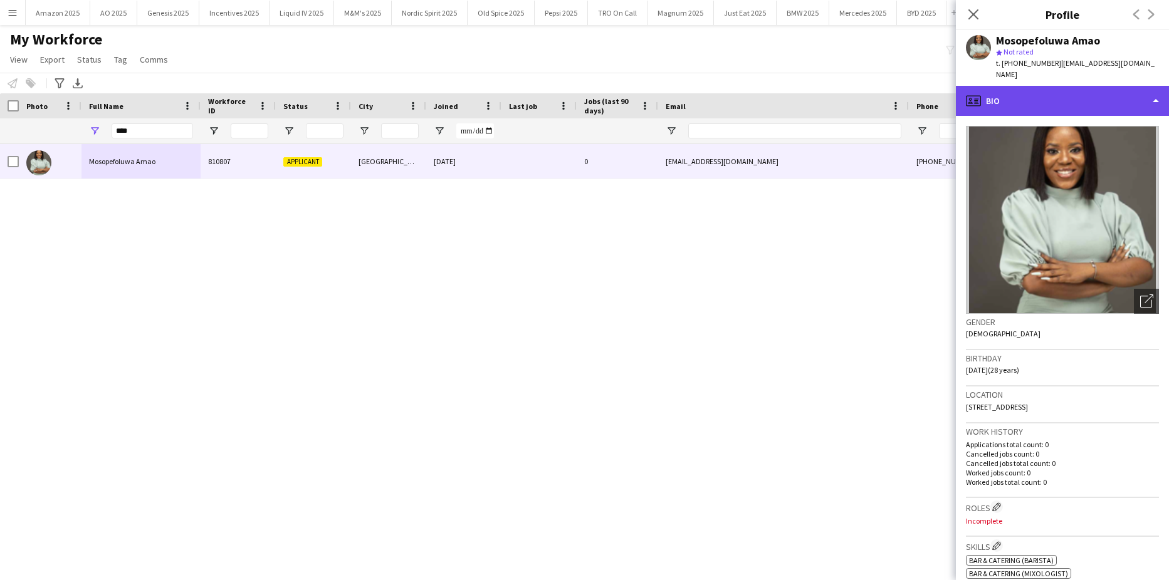
click at [1132, 108] on div "profile Bio" at bounding box center [1062, 101] width 213 height 30
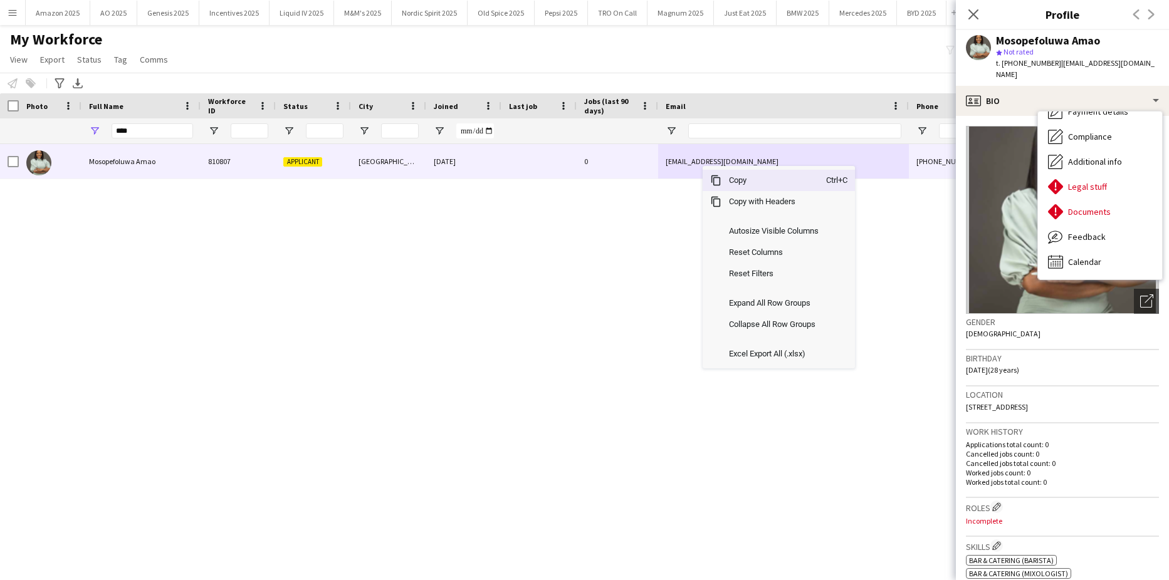
click at [754, 185] on span "Copy" at bounding box center [773, 180] width 105 height 21
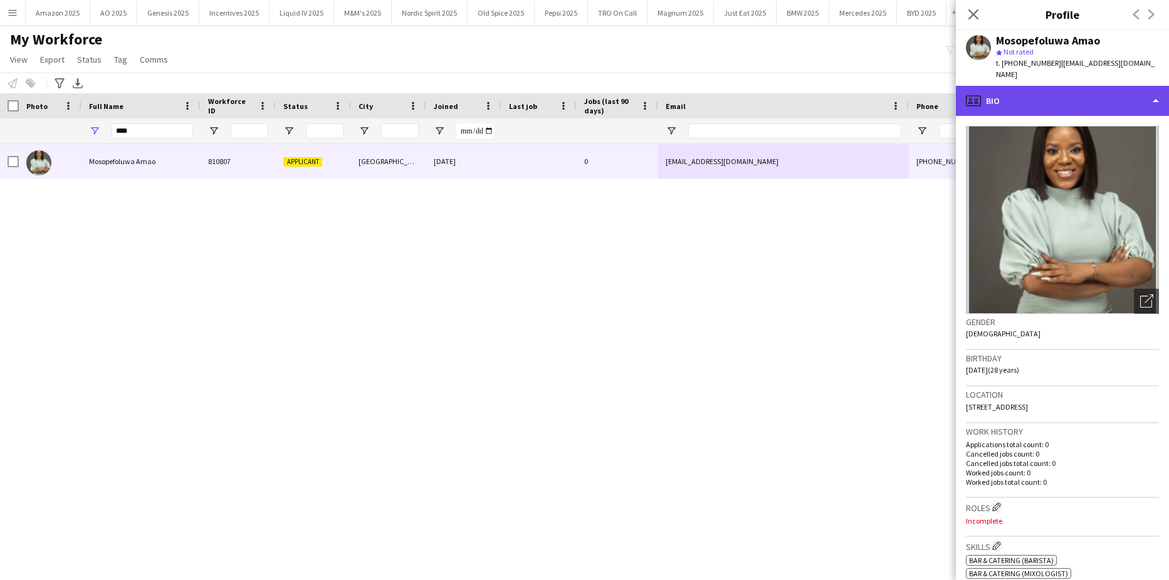
click at [1079, 92] on div "profile Bio" at bounding box center [1062, 101] width 213 height 30
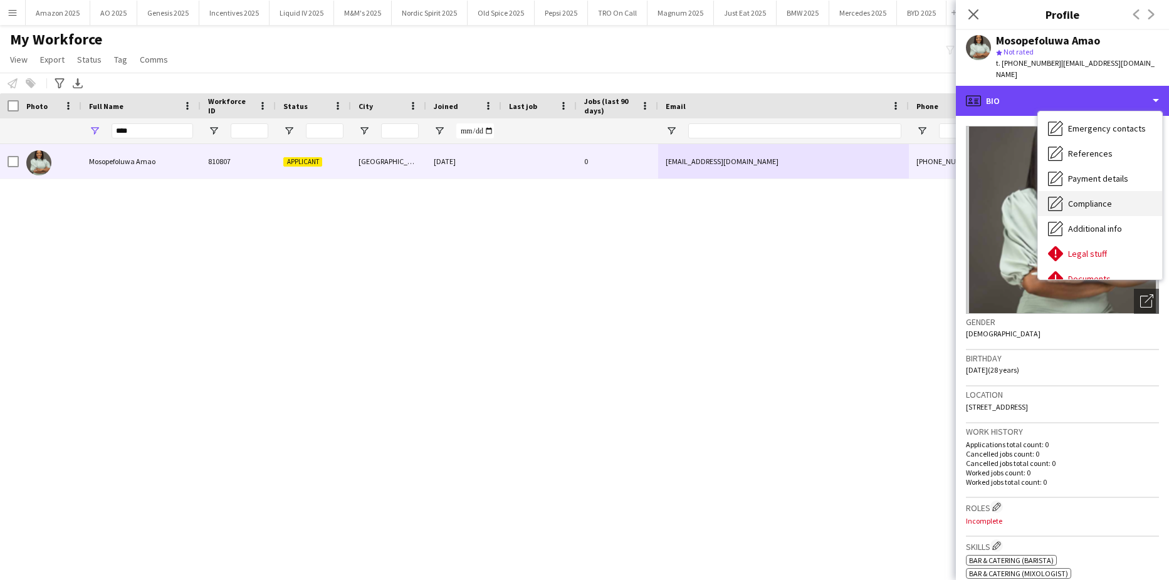
scroll to position [43, 0]
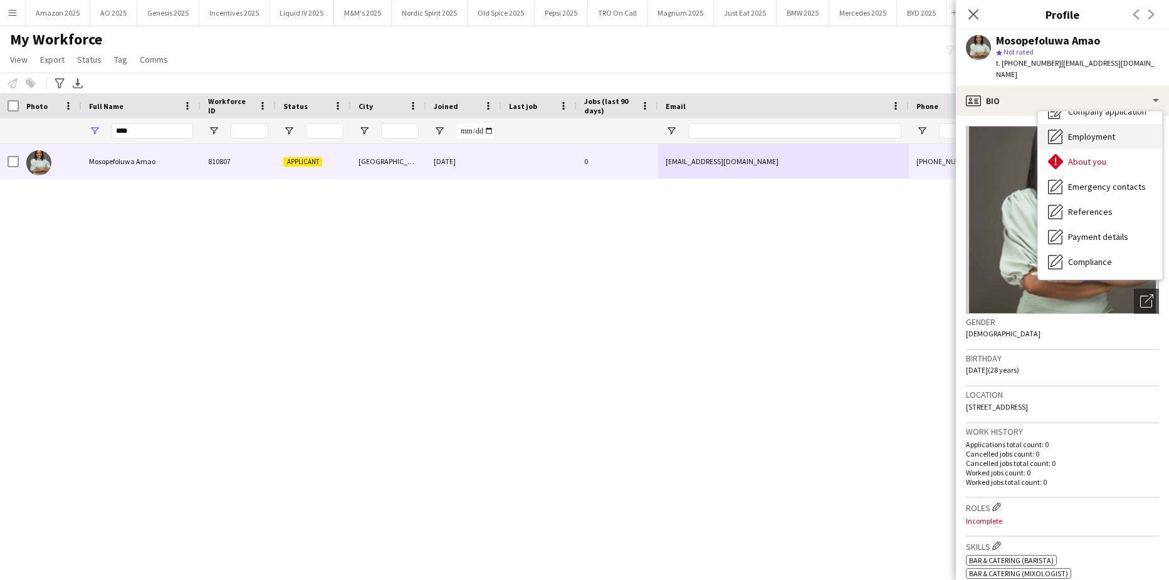
click at [1085, 133] on span "Employment" at bounding box center [1091, 136] width 47 height 11
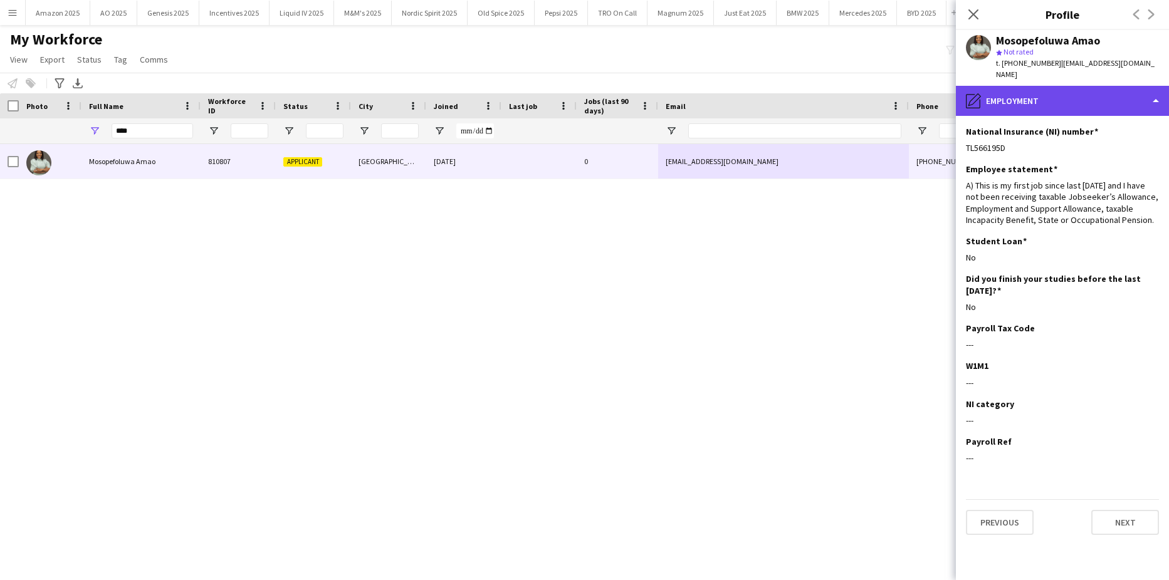
click at [1096, 110] on div "pencil4 Employment" at bounding box center [1062, 101] width 213 height 30
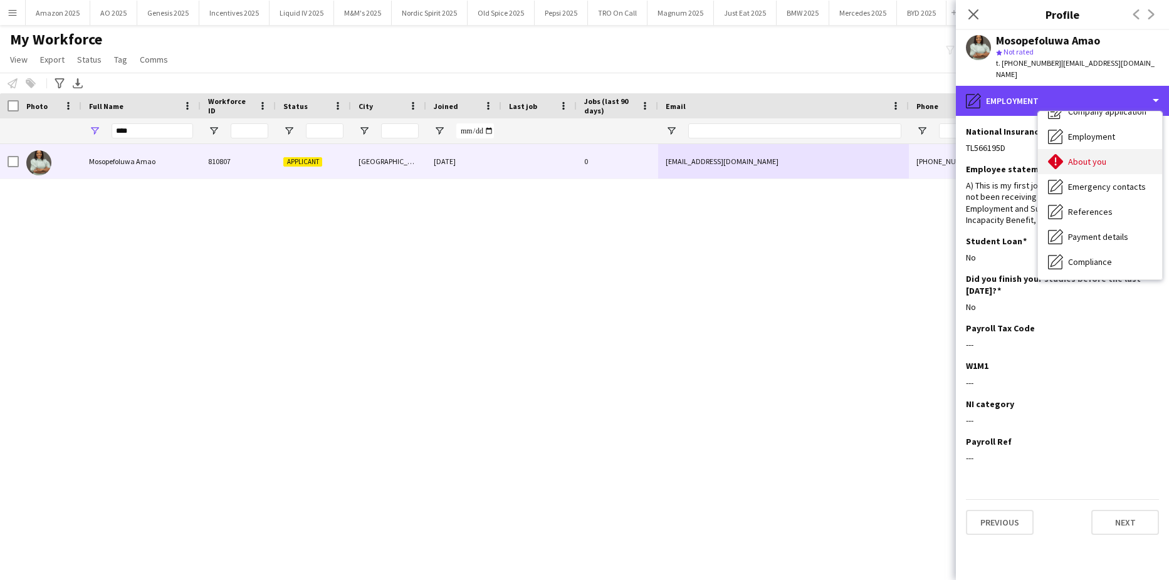
scroll to position [0, 0]
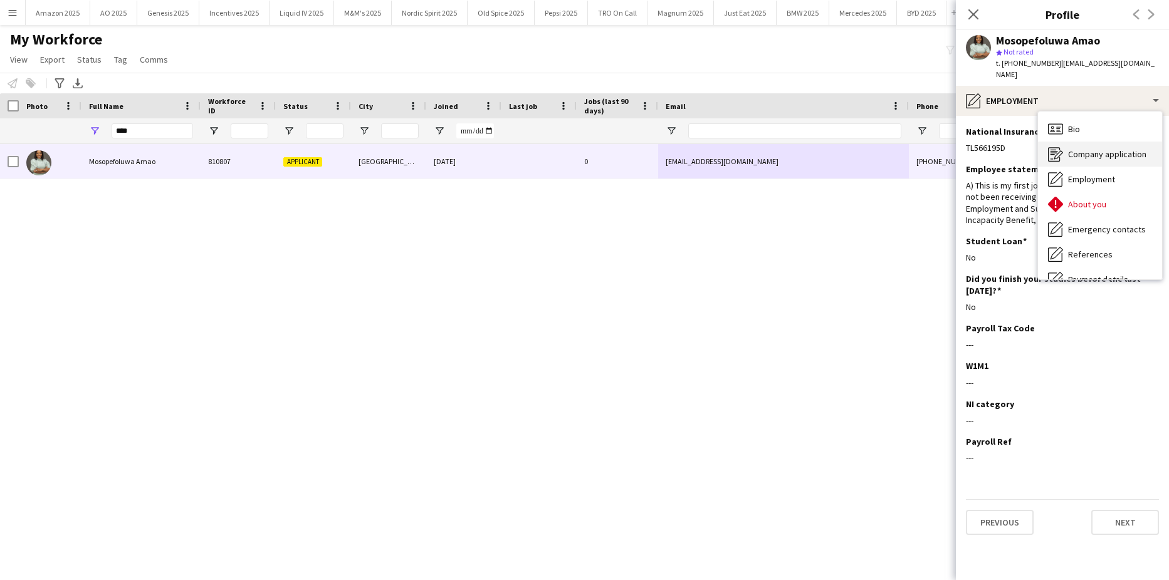
click at [1105, 152] on span "Company application" at bounding box center [1107, 153] width 78 height 11
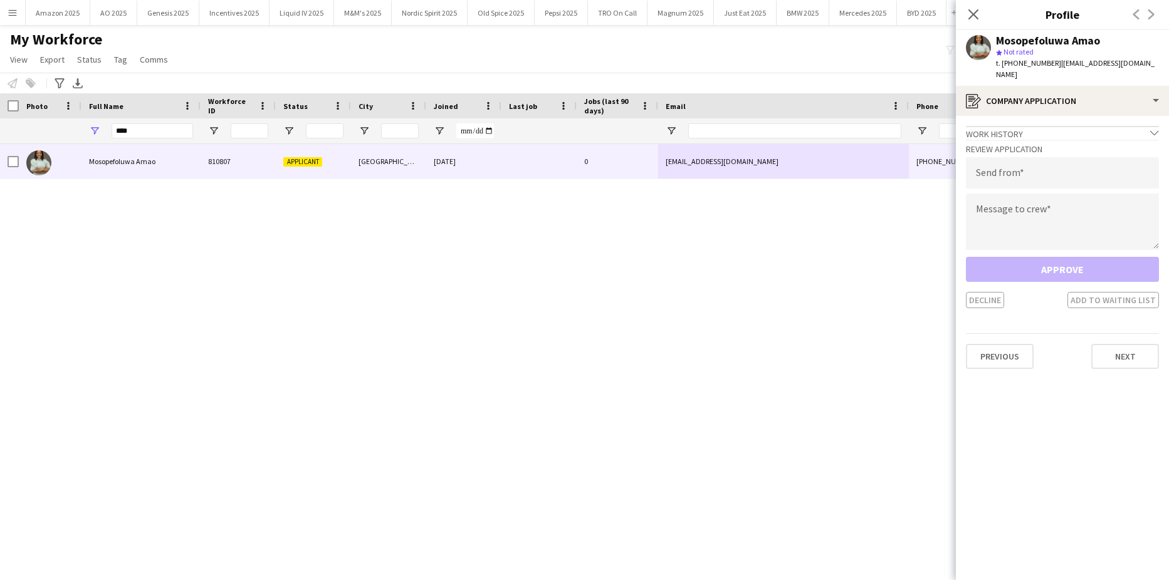
click at [647, 310] on div "Mosopefoluwa Amao 810807 Applicant [GEOGRAPHIC_DATA] [DATE] 0 [EMAIL_ADDRESS][D…" at bounding box center [565, 346] width 1131 height 405
click at [6, 102] on div at bounding box center [9, 105] width 19 height 25
click at [969, 15] on icon "Close pop-in" at bounding box center [973, 14] width 12 height 12
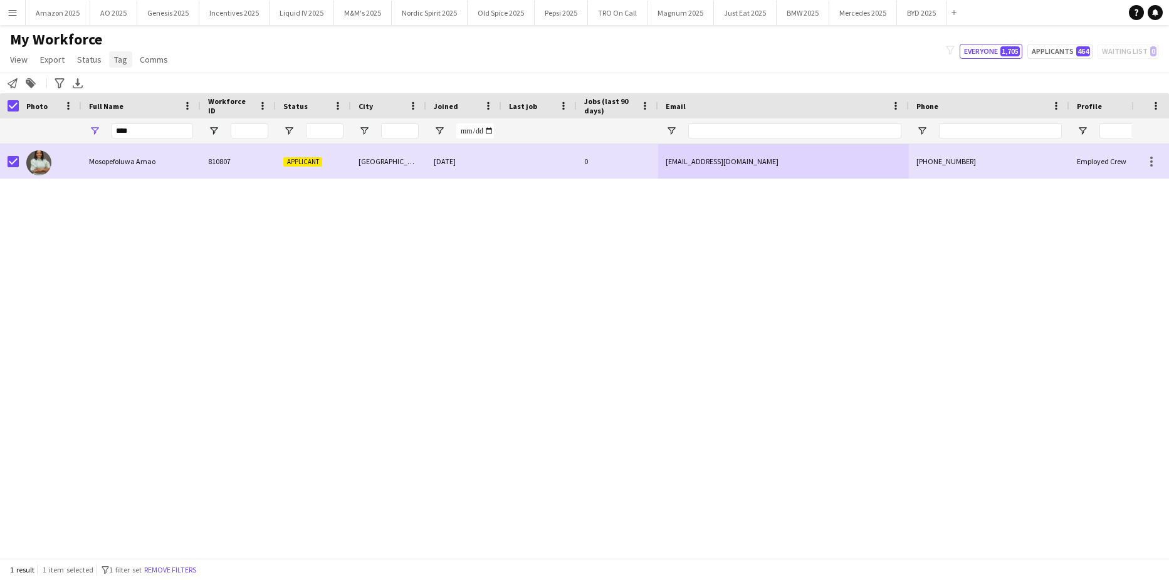
click at [122, 58] on span "Tag" at bounding box center [120, 59] width 13 height 11
click at [85, 58] on span "Status" at bounding box center [89, 59] width 24 height 11
click at [81, 82] on link "Edit" at bounding box center [116, 86] width 88 height 26
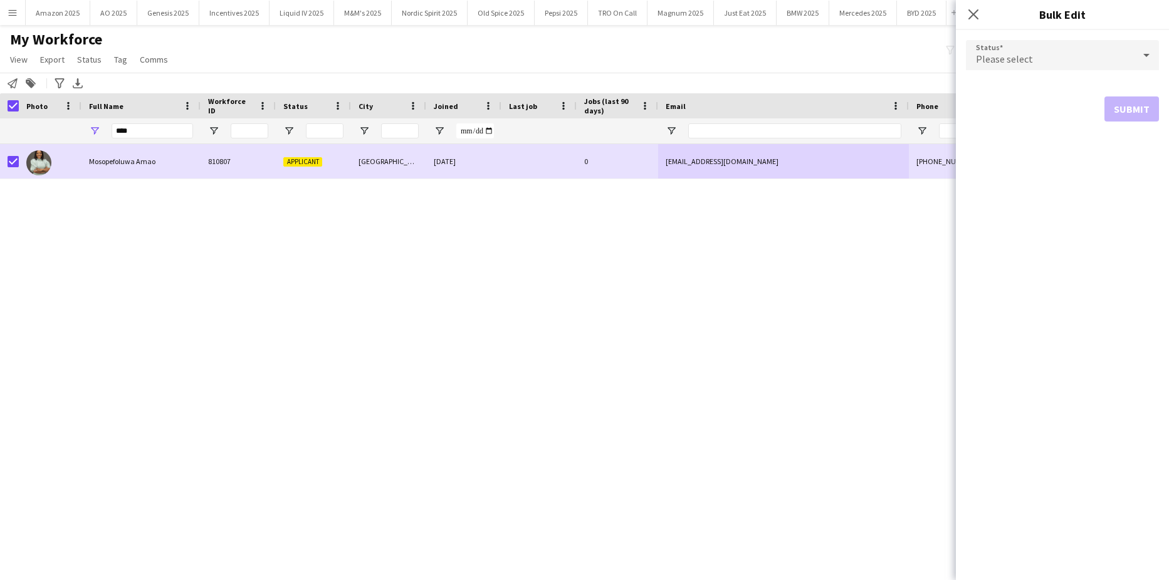
click at [1108, 66] on div "Please select" at bounding box center [1050, 55] width 168 height 30
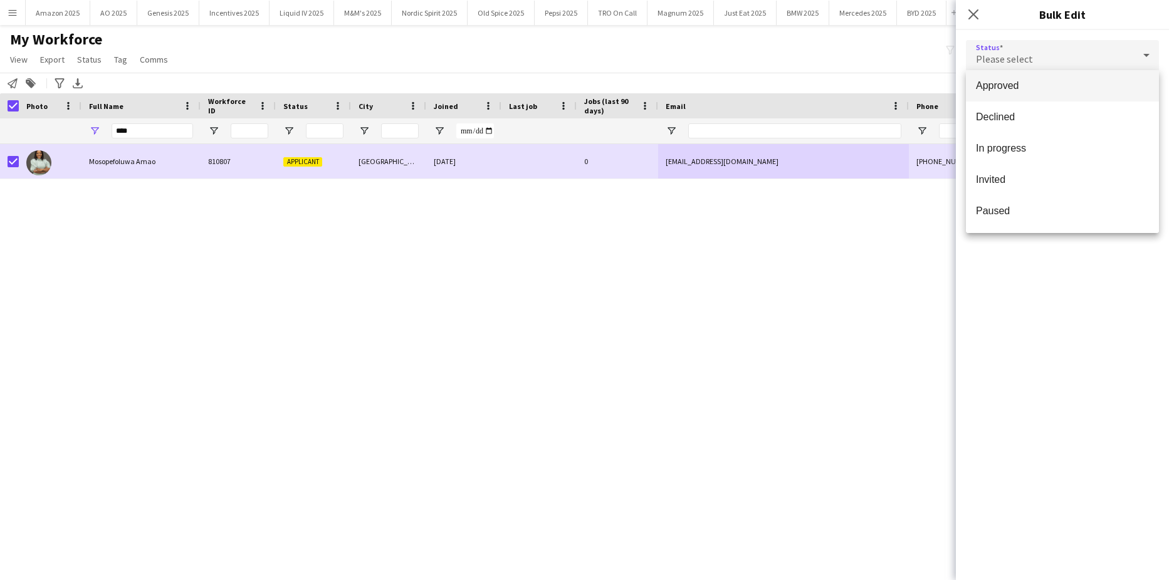
scroll to position [125, 0]
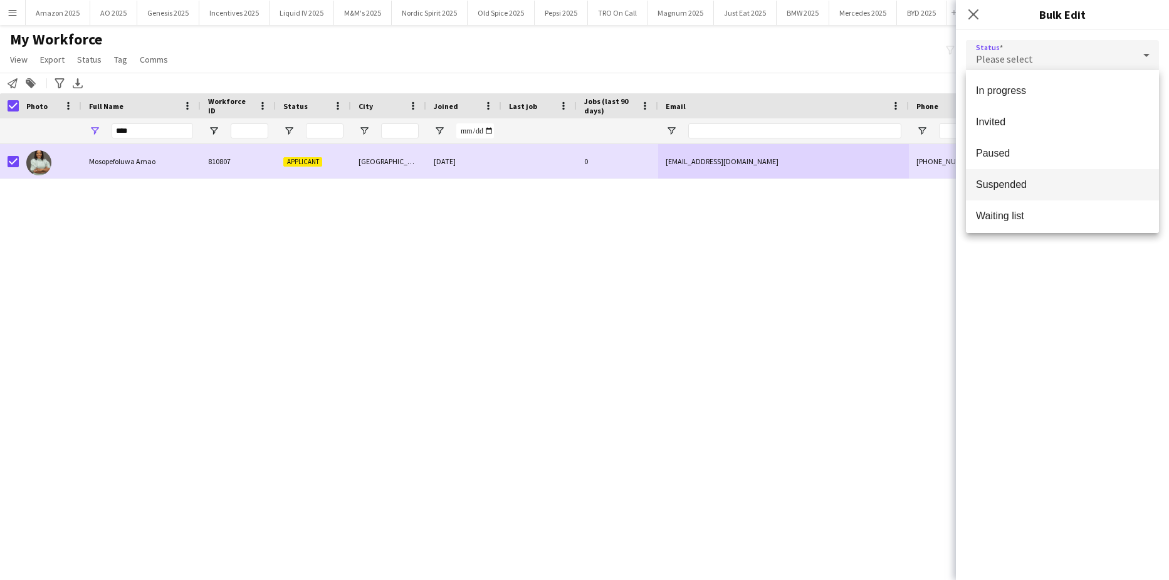
click at [1016, 180] on span "Suspended" at bounding box center [1062, 185] width 173 height 12
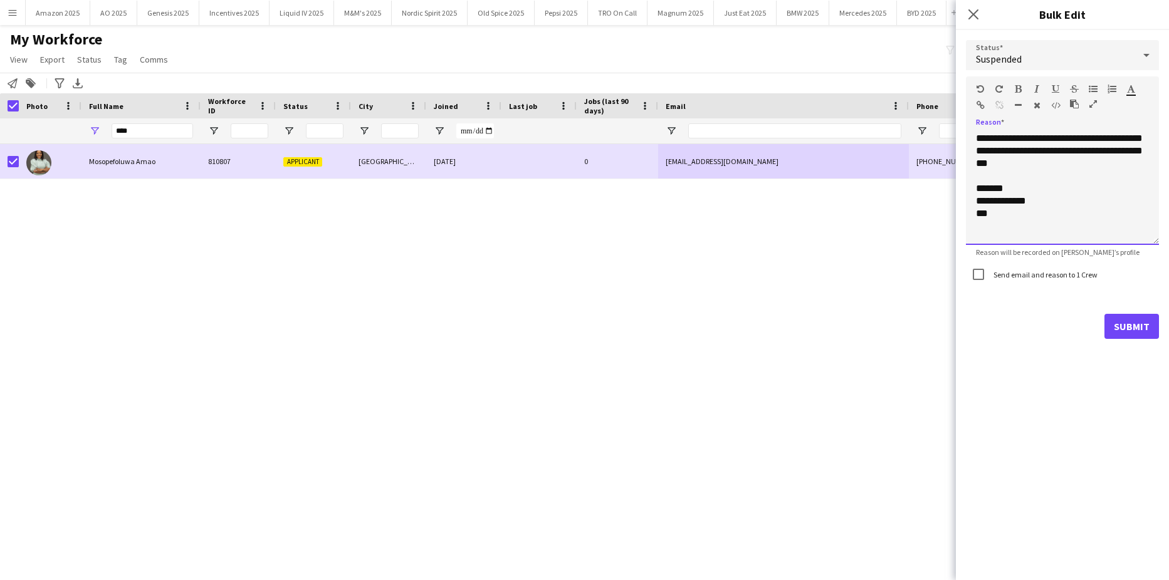
drag, startPoint x: 1041, startPoint y: 219, endPoint x: 951, endPoint y: 113, distance: 138.7
click at [951, 113] on body "Menu Boards Boards Boards All jobs Status Workforce Workforce My Workforce Recr…" at bounding box center [584, 290] width 1169 height 580
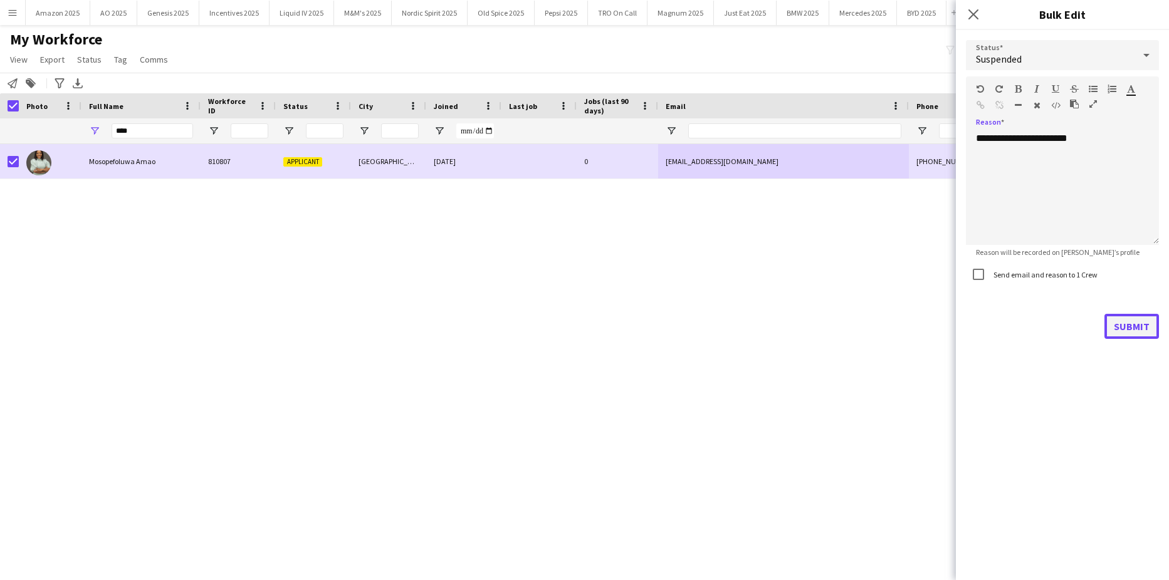
click at [1137, 323] on button "Submit" at bounding box center [1131, 326] width 55 height 25
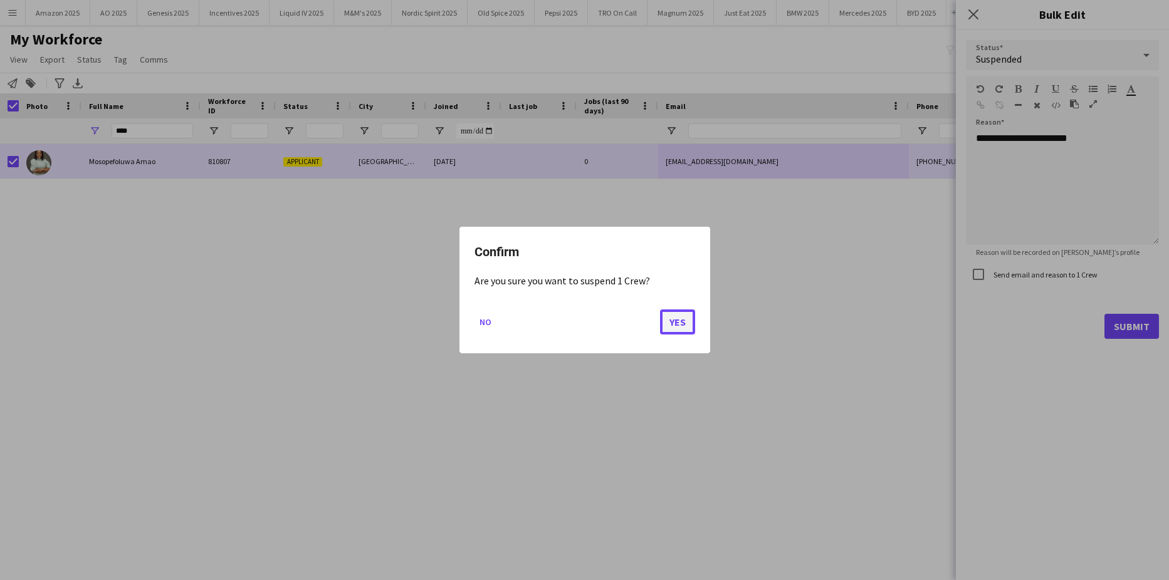
click at [681, 322] on button "Yes" at bounding box center [677, 322] width 35 height 25
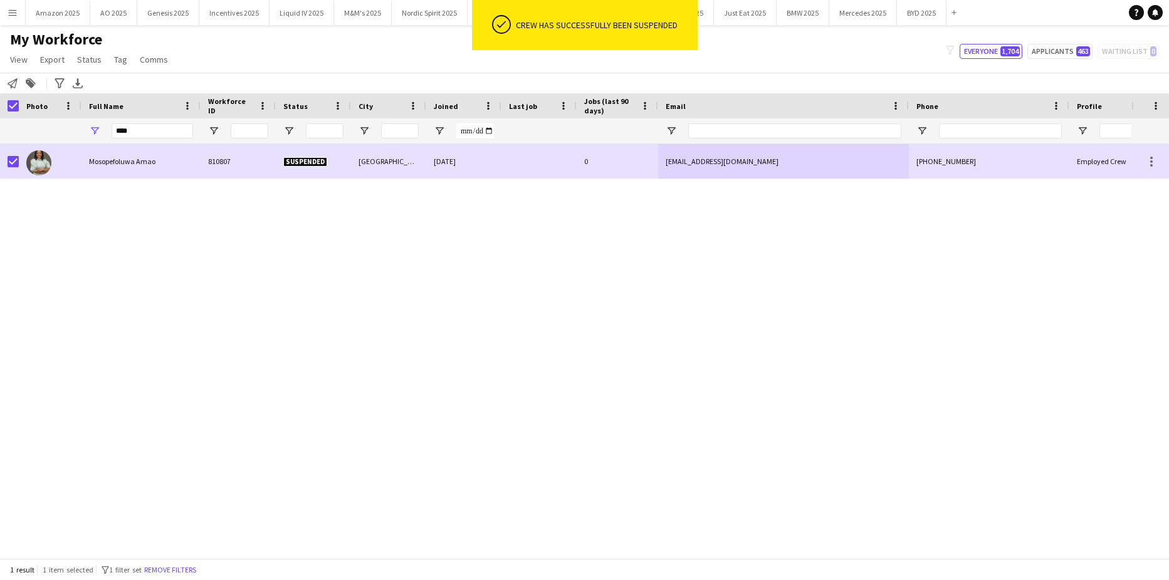
drag, startPoint x: 127, startPoint y: 225, endPoint x: 117, endPoint y: 211, distance: 17.0
click at [126, 222] on div "Mosopefoluwa Amao 810807 Suspended Sheffield [DATE] 0 [EMAIL_ADDRESS][DOMAIN_NA…" at bounding box center [565, 346] width 1131 height 405
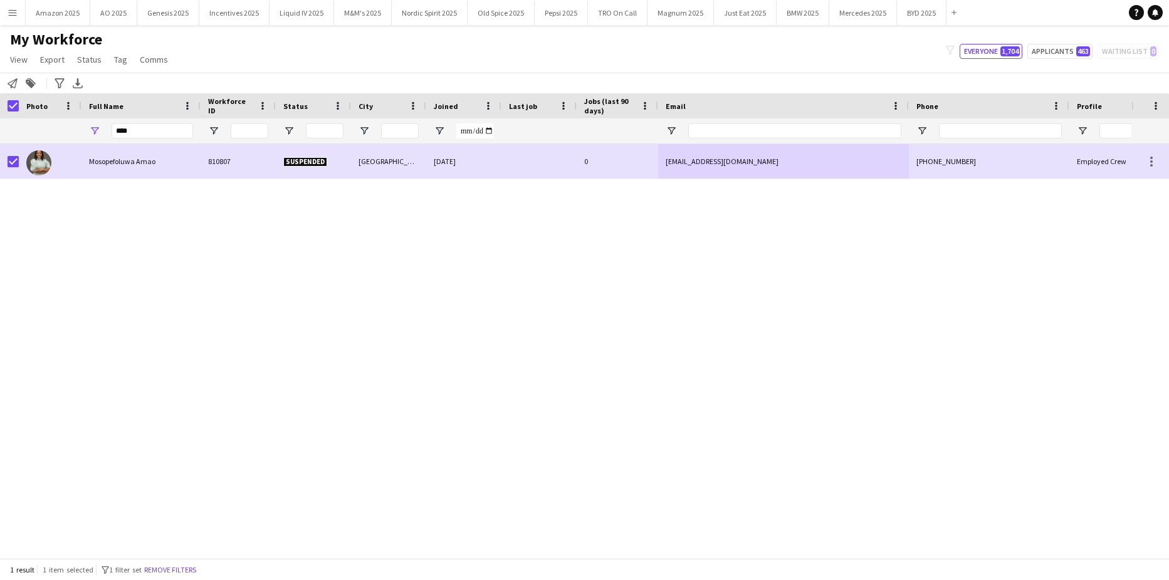
drag, startPoint x: 19, startPoint y: 108, endPoint x: 24, endPoint y: 113, distance: 7.1
click at [20, 108] on div "Photo" at bounding box center [50, 105] width 63 height 25
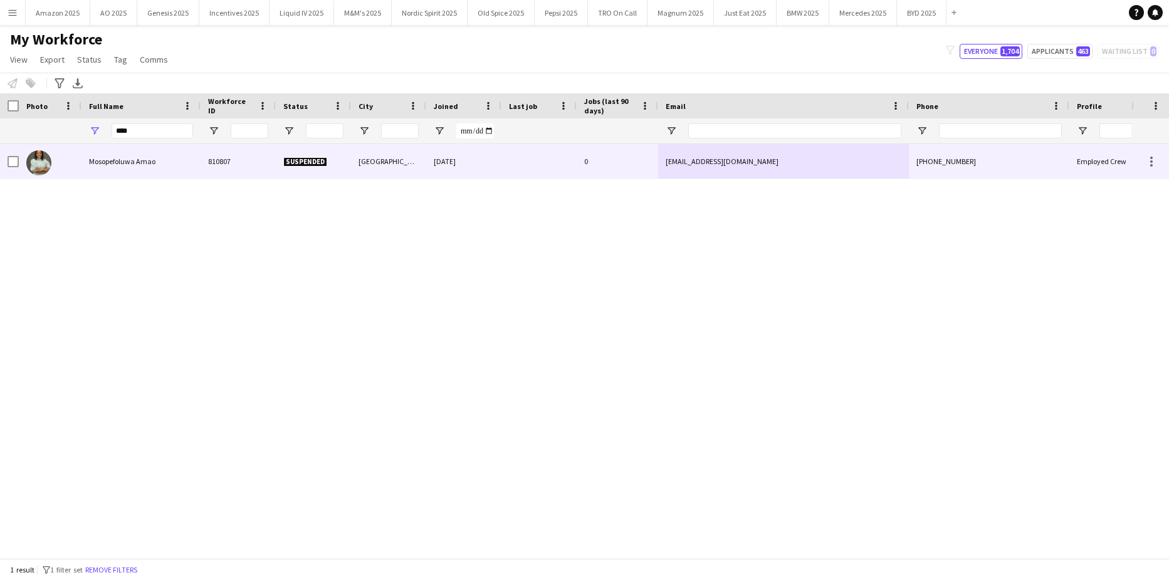
click at [100, 157] on span "Mosopefoluwa Amao" at bounding box center [122, 161] width 66 height 9
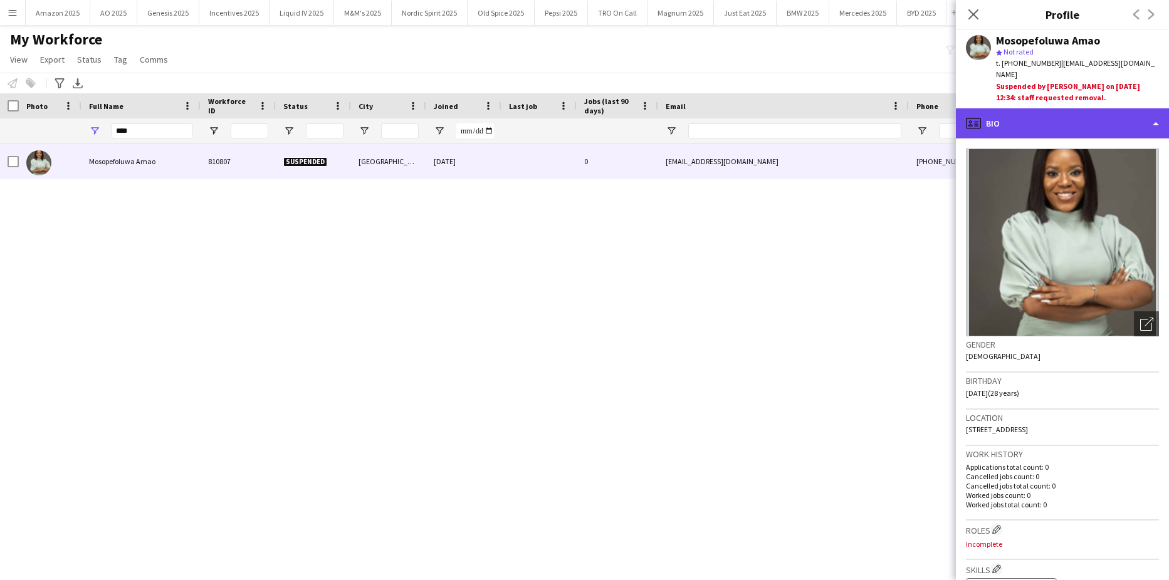
click at [1110, 133] on div "profile Bio" at bounding box center [1062, 123] width 213 height 30
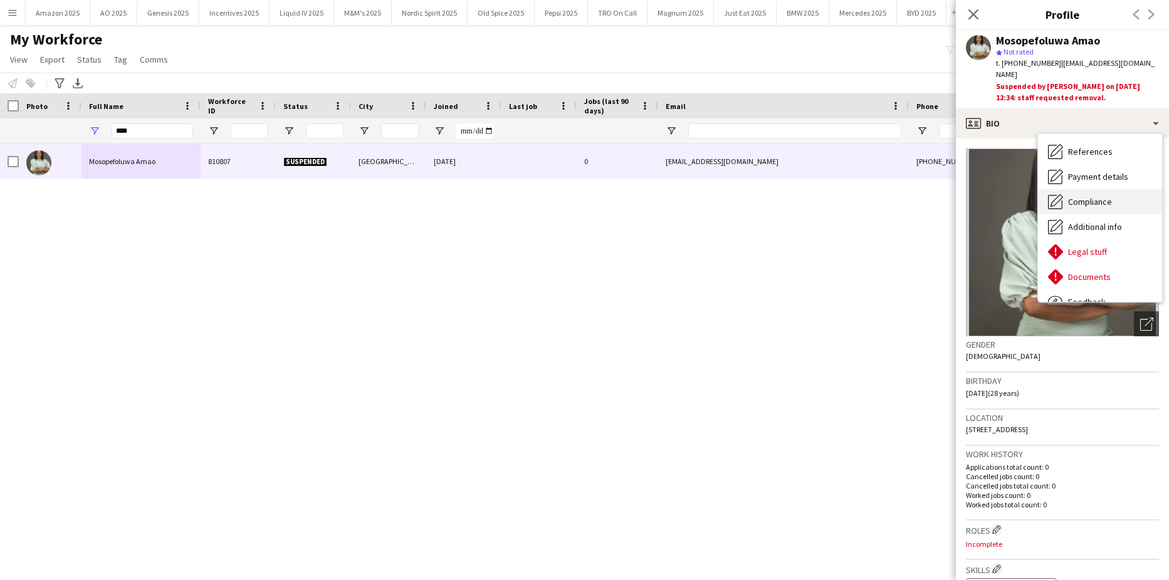
click at [1096, 201] on span "Compliance" at bounding box center [1090, 201] width 44 height 11
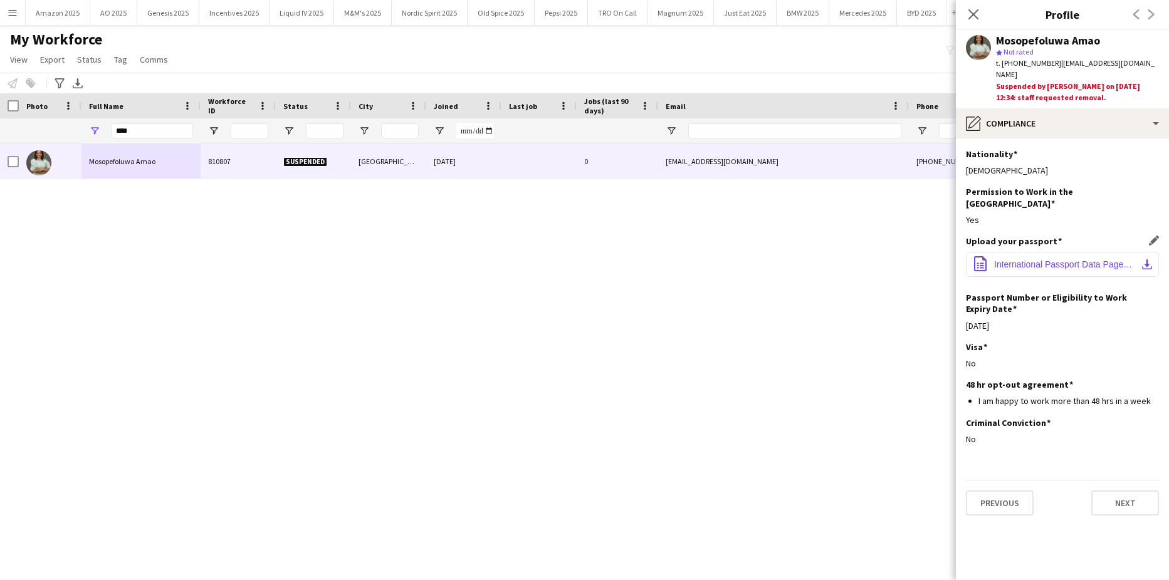
click at [1029, 259] on span "International Passport Data Page_Amao Mosopefoluwa Adewunmi.pdf" at bounding box center [1065, 264] width 142 height 10
click at [970, 8] on app-icon "Close pop-in" at bounding box center [973, 14] width 15 height 15
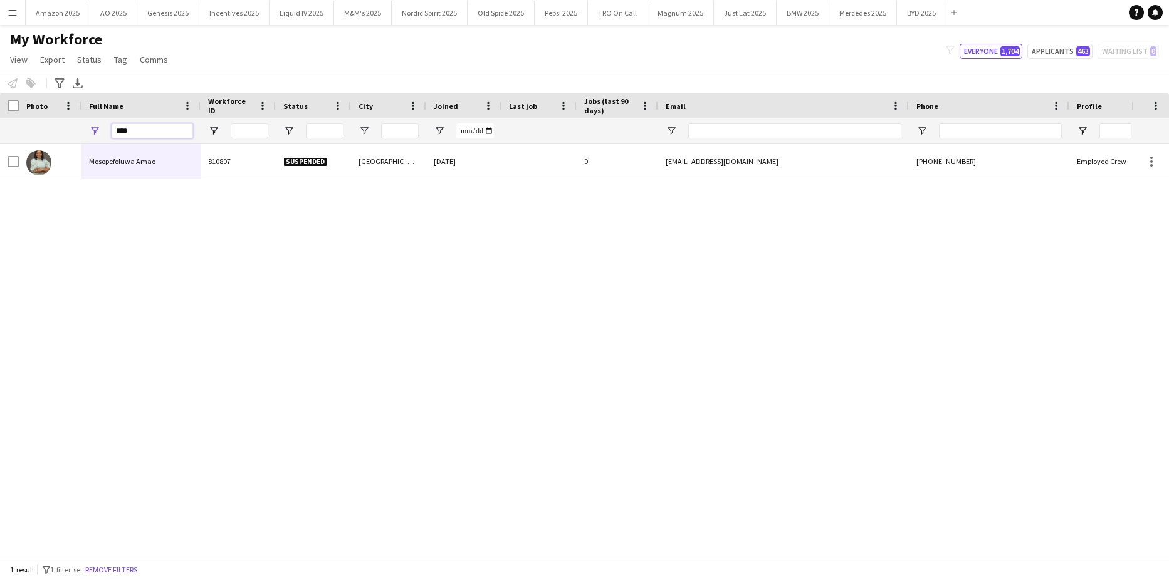
drag, startPoint x: 142, startPoint y: 132, endPoint x: -32, endPoint y: 182, distance: 181.4
click at [0, 182] on html "Menu Boards Boards Boards All jobs Status Workforce Workforce My Workforce Recr…" at bounding box center [584, 290] width 1169 height 580
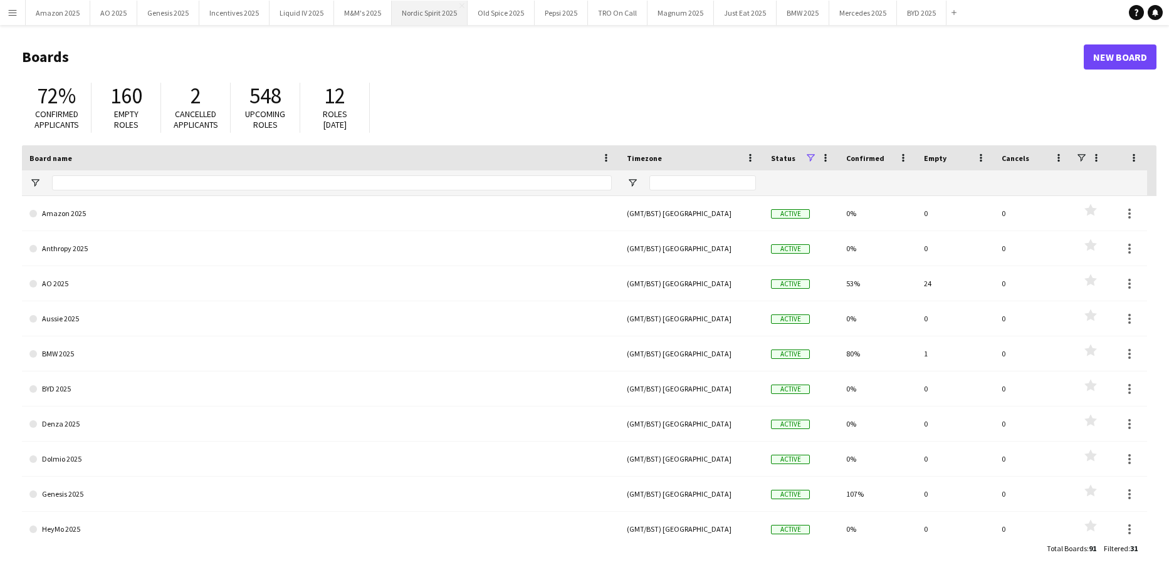
click at [450, 10] on button "Nordic Spirit 2025 Close" at bounding box center [430, 13] width 76 height 24
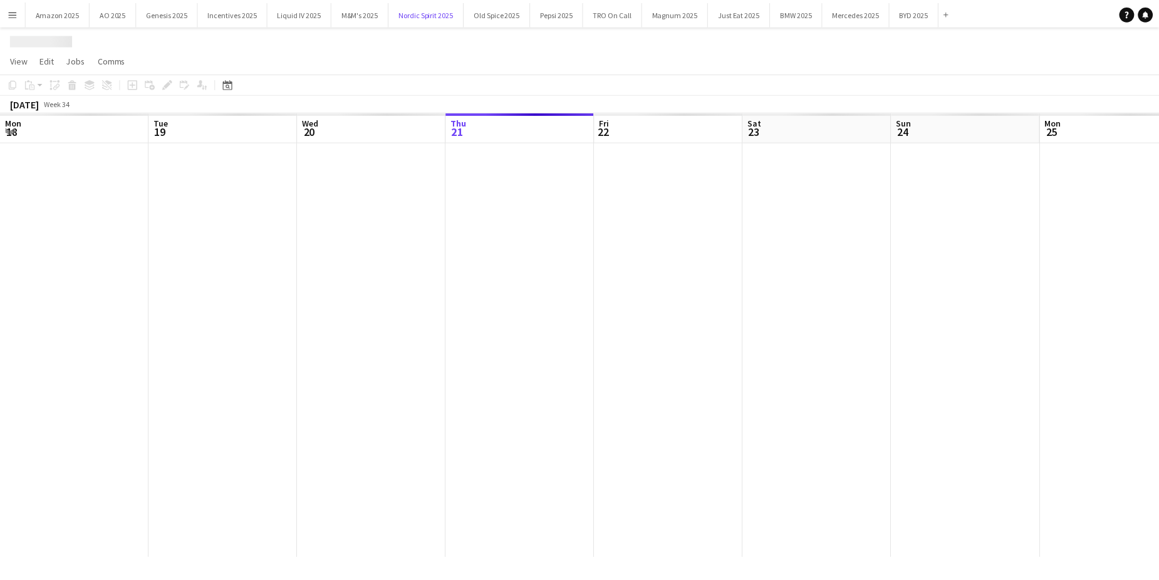
scroll to position [0, 299]
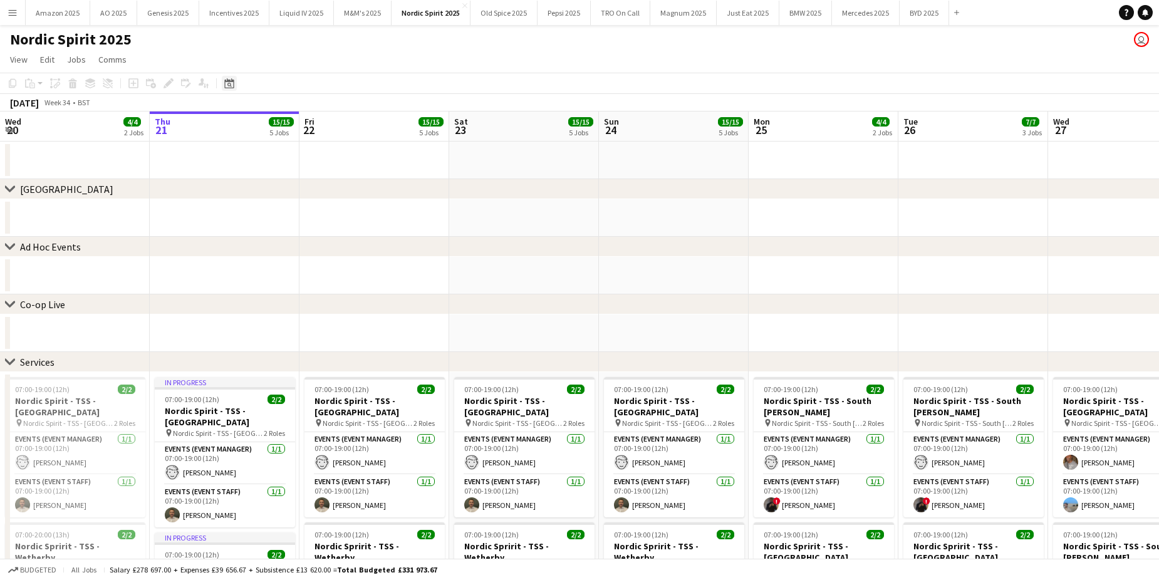
click at [231, 80] on icon "Date picker" at bounding box center [229, 83] width 10 height 10
click at [333, 125] on span "Next month" at bounding box center [330, 126] width 25 height 25
click at [273, 192] on button "4" at bounding box center [281, 190] width 16 height 16
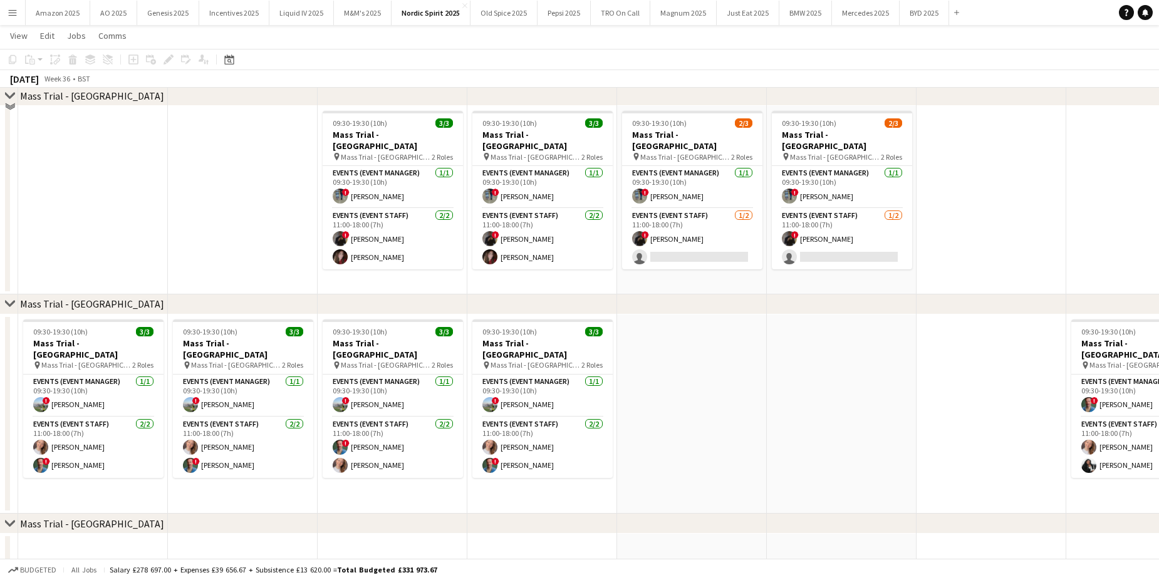
scroll to position [627, 0]
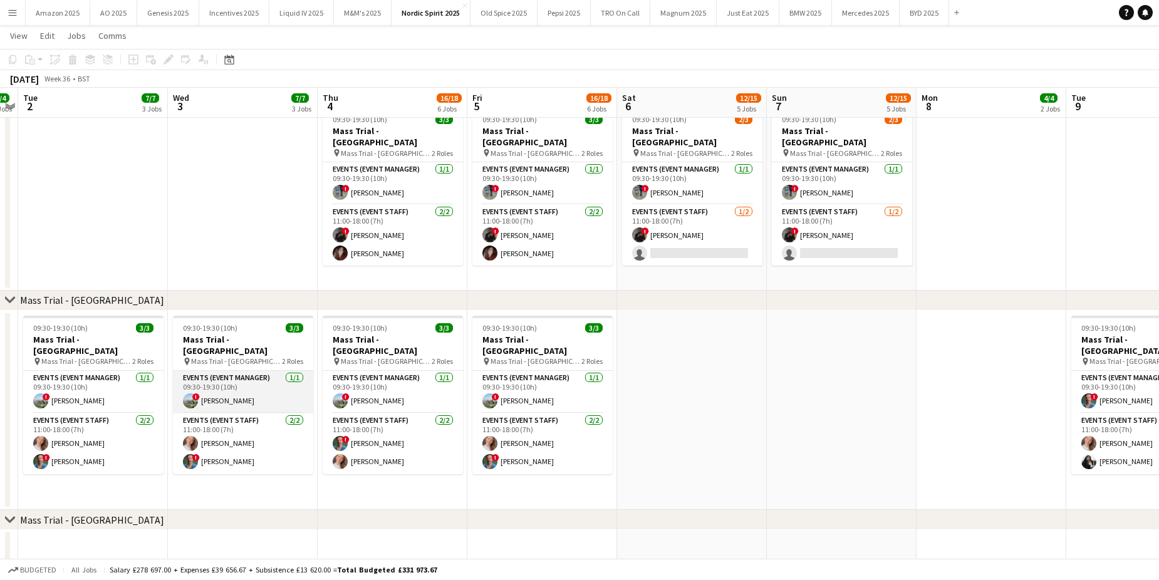
drag, startPoint x: 224, startPoint y: 398, endPoint x: 236, endPoint y: 393, distance: 13.2
click at [224, 398] on app-card-role "Events (Event Manager) 1/1 09:30-19:30 (10h) ! Callum Hartfield" at bounding box center [243, 392] width 140 height 43
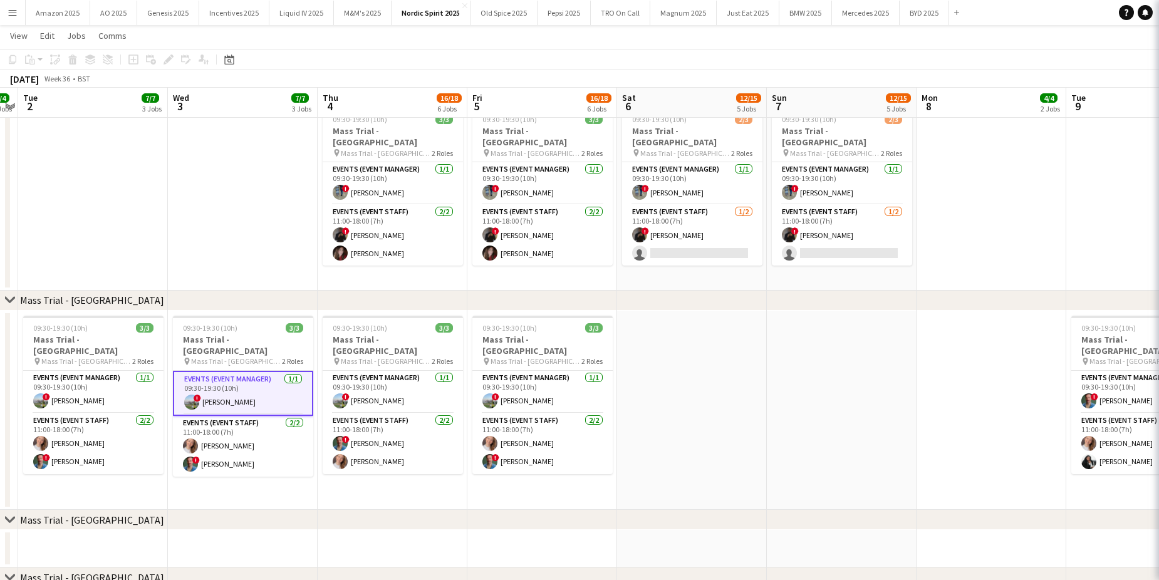
scroll to position [0, 430]
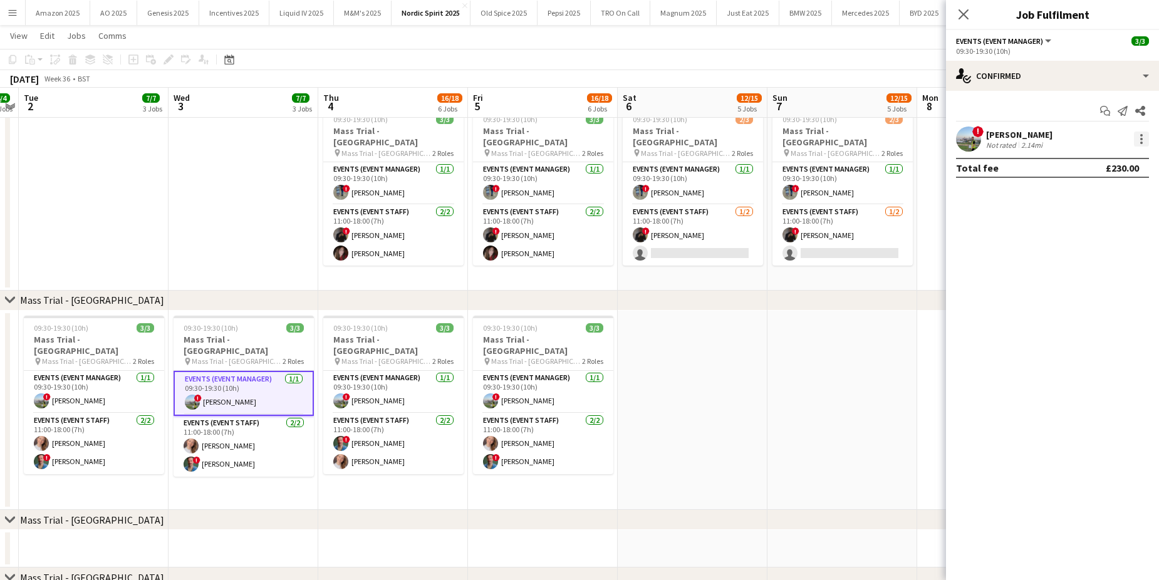
click at [1139, 139] on div at bounding box center [1141, 139] width 15 height 15
click at [1080, 277] on span "Remove" at bounding box center [1080, 282] width 38 height 11
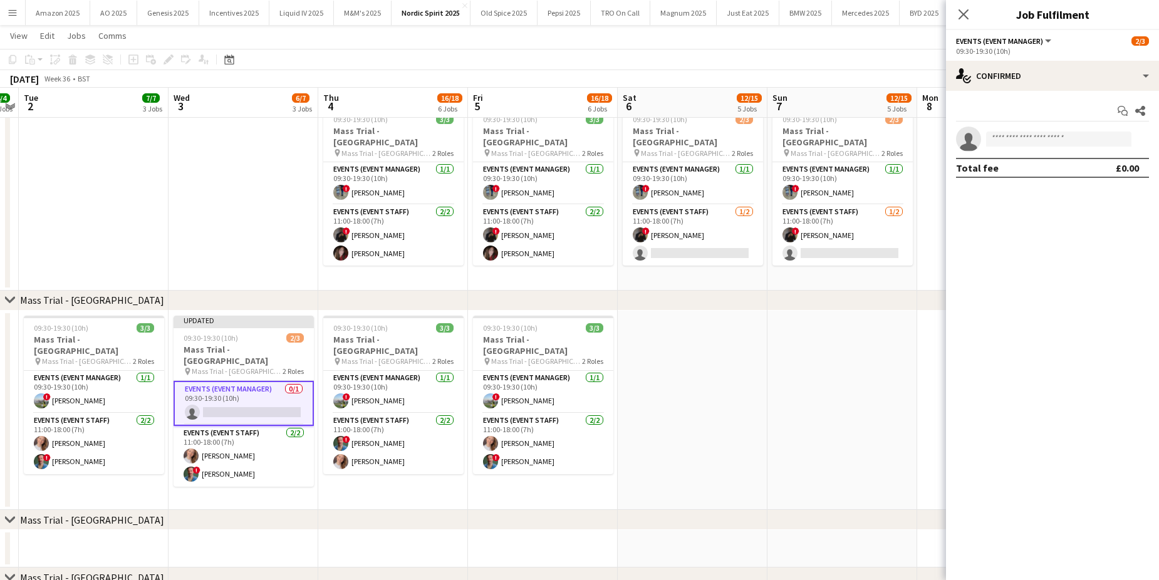
click at [204, 217] on app-date-cell at bounding box center [244, 196] width 150 height 189
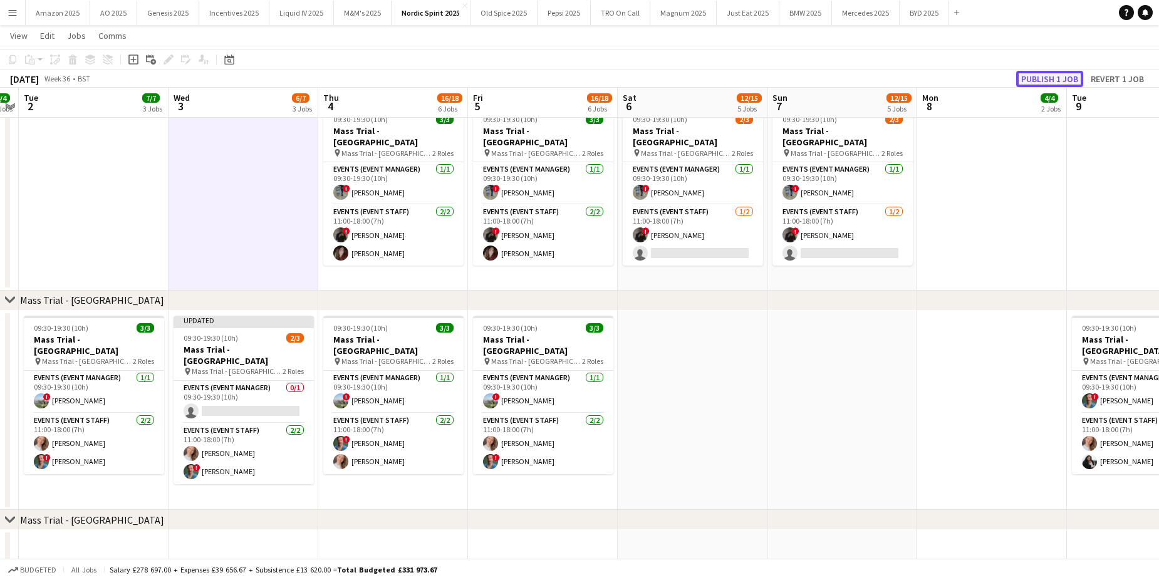
click at [1029, 79] on button "Publish 1 job" at bounding box center [1049, 79] width 67 height 16
